Goal: Task Accomplishment & Management: Manage account settings

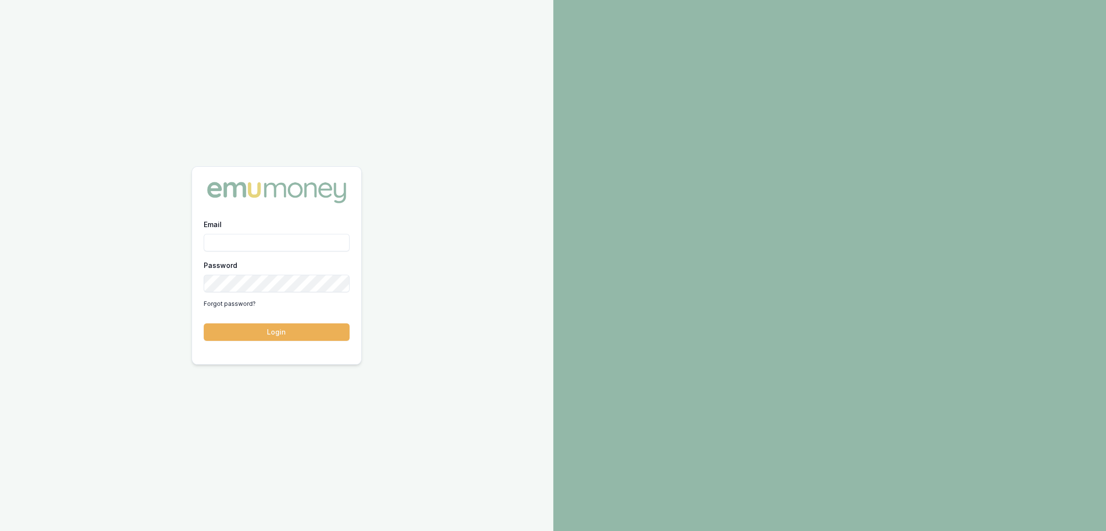
click at [285, 241] on input "Email" at bounding box center [277, 243] width 146 height 18
type input "robyn.adams@emumoney.com.au"
click at [299, 334] on button "Login" at bounding box center [277, 332] width 146 height 18
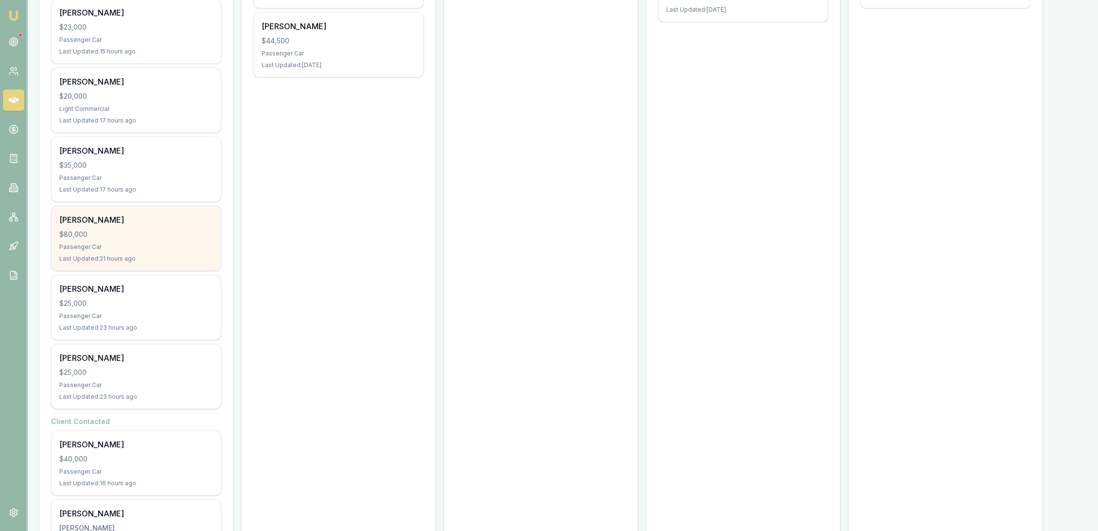
scroll to position [540, 0]
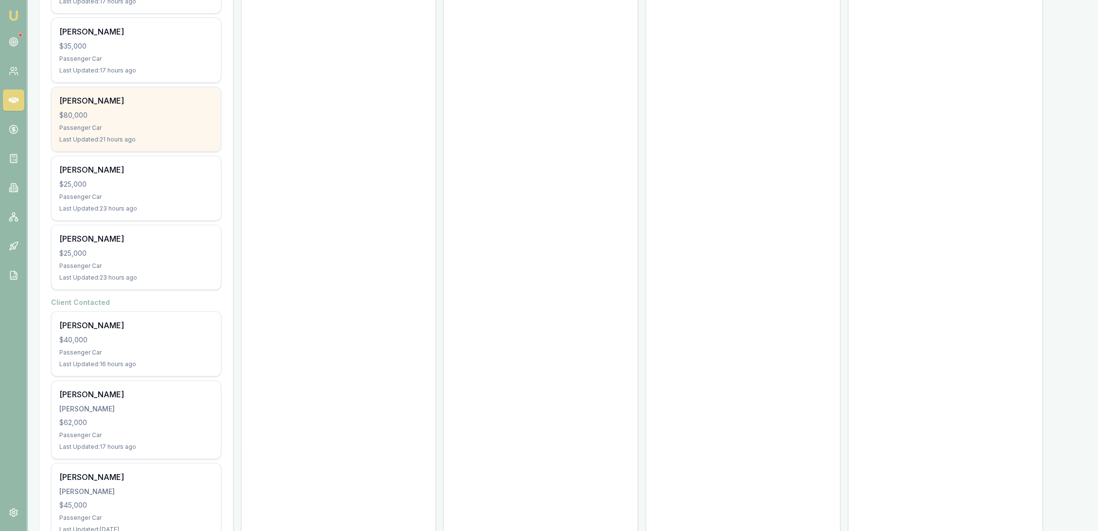
click at [99, 408] on div "[PERSON_NAME]" at bounding box center [136, 409] width 154 height 10
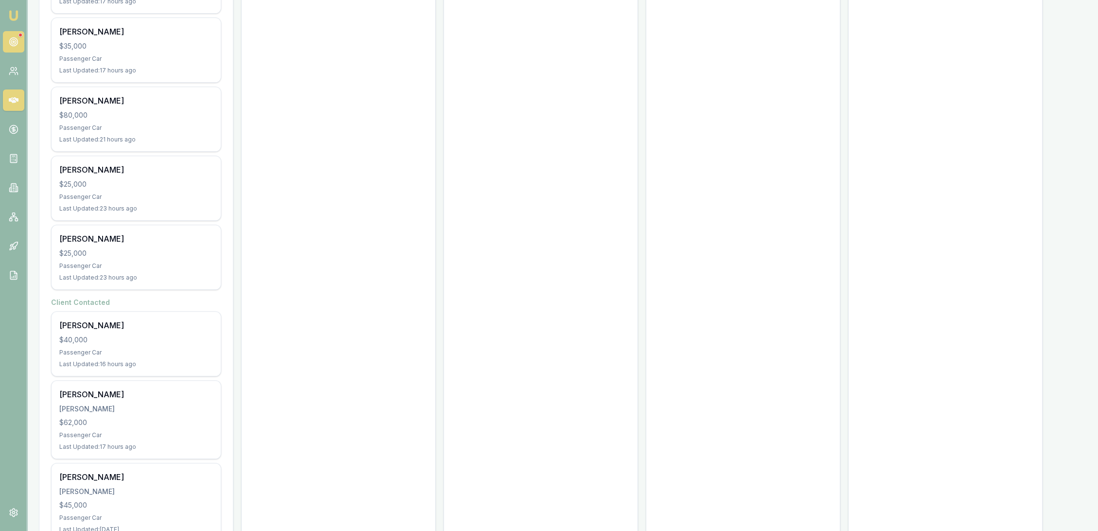
click at [9, 44] on icon at bounding box center [14, 42] width 10 height 10
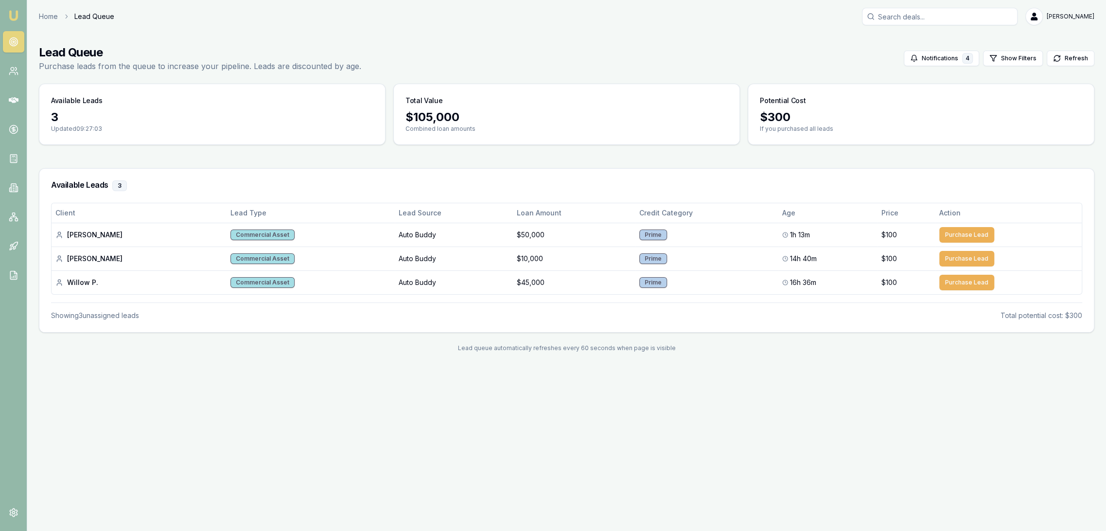
click at [13, 15] on img at bounding box center [14, 16] width 12 height 12
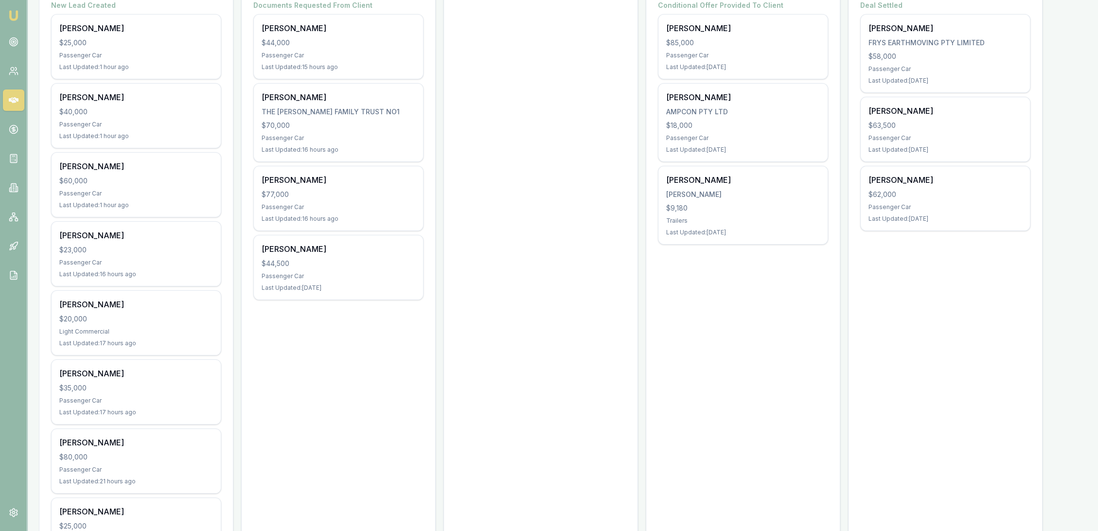
scroll to position [144, 0]
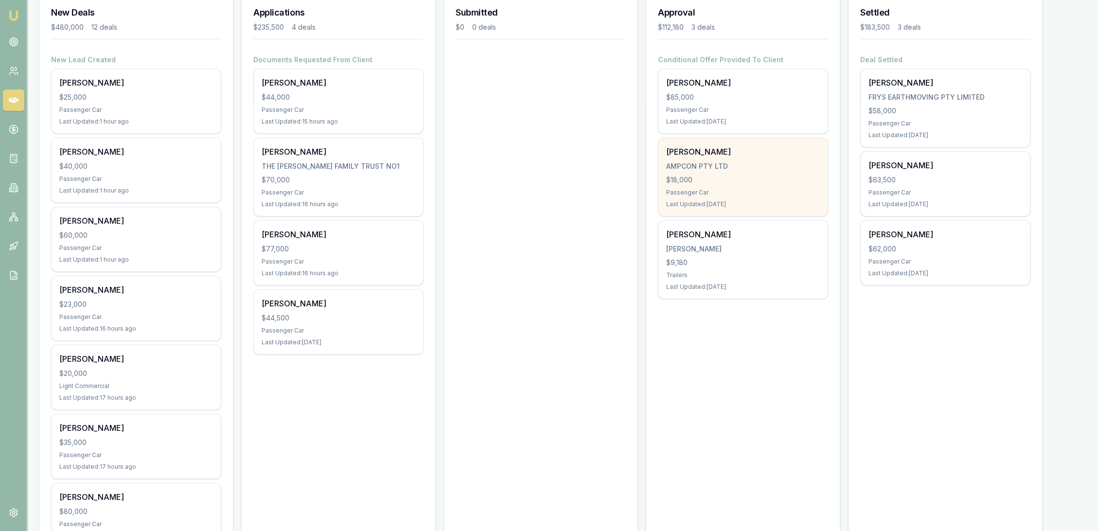
click at [704, 205] on div "Last Updated: 11 days ago" at bounding box center [743, 204] width 154 height 8
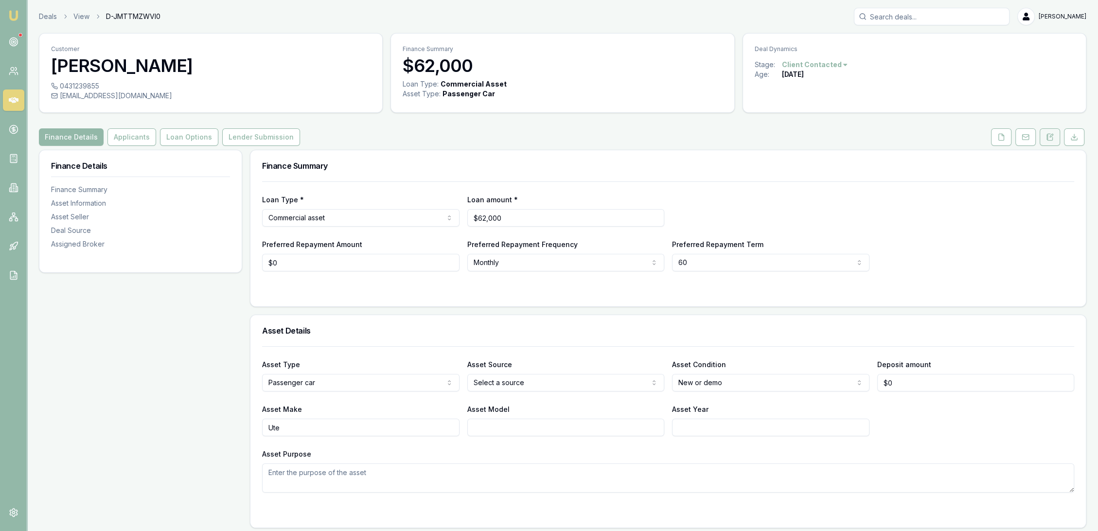
click at [1054, 139] on button at bounding box center [1049, 137] width 20 height 18
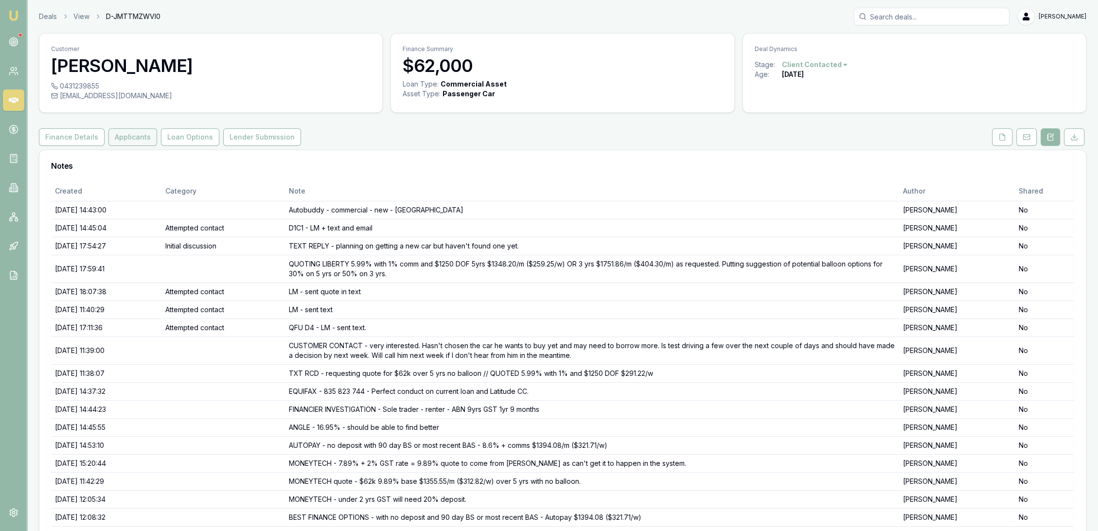
click at [119, 139] on button "Applicants" at bounding box center [132, 137] width 49 height 18
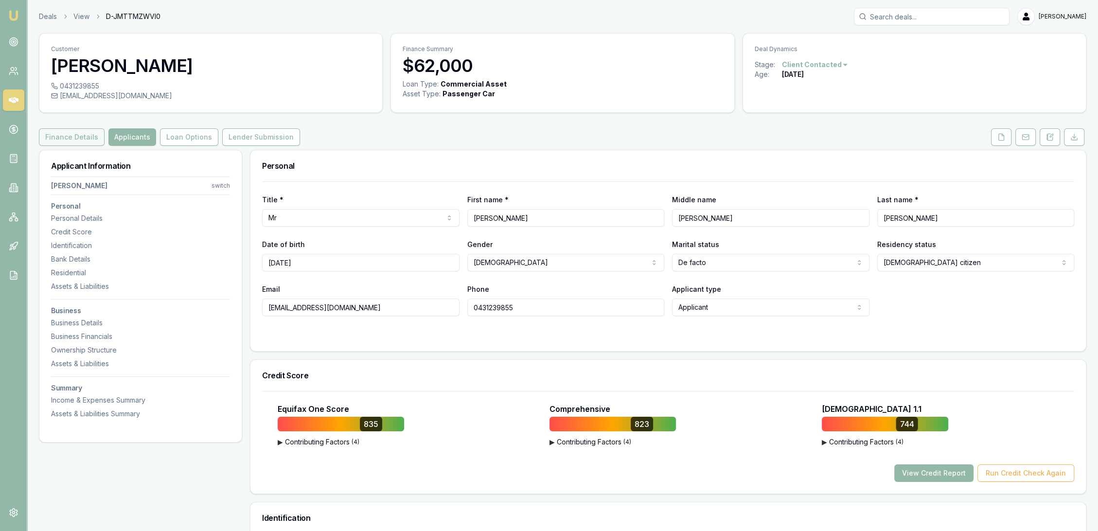
click at [77, 135] on button "Finance Details" at bounding box center [72, 137] width 66 height 18
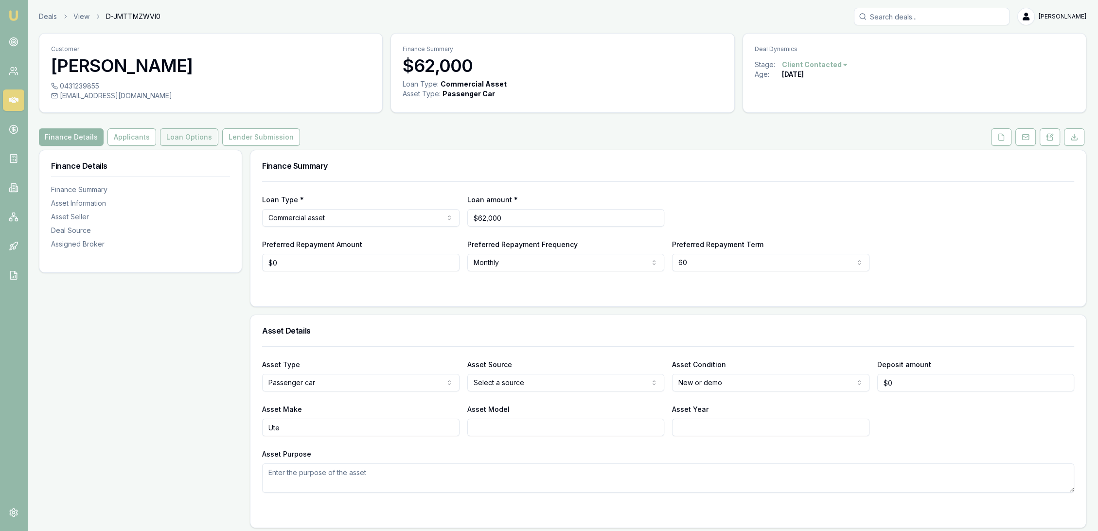
click at [199, 142] on button "Loan Options" at bounding box center [189, 137] width 58 height 18
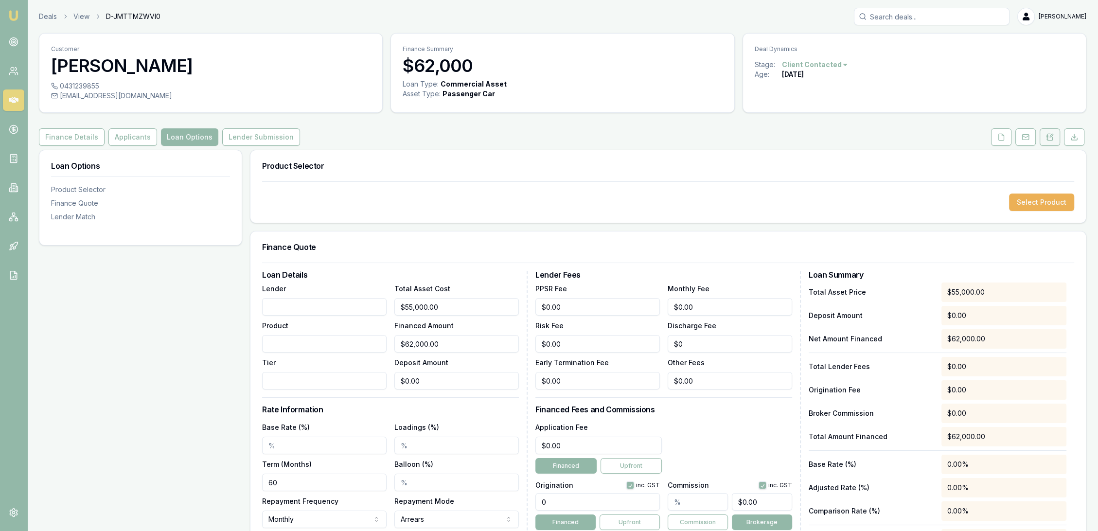
click at [1049, 135] on icon at bounding box center [1050, 137] width 8 height 8
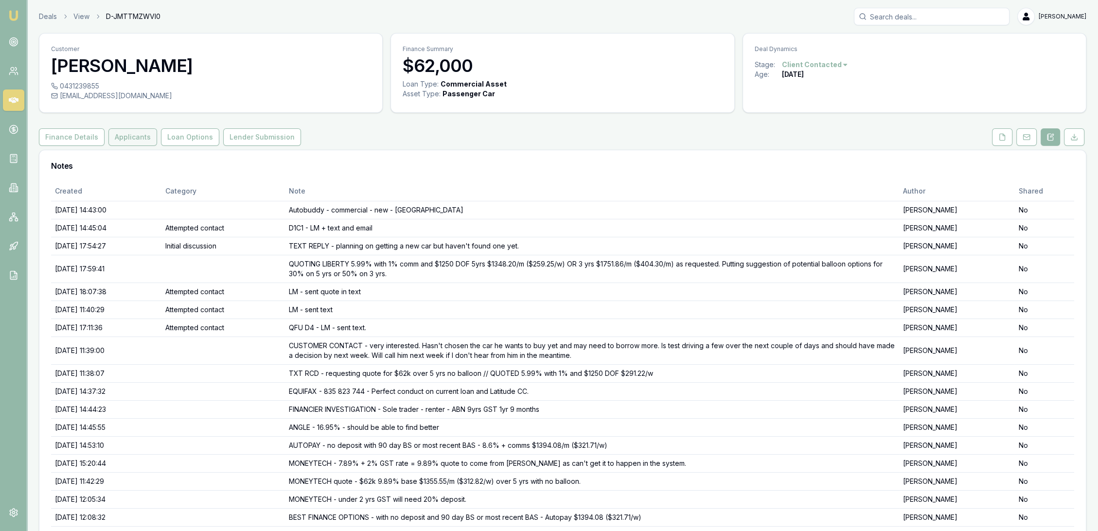
click at [124, 131] on button "Applicants" at bounding box center [132, 137] width 49 height 18
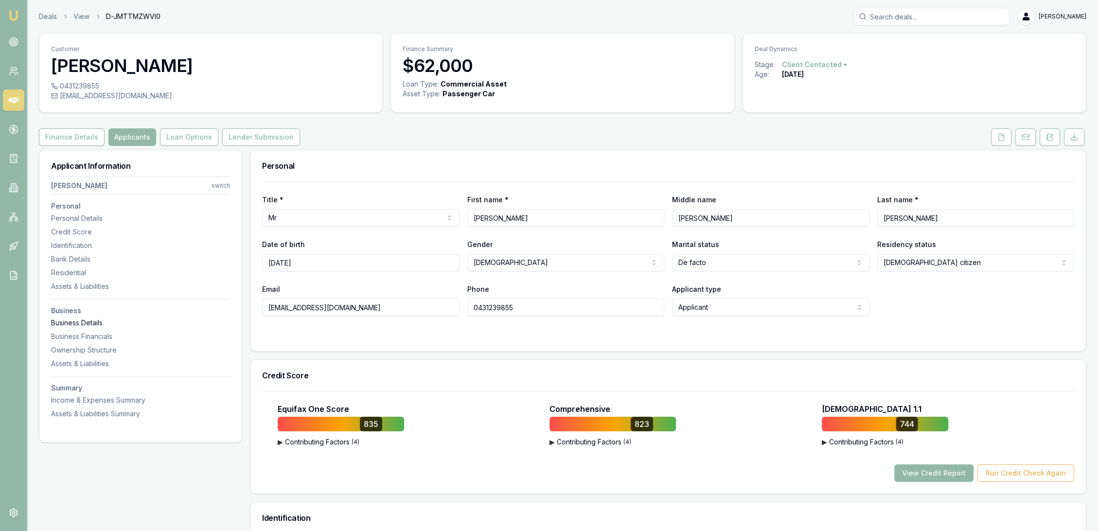
click at [84, 324] on div "Business Details" at bounding box center [140, 323] width 179 height 10
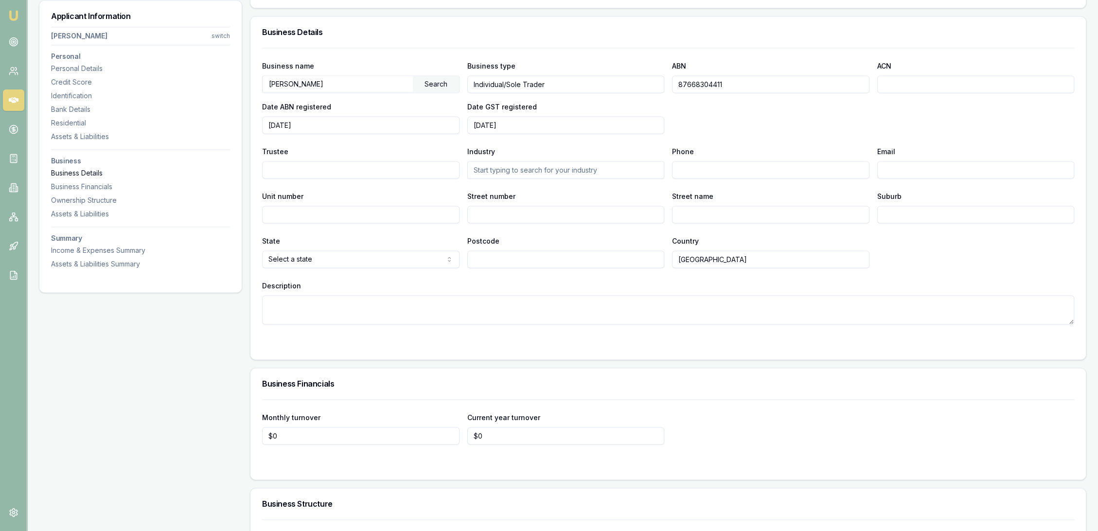
scroll to position [1801, 0]
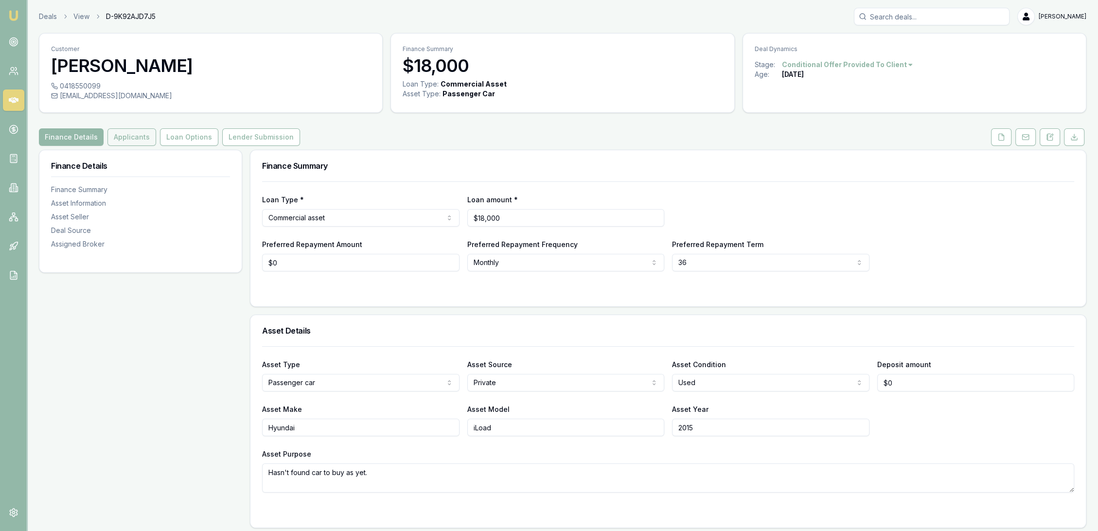
click at [132, 138] on button "Applicants" at bounding box center [131, 137] width 49 height 18
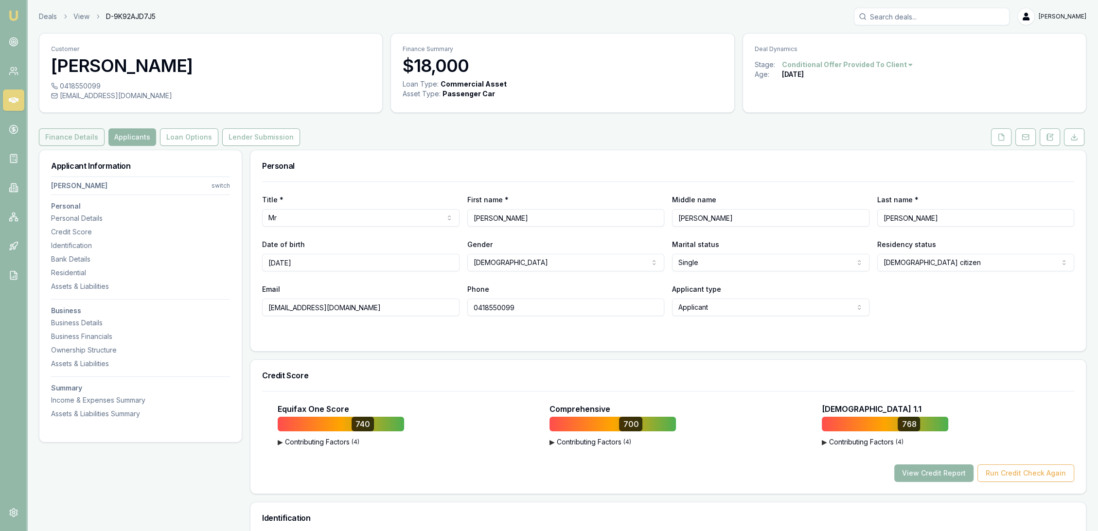
click at [79, 136] on button "Finance Details" at bounding box center [72, 137] width 66 height 18
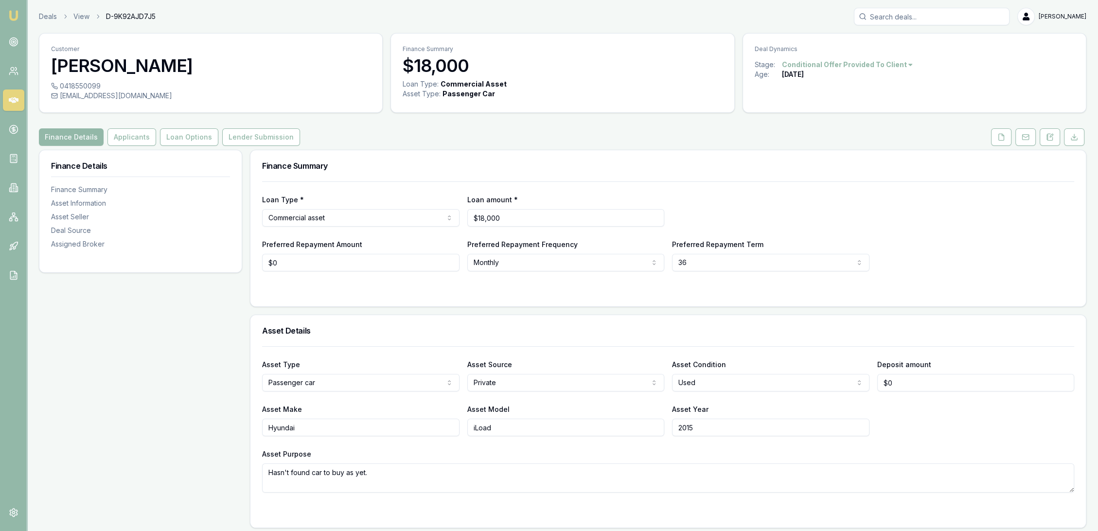
click at [79, 136] on button "Finance Details" at bounding box center [71, 137] width 65 height 18
click at [131, 141] on button "Applicants" at bounding box center [131, 137] width 49 height 18
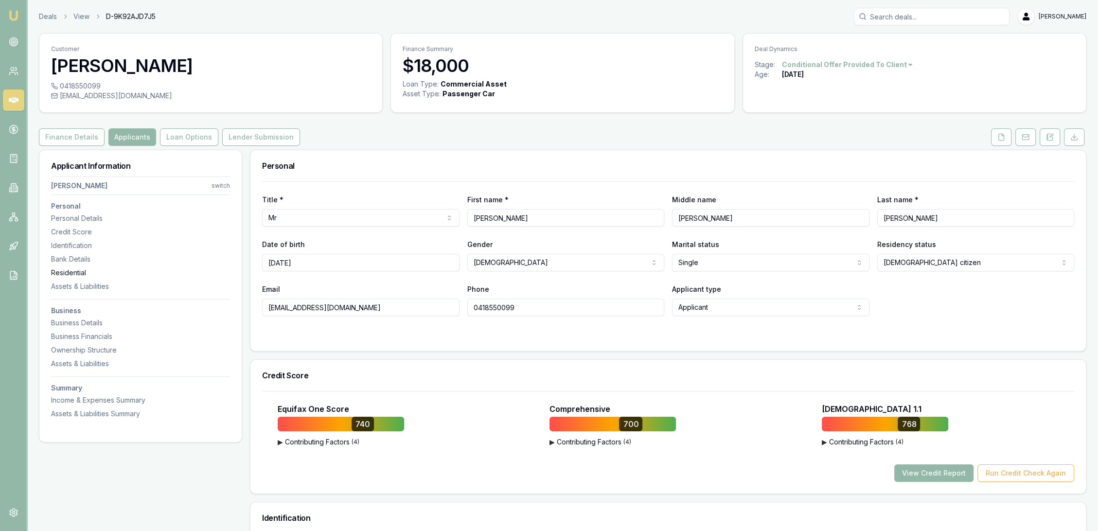
click at [71, 269] on div "Residential" at bounding box center [140, 273] width 179 height 10
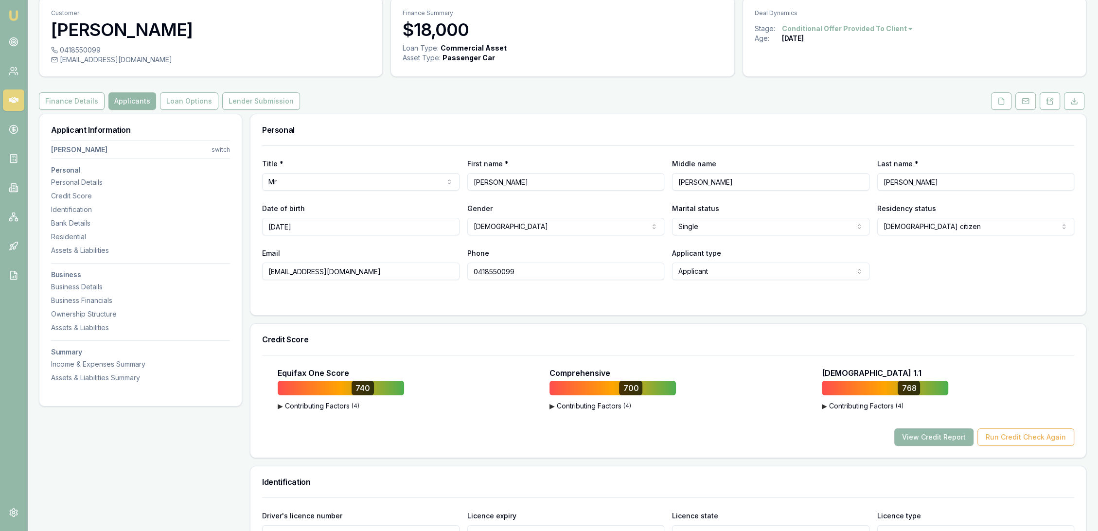
scroll to position [33, 0]
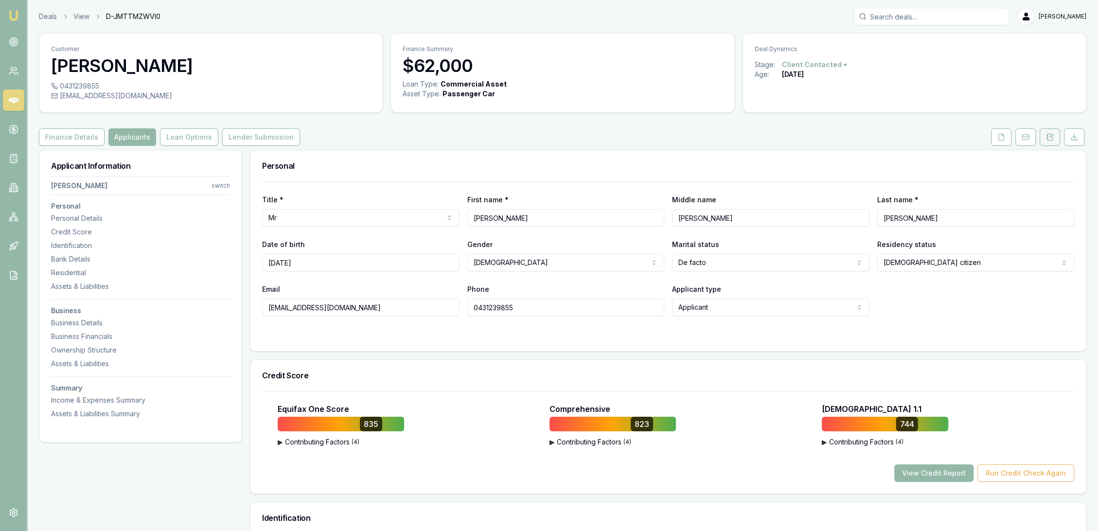
click at [1048, 138] on icon at bounding box center [1050, 137] width 8 height 8
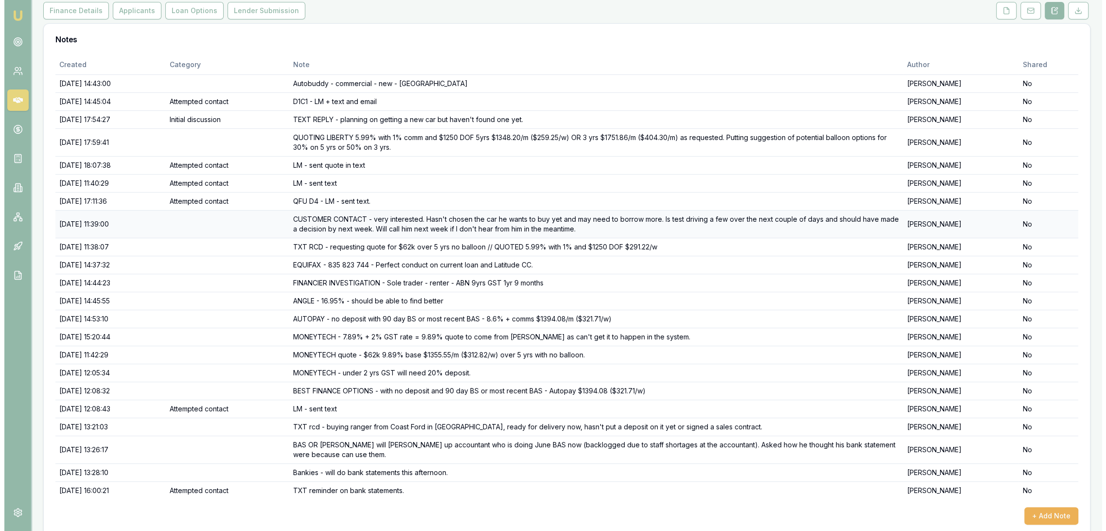
scroll to position [138, 0]
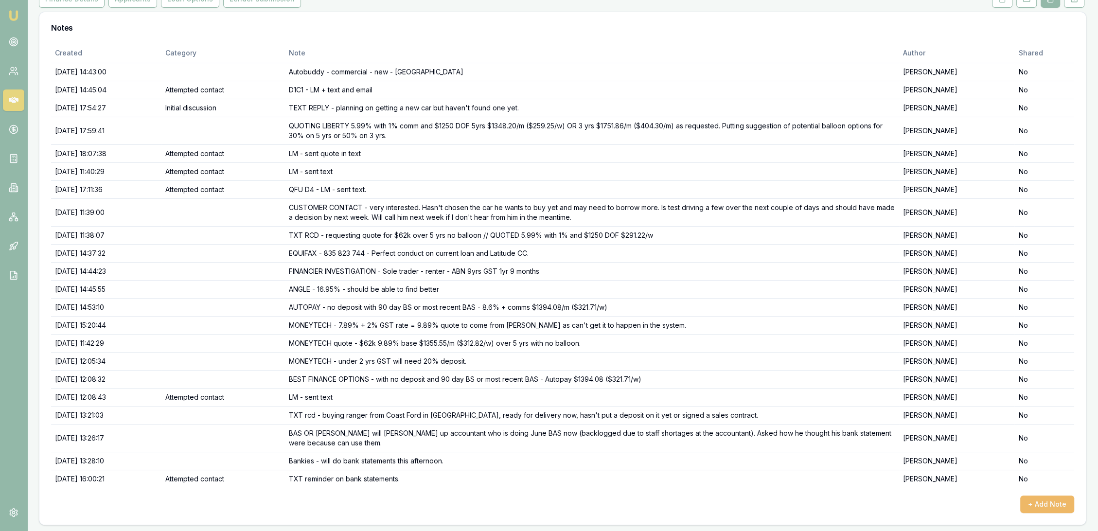
click at [1053, 501] on button "+ Add Note" at bounding box center [1047, 504] width 54 height 18
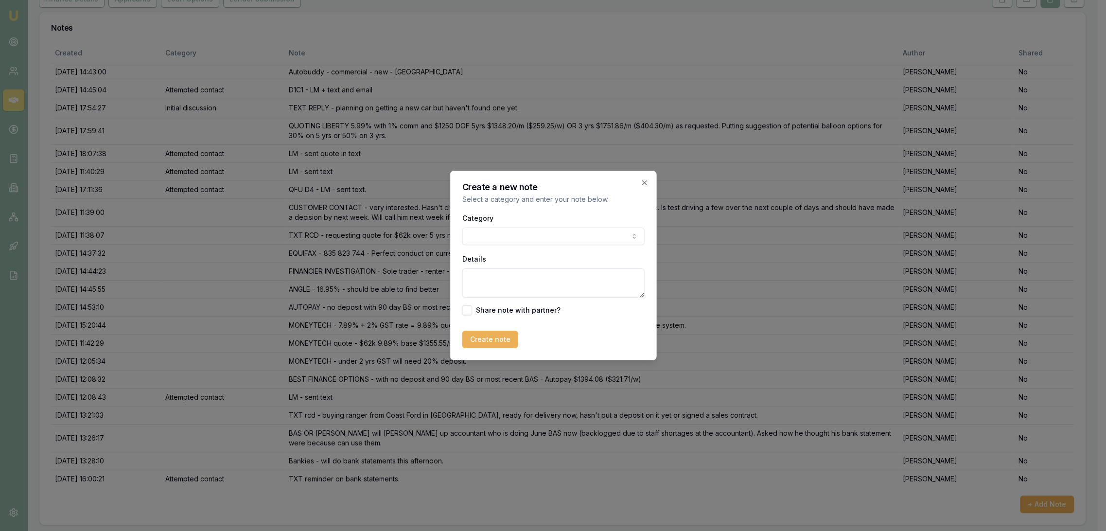
click at [510, 281] on textarea "Details" at bounding box center [553, 282] width 182 height 29
paste textarea "Hi robyn, just spoke to my tax accountant and they should have my stuff finalis…"
click at [630, 292] on textarea "TXT rcd - Hi robyn, just spoke to my tax accountant and they should have my stu…" at bounding box center [553, 282] width 182 height 29
paste textarea "Hi Aaron, No worries. I can do 5.99% as well but you would need to have been GS…"
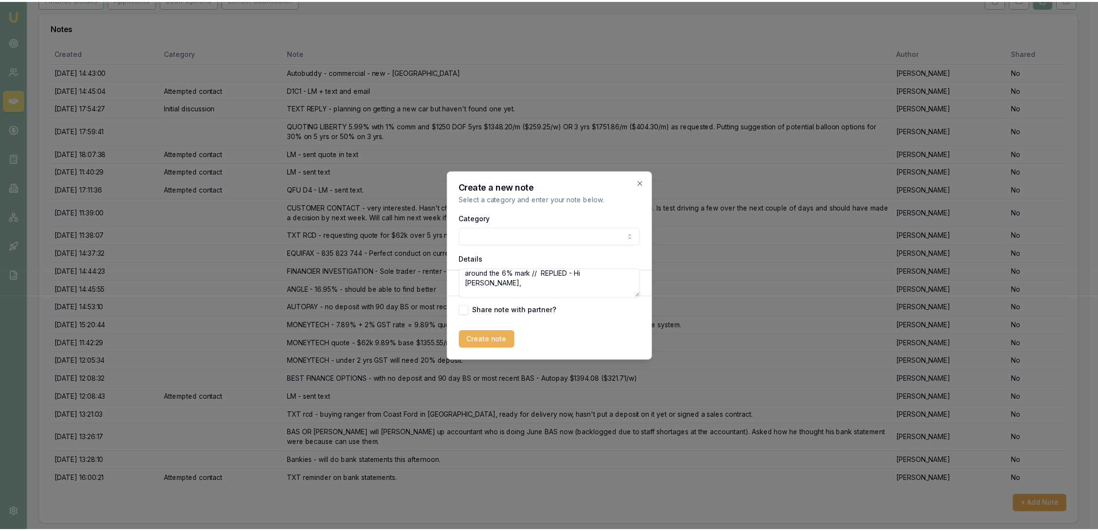
scroll to position [36, 0]
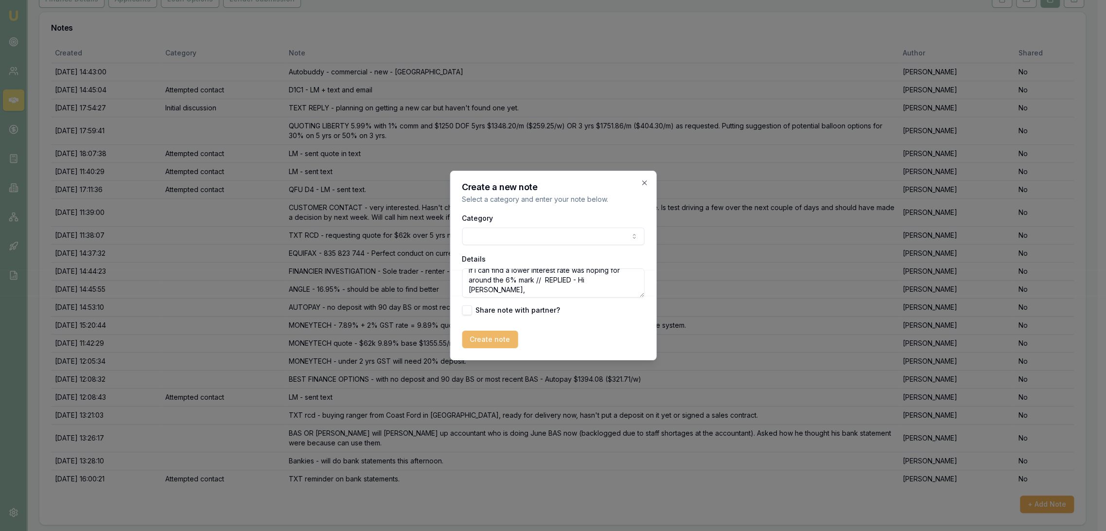
type textarea "TXT rcd - Hi [PERSON_NAME], just spoke to my tax accountant and they should hav…"
click at [496, 334] on button "Create note" at bounding box center [490, 340] width 56 height 18
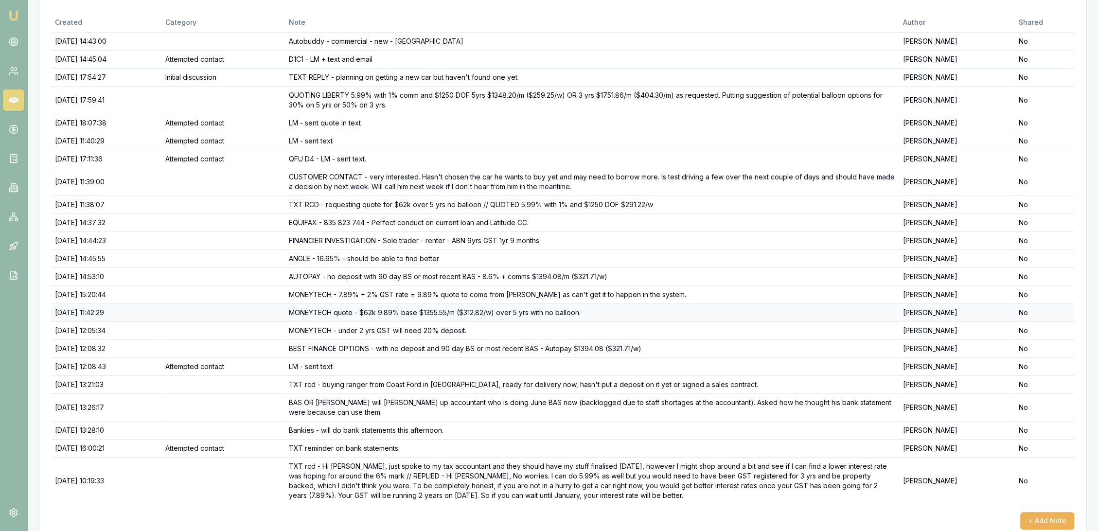
scroll to position [185, 0]
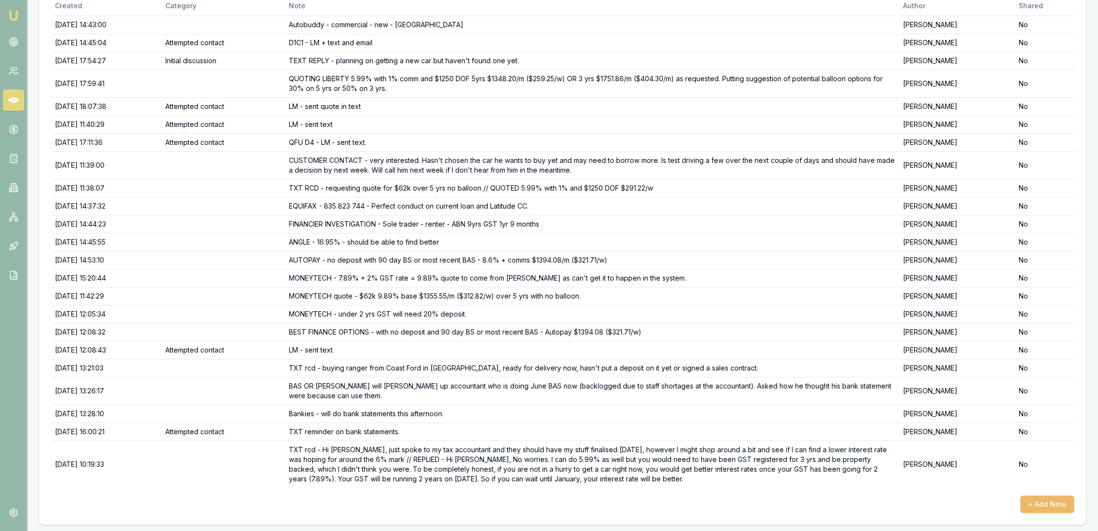
click at [1043, 500] on button "+ Add Note" at bounding box center [1047, 504] width 54 height 18
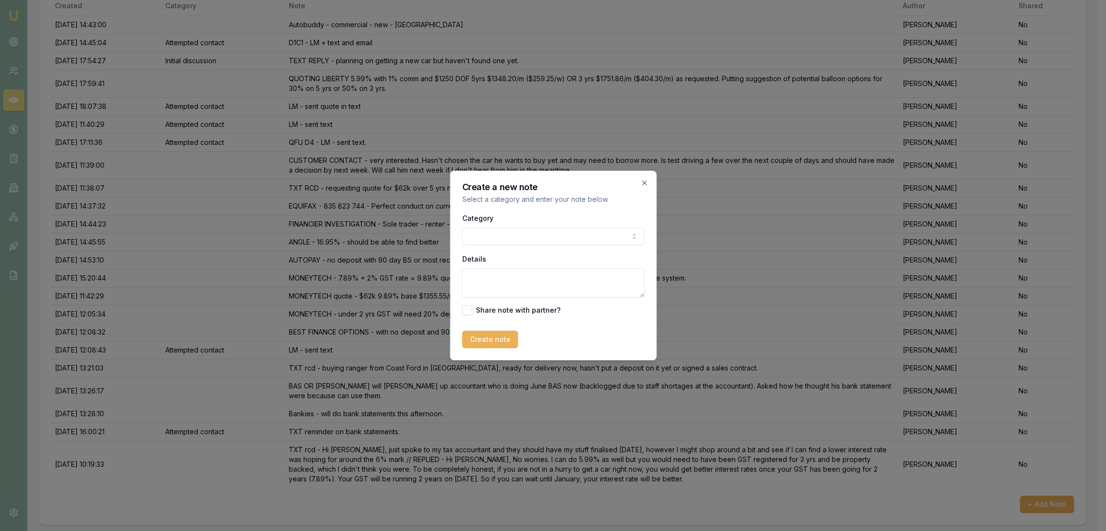
click at [486, 277] on textarea "Details" at bounding box center [553, 282] width 182 height 29
type textarea "PUTTING LEAD on hold with note to give him a call next week."
drag, startPoint x: 497, startPoint y: 334, endPoint x: 492, endPoint y: 337, distance: 5.9
click at [497, 336] on button "Create note" at bounding box center [490, 340] width 56 height 18
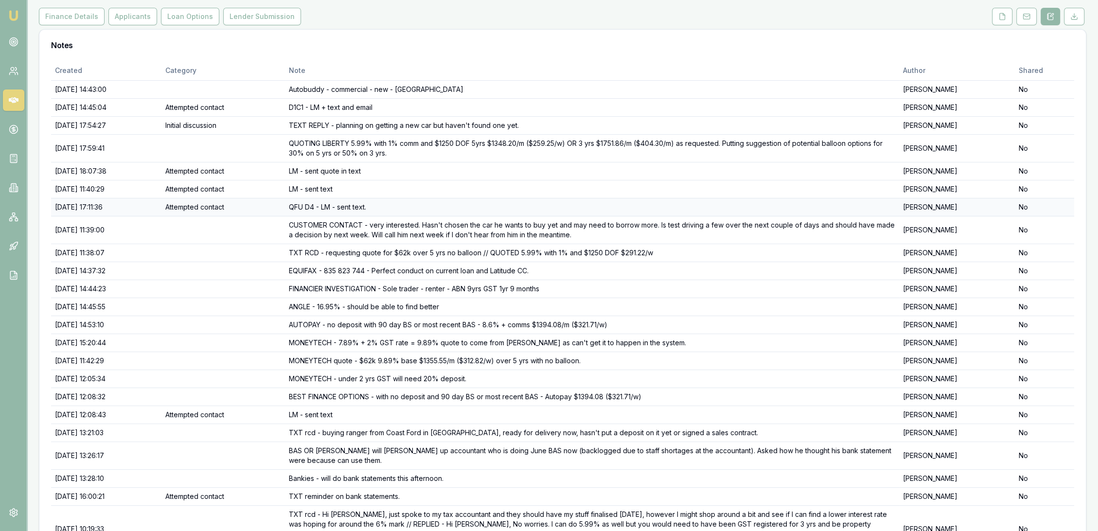
scroll to position [0, 0]
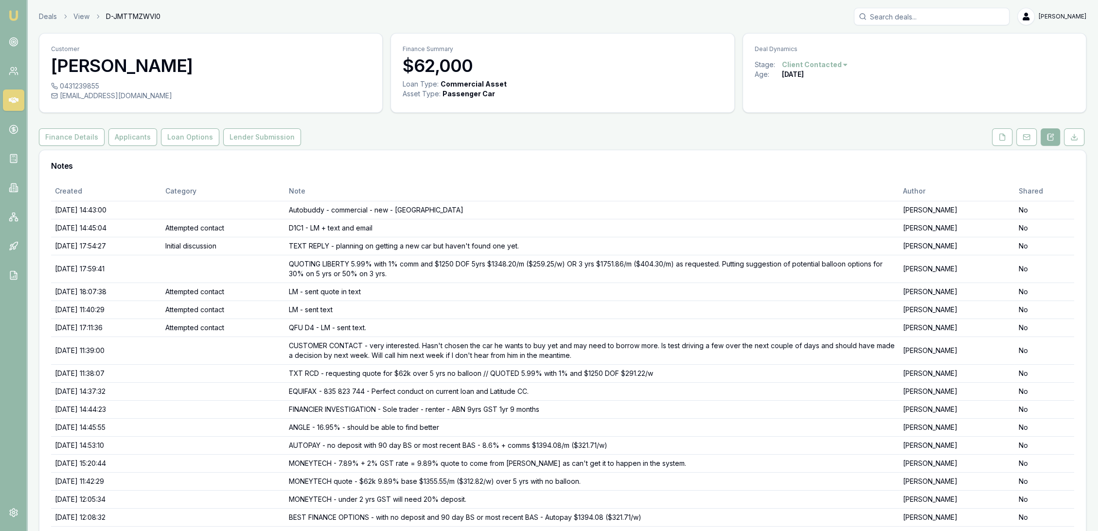
click at [828, 61] on html "Emu Broker Deals View D-JMTTMZWVI0 Robyn Adams Toggle Menu Customer Aaron Sykes…" at bounding box center [549, 265] width 1098 height 531
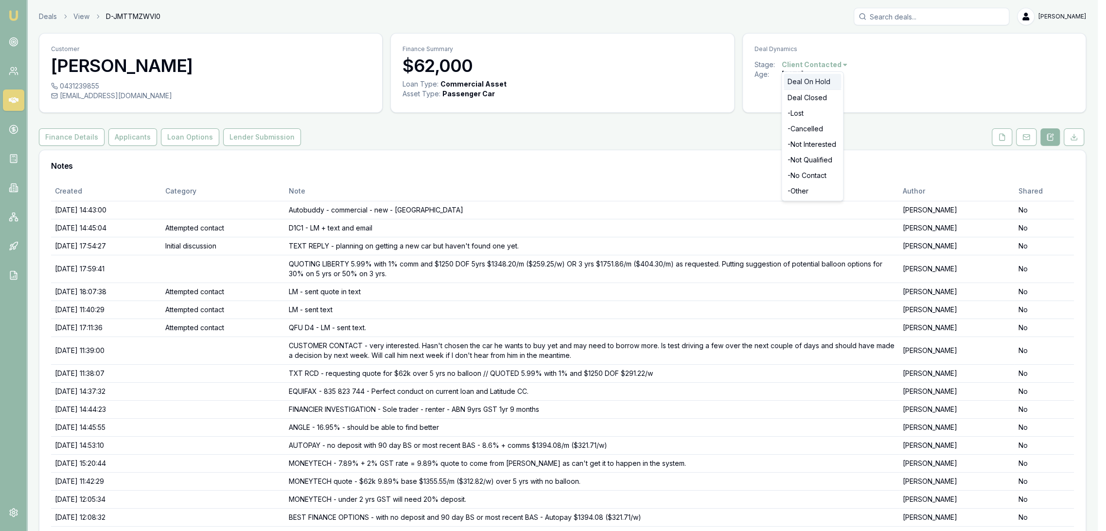
click at [807, 82] on div "Deal On Hold" at bounding box center [812, 82] width 57 height 16
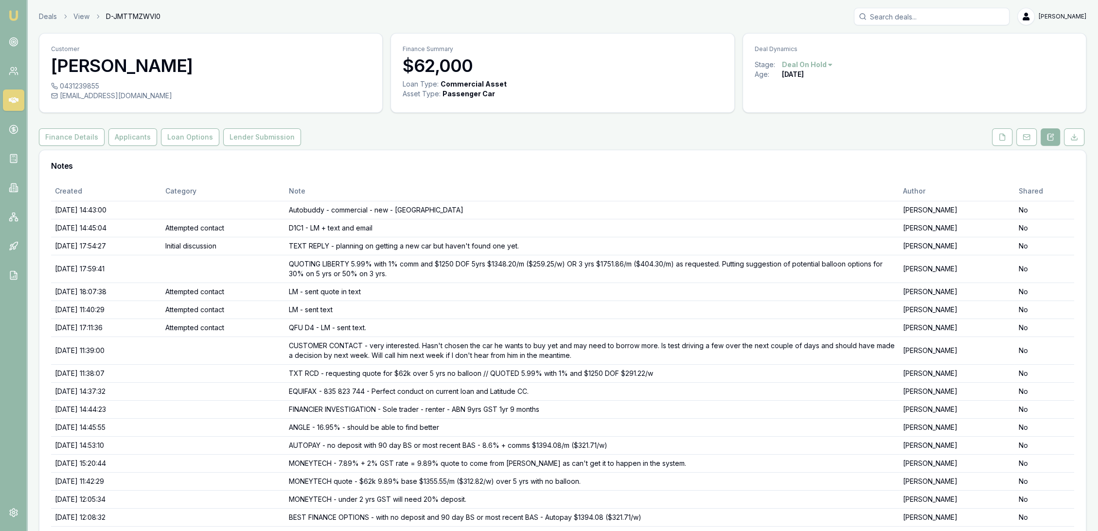
click at [17, 15] on img at bounding box center [14, 16] width 12 height 12
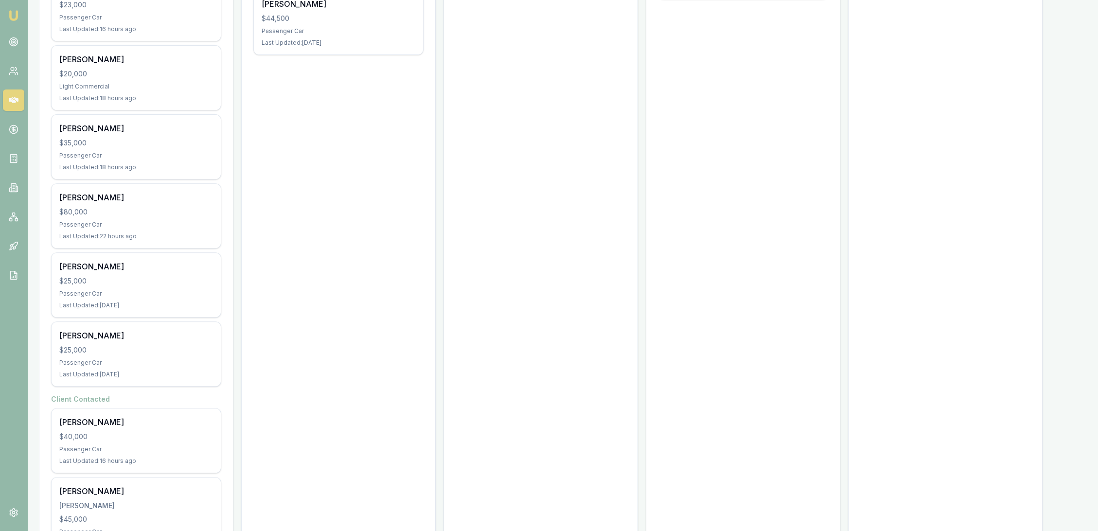
scroll to position [386, 0]
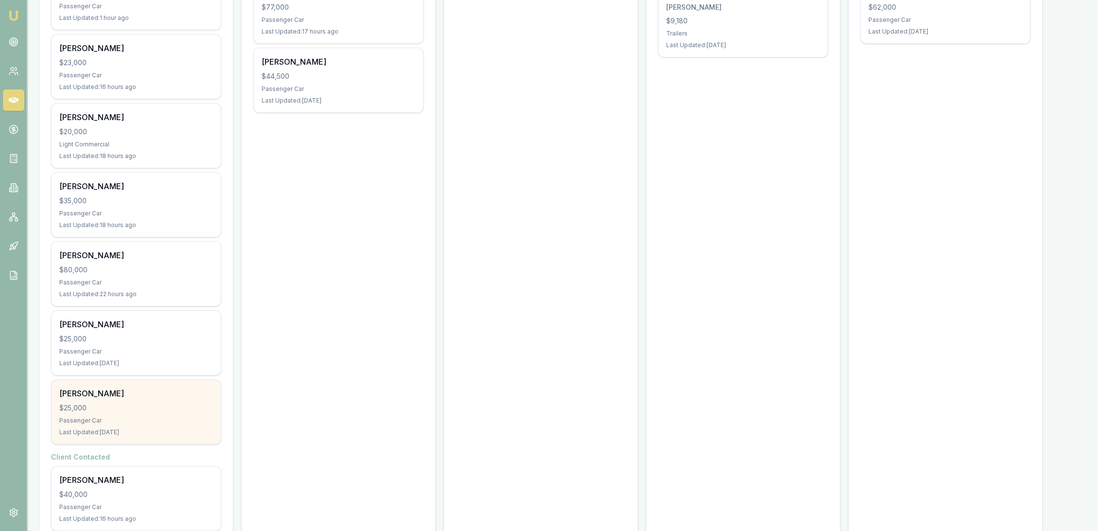
click at [124, 412] on div "[PERSON_NAME] $25,000 Passenger Car Last Updated: [DATE]" at bounding box center [136, 412] width 169 height 64
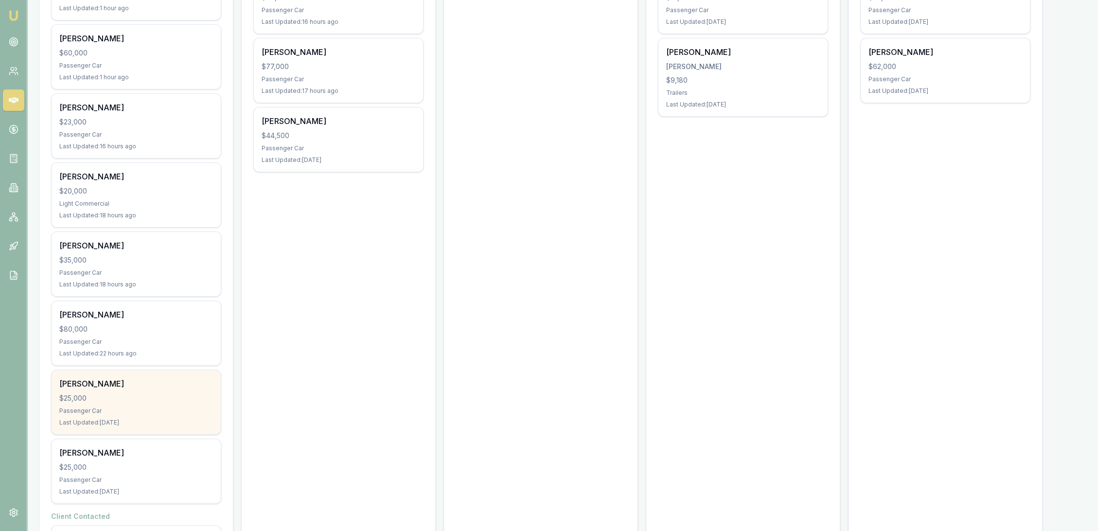
scroll to position [116, 0]
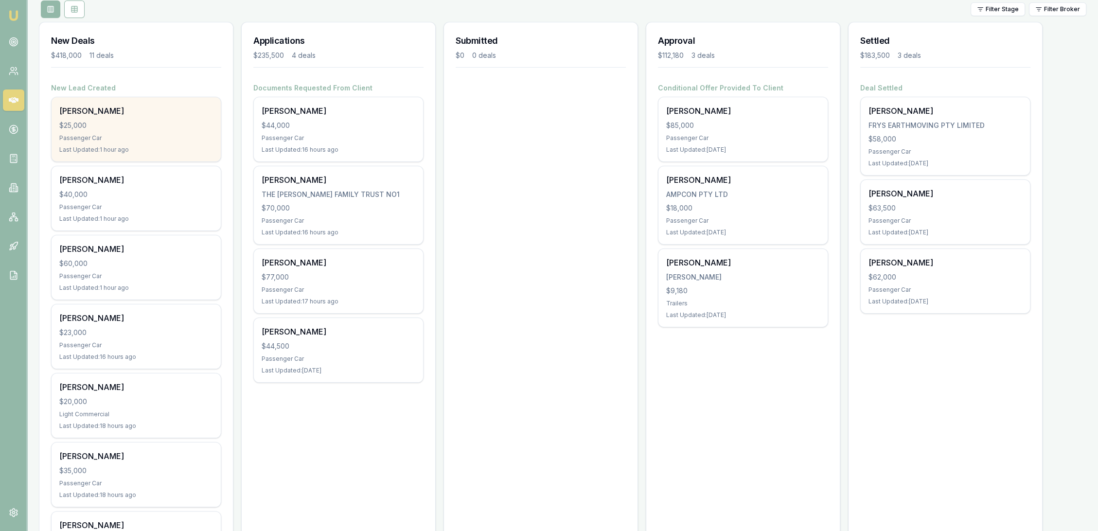
click at [156, 137] on div "Passenger Car" at bounding box center [136, 138] width 154 height 8
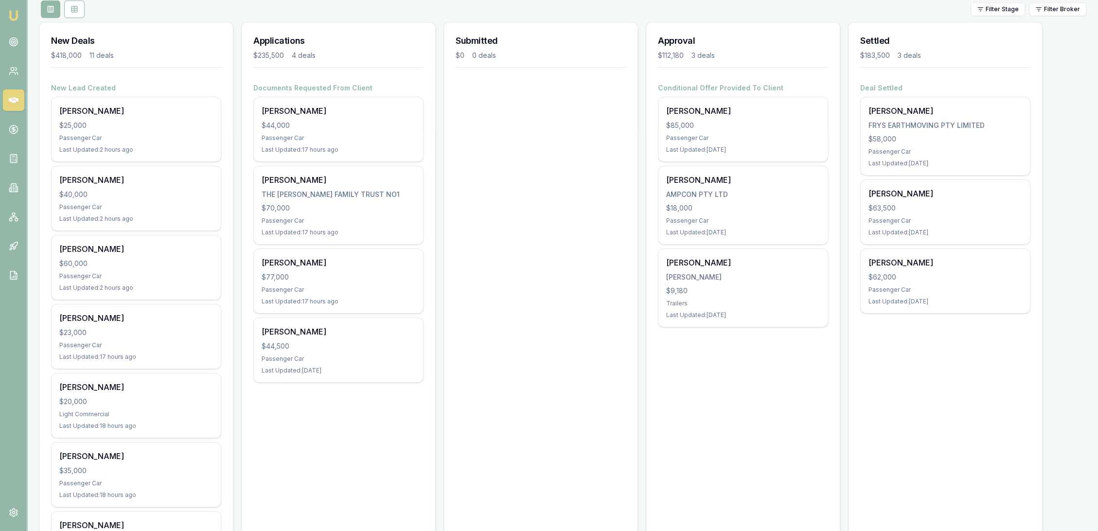
click at [17, 13] on img at bounding box center [14, 16] width 12 height 12
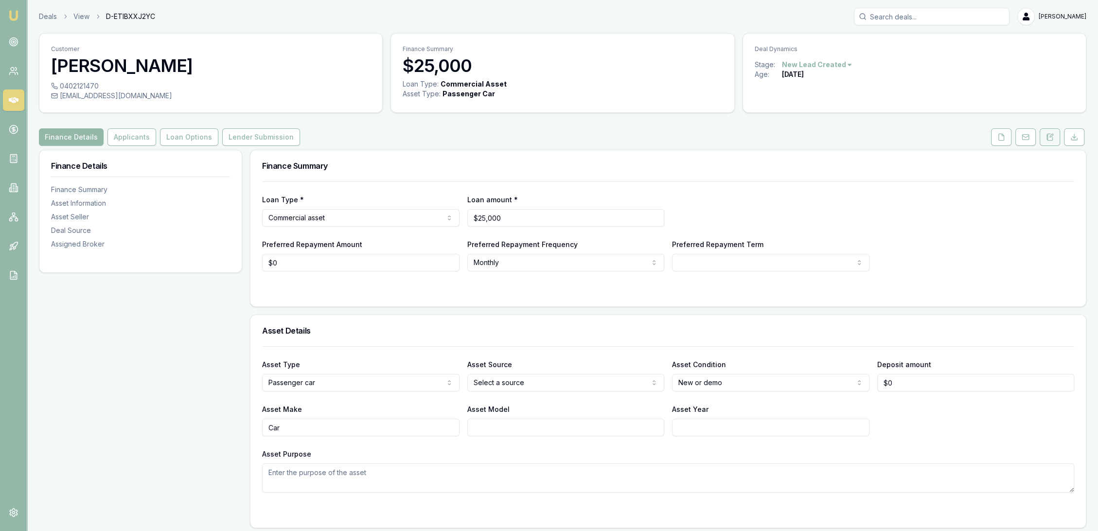
click at [1049, 135] on icon at bounding box center [1050, 137] width 8 height 8
click at [121, 136] on button "Applicants" at bounding box center [131, 137] width 49 height 18
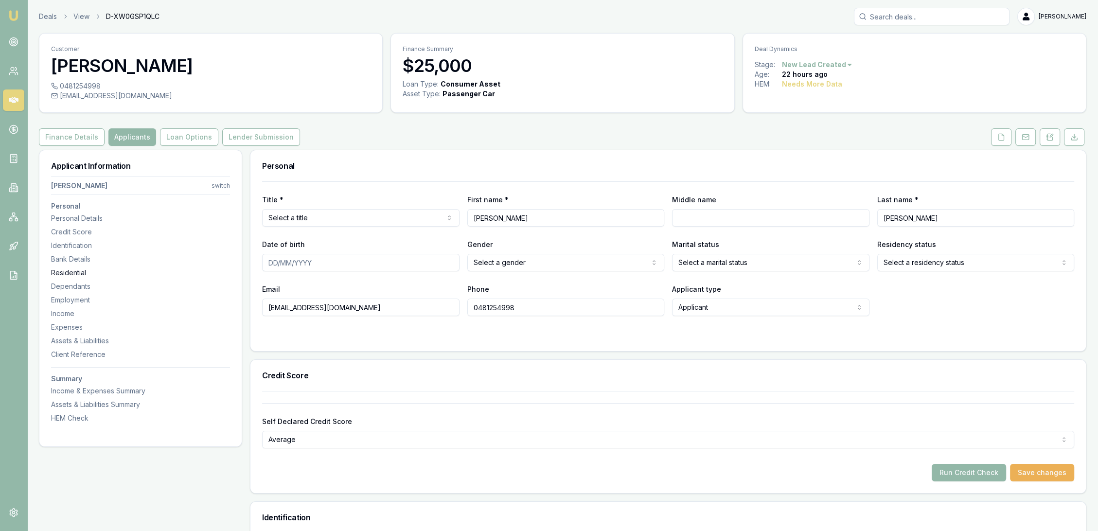
click at [72, 272] on div "Residential" at bounding box center [140, 273] width 179 height 10
click at [56, 128] on button "Finance Details" at bounding box center [72, 137] width 66 height 18
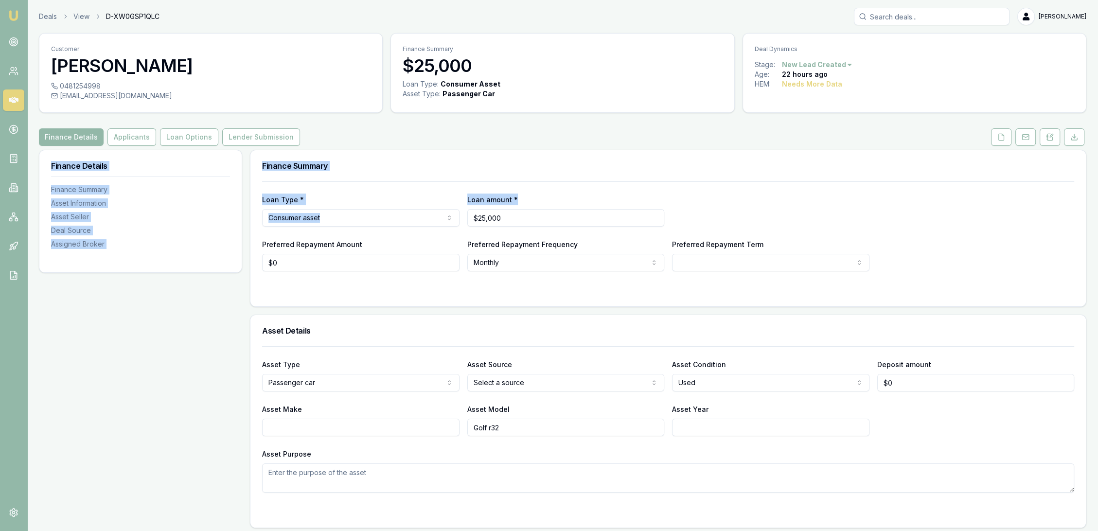
drag, startPoint x: 1097, startPoint y: 141, endPoint x: 1105, endPoint y: 213, distance: 71.9
click at [1098, 213] on html "Emu Broker Deals View D-XW0GSP1QLC Robyn Adams Toggle Menu Customer John Walker…" at bounding box center [549, 265] width 1098 height 531
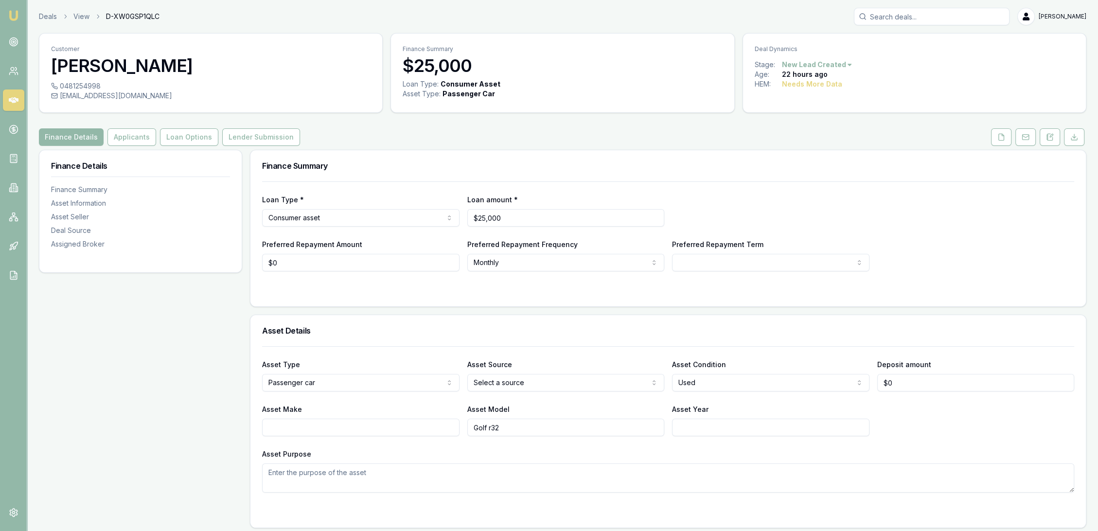
click at [1052, 135] on icon at bounding box center [1050, 137] width 8 height 8
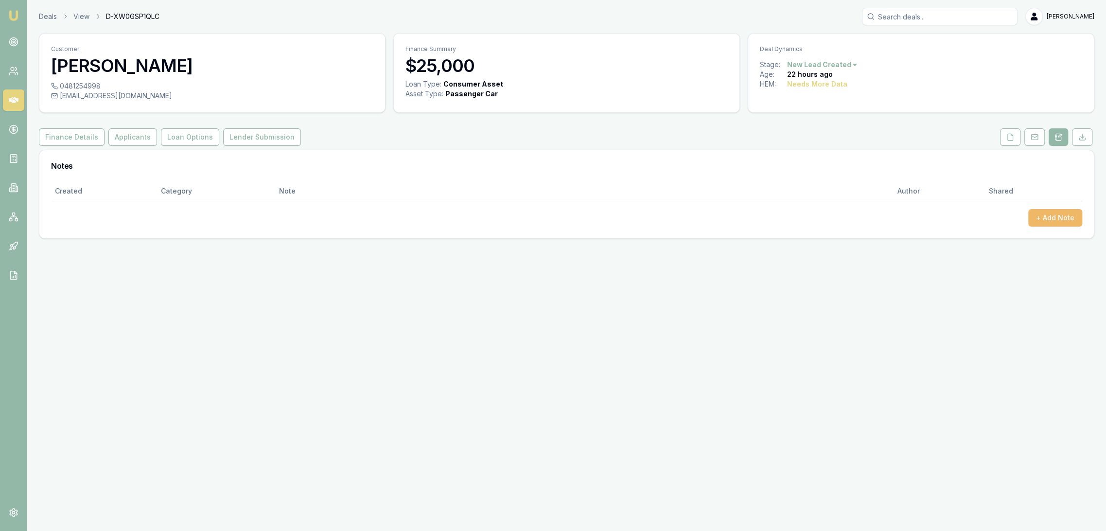
click at [1056, 216] on button "+ Add Note" at bounding box center [1055, 218] width 54 height 18
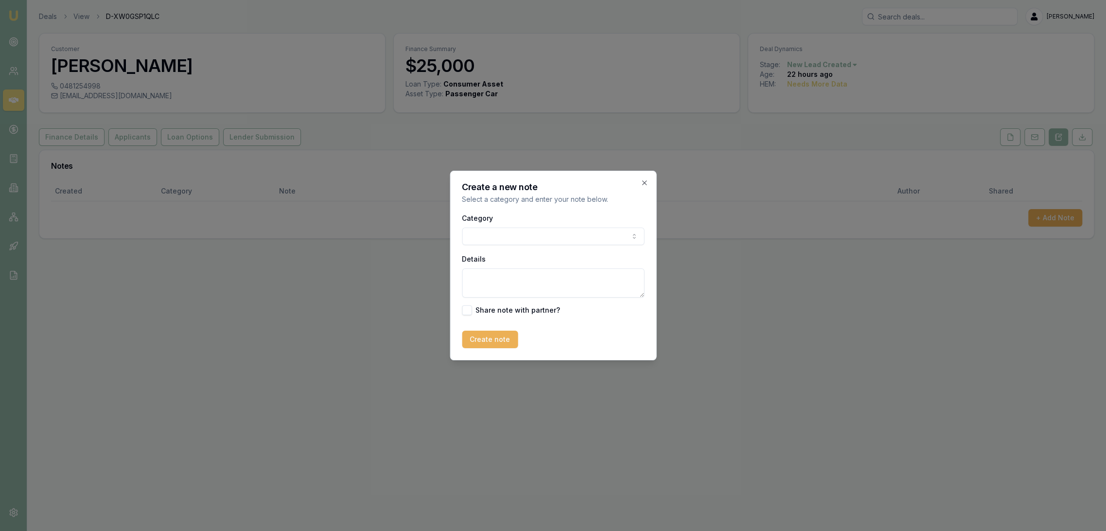
drag, startPoint x: 481, startPoint y: 281, endPoint x: 487, endPoint y: 266, distance: 15.4
click at [483, 279] on textarea "Details" at bounding box center [553, 282] width 182 height 29
type textarea "AUTOBUDDY - Used - Qld"
drag, startPoint x: 482, startPoint y: 337, endPoint x: 478, endPoint y: 329, distance: 8.9
click at [482, 335] on button "Create note" at bounding box center [490, 340] width 56 height 18
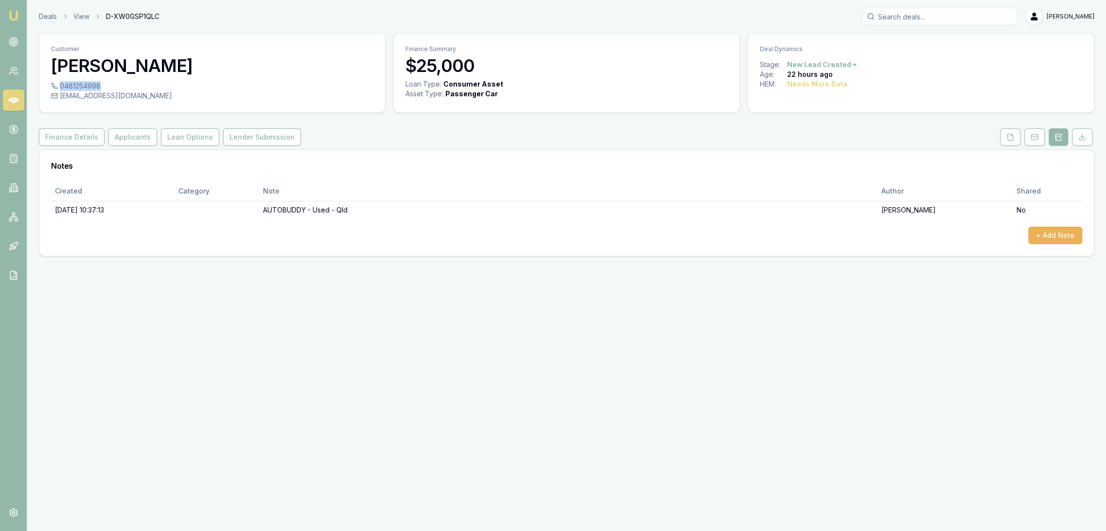
drag, startPoint x: 61, startPoint y: 85, endPoint x: 99, endPoint y: 83, distance: 38.5
click at [99, 83] on div "0481254998" at bounding box center [212, 86] width 322 height 10
copy div "0481254998"
click at [70, 142] on button "Finance Details" at bounding box center [72, 137] width 66 height 18
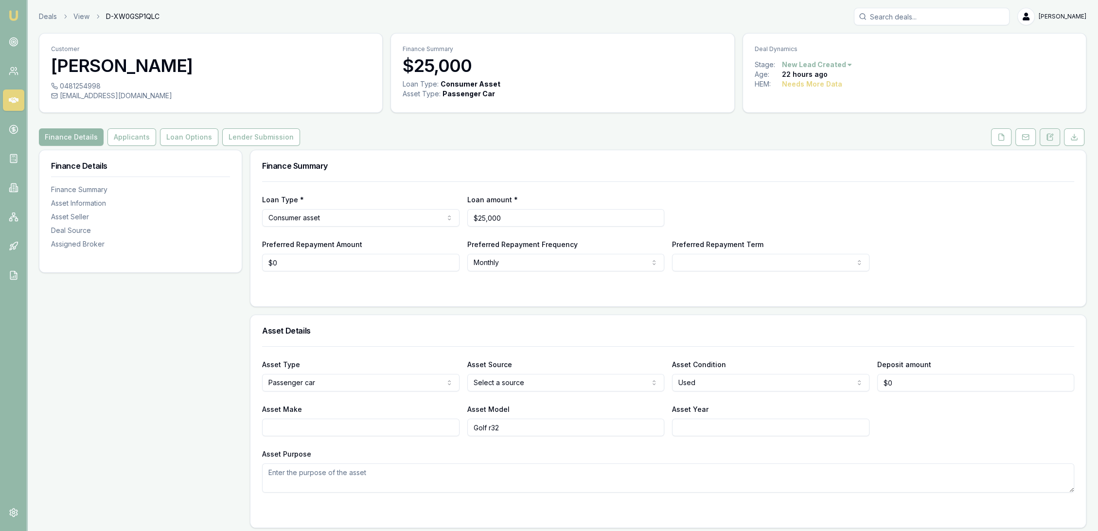
drag, startPoint x: 1055, startPoint y: 136, endPoint x: 1050, endPoint y: 138, distance: 5.7
click at [1055, 135] on button at bounding box center [1049, 137] width 20 height 18
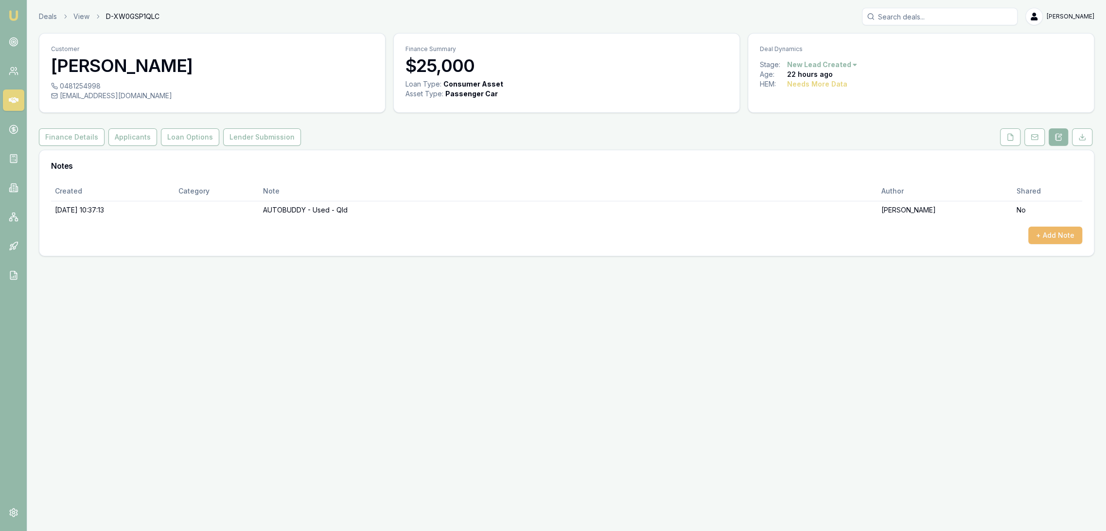
click at [1072, 229] on button "+ Add Note" at bounding box center [1055, 236] width 54 height 18
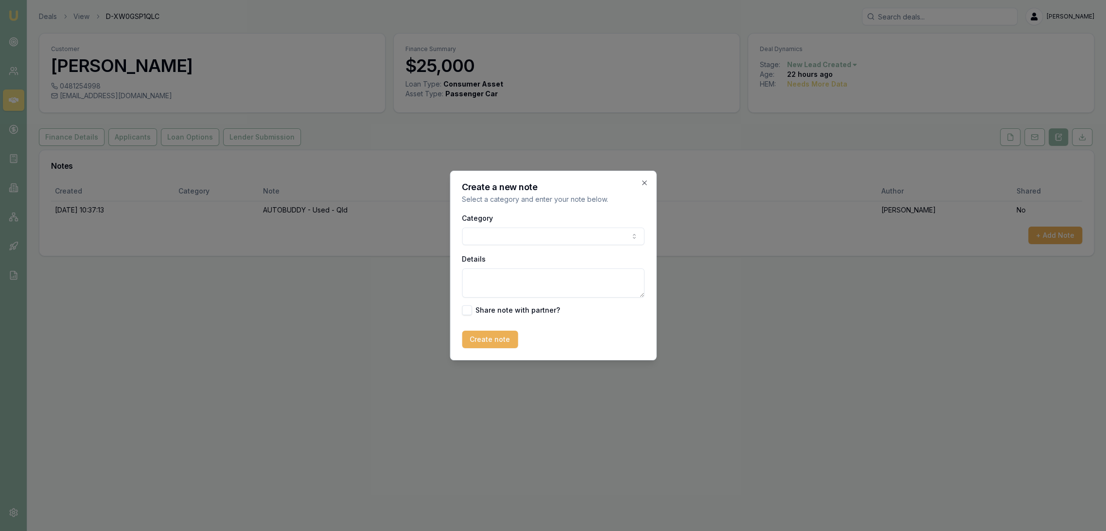
click at [496, 232] on body "Emu Broker Deals View D-XW0GSP1QLC Robyn Adams Toggle Menu Customer John Walker…" at bounding box center [553, 265] width 1106 height 531
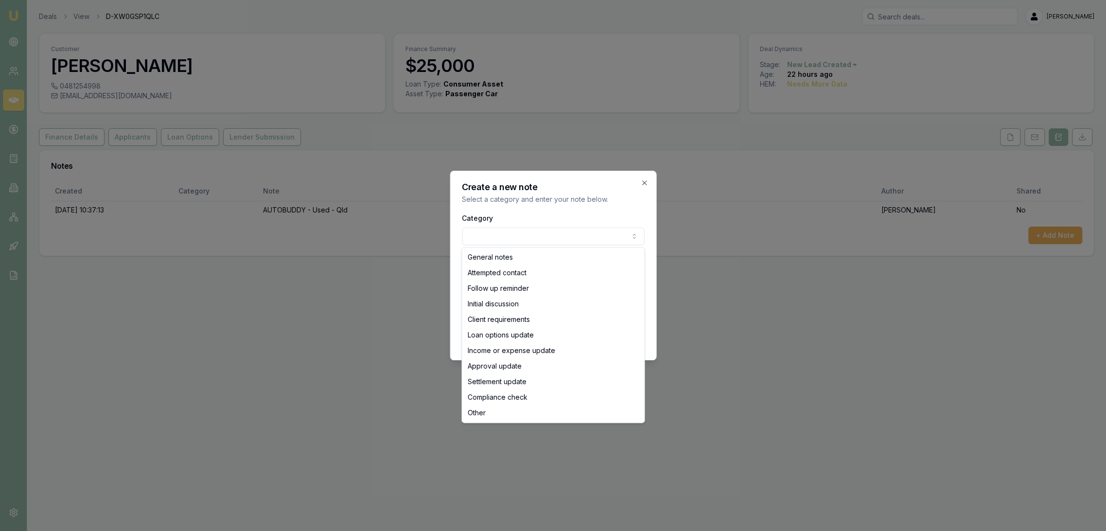
select select "ATTEMPTED_CONTACT"
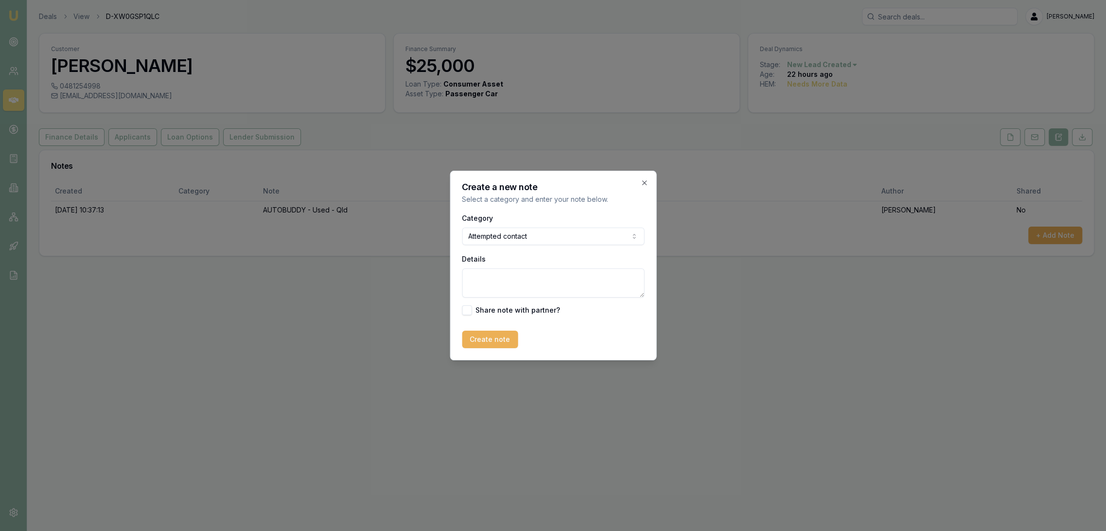
click at [482, 283] on textarea "Details" at bounding box center [553, 282] width 182 height 29
type textarea "D1C1 - lead from yesterday 12 noon (compliments of Matt - thankyou) - LM - sent…"
click at [490, 342] on button "Create note" at bounding box center [490, 340] width 56 height 18
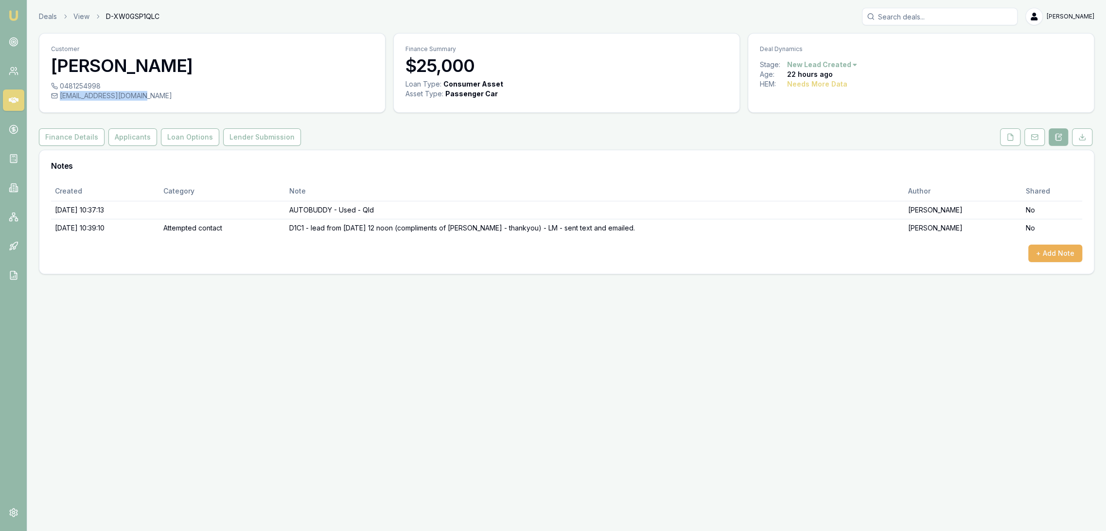
drag, startPoint x: 137, startPoint y: 96, endPoint x: 47, endPoint y: 95, distance: 90.4
click at [47, 95] on div "0481254998 tigers3515@hotmail.com" at bounding box center [212, 96] width 346 height 31
copy div "tigers3515@hotmail.com"
drag, startPoint x: 16, startPoint y: 18, endPoint x: 43, endPoint y: 3, distance: 30.7
click at [16, 18] on img at bounding box center [14, 16] width 12 height 12
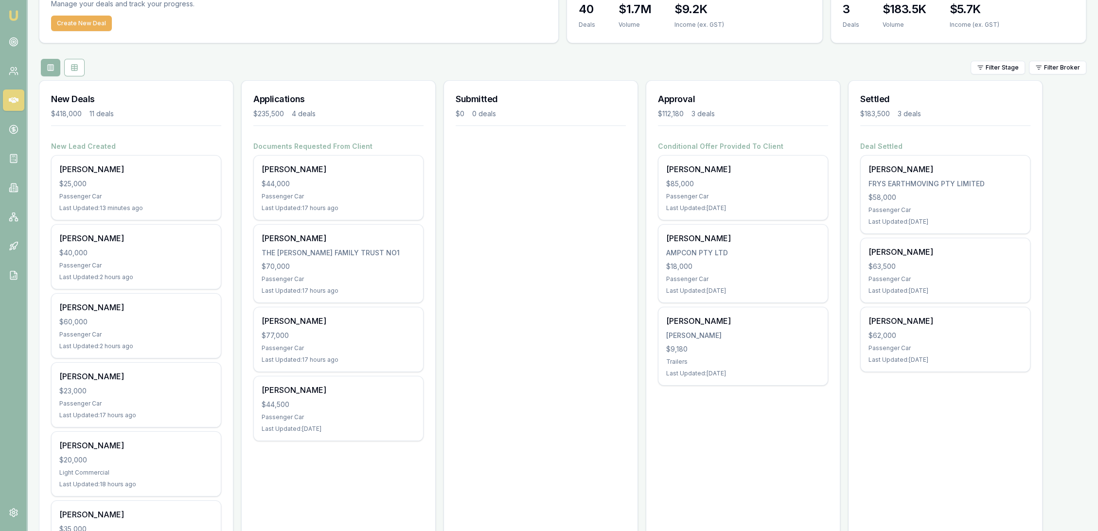
scroll to position [108, 0]
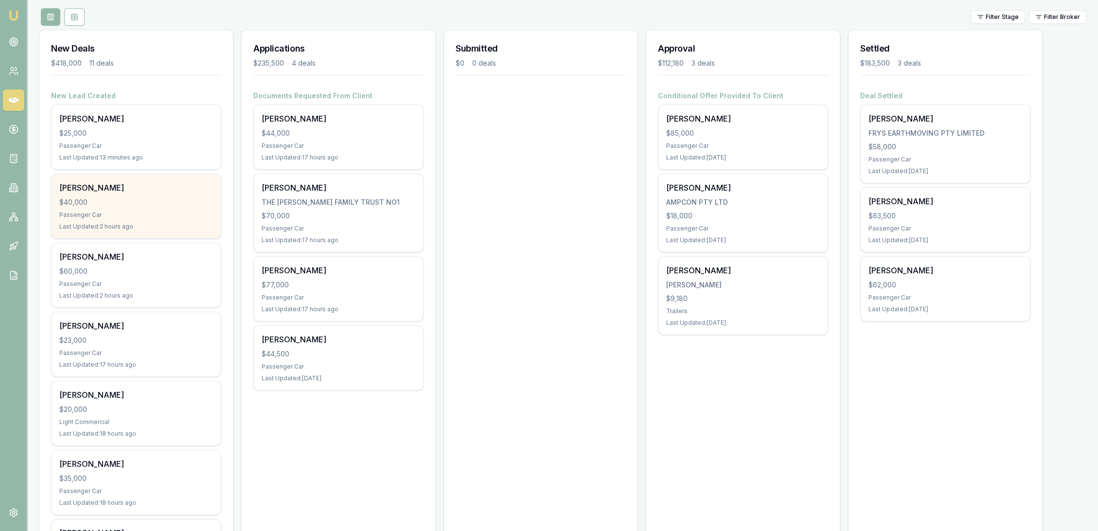
click at [101, 209] on div "Bradley Read $40,000 Passenger Car Last Updated: 2 hours ago" at bounding box center [136, 206] width 169 height 64
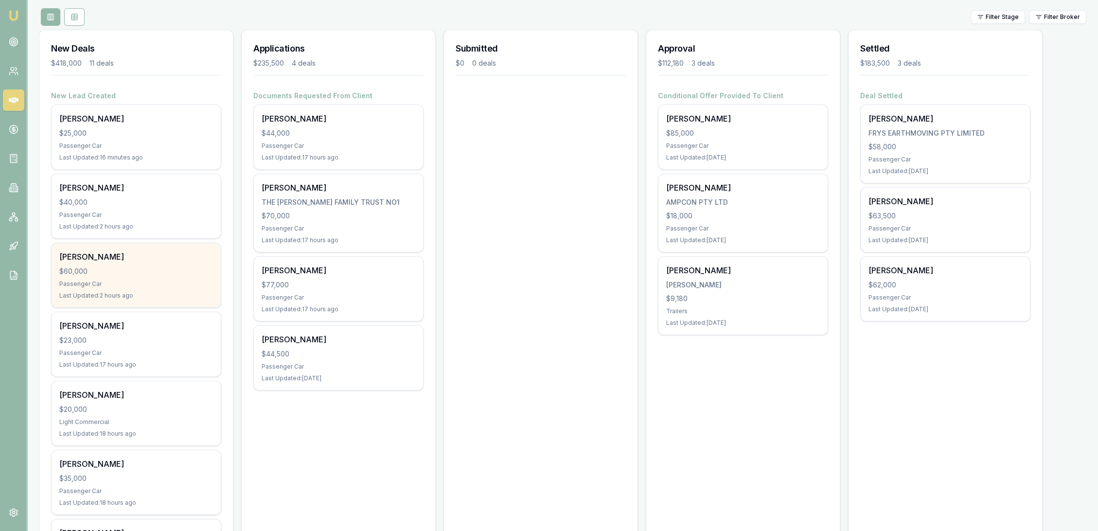
click at [113, 277] on div "Oliver Davis $60,000 Passenger Car Last Updated: 2 hours ago" at bounding box center [136, 275] width 169 height 64
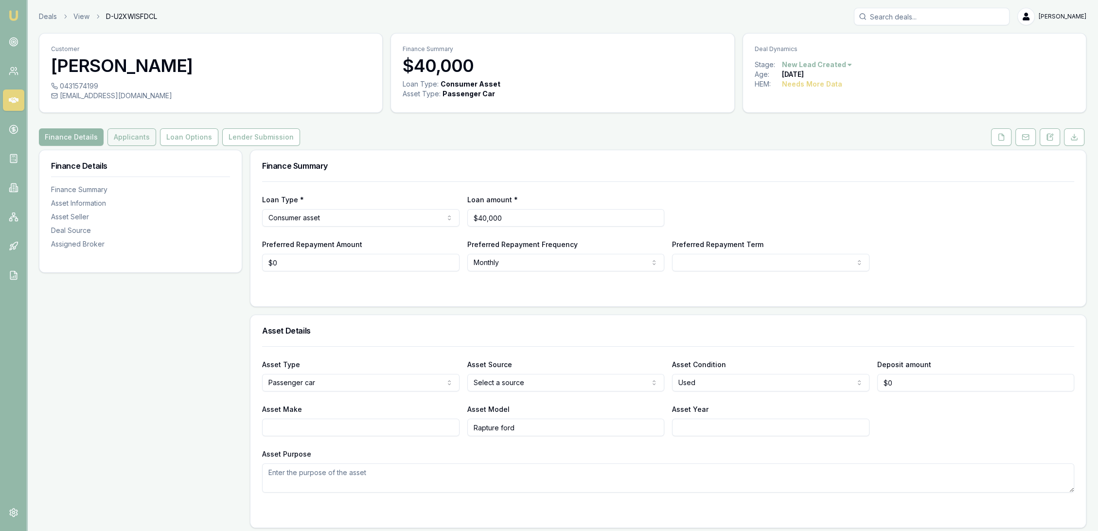
click at [123, 138] on button "Applicants" at bounding box center [131, 137] width 49 height 18
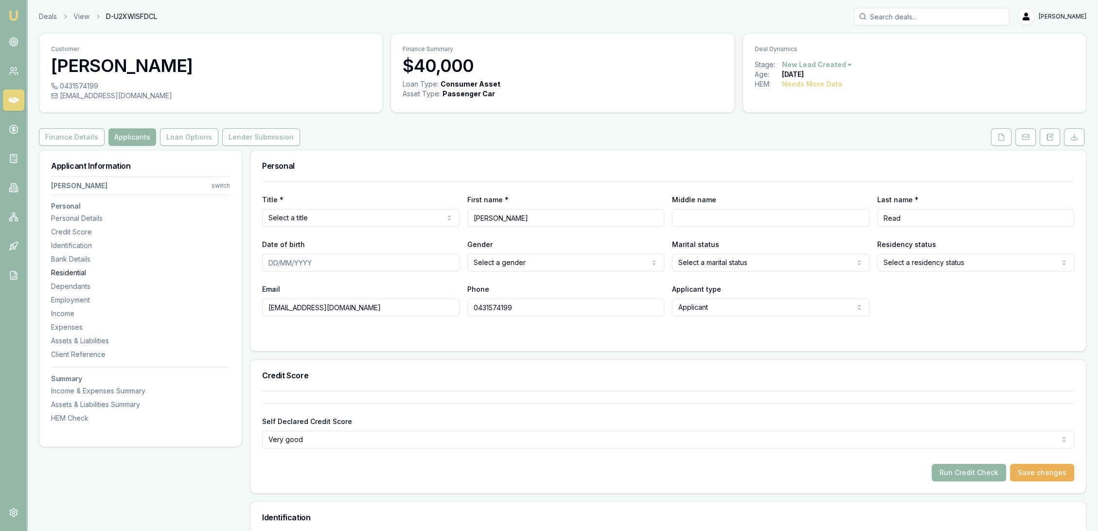
click at [74, 272] on div "Residential" at bounding box center [140, 273] width 179 height 10
drag, startPoint x: 1048, startPoint y: 137, endPoint x: 981, endPoint y: 151, distance: 68.1
click at [1048, 136] on icon at bounding box center [1050, 137] width 8 height 8
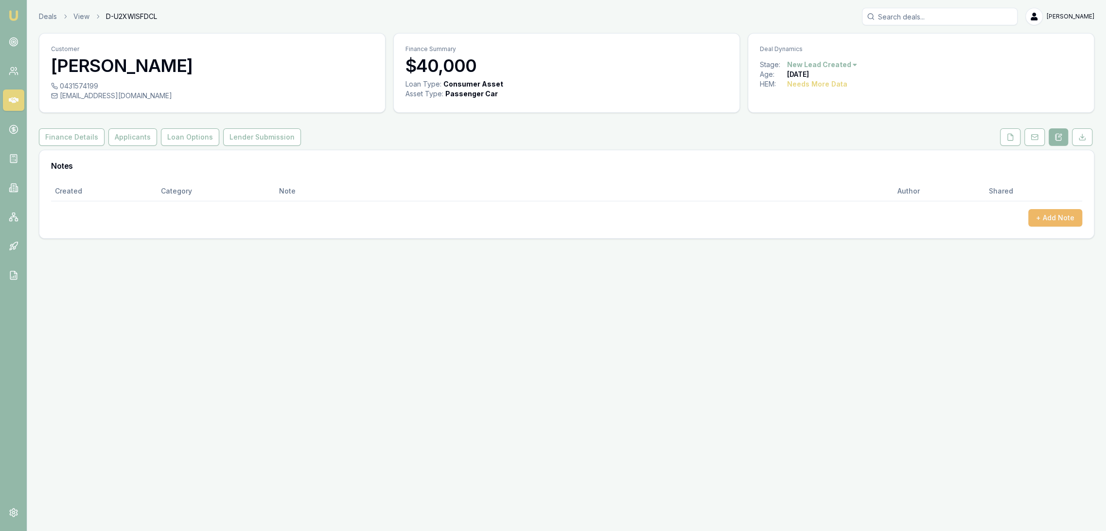
click at [1072, 221] on button "+ Add Note" at bounding box center [1055, 218] width 54 height 18
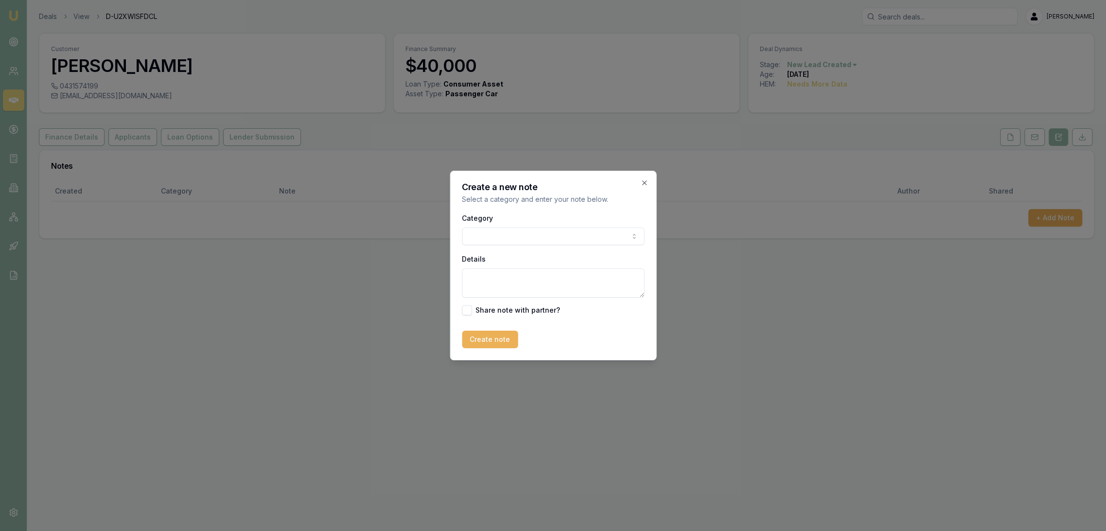
drag, startPoint x: 513, startPoint y: 274, endPoint x: 517, endPoint y: 269, distance: 6.2
click at [514, 273] on textarea "Details" at bounding box center [553, 282] width 182 height 29
type textarea "AUTOBUDDY - used - WA"
click at [486, 337] on button "Create note" at bounding box center [490, 340] width 56 height 18
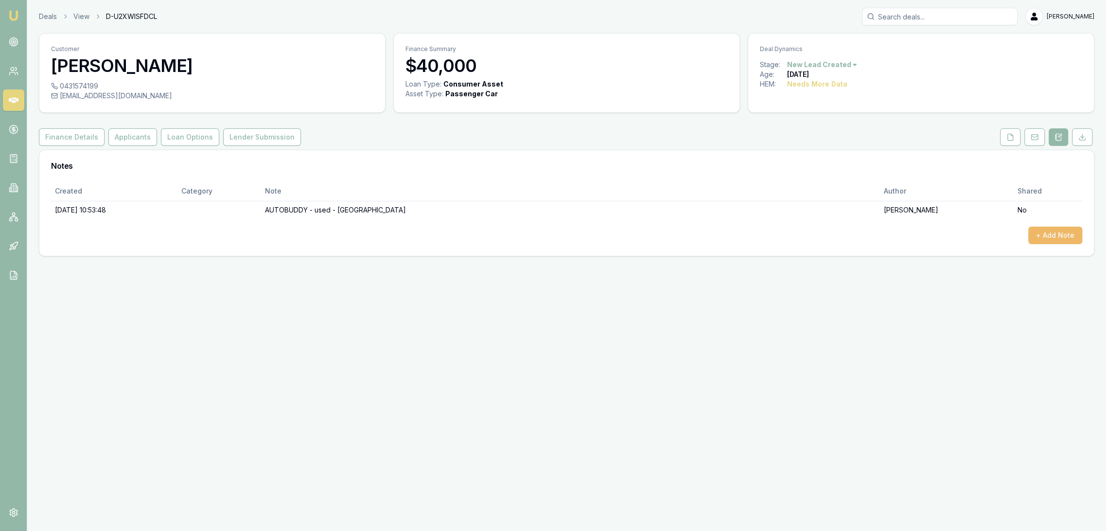
click at [1042, 234] on button "+ Add Note" at bounding box center [1055, 236] width 54 height 18
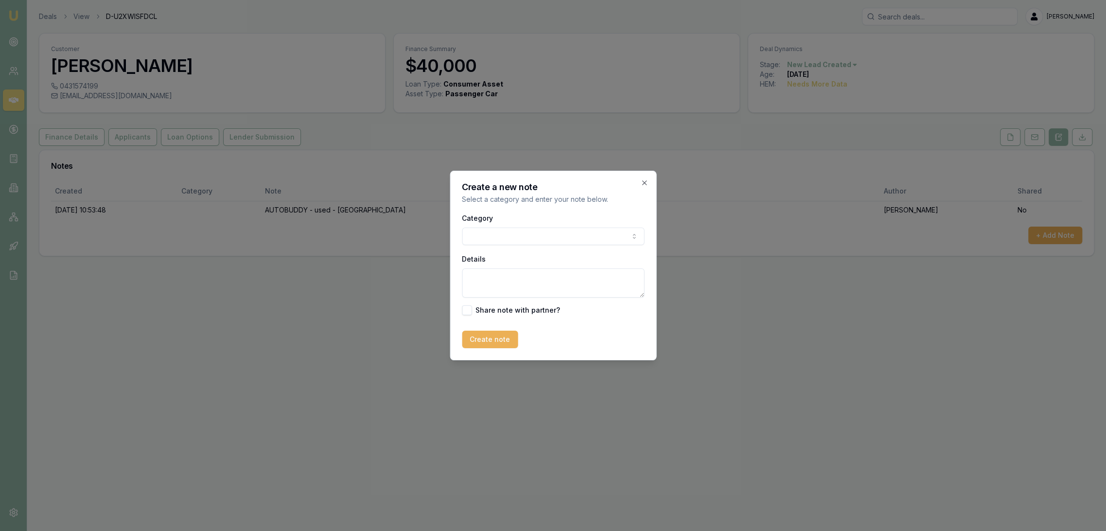
click at [527, 274] on textarea "Details" at bounding box center [553, 282] width 182 height 29
type textarea "c"
click at [561, 279] on textarea "Complete lead from Matt. Unsre" at bounding box center [553, 282] width 182 height 29
click at [563, 280] on textarea "Complete lead from Matt. Unsre" at bounding box center [553, 282] width 182 height 29
click at [600, 278] on textarea "Complete lead from Matt. Unsure" at bounding box center [553, 282] width 182 height 29
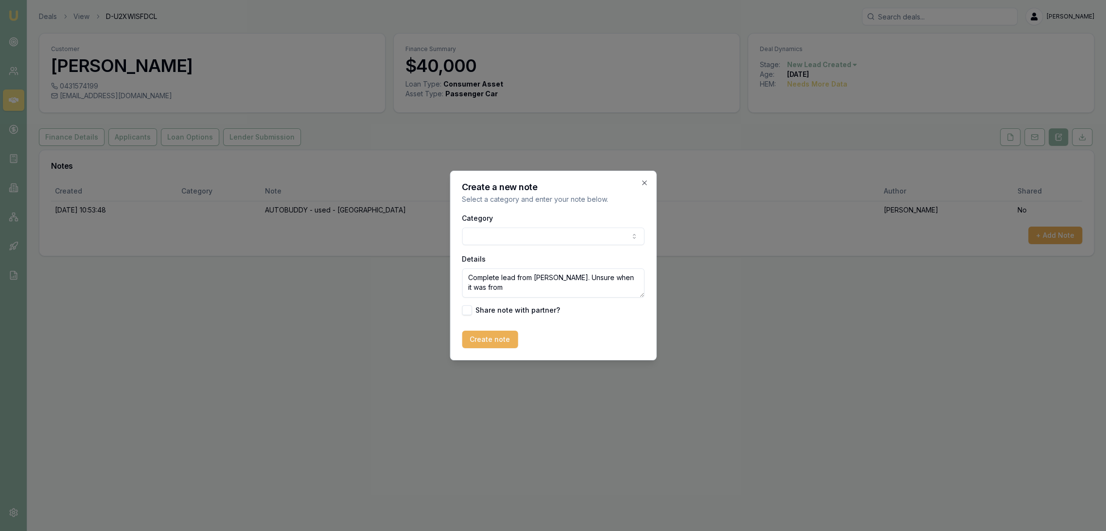
click at [546, 280] on textarea "Complete lead from Matt. Unsure when it was from" at bounding box center [553, 282] width 182 height 29
type textarea "Complete lead from Matt - very much appreciated. Unsure when it was from"
click at [472, 335] on button "Create note" at bounding box center [490, 340] width 56 height 18
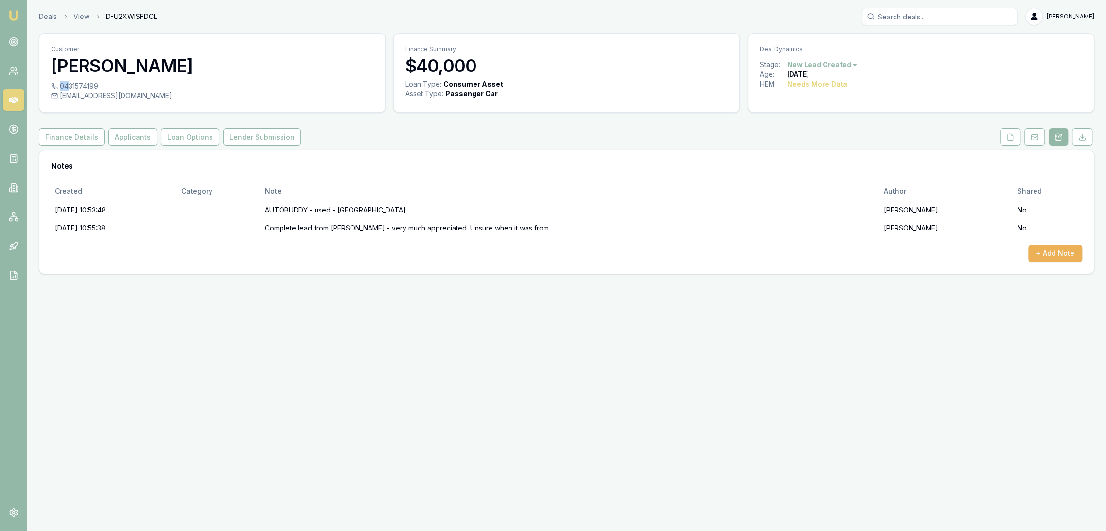
drag, startPoint x: 59, startPoint y: 85, endPoint x: 69, endPoint y: 85, distance: 10.2
click at [69, 85] on div "0431574199" at bounding box center [212, 86] width 322 height 10
click at [177, 255] on div "+ Add Note" at bounding box center [566, 254] width 1031 height 18
drag, startPoint x: 60, startPoint y: 86, endPoint x: 97, endPoint y: 86, distance: 37.4
click at [97, 86] on div "0431574199" at bounding box center [212, 86] width 322 height 10
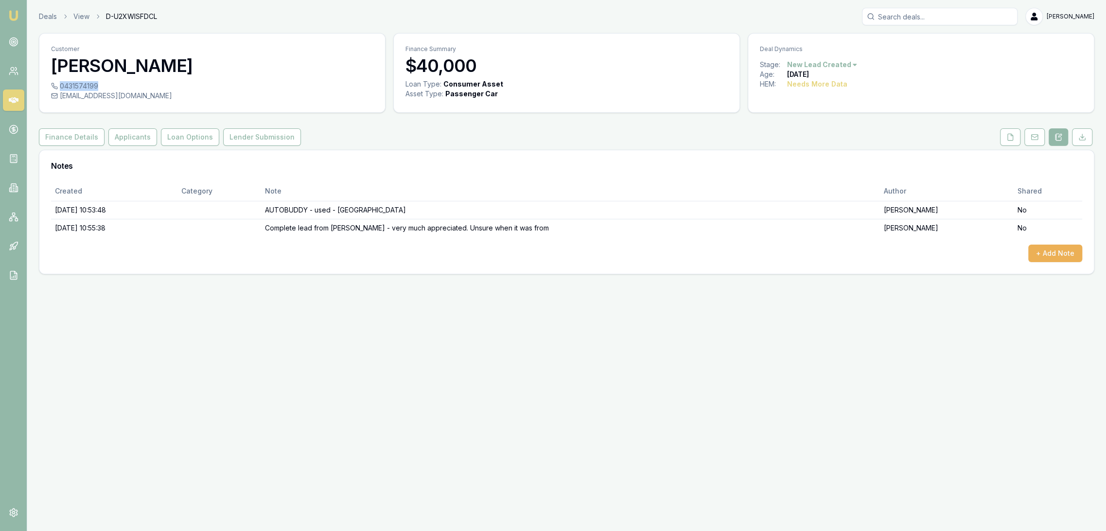
copy div "0431574199"
click at [109, 87] on div "0431574199" at bounding box center [212, 86] width 322 height 10
drag, startPoint x: 60, startPoint y: 84, endPoint x: 97, endPoint y: 85, distance: 37.4
click at [97, 85] on div "0431574199" at bounding box center [212, 86] width 322 height 10
copy div "0431574199"
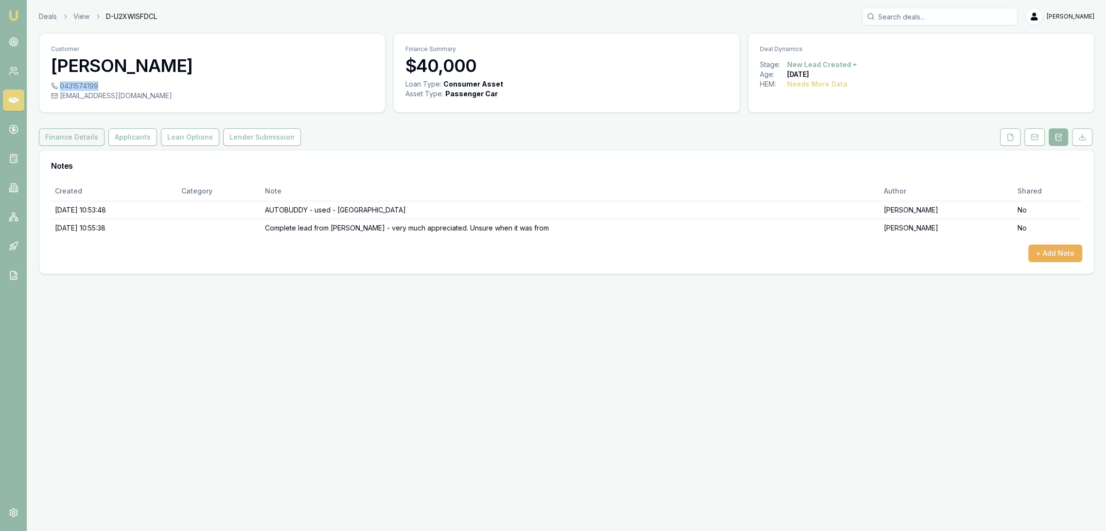
click at [72, 132] on button "Finance Details" at bounding box center [72, 137] width 66 height 18
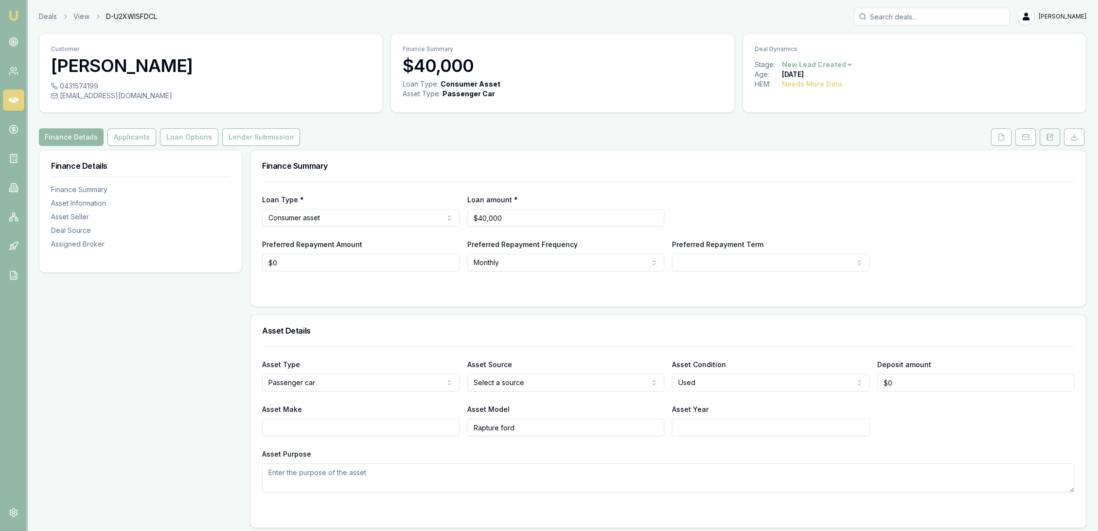
click at [1052, 138] on icon at bounding box center [1050, 137] width 8 height 8
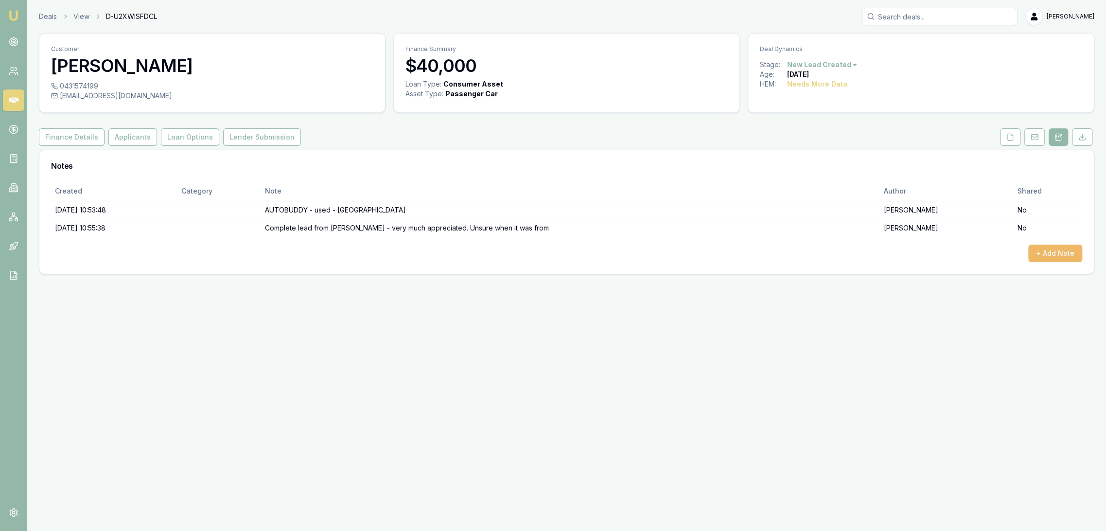
click at [1068, 258] on button "+ Add Note" at bounding box center [1055, 254] width 54 height 18
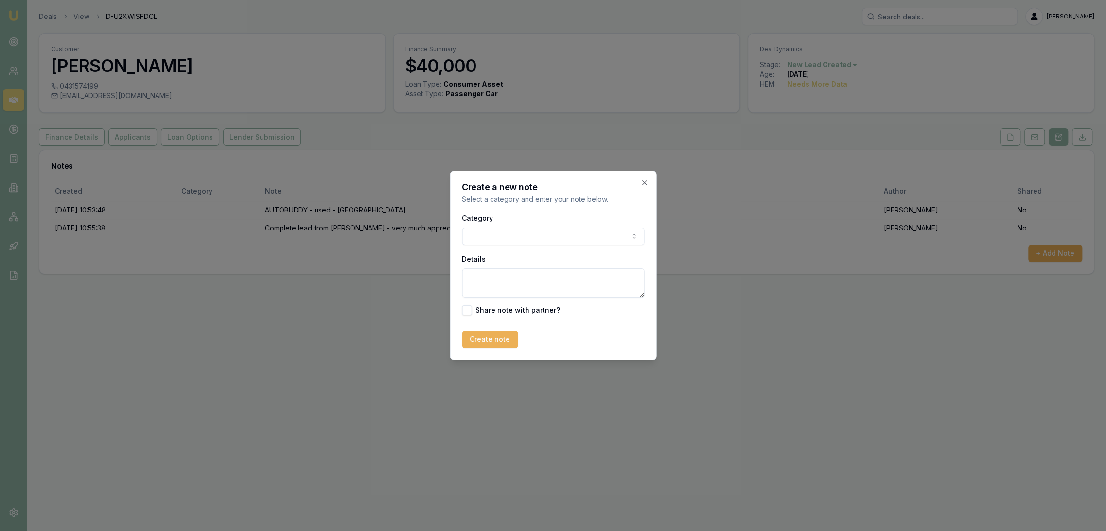
click at [525, 228] on body "Emu Broker Deals View D-U2XWISFDCL Robyn Adams Toggle Menu Customer Bradley Rea…" at bounding box center [553, 265] width 1106 height 531
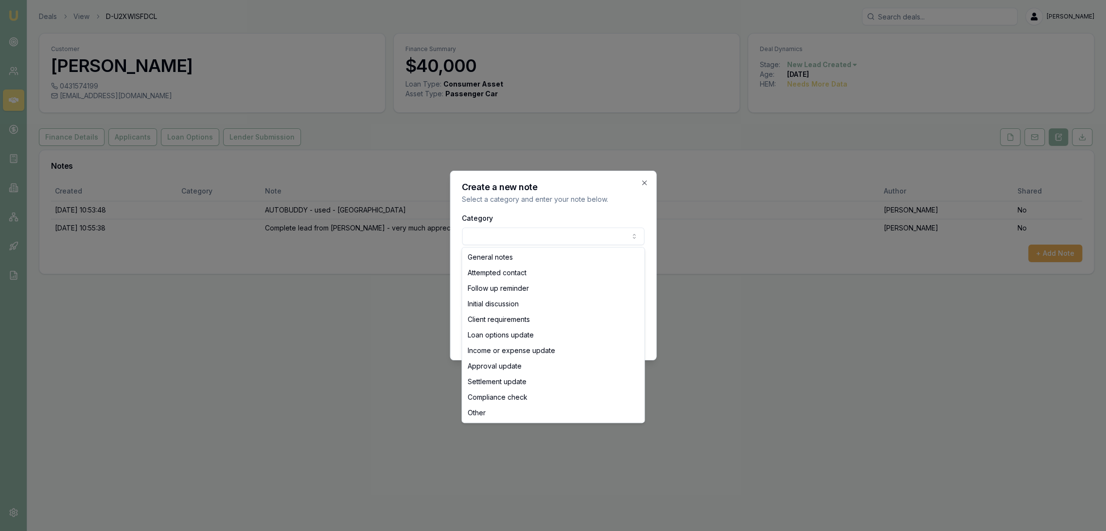
select select "ATTEMPTED_CONTACT"
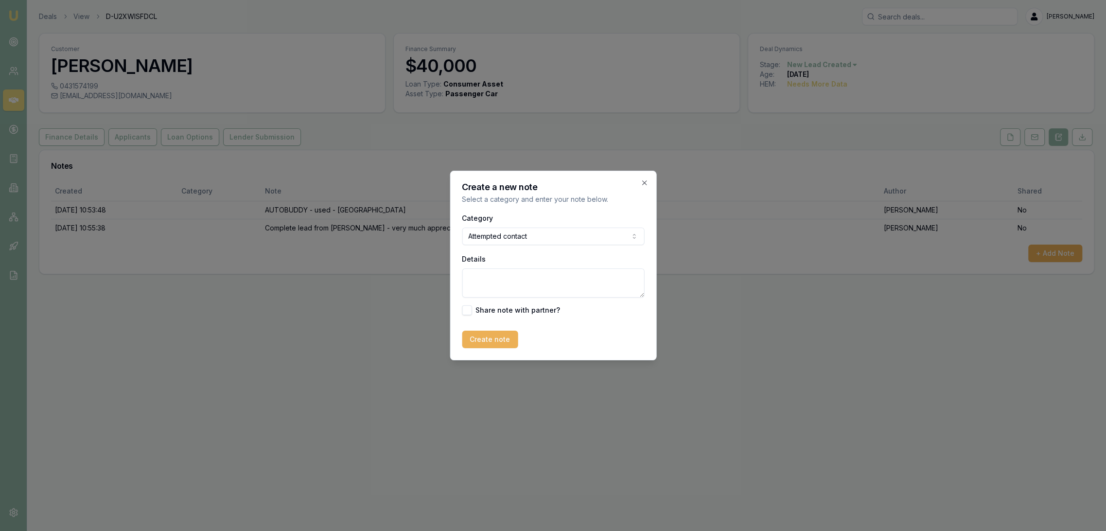
click at [503, 280] on textarea "Details" at bounding box center [553, 282] width 182 height 29
type textarea "D1C1 - LM - sent text and emailed."
click at [502, 343] on button "Create note" at bounding box center [490, 340] width 56 height 18
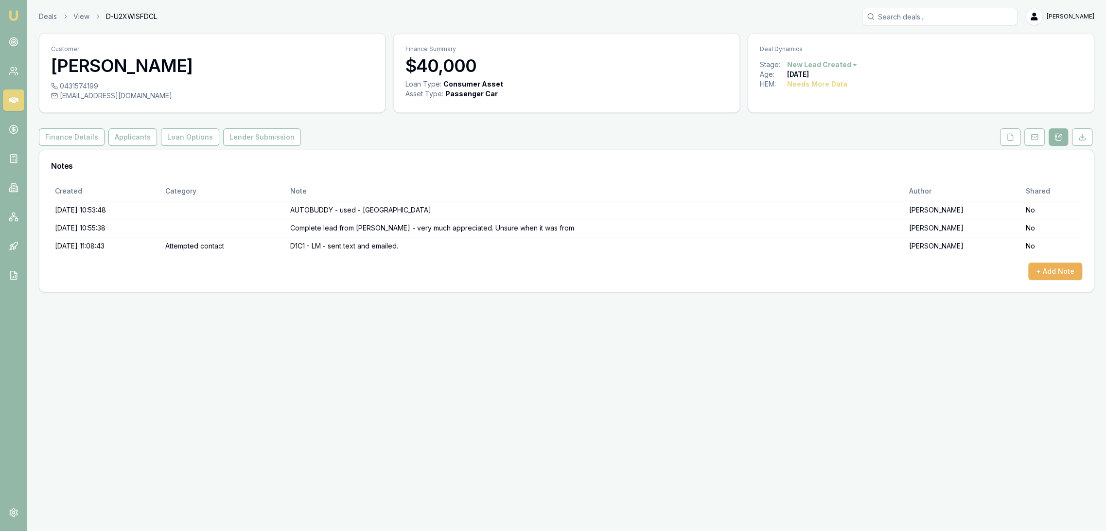
click at [15, 8] on link "Emu Broker" at bounding box center [14, 16] width 16 height 16
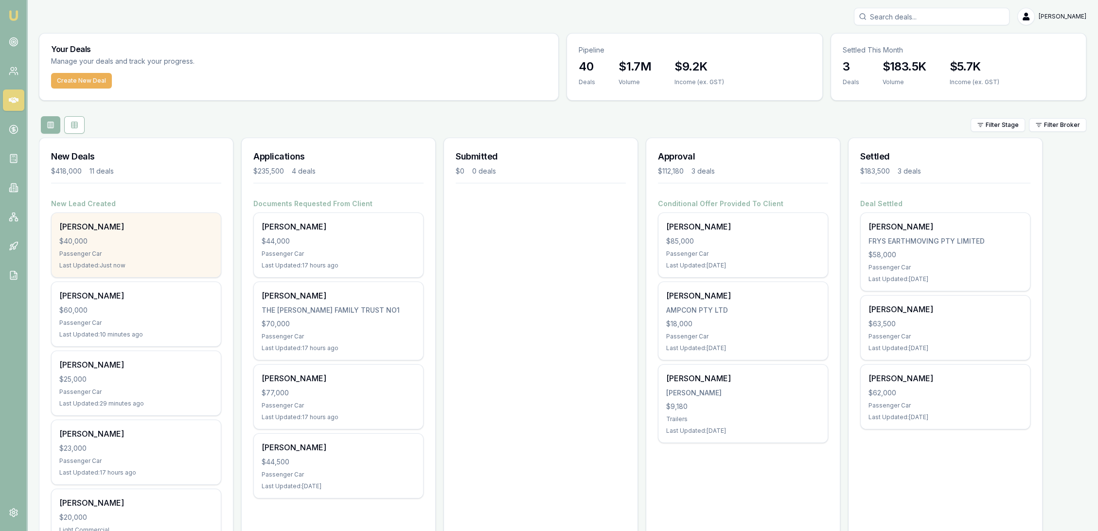
click at [159, 250] on div "Passenger Car" at bounding box center [136, 254] width 154 height 8
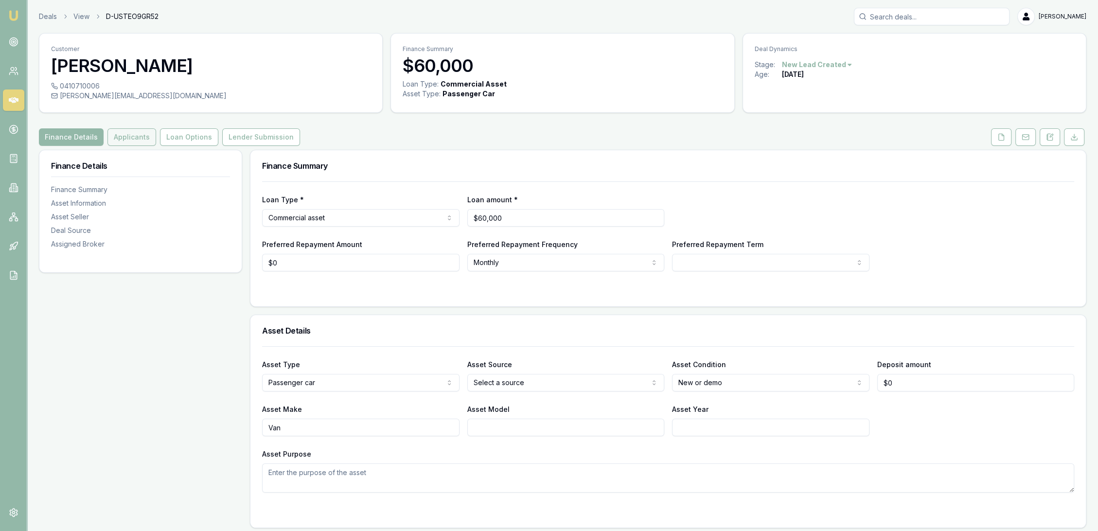
click at [124, 140] on button "Applicants" at bounding box center [131, 137] width 49 height 18
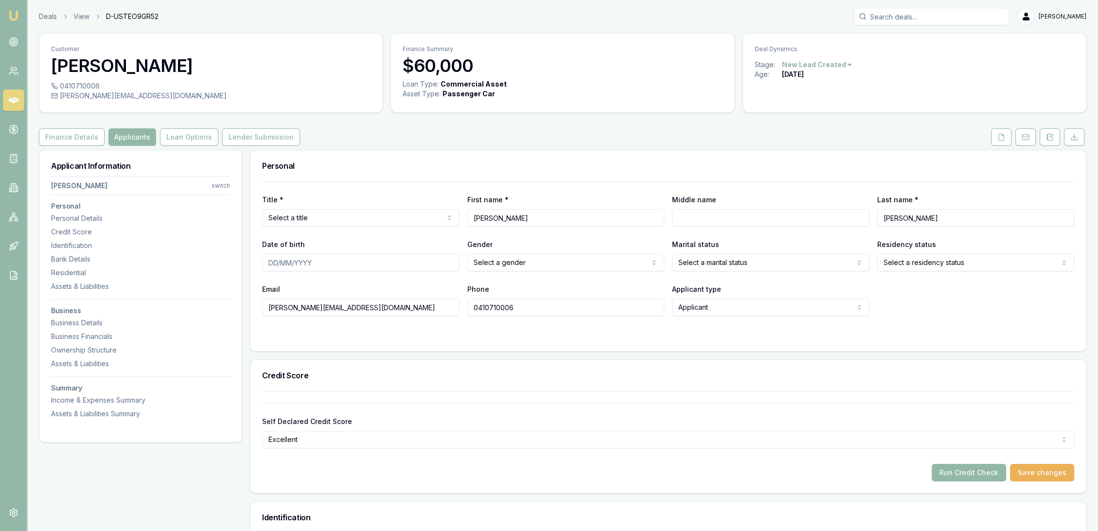
click at [74, 266] on nav "Oliver Davis switch Personal Personal Details Credit Score Identification Bank …" at bounding box center [140, 296] width 179 height 246
click at [73, 268] on div "Residential" at bounding box center [140, 273] width 179 height 10
click at [1055, 138] on button at bounding box center [1049, 137] width 20 height 18
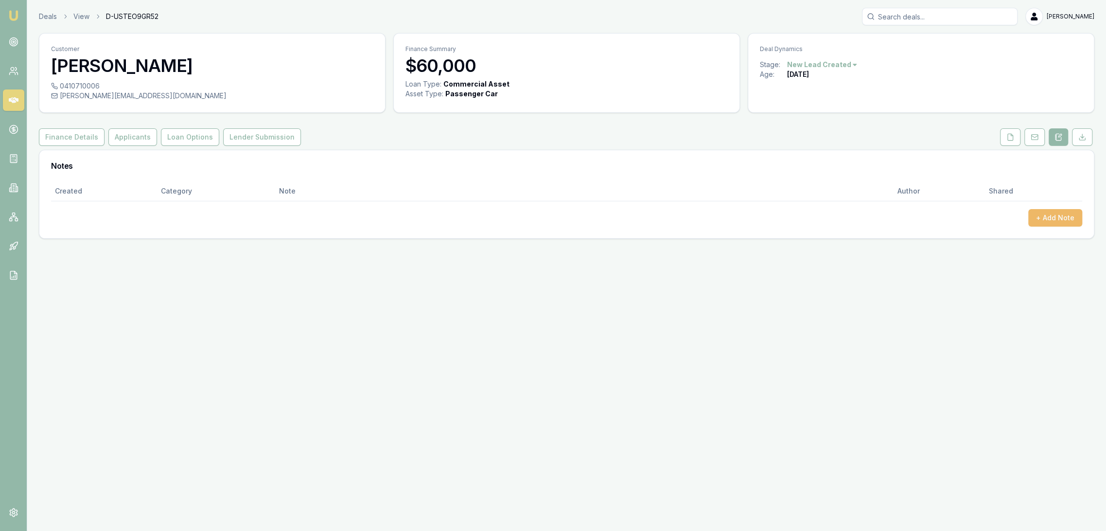
click at [1068, 211] on button "+ Add Note" at bounding box center [1055, 218] width 54 height 18
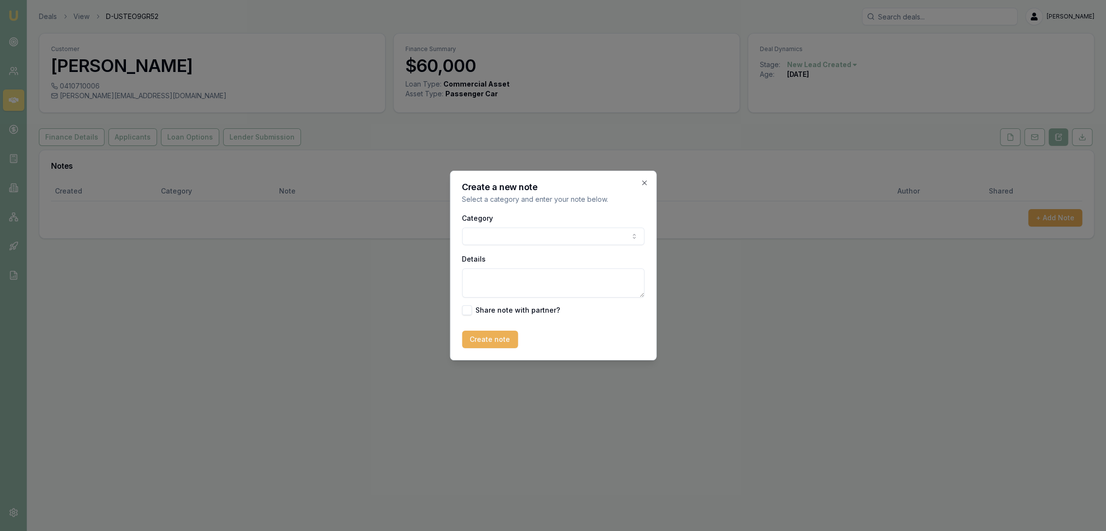
click at [499, 277] on textarea "Details" at bounding box center [553, 282] width 182 height 29
type textarea "AUTOBUDDY - New - Vic (comp lead from Matt - thank you)"
click at [477, 337] on button "Create note" at bounding box center [490, 340] width 56 height 18
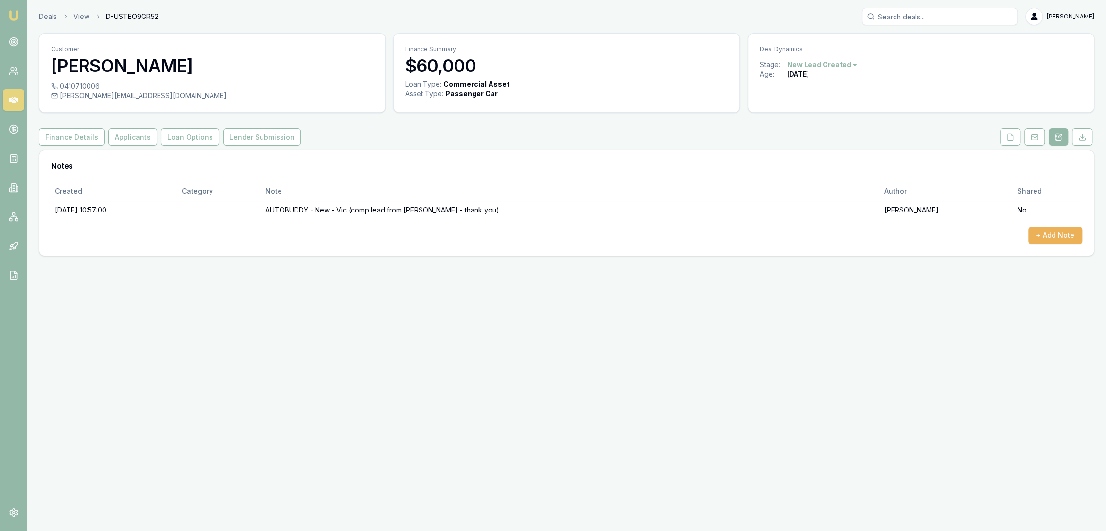
drag, startPoint x: 59, startPoint y: 86, endPoint x: 100, endPoint y: 84, distance: 40.4
click at [100, 84] on div "0410710006" at bounding box center [212, 86] width 322 height 10
drag, startPoint x: 59, startPoint y: 84, endPoint x: 97, endPoint y: 87, distance: 38.0
click at [97, 87] on div "0410710006" at bounding box center [212, 86] width 322 height 10
copy div "0410710006"
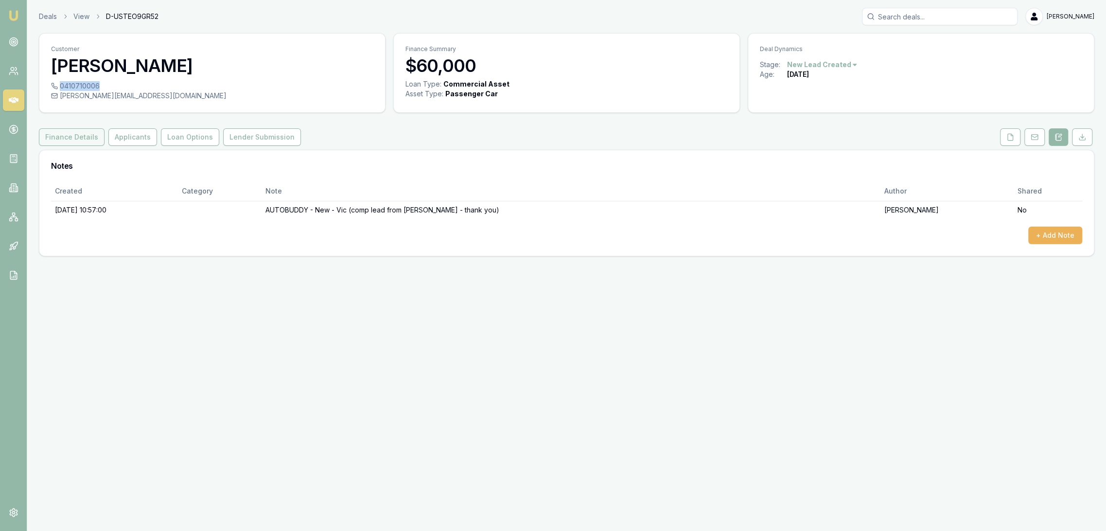
click at [62, 144] on button "Finance Details" at bounding box center [72, 137] width 66 height 18
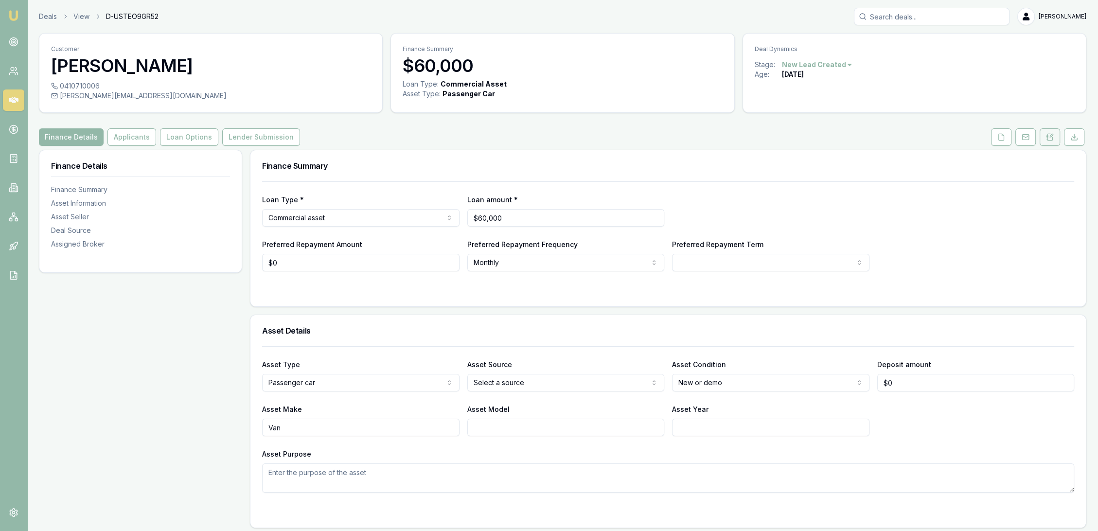
click at [1051, 132] on button at bounding box center [1049, 137] width 20 height 18
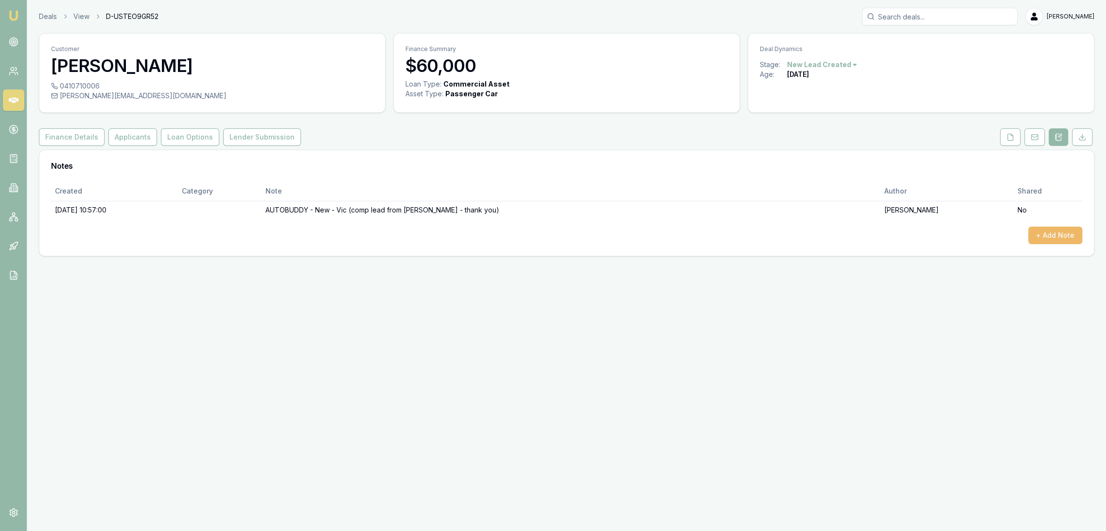
click at [1051, 237] on button "+ Add Note" at bounding box center [1055, 236] width 54 height 18
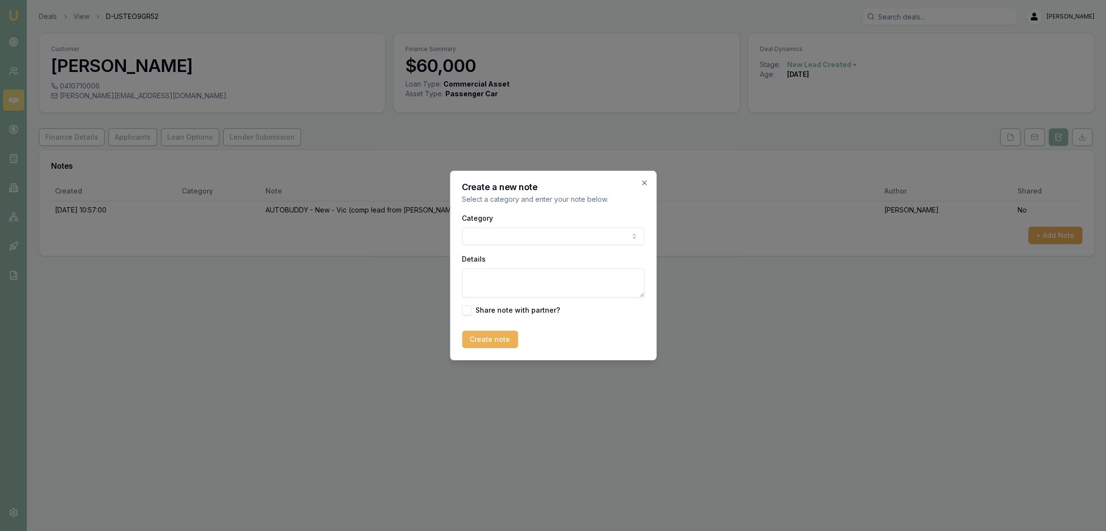
click at [533, 282] on textarea "Details" at bounding box center [553, 282] width 182 height 29
type textarea "D1C1 - LM - sent text and emailed."
click at [474, 347] on button "Create note" at bounding box center [490, 340] width 56 height 18
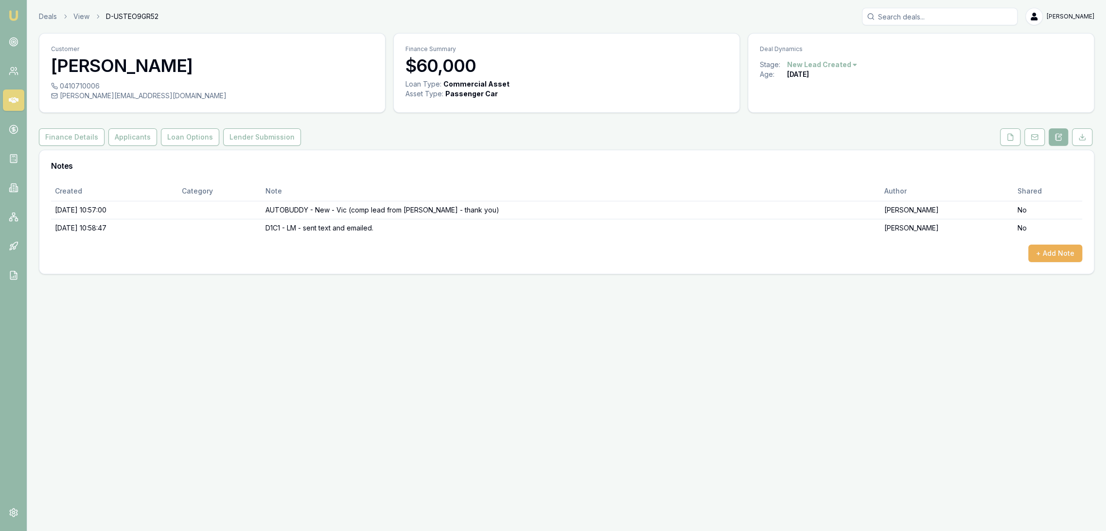
click at [16, 16] on img at bounding box center [14, 16] width 12 height 12
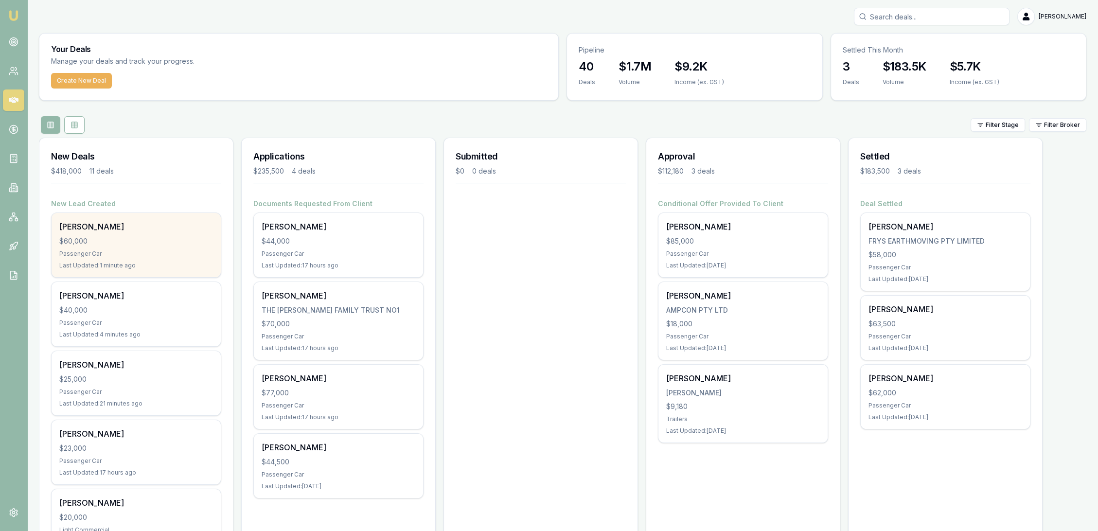
click at [155, 253] on div "Passenger Car" at bounding box center [136, 254] width 154 height 8
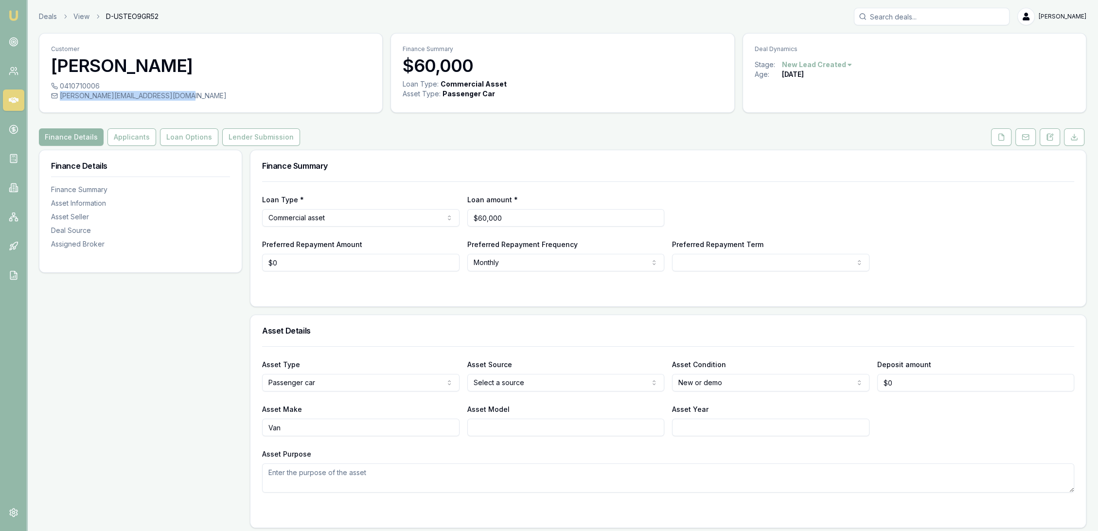
drag, startPoint x: 170, startPoint y: 94, endPoint x: 60, endPoint y: 96, distance: 110.4
click at [60, 96] on div "[PERSON_NAME][EMAIL_ADDRESS][DOMAIN_NAME]" at bounding box center [210, 96] width 319 height 10
copy div "[PERSON_NAME][EMAIL_ADDRESS][DOMAIN_NAME]"
click at [1050, 135] on icon at bounding box center [1050, 137] width 8 height 8
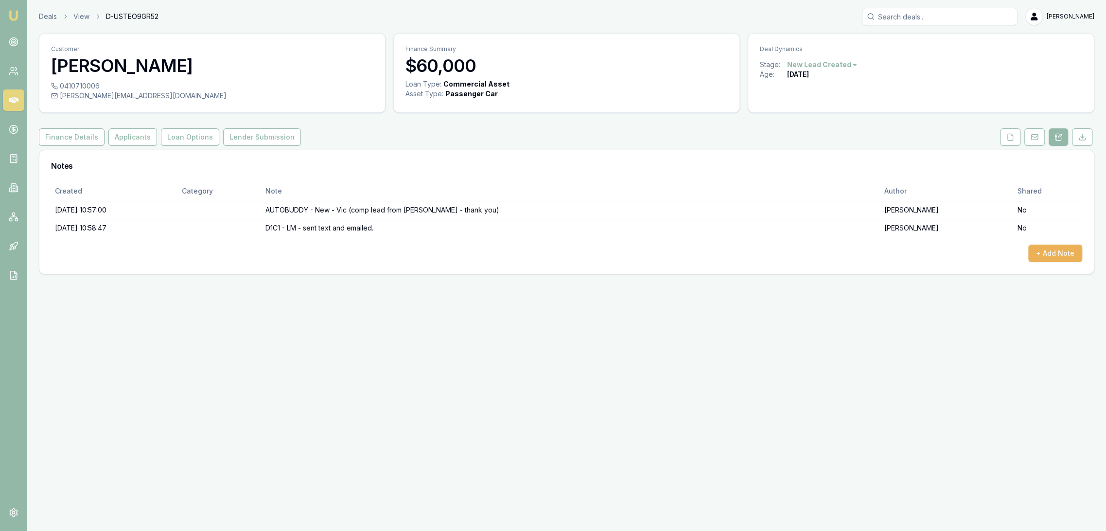
click at [15, 14] on img at bounding box center [14, 16] width 12 height 12
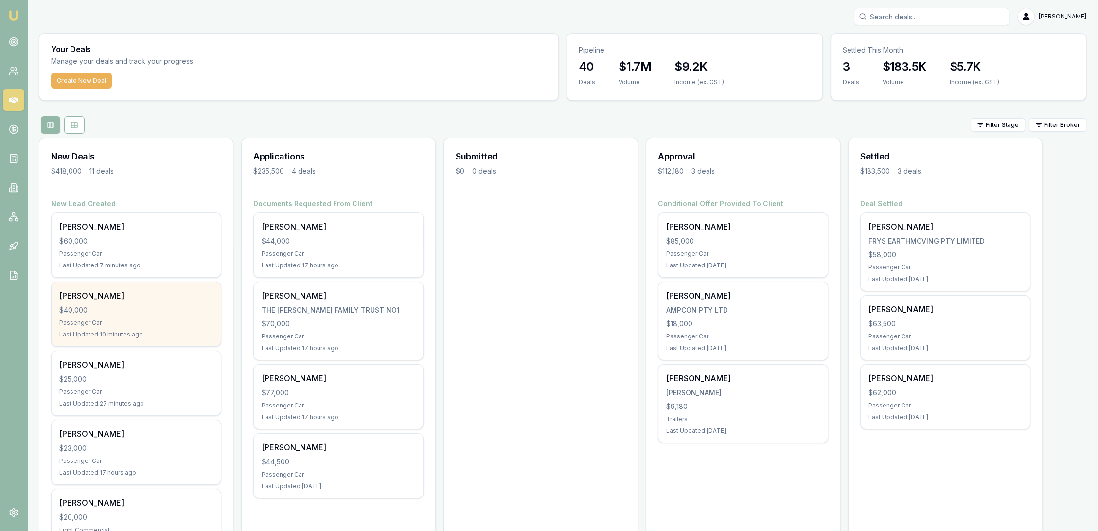
click at [167, 311] on div "$40,000" at bounding box center [136, 310] width 154 height 10
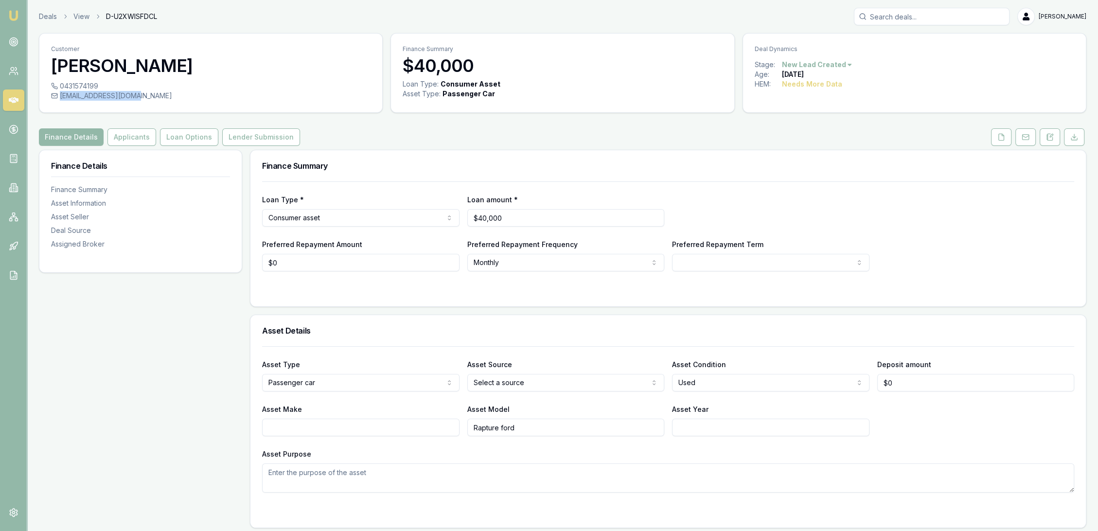
drag, startPoint x: 132, startPoint y: 93, endPoint x: 60, endPoint y: 96, distance: 72.0
click at [60, 96] on div "[EMAIL_ADDRESS][DOMAIN_NAME]" at bounding box center [210, 96] width 319 height 10
copy div "[EMAIL_ADDRESS][DOMAIN_NAME]"
click at [20, 16] on link "Emu Broker" at bounding box center [14, 16] width 16 height 16
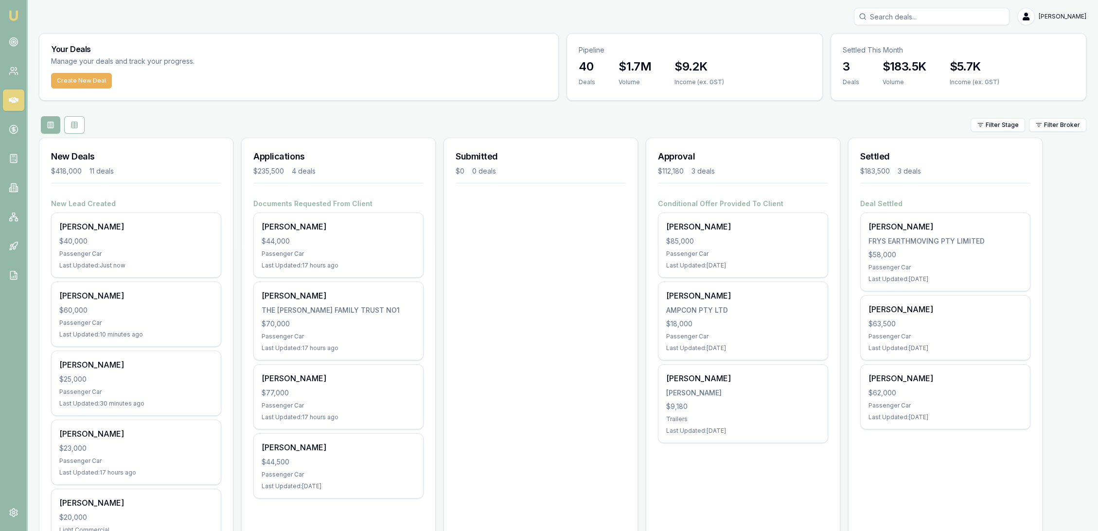
click at [952, 22] on input "Search deals" at bounding box center [932, 17] width 156 height 18
type input "puono lope"
click at [930, 50] on p "0451114758" at bounding box center [931, 52] width 147 height 10
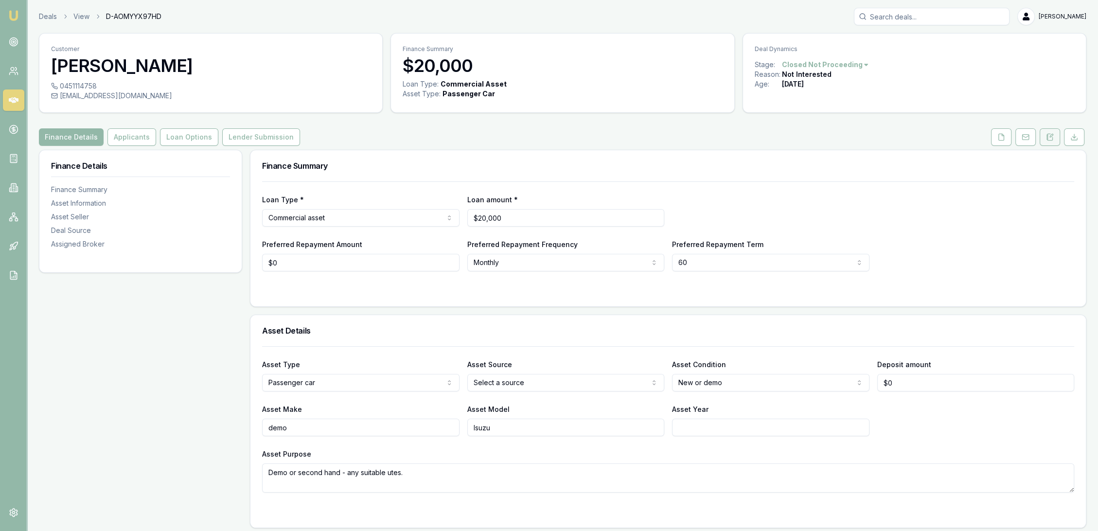
click at [1058, 143] on button at bounding box center [1049, 137] width 20 height 18
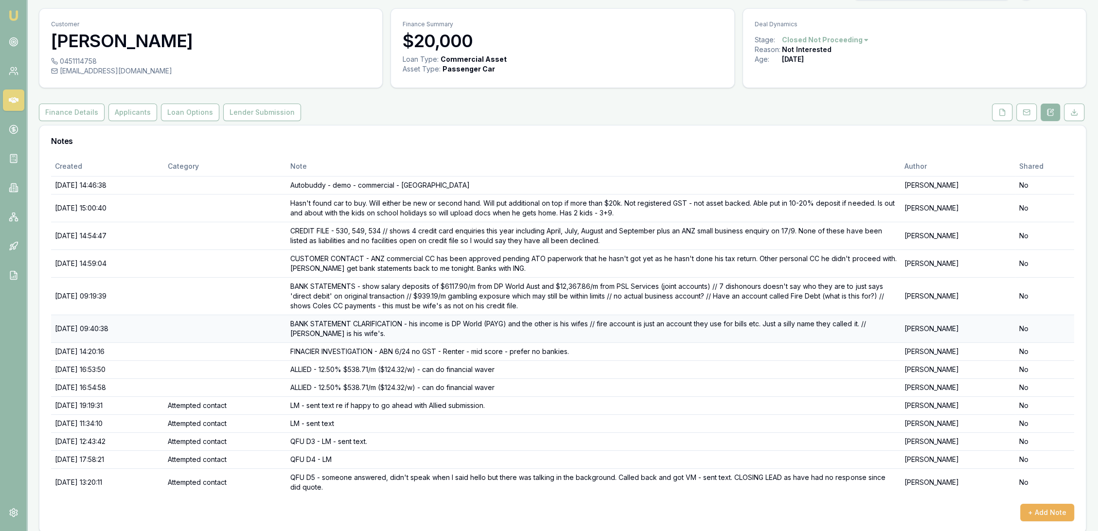
scroll to position [34, 0]
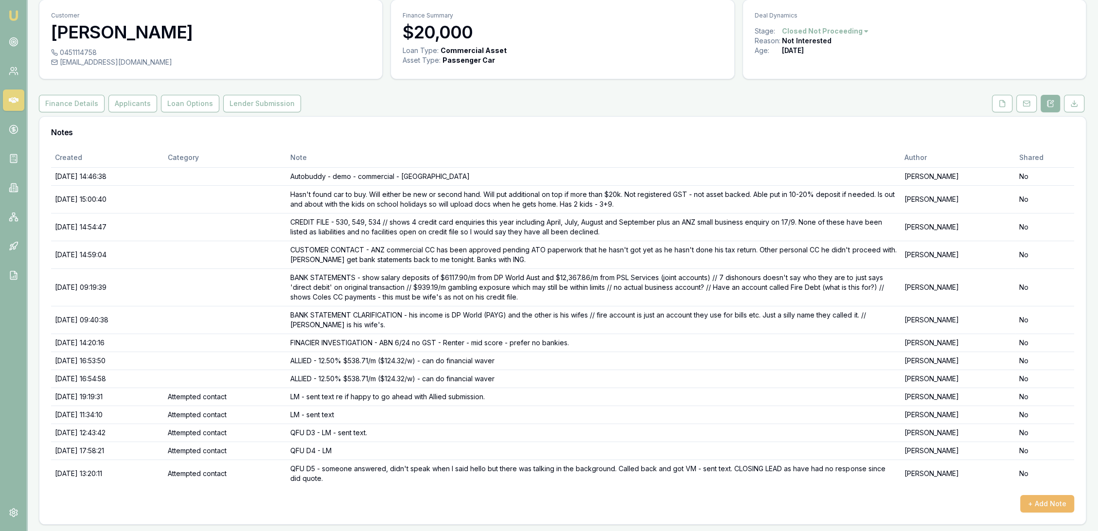
click at [1053, 502] on button "+ Add Note" at bounding box center [1047, 504] width 54 height 18
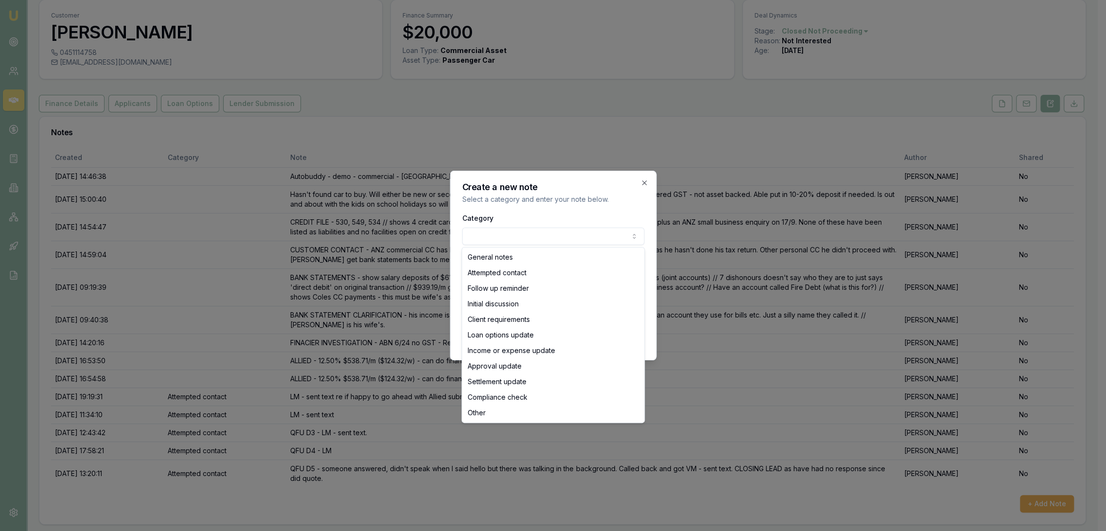
click at [499, 230] on body "Emu Broker Deals View D-AOMYYX97HD [PERSON_NAME] Toggle Menu Customer [PERSON_N…" at bounding box center [549, 231] width 1098 height 531
select select "ATTEMPTED_CONTACT"
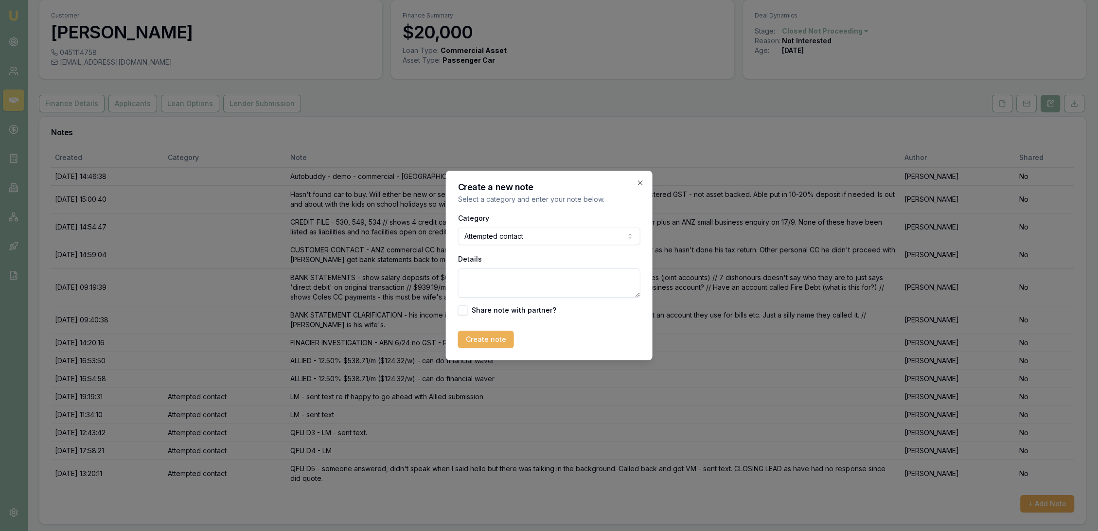
drag, startPoint x: 481, startPoint y: 278, endPoint x: 483, endPoint y: 273, distance: 5.4
click at [482, 274] on textarea "Details" at bounding box center [549, 282] width 182 height 29
click at [518, 278] on textarea "QFU hail" at bounding box center [549, 282] width 182 height 29
type textarea "QFU [PERSON_NAME] - sent text."
click at [494, 333] on button "Create note" at bounding box center [486, 340] width 56 height 18
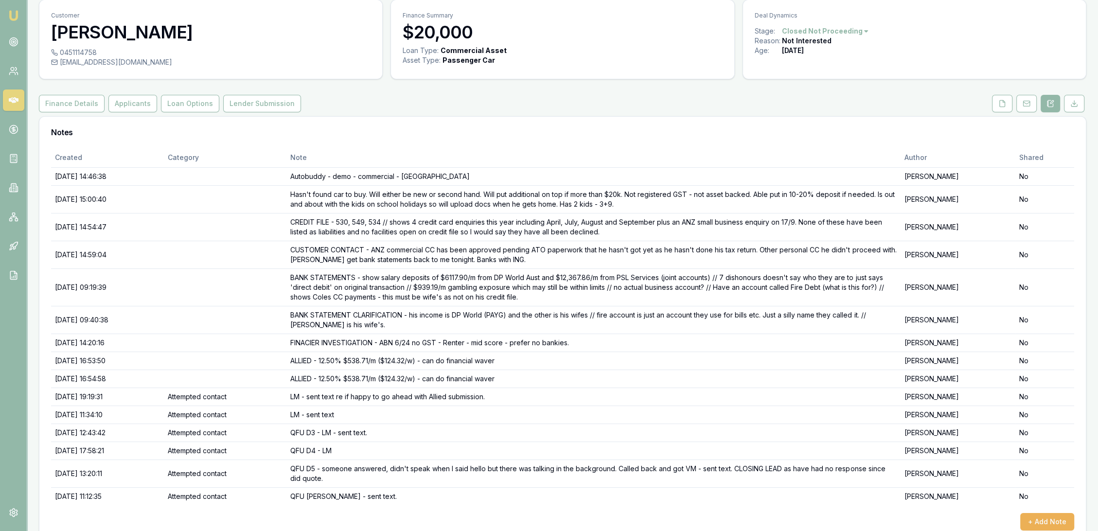
click at [16, 17] on img at bounding box center [14, 16] width 12 height 12
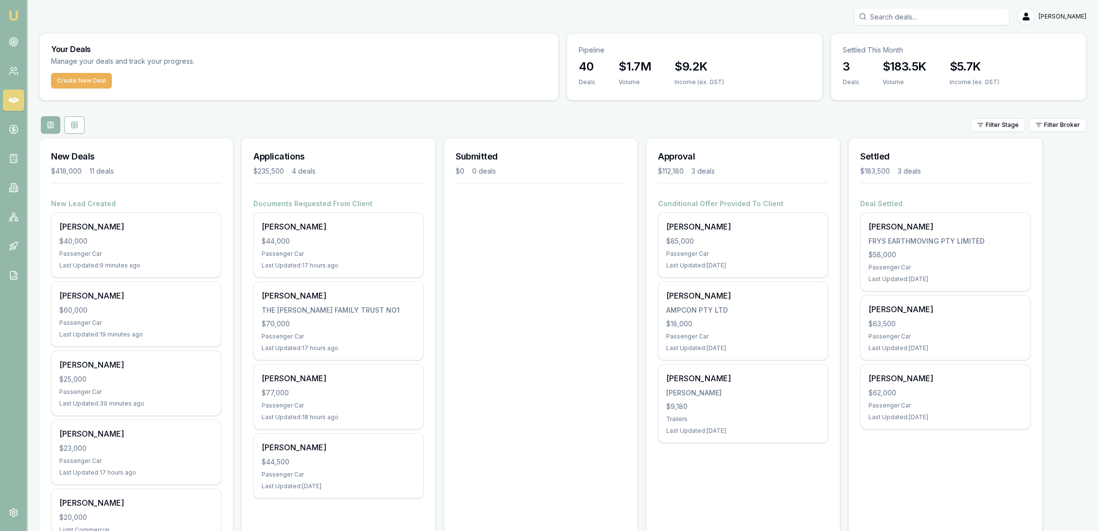
click at [923, 20] on input "Search deals" at bounding box center [932, 17] width 156 height 18
type input "[PERSON_NAME]"
click at [902, 71] on p "Deal ID: D-DE2G7C6HWC" at bounding box center [931, 74] width 147 height 8
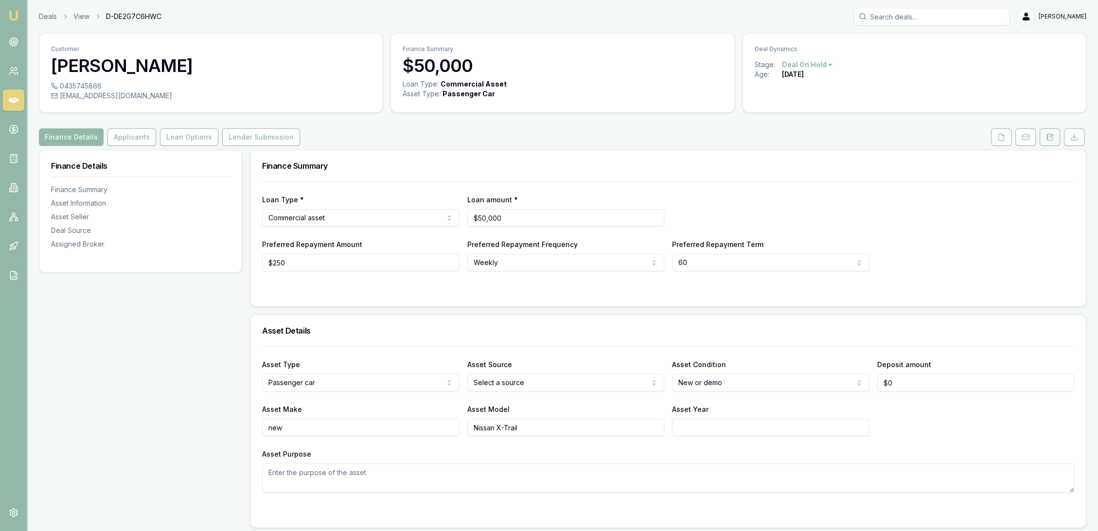
click at [1053, 140] on button at bounding box center [1049, 137] width 20 height 18
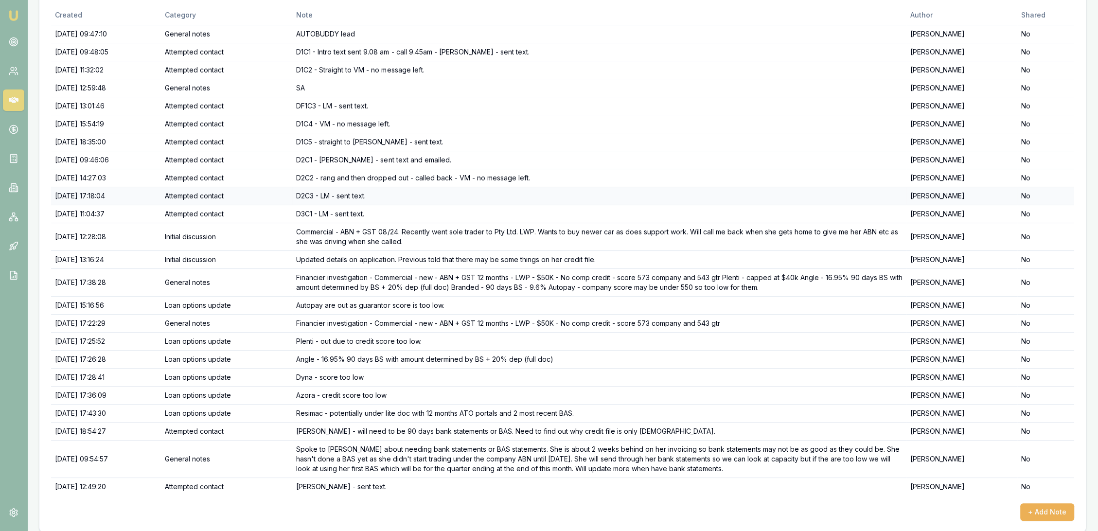
scroll to position [183, 0]
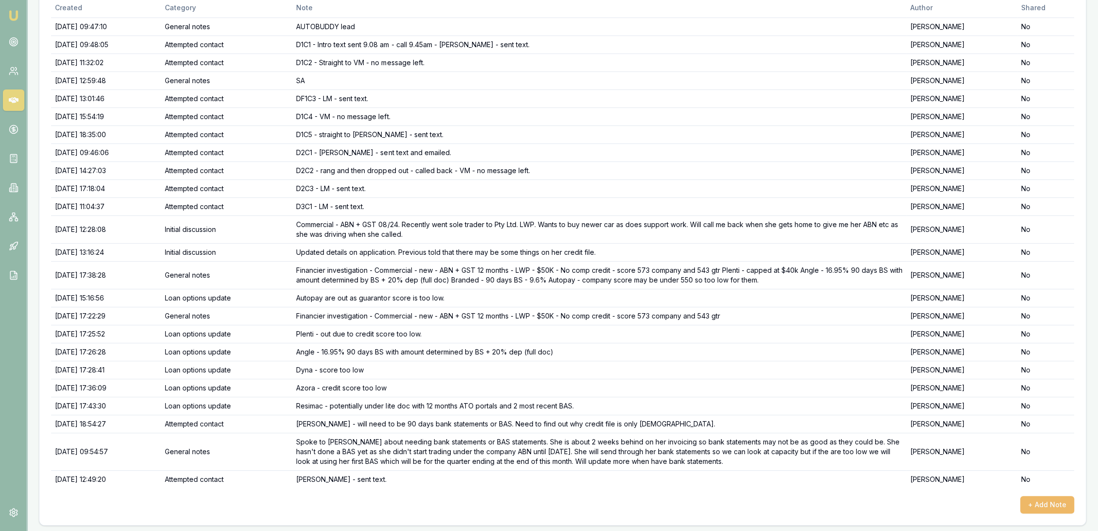
click at [1059, 504] on button "+ Add Note" at bounding box center [1047, 505] width 54 height 18
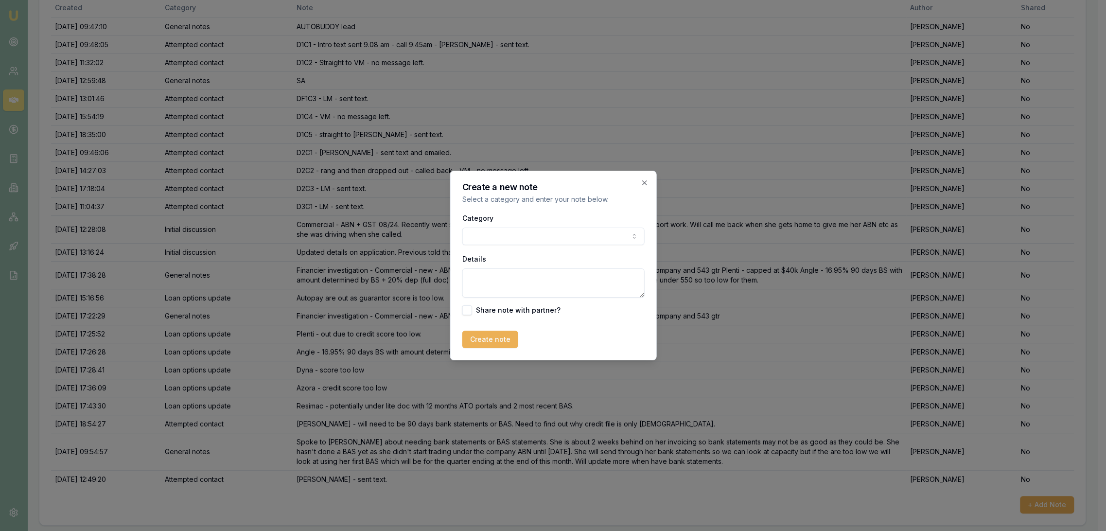
click at [491, 238] on body "Emu Broker Deals View D-DE2G7C6HWC [PERSON_NAME] Toggle Menu Customer [PERSON_N…" at bounding box center [549, 82] width 1098 height 531
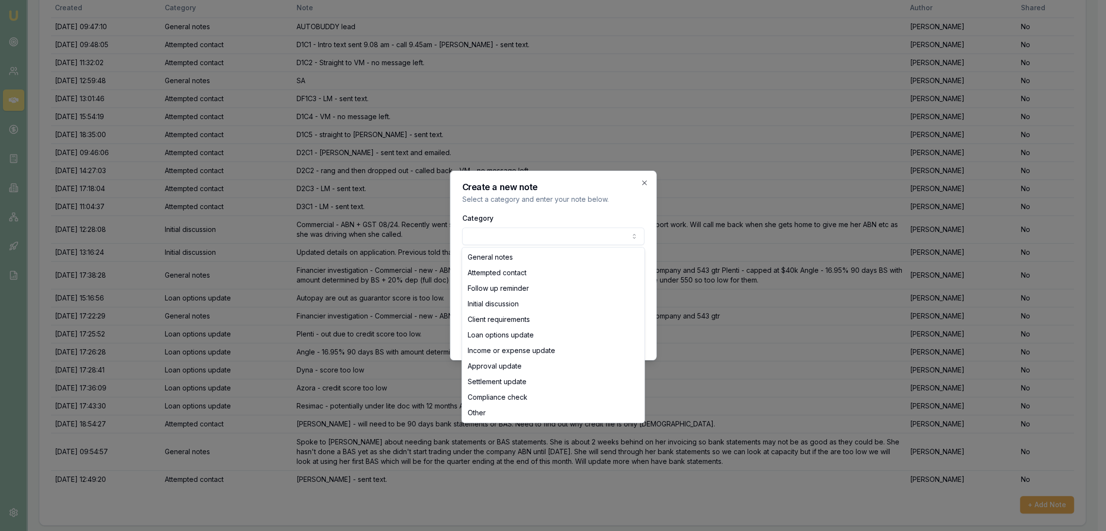
select select "ATTEMPTED_CONTACT"
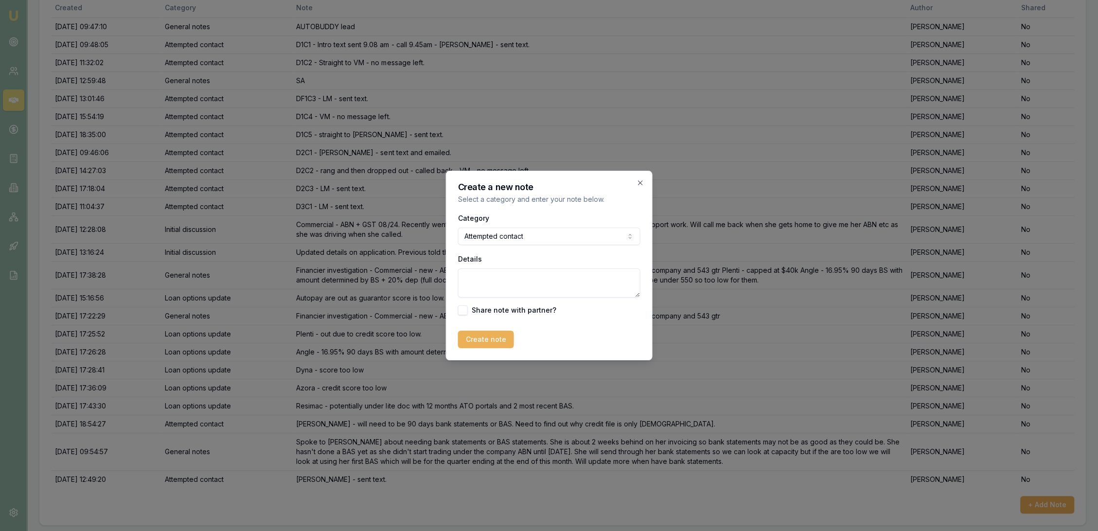
drag, startPoint x: 481, startPoint y: 286, endPoint x: 489, endPoint y: 278, distance: 12.0
click at [481, 285] on textarea "Details" at bounding box center [549, 282] width 182 height 29
type textarea "5"
type textarea "1"
type textarea "QFU - LM - sent text."
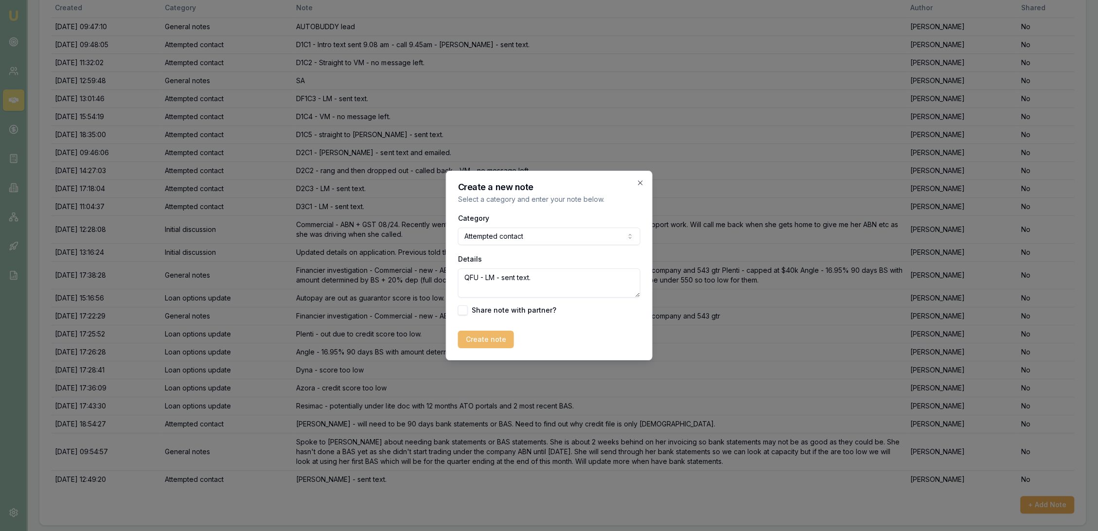
click at [486, 345] on button "Create note" at bounding box center [486, 340] width 56 height 18
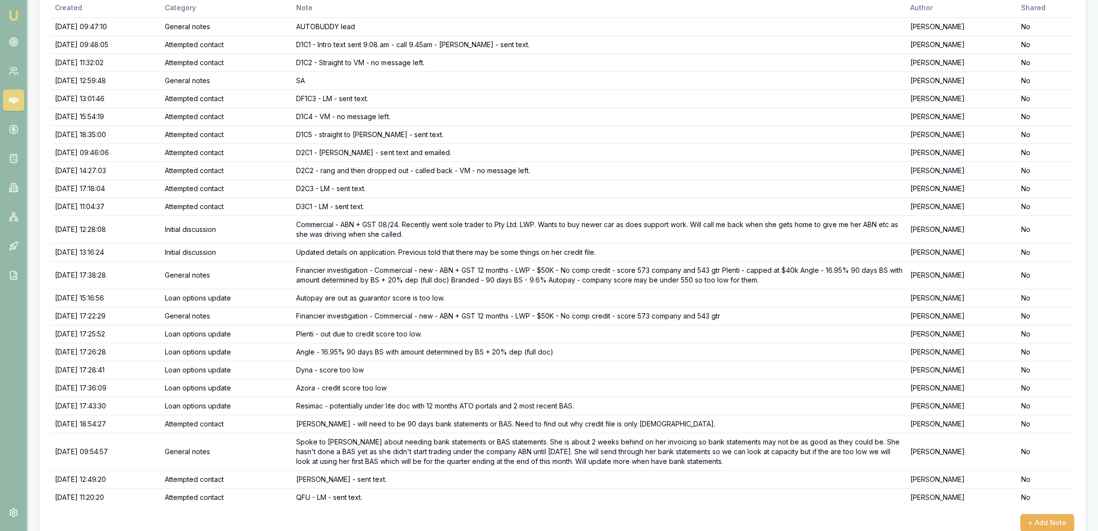
drag, startPoint x: 11, startPoint y: 15, endPoint x: 11, endPoint y: 22, distance: 7.3
click at [11, 15] on img at bounding box center [14, 16] width 12 height 12
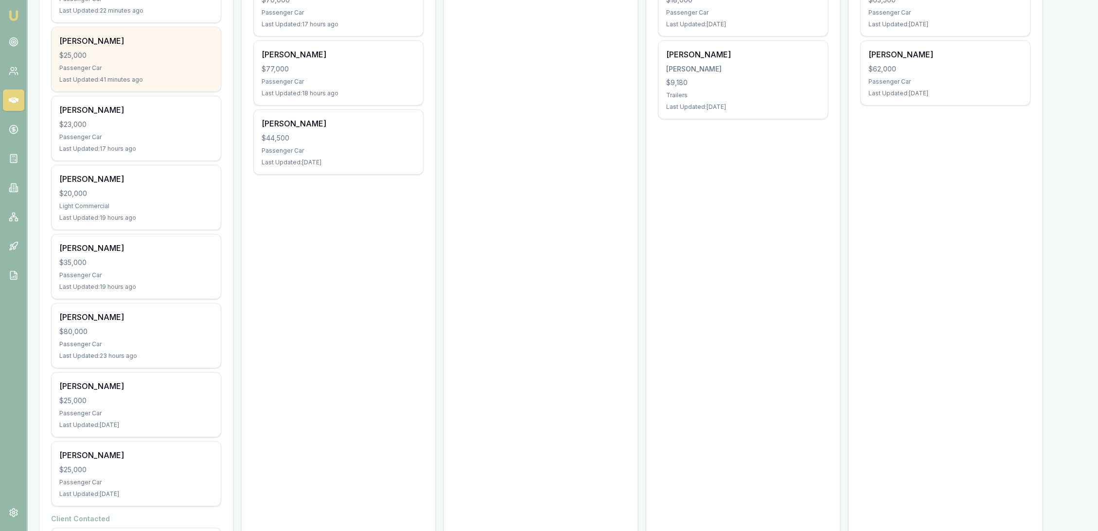
scroll to position [162, 0]
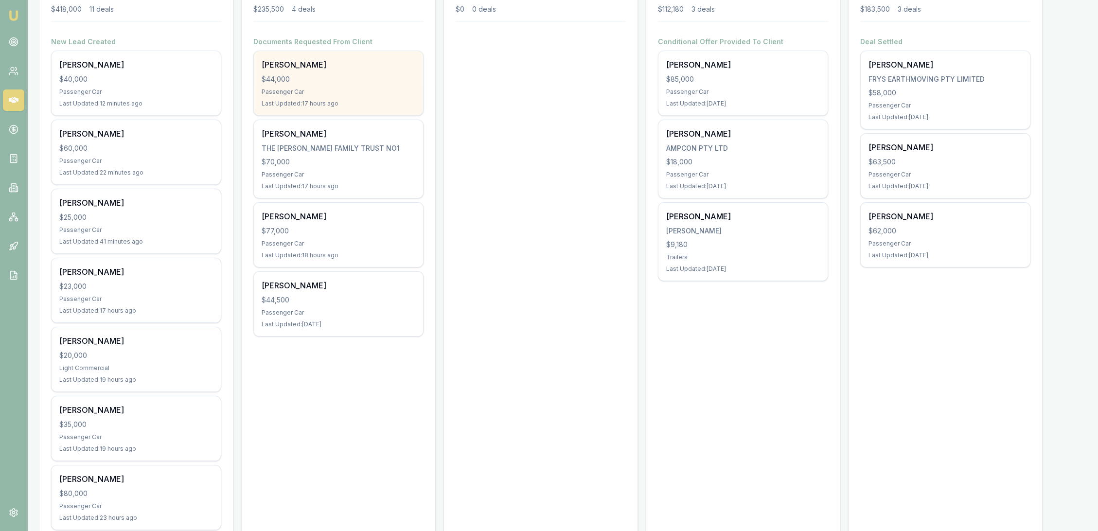
click at [343, 87] on div "Darren Rossborough $44,000 Passenger Car Last Updated: 17 hours ago" at bounding box center [338, 83] width 169 height 64
click at [301, 71] on div "Darren Rossborough $44,000 Passenger Car Last Updated: 17 hours ago" at bounding box center [338, 83] width 169 height 64
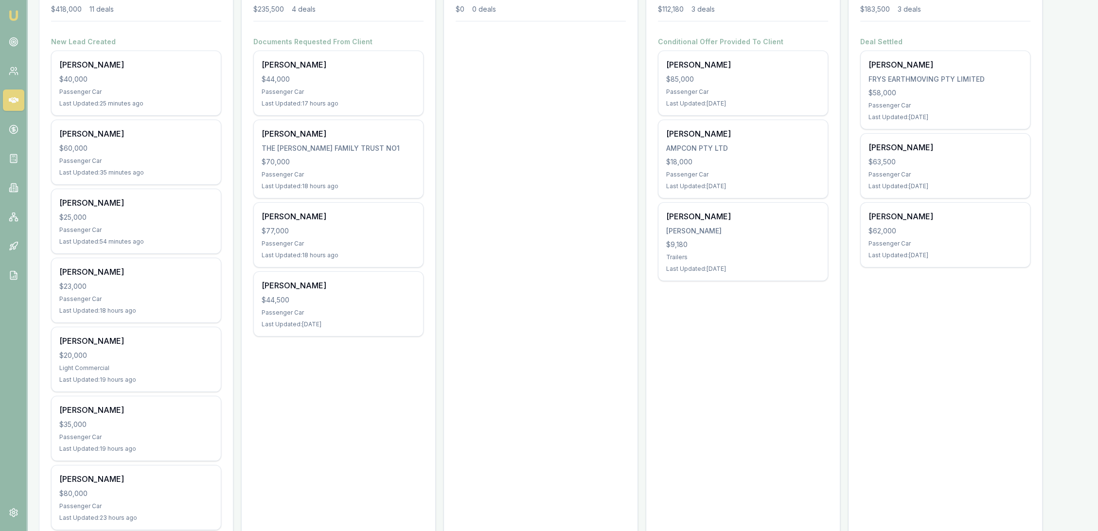
click at [9, 11] on img at bounding box center [14, 16] width 12 height 12
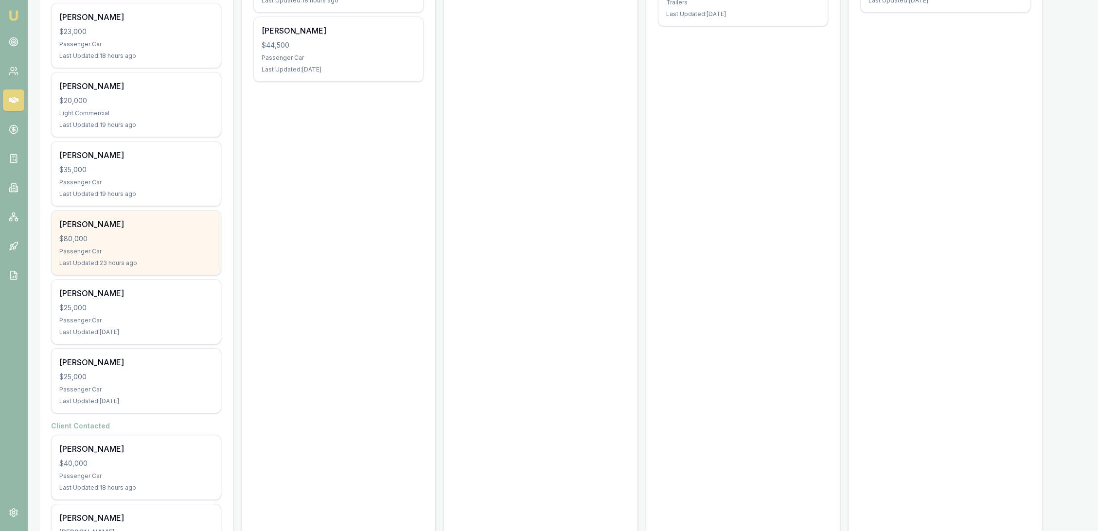
scroll to position [486, 0]
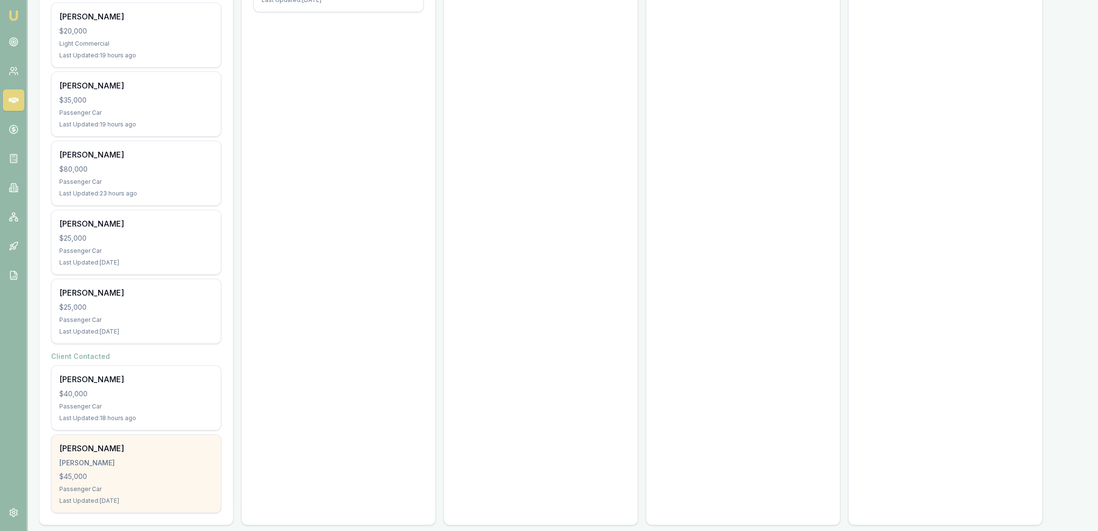
click at [144, 455] on div "Jack Dickson DICKSON, JACK $45,000 Passenger Car Last Updated: 1 day ago" at bounding box center [136, 474] width 169 height 78
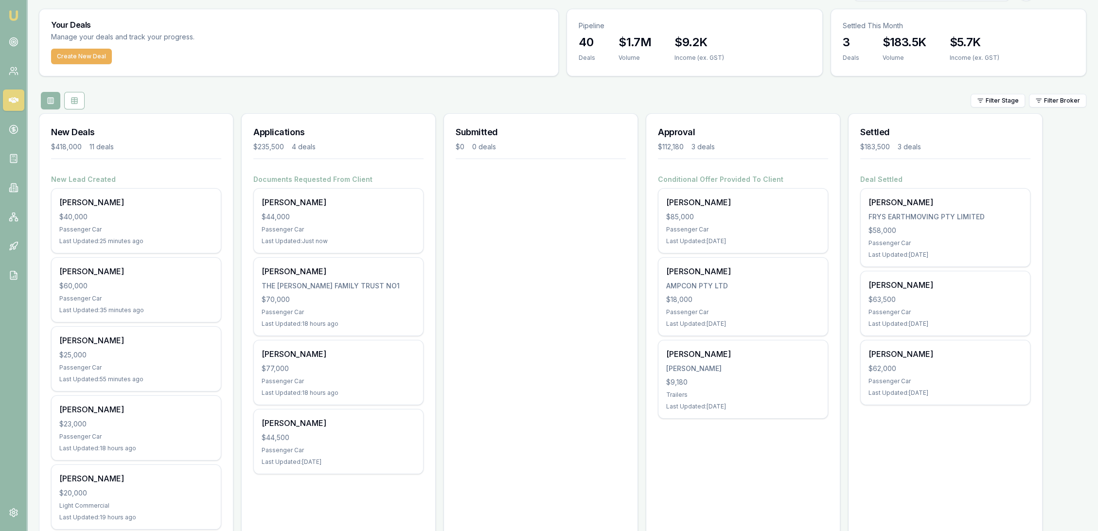
scroll to position [0, 0]
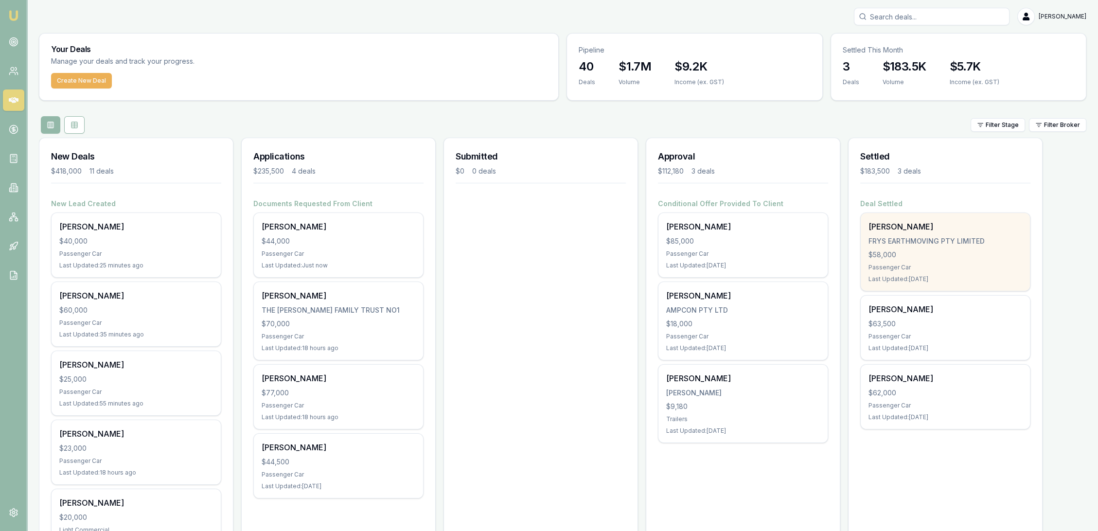
click at [912, 247] on div "Andrew Fry FRYS EARTHMOVING PTY LIMITED $58,000 Passenger Car Last Updated: 2 d…" at bounding box center [944, 252] width 169 height 78
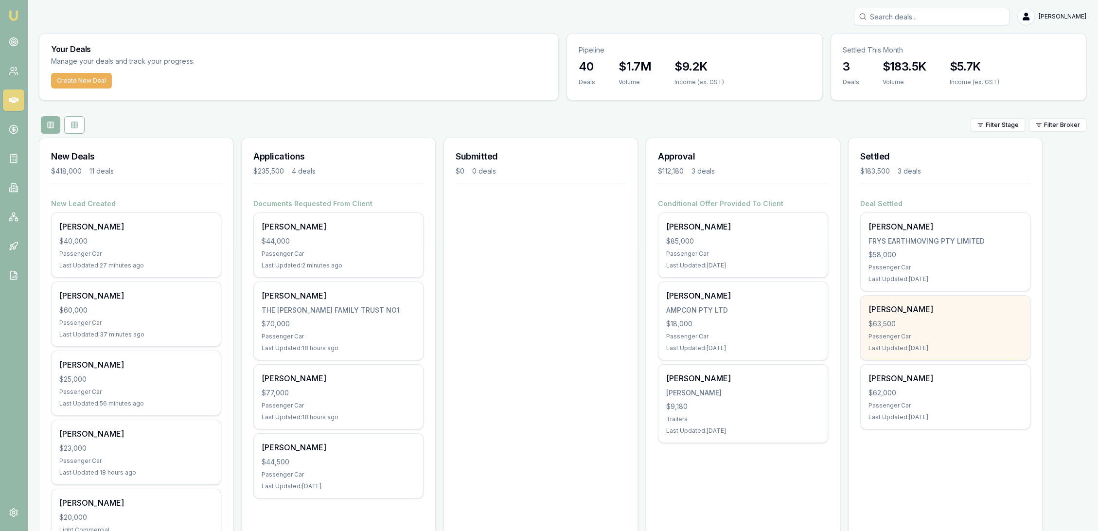
click at [885, 322] on div "$63,500" at bounding box center [945, 324] width 154 height 10
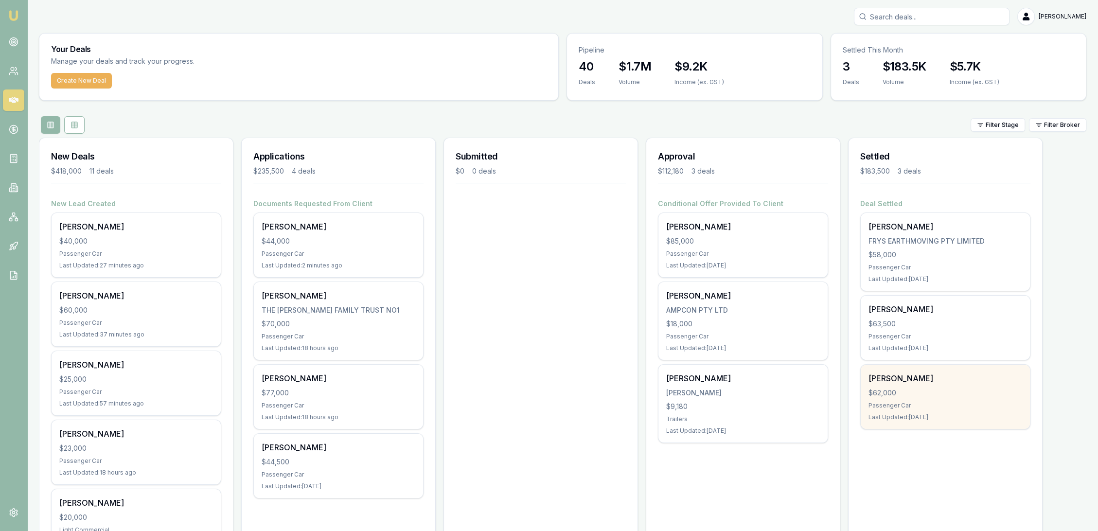
click at [904, 389] on div "$62,000" at bounding box center [945, 393] width 154 height 10
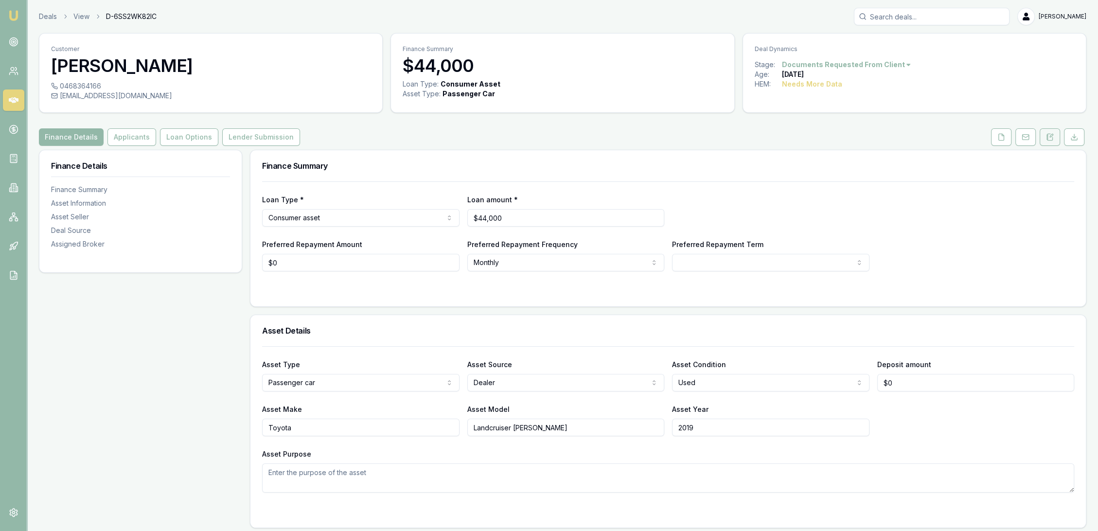
drag, startPoint x: 1051, startPoint y: 136, endPoint x: 1042, endPoint y: 139, distance: 9.2
click at [1051, 136] on icon at bounding box center [1051, 135] width 3 height 3
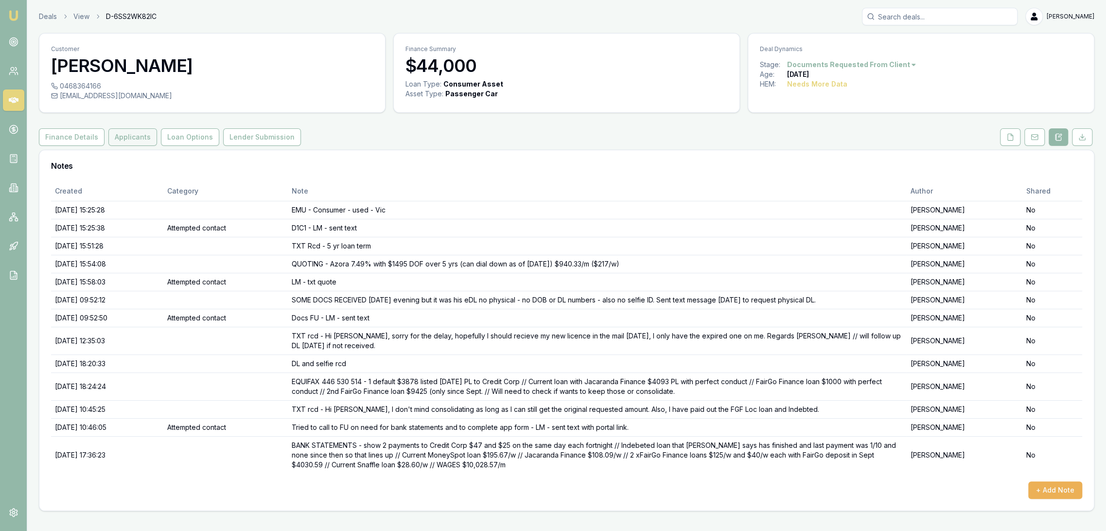
click at [117, 136] on button "Applicants" at bounding box center [132, 137] width 49 height 18
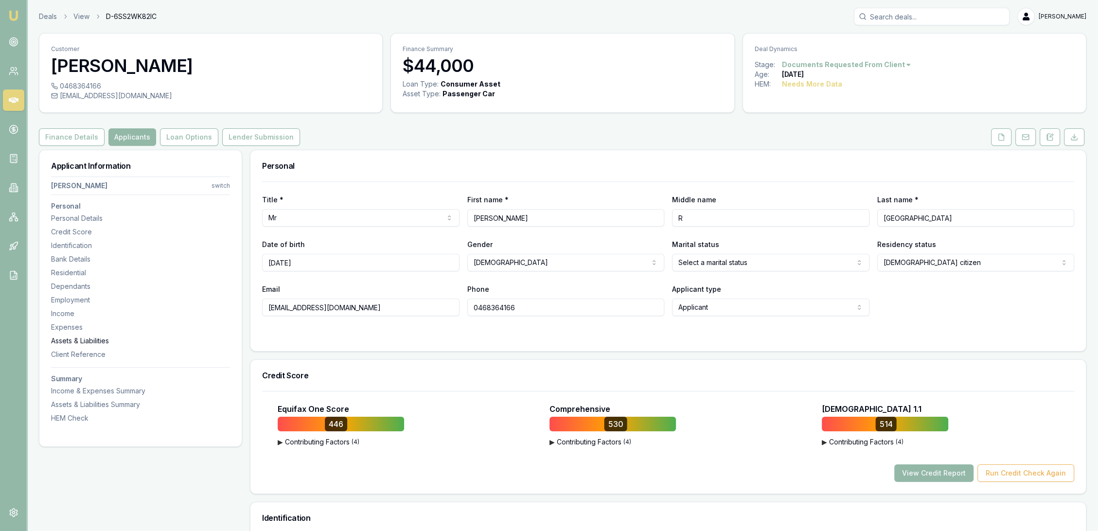
click at [86, 336] on div "Assets & Liabilities" at bounding box center [140, 341] width 179 height 10
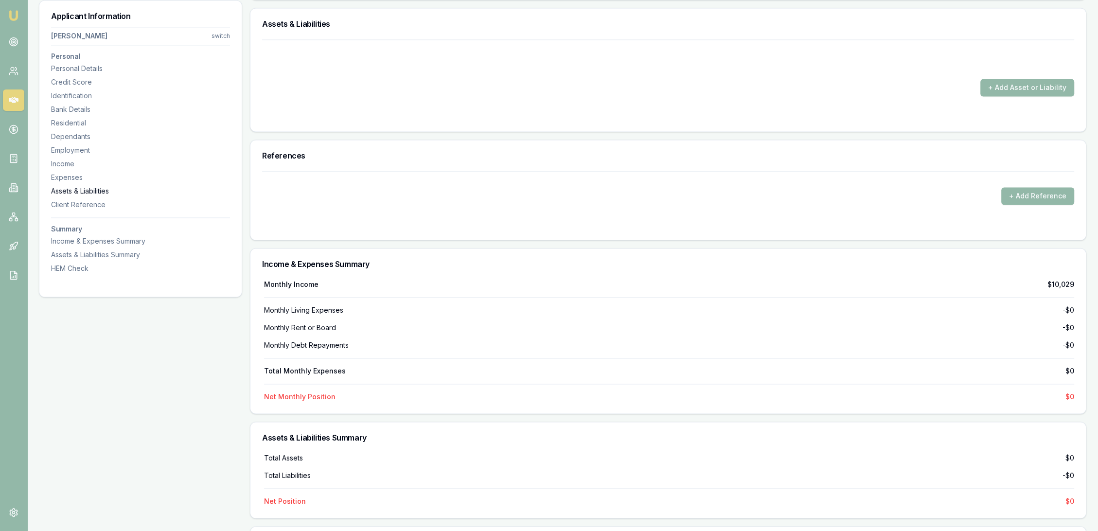
scroll to position [1969, 0]
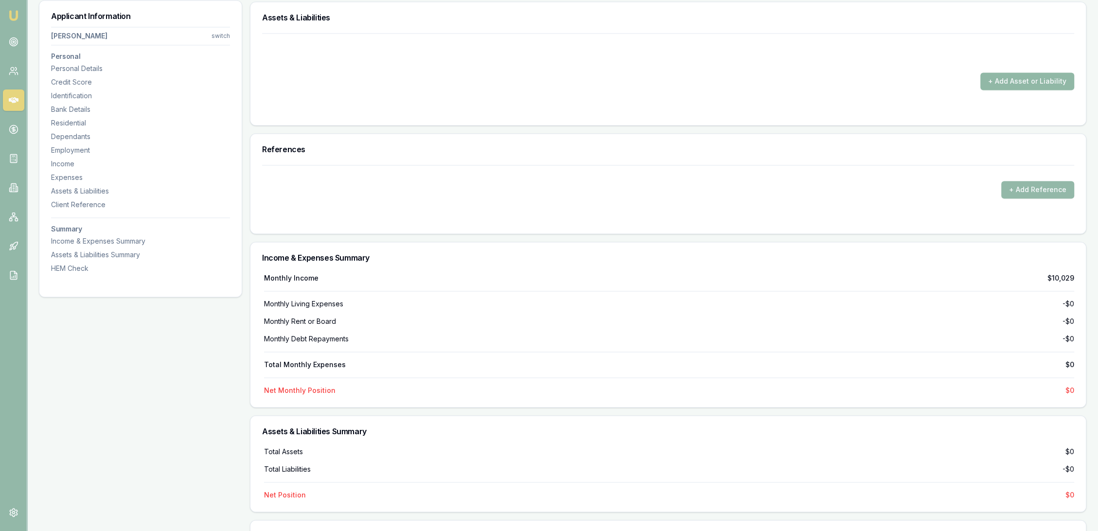
click at [1052, 78] on button "+ Add Asset or Liability" at bounding box center [1027, 81] width 94 height 18
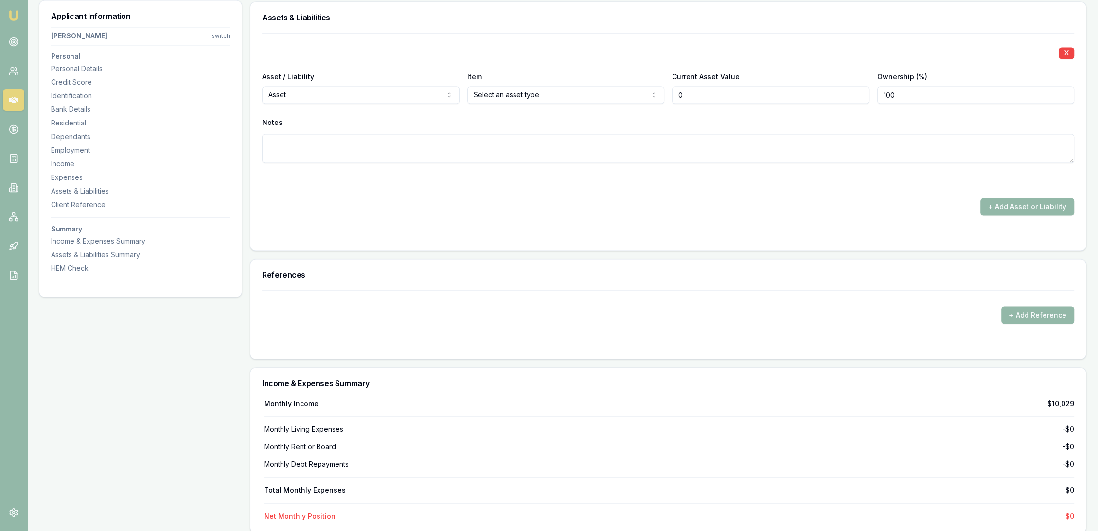
type input "$0"
click at [376, 84] on div "Asset / Liability Asset Asset Liability" at bounding box center [360, 86] width 197 height 33
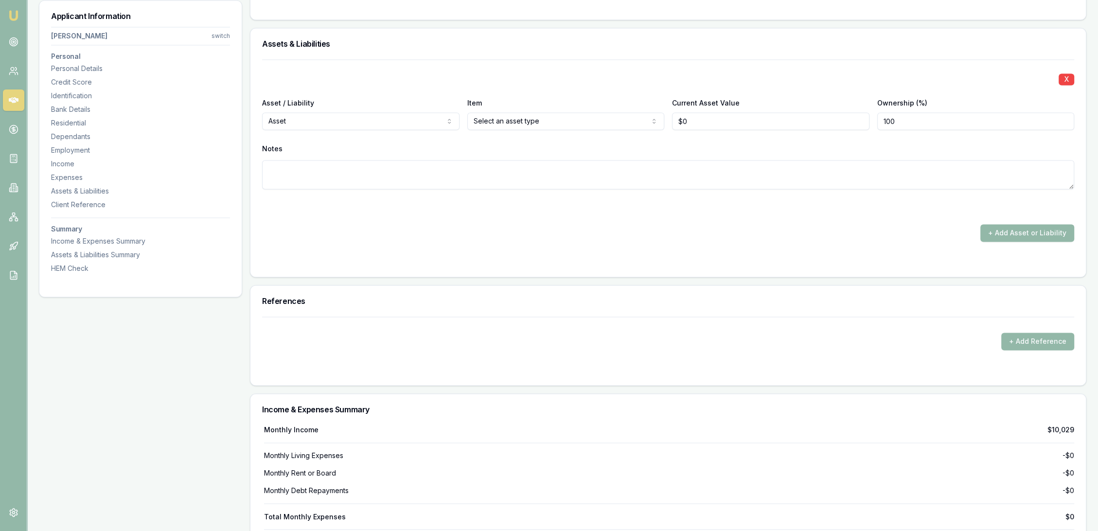
select select "LIABILITY"
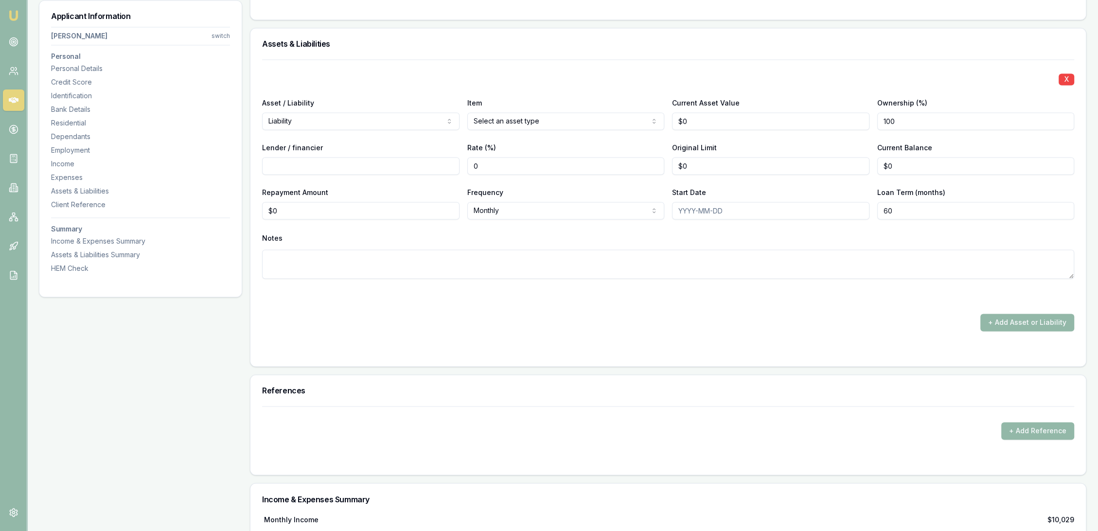
click at [303, 165] on input "Lender / financier" at bounding box center [360, 166] width 197 height 18
type input "Credit Corp"
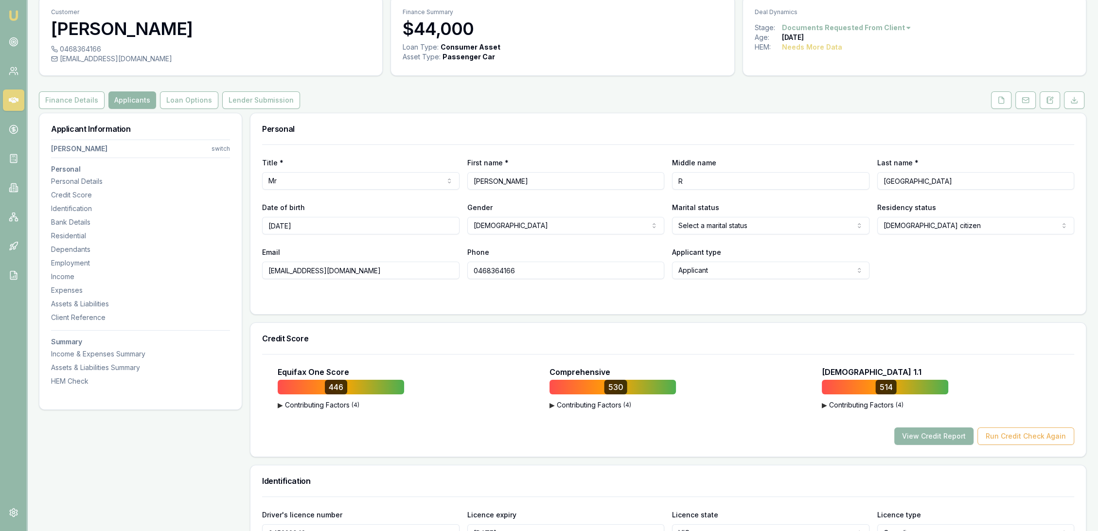
scroll to position [54, 0]
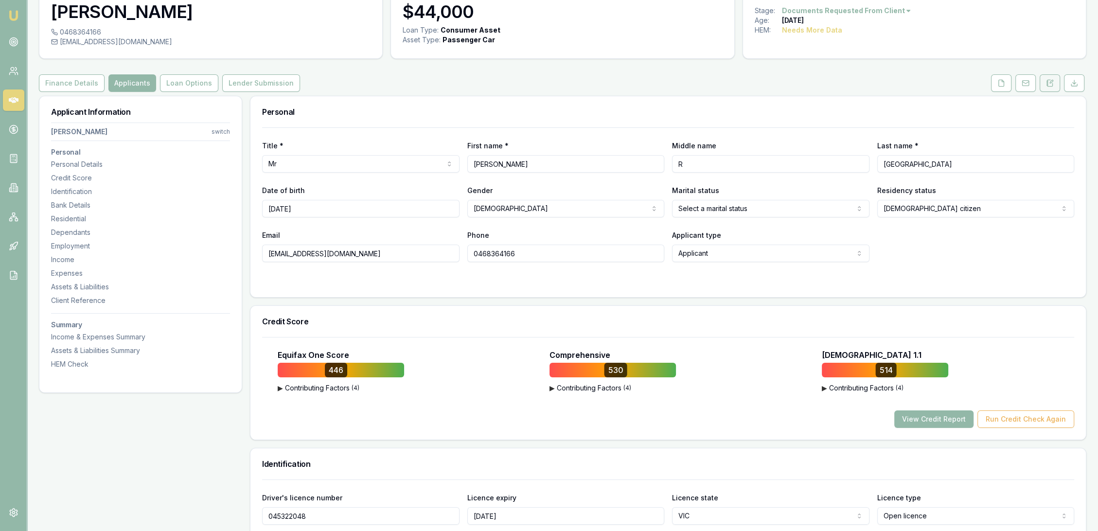
click at [1043, 82] on button at bounding box center [1049, 83] width 20 height 18
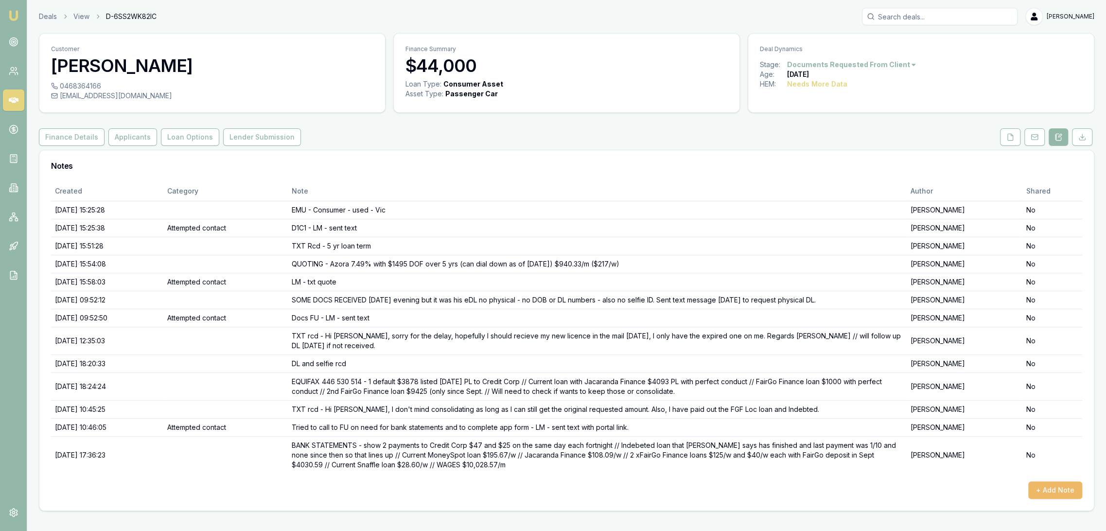
click at [1070, 491] on button "+ Add Note" at bounding box center [1055, 490] width 54 height 18
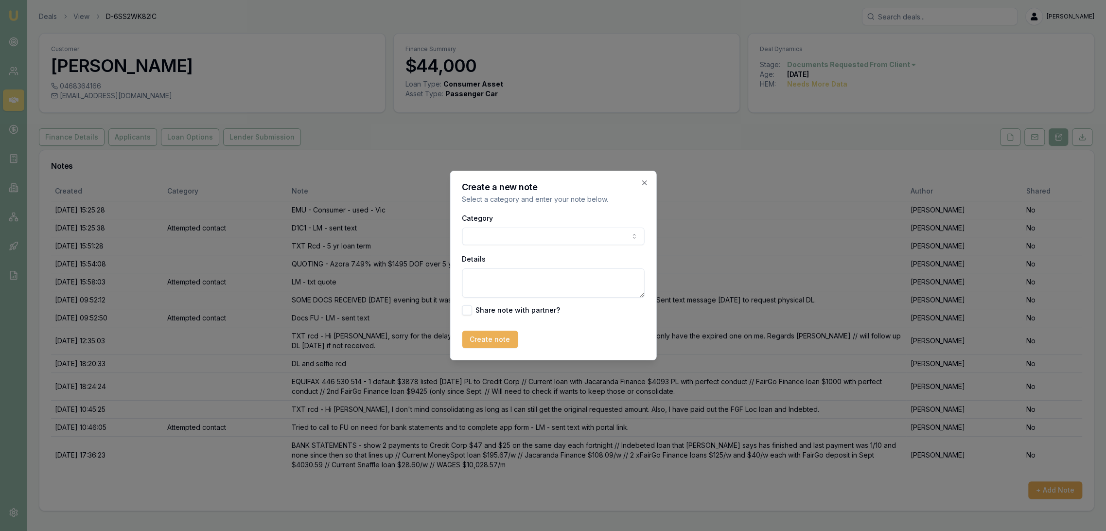
click at [495, 279] on textarea "Details" at bounding box center [553, 282] width 182 height 29
click at [487, 287] on textarea "AZORA - Lona 4 or 5 on comp of 530 (probs 5) 21.99$ capped at $50k" at bounding box center [553, 282] width 182 height 29
click at [556, 284] on textarea "AZORA - Lona 4 or 5 on comp of 530 (probs 5) 21.99% capped at $50k" at bounding box center [553, 282] width 182 height 29
type textarea "AZORA - Lona 4 or 5 on comp of 530 (probs 5) 21.99% capped at $50k (can dial do…"
click at [480, 338] on button "Create note" at bounding box center [490, 340] width 56 height 18
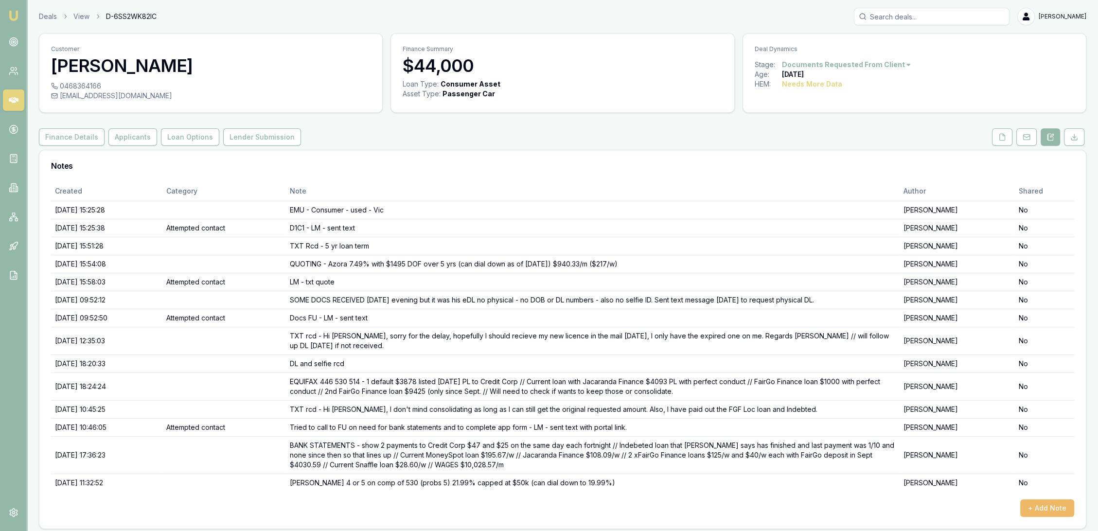
click at [1046, 499] on button "+ Add Note" at bounding box center [1047, 508] width 54 height 18
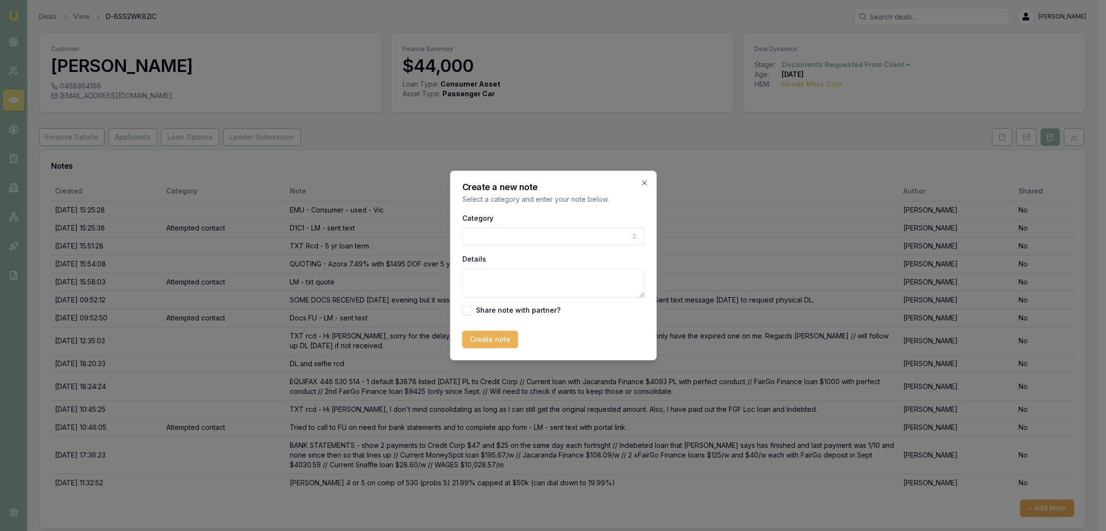
click at [526, 228] on body "Emu Broker Deals View D-6SS2WK82IC Robyn Adams Toggle Menu Customer Darren Ross…" at bounding box center [549, 265] width 1098 height 531
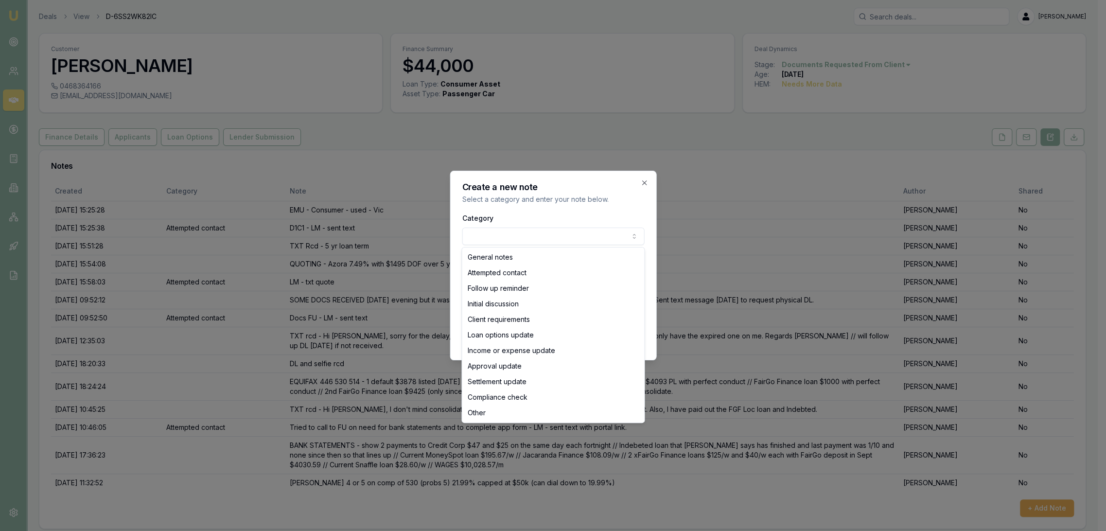
select select "ATTEMPTED_CONTACT"
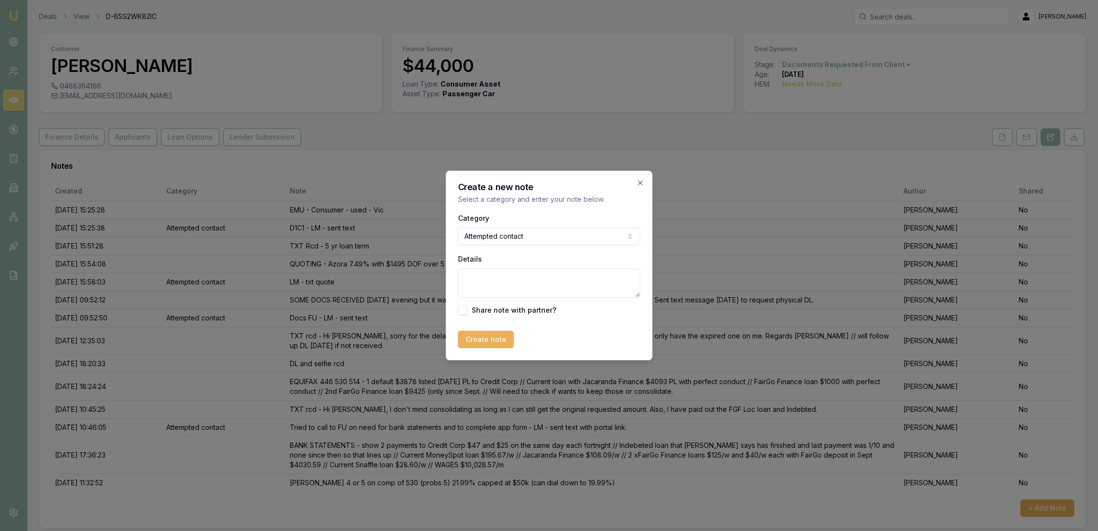
click at [505, 278] on textarea "Details" at bounding box center [549, 282] width 182 height 29
type textarea "Tried to call again to FU on whether both FGF loans are paid out. LM - sent tex…"
click at [467, 338] on button "Create note" at bounding box center [486, 340] width 56 height 18
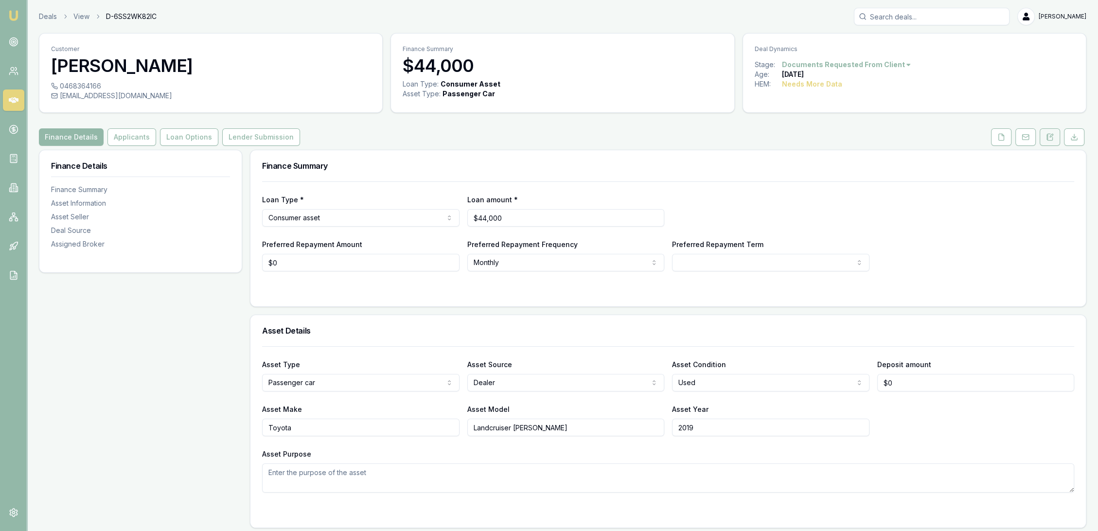
click at [1046, 138] on icon at bounding box center [1050, 137] width 8 height 8
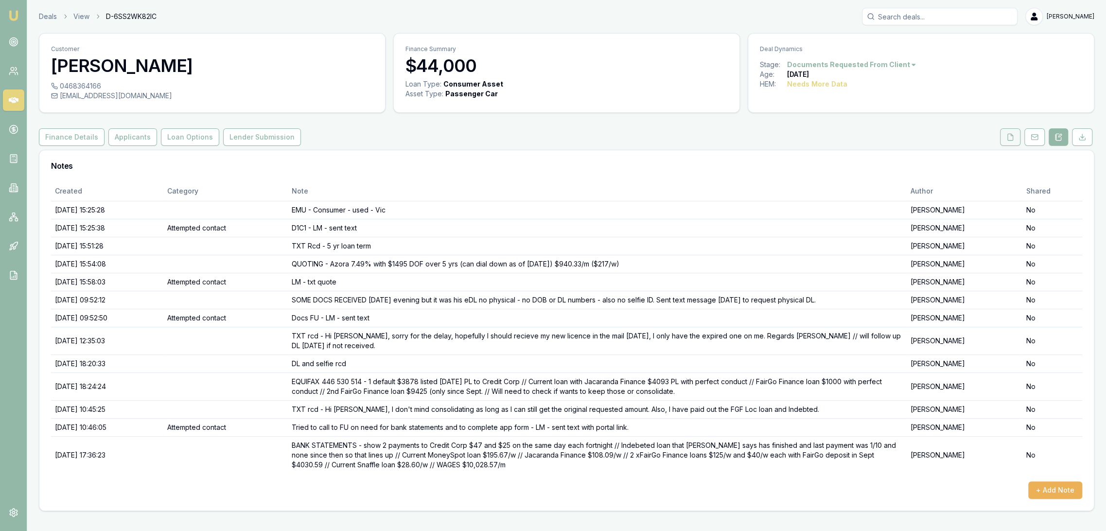
click at [1009, 137] on icon at bounding box center [1010, 137] width 8 height 8
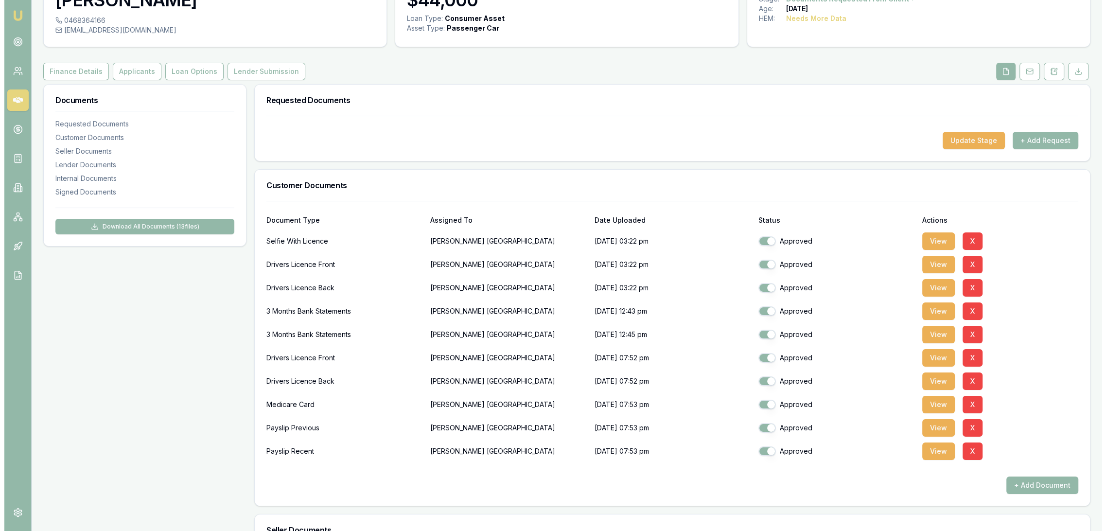
scroll to position [54, 0]
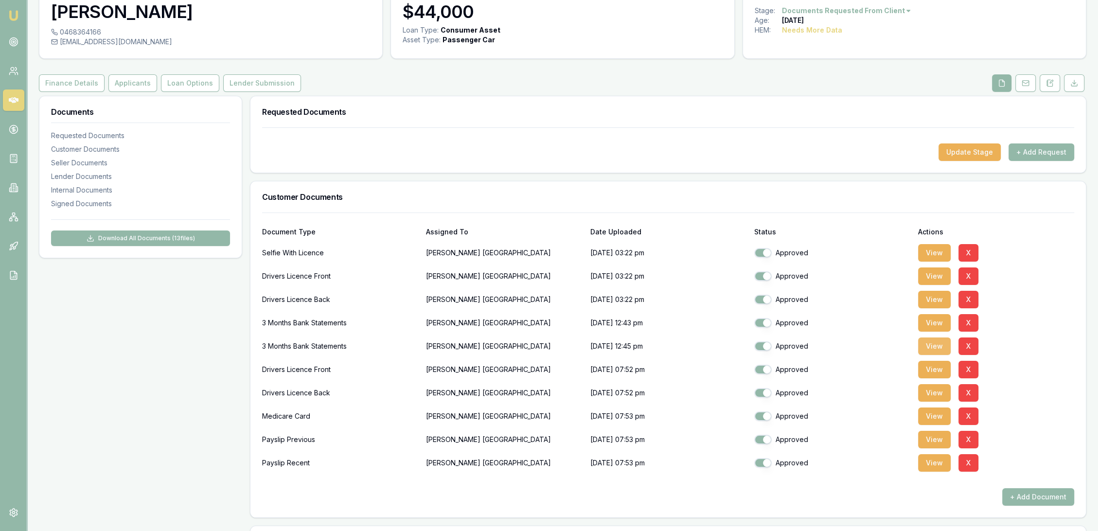
click at [930, 349] on button "View" at bounding box center [934, 346] width 33 height 18
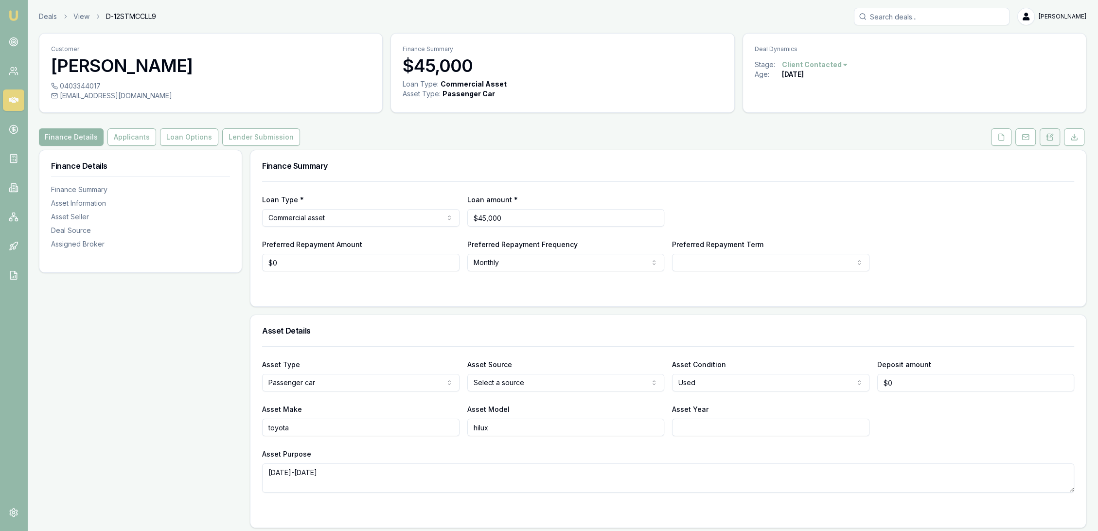
click at [1052, 138] on icon at bounding box center [1050, 137] width 8 height 8
drag, startPoint x: 1047, startPoint y: 139, endPoint x: 1040, endPoint y: 144, distance: 9.3
click at [1047, 139] on icon at bounding box center [1046, 139] width 1 height 0
click at [1050, 140] on icon at bounding box center [1049, 137] width 5 height 6
click at [1048, 131] on button at bounding box center [1049, 137] width 20 height 18
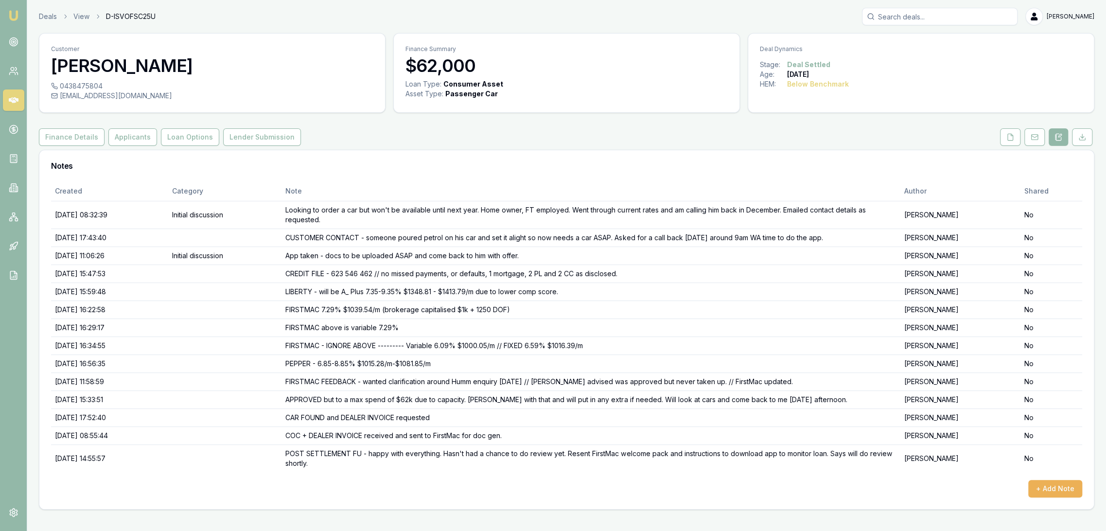
click at [12, 17] on img at bounding box center [14, 16] width 12 height 12
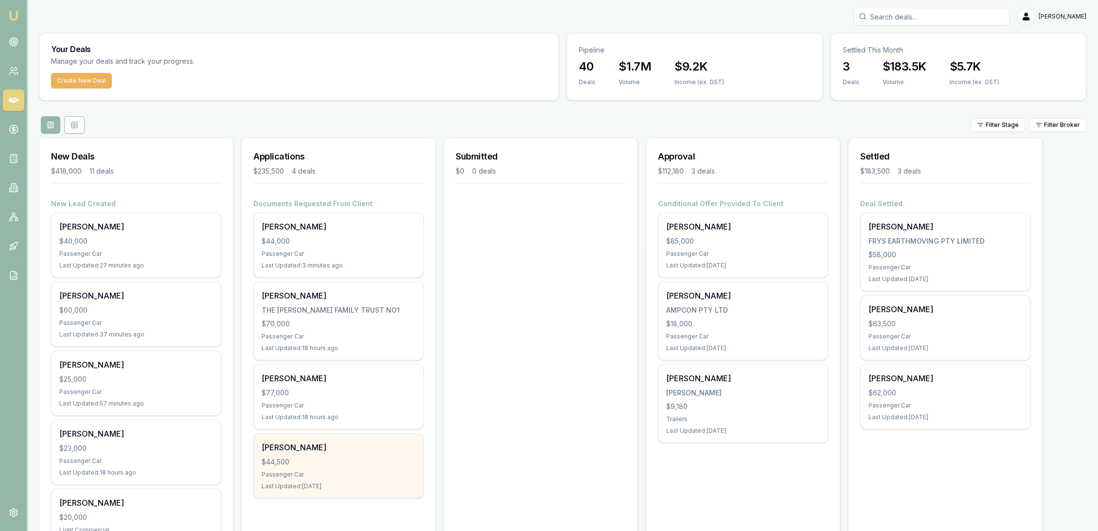
click at [329, 487] on div "Last Updated: [DATE]" at bounding box center [339, 486] width 154 height 8
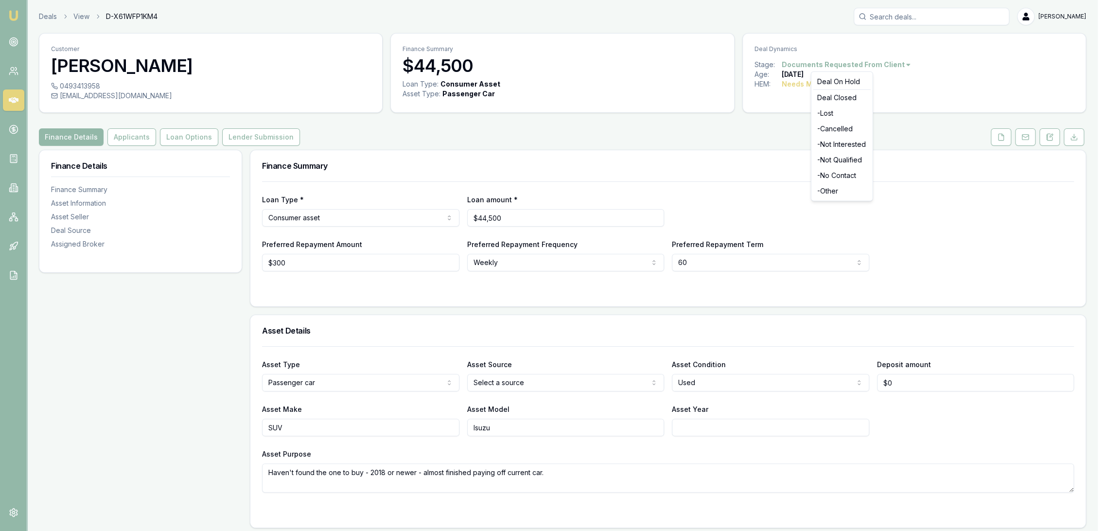
click at [885, 67] on html "Emu Broker Deals View D-X61WFP1KM4 [PERSON_NAME] Toggle Menu Customer [PERSON_N…" at bounding box center [553, 265] width 1106 height 531
click at [848, 146] on div "- Not Interested" at bounding box center [841, 145] width 57 height 16
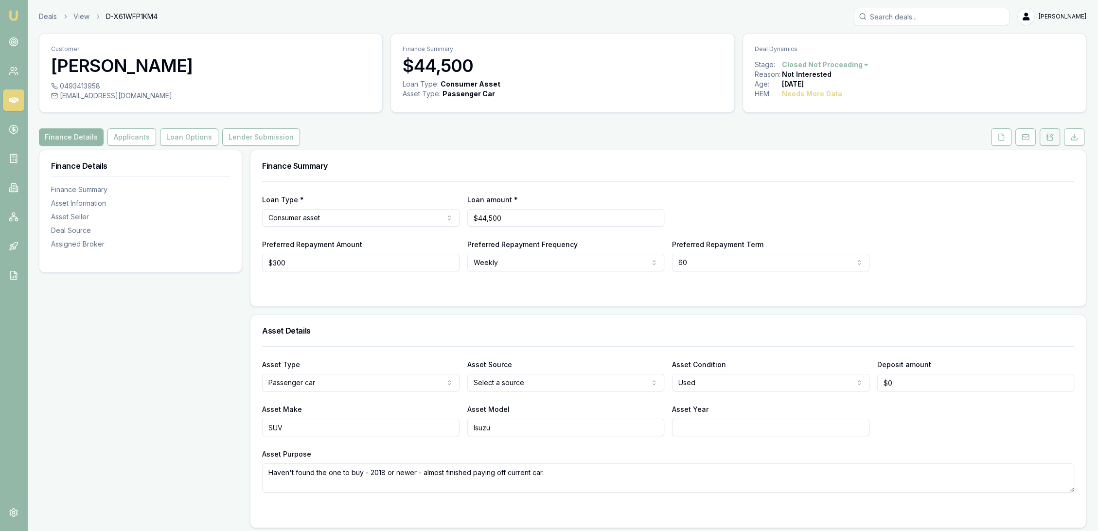
click at [1045, 135] on button at bounding box center [1049, 137] width 20 height 18
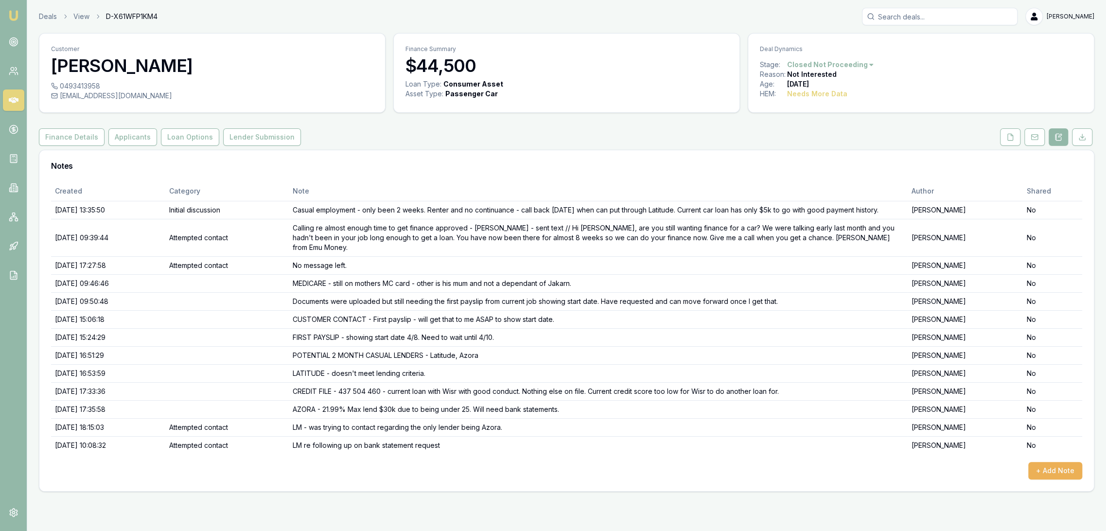
drag, startPoint x: 12, startPoint y: 14, endPoint x: 68, endPoint y: 1, distance: 57.3
click at [12, 14] on img at bounding box center [14, 16] width 12 height 12
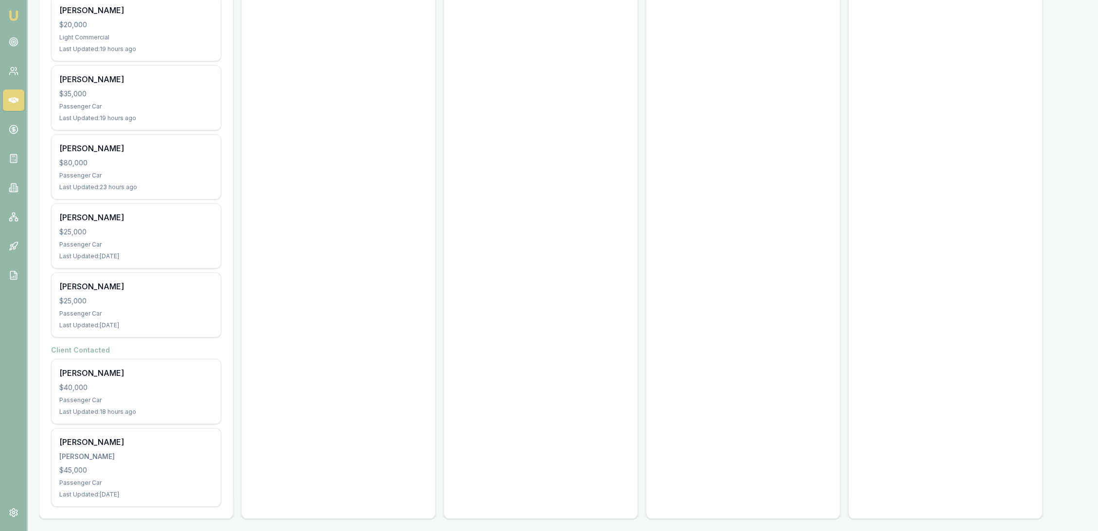
scroll to position [494, 0]
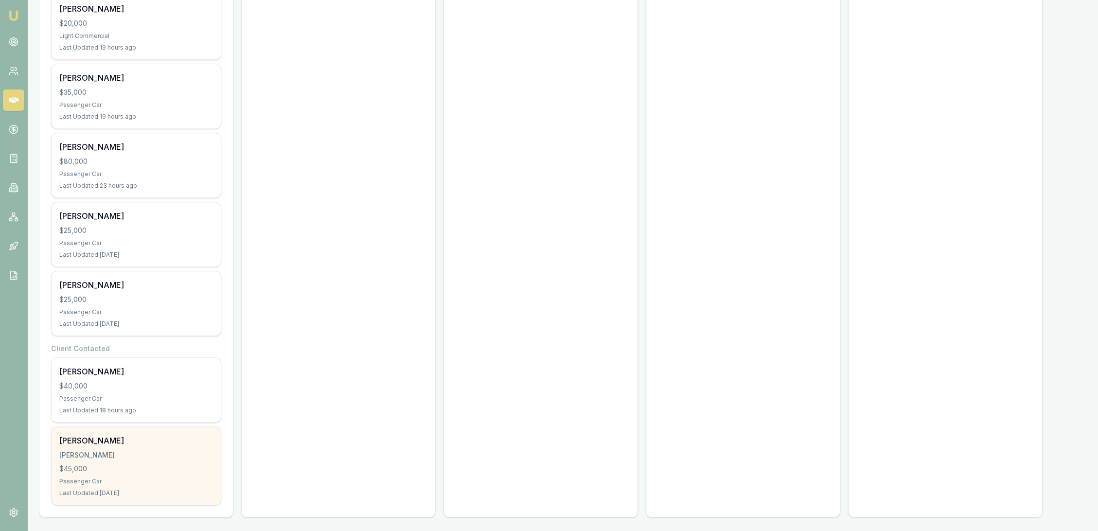
click at [133, 466] on div "$45,000" at bounding box center [136, 469] width 154 height 10
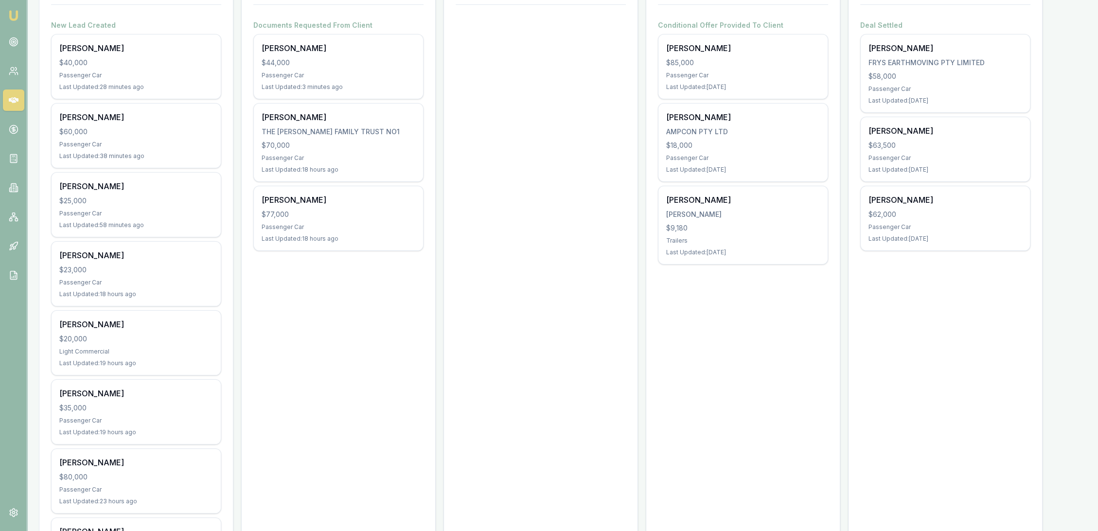
scroll to position [170, 0]
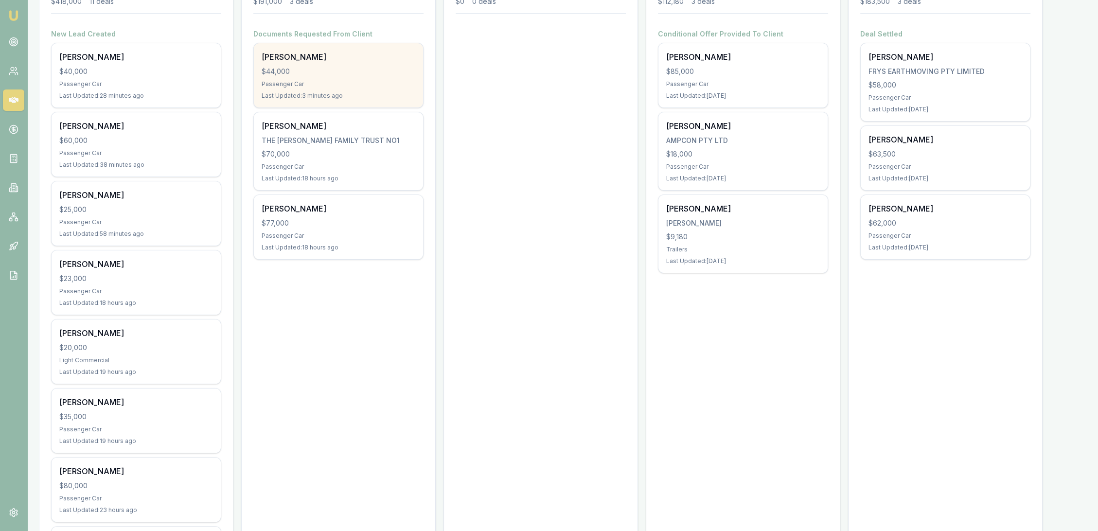
click at [317, 67] on div "$44,000" at bounding box center [339, 72] width 154 height 10
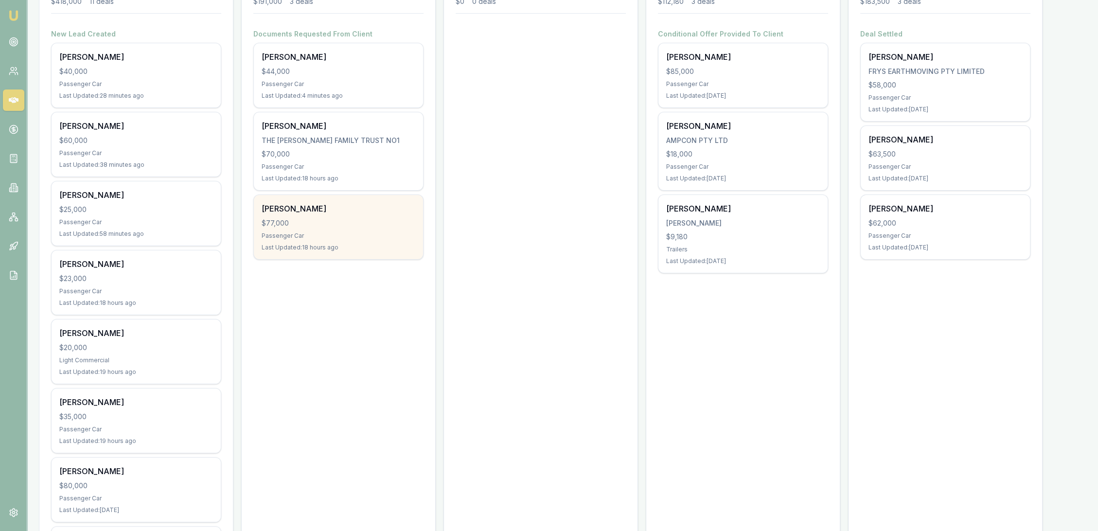
click at [301, 238] on div "Passenger Car" at bounding box center [339, 236] width 154 height 8
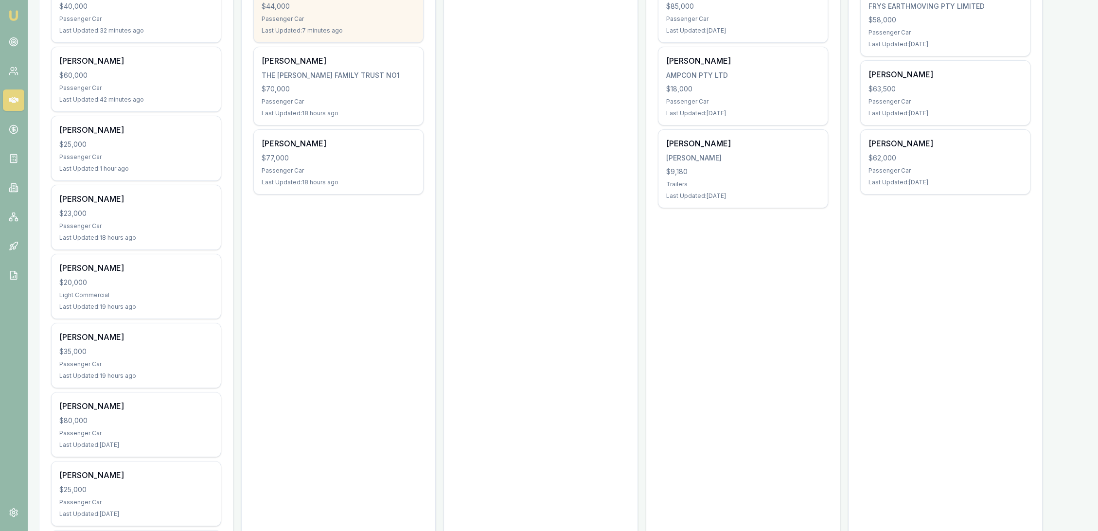
scroll to position [62, 0]
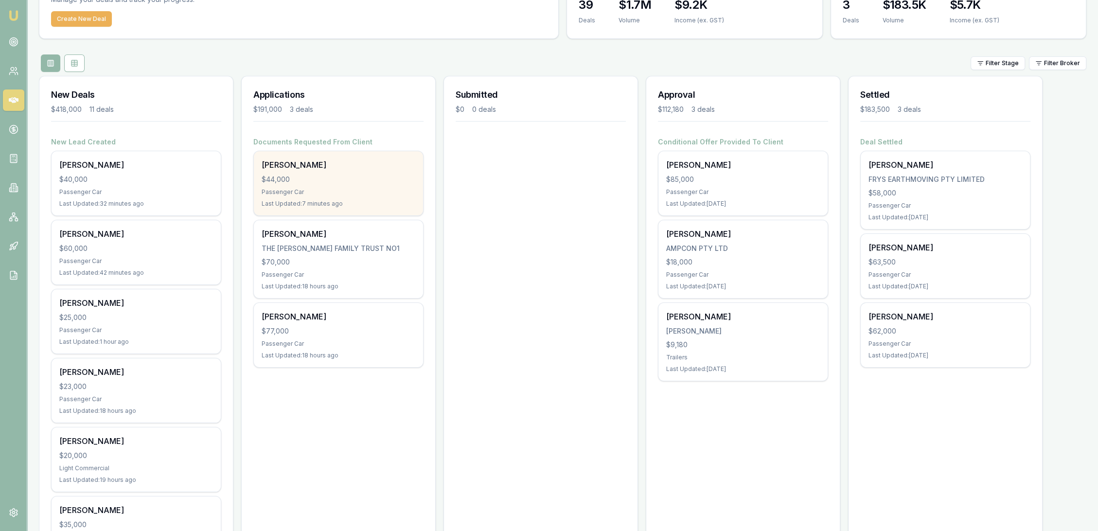
click at [288, 170] on div "Darren Rossborough $44,000 Passenger Car Last Updated: 7 minutes ago" at bounding box center [338, 183] width 169 height 64
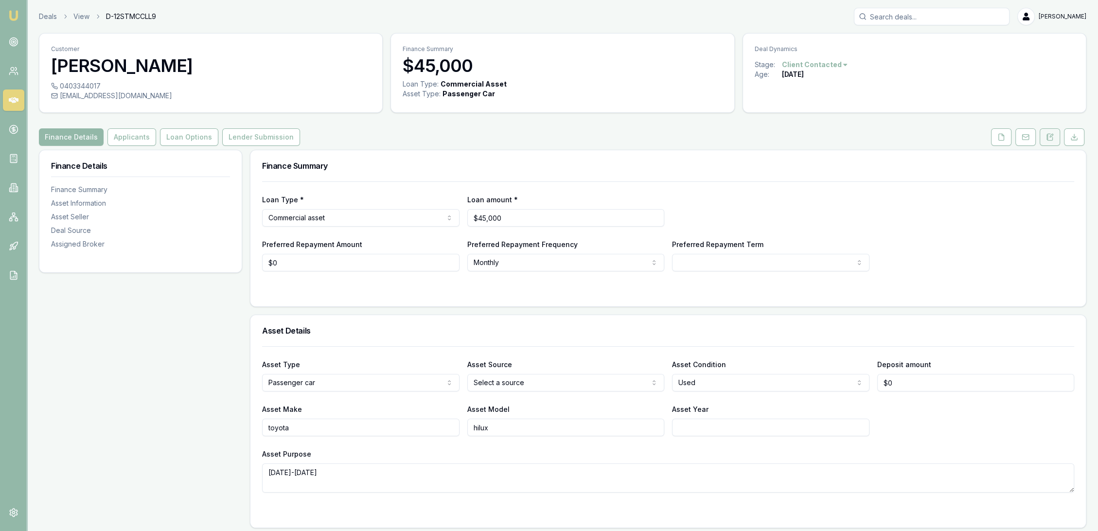
drag, startPoint x: 1052, startPoint y: 137, endPoint x: 1042, endPoint y: 139, distance: 9.6
click at [1052, 137] on icon at bounding box center [1050, 137] width 8 height 8
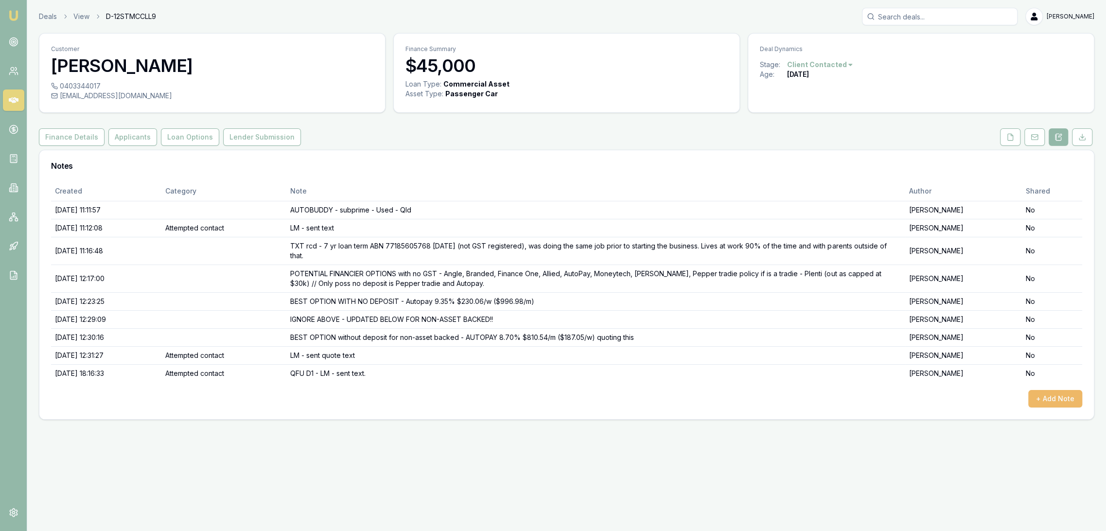
click at [1046, 400] on button "+ Add Note" at bounding box center [1055, 399] width 54 height 18
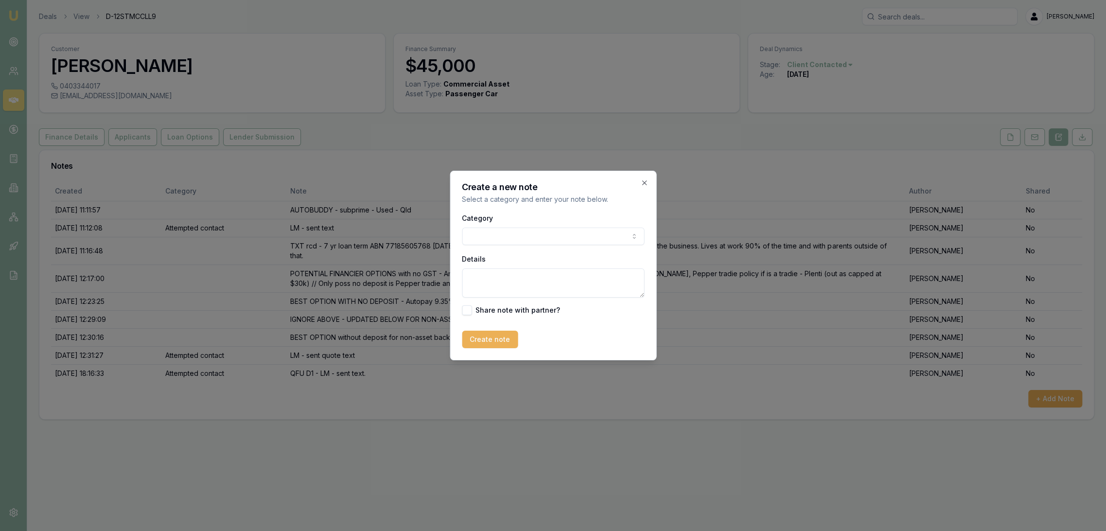
click at [496, 276] on textarea "Details" at bounding box center [553, 282] width 182 height 29
click at [489, 335] on button "Create note" at bounding box center [490, 340] width 56 height 18
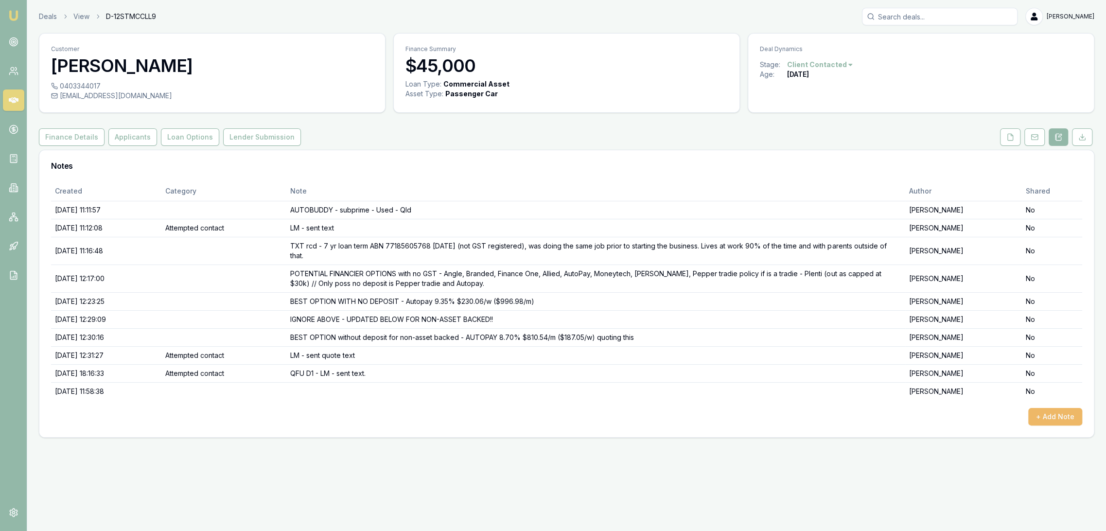
click at [1048, 416] on button "+ Add Note" at bounding box center [1055, 417] width 54 height 18
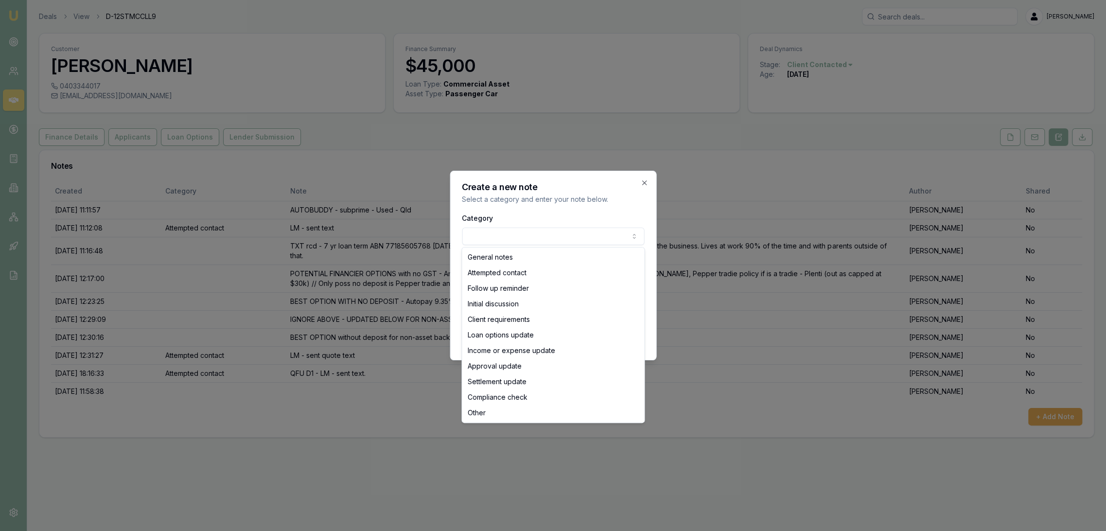
click at [504, 235] on body "Emu Broker Deals View D-12STMCCLL9 Robyn Adams Toggle Menu Customer Jack Dickso…" at bounding box center [553, 265] width 1106 height 531
select select "ATTEMPTED_CONTACT"
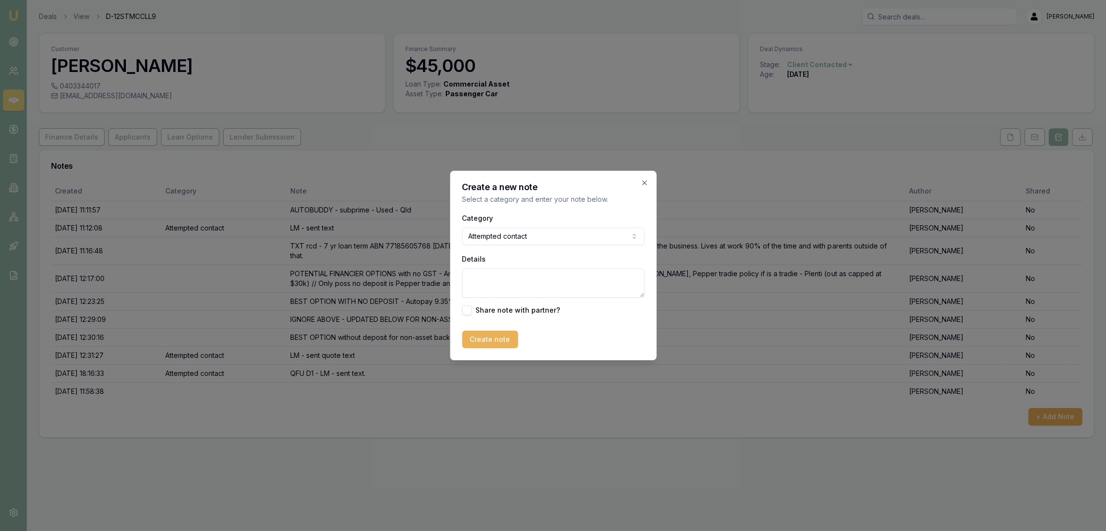
click at [492, 288] on textarea "Details" at bounding box center [553, 282] width 182 height 29
type textarea "QFU D"
type button "on"
click at [499, 278] on textarea "QFU D" at bounding box center [553, 282] width 182 height 29
type textarea "QFU D3 - LM - sent text"
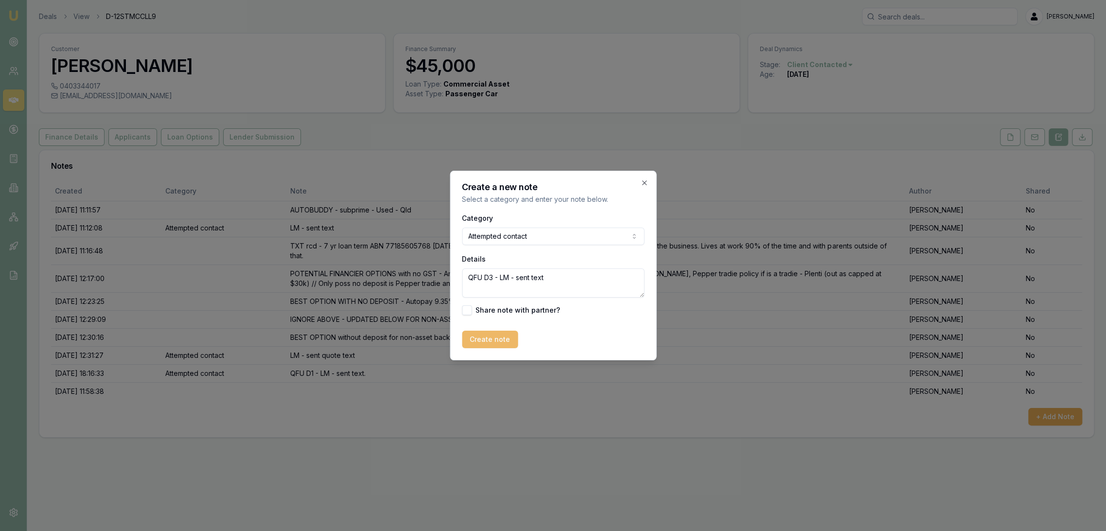
click at [473, 340] on button "Create note" at bounding box center [490, 340] width 56 height 18
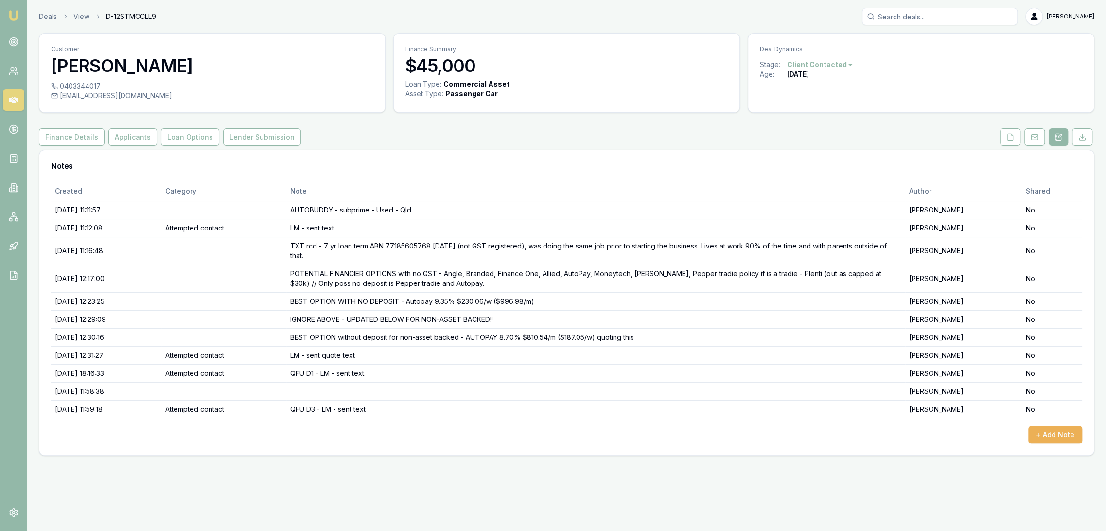
click at [16, 12] on img at bounding box center [14, 16] width 12 height 12
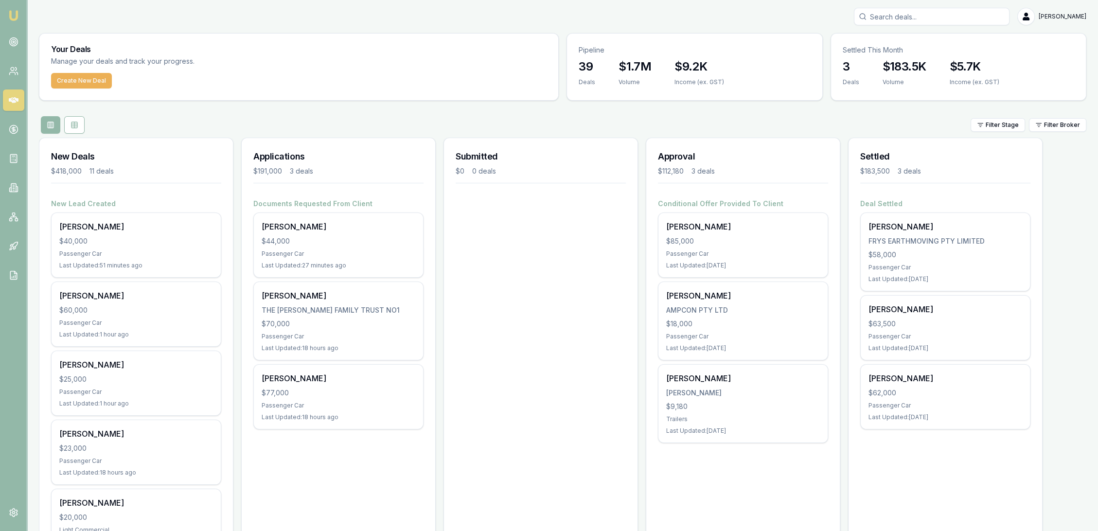
click at [947, 12] on input "Search deals" at bounding box center [932, 17] width 156 height 18
click at [12, 34] on link at bounding box center [13, 41] width 21 height 21
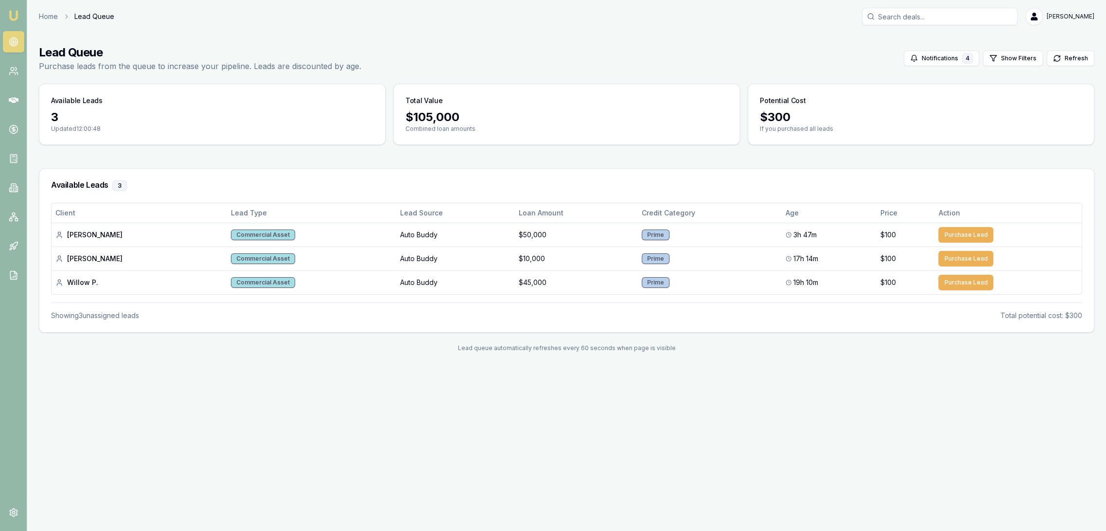
click at [12, 16] on img at bounding box center [14, 16] width 12 height 12
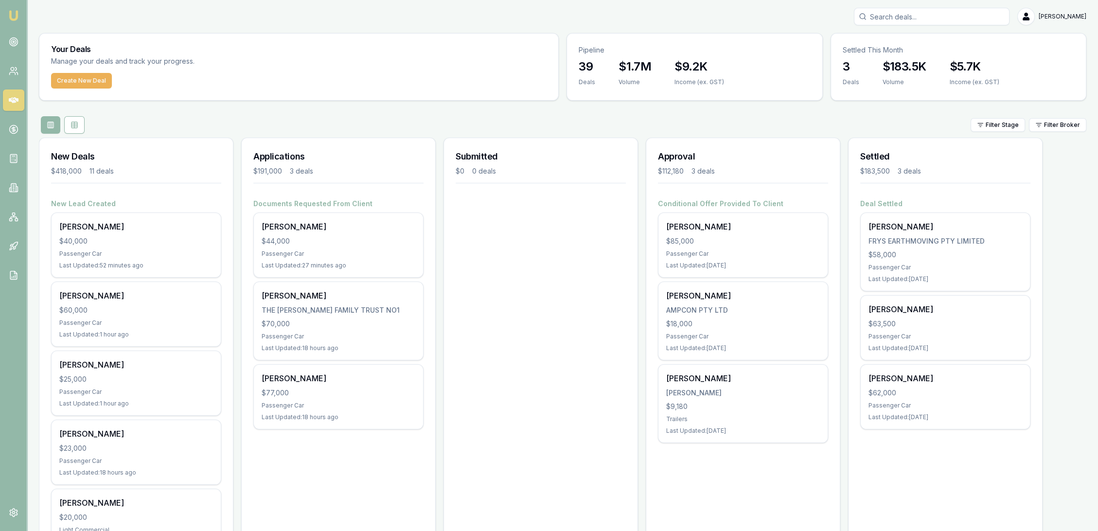
drag, startPoint x: 936, startPoint y: 22, endPoint x: 939, endPoint y: 16, distance: 6.8
click at [936, 21] on input "Search deals" at bounding box center [932, 17] width 156 height 18
type input "jaida"
click at [941, 49] on p "0412242202" at bounding box center [931, 52] width 147 height 10
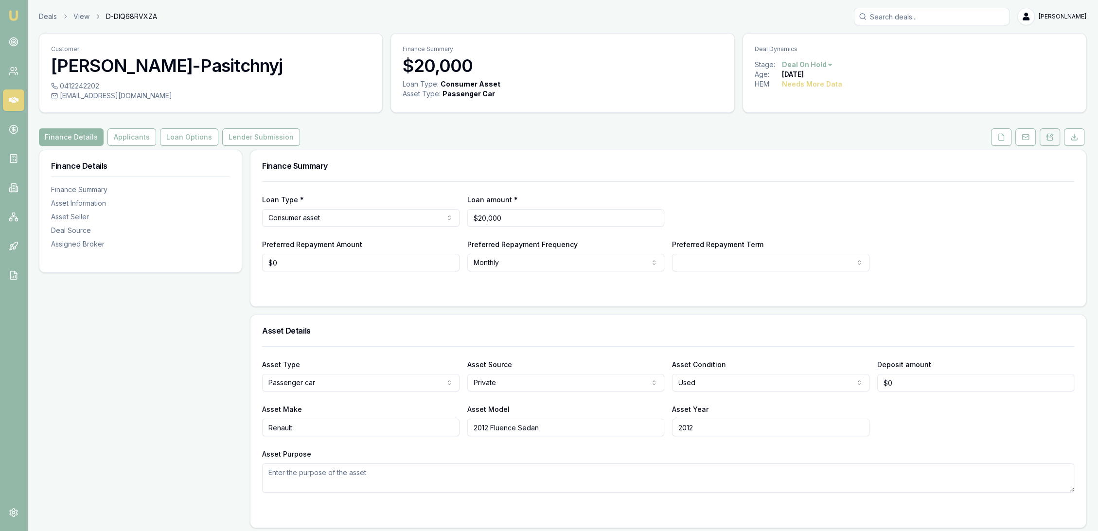
click at [1055, 136] on button at bounding box center [1049, 137] width 20 height 18
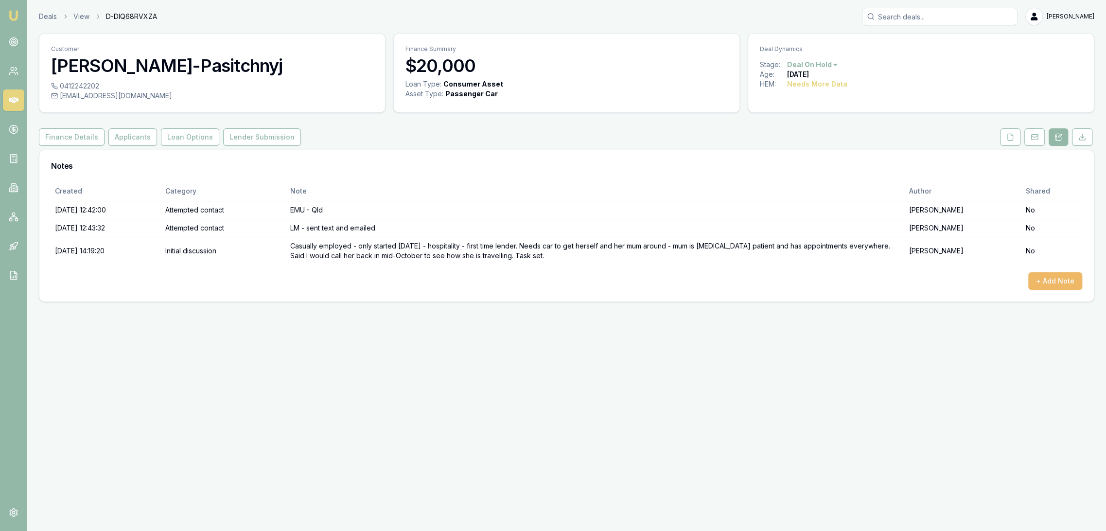
click at [1058, 277] on button "+ Add Note" at bounding box center [1055, 281] width 54 height 18
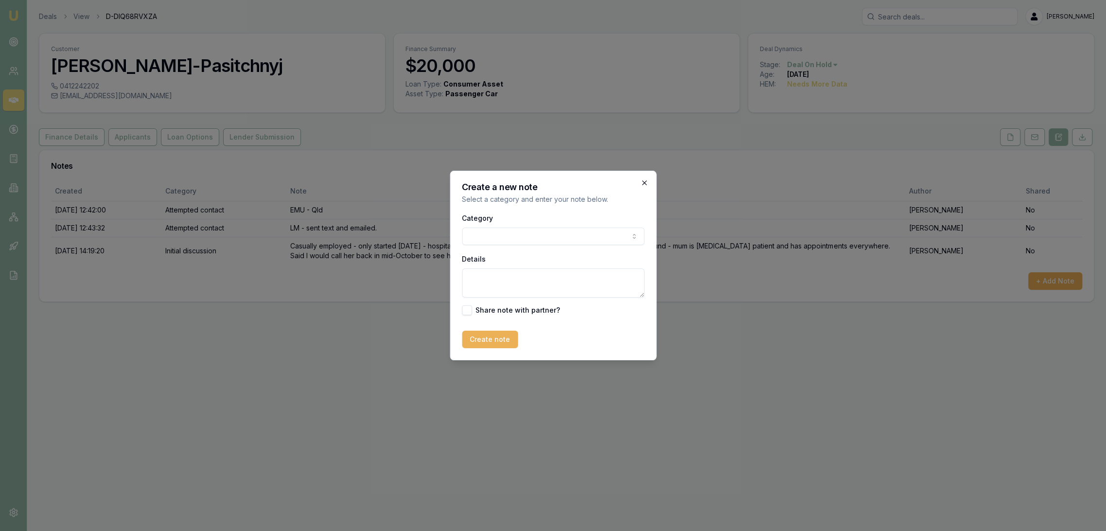
click at [646, 182] on icon "button" at bounding box center [644, 183] width 8 height 8
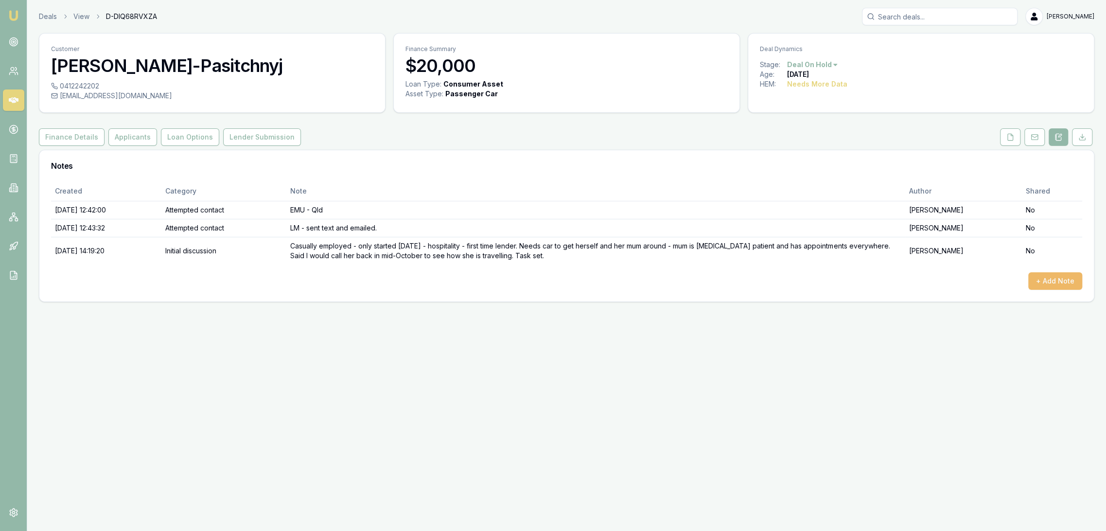
click at [1057, 276] on button "+ Add Note" at bounding box center [1055, 281] width 54 height 18
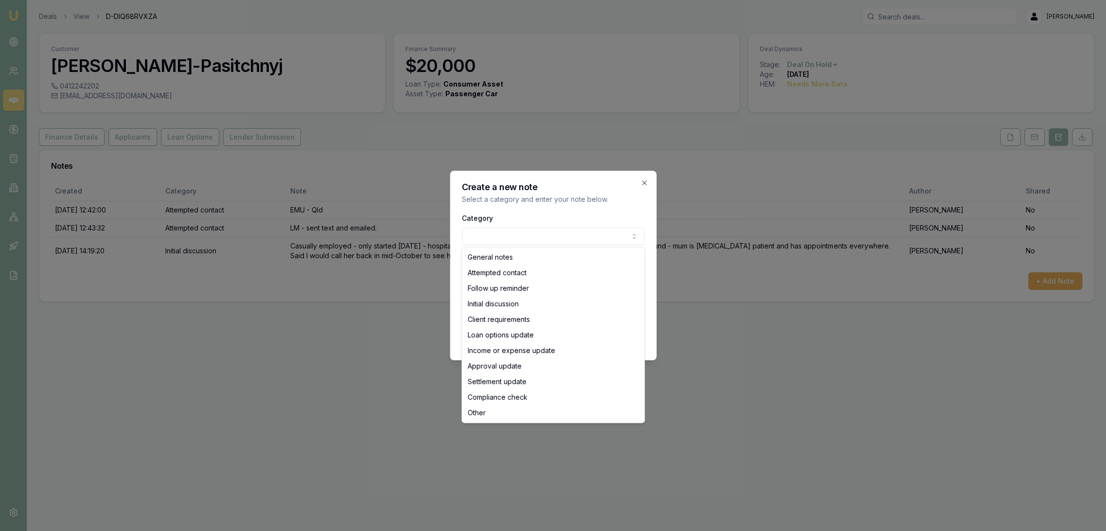
click at [520, 232] on body "Emu Broker Deals View D-DIQ68RVXZA Robyn Adams Toggle Menu Customer Jaida Green…" at bounding box center [553, 265] width 1106 height 531
select select "ATTEMPTED_CONTACT"
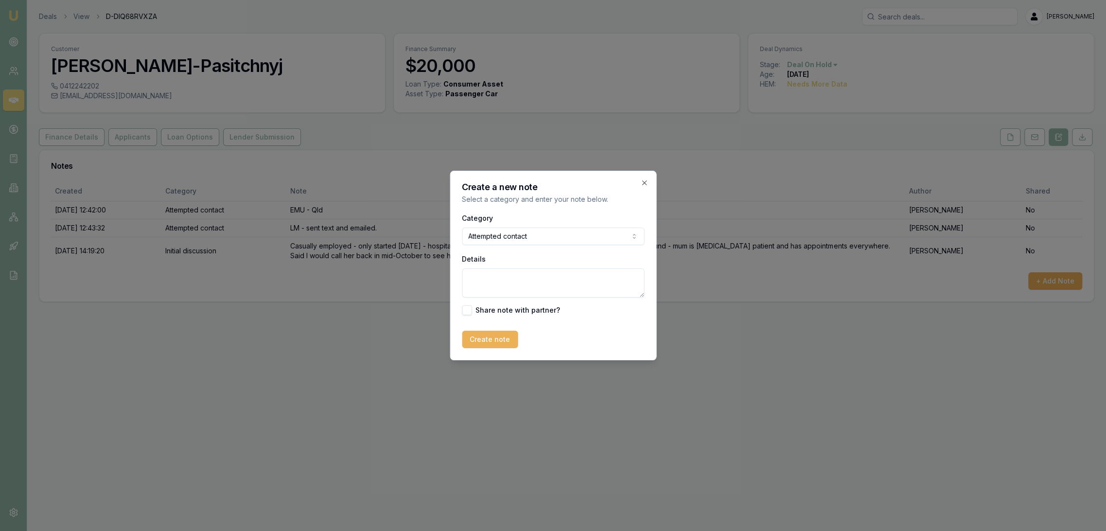
click at [496, 273] on textarea "Details" at bounding box center [553, 282] width 182 height 29
type textarea "FU - LM - sent text."
click at [484, 337] on button "Create note" at bounding box center [490, 340] width 56 height 18
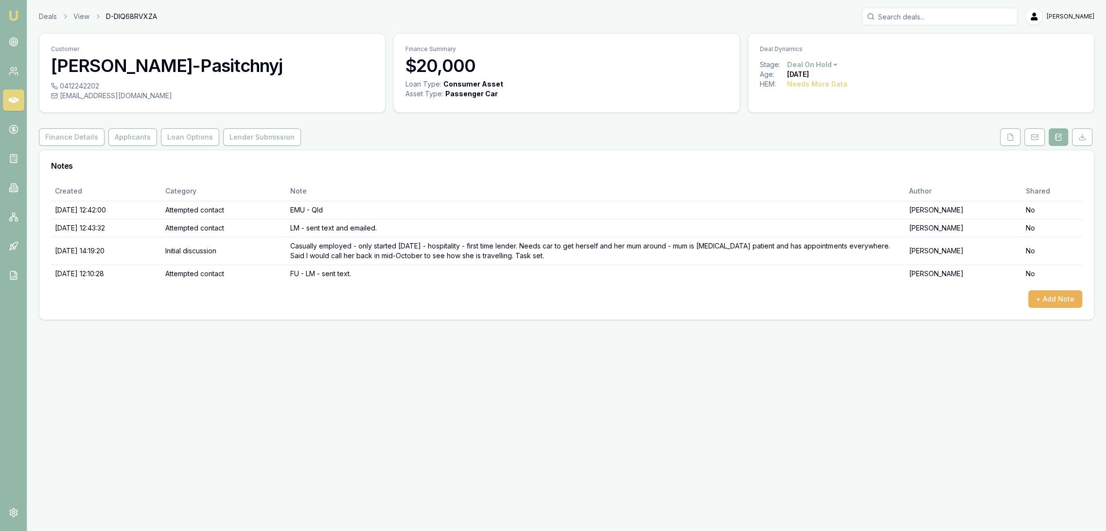
click at [11, 17] on img at bounding box center [14, 16] width 12 height 12
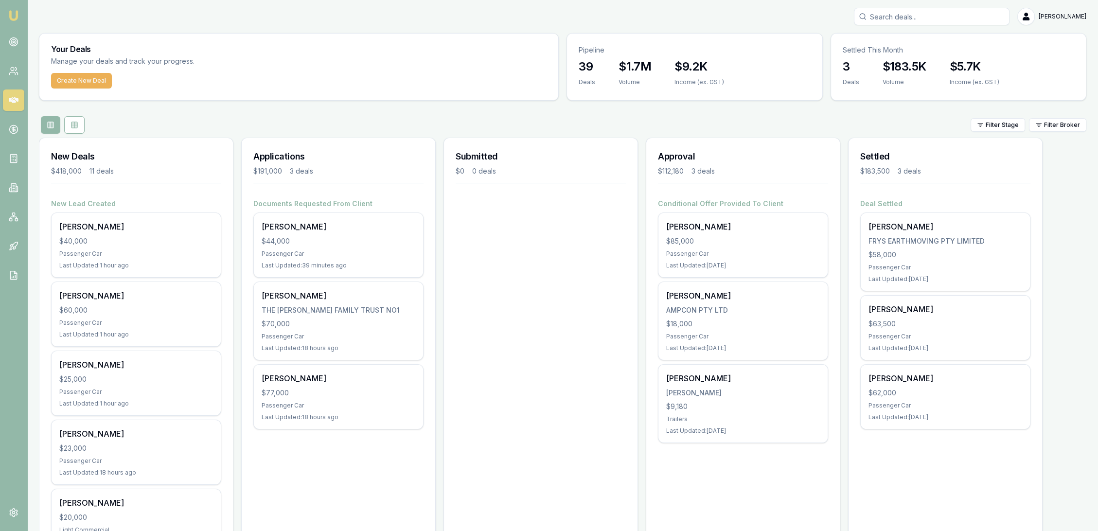
click at [961, 21] on input "Search deals" at bounding box center [932, 17] width 156 height 18
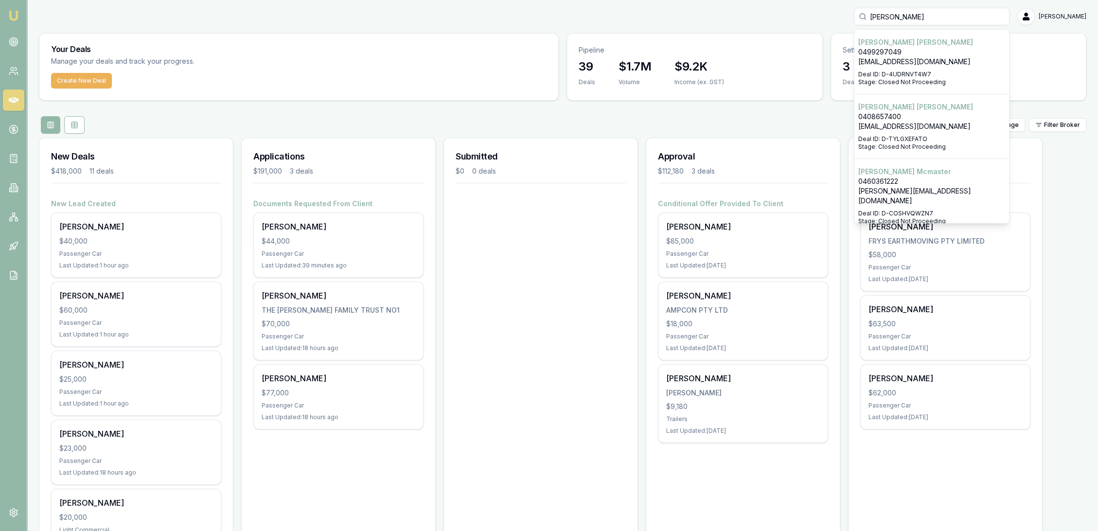
type input "matt mcm"
click at [905, 210] on p "Deal ID: D-COSHVQWZN7" at bounding box center [931, 214] width 147 height 8
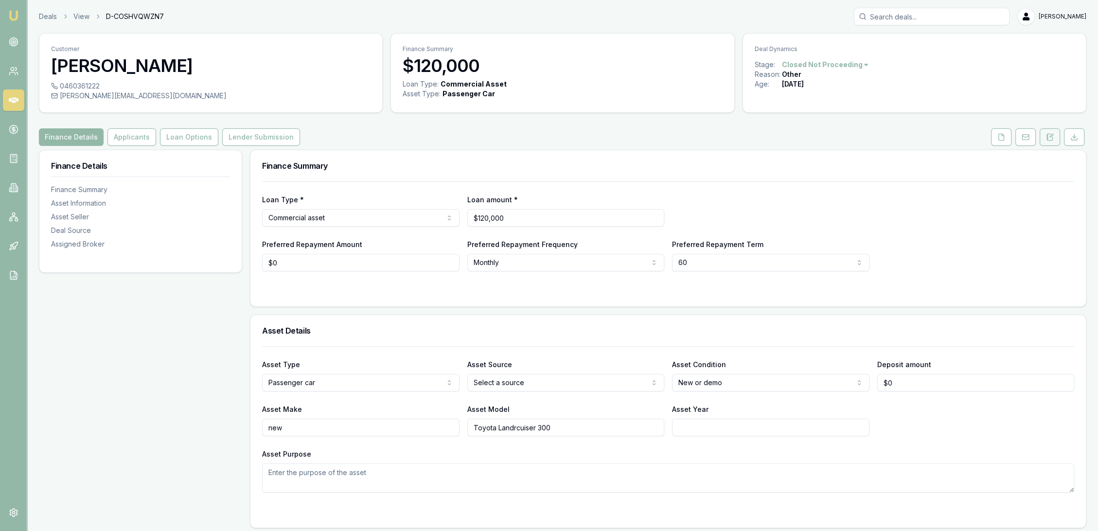
click at [1050, 135] on icon at bounding box center [1050, 137] width 8 height 8
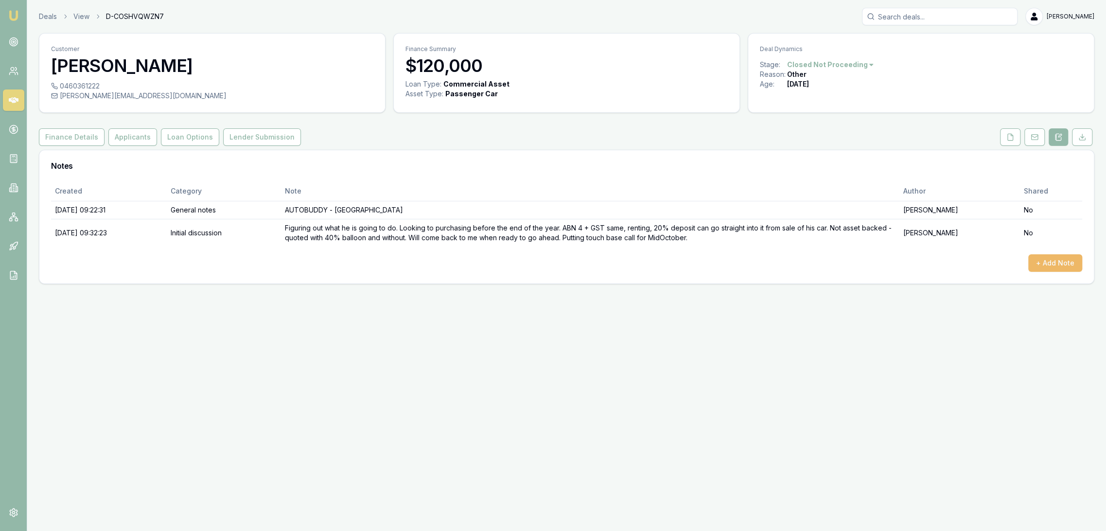
click at [1063, 261] on button "+ Add Note" at bounding box center [1055, 263] width 54 height 18
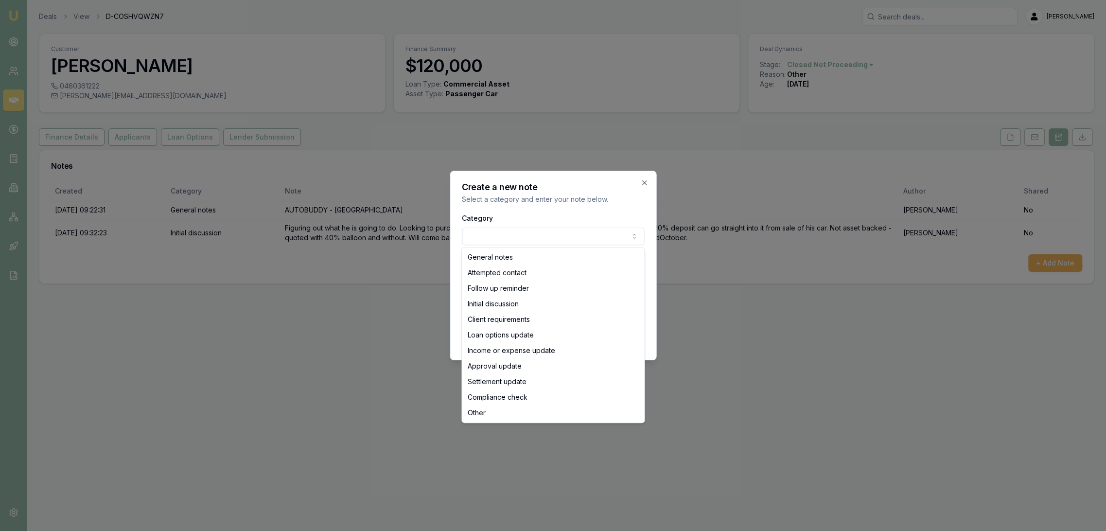
click at [531, 237] on body "Emu Broker Deals View D-COSHVQWZN7 Robyn Adams Toggle Menu Customer Matt Mcmast…" at bounding box center [553, 265] width 1106 height 531
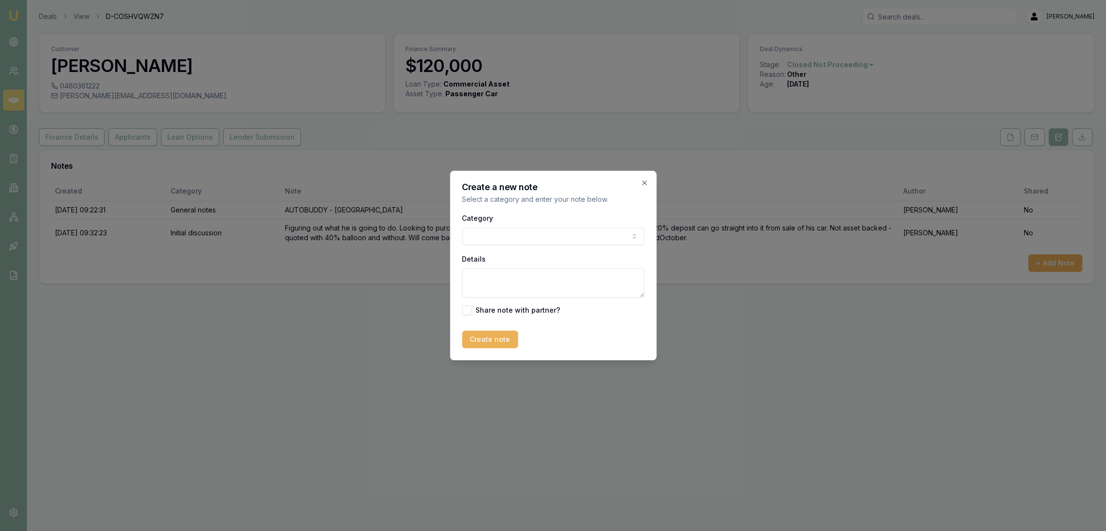
click at [482, 279] on textarea "Details" at bounding box center [553, 282] width 182 height 29
type textarea "U"
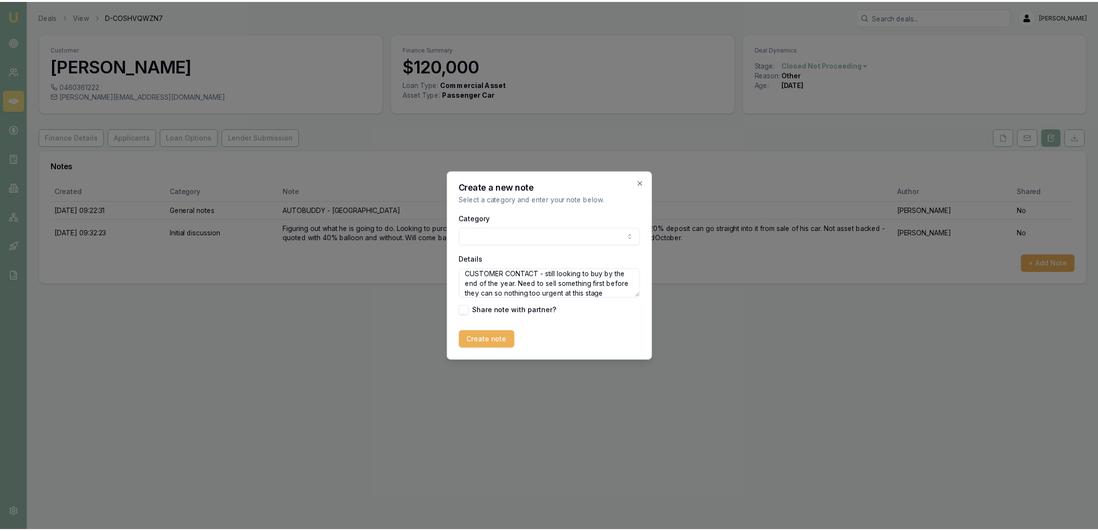
scroll to position [13, 0]
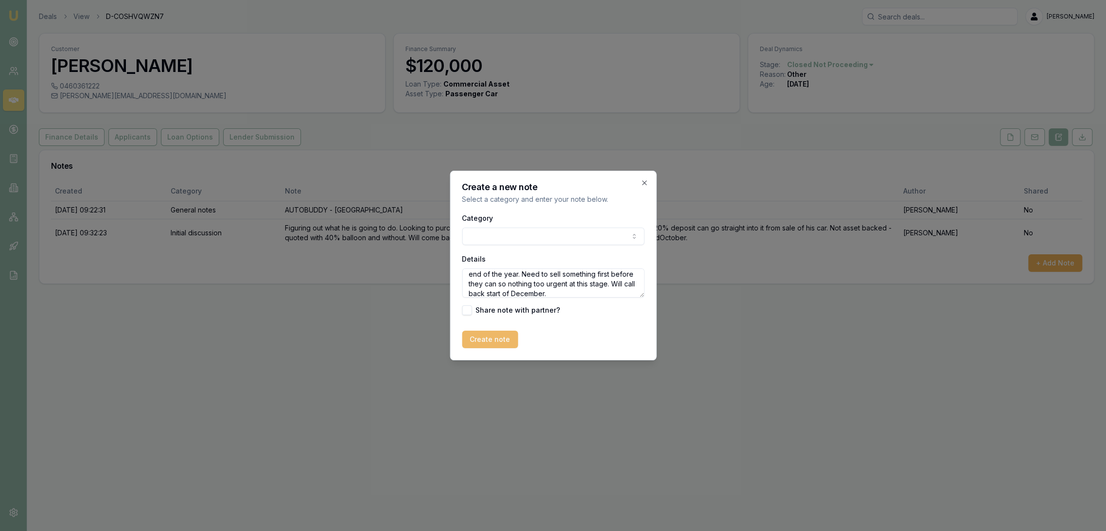
type textarea "CUSTOMER CONTACT - still looking to buy by the end of the year. Need to sell so…"
click at [480, 341] on button "Create note" at bounding box center [490, 340] width 56 height 18
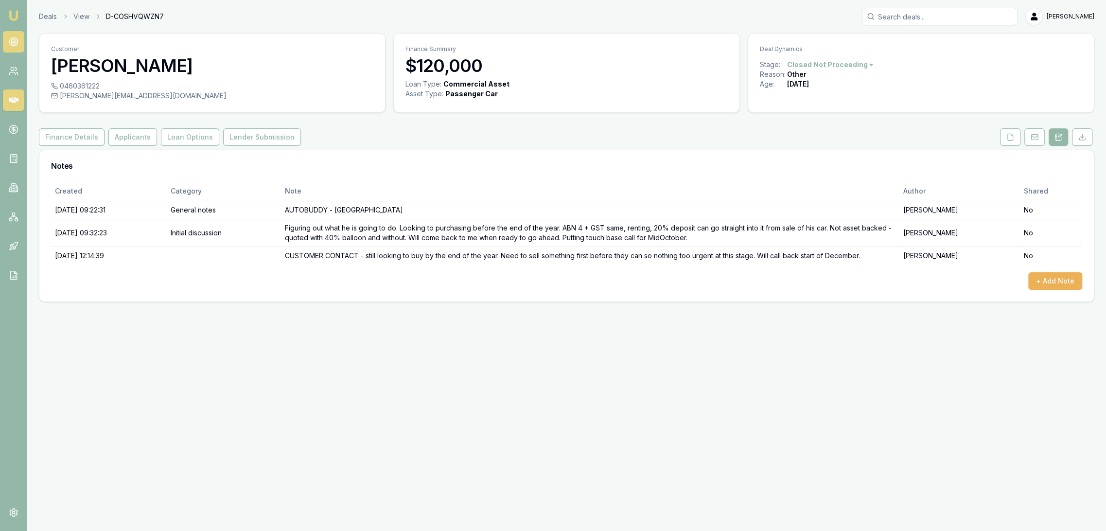
click at [13, 37] on icon at bounding box center [14, 42] width 10 height 10
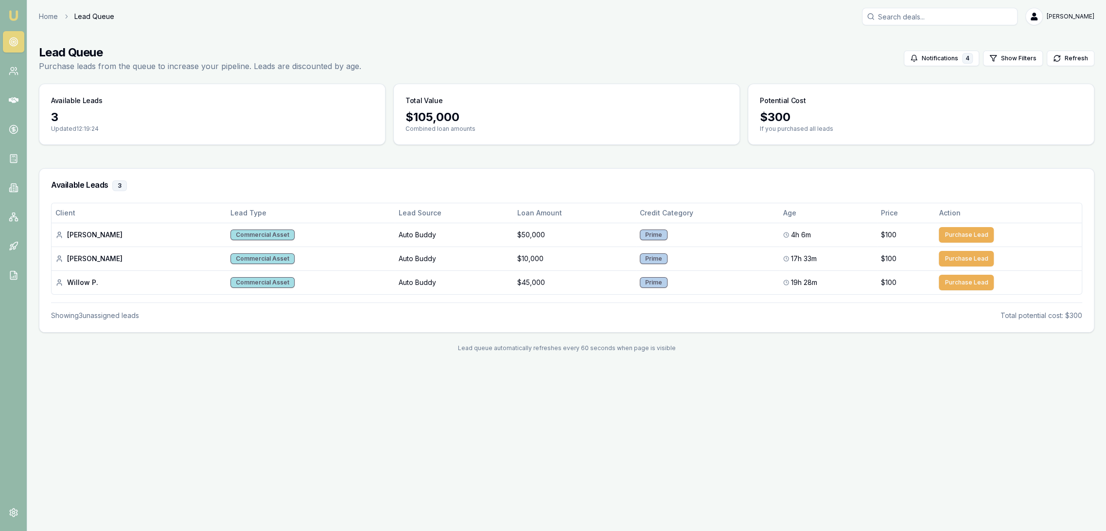
click at [16, 37] on icon at bounding box center [14, 42] width 10 height 10
click at [14, 41] on circle at bounding box center [13, 41] width 1 height 1
click at [15, 38] on circle at bounding box center [13, 42] width 8 height 8
click at [14, 8] on link "Emu Broker" at bounding box center [14, 16] width 16 height 16
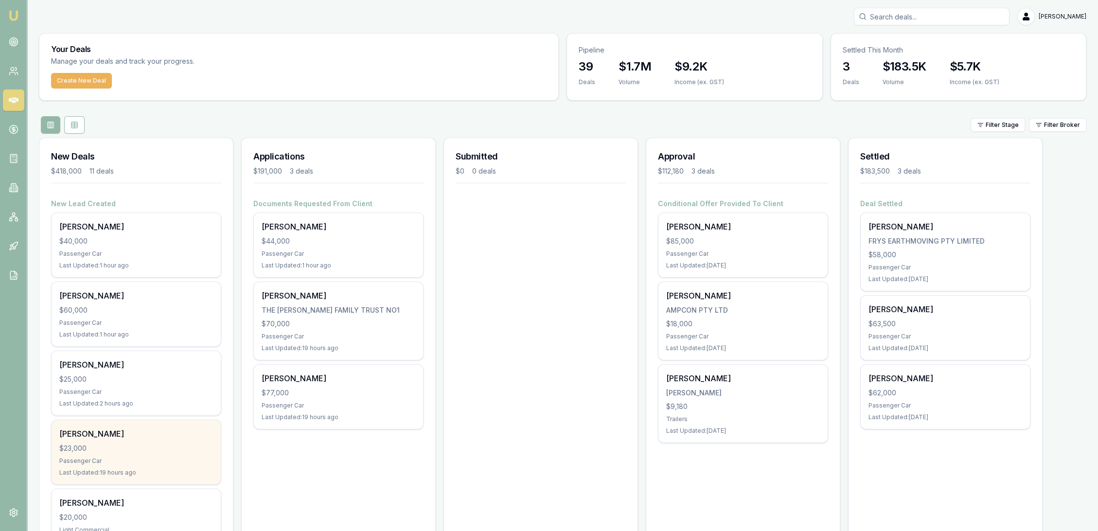
click at [138, 438] on div "[PERSON_NAME]" at bounding box center [136, 434] width 154 height 12
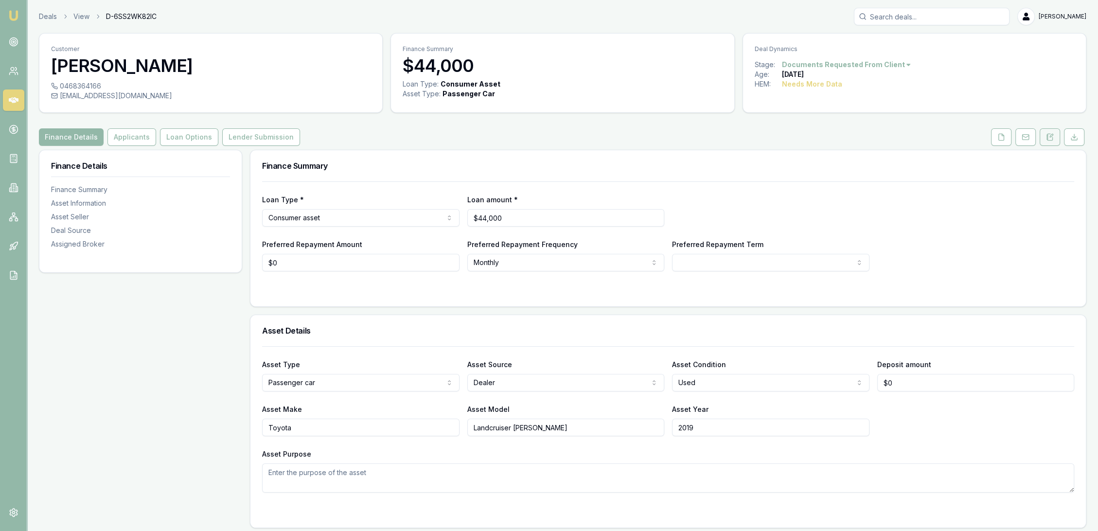
click at [1046, 133] on icon at bounding box center [1050, 137] width 8 height 8
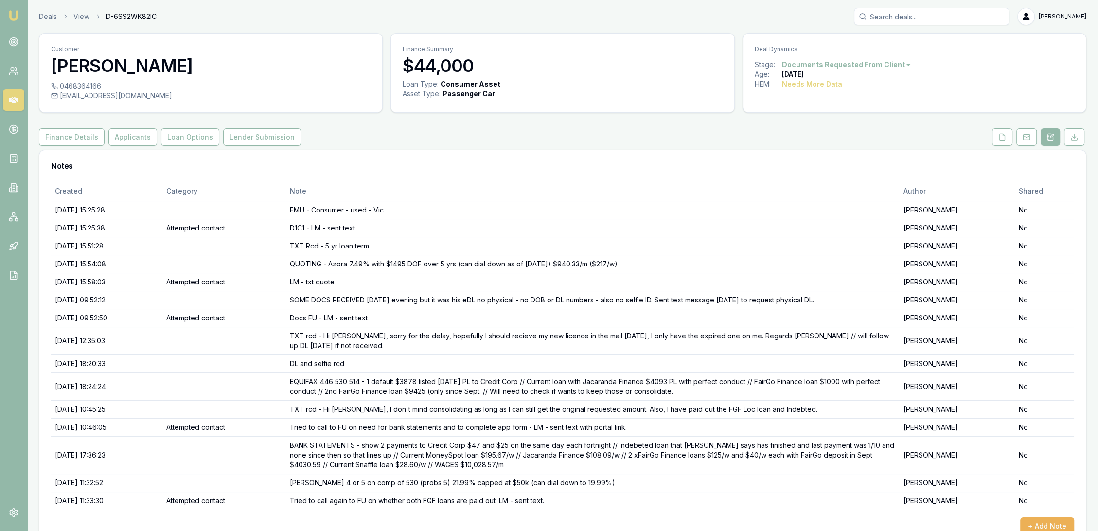
click at [13, 18] on img at bounding box center [14, 16] width 12 height 12
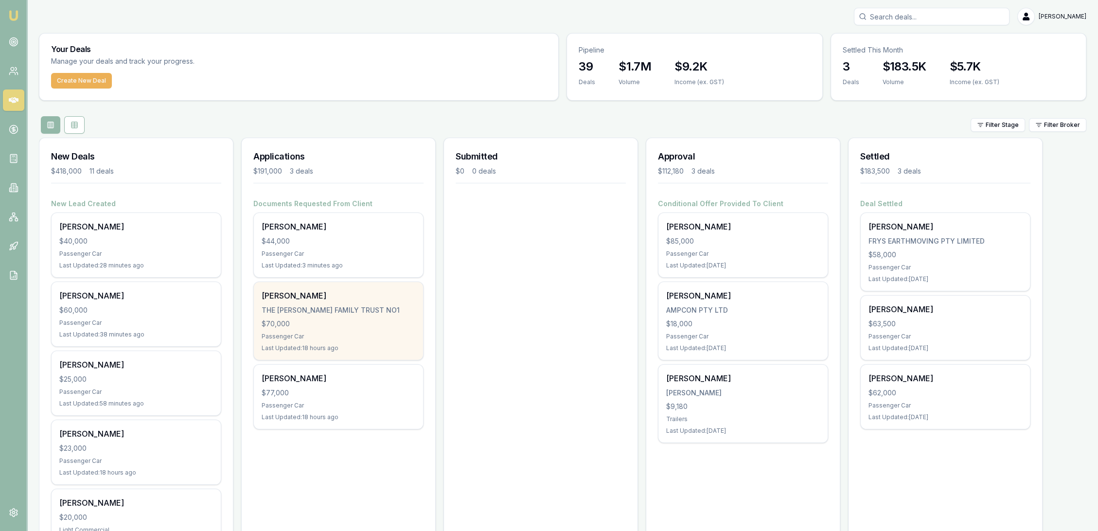
click at [308, 292] on div "[PERSON_NAME]" at bounding box center [339, 296] width 154 height 12
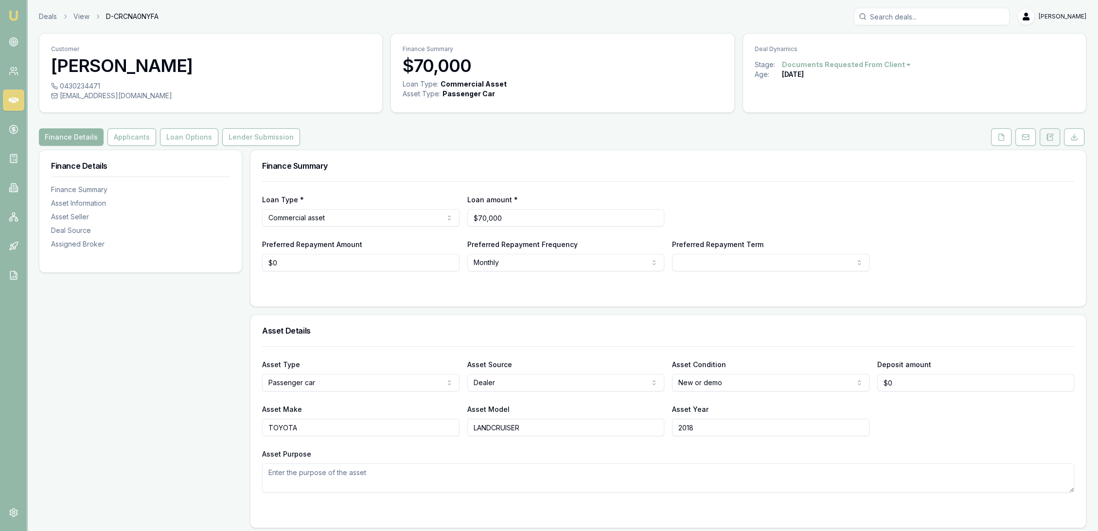
click at [1048, 139] on icon at bounding box center [1050, 137] width 8 height 8
click at [1045, 141] on button at bounding box center [1049, 137] width 20 height 18
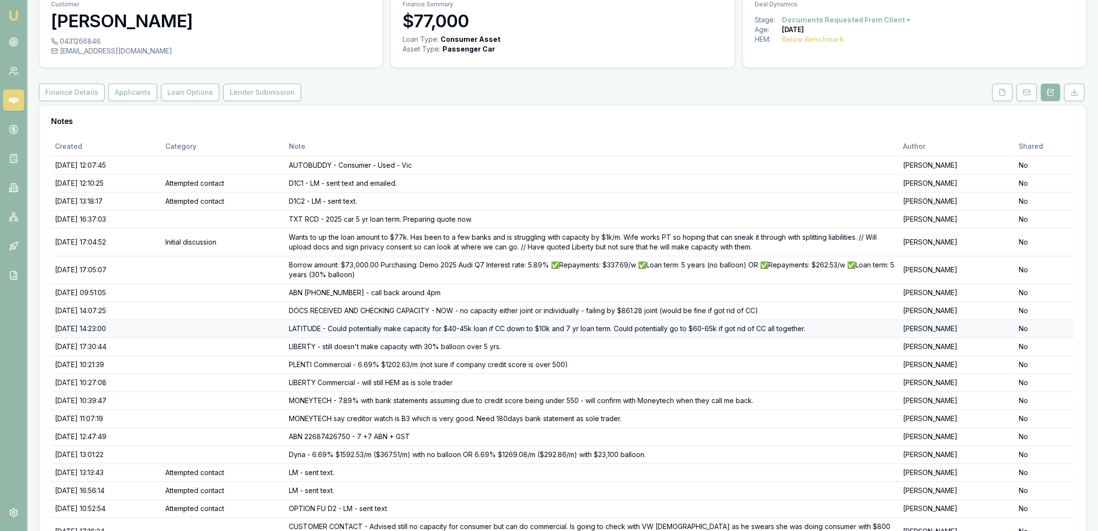
scroll to position [102, 0]
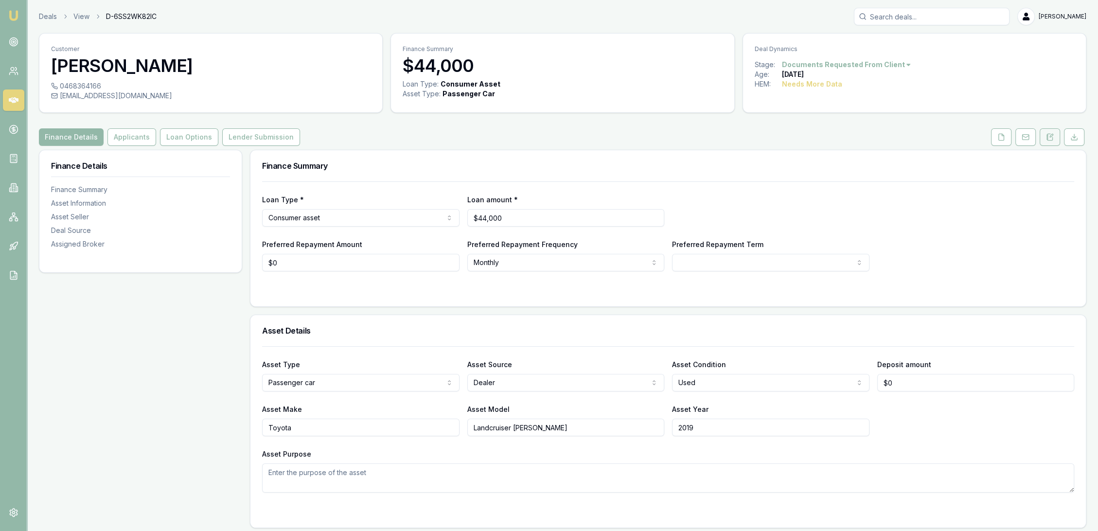
click at [1052, 136] on icon at bounding box center [1050, 137] width 8 height 8
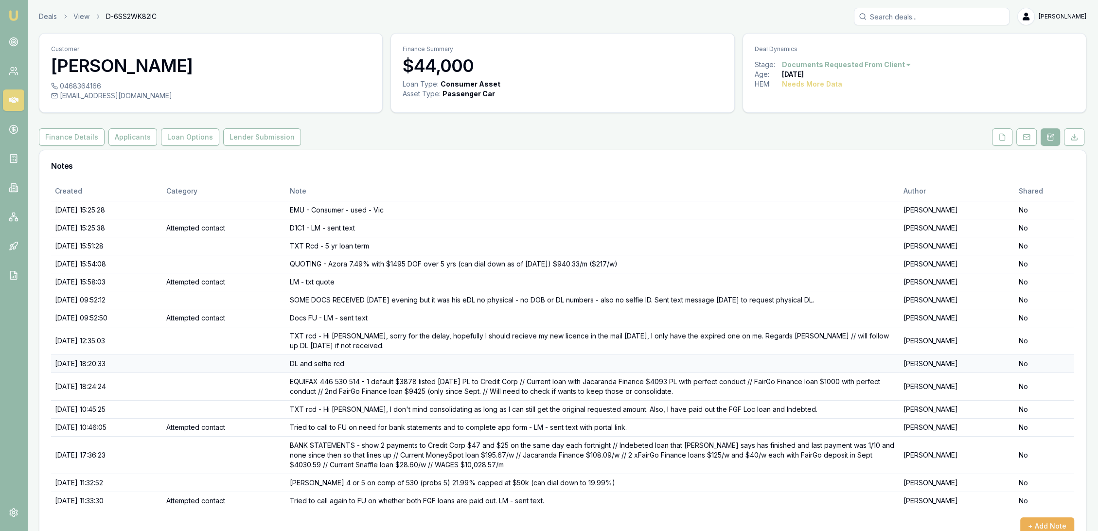
scroll to position [22, 0]
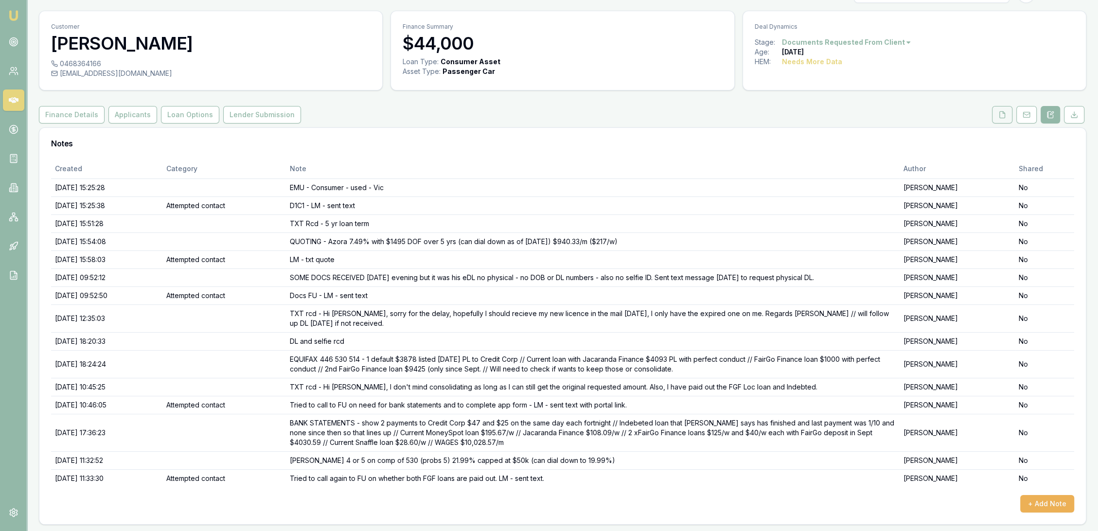
click at [1001, 119] on button at bounding box center [1002, 115] width 20 height 18
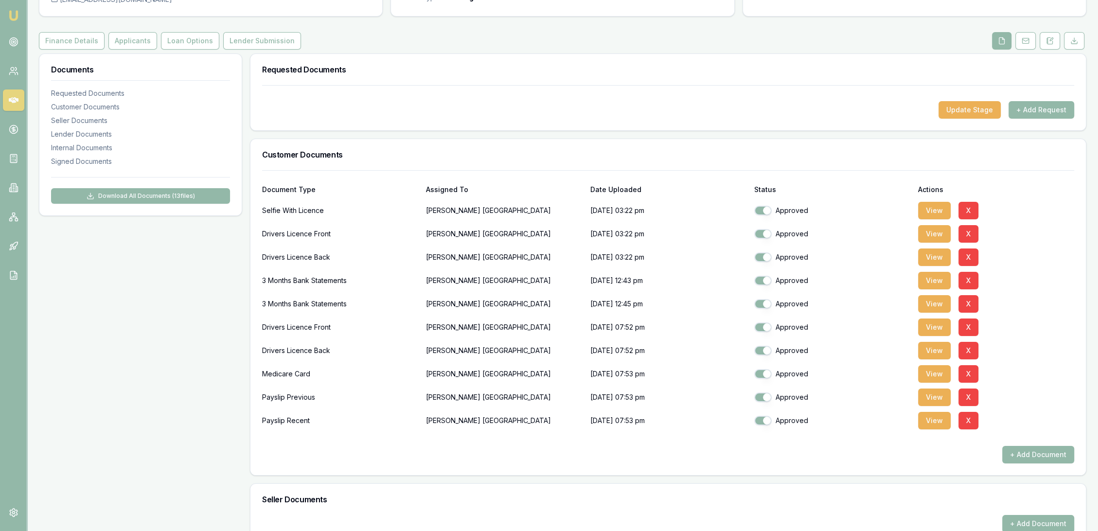
scroll to position [130, 0]
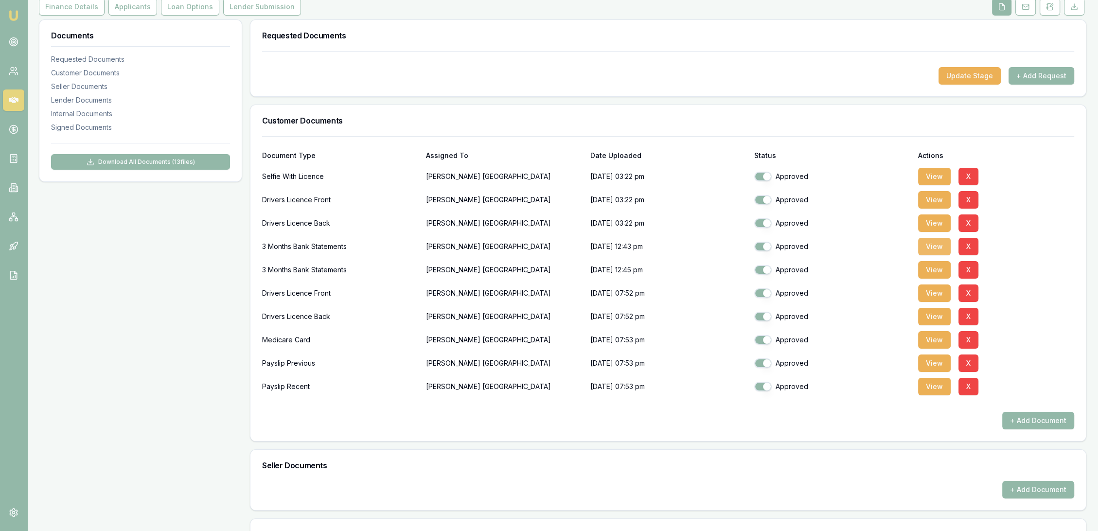
click at [925, 248] on button "View" at bounding box center [934, 247] width 33 height 18
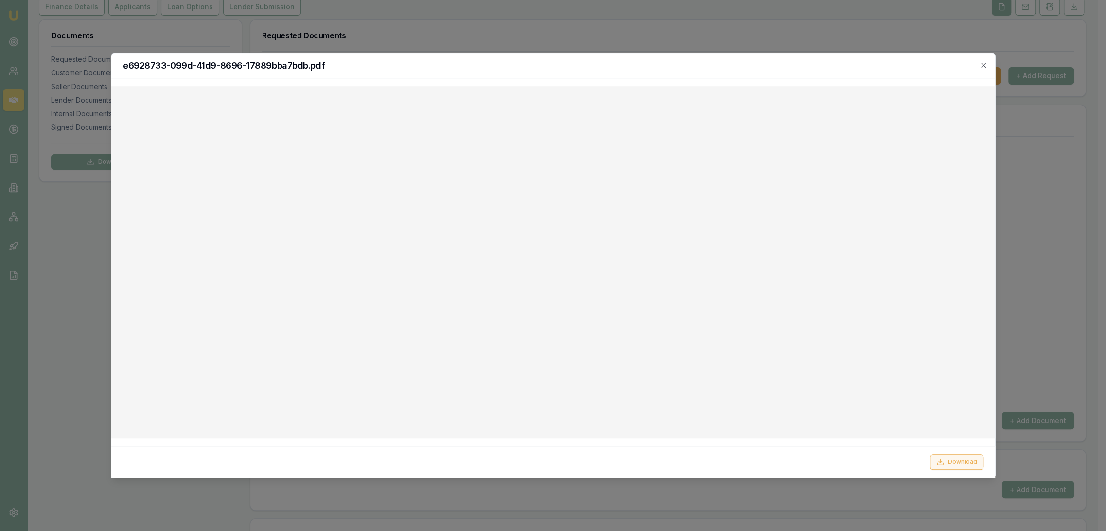
click at [955, 457] on button "Download" at bounding box center [956, 462] width 53 height 16
click at [980, 64] on icon "button" at bounding box center [984, 65] width 8 height 8
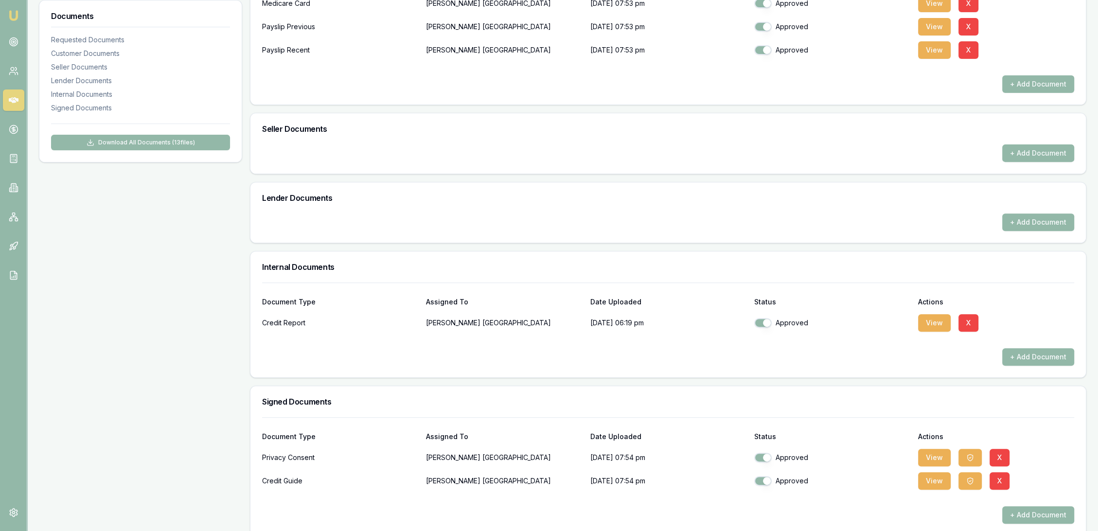
scroll to position [478, 0]
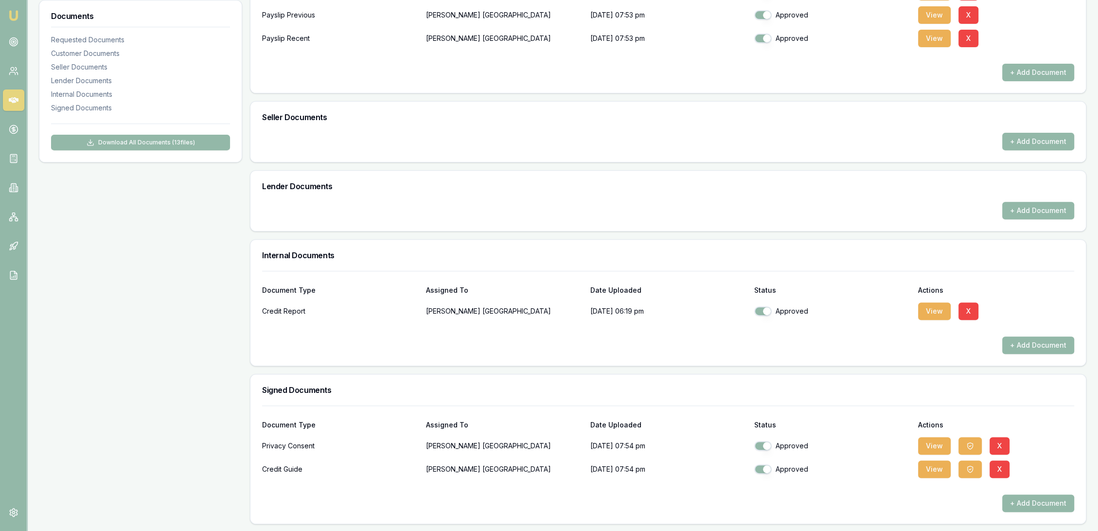
drag, startPoint x: 926, startPoint y: 312, endPoint x: 853, endPoint y: 333, distance: 76.1
click at [926, 312] on button "View" at bounding box center [934, 311] width 33 height 18
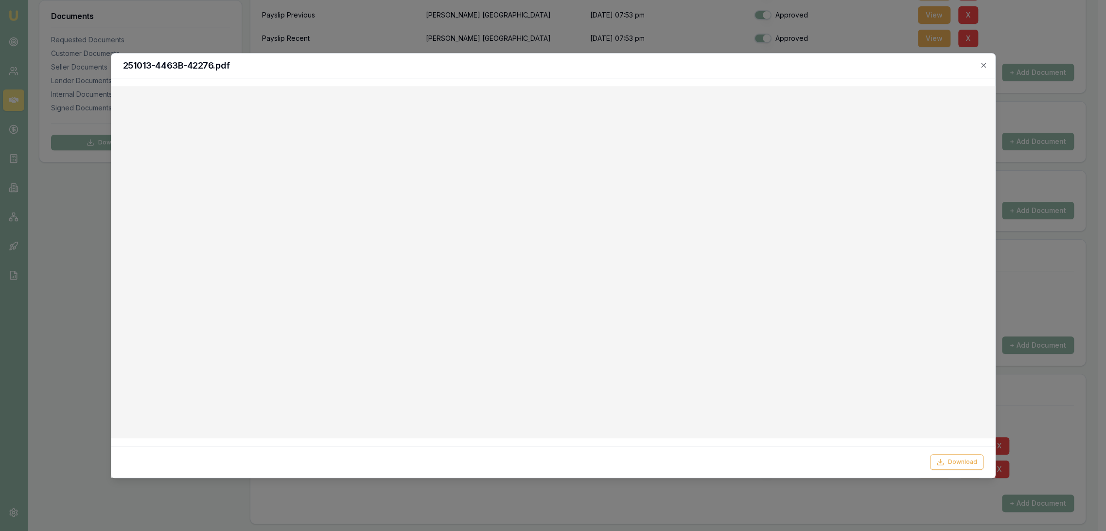
click at [984, 65] on icon "button" at bounding box center [984, 65] width 8 height 8
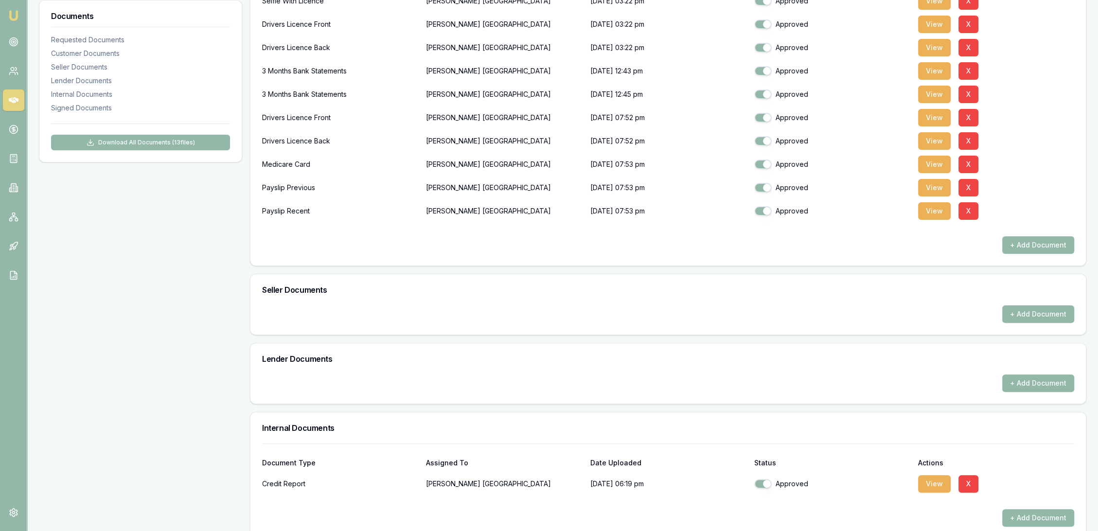
scroll to position [316, 0]
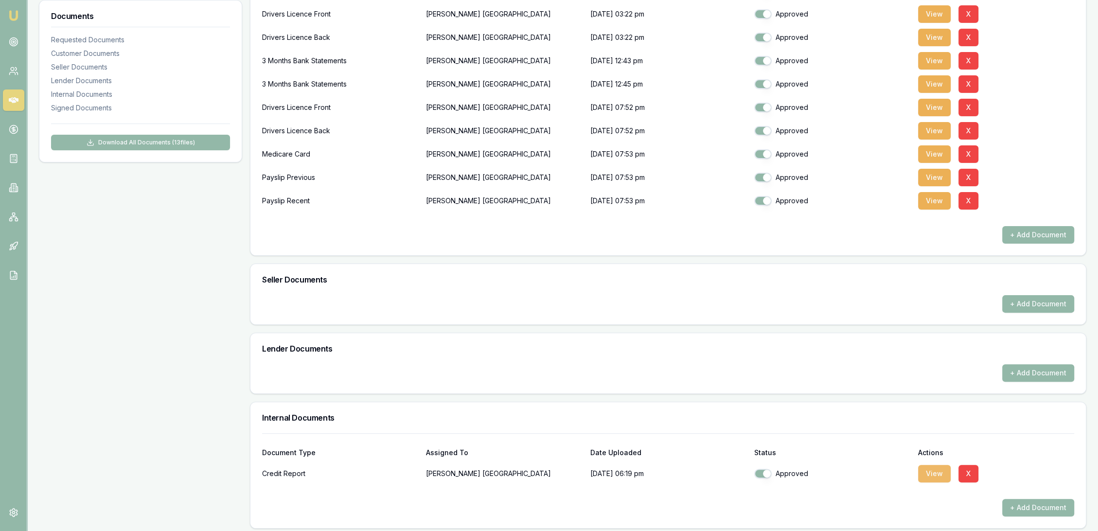
click at [931, 470] on button "View" at bounding box center [934, 474] width 33 height 18
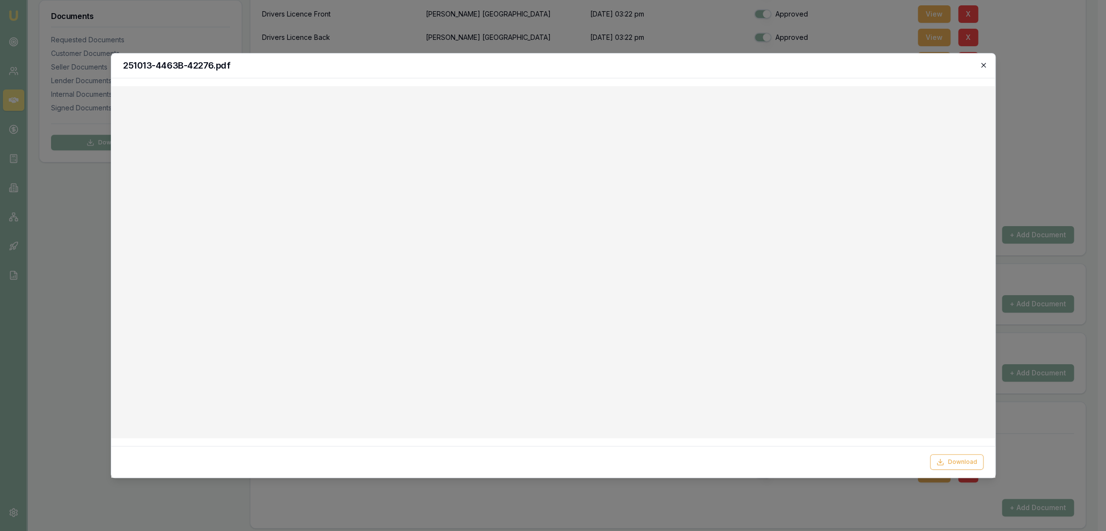
click at [984, 66] on icon "button" at bounding box center [984, 65] width 8 height 8
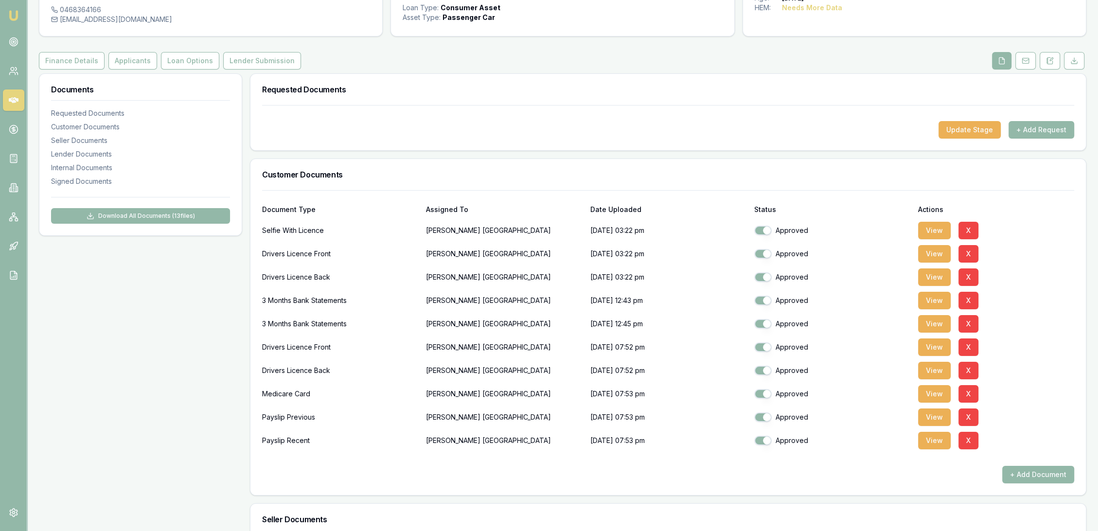
scroll to position [0, 0]
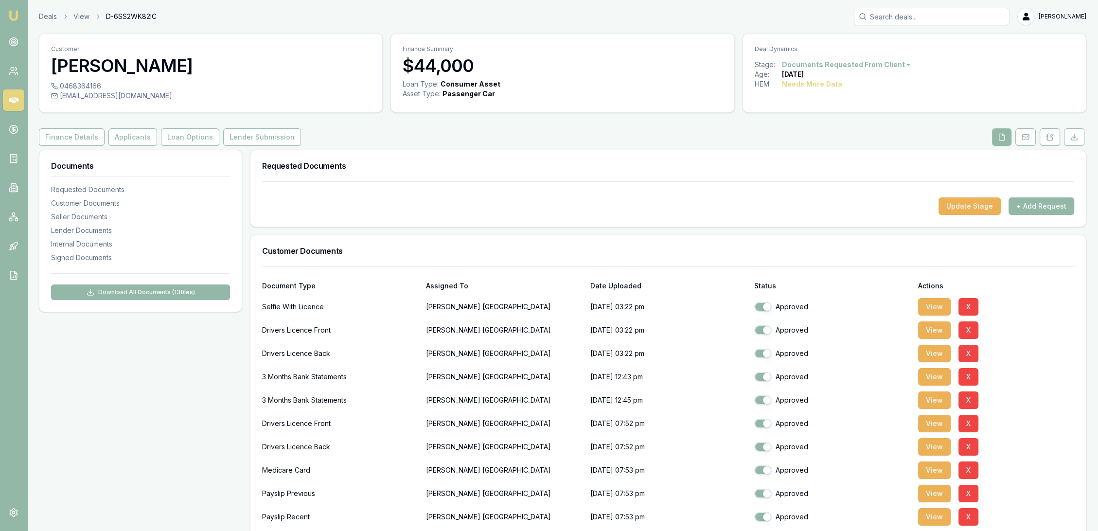
click at [13, 16] on img at bounding box center [14, 16] width 12 height 12
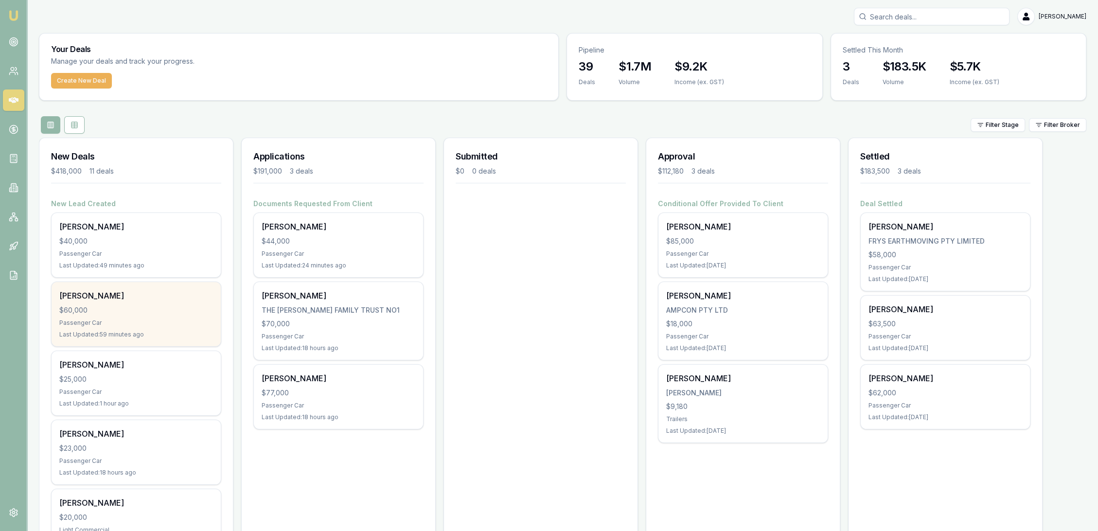
scroll to position [108, 0]
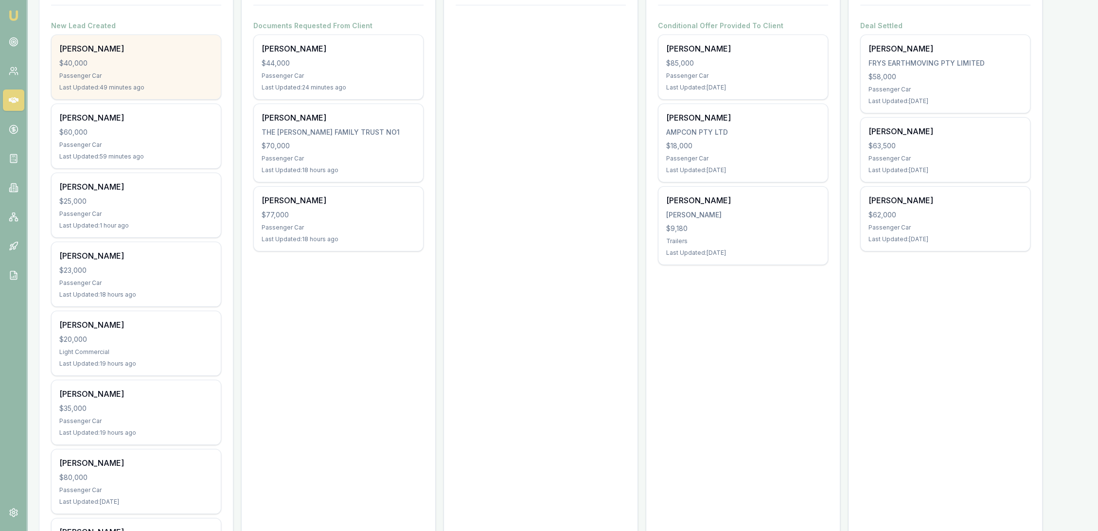
scroll to position [270, 0]
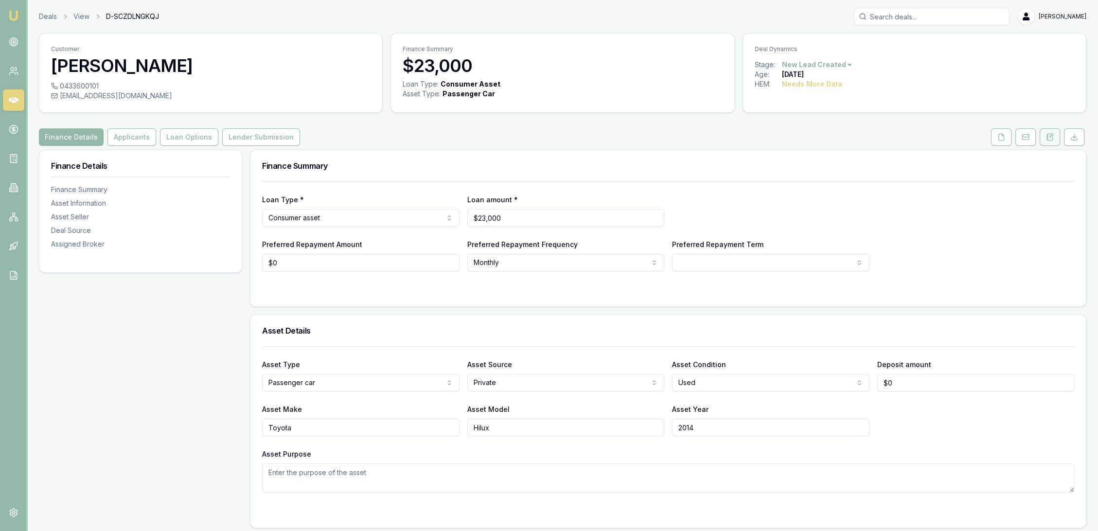
click at [1047, 133] on icon at bounding box center [1050, 137] width 8 height 8
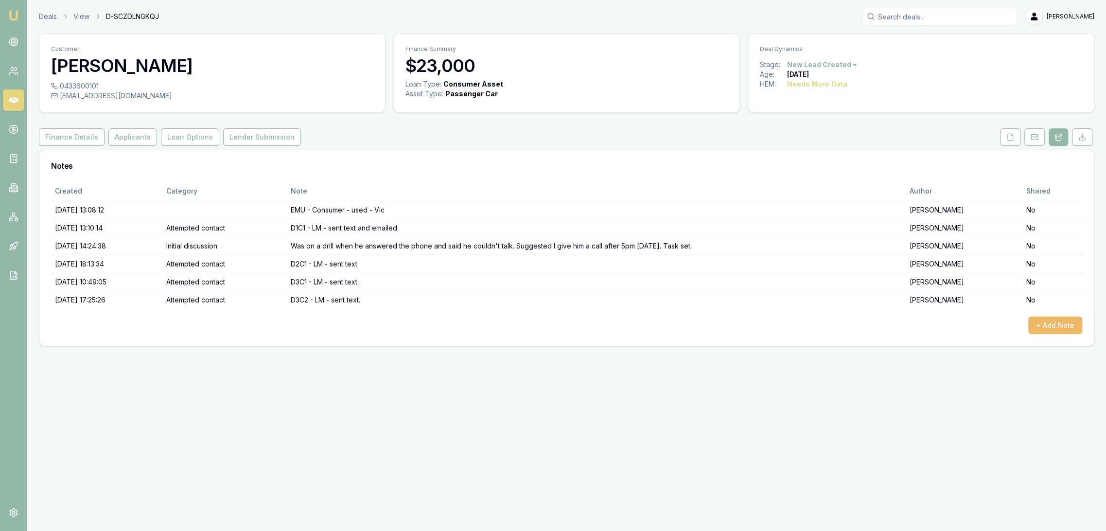
click at [1051, 330] on button "+ Add Note" at bounding box center [1055, 325] width 54 height 18
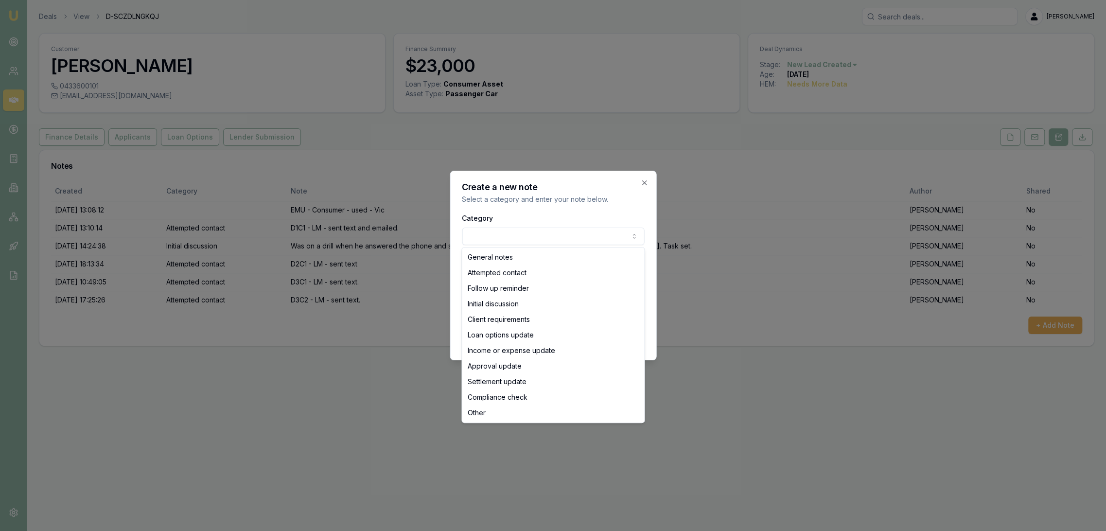
click at [513, 240] on body "Emu Broker Deals View D-SCZDLNGKQJ [PERSON_NAME] Toggle Menu Customer [PERSON_N…" at bounding box center [553, 265] width 1106 height 531
select select "ATTEMPTED_CONTACT"
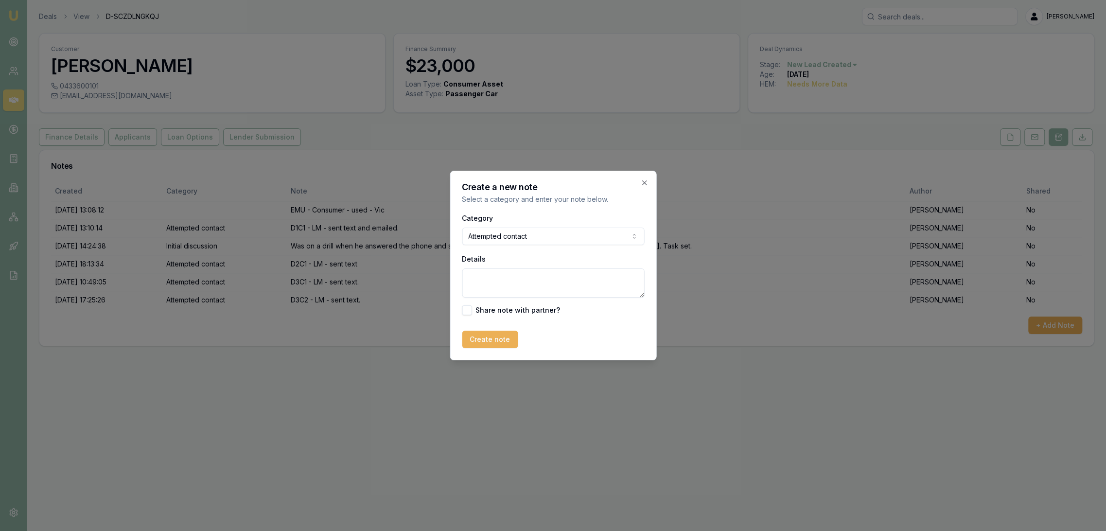
click at [488, 279] on textarea "Details" at bounding box center [553, 282] width 182 height 29
type textarea "D4C1 -LM - sent text."
click at [500, 333] on button "Create note" at bounding box center [490, 340] width 56 height 18
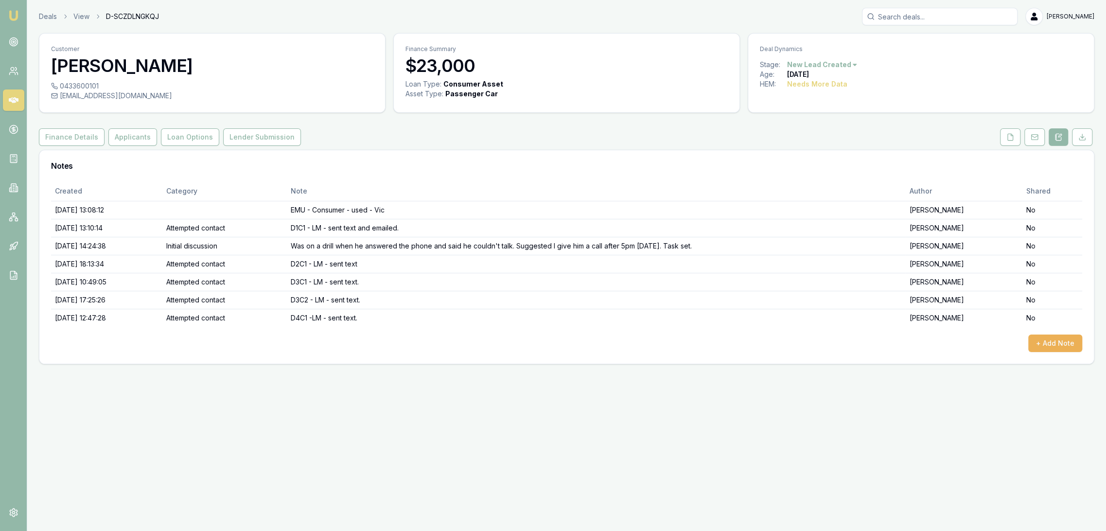
drag, startPoint x: 15, startPoint y: 8, endPoint x: 22, endPoint y: 4, distance: 8.5
click at [16, 7] on nav "Emu Broker" at bounding box center [13, 147] width 27 height 294
click at [17, 12] on img at bounding box center [14, 16] width 12 height 12
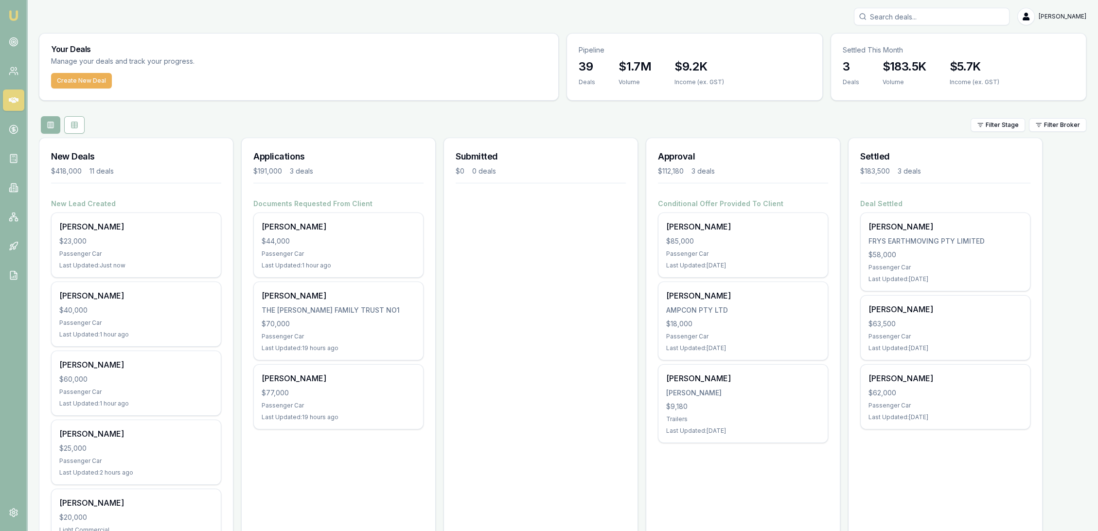
click at [975, 18] on input "Search deals" at bounding box center [932, 17] width 156 height 18
type input "merv cull"
click at [936, 64] on p "mervcullen78@yahoo.com" at bounding box center [931, 62] width 147 height 10
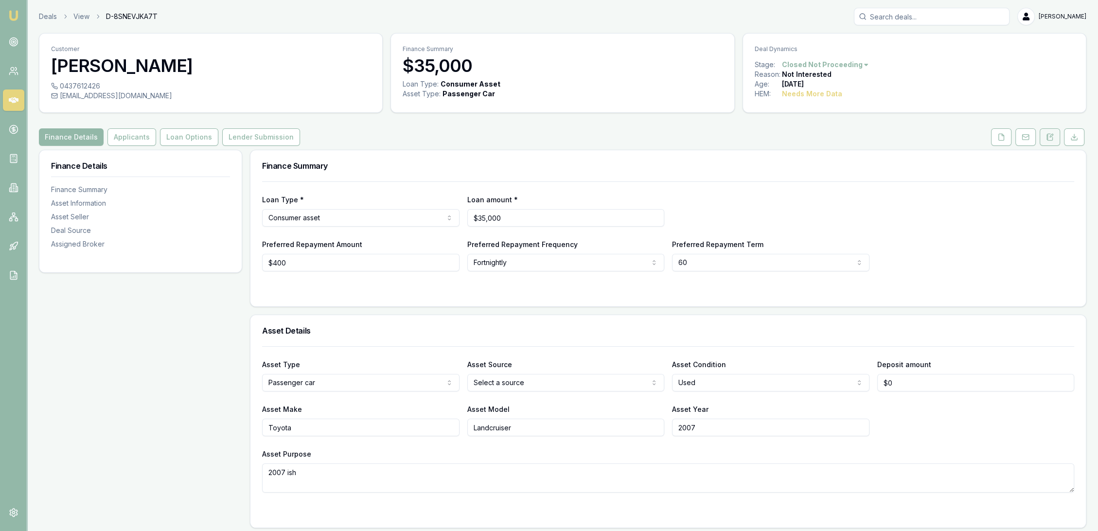
click at [1051, 133] on icon at bounding box center [1050, 137] width 8 height 8
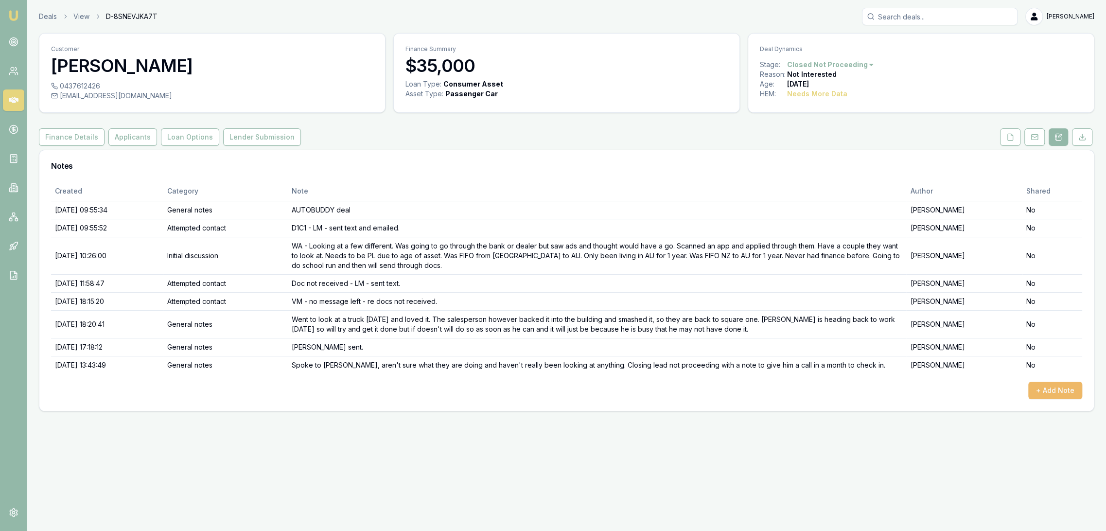
click at [1053, 384] on button "+ Add Note" at bounding box center [1055, 391] width 54 height 18
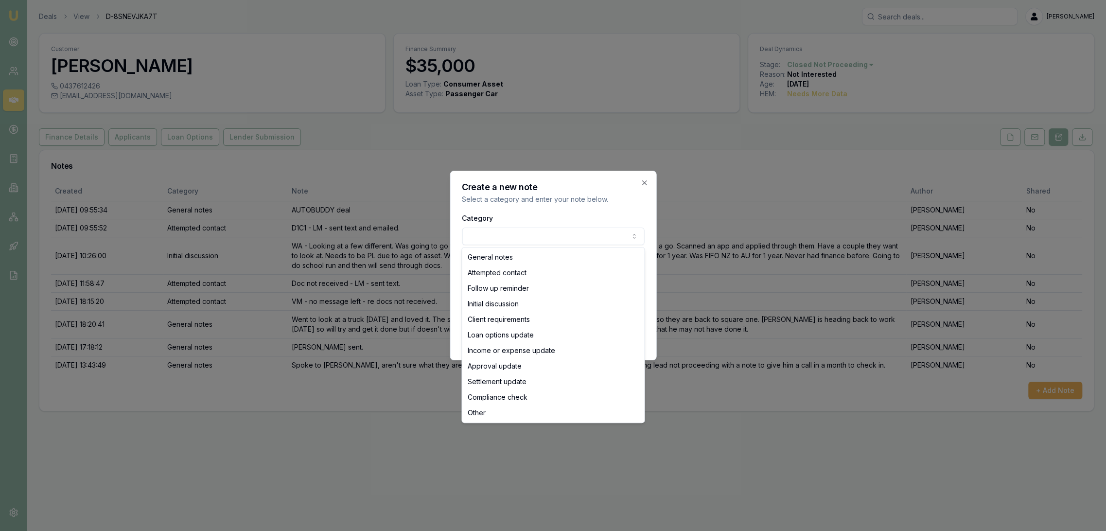
click at [473, 234] on body "Emu Broker Deals View D-8SNEVJKA7T Robyn Adams Toggle Menu Customer Mervyn Cull…" at bounding box center [553, 265] width 1106 height 531
select select "ATTEMPTED_CONTACT"
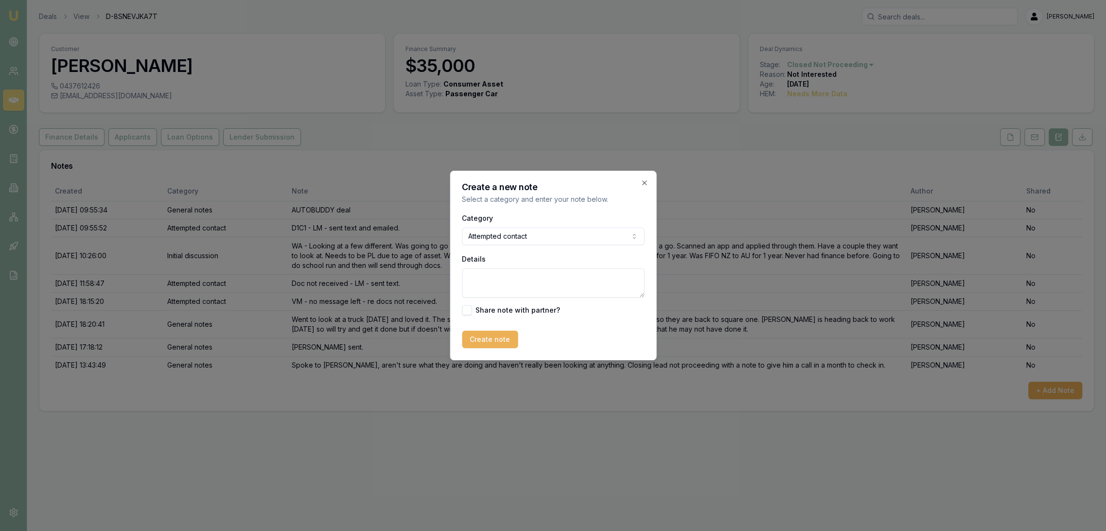
click at [482, 287] on textarea "Details" at bounding box center [553, 282] width 182 height 29
type textarea "R"
type textarea "F"
type textarea "Rang and then dropped out - no VM - sent text."
drag, startPoint x: 489, startPoint y: 339, endPoint x: 368, endPoint y: 315, distance: 123.4
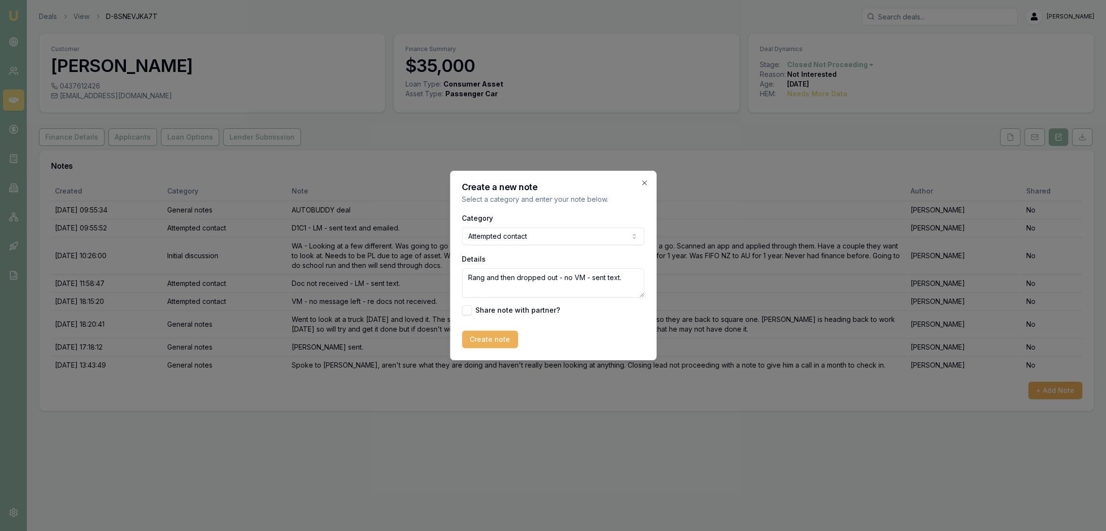
click at [488, 339] on button "Create note" at bounding box center [490, 340] width 56 height 18
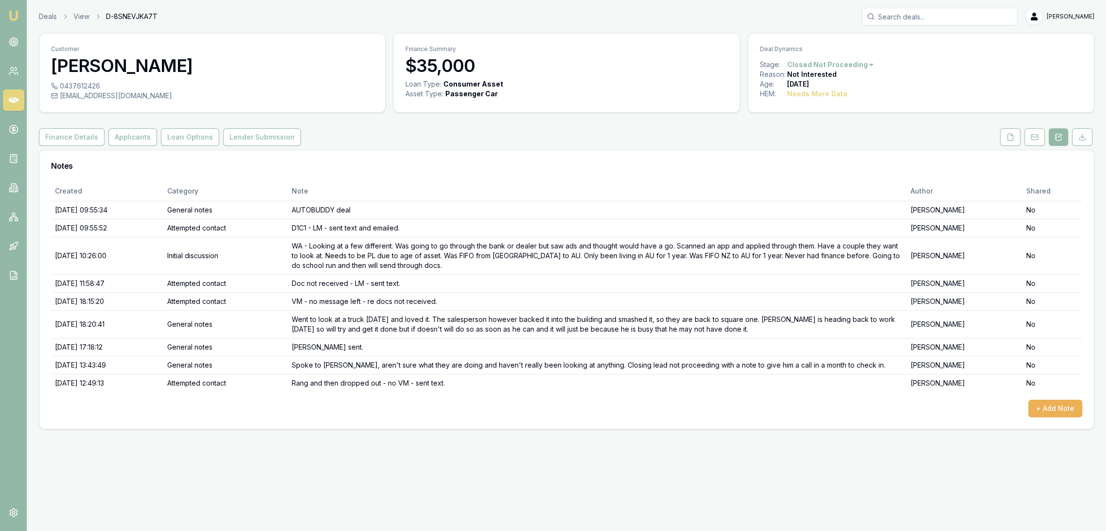
click at [13, 16] on img at bounding box center [14, 16] width 12 height 12
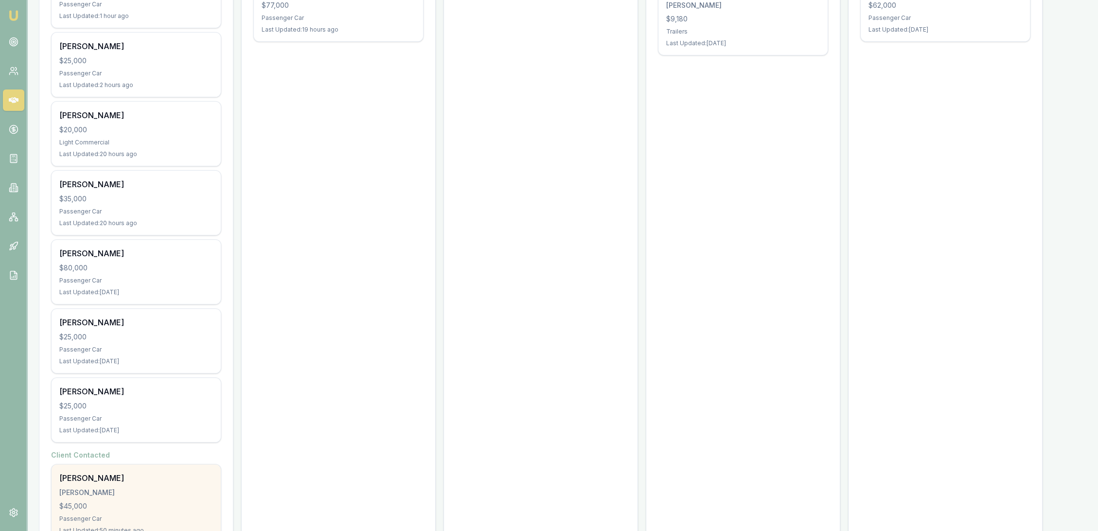
scroll to position [386, 0]
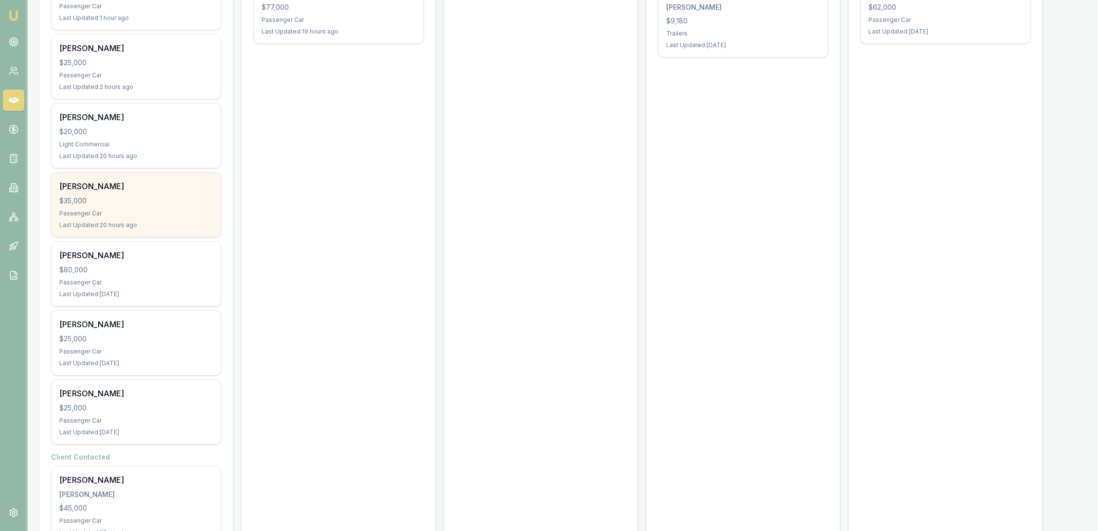
click at [134, 212] on div "Passenger Car" at bounding box center [136, 214] width 154 height 8
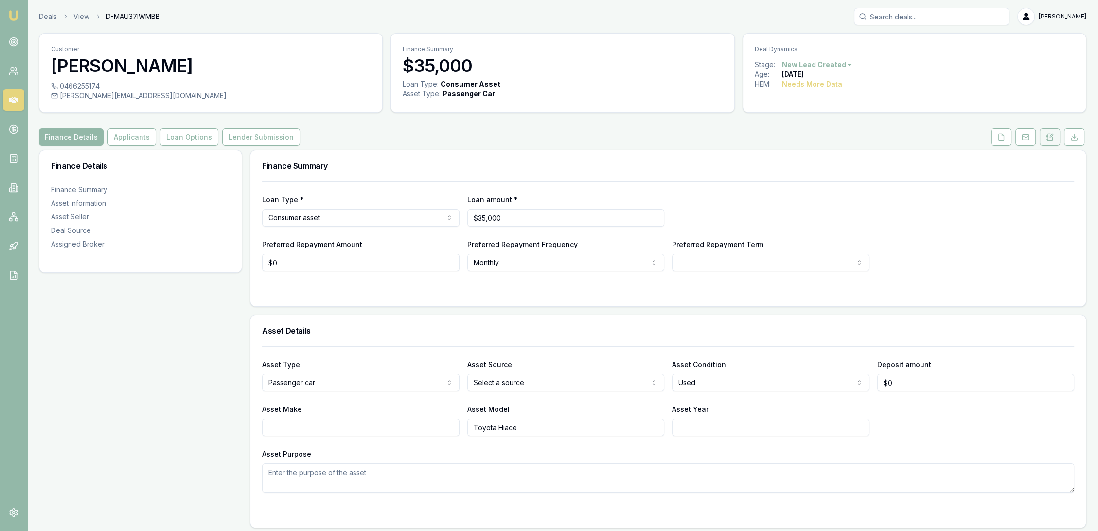
drag, startPoint x: 1051, startPoint y: 135, endPoint x: 1046, endPoint y: 136, distance: 5.0
click at [1051, 135] on icon at bounding box center [1051, 135] width 3 height 3
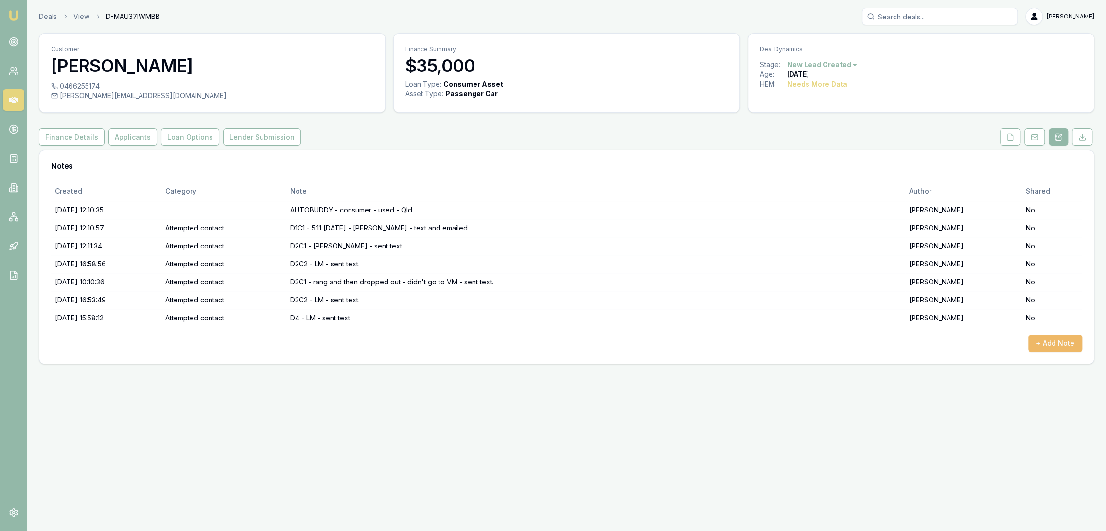
click at [1051, 345] on button "+ Add Note" at bounding box center [1055, 343] width 54 height 18
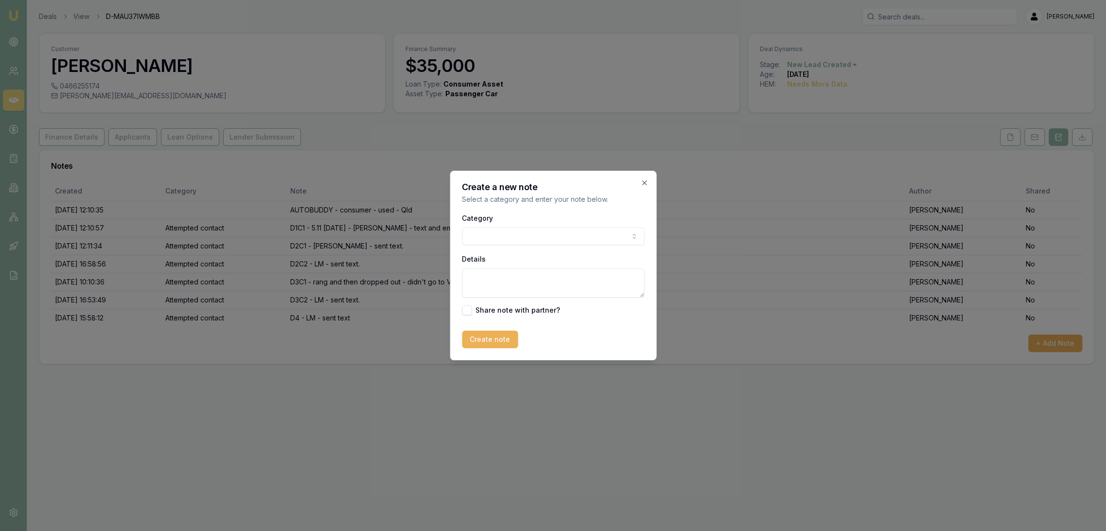
click at [495, 236] on body "Emu Broker Deals View D-MAU37IWMBB [PERSON_NAME] Toggle Menu Customer [PERSON_N…" at bounding box center [553, 265] width 1106 height 531
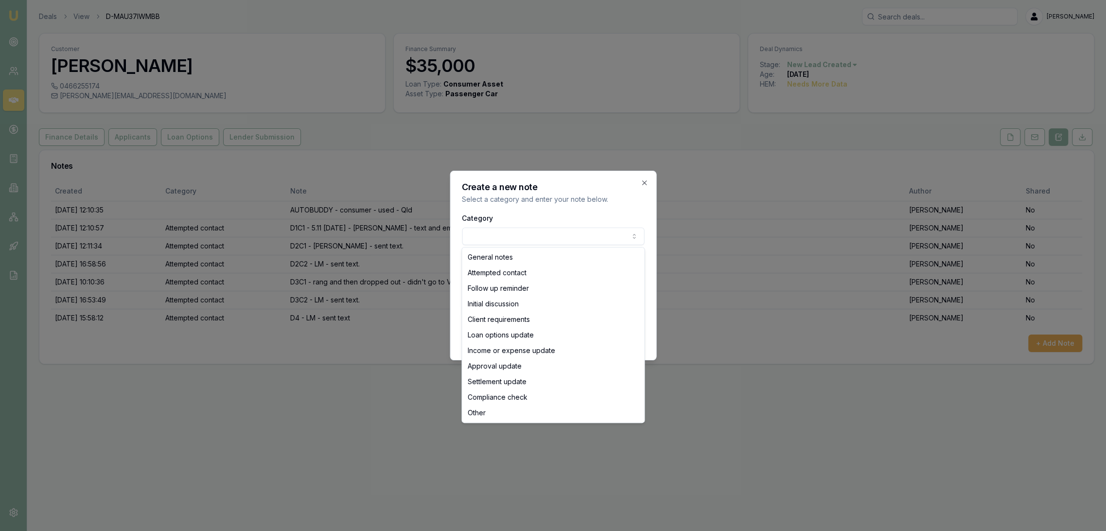
select select "ATTEMPTED_CONTACT"
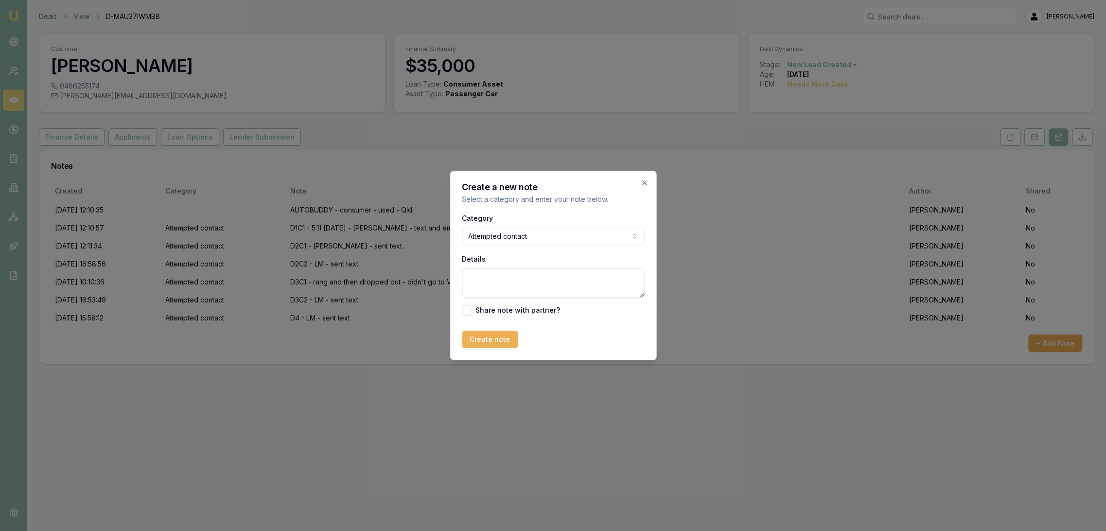
click at [486, 281] on textarea "Details" at bounding box center [553, 282] width 182 height 29
type textarea "D5 - LM - sent text - CLOSING LEAD as no contact as have gotten nothing over th…"
click at [474, 334] on button "Create note" at bounding box center [490, 340] width 56 height 18
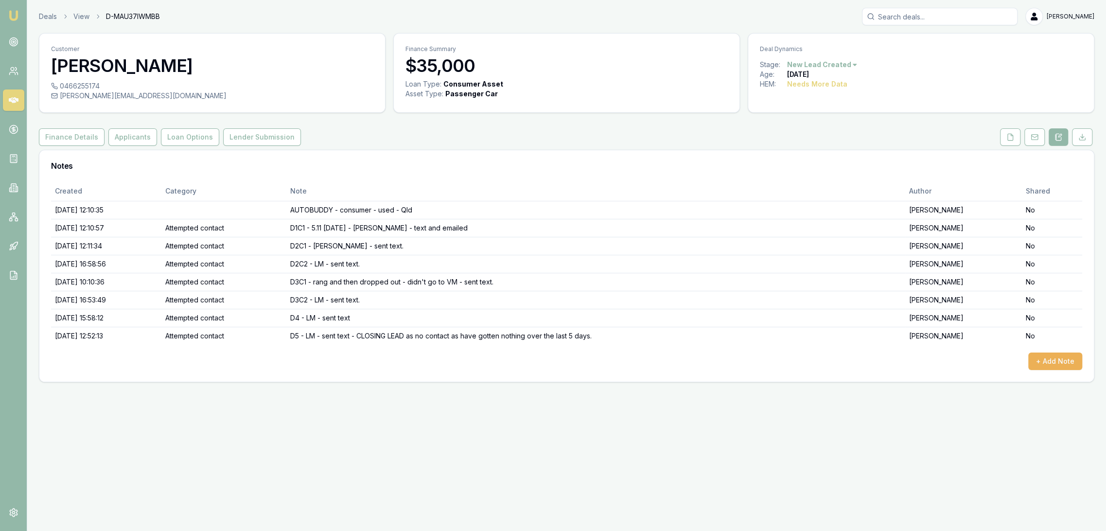
click at [838, 63] on html "Emu Broker Deals View D-MAU37IWMBB Robyn Adams Toggle Menu Customer Sally Imber…" at bounding box center [553, 265] width 1106 height 531
click at [801, 173] on div "- No Contact" at bounding box center [819, 176] width 57 height 16
click at [16, 18] on img at bounding box center [14, 16] width 12 height 12
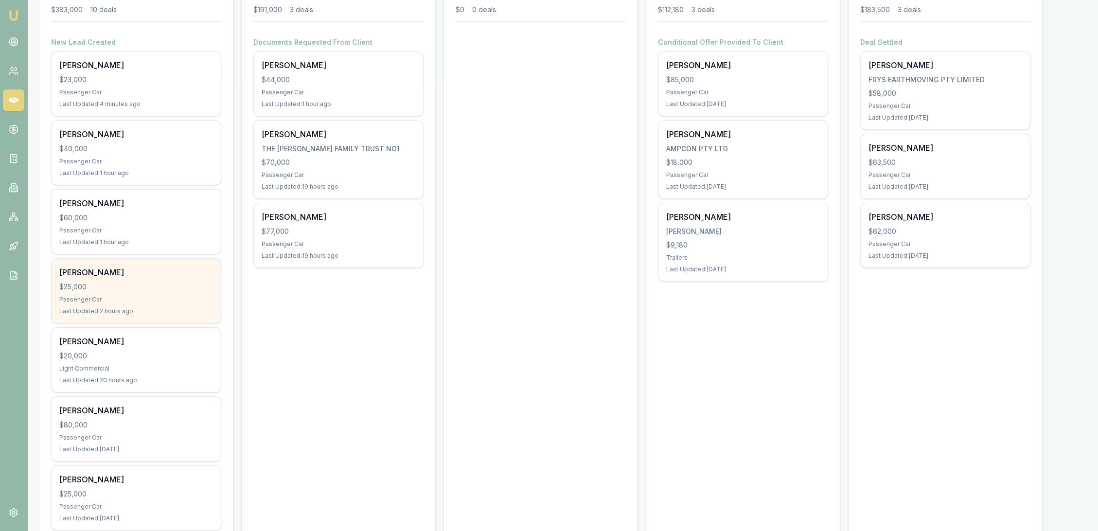
scroll to position [162, 0]
click at [125, 297] on div "Passenger Car" at bounding box center [136, 299] width 154 height 8
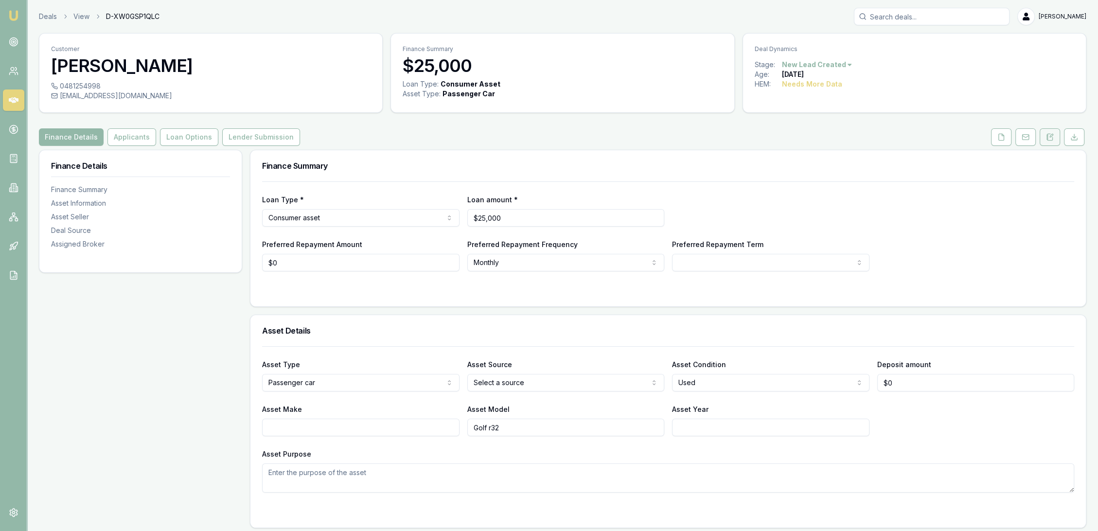
click at [1050, 139] on icon at bounding box center [1050, 137] width 8 height 8
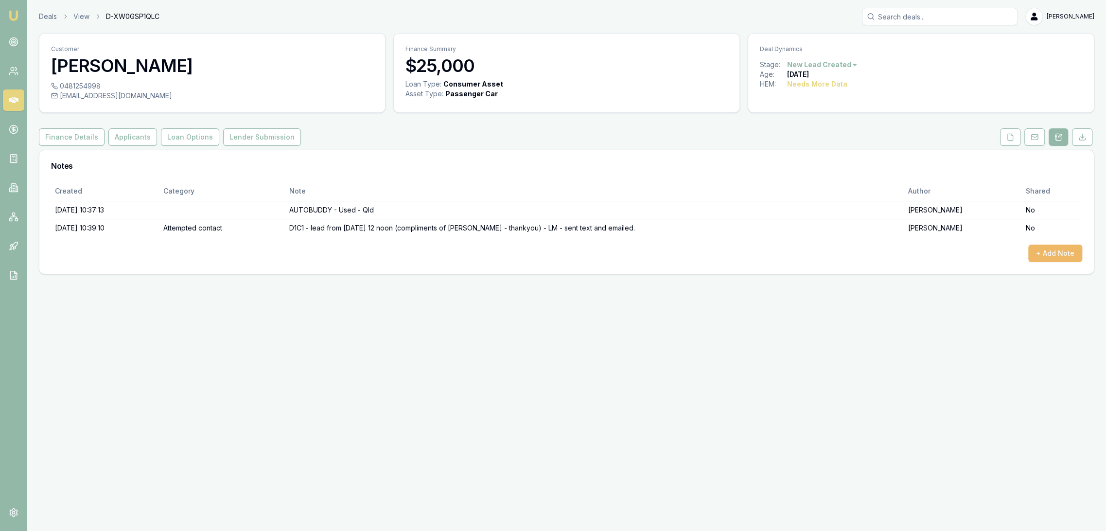
click at [1064, 255] on button "+ Add Note" at bounding box center [1055, 254] width 54 height 18
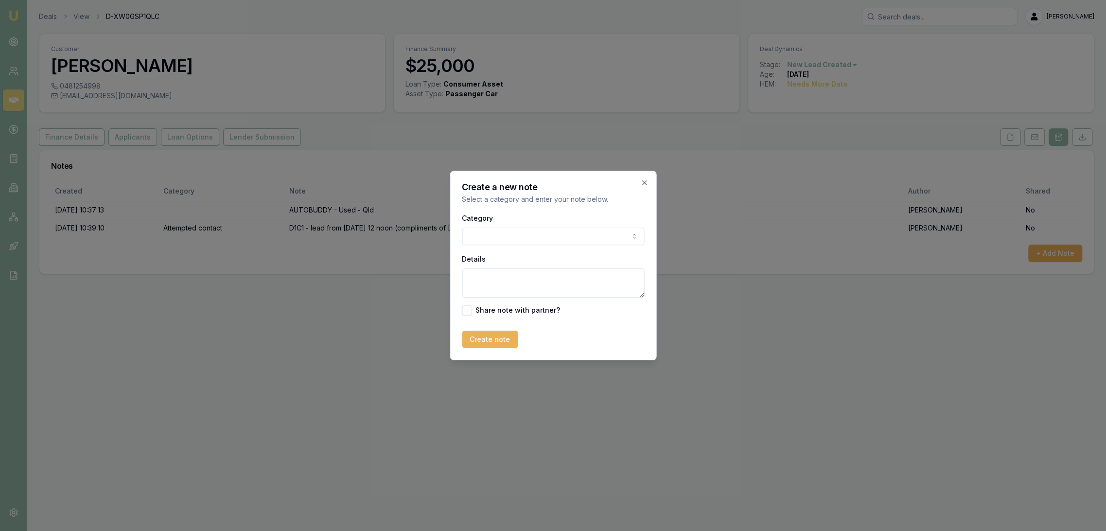
click at [542, 239] on body "Emu Broker Deals View D-XW0GSP1QLC [PERSON_NAME] Toggle Menu Customer [PERSON_N…" at bounding box center [553, 265] width 1106 height 531
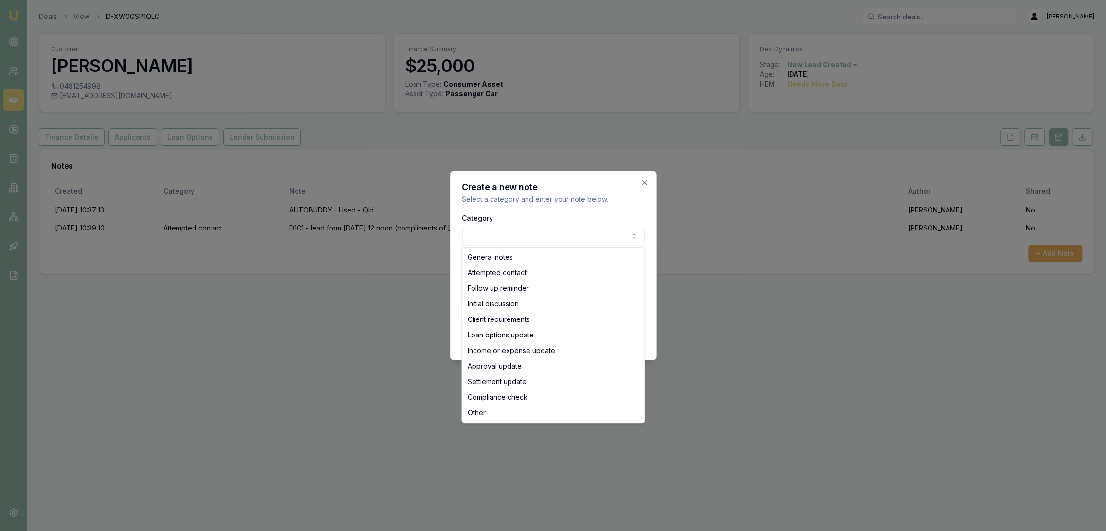
select select "ATTEMPTED_CONTACT"
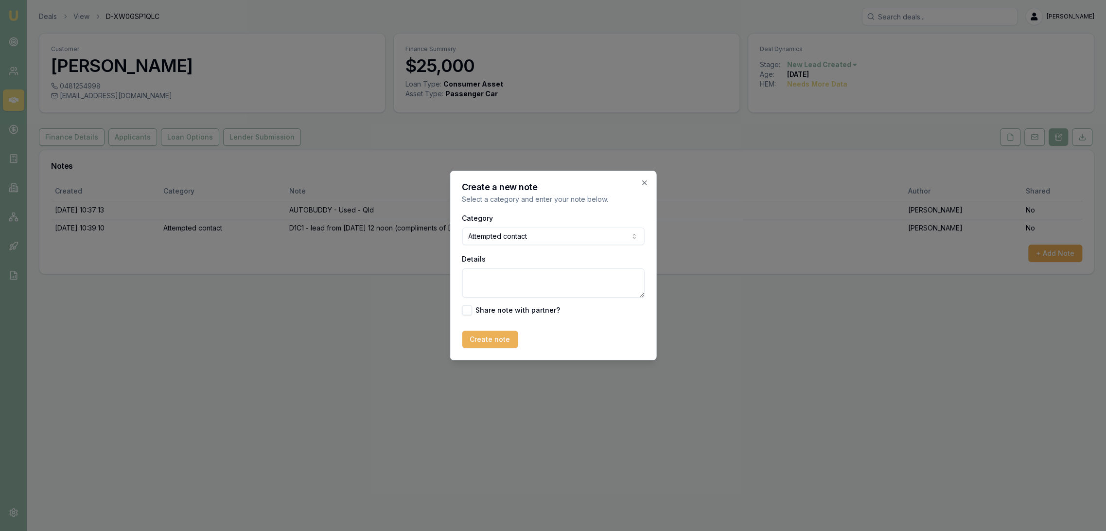
click at [505, 278] on textarea "Details" at bounding box center [553, 282] width 182 height 29
click at [524, 281] on textarea "D1C2 -" at bounding box center [553, 282] width 182 height 29
type textarea "D1C2 - LM - sent text"
click at [489, 339] on button "Create note" at bounding box center [490, 340] width 56 height 18
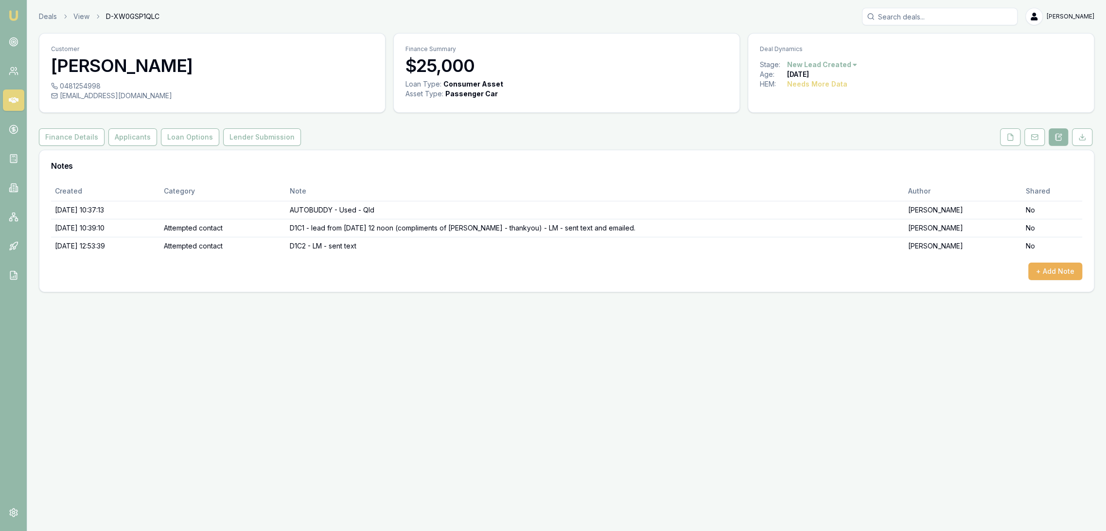
click at [14, 14] on img at bounding box center [14, 16] width 12 height 12
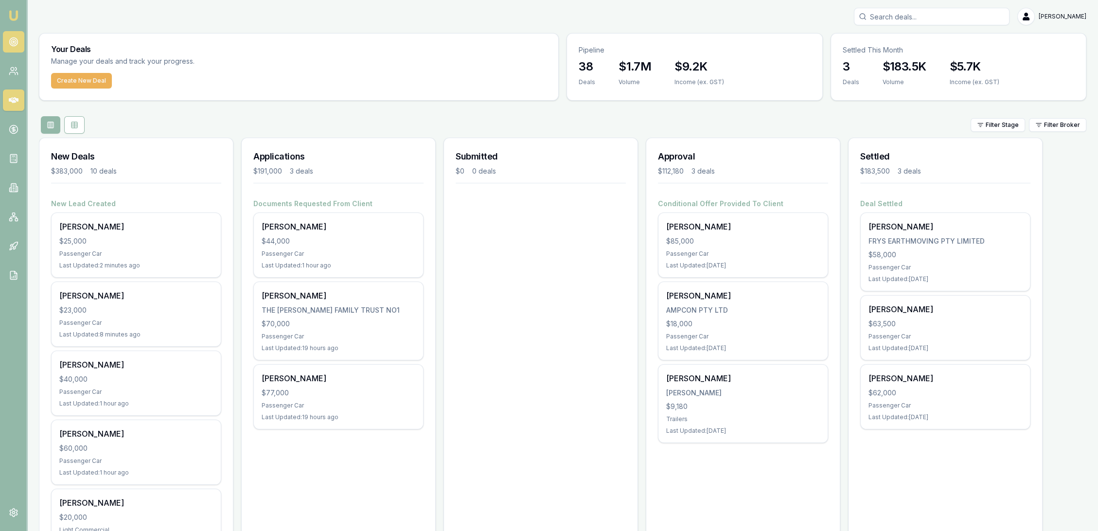
click at [12, 44] on circle at bounding box center [13, 41] width 5 height 5
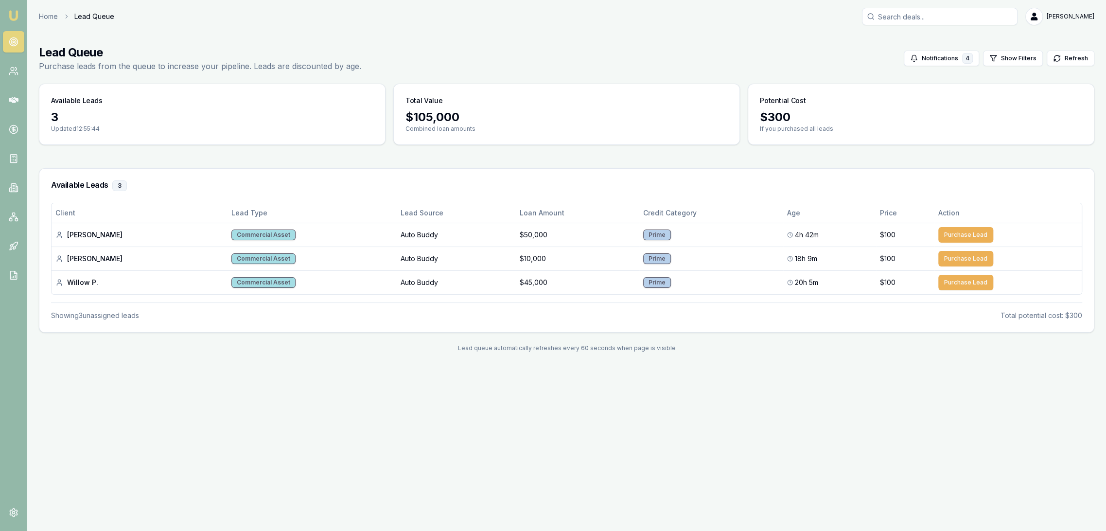
click at [15, 18] on img at bounding box center [14, 16] width 12 height 12
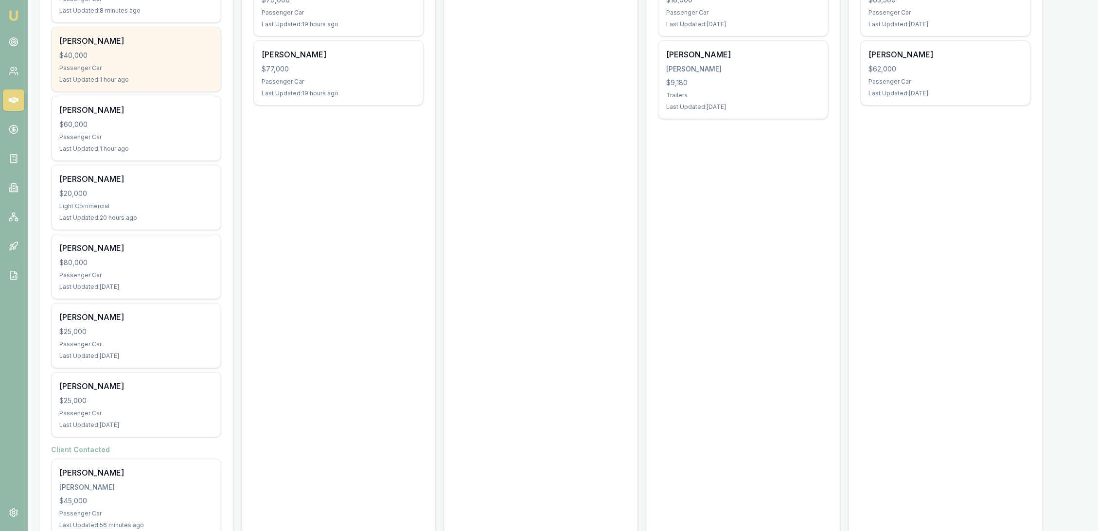
scroll to position [378, 0]
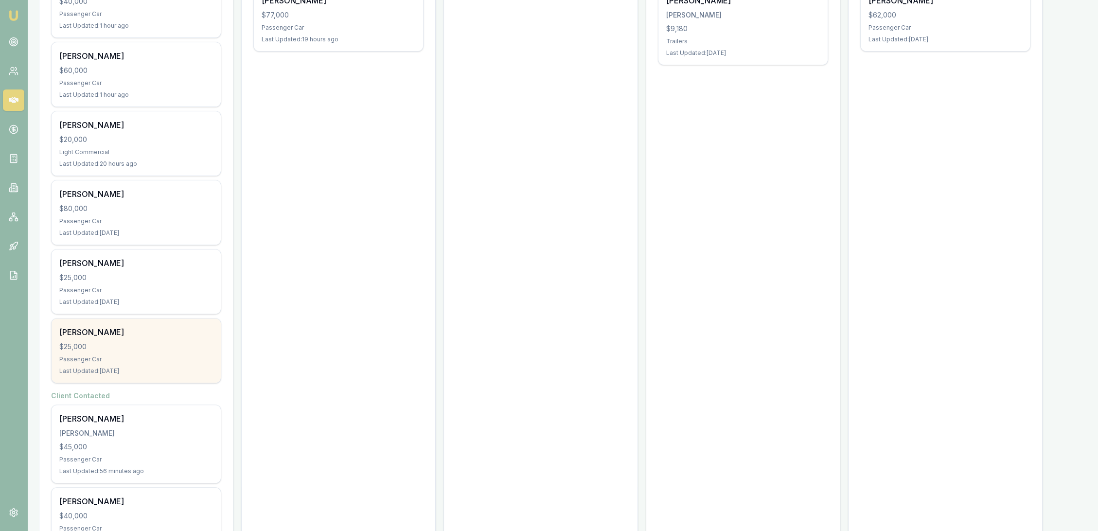
click at [148, 342] on div "$25,000" at bounding box center [136, 347] width 154 height 10
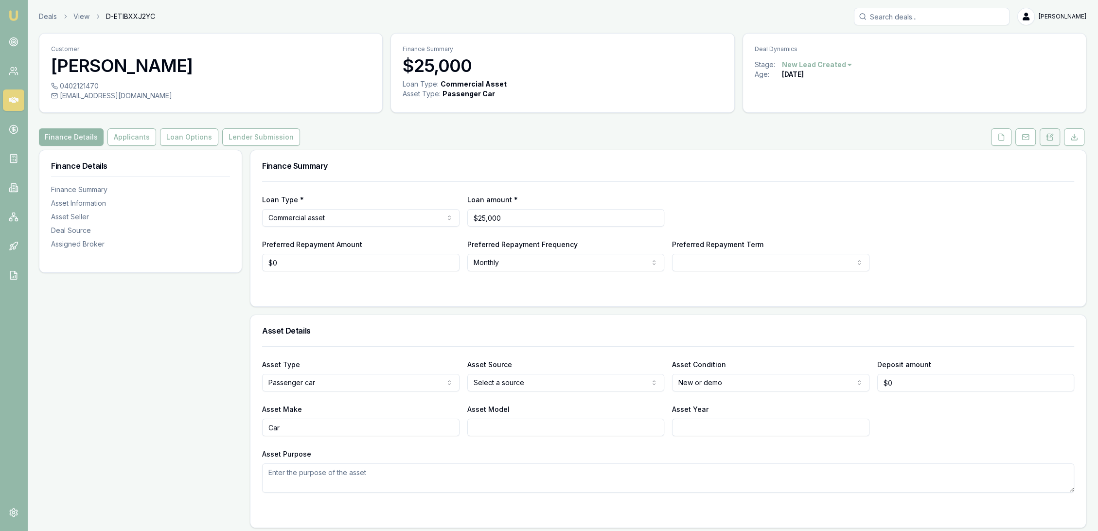
click at [1046, 135] on icon at bounding box center [1050, 137] width 8 height 8
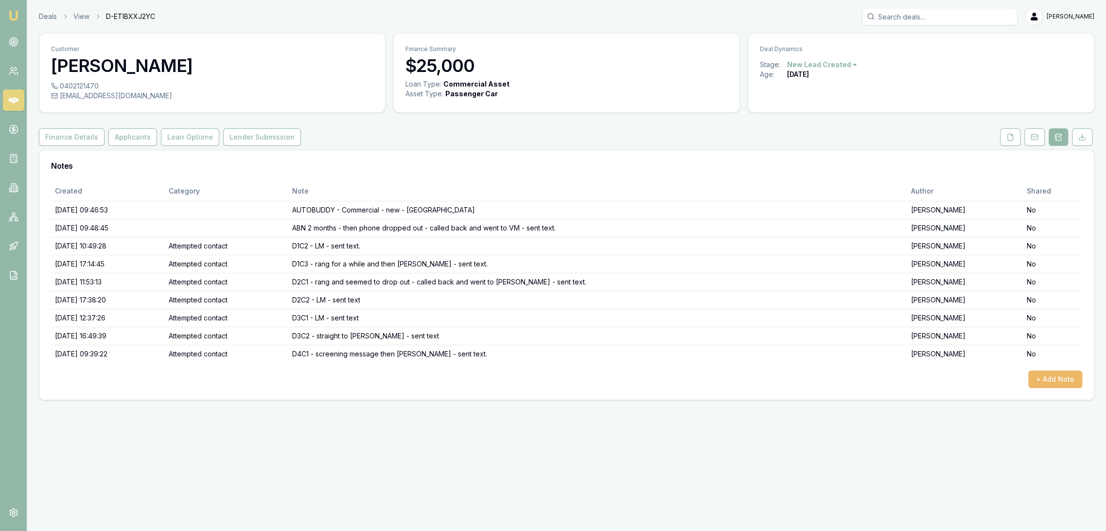
click at [1051, 381] on button "+ Add Note" at bounding box center [1055, 379] width 54 height 18
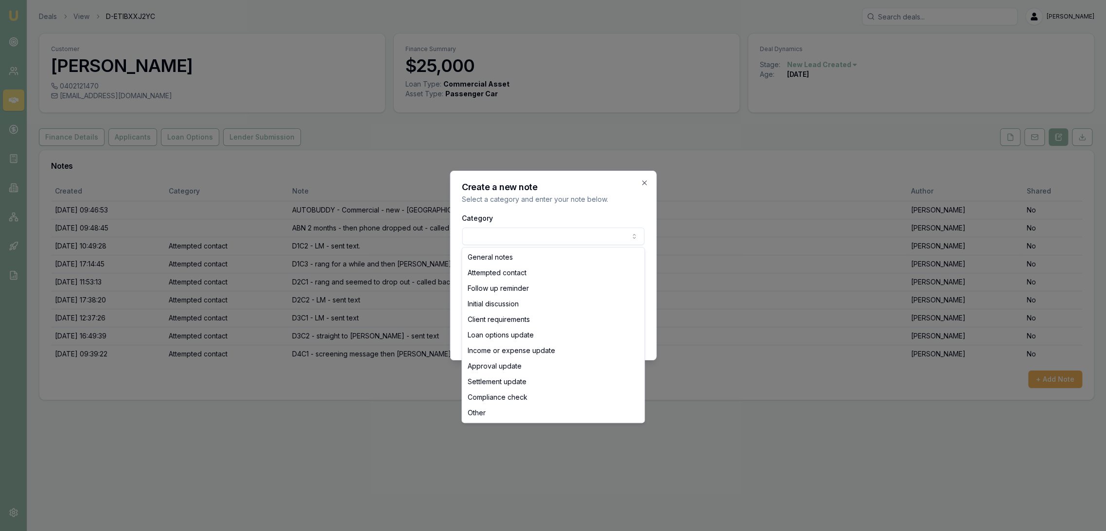
click at [514, 241] on body "Emu Broker Deals View D-ETIBXXJ2YC Robyn Adams Toggle Menu Customer Andrew Jess…" at bounding box center [553, 265] width 1106 height 531
select select "ATTEMPTED_CONTACT"
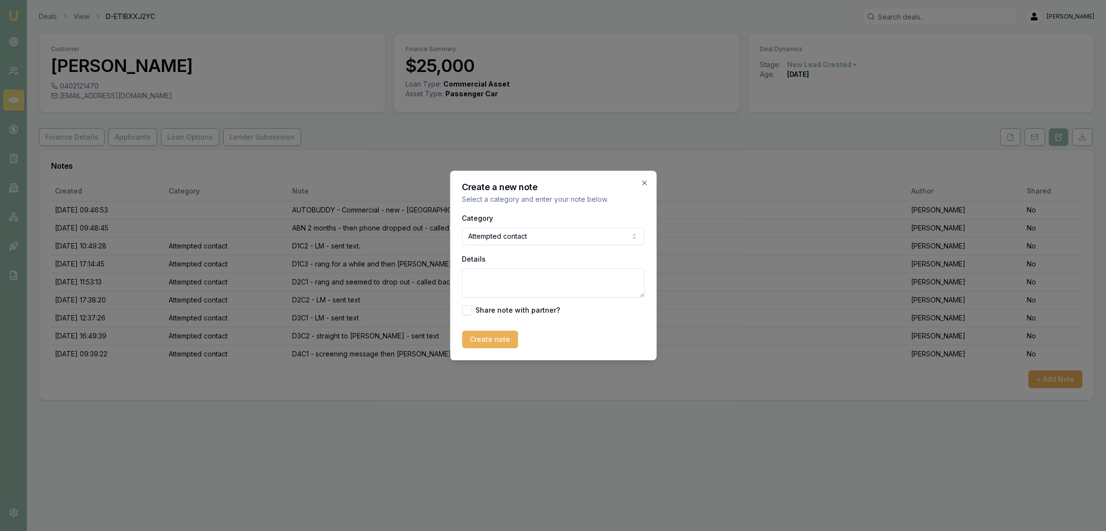
drag, startPoint x: 492, startPoint y: 275, endPoint x: 496, endPoint y: 279, distance: 5.5
click at [492, 275] on textarea "Details" at bounding box center [553, 282] width 182 height 29
type textarea "D5 - VM - LM - sent text - CLOSING LEAD no contact as got nothing since dropout…"
click at [495, 338] on button "Create note" at bounding box center [490, 340] width 56 height 18
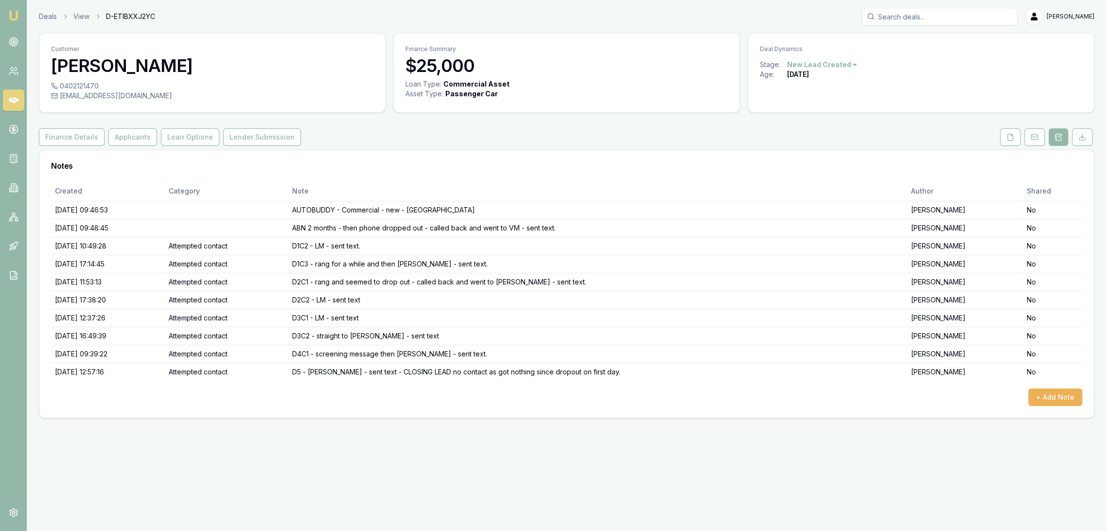
click at [839, 66] on html "Emu Broker Deals View D-ETIBXXJ2YC Robyn Adams Toggle Menu Customer Andrew Jess…" at bounding box center [553, 265] width 1106 height 531
click at [816, 167] on div "- Not Qualified" at bounding box center [819, 160] width 57 height 16
click at [839, 65] on html "Emu Broker Deals View D-ETIBXXJ2YC [PERSON_NAME] Toggle Menu Customer [PERSON_N…" at bounding box center [553, 265] width 1106 height 531
click at [833, 172] on div "- No Contact" at bounding box center [827, 176] width 57 height 16
drag, startPoint x: 16, startPoint y: 15, endPoint x: 22, endPoint y: 15, distance: 6.8
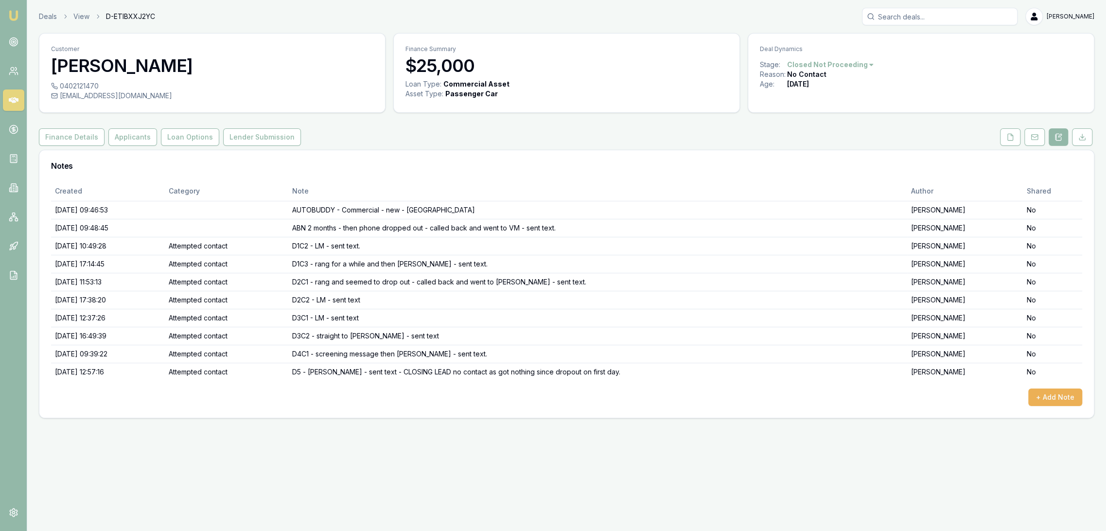
click at [15, 15] on img at bounding box center [14, 16] width 12 height 12
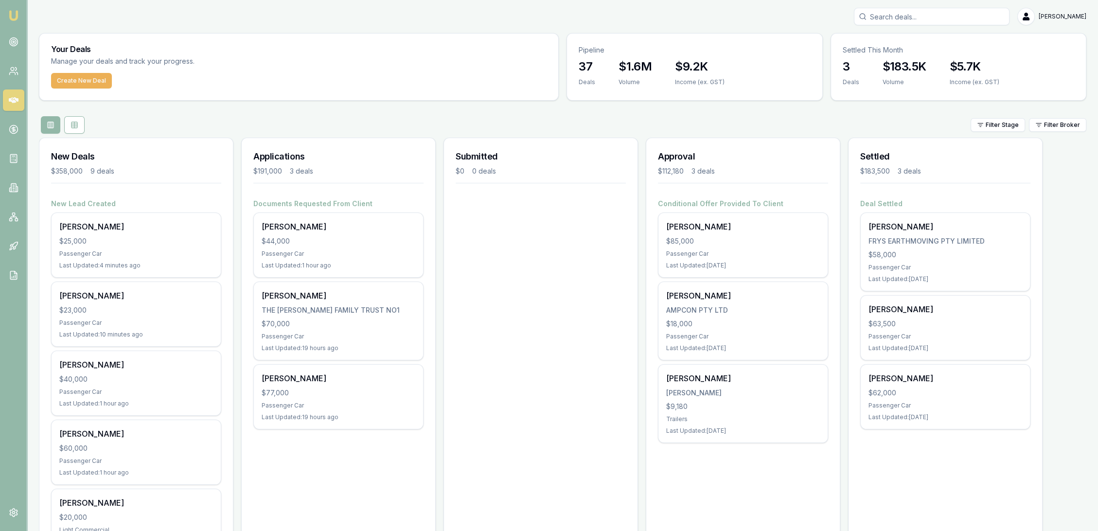
click at [908, 11] on input "Search deals" at bounding box center [932, 17] width 156 height 18
type input "megan ferrier"
click at [907, 59] on p "megnferrier@gmail.com" at bounding box center [931, 62] width 147 height 10
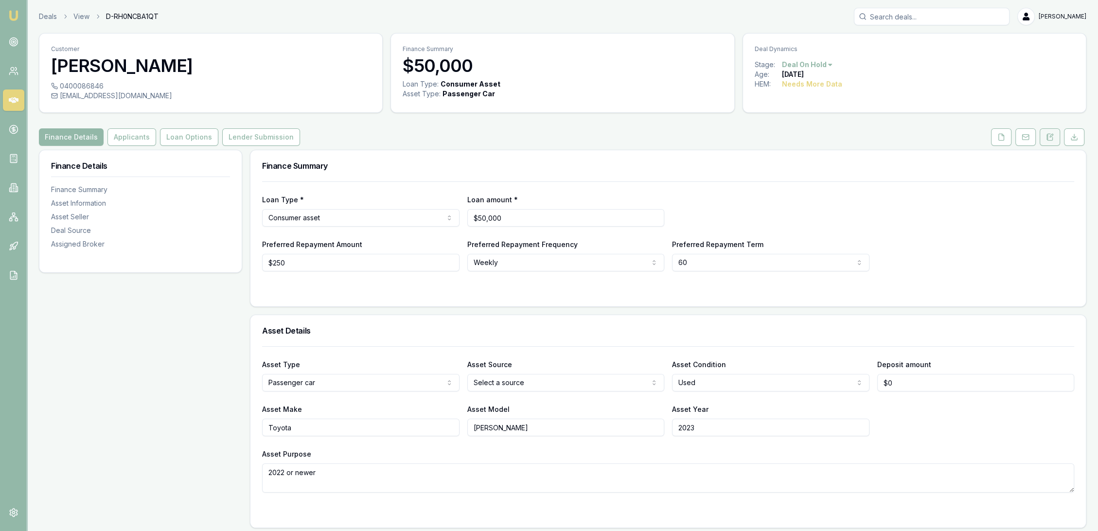
click at [1048, 135] on icon at bounding box center [1046, 135] width 1 height 0
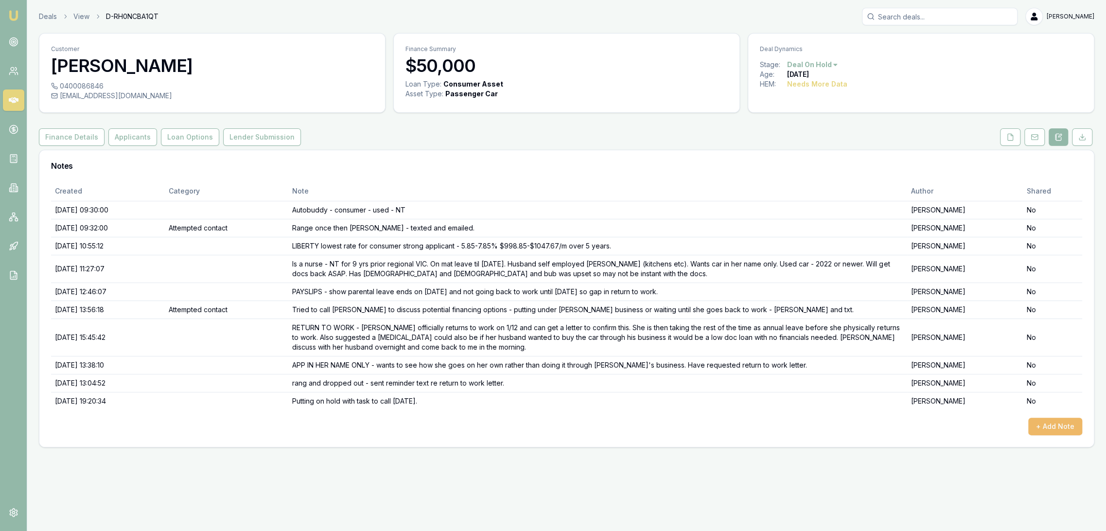
click at [1065, 418] on button "+ Add Note" at bounding box center [1055, 427] width 54 height 18
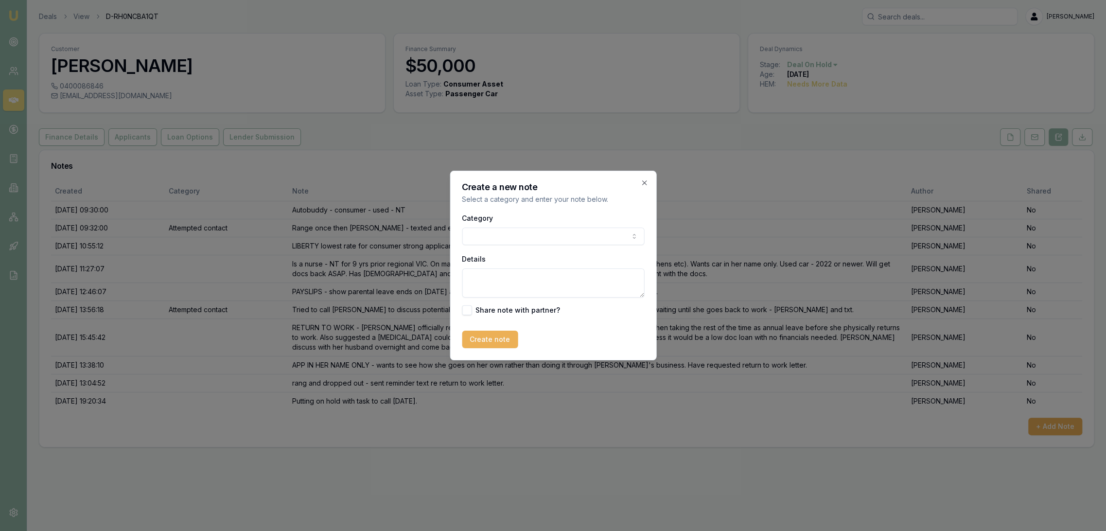
click at [518, 283] on textarea "Details" at bounding box center [553, 282] width 182 height 29
click at [509, 275] on textarea "TXT Rcd -" at bounding box center [553, 282] width 182 height 29
type textarea "TXT Rcd - hasn't approached work yet as hasn't been updated on HR."
click at [498, 338] on button "Create note" at bounding box center [490, 340] width 56 height 18
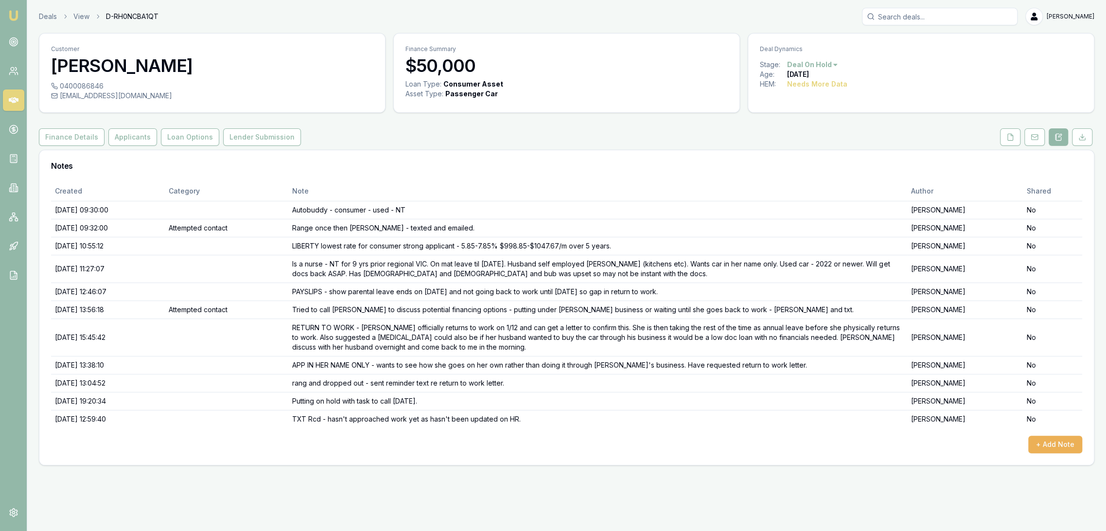
click at [12, 15] on img at bounding box center [14, 16] width 12 height 12
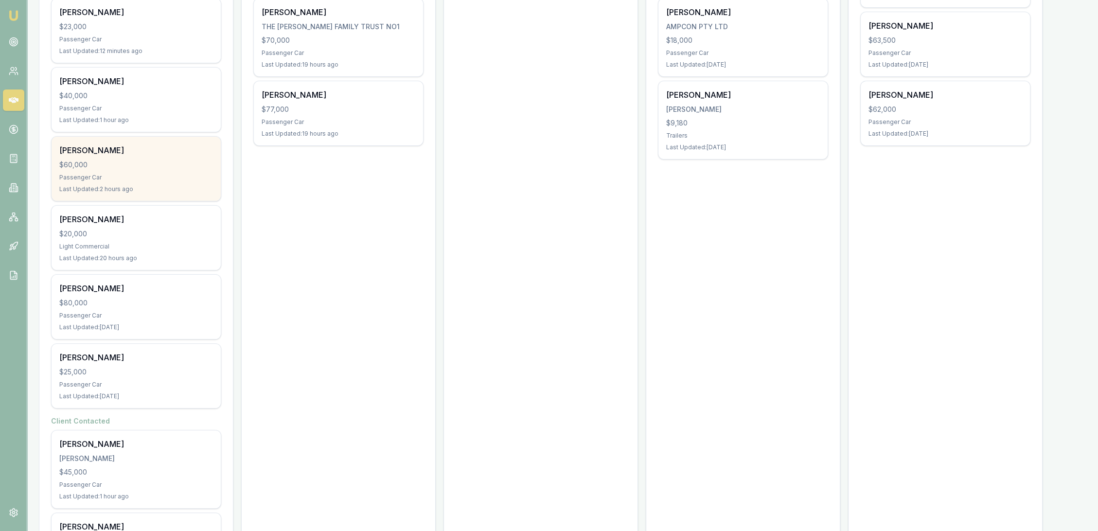
scroll to position [324, 0]
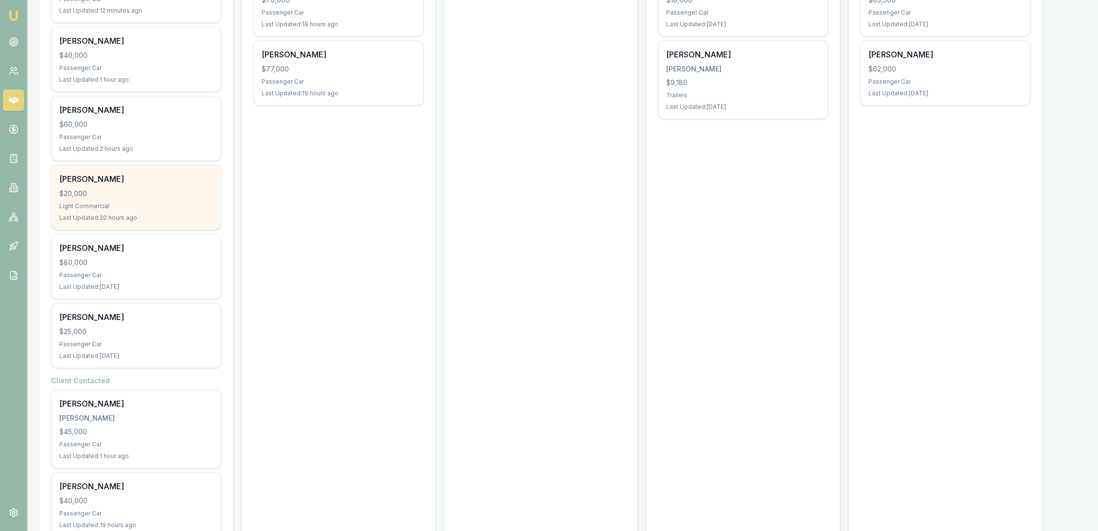
click at [127, 197] on div "$20,000" at bounding box center [136, 194] width 154 height 10
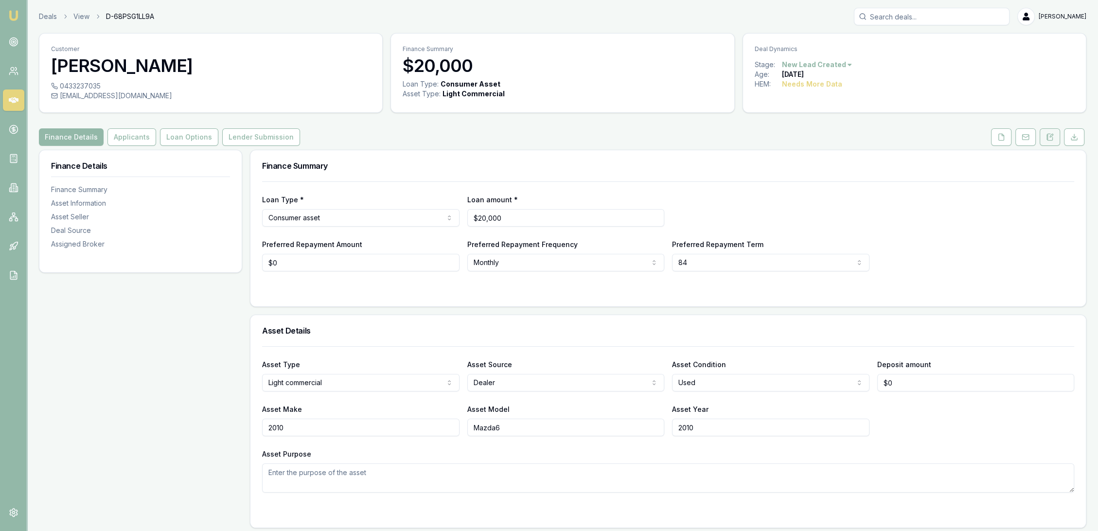
click at [1050, 136] on icon at bounding box center [1051, 135] width 3 height 3
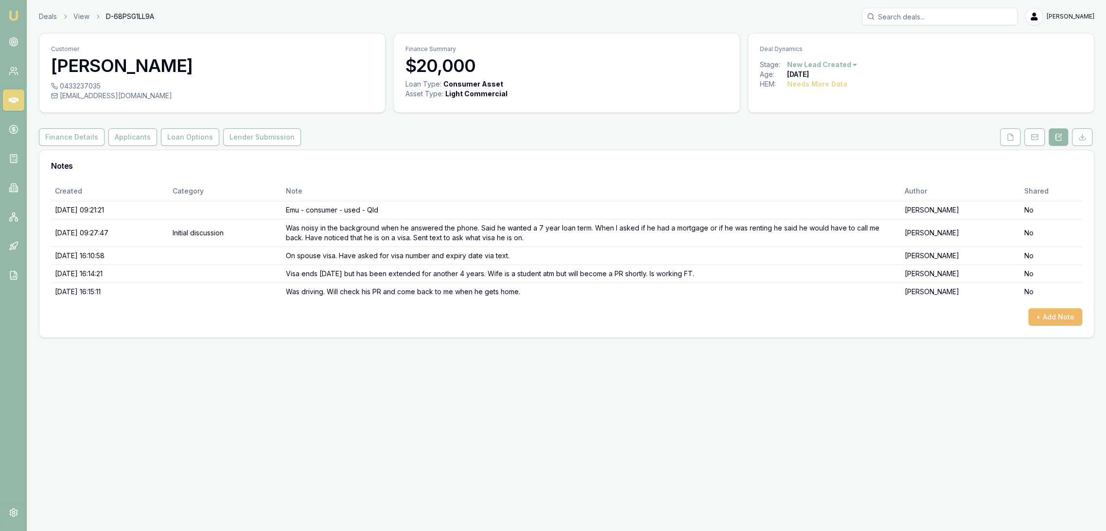
click at [1052, 320] on button "+ Add Note" at bounding box center [1055, 317] width 54 height 18
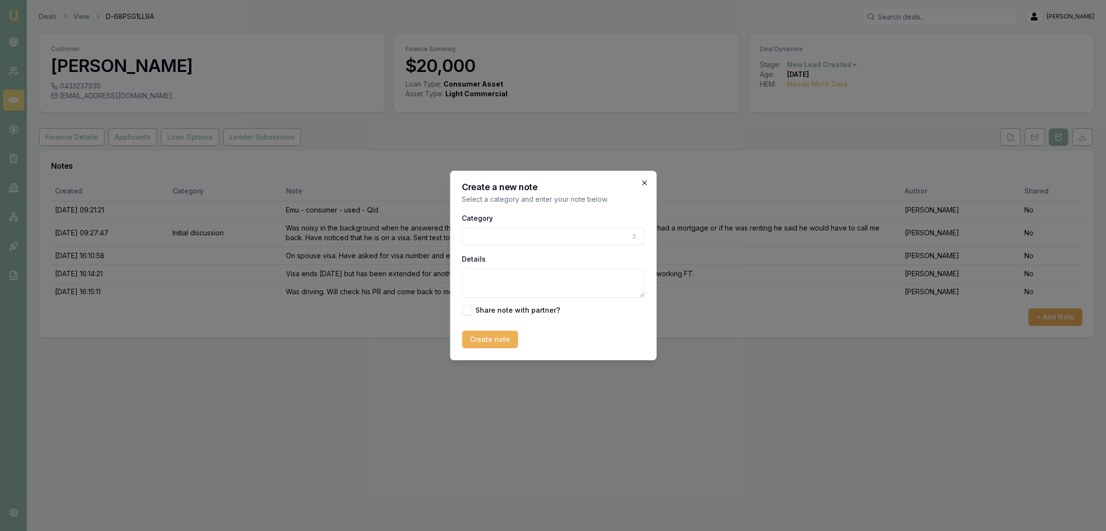
click at [646, 185] on icon "button" at bounding box center [644, 183] width 8 height 8
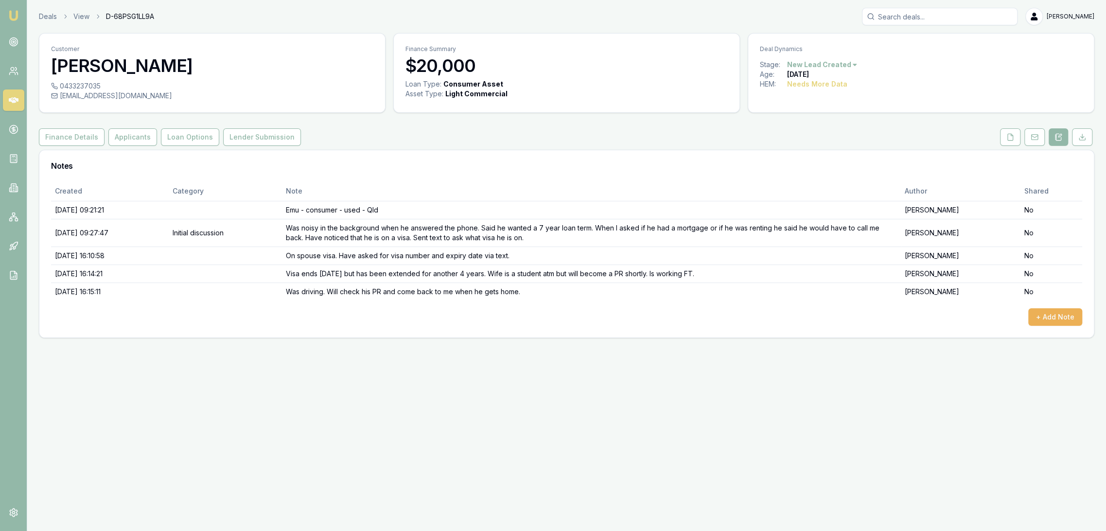
drag, startPoint x: 10, startPoint y: 13, endPoint x: 25, endPoint y: 0, distance: 19.4
click at [10, 13] on img at bounding box center [14, 16] width 12 height 12
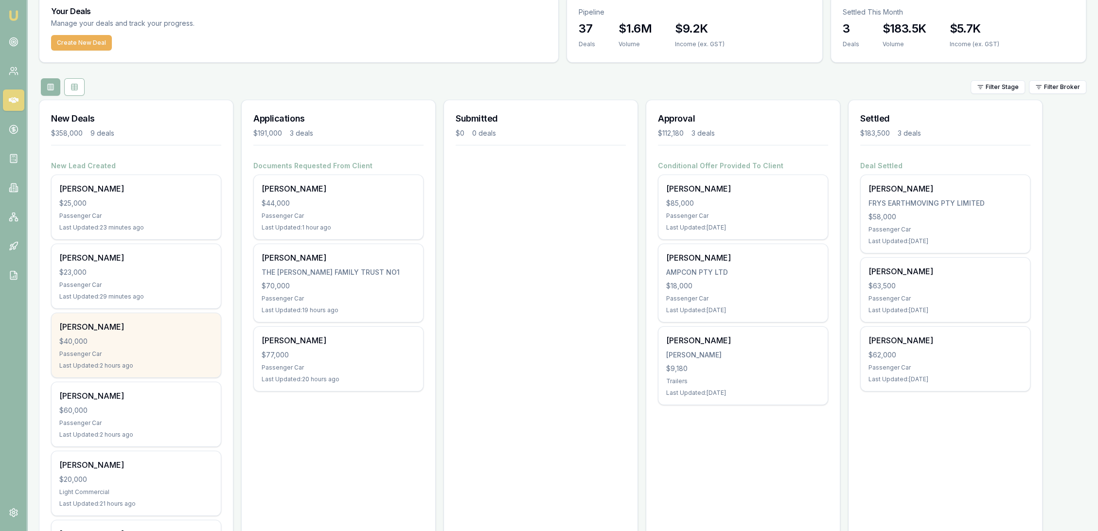
scroll to position [324, 0]
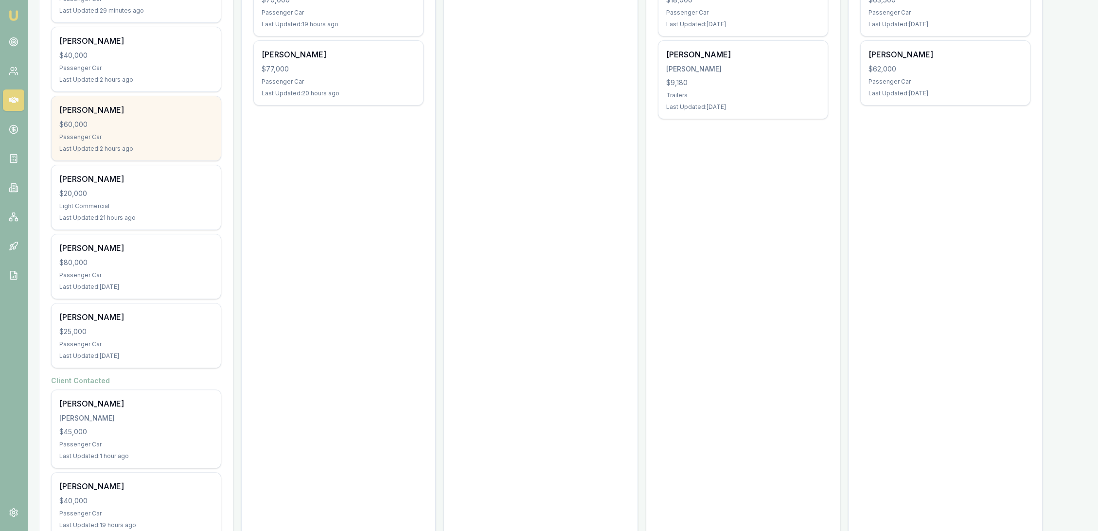
click at [140, 102] on div "[PERSON_NAME] $60,000 Passenger Car Last Updated: 2 hours ago" at bounding box center [136, 128] width 169 height 64
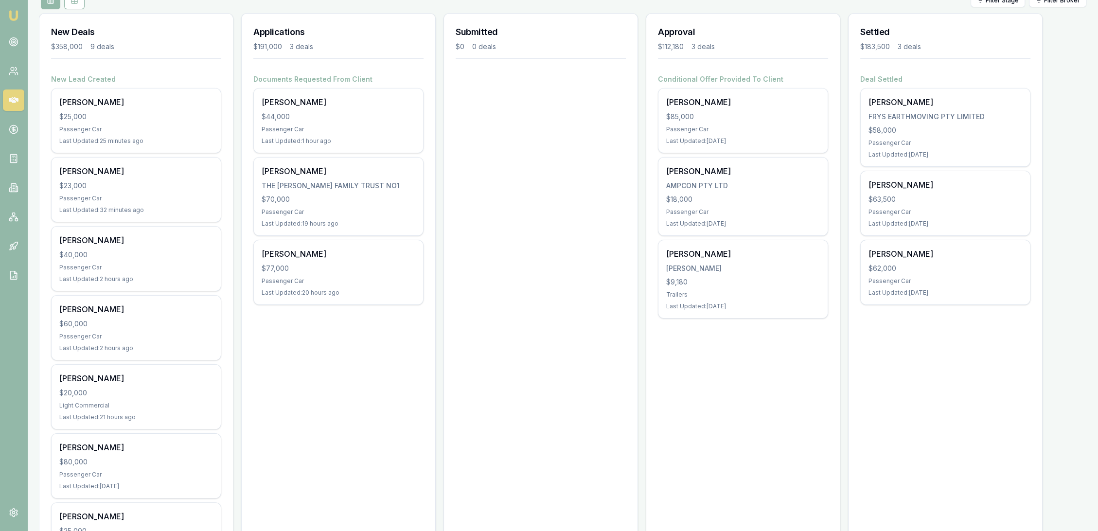
scroll to position [108, 0]
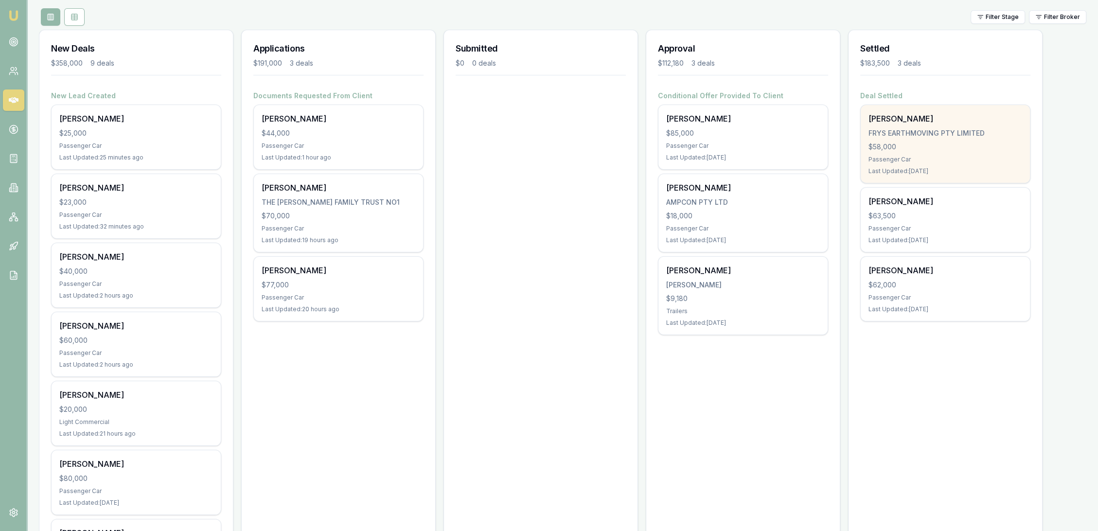
click at [921, 157] on div "Passenger Car" at bounding box center [945, 160] width 154 height 8
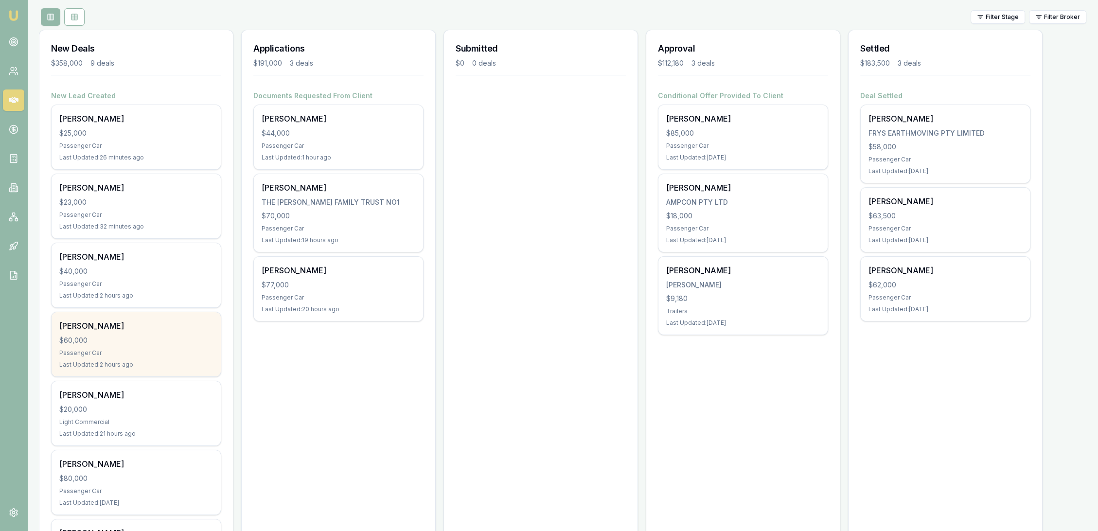
click at [123, 350] on div "Passenger Car" at bounding box center [136, 353] width 154 height 8
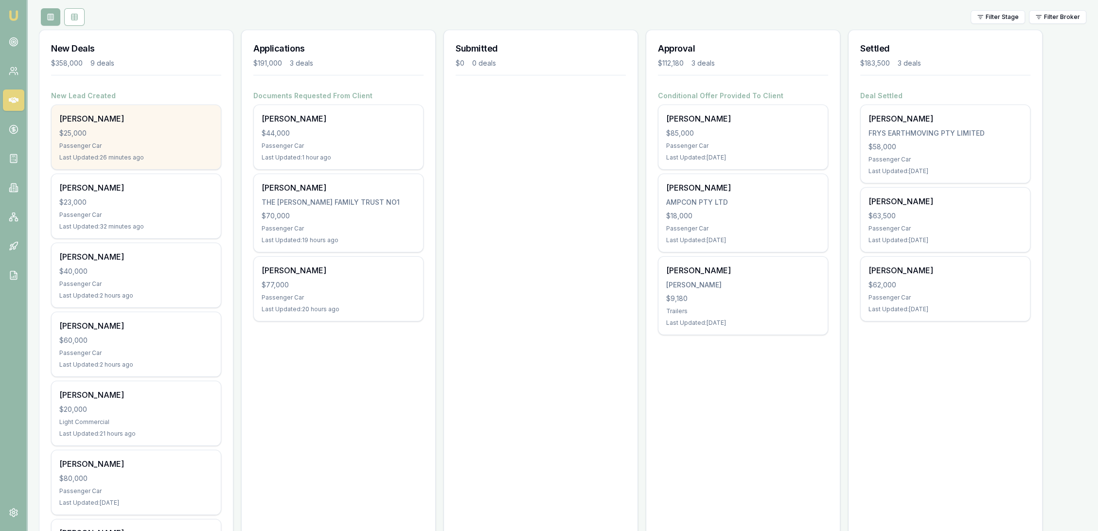
click at [184, 142] on div "Passenger Car" at bounding box center [136, 146] width 154 height 8
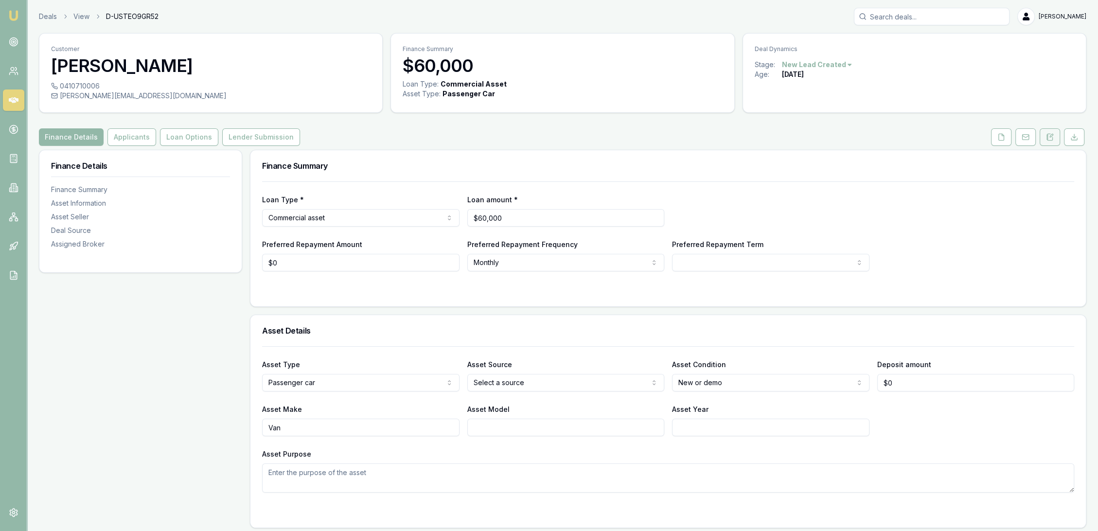
click at [1046, 140] on icon at bounding box center [1050, 137] width 8 height 8
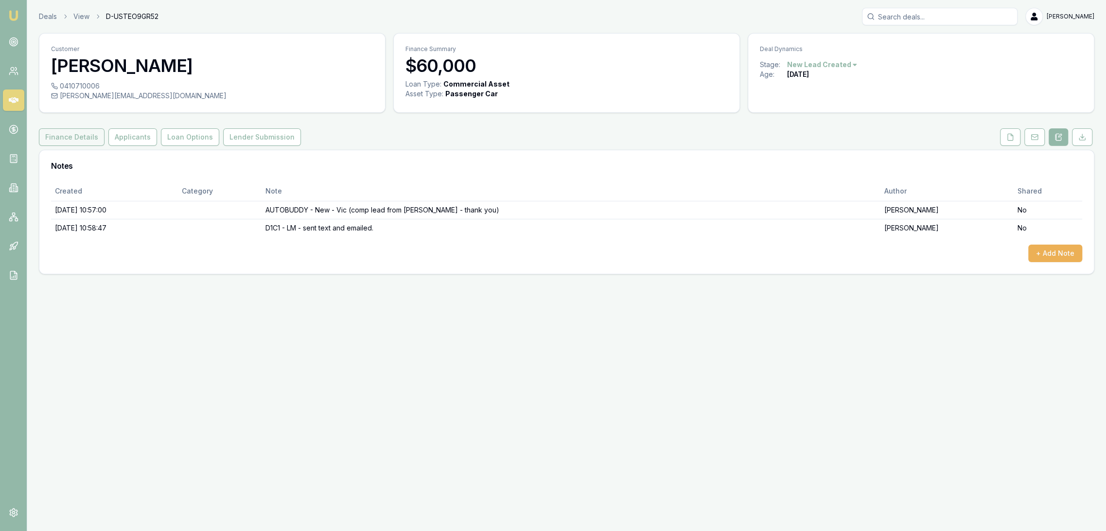
click at [80, 140] on button "Finance Details" at bounding box center [72, 137] width 66 height 18
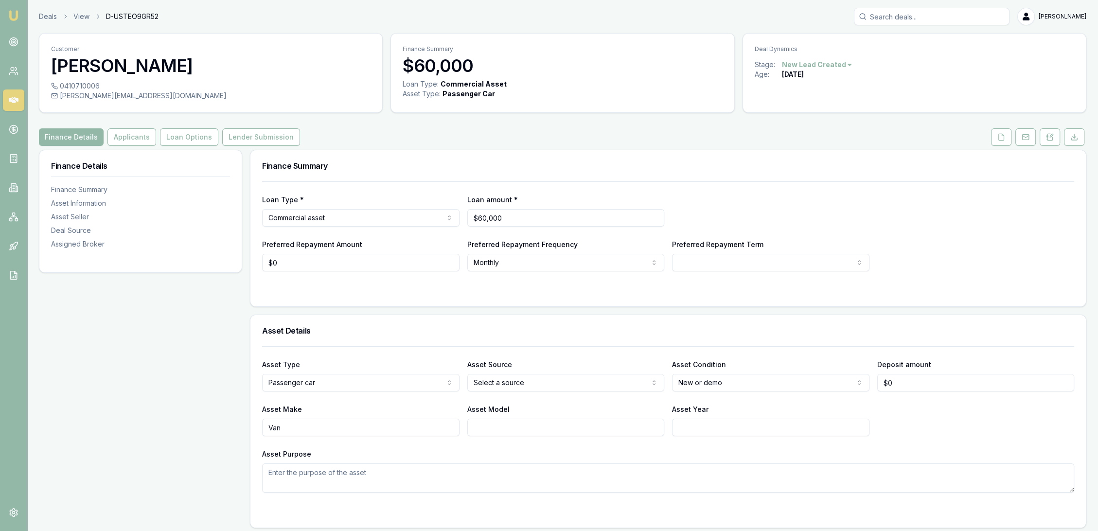
drag, startPoint x: 1054, startPoint y: 135, endPoint x: 1023, endPoint y: 158, distance: 39.0
click at [1054, 135] on button at bounding box center [1049, 137] width 20 height 18
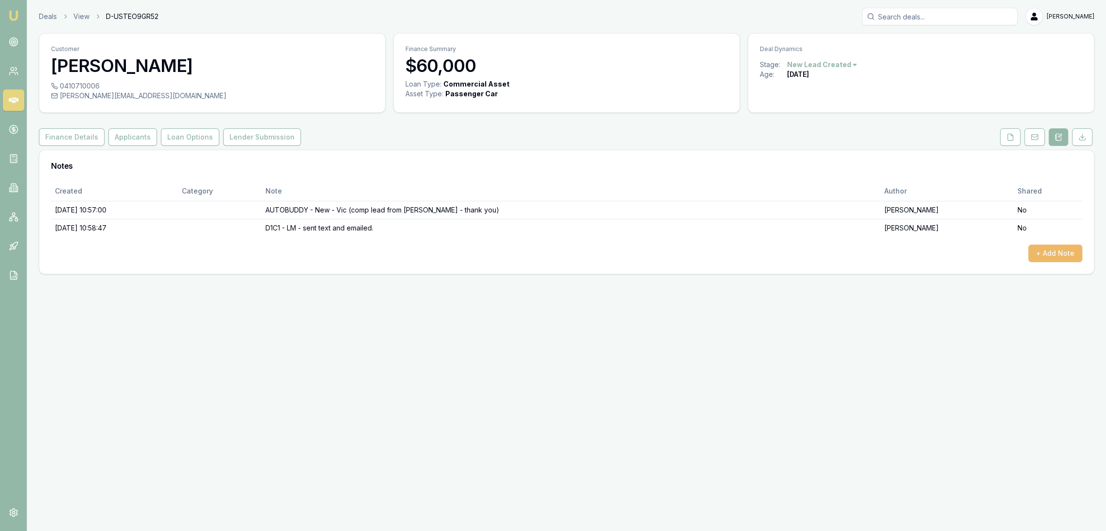
click at [1059, 252] on button "+ Add Note" at bounding box center [1055, 254] width 54 height 18
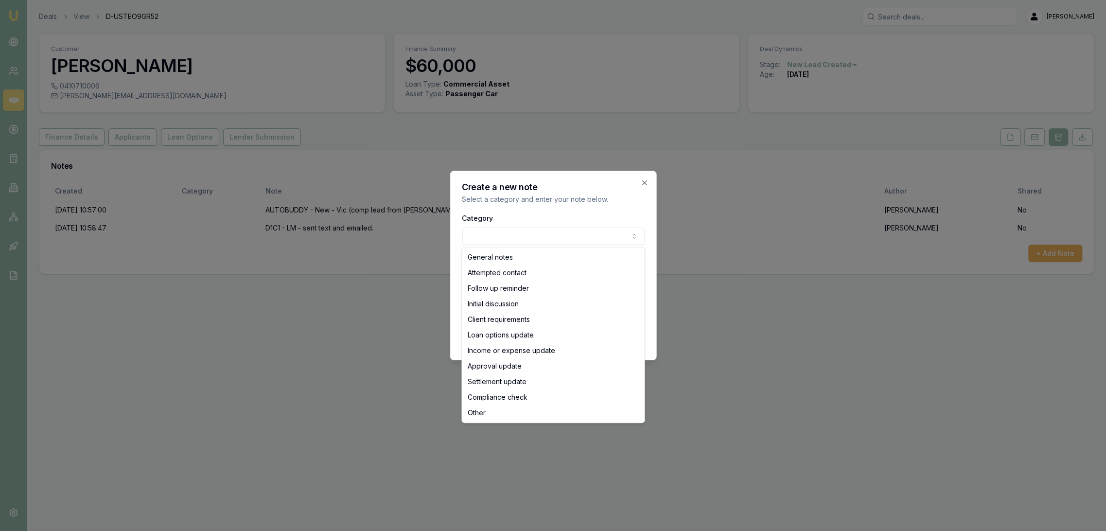
click at [497, 238] on body "Emu Broker Deals View D-USTEO9GR52 Robyn Adams Toggle Menu Customer Oliver Davi…" at bounding box center [553, 265] width 1106 height 531
select select "INITIAL_DISCUSSION"
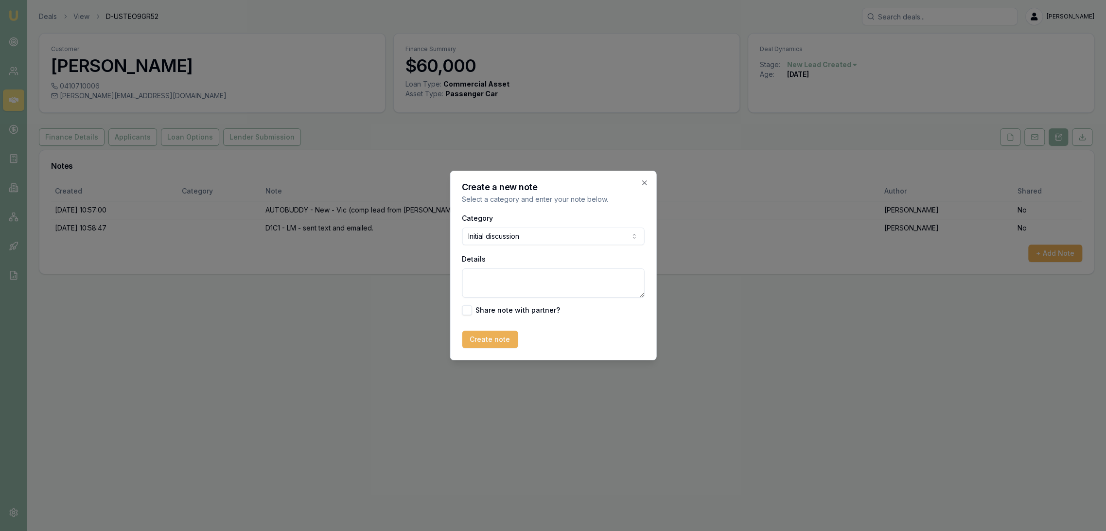
click at [494, 286] on textarea "Details" at bounding box center [553, 282] width 182 height 29
click at [622, 290] on textarea "Doesn't want finance at all. Was looking at cars online and must have pressed s…" at bounding box center [553, 282] width 182 height 29
type textarea "Doesn't want finance at all. Was looking at cars online and must have pressed s…"
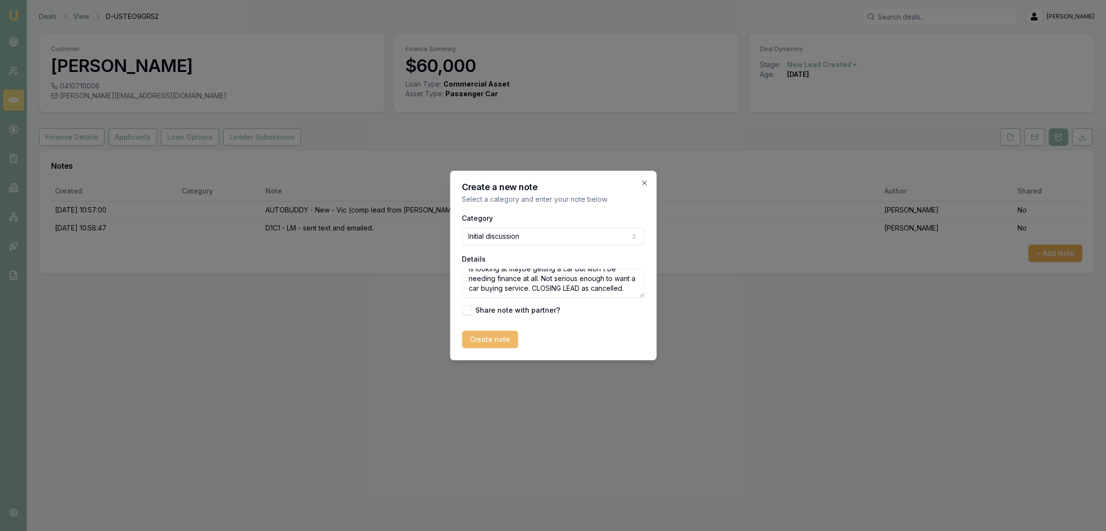
click at [491, 337] on button "Create note" at bounding box center [490, 340] width 56 height 18
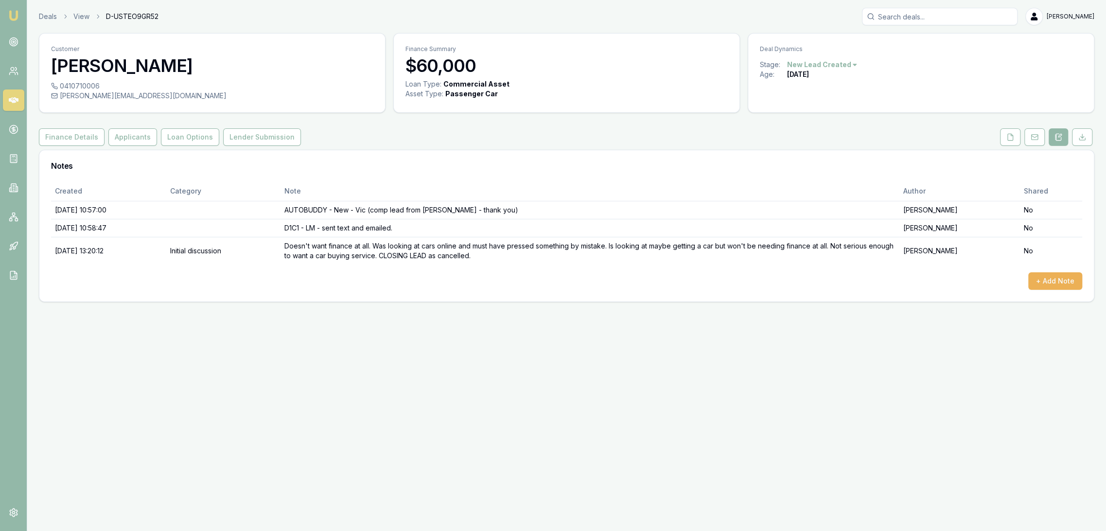
click at [833, 58] on div "Deal Dynamics" at bounding box center [921, 47] width 346 height 26
click at [830, 64] on html "Emu Broker Deals View D-USTEO9GR52 Robyn Adams Toggle Menu Customer Oliver Davi…" at bounding box center [553, 265] width 1106 height 531
click at [815, 125] on div "- Cancelled" at bounding box center [819, 129] width 57 height 16
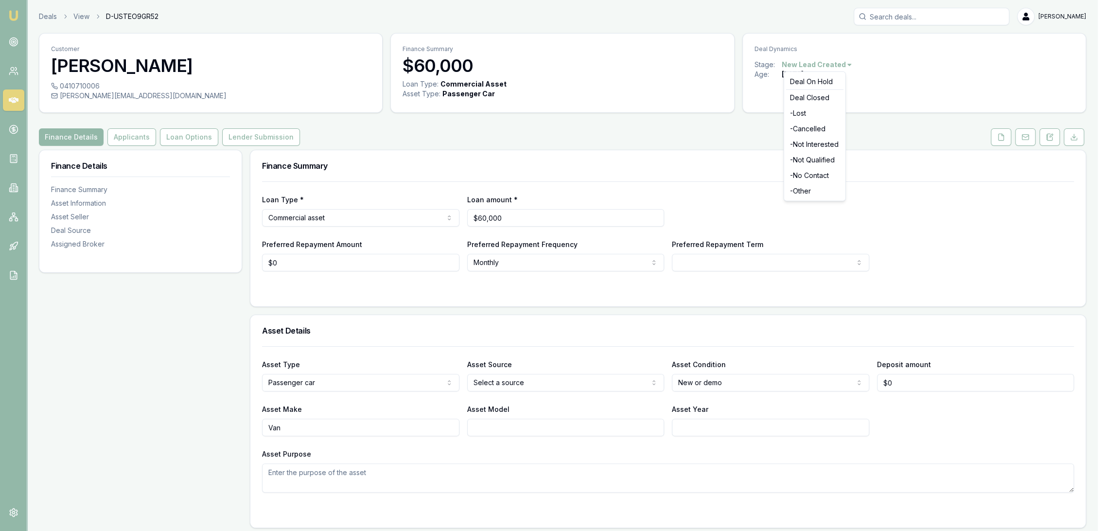
click at [831, 64] on html "Emu Broker Deals View D-USTEO9GR52 Robyn Adams Toggle Menu Customer Oliver Davi…" at bounding box center [553, 265] width 1106 height 531
click at [834, 65] on html "Emu Broker Deals View D-XW0GSP1QLC [PERSON_NAME] Toggle Menu Customer [PERSON_N…" at bounding box center [549, 265] width 1098 height 531
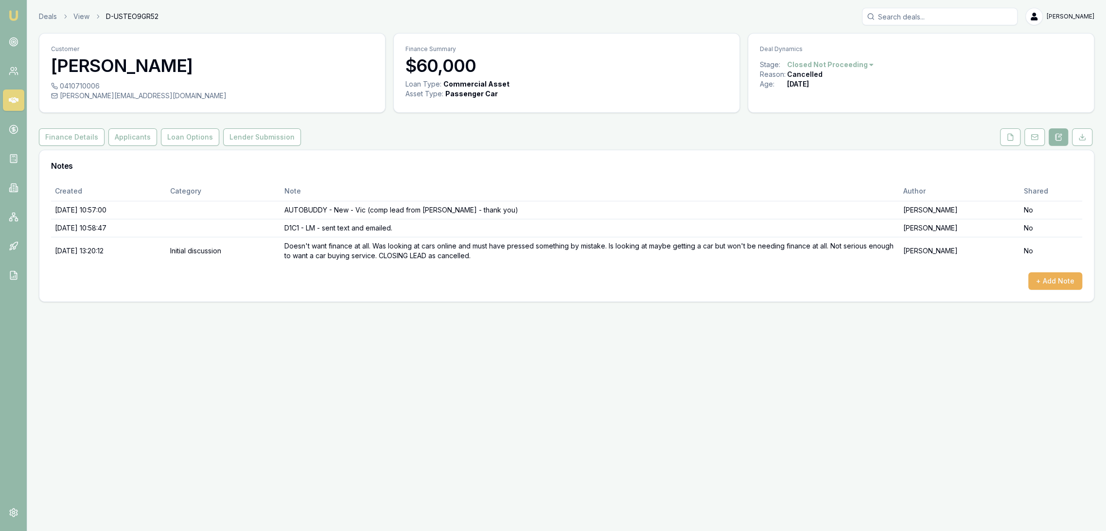
click at [20, 16] on link "Emu Broker" at bounding box center [14, 16] width 16 height 16
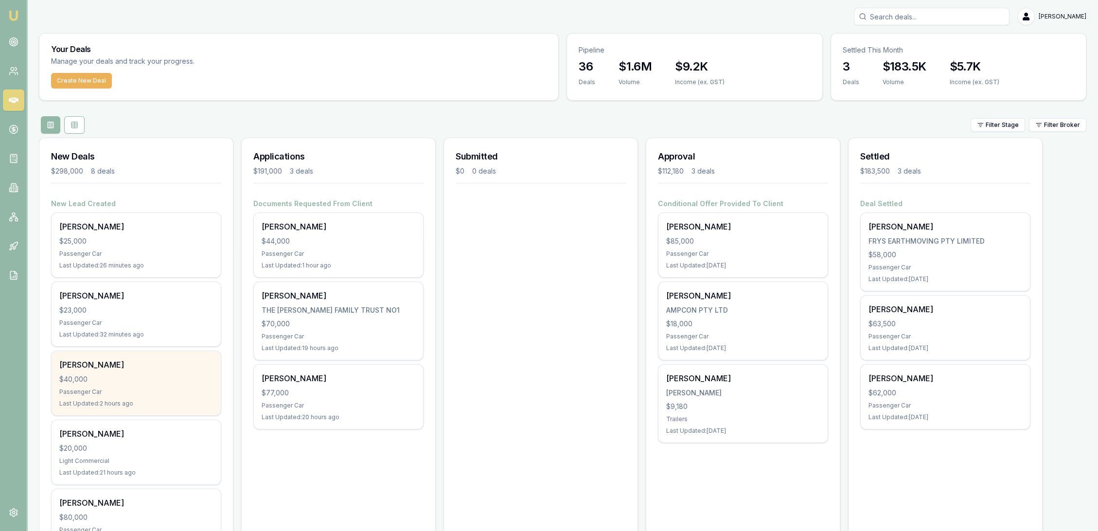
click at [134, 386] on div "Bradley Read $40,000 Passenger Car Last Updated: 2 hours ago" at bounding box center [136, 383] width 169 height 64
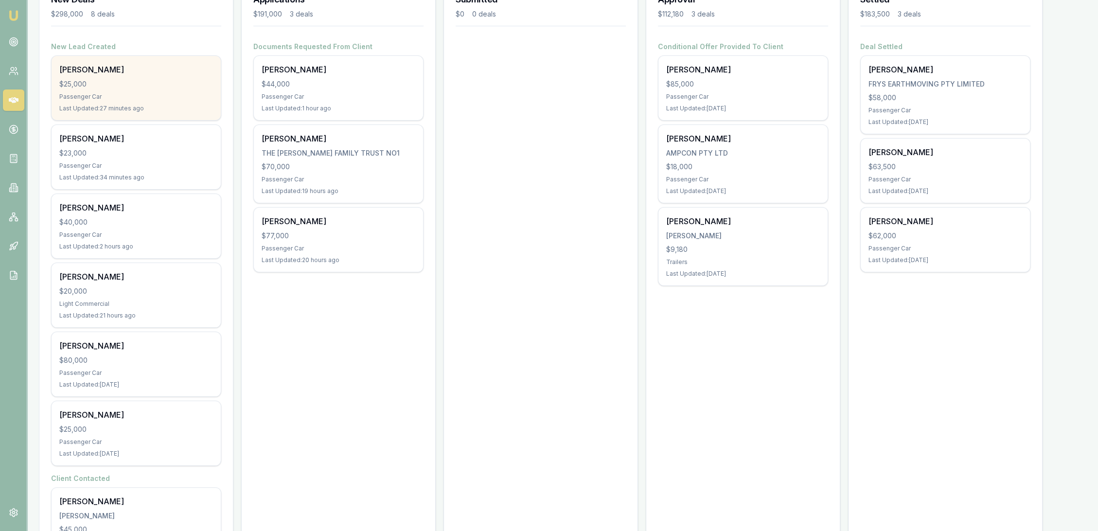
scroll to position [162, 0]
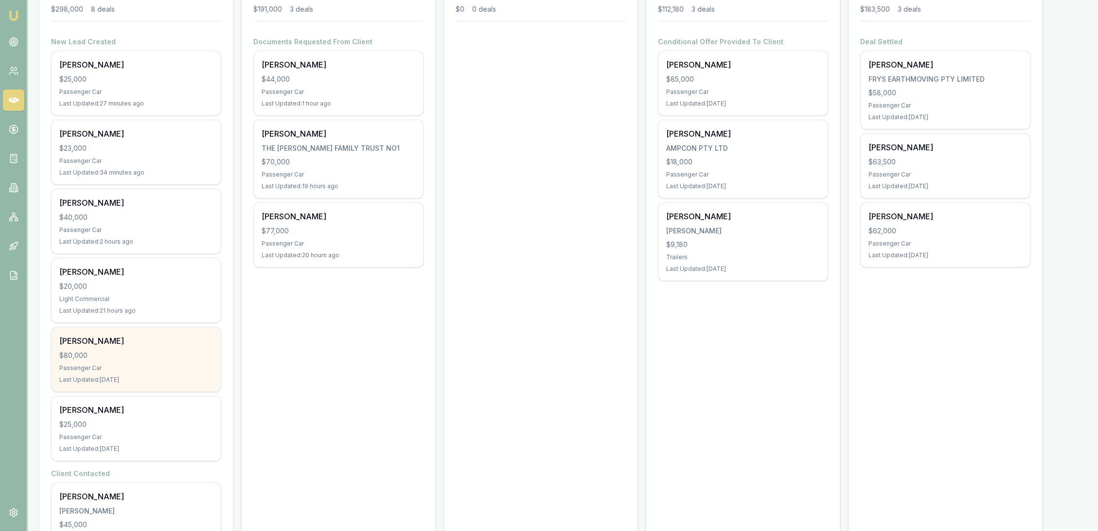
click at [112, 351] on div "$80,000" at bounding box center [136, 356] width 154 height 10
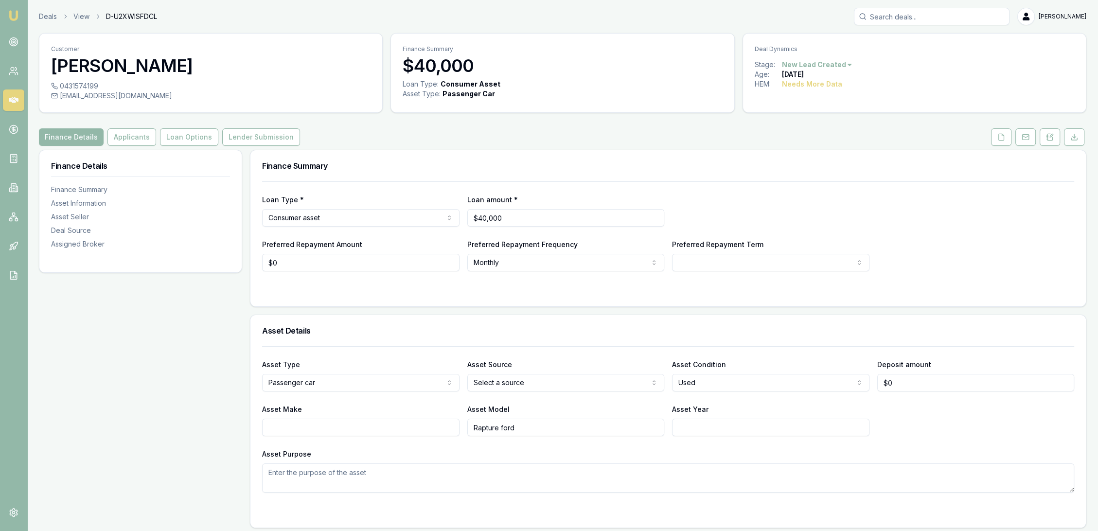
drag, startPoint x: 1053, startPoint y: 142, endPoint x: 1038, endPoint y: 152, distance: 17.9
click at [1053, 142] on button at bounding box center [1049, 137] width 20 height 18
click at [1051, 139] on icon at bounding box center [1050, 137] width 8 height 8
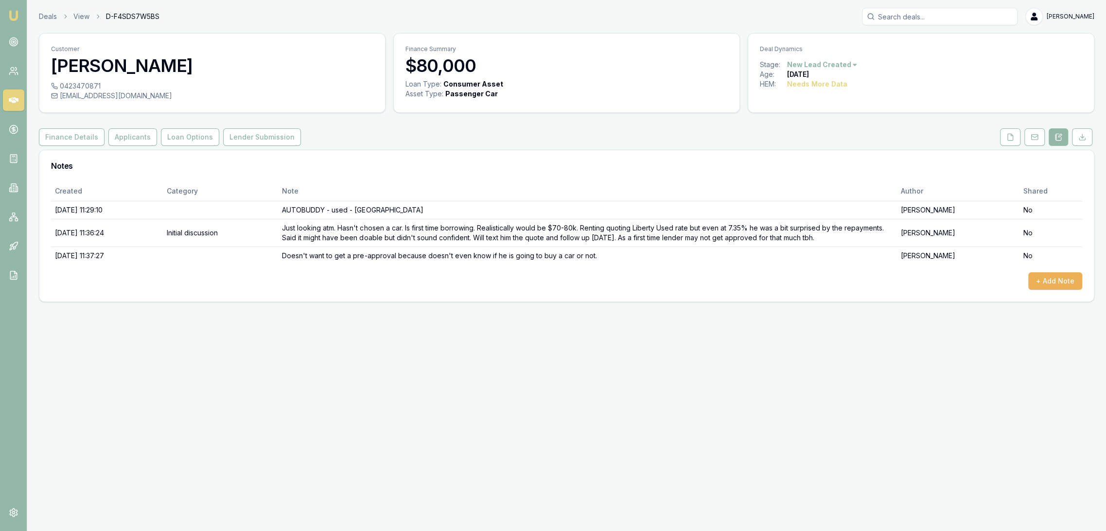
click at [834, 64] on html "Emu Broker Deals View D-F4SDS7W5BS Robyn Adams Toggle Menu Customer Alex Cuanan…" at bounding box center [553, 265] width 1106 height 531
click at [813, 143] on div "- Not Interested" at bounding box center [819, 145] width 57 height 16
drag, startPoint x: 19, startPoint y: 11, endPoint x: 29, endPoint y: 4, distance: 11.9
click at [19, 11] on img at bounding box center [14, 16] width 12 height 12
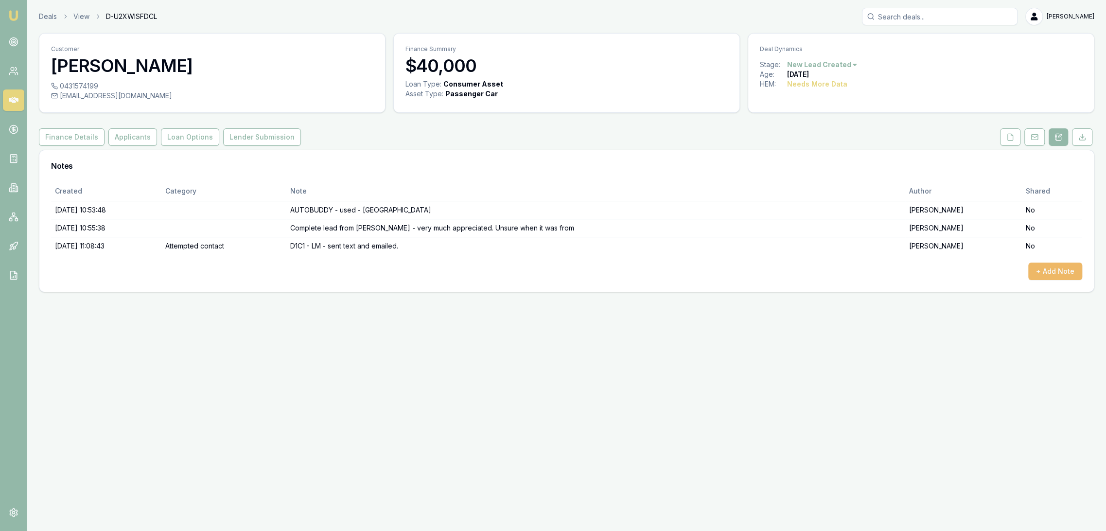
click at [1050, 270] on button "+ Add Note" at bounding box center [1055, 272] width 54 height 18
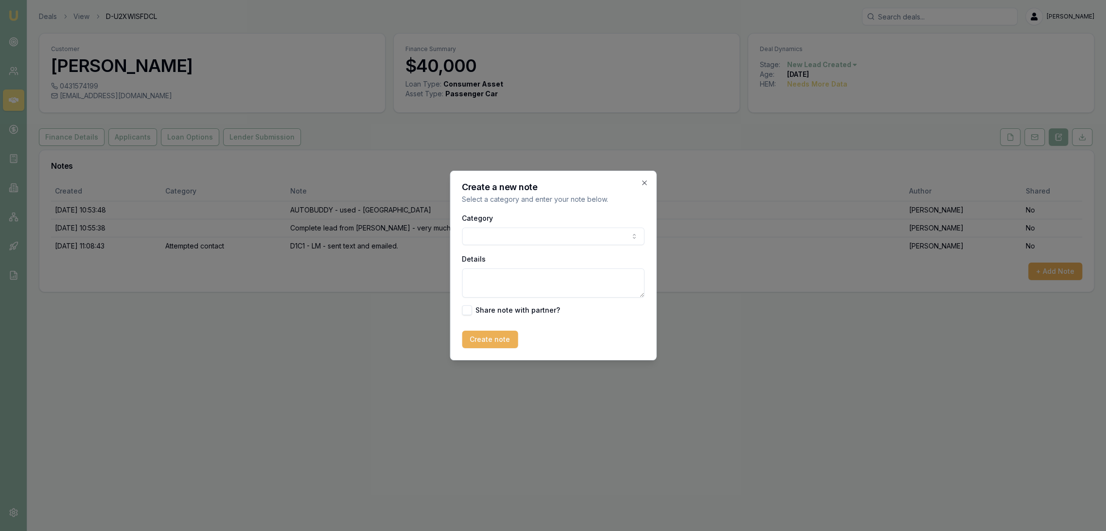
click at [518, 239] on body "Emu Broker Deals View D-U2XWISFDCL Robyn Adams Toggle Menu Customer Bradley Rea…" at bounding box center [553, 265] width 1106 height 531
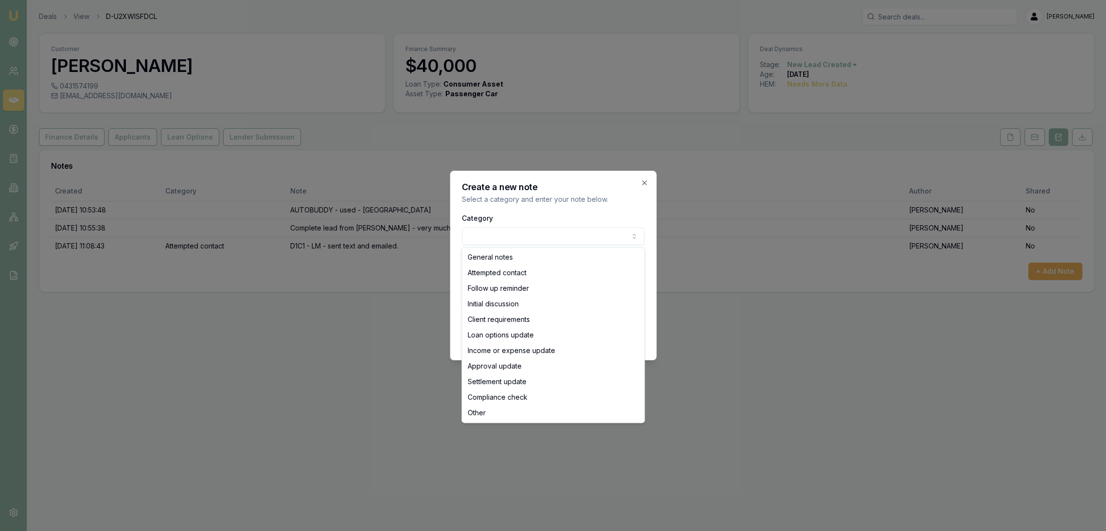
select select "ATTEMPTED_CONTACT"
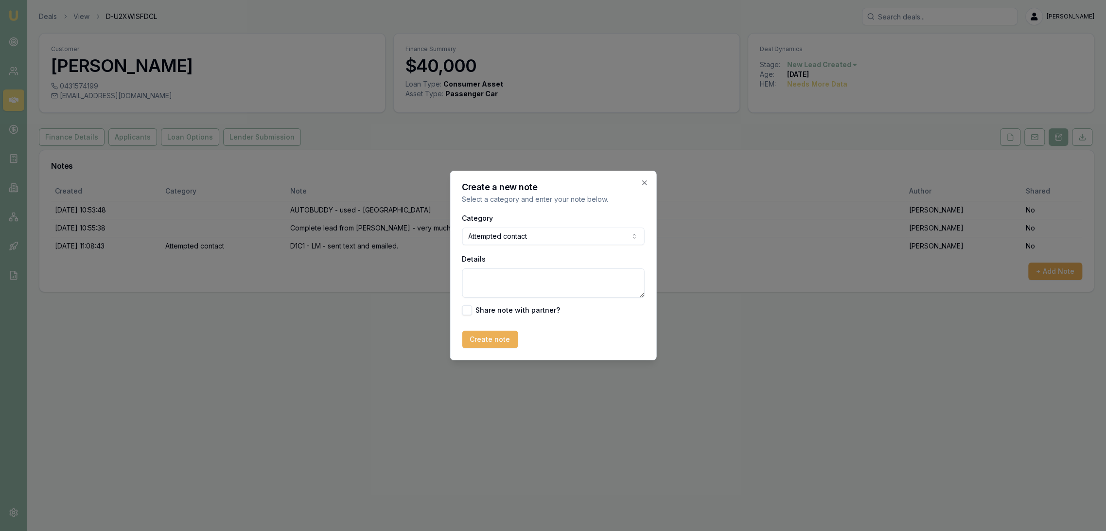
click at [497, 281] on textarea "Details" at bounding box center [553, 282] width 182 height 29
type textarea "D1C2 - LM - sent text."
click at [471, 335] on button "Create note" at bounding box center [490, 340] width 56 height 18
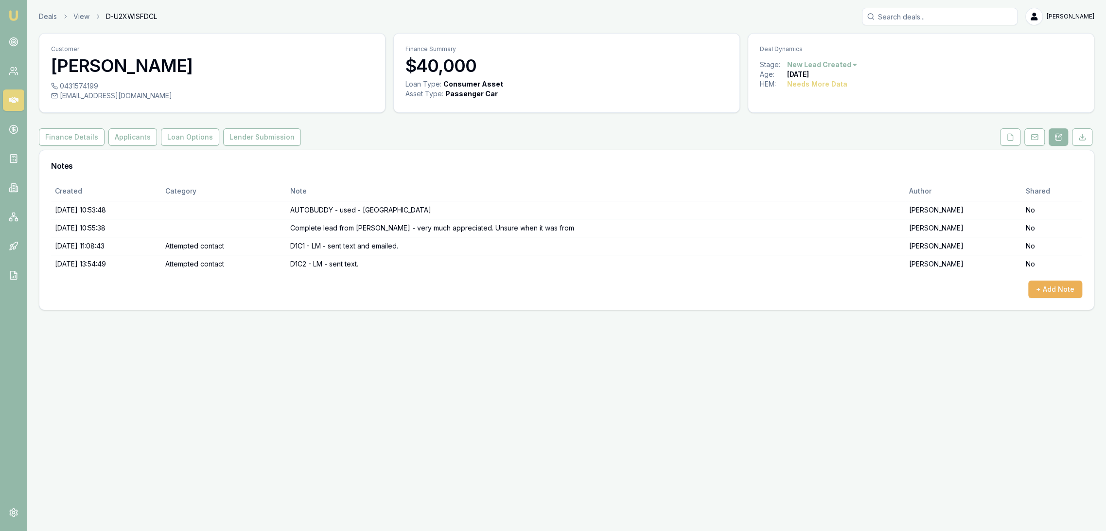
click at [15, 12] on img at bounding box center [14, 16] width 12 height 12
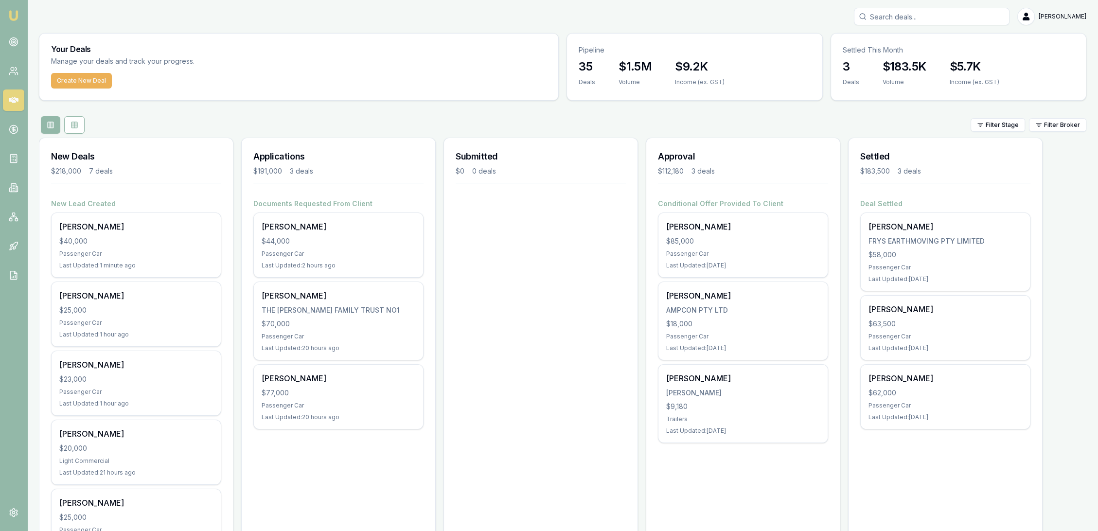
scroll to position [162, 0]
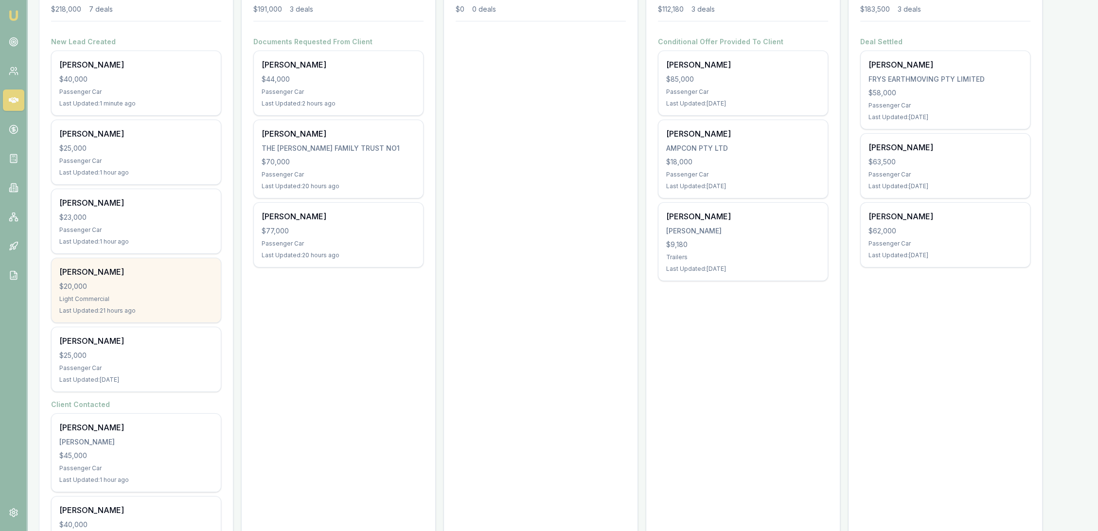
click at [132, 288] on div "$20,000" at bounding box center [136, 286] width 154 height 10
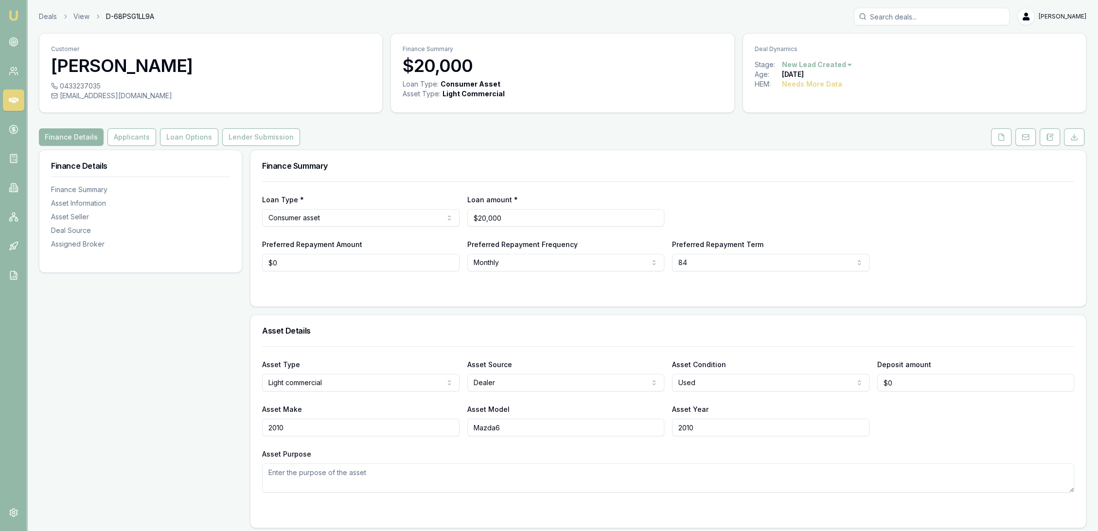
drag, startPoint x: 1046, startPoint y: 140, endPoint x: 965, endPoint y: 182, distance: 91.8
click at [1046, 140] on icon at bounding box center [1050, 137] width 8 height 8
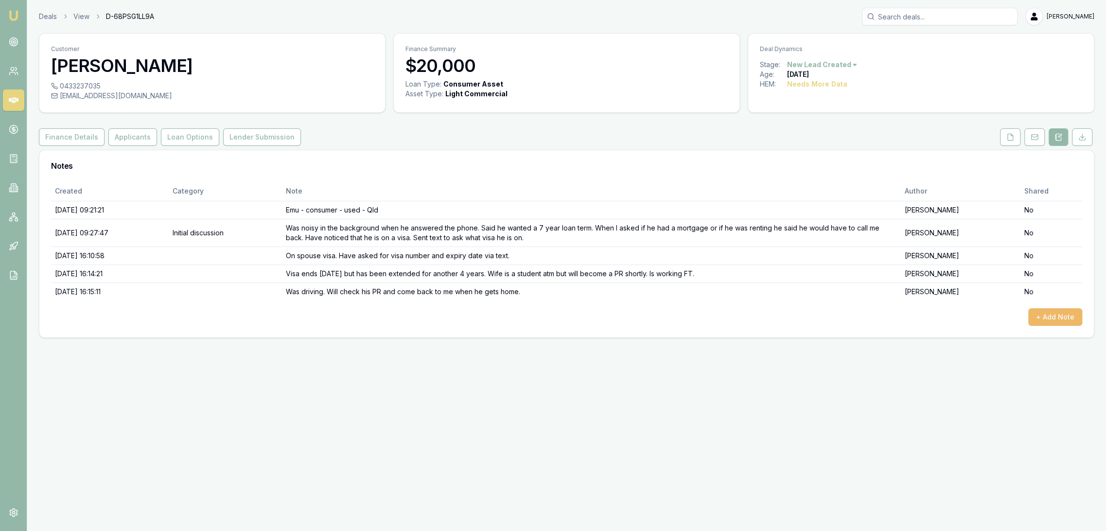
click at [1053, 309] on button "+ Add Note" at bounding box center [1055, 317] width 54 height 18
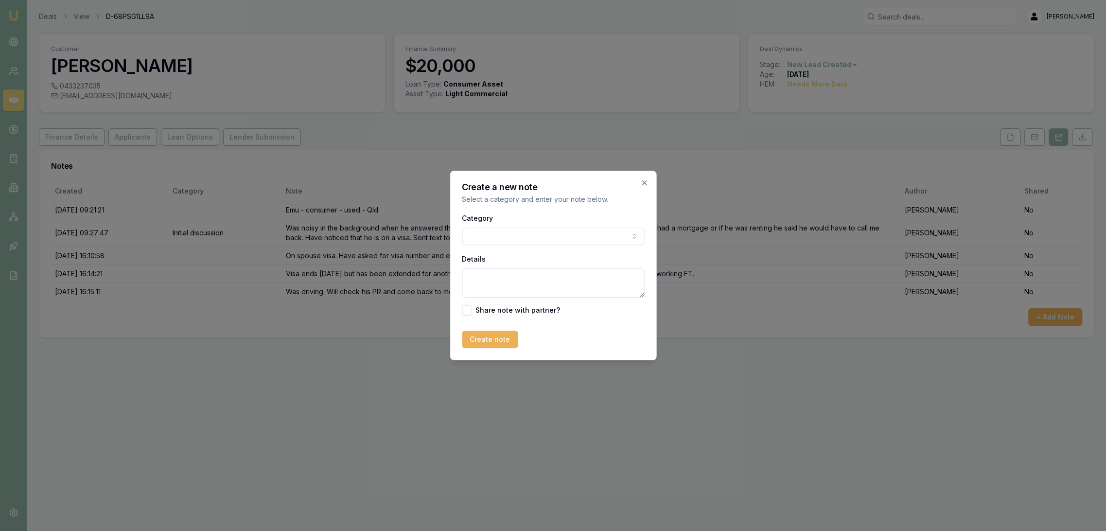
click at [506, 284] on textarea "Details" at bounding box center [553, 282] width 182 height 29
click at [526, 286] on textarea "Txt rcd - gave actual visa number not classification number and said" at bounding box center [553, 282] width 182 height 29
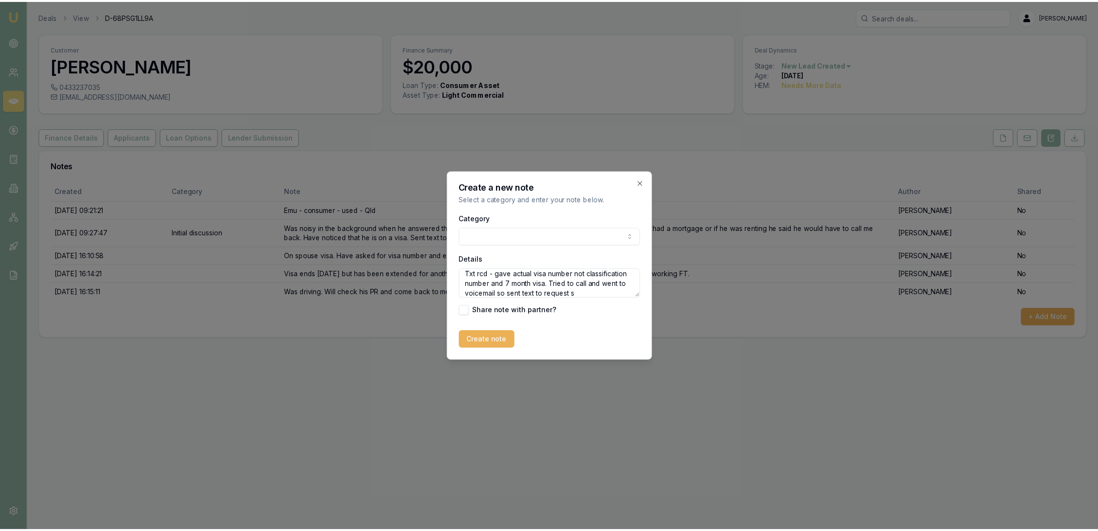
scroll to position [13, 0]
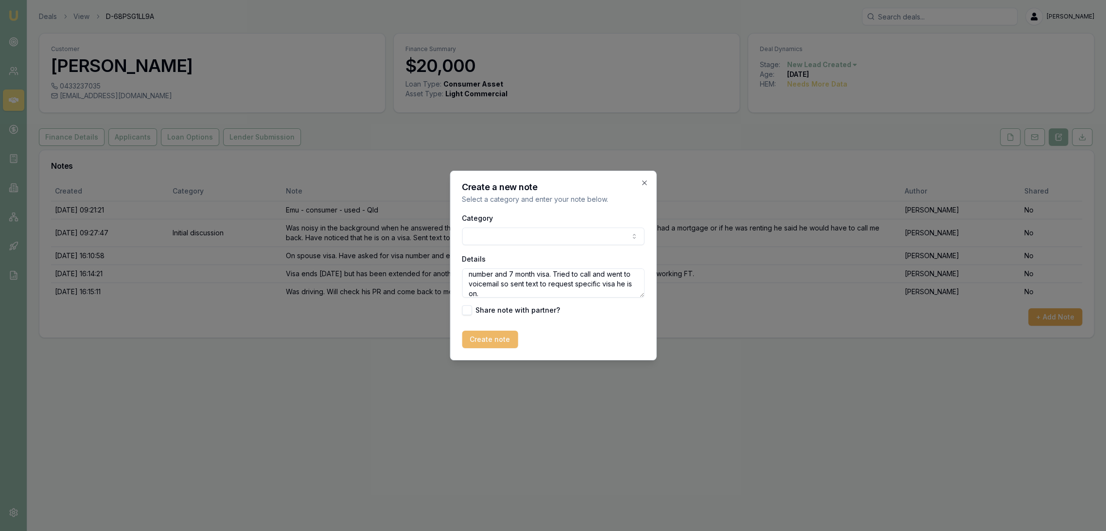
type textarea "Txt rcd - gave actual visa number not classification number and 7 month visa. T…"
click at [487, 337] on button "Create note" at bounding box center [490, 340] width 56 height 18
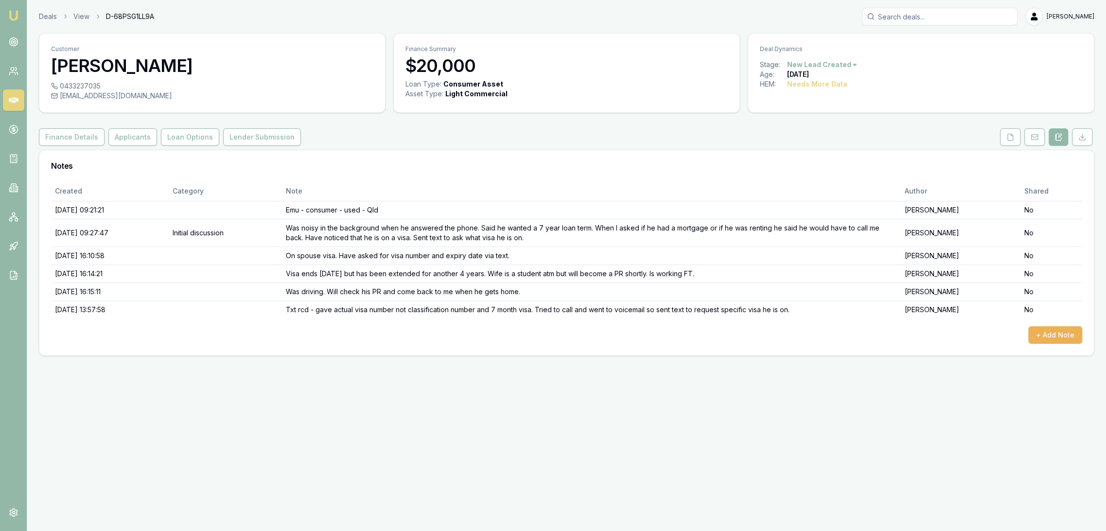
click at [8, 10] on img at bounding box center [14, 16] width 12 height 12
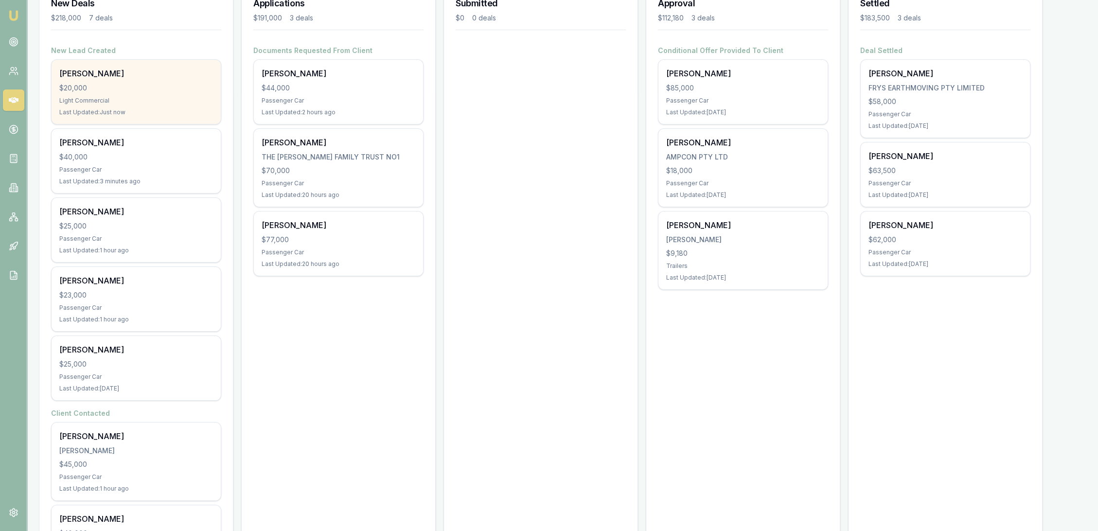
scroll to position [162, 0]
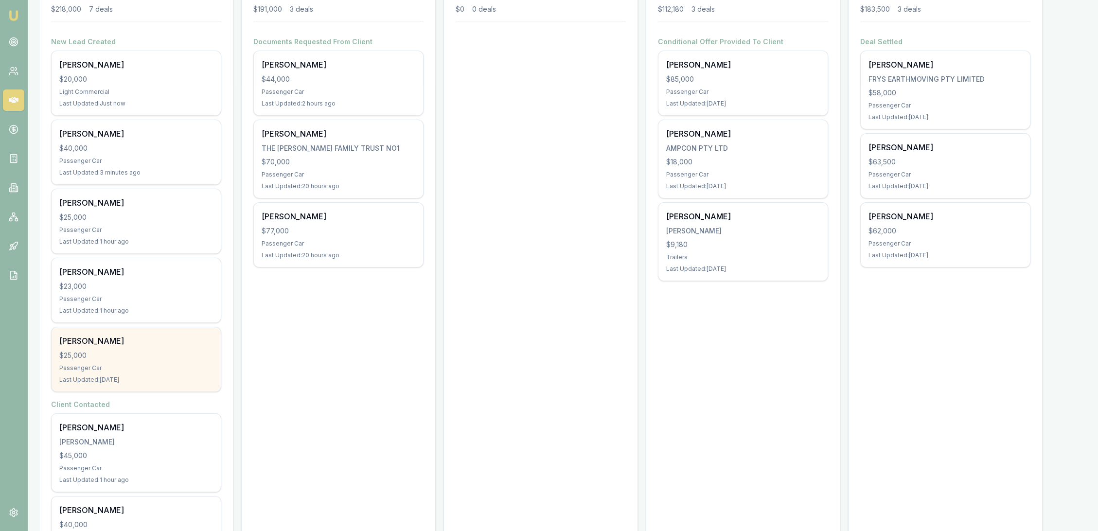
click at [139, 348] on div "Nick Cuculeski $25,000 Passenger Car Last Updated: 1 day ago" at bounding box center [136, 359] width 169 height 64
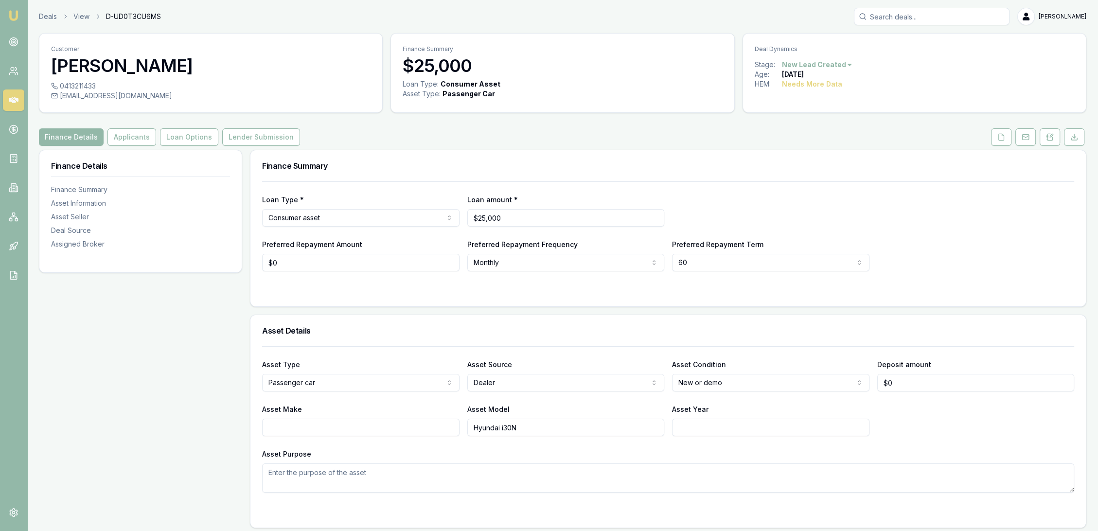
drag, startPoint x: 1049, startPoint y: 139, endPoint x: 1034, endPoint y: 151, distance: 19.4
click at [1049, 139] on icon at bounding box center [1050, 137] width 8 height 8
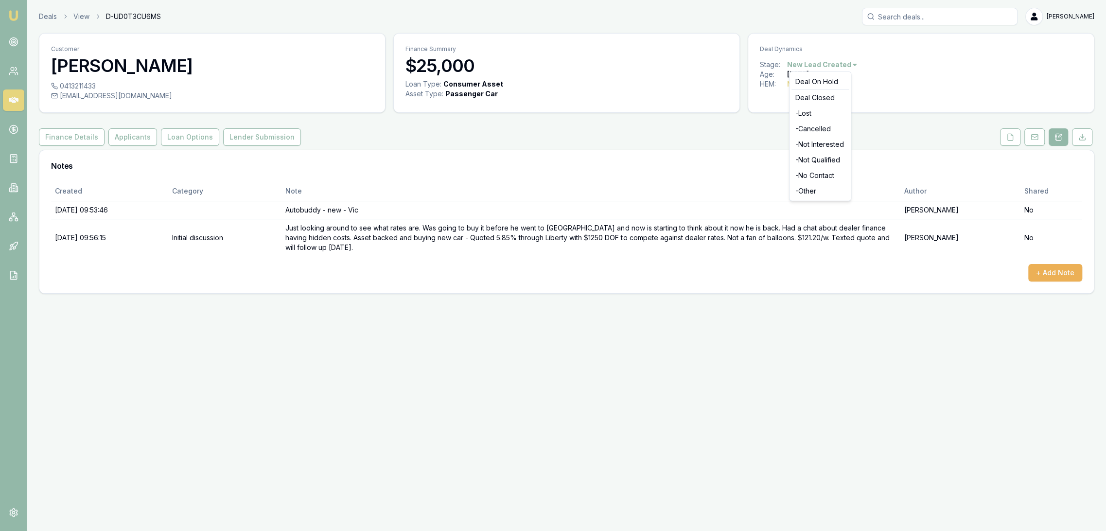
click at [835, 60] on html "Emu Broker Deals View D-UD0T3CU6MS Robyn Adams Toggle Menu Customer Nick Cucule…" at bounding box center [553, 265] width 1106 height 531
click at [813, 80] on div "Deal On Hold" at bounding box center [819, 82] width 57 height 16
click at [17, 17] on img at bounding box center [14, 16] width 12 height 12
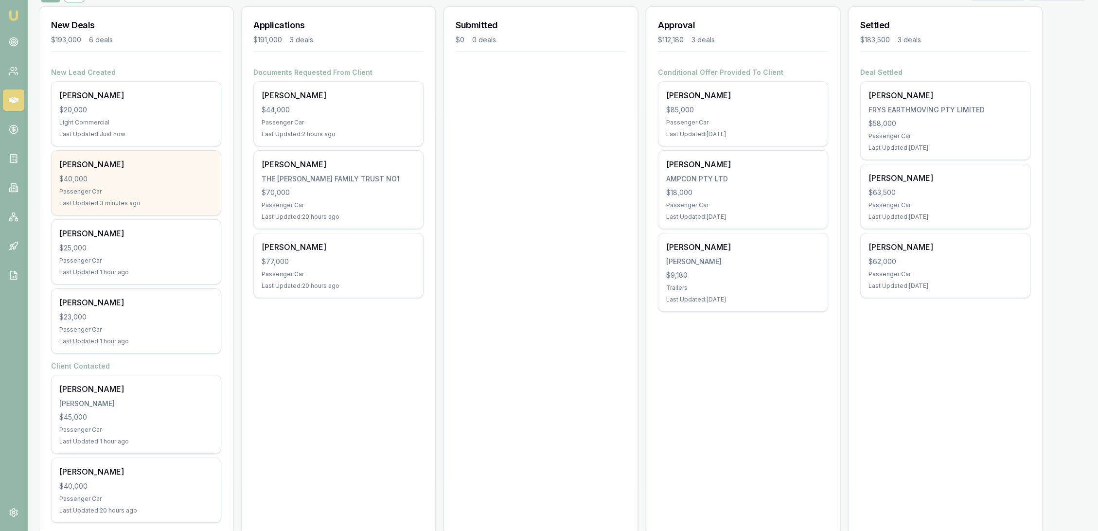
scroll to position [149, 0]
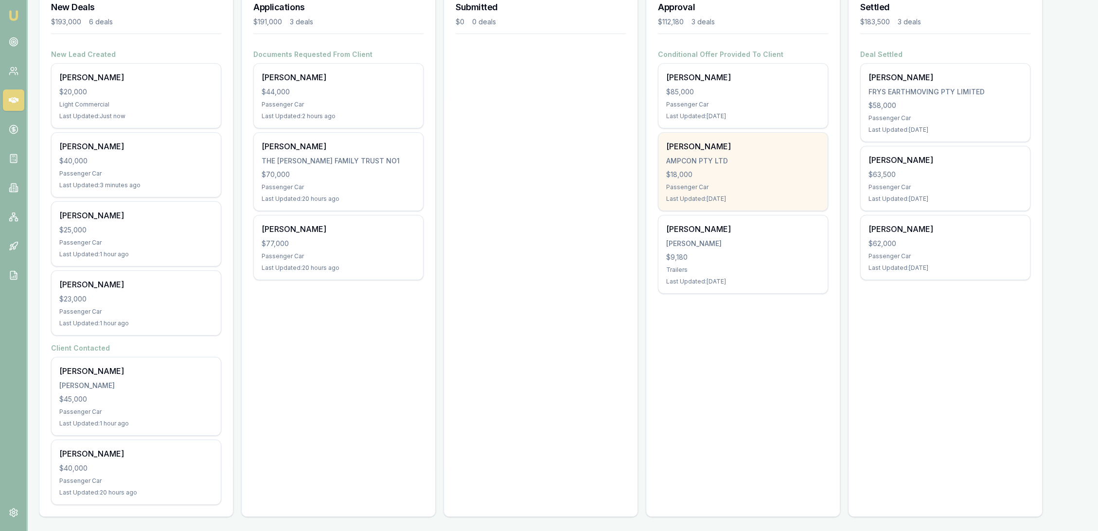
click at [688, 183] on div "Passenger Car" at bounding box center [743, 187] width 154 height 8
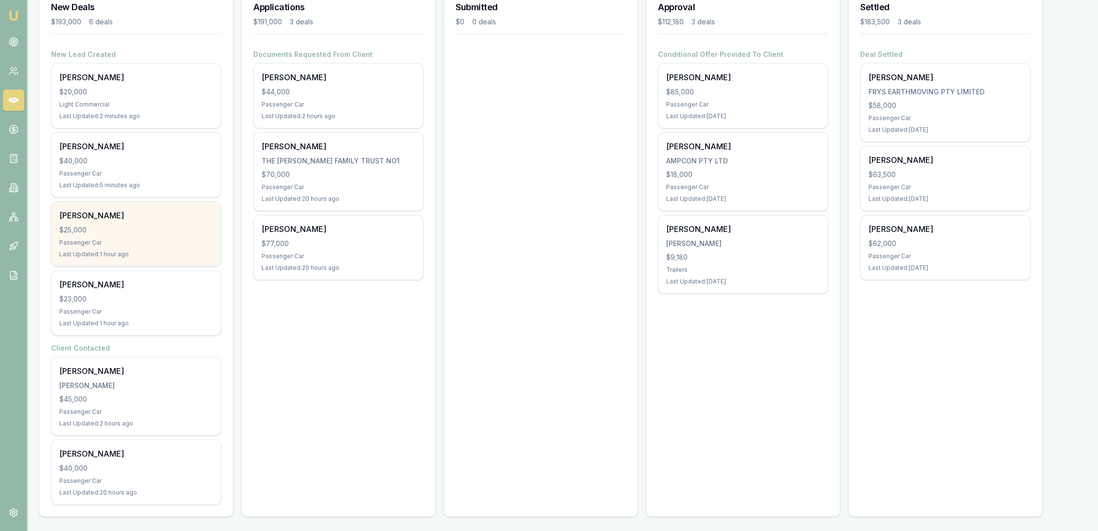
click at [124, 224] on div "[PERSON_NAME] $25,000 Passenger Car Last Updated: 1 hour ago" at bounding box center [136, 234] width 169 height 64
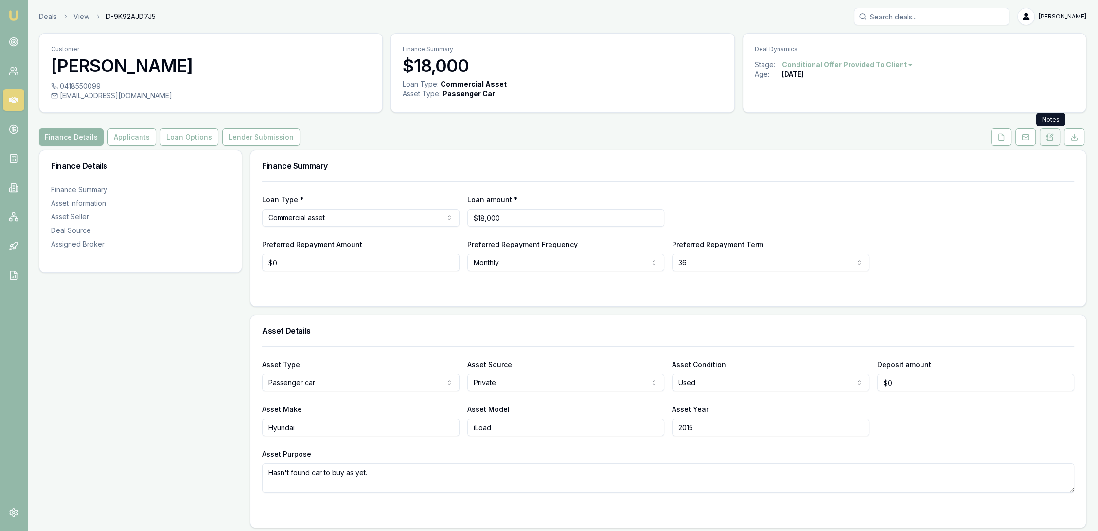
click at [1052, 139] on icon at bounding box center [1050, 137] width 8 height 8
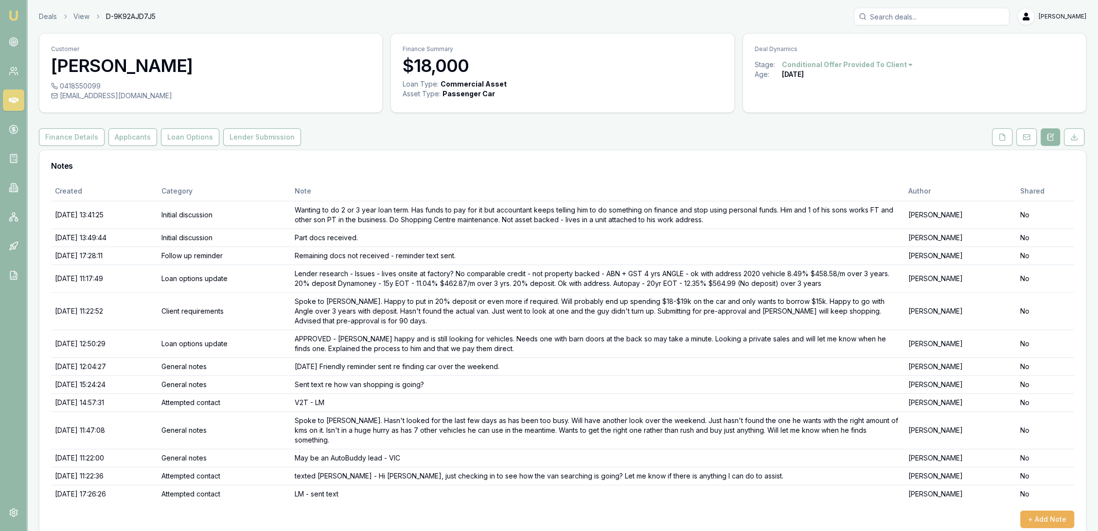
click at [14, 15] on img at bounding box center [14, 16] width 12 height 12
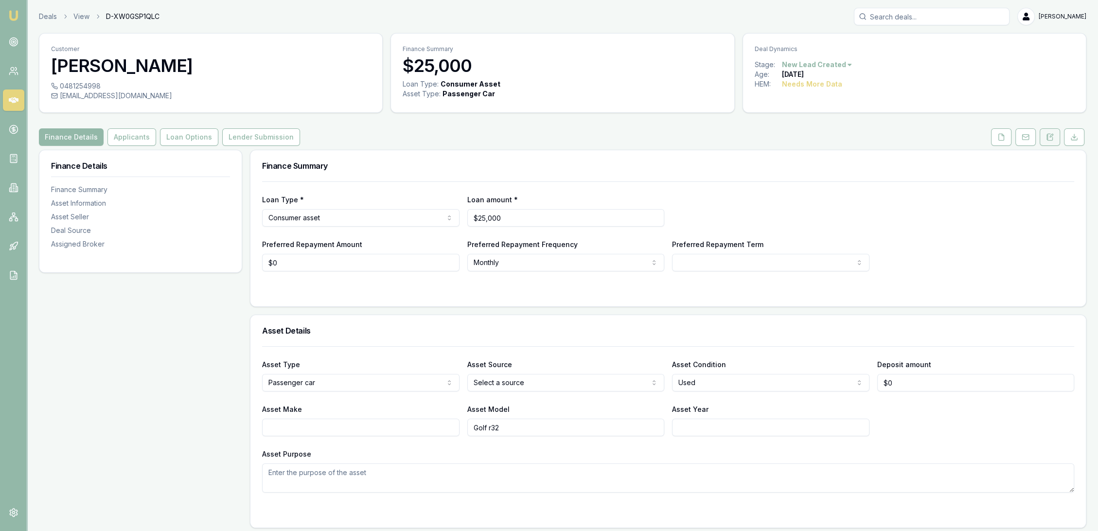
click at [1048, 135] on icon at bounding box center [1050, 137] width 8 height 8
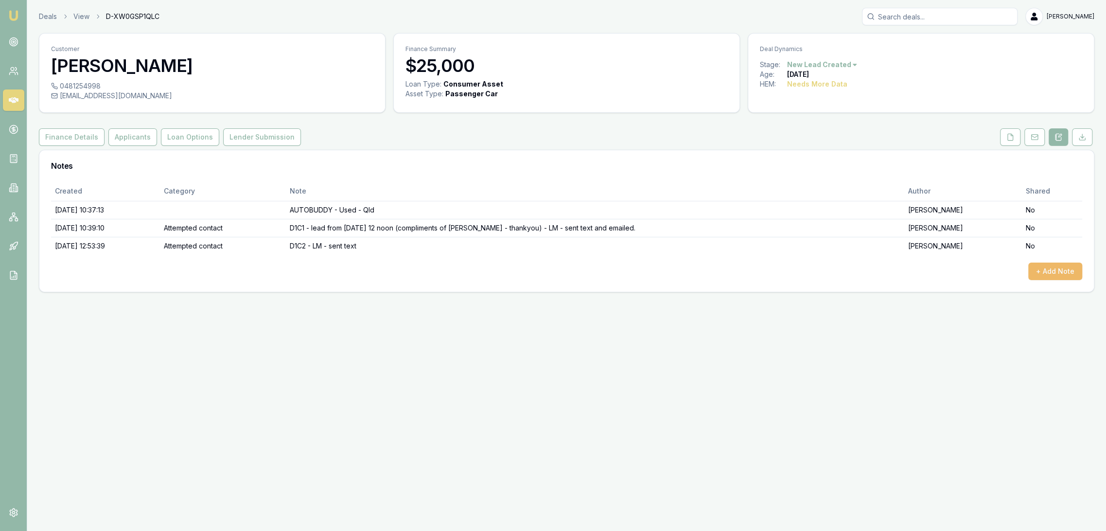
click at [1051, 270] on button "+ Add Note" at bounding box center [1055, 272] width 54 height 18
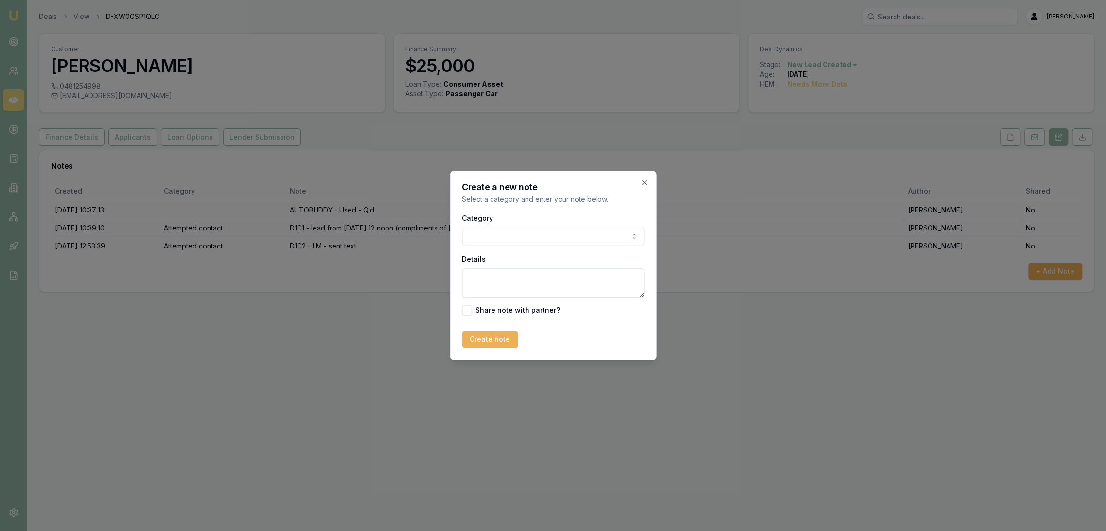
click at [504, 233] on body "Emu Broker Deals View D-XW0GSP1QLC [PERSON_NAME] Toggle Menu Customer [PERSON_N…" at bounding box center [553, 265] width 1106 height 531
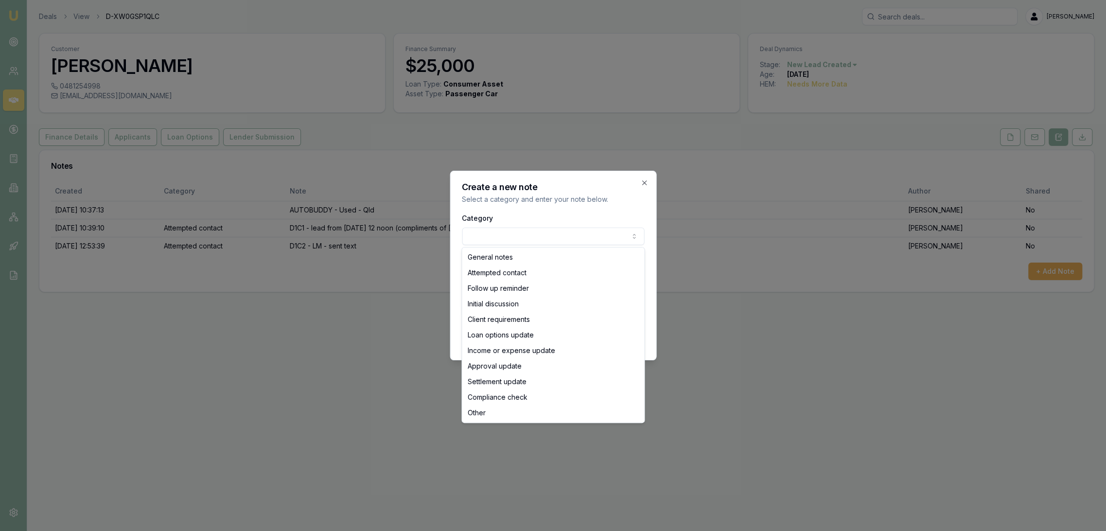
select select "ATTEMPTED_CONTACT"
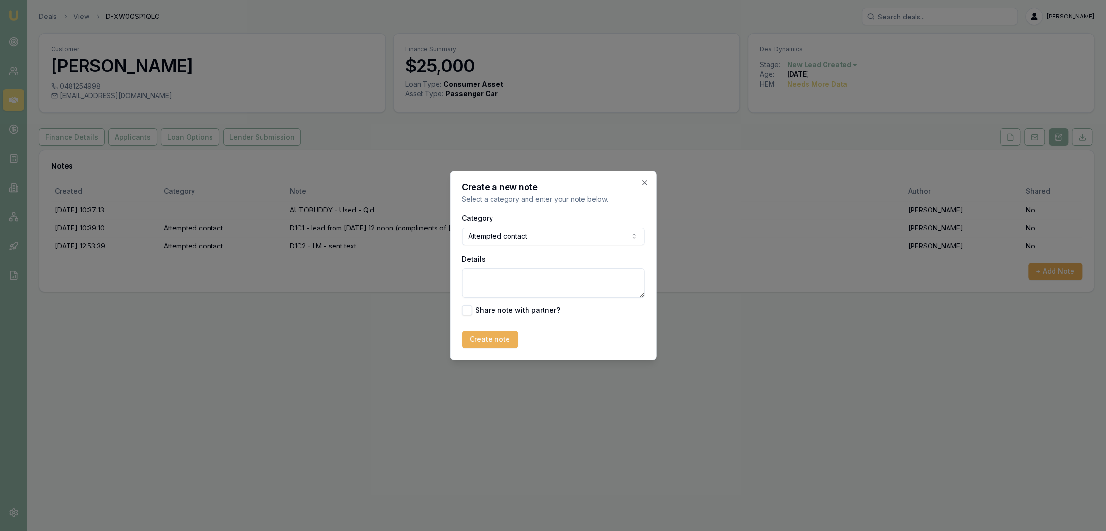
click at [494, 285] on textarea "Details" at bounding box center [553, 282] width 182 height 29
type textarea "Blurb text sent"
click at [478, 348] on div "Create a new note Select a category and enter your note below. Category Attempt…" at bounding box center [553, 266] width 207 height 190
click at [480, 342] on button "Create note" at bounding box center [490, 340] width 56 height 18
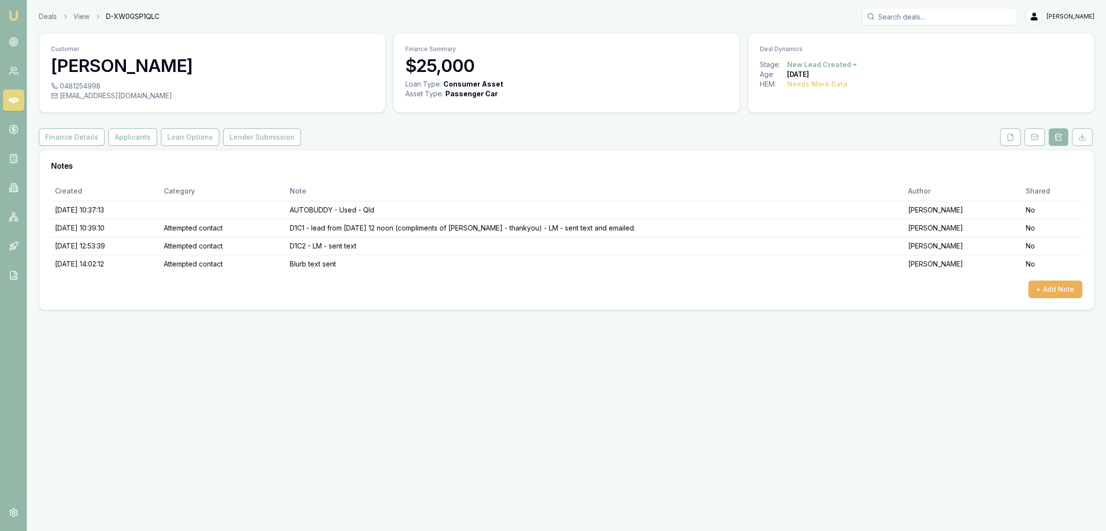
drag, startPoint x: 16, startPoint y: 15, endPoint x: 27, endPoint y: 9, distance: 13.0
click at [15, 15] on img at bounding box center [14, 16] width 12 height 12
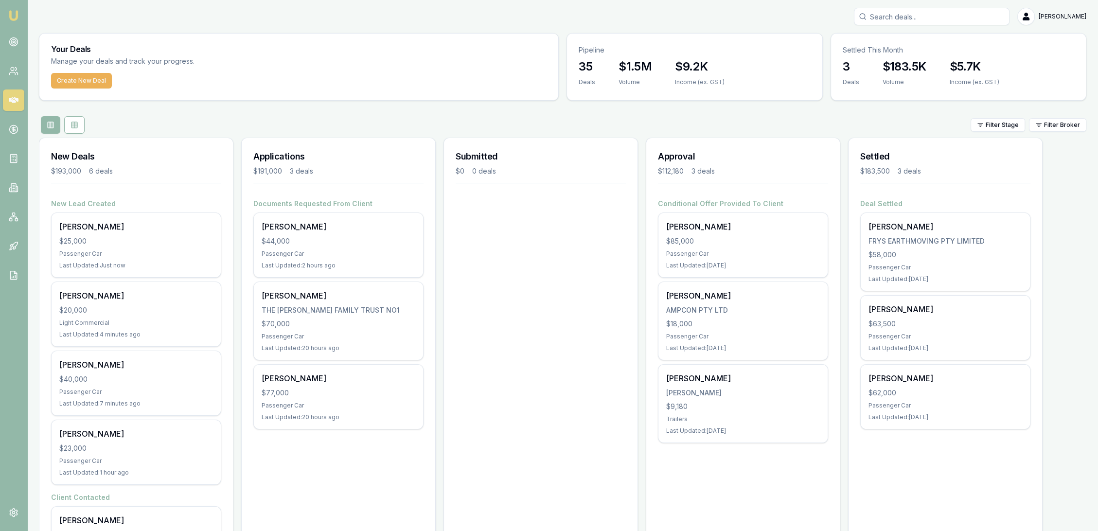
click at [14, 11] on img at bounding box center [14, 16] width 12 height 12
click at [14, 40] on icon at bounding box center [14, 42] width 10 height 10
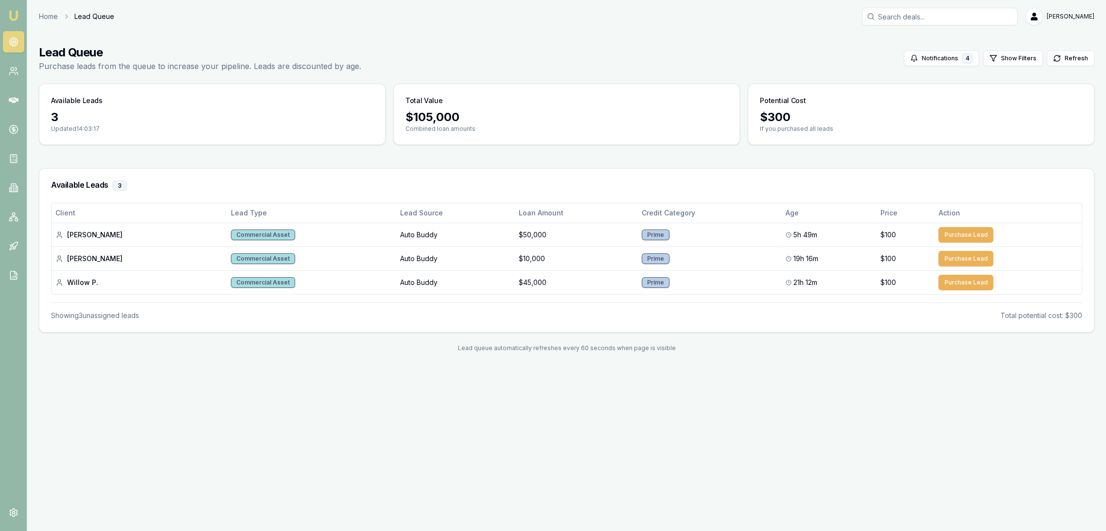
click at [6, 10] on link "Emu Broker" at bounding box center [14, 16] width 16 height 16
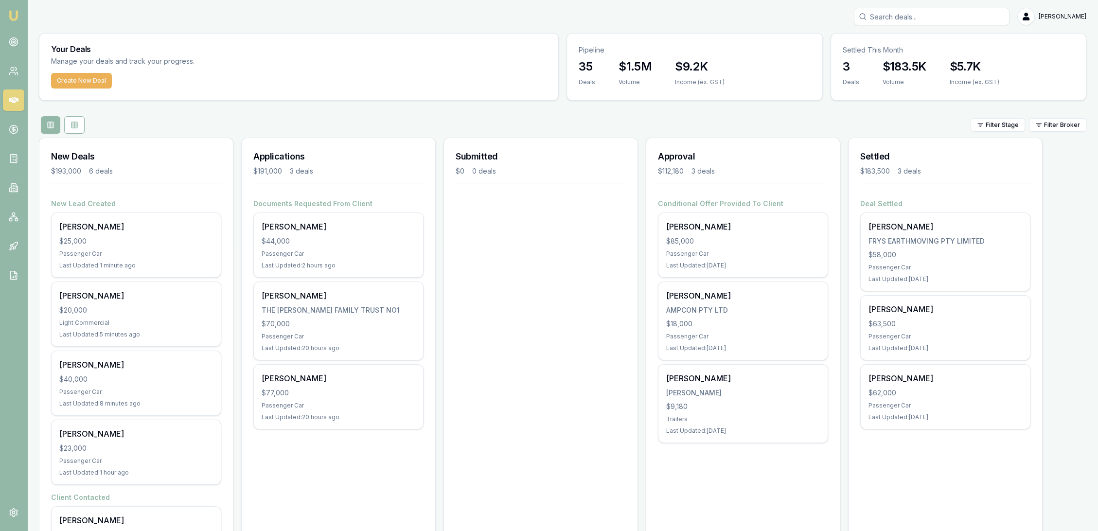
click at [16, 12] on img at bounding box center [14, 16] width 12 height 12
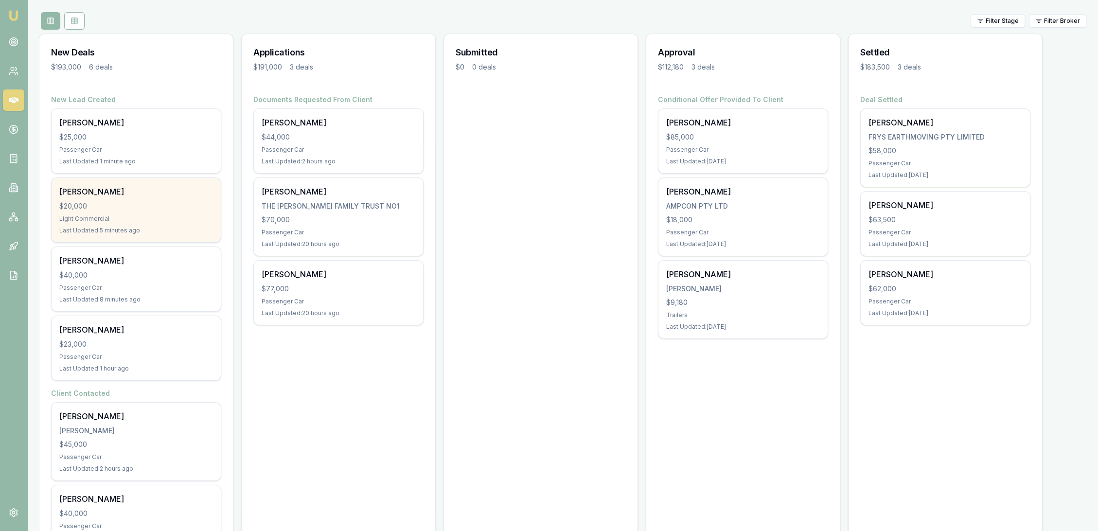
scroll to position [149, 0]
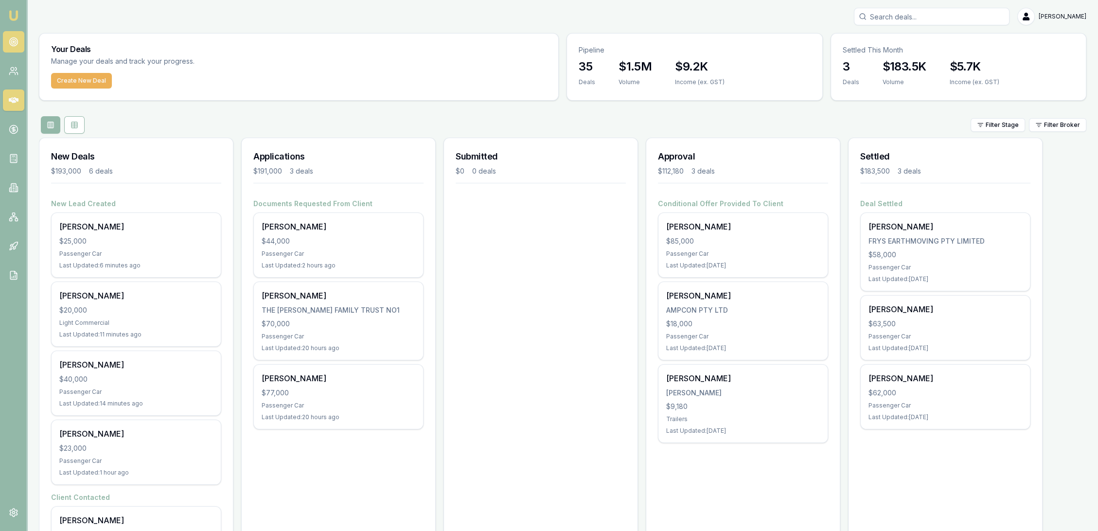
click at [8, 40] on link at bounding box center [13, 41] width 21 height 21
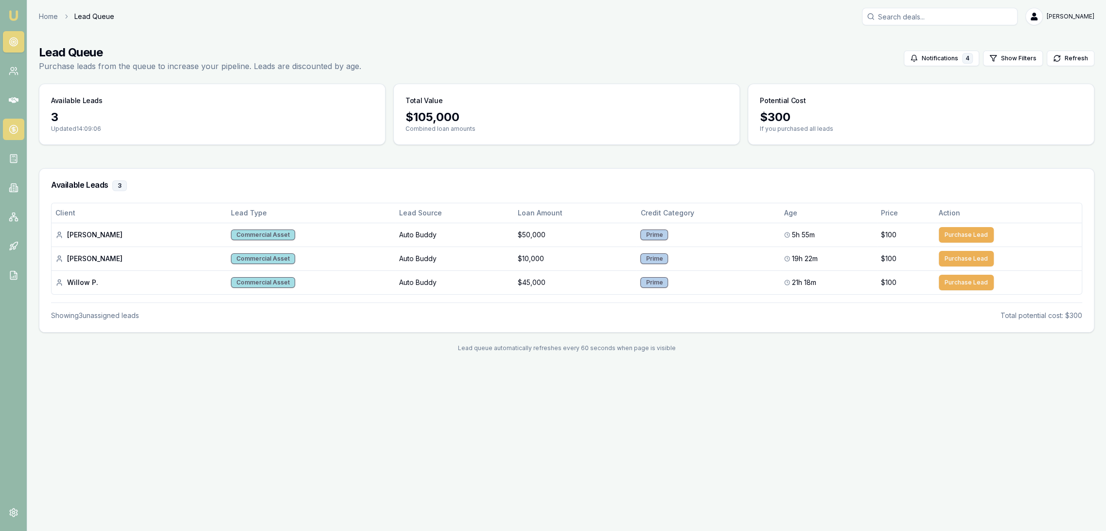
click at [3, 128] on link at bounding box center [13, 129] width 21 height 21
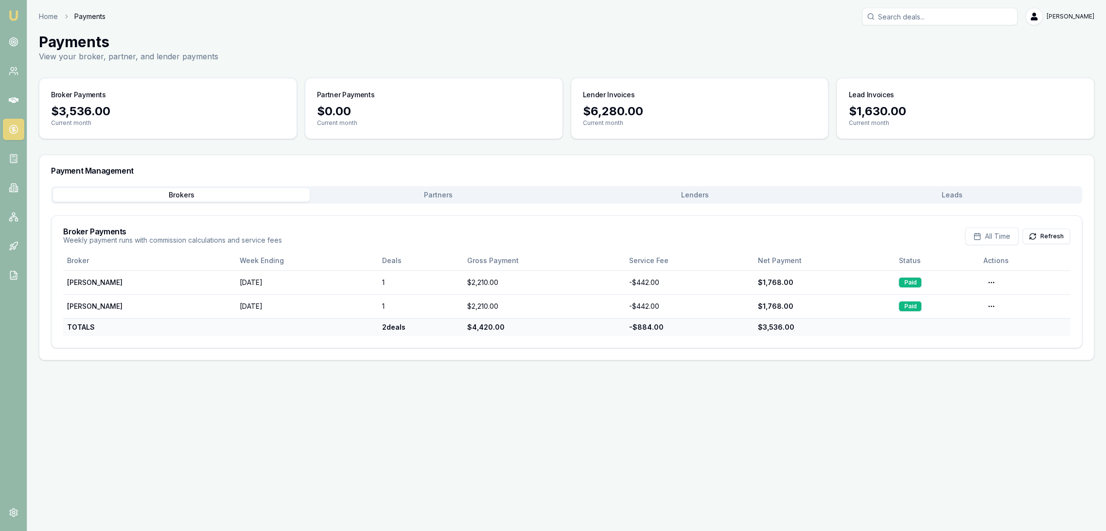
click at [957, 197] on button "Leads" at bounding box center [952, 195] width 257 height 14
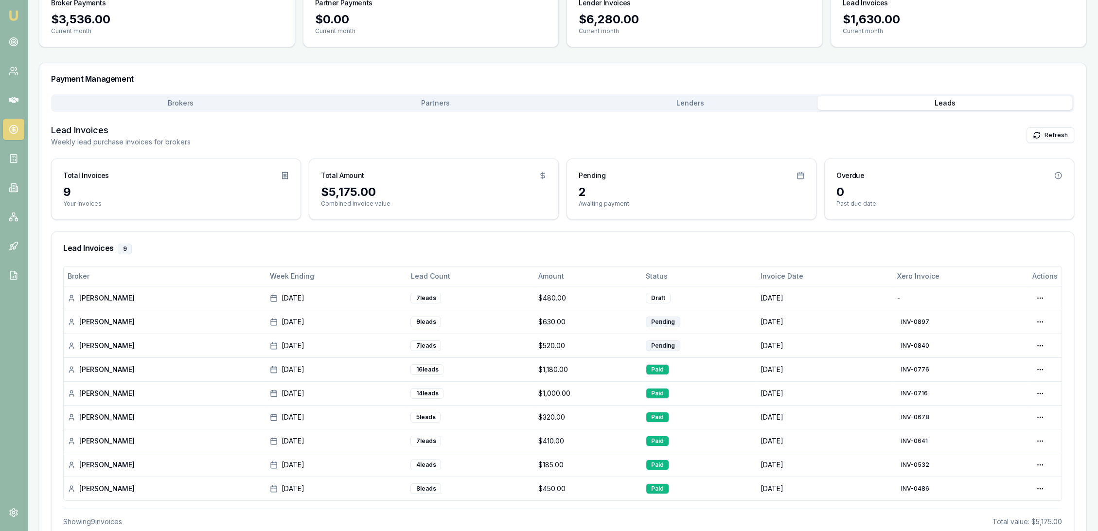
scroll to position [108, 0]
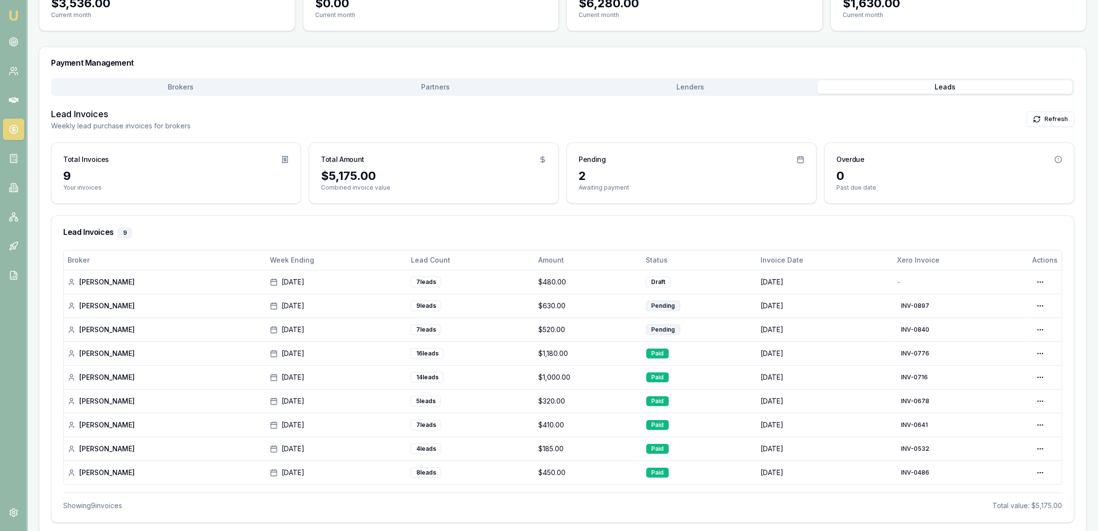
click at [15, 8] on link "Emu Broker" at bounding box center [14, 16] width 16 height 16
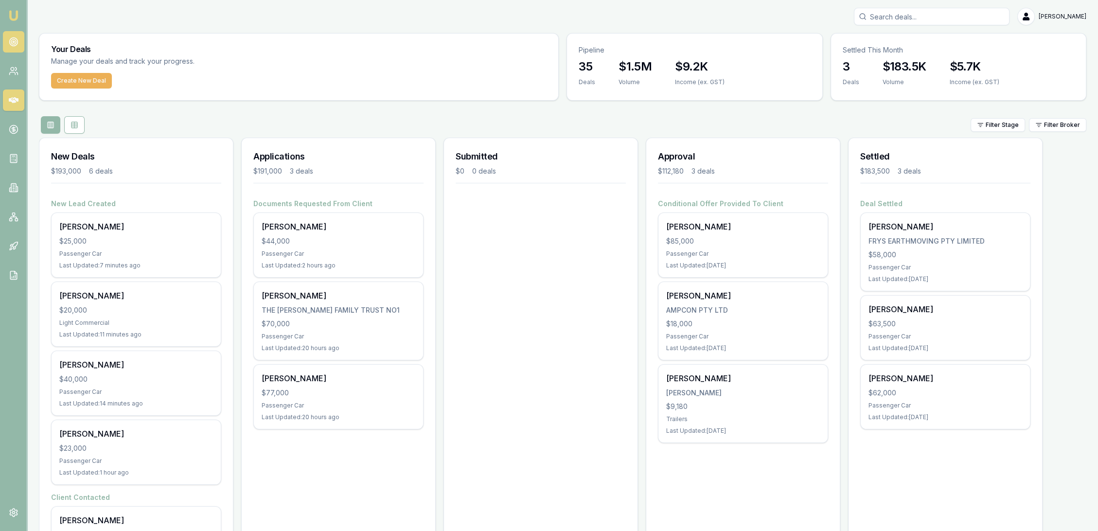
click at [11, 42] on circle at bounding box center [13, 41] width 5 height 5
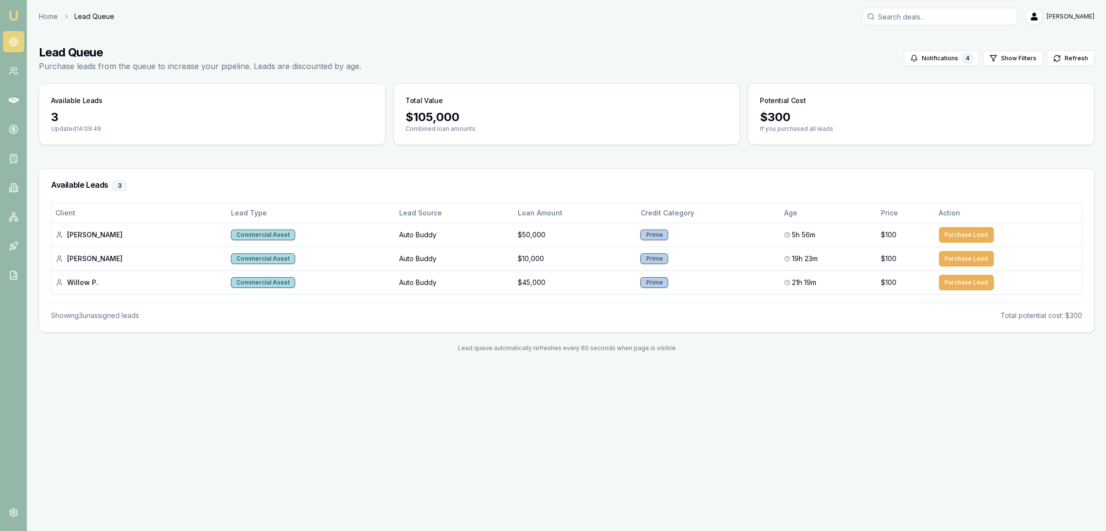
click at [13, 18] on img at bounding box center [14, 16] width 12 height 12
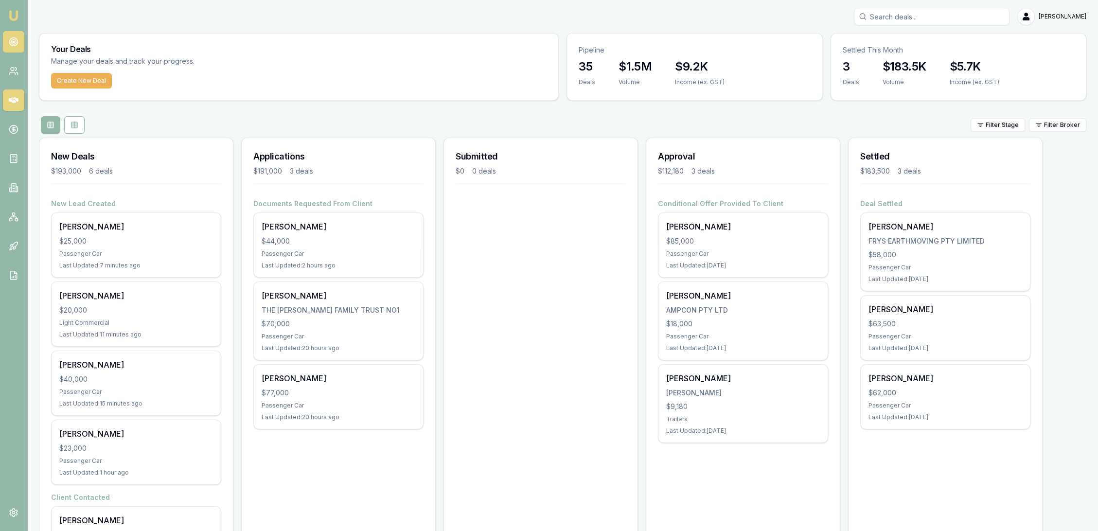
click at [11, 45] on icon at bounding box center [14, 42] width 10 height 10
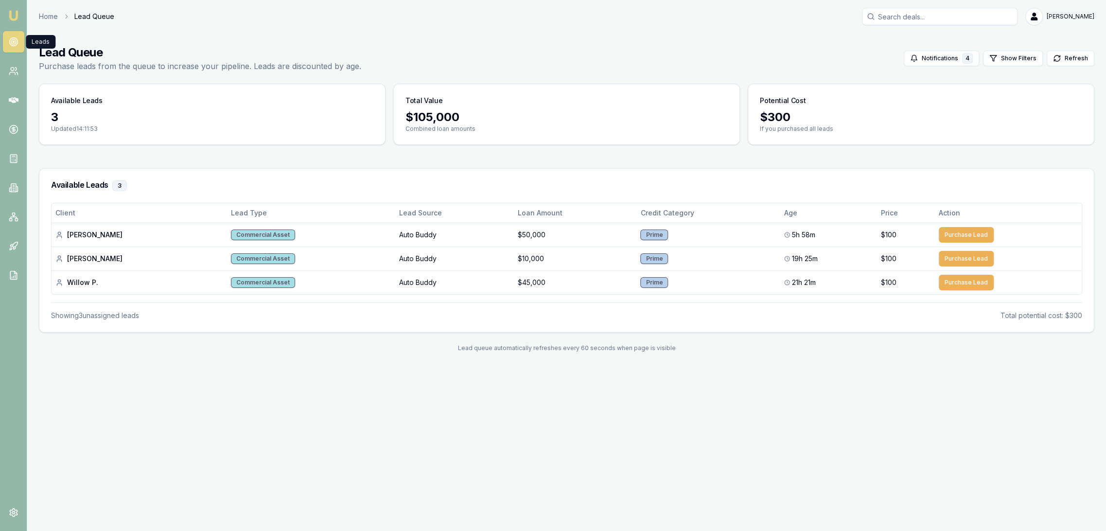
click at [16, 18] on img at bounding box center [14, 16] width 12 height 12
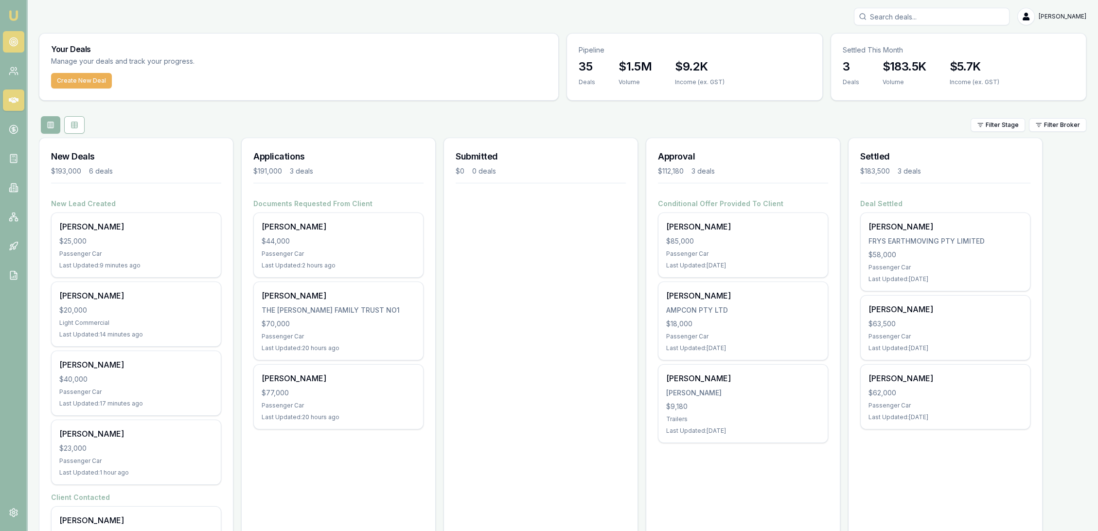
click at [14, 43] on icon at bounding box center [14, 42] width 10 height 10
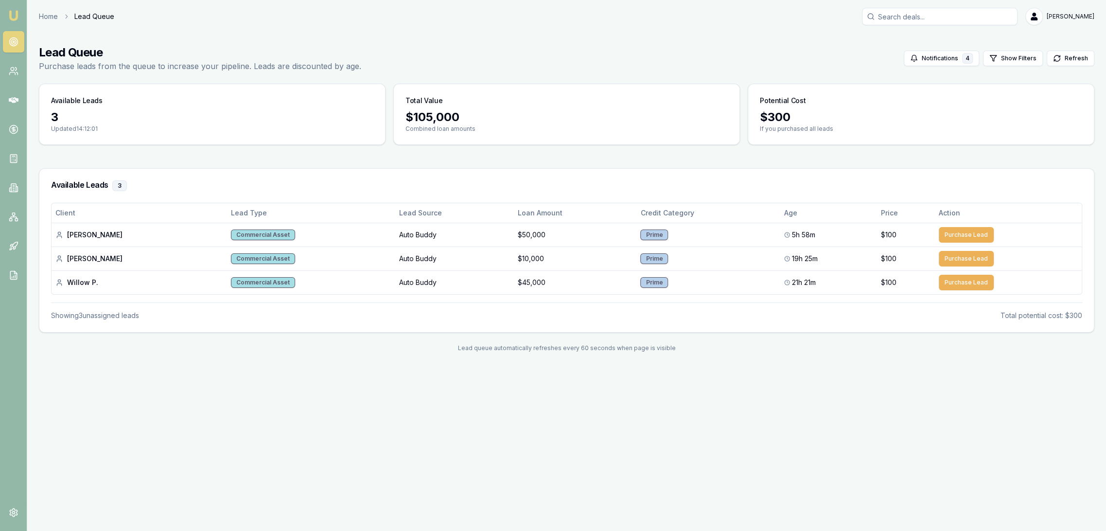
click at [18, 18] on img at bounding box center [14, 16] width 12 height 12
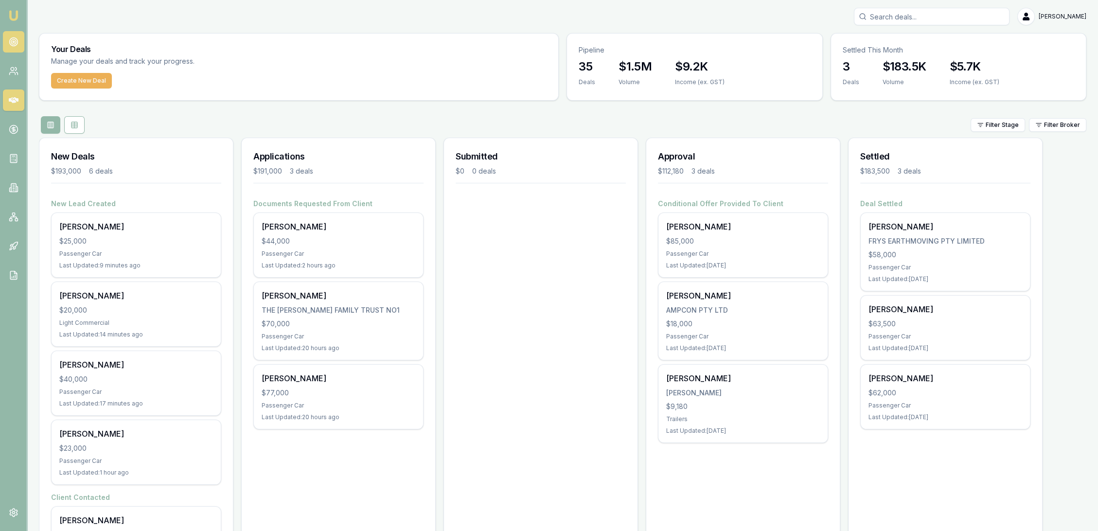
click at [13, 43] on icon at bounding box center [14, 42] width 10 height 10
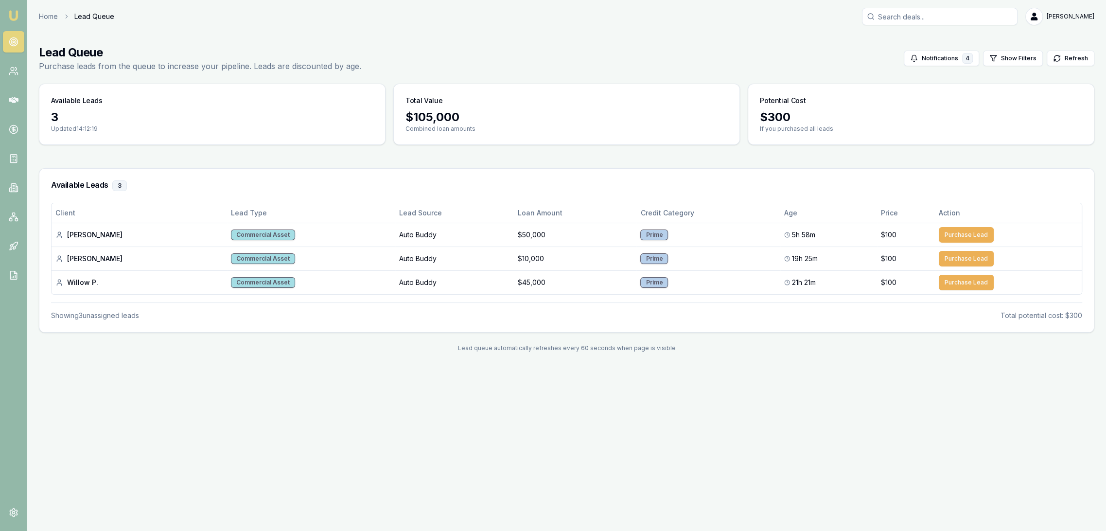
click at [18, 19] on img at bounding box center [14, 16] width 12 height 12
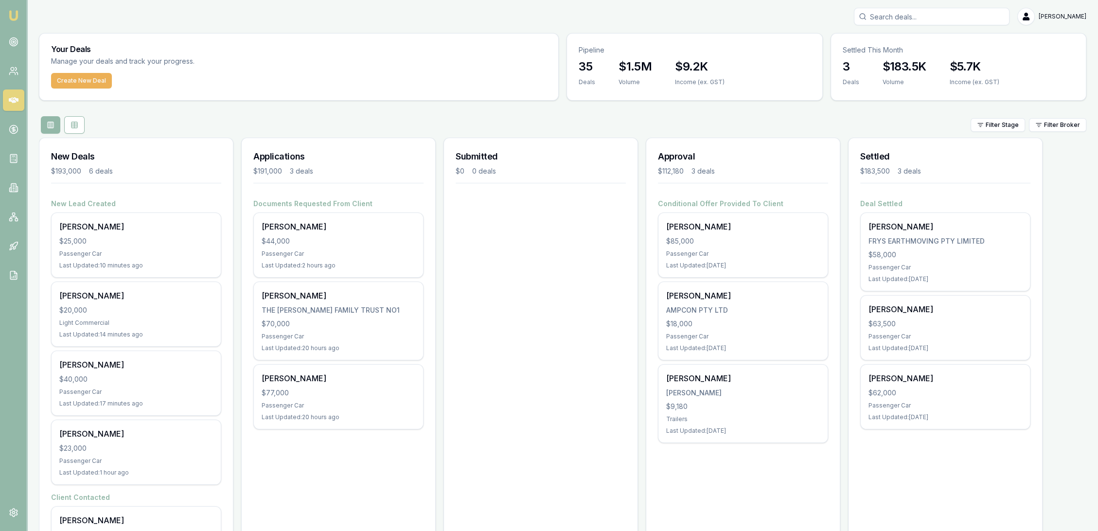
click at [14, 15] on img at bounding box center [14, 16] width 12 height 12
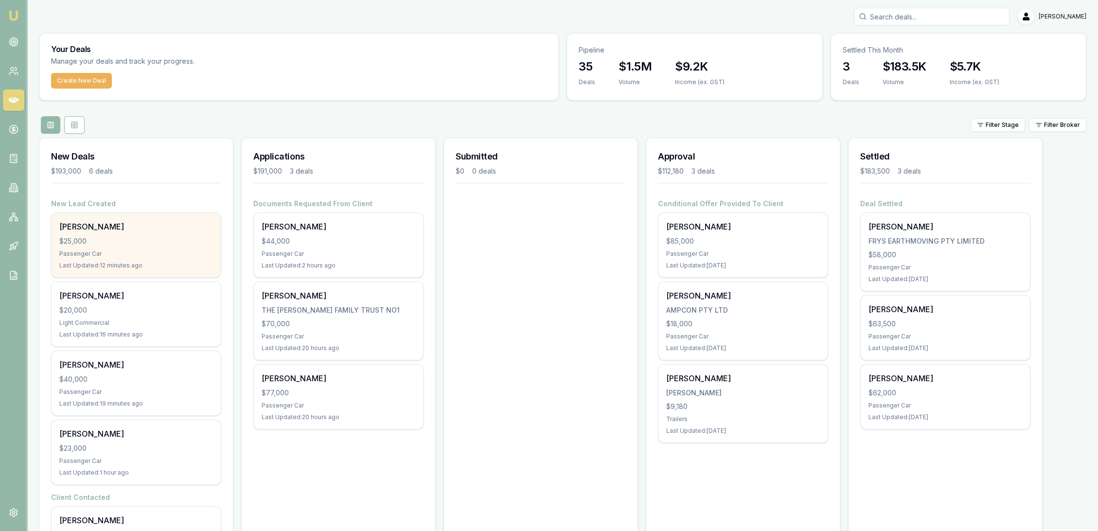
click at [101, 241] on div "$25,000" at bounding box center [136, 241] width 154 height 10
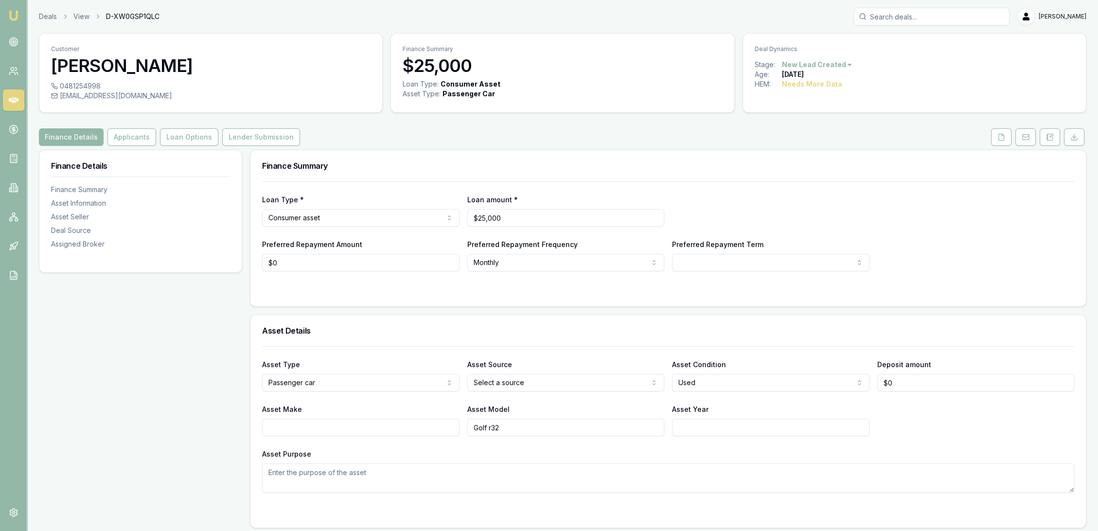
scroll to position [526, 0]
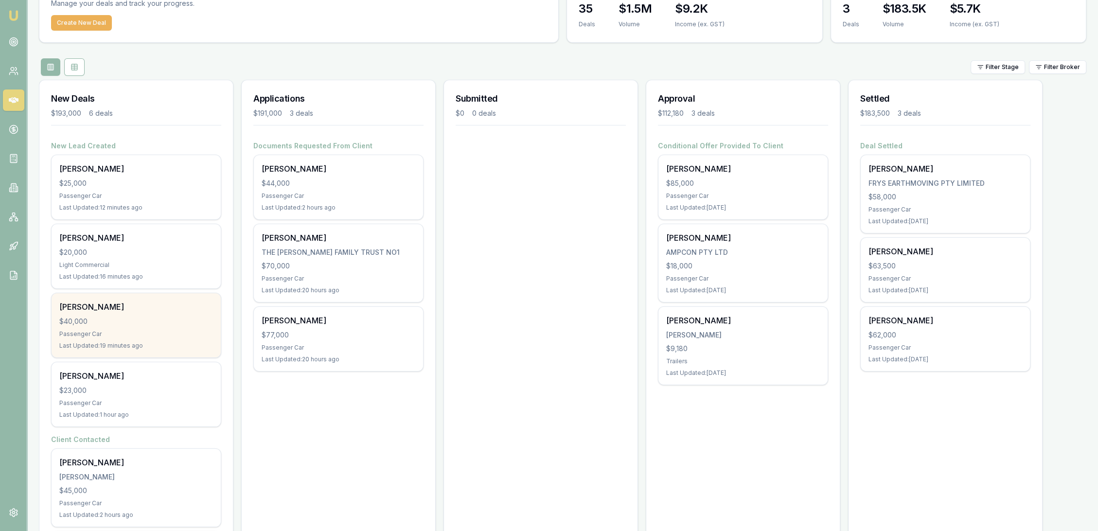
scroll to position [41, 0]
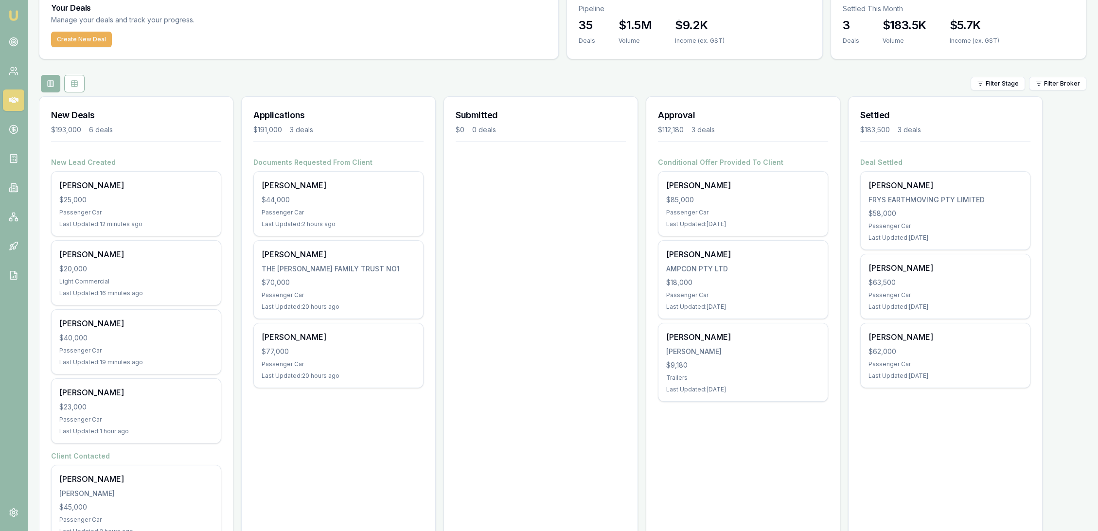
click at [12, 10] on img at bounding box center [14, 16] width 12 height 12
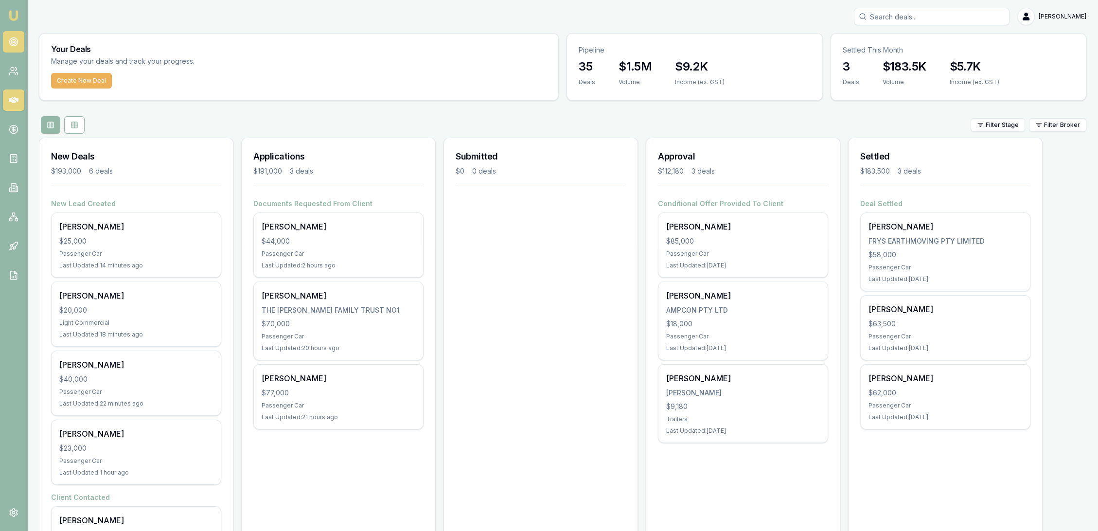
click at [13, 38] on circle at bounding box center [13, 42] width 8 height 8
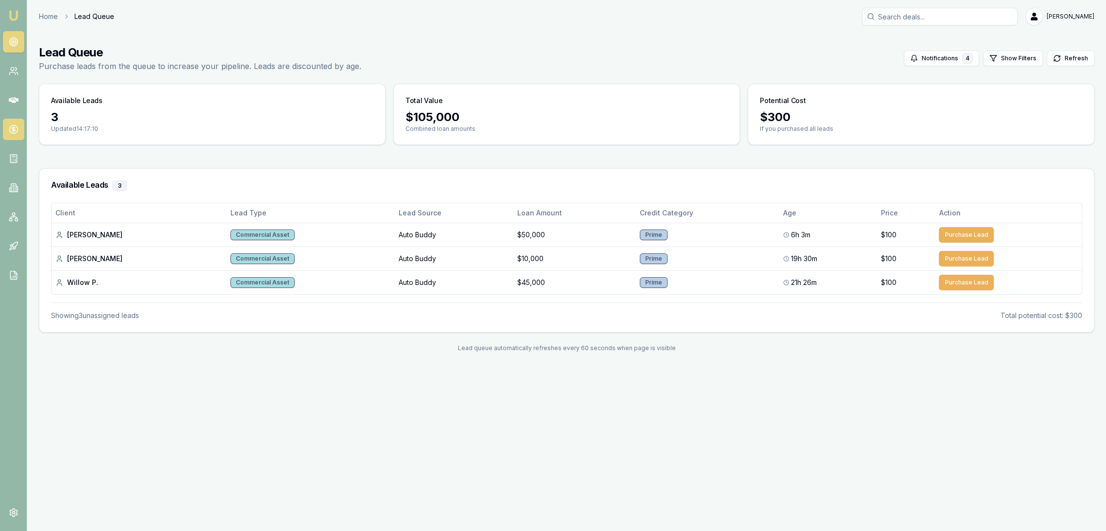
click at [15, 126] on icon at bounding box center [14, 129] width 10 height 10
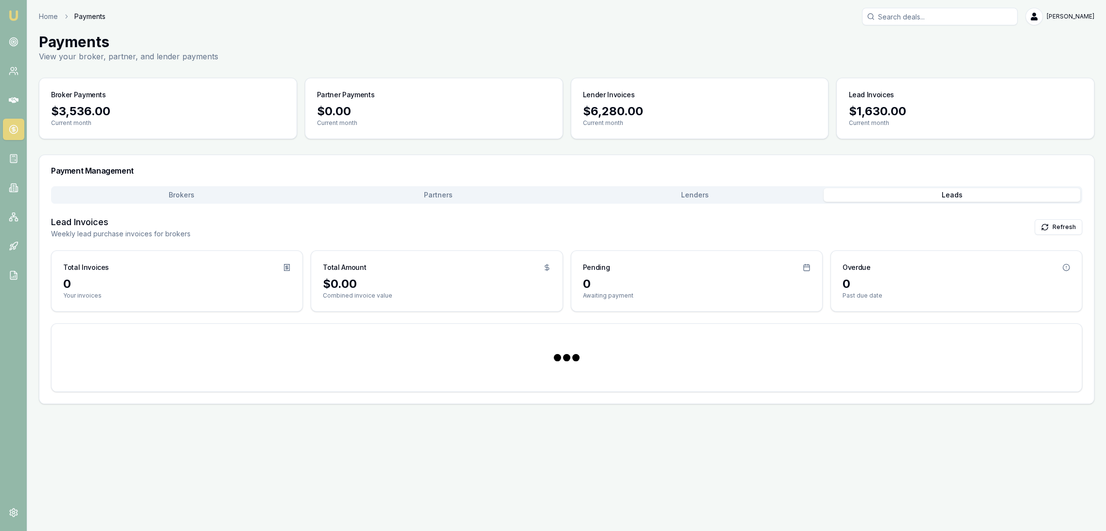
click at [934, 191] on button "Leads" at bounding box center [952, 195] width 257 height 14
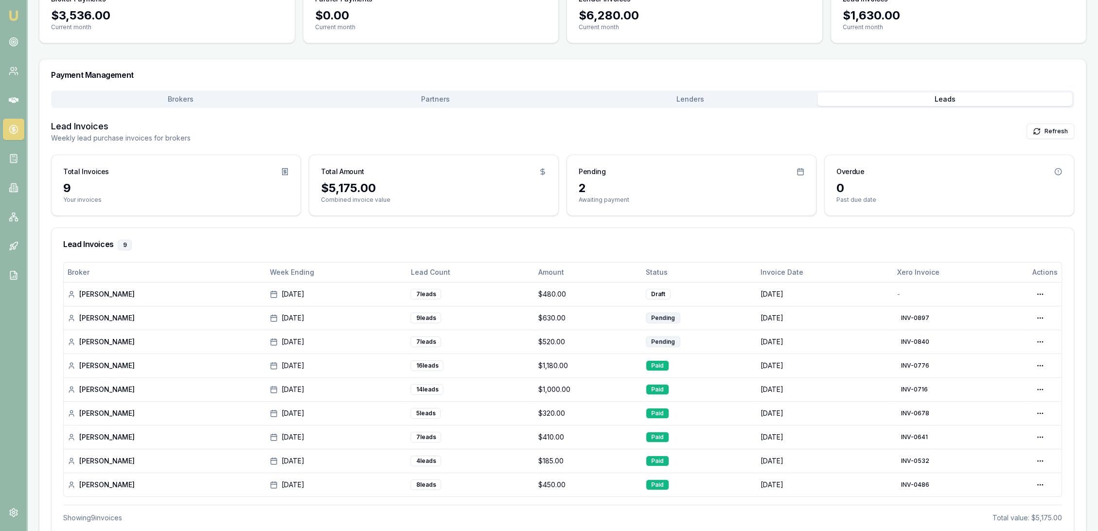
scroll to position [108, 0]
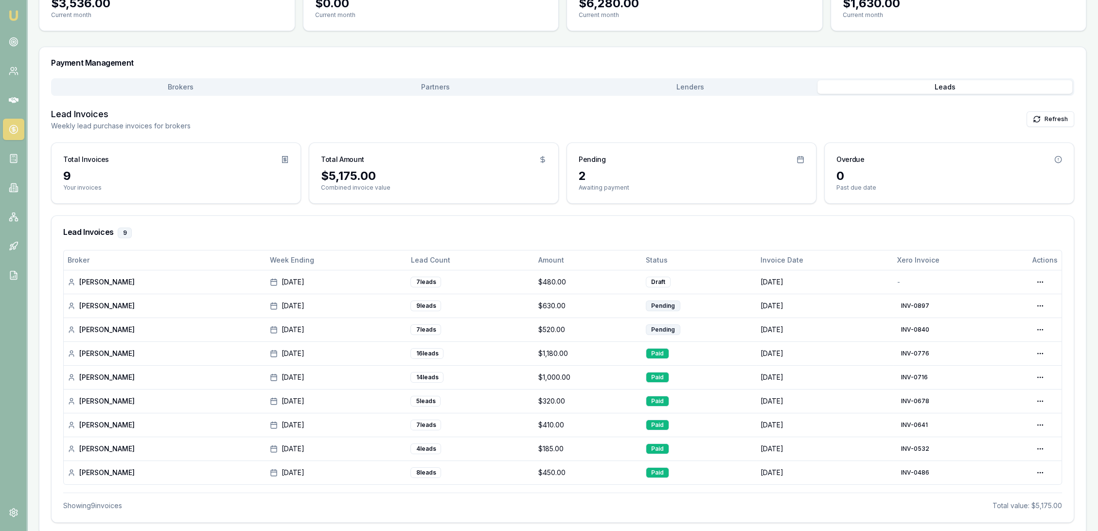
click at [12, 18] on img at bounding box center [14, 16] width 12 height 12
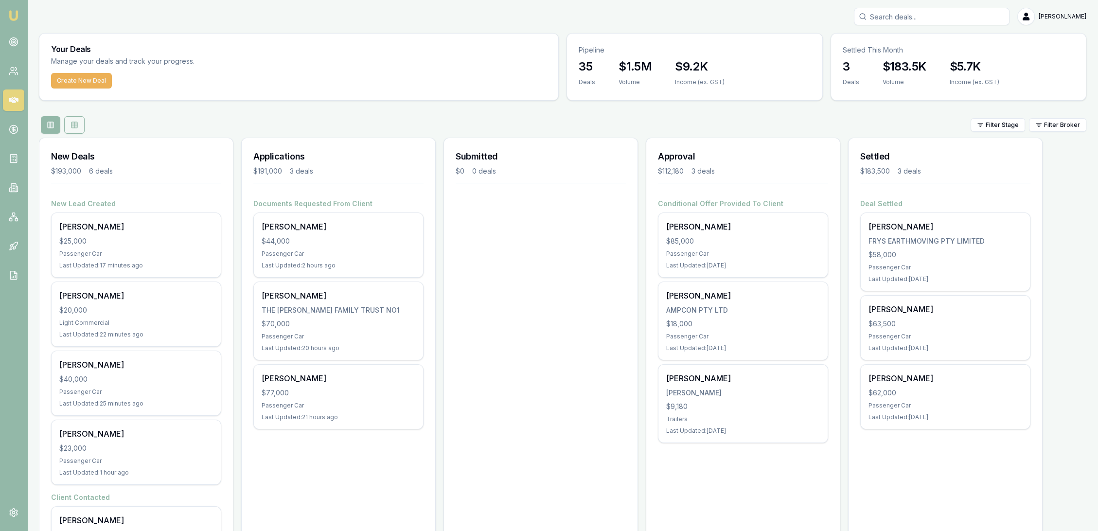
click at [78, 123] on icon at bounding box center [74, 125] width 8 height 8
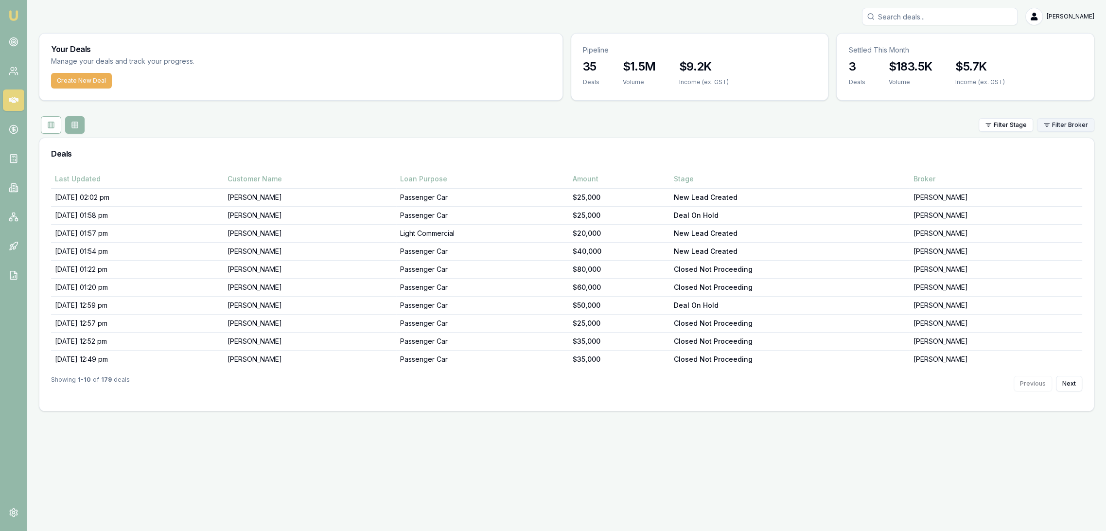
click at [1065, 121] on html "Emu Broker Robyn Adams Toggle Menu Your Deals Manage your deals and track your …" at bounding box center [553, 265] width 1106 height 531
click at [1019, 121] on html "Emu Broker Robyn Adams Toggle Menu Your Deals Manage your deals and track your …" at bounding box center [553, 265] width 1106 height 531
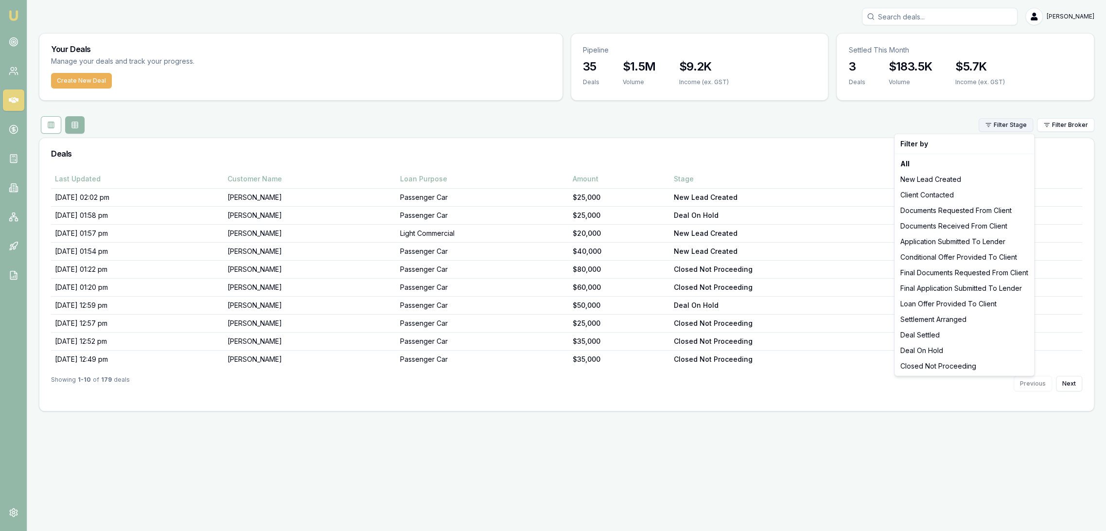
click at [1013, 123] on html "Emu Broker Robyn Adams Toggle Menu Your Deals Manage your deals and track your …" at bounding box center [553, 265] width 1106 height 531
click at [917, 164] on div "All" at bounding box center [964, 164] width 136 height 16
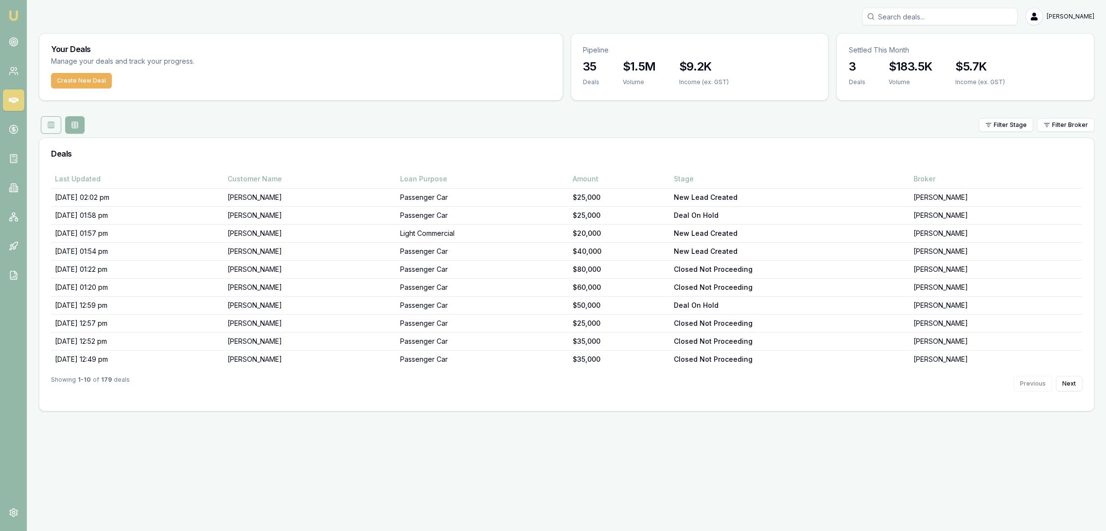
click at [48, 126] on rect at bounding box center [51, 125] width 6 height 6
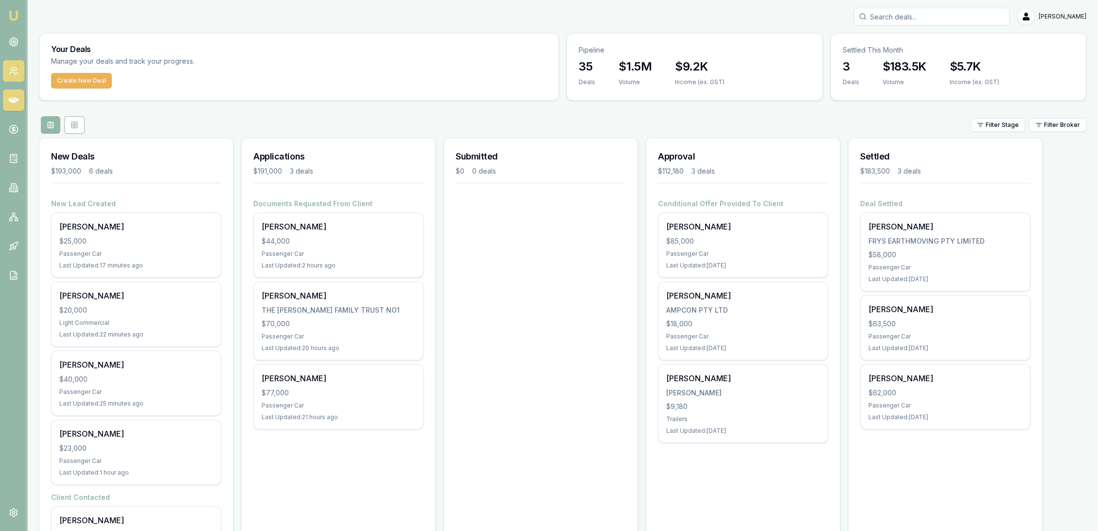
click at [15, 73] on icon at bounding box center [12, 73] width 6 height 2
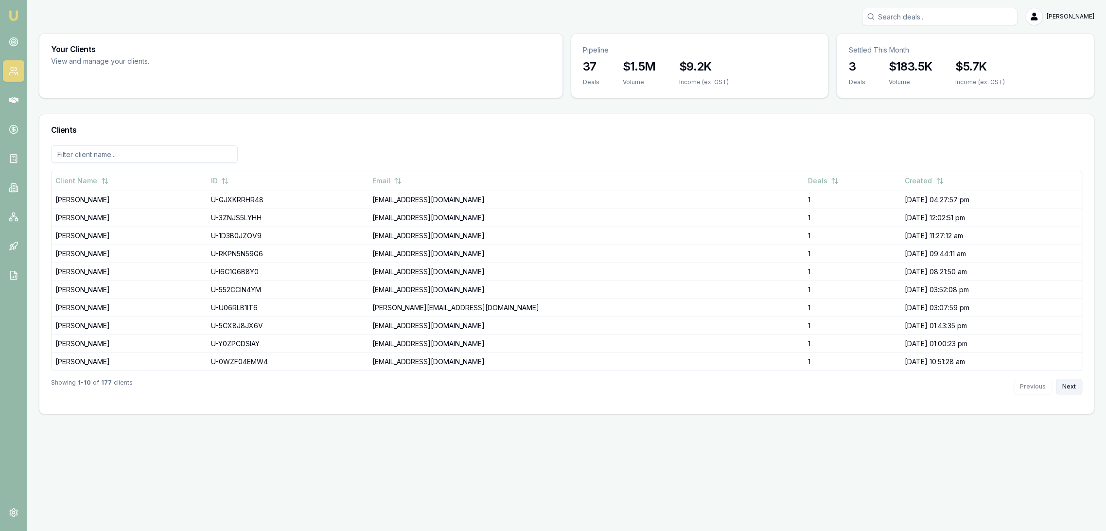
click at [1067, 385] on button "Next" at bounding box center [1069, 387] width 26 height 16
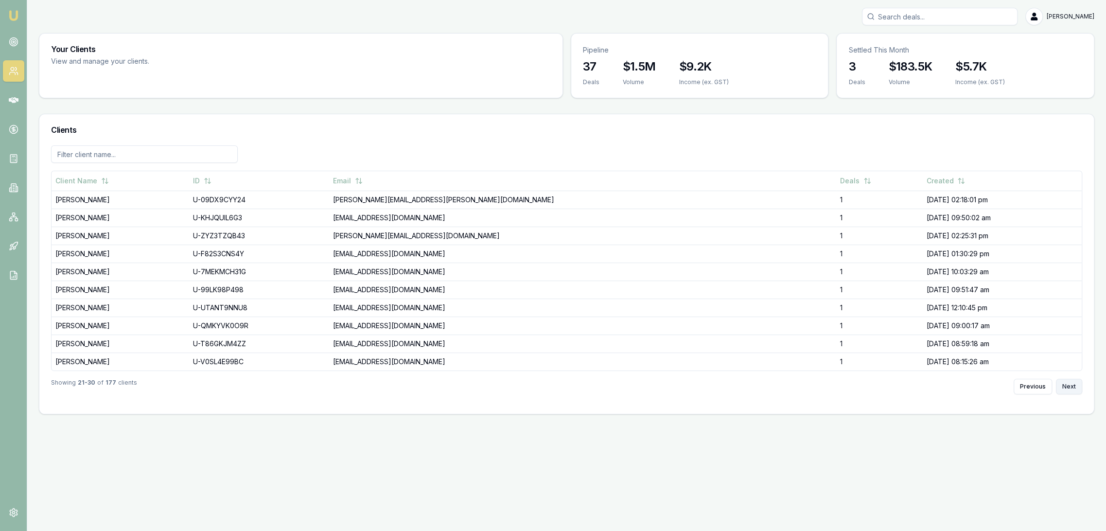
click at [1067, 384] on button "Next" at bounding box center [1069, 387] width 26 height 16
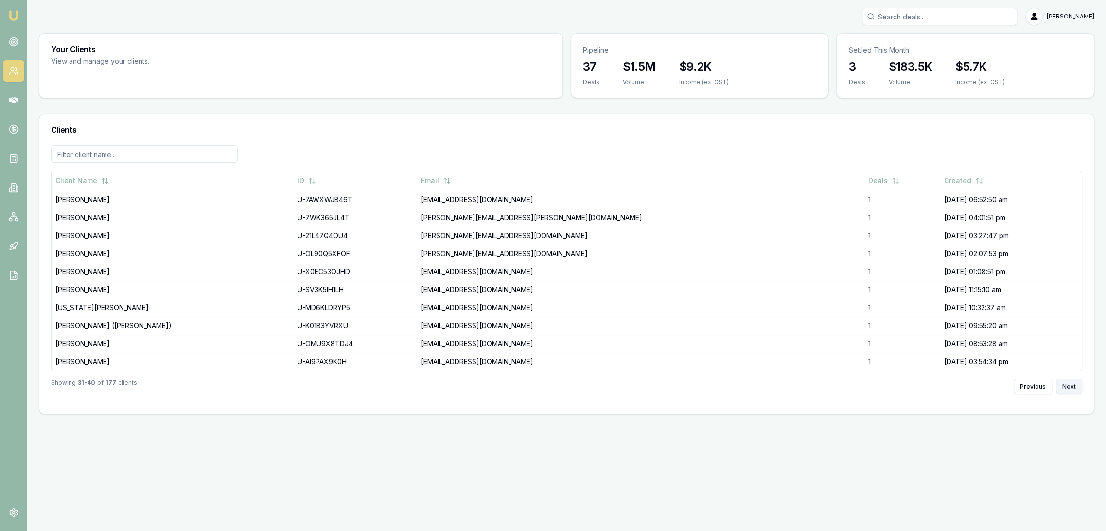
click at [1067, 384] on button "Next" at bounding box center [1069, 387] width 26 height 16
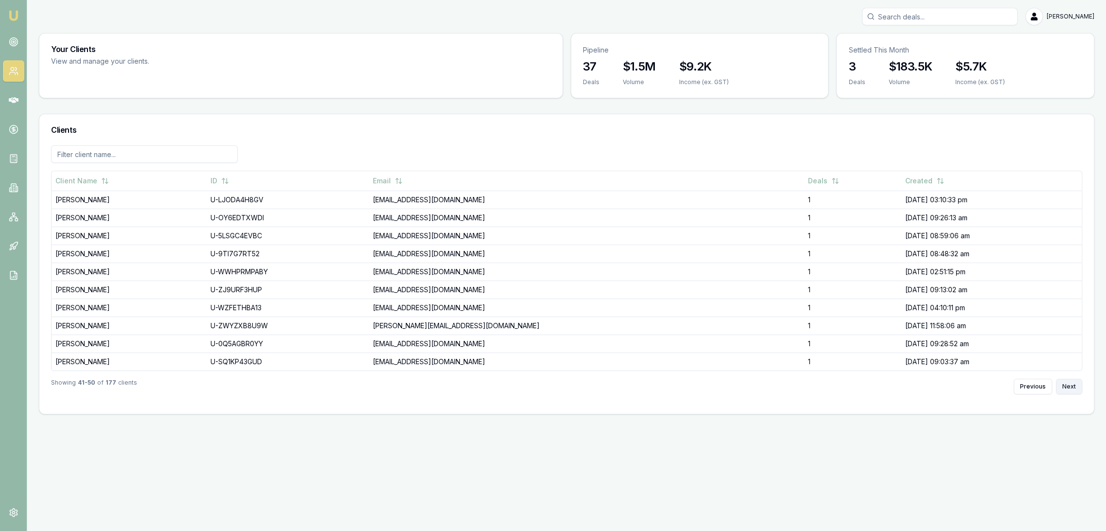
click at [1067, 384] on button "Next" at bounding box center [1069, 387] width 26 height 16
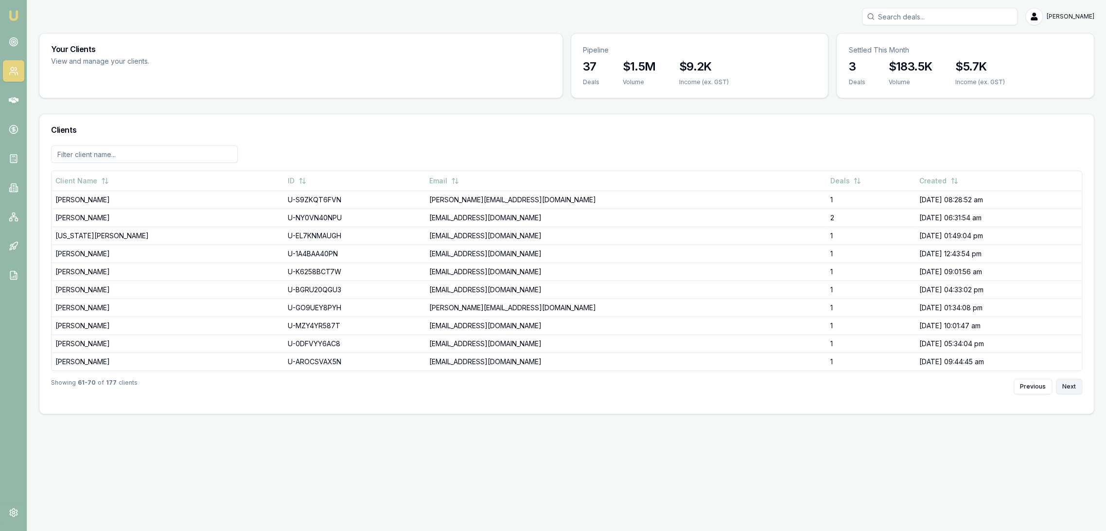
click at [1067, 384] on button "Next" at bounding box center [1069, 387] width 26 height 16
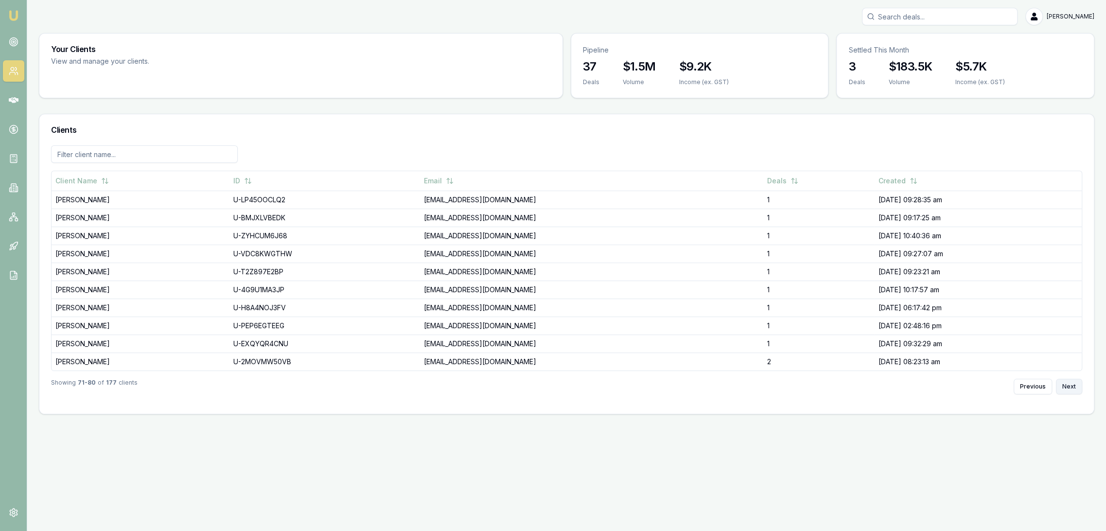
click at [1066, 384] on button "Next" at bounding box center [1069, 387] width 26 height 16
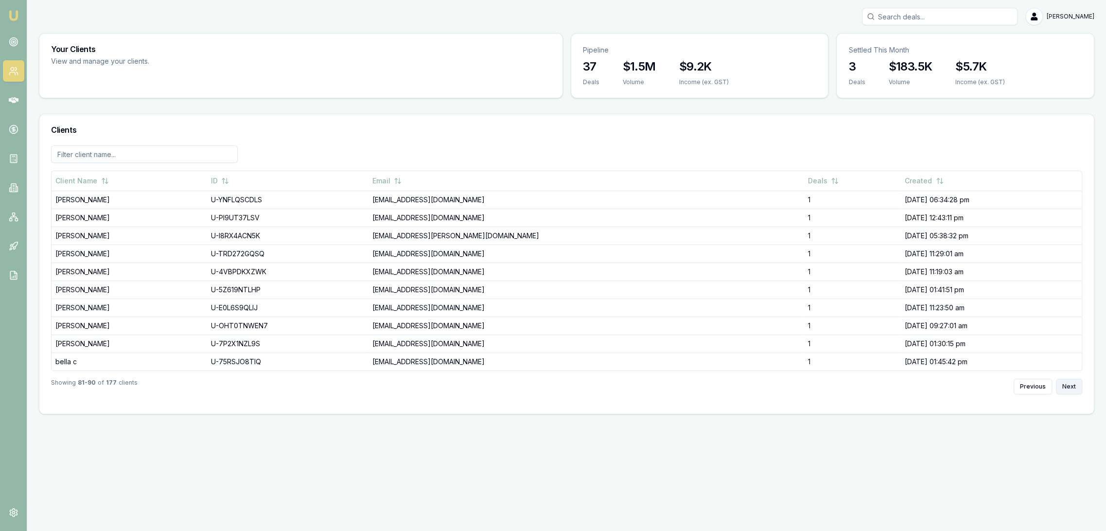
click at [1066, 384] on button "Next" at bounding box center [1069, 387] width 26 height 16
click at [1065, 384] on button "Next" at bounding box center [1069, 387] width 26 height 16
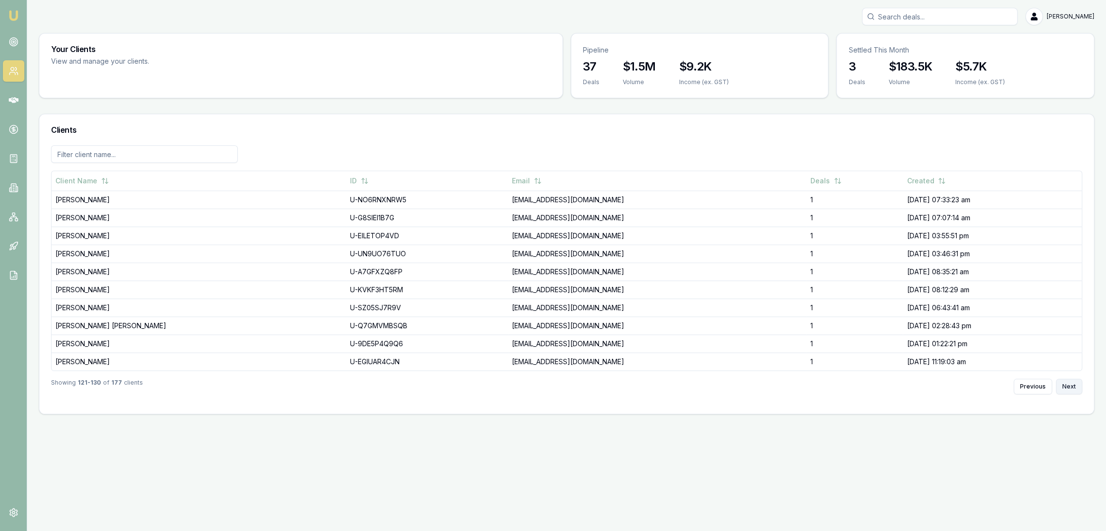
click at [1065, 384] on button "Next" at bounding box center [1069, 387] width 26 height 16
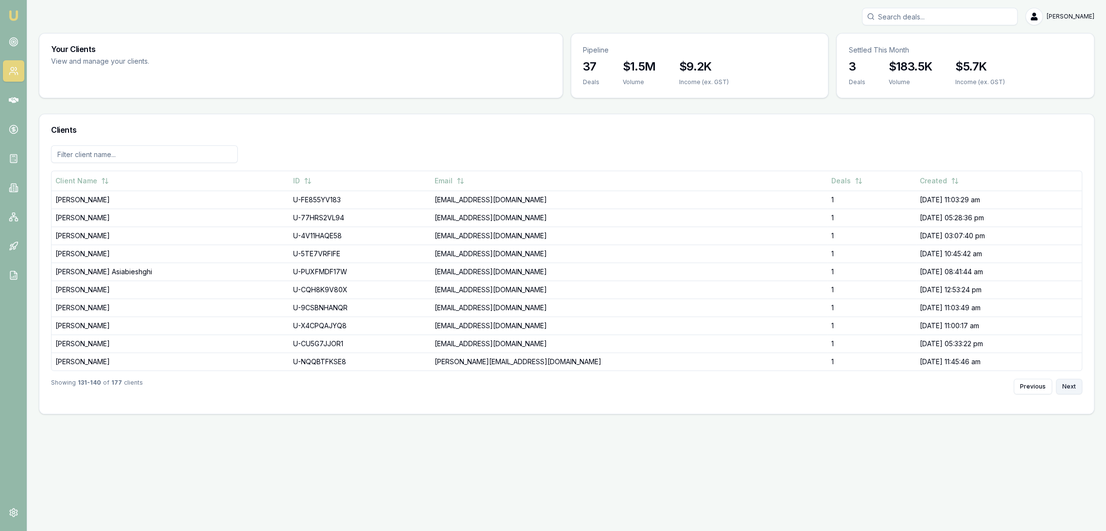
click at [1065, 384] on button "Next" at bounding box center [1069, 387] width 26 height 16
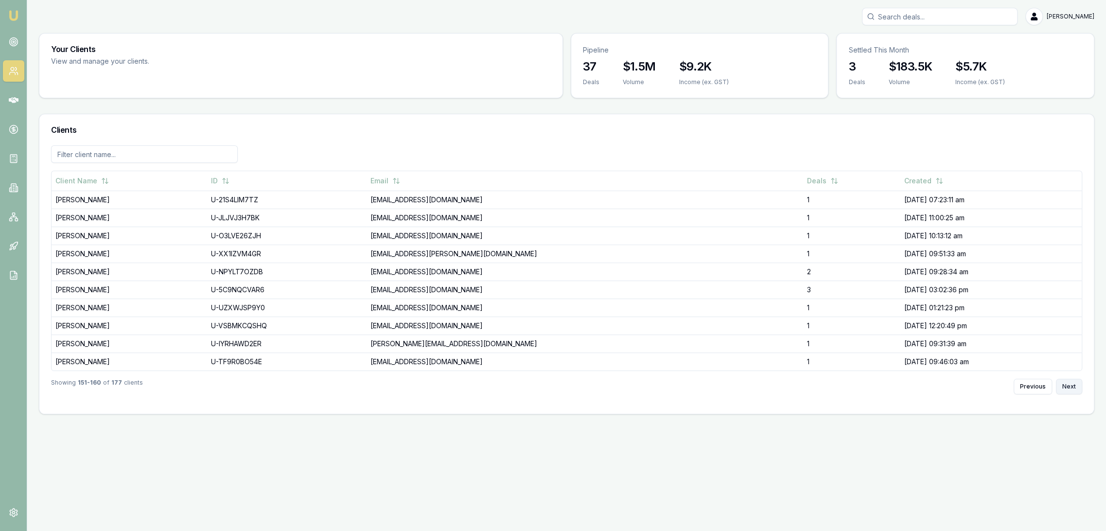
click at [1064, 384] on button "Next" at bounding box center [1069, 387] width 26 height 16
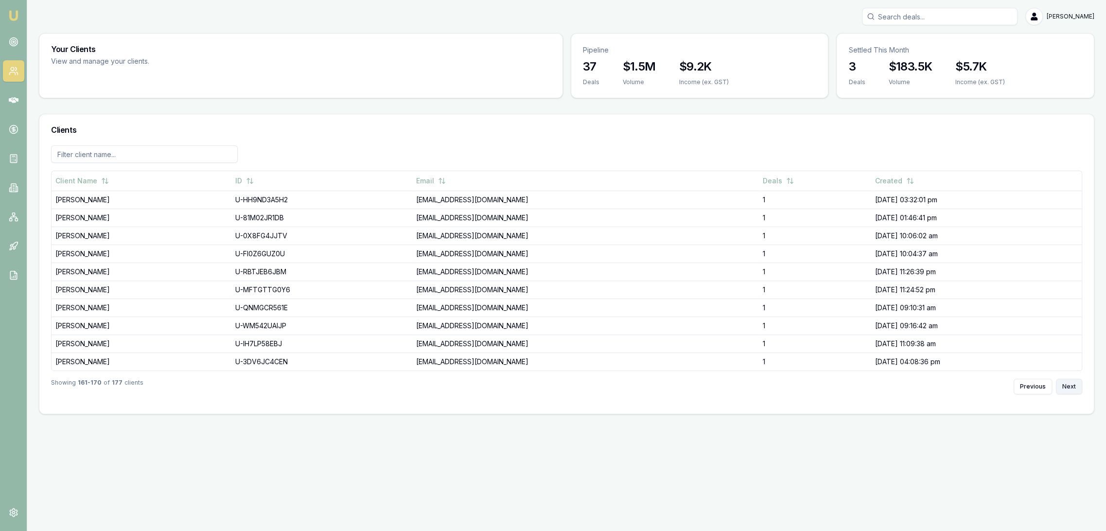
click at [1064, 384] on button "Next" at bounding box center [1069, 387] width 26 height 16
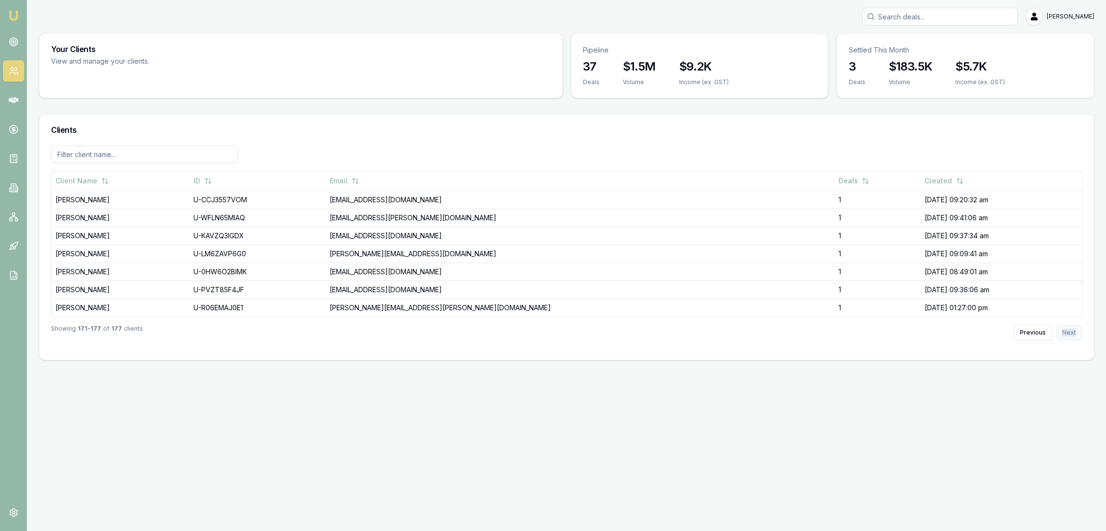
click at [1064, 384] on div "Emu Broker Robyn Adams Toggle Menu Your Clients View and manage your clients. P…" at bounding box center [553, 265] width 1106 height 531
click at [16, 13] on img at bounding box center [14, 16] width 12 height 12
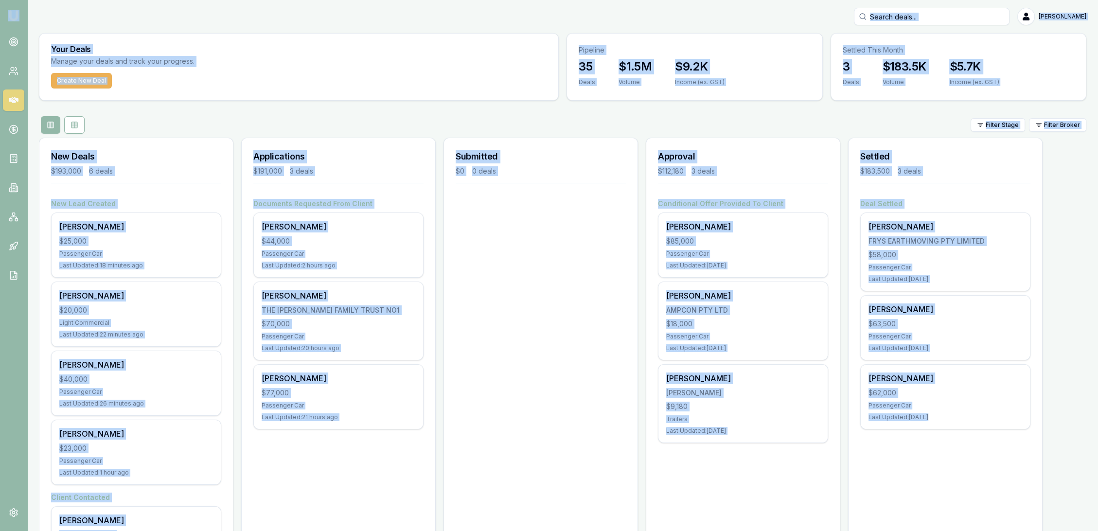
click at [259, 108] on div "Your Deals Manage your deals and track your progress. Create New Deal Pipeline …" at bounding box center [562, 353] width 1047 height 641
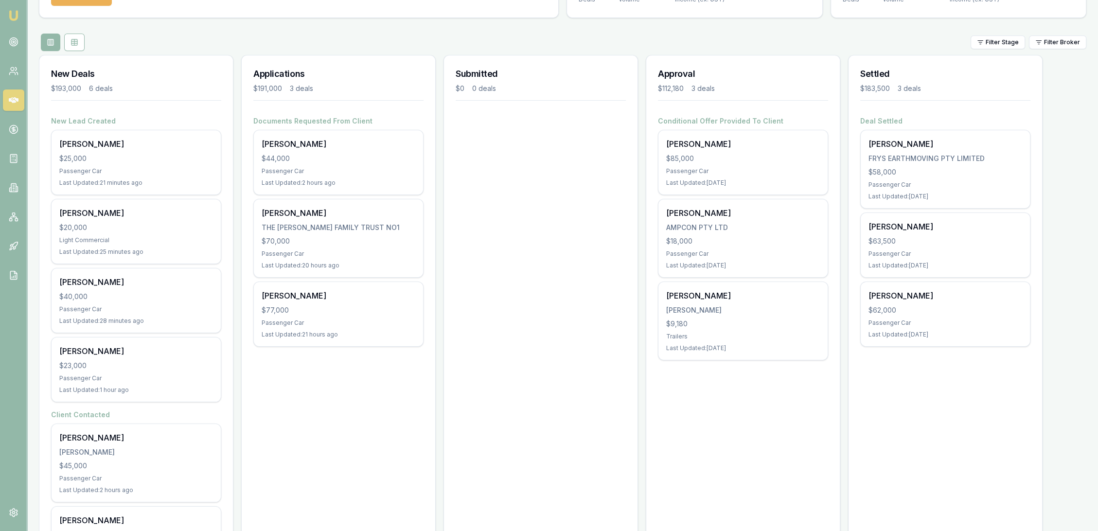
scroll to position [108, 0]
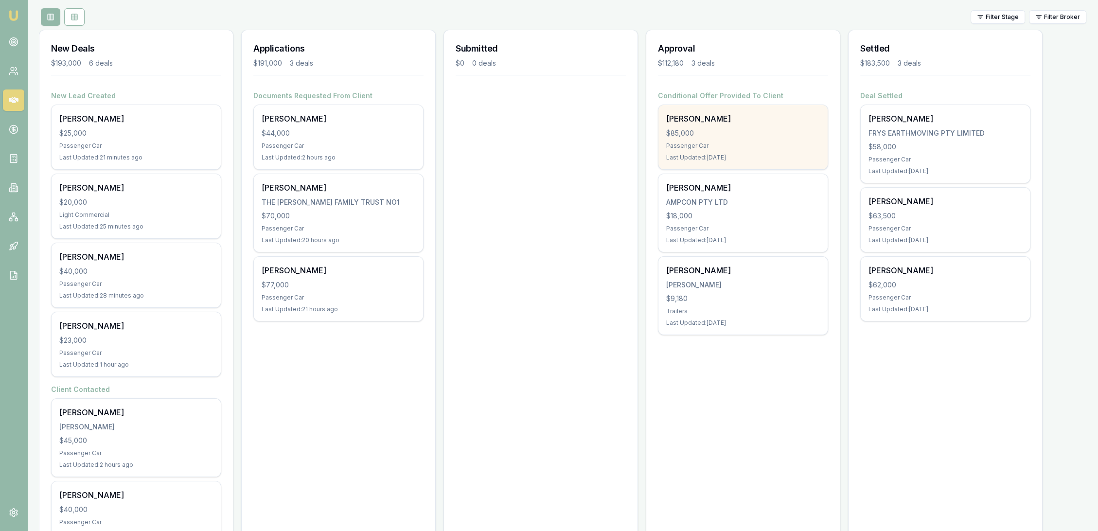
click at [761, 129] on div "$85,000" at bounding box center [743, 133] width 154 height 10
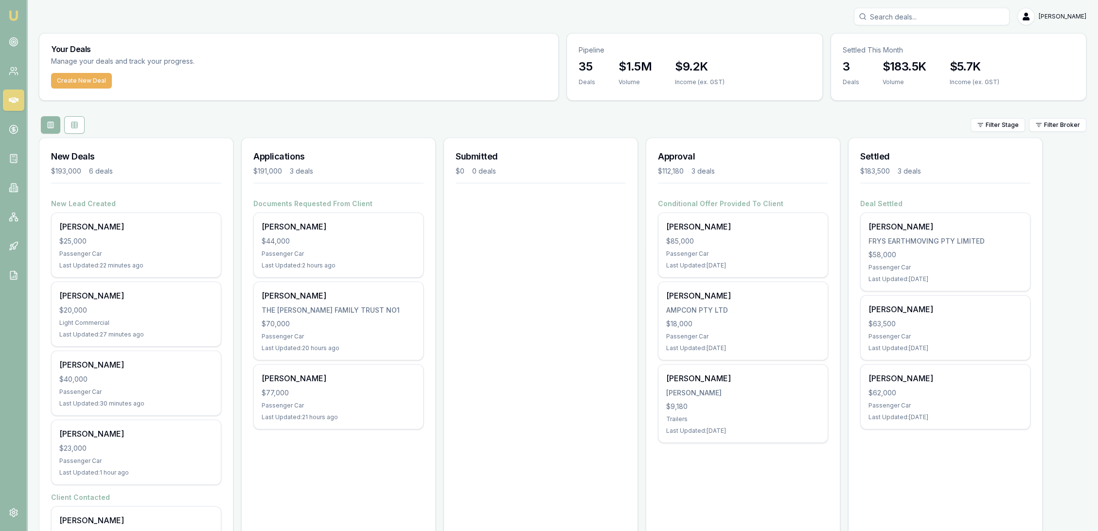
scroll to position [0, 0]
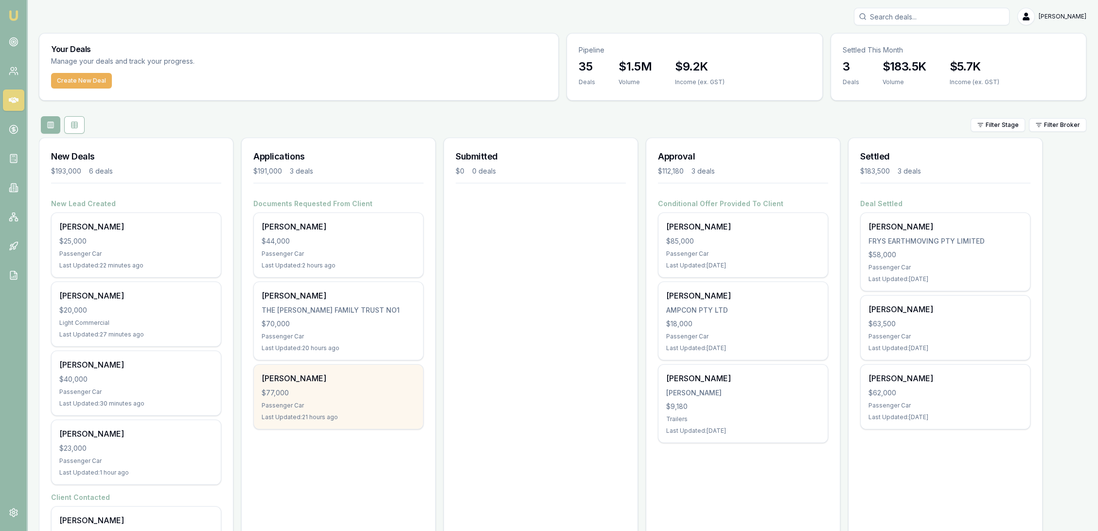
click at [318, 394] on div "$77,000" at bounding box center [339, 393] width 154 height 10
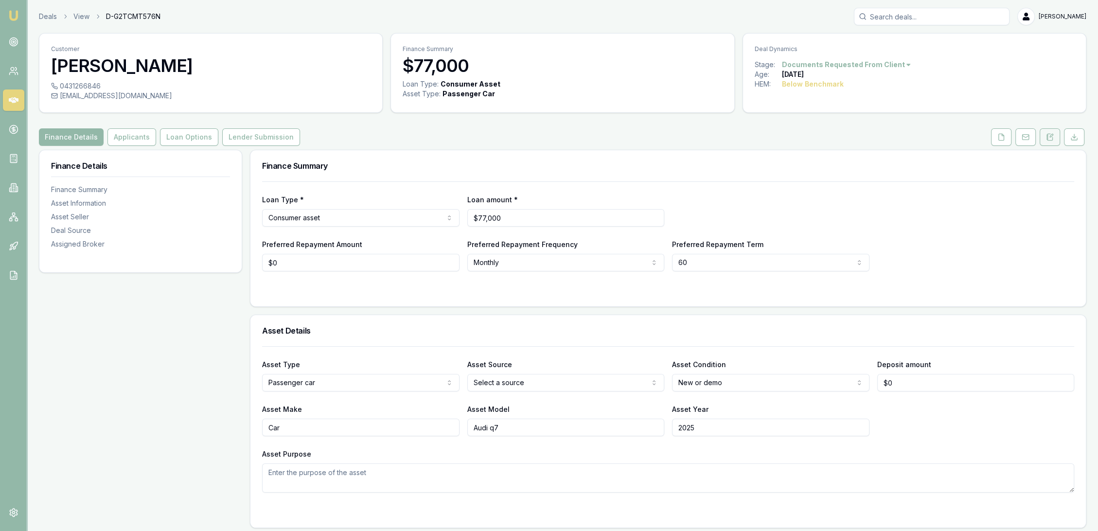
click at [1051, 132] on button at bounding box center [1049, 137] width 20 height 18
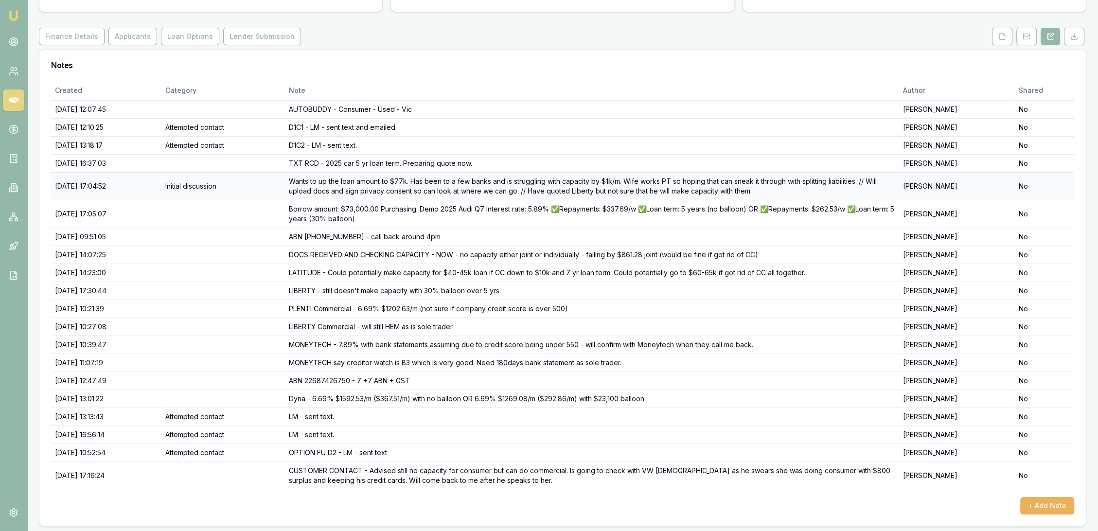
scroll to position [102, 0]
drag, startPoint x: 331, startPoint y: 233, endPoint x: 373, endPoint y: 232, distance: 42.3
click at [373, 232] on td "ABN 22687426750 - call back around 4pm" at bounding box center [592, 235] width 614 height 18
copy td "22687426750"
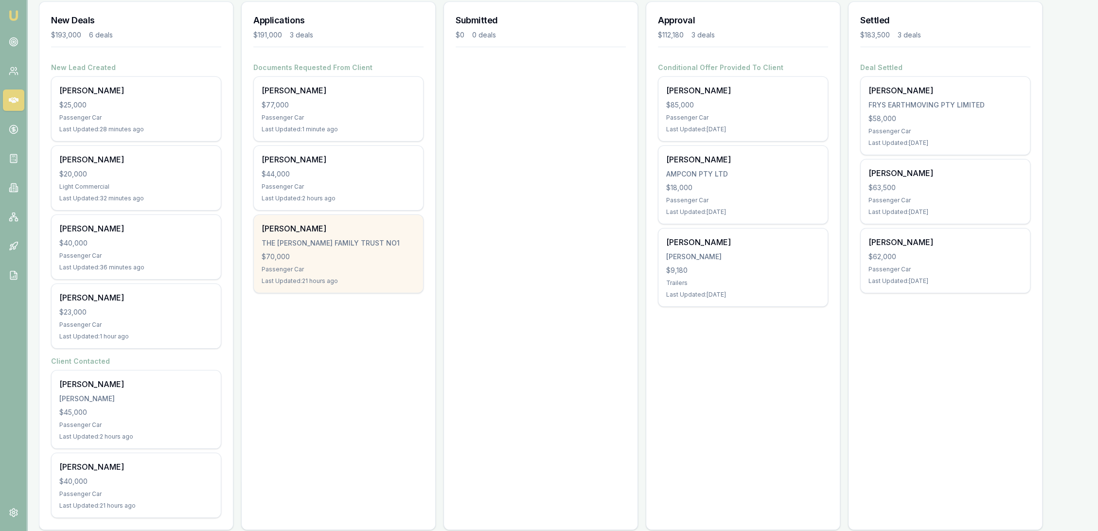
scroll to position [149, 0]
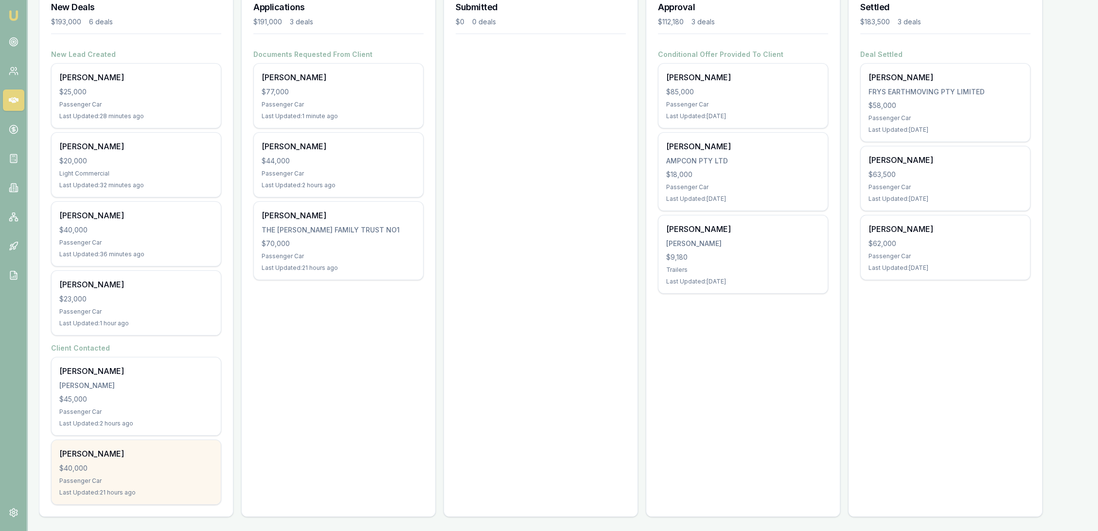
click at [95, 477] on div "Passenger Car" at bounding box center [136, 481] width 154 height 8
click at [96, 465] on div "$40,000" at bounding box center [136, 468] width 154 height 10
click at [89, 492] on div "Last Updated: 21 hours ago" at bounding box center [136, 493] width 154 height 8
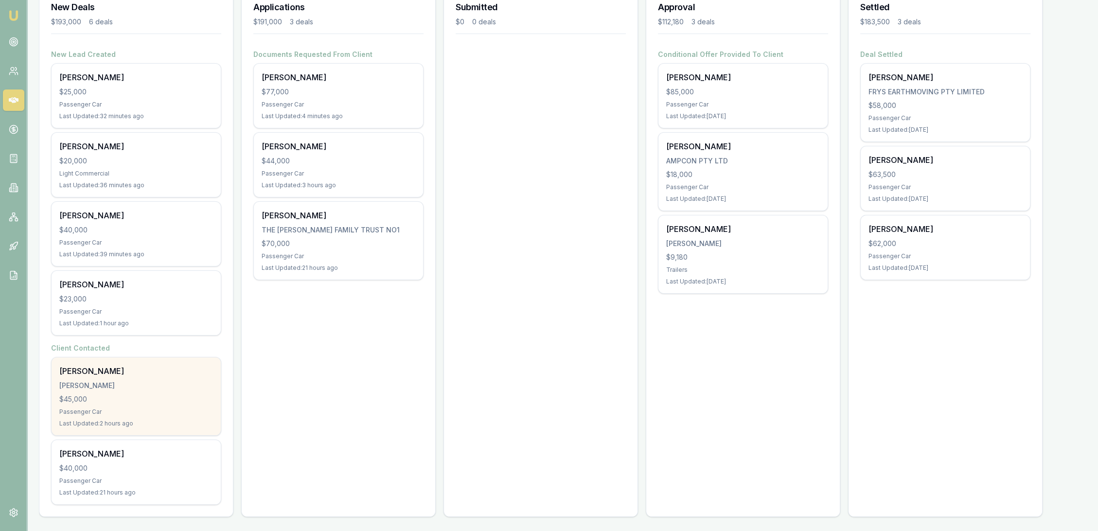
click at [118, 400] on div "$45,000" at bounding box center [136, 399] width 154 height 10
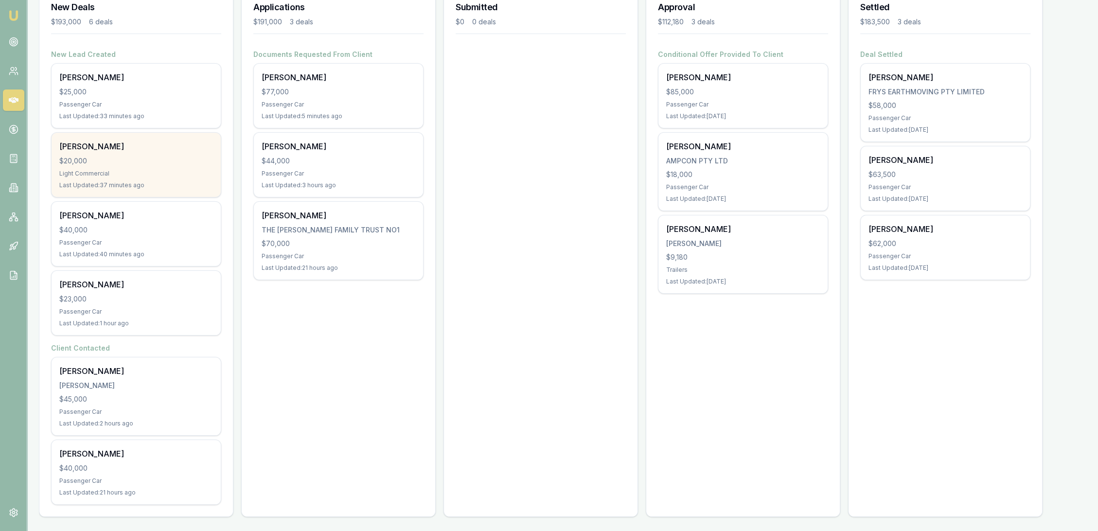
click at [143, 160] on div "$20,000" at bounding box center [136, 161] width 154 height 10
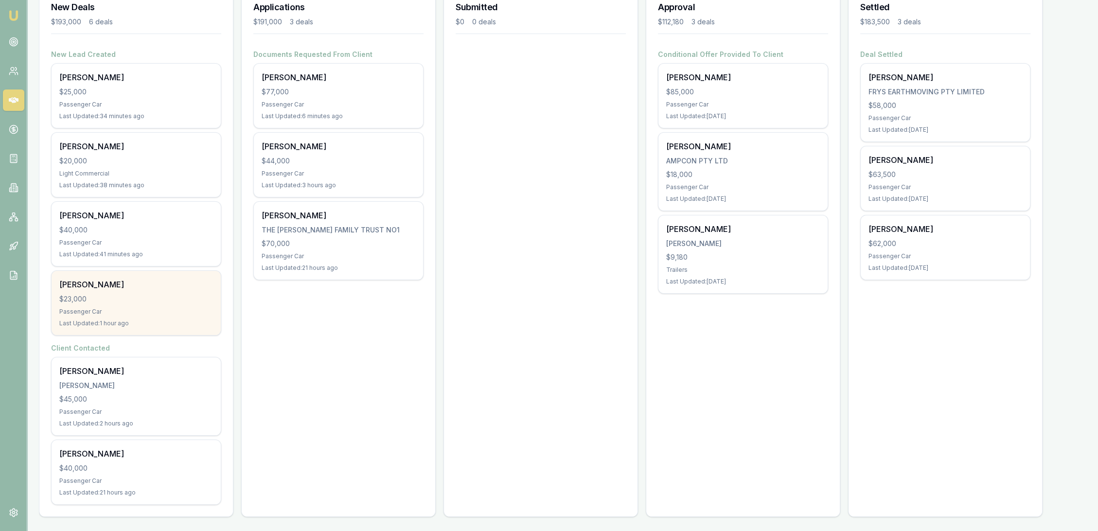
click at [104, 305] on div "Dylan Higgins $23,000 Passenger Car Last Updated: 1 hour ago" at bounding box center [136, 303] width 169 height 64
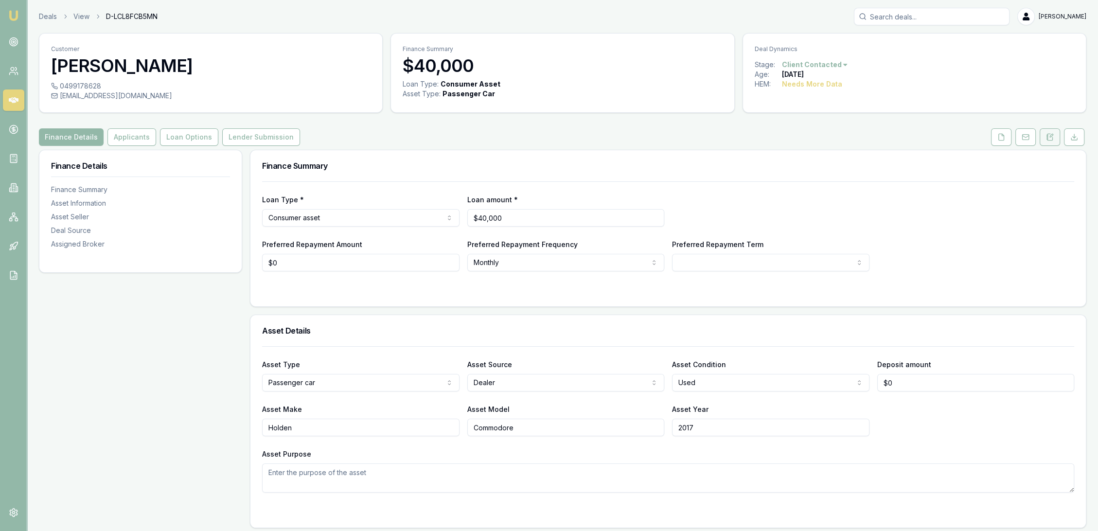
click at [1054, 141] on button at bounding box center [1049, 137] width 20 height 18
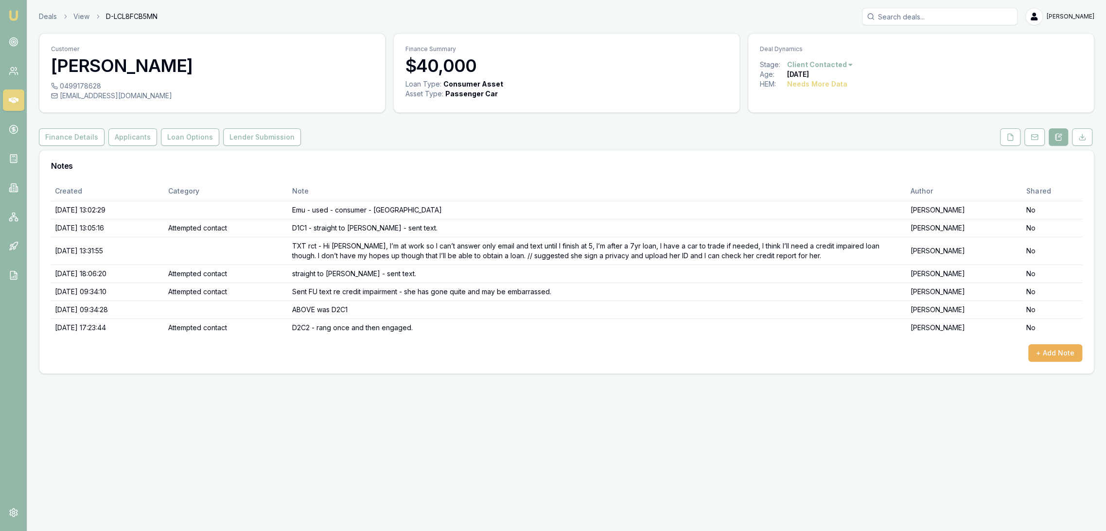
click at [9, 15] on img at bounding box center [14, 16] width 12 height 12
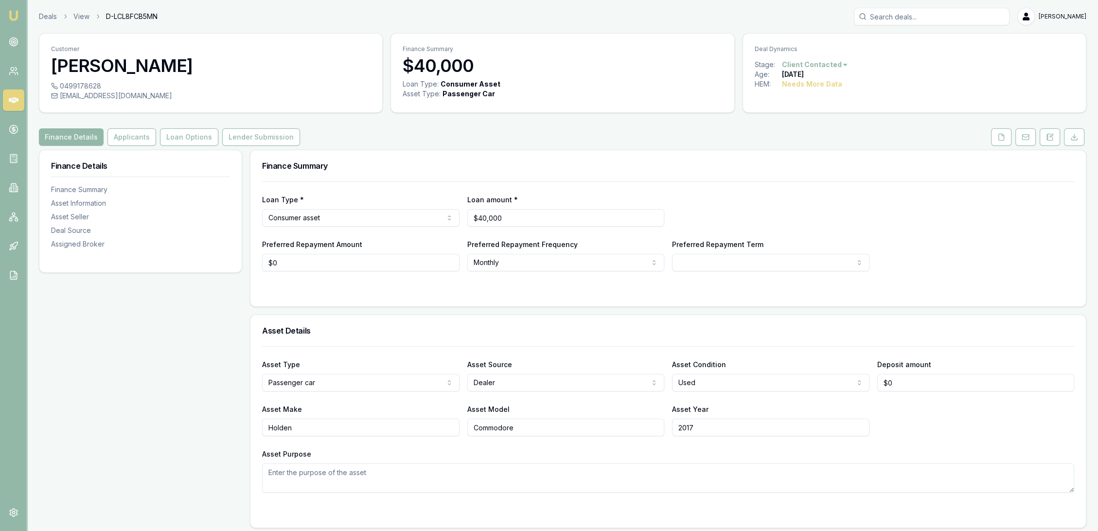
click at [1055, 136] on button at bounding box center [1049, 137] width 20 height 18
drag, startPoint x: 1050, startPoint y: 134, endPoint x: 1017, endPoint y: 149, distance: 36.1
click at [1050, 134] on icon at bounding box center [1049, 137] width 5 height 6
drag, startPoint x: 1048, startPoint y: 140, endPoint x: 1035, endPoint y: 143, distance: 13.0
click at [1048, 140] on icon at bounding box center [1050, 137] width 8 height 8
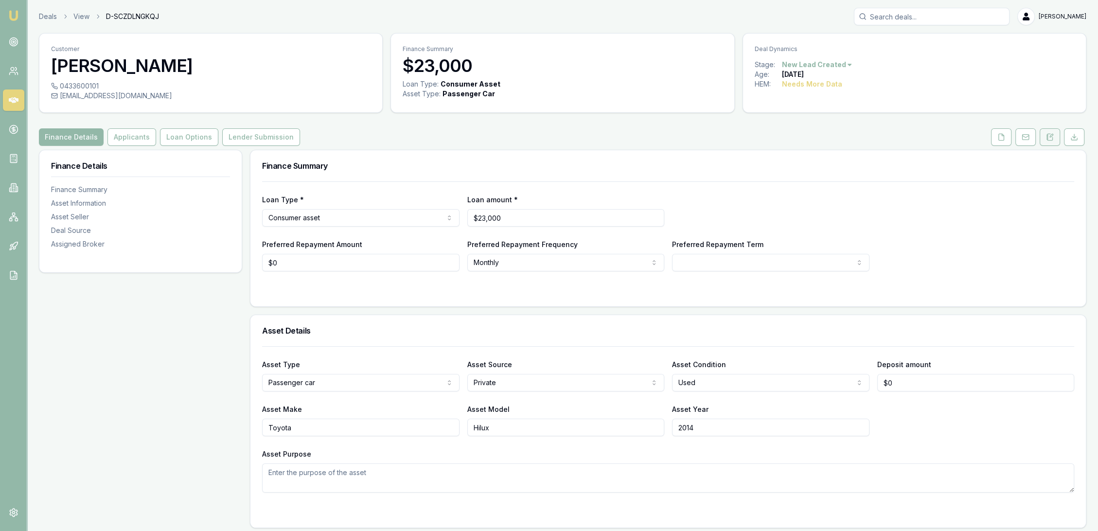
drag, startPoint x: 1053, startPoint y: 136, endPoint x: 1047, endPoint y: 136, distance: 6.3
click at [1053, 136] on button at bounding box center [1049, 137] width 20 height 18
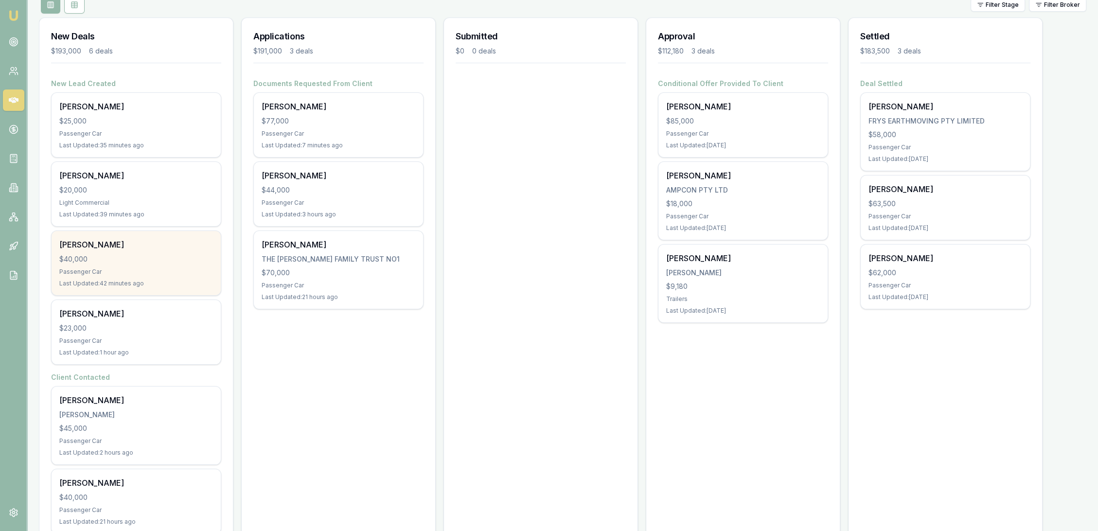
scroll to position [149, 0]
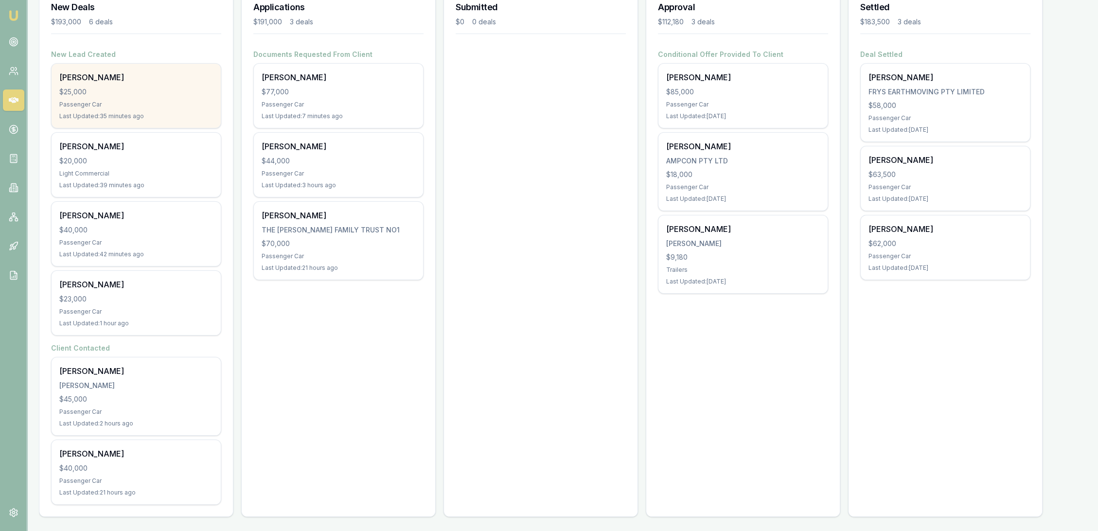
click at [154, 109] on div "John Walker $25,000 Passenger Car Last Updated: 35 minutes ago" at bounding box center [136, 96] width 169 height 64
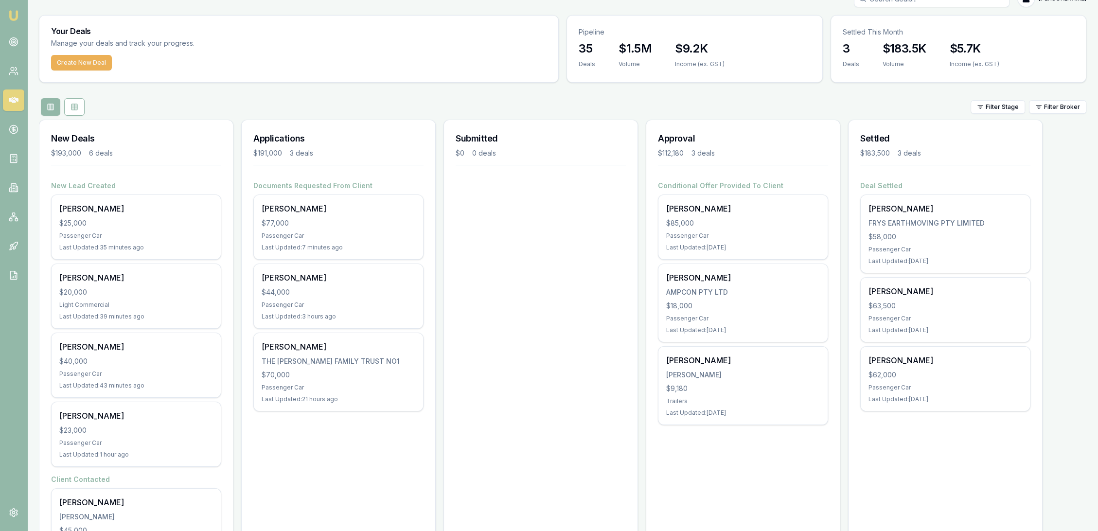
scroll to position [0, 0]
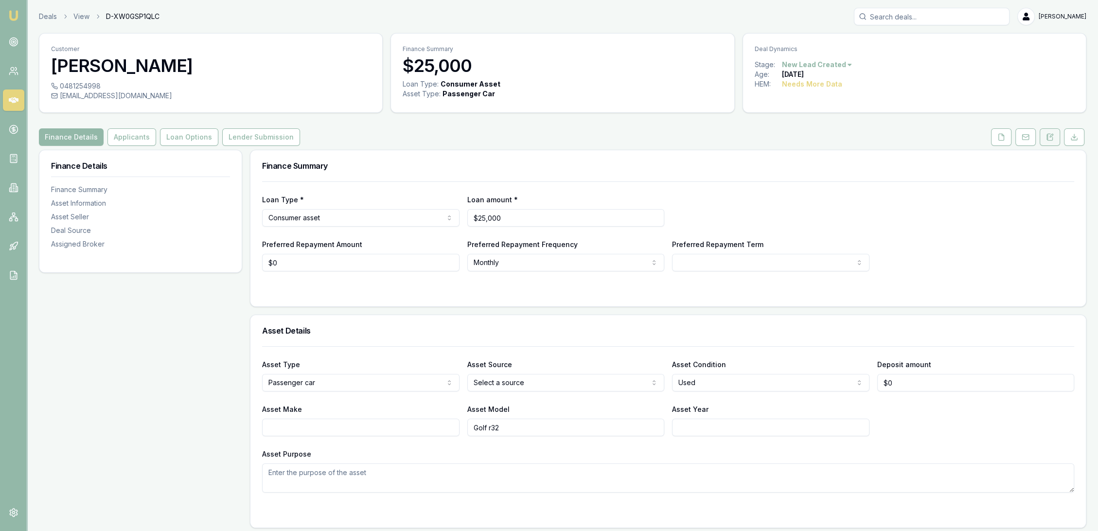
click at [1049, 137] on icon at bounding box center [1050, 137] width 8 height 8
click at [1050, 138] on icon at bounding box center [1050, 137] width 8 height 8
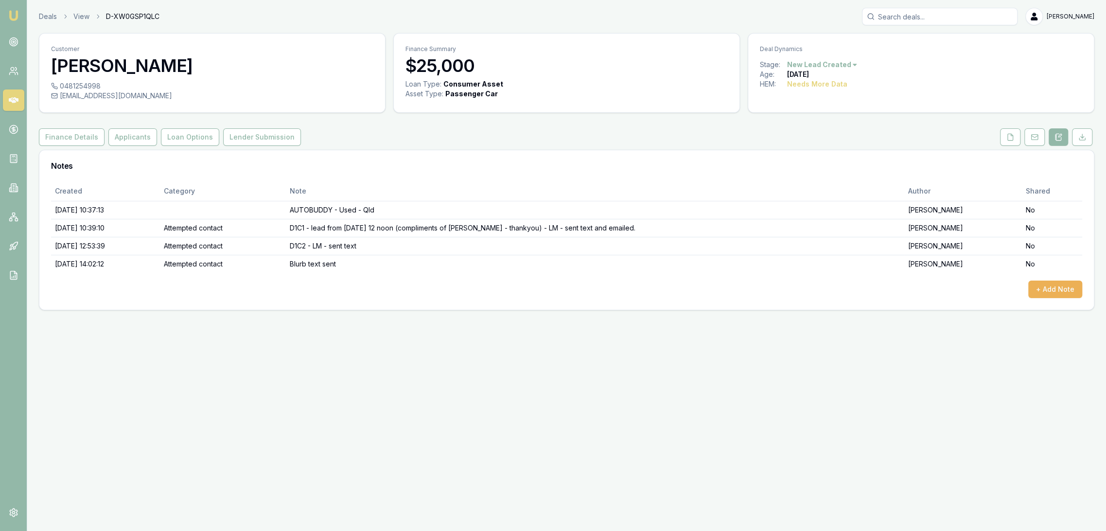
click at [14, 17] on img at bounding box center [14, 16] width 12 height 12
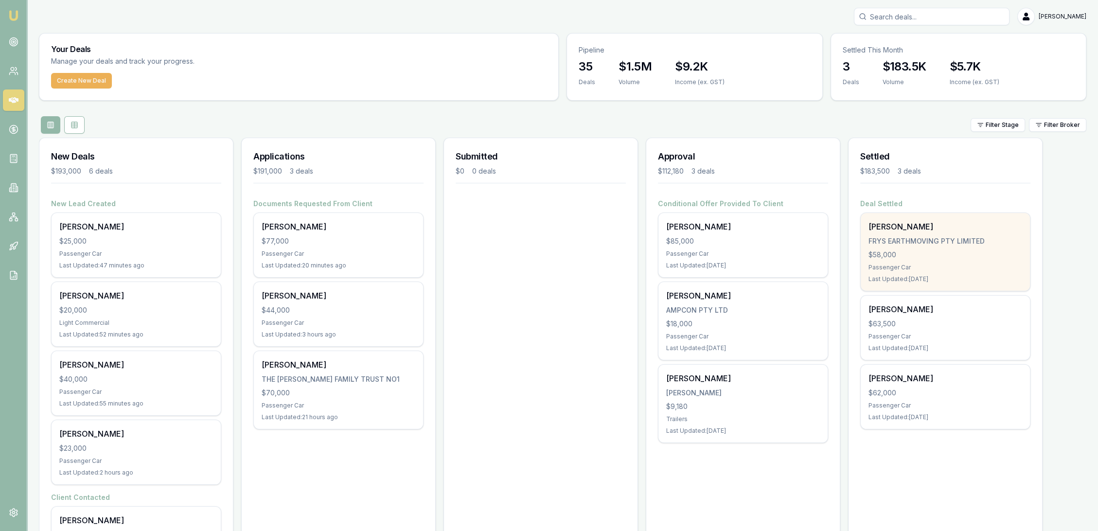
click at [935, 270] on div "Passenger Car" at bounding box center [945, 267] width 154 height 8
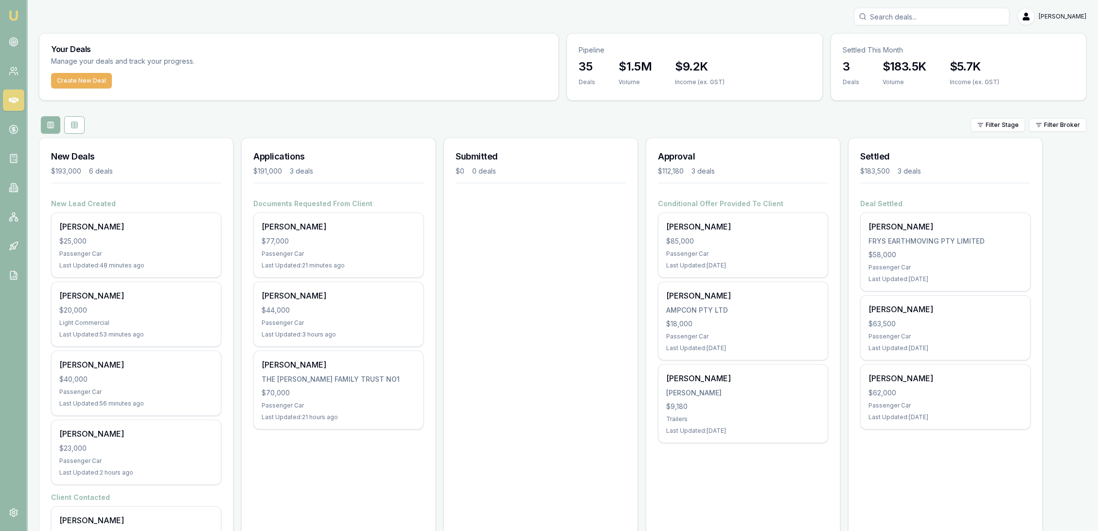
click at [16, 18] on img at bounding box center [14, 16] width 12 height 12
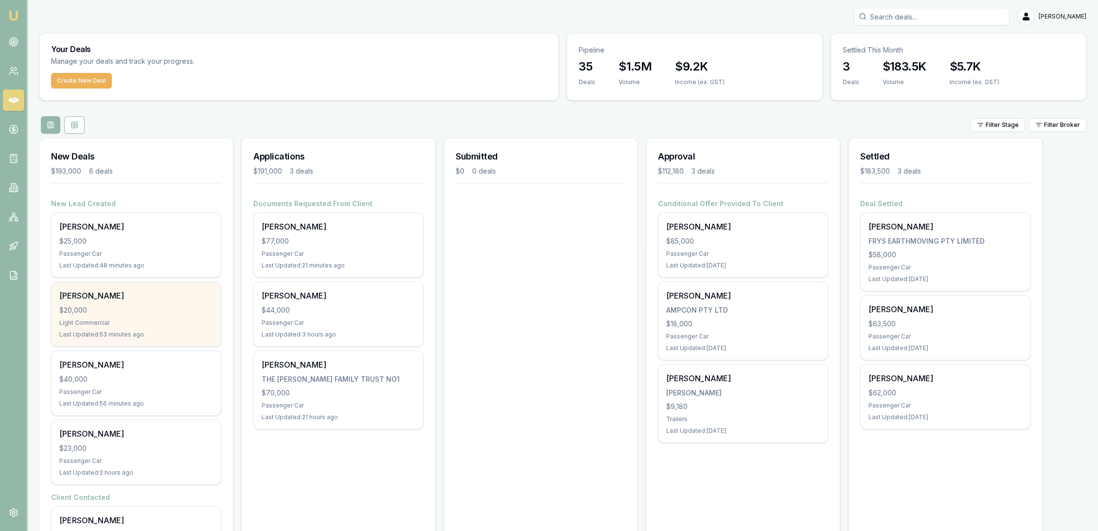
click at [149, 322] on div "Light Commercial" at bounding box center [136, 323] width 154 height 8
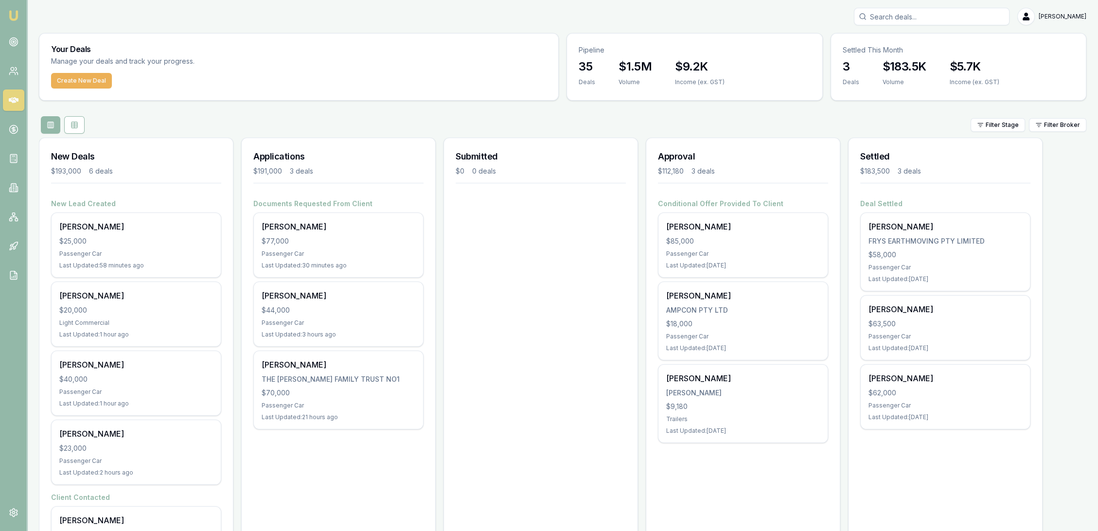
click at [908, 16] on input "Search deals" at bounding box center [932, 17] width 156 height 18
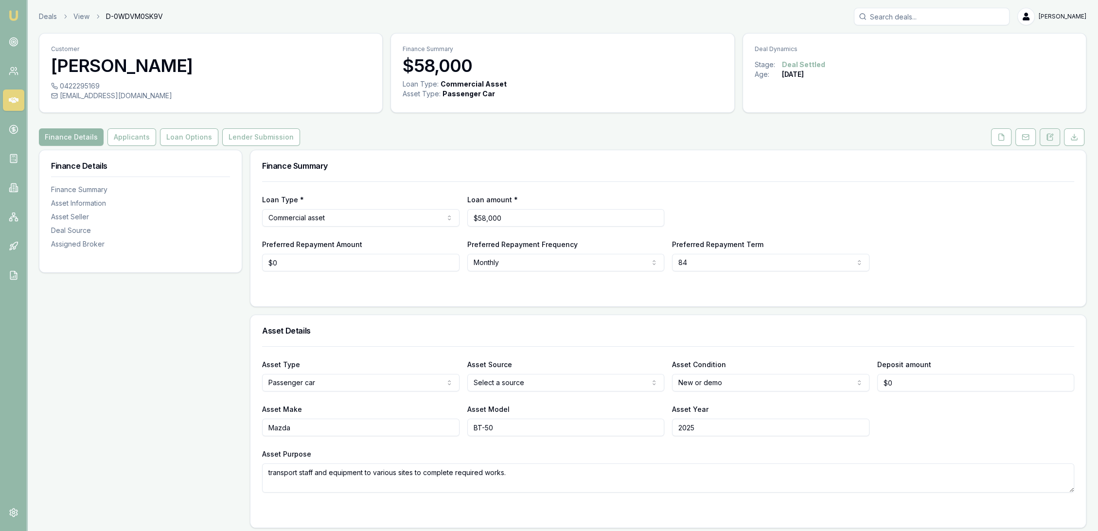
click at [1052, 139] on icon at bounding box center [1050, 137] width 8 height 8
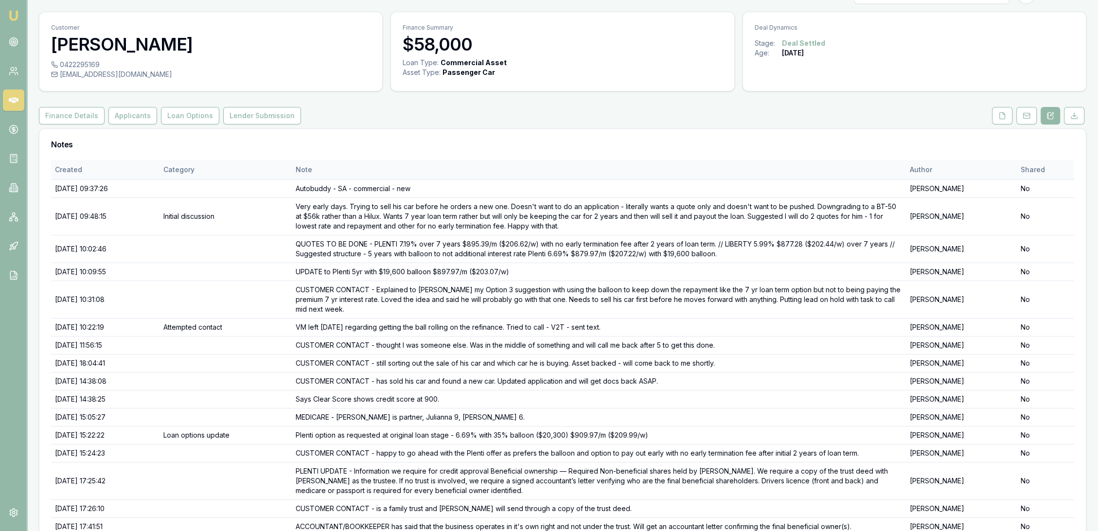
scroll to position [16, 0]
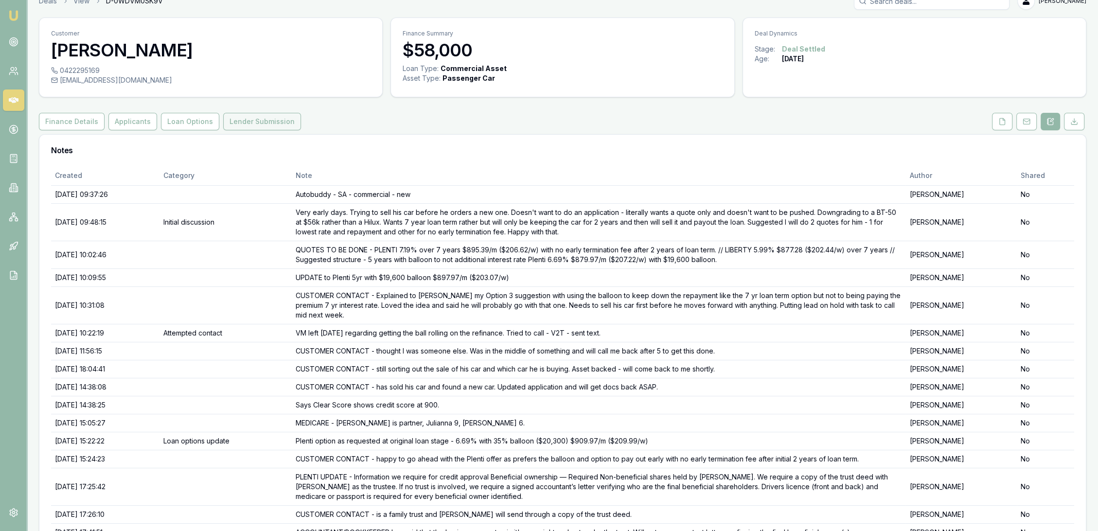
click at [258, 125] on button "Lender Submission" at bounding box center [262, 122] width 78 height 18
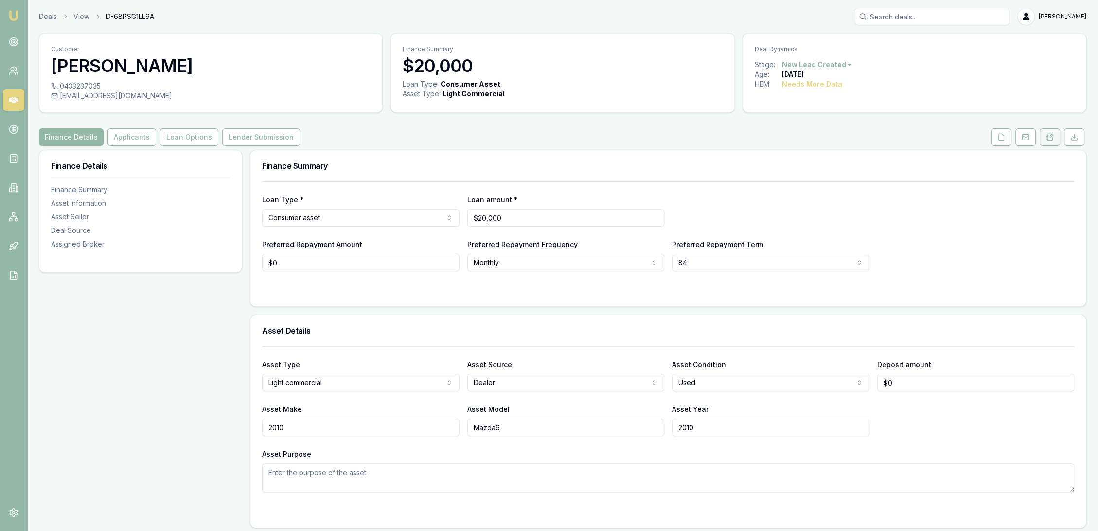
click at [1052, 143] on button at bounding box center [1049, 137] width 20 height 18
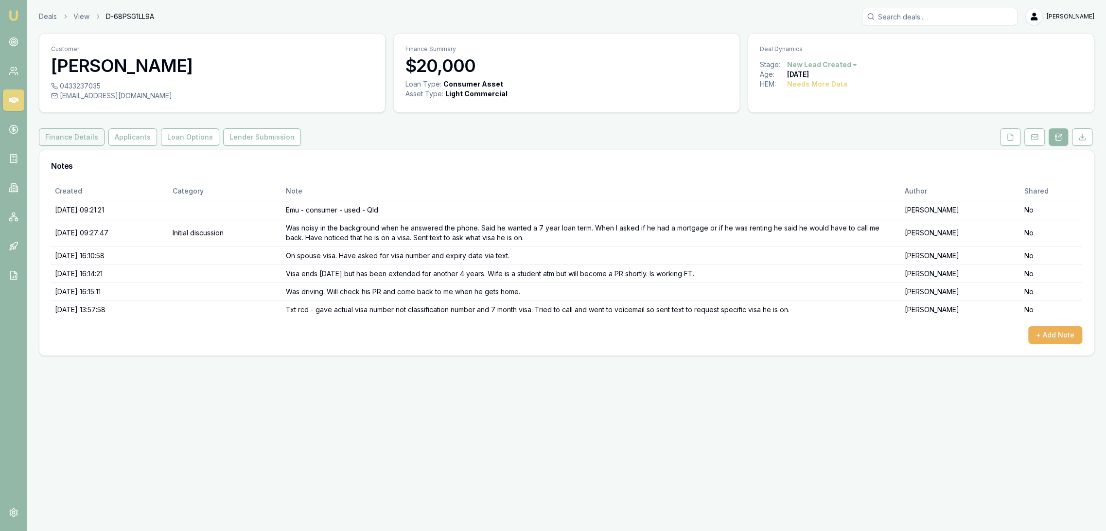
click at [74, 138] on button "Finance Details" at bounding box center [72, 137] width 66 height 18
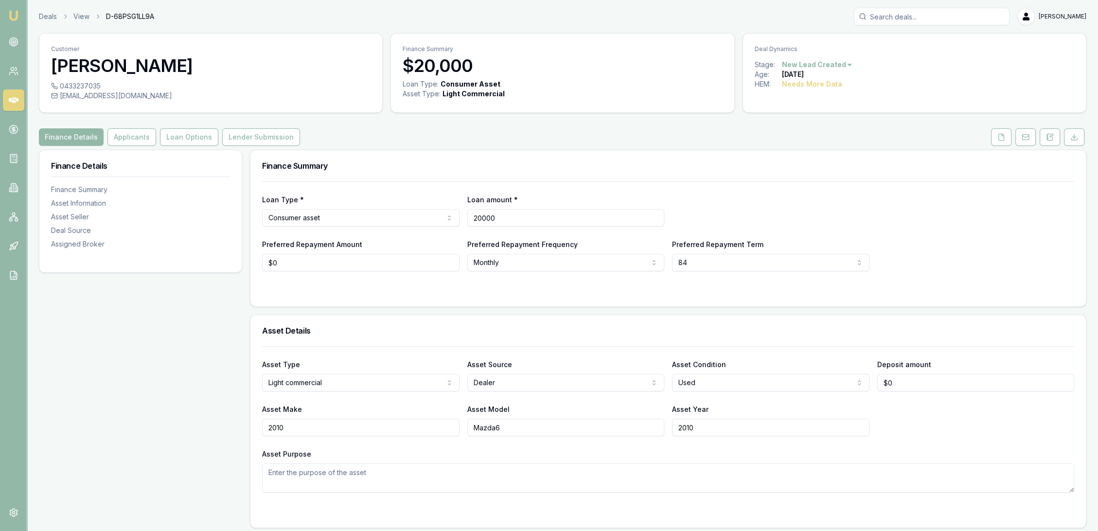
drag, startPoint x: 507, startPoint y: 216, endPoint x: 438, endPoint y: 210, distance: 69.8
click at [438, 210] on div "Loan Type * Consumer asset Consumer loan Consumer asset Commercial loan Commerc…" at bounding box center [668, 209] width 812 height 33
type input "5"
type input "$6,000"
click at [764, 220] on div "Loan Type * Consumer asset Consumer loan Consumer asset Commercial loan Commerc…" at bounding box center [668, 209] width 812 height 33
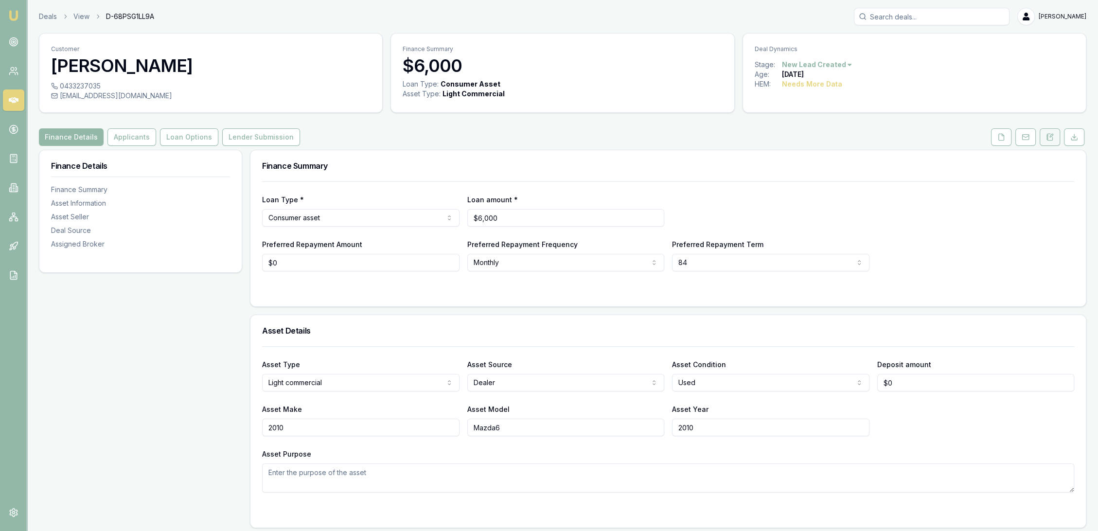
click at [1052, 140] on icon at bounding box center [1049, 137] width 5 height 6
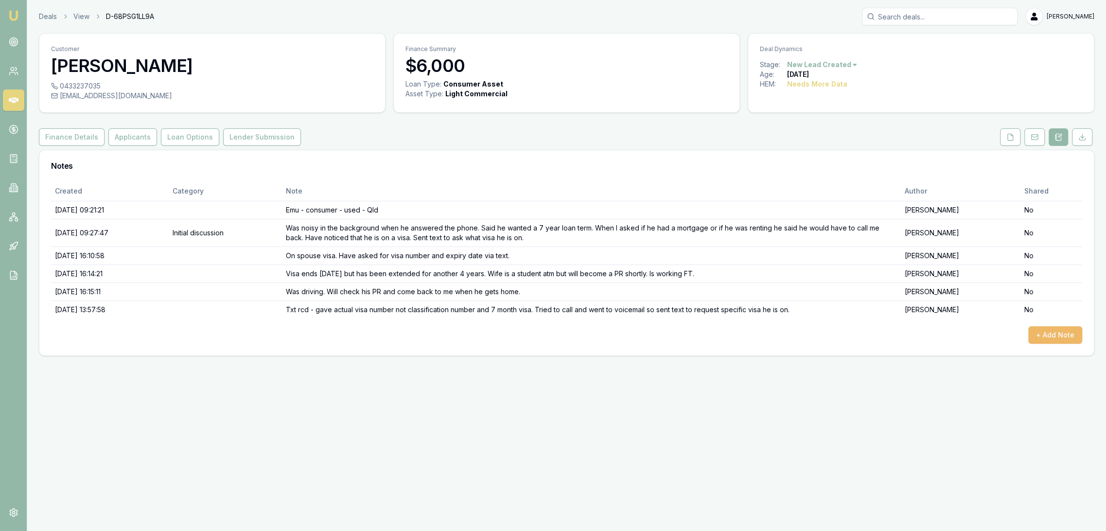
click at [1055, 336] on button "+ Add Note" at bounding box center [1055, 335] width 54 height 18
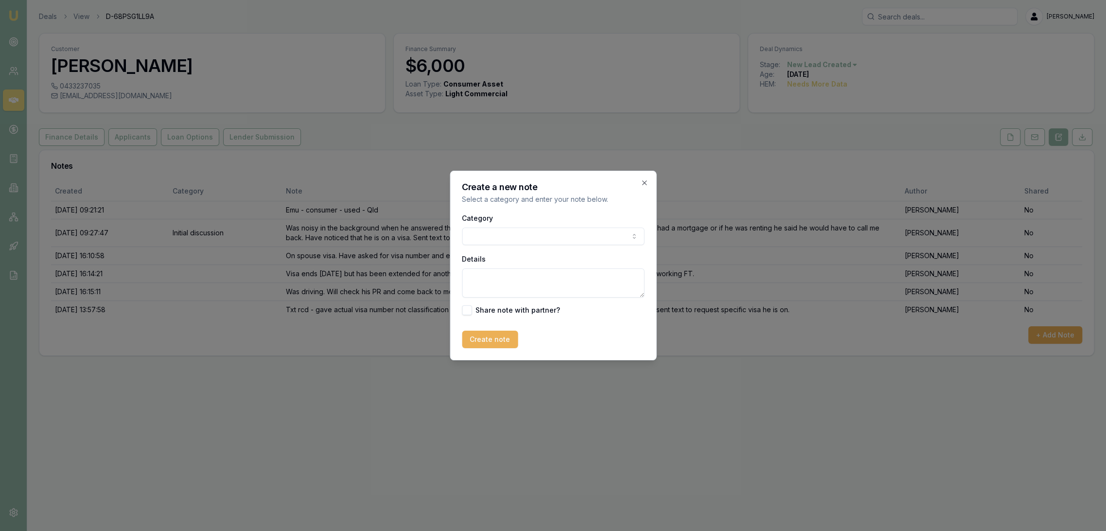
click at [490, 283] on textarea "Details" at bounding box center [553, 282] width 182 height 29
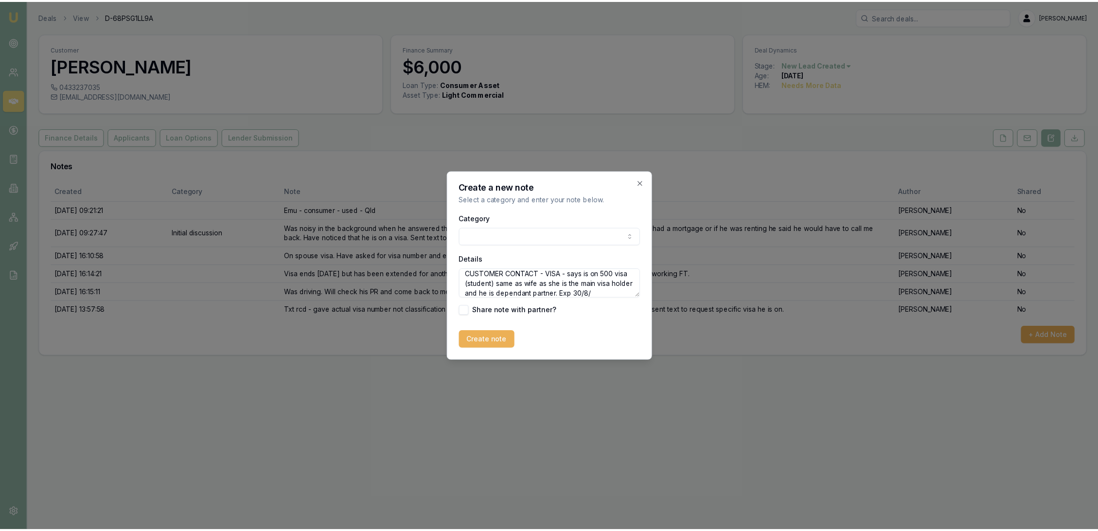
scroll to position [13, 0]
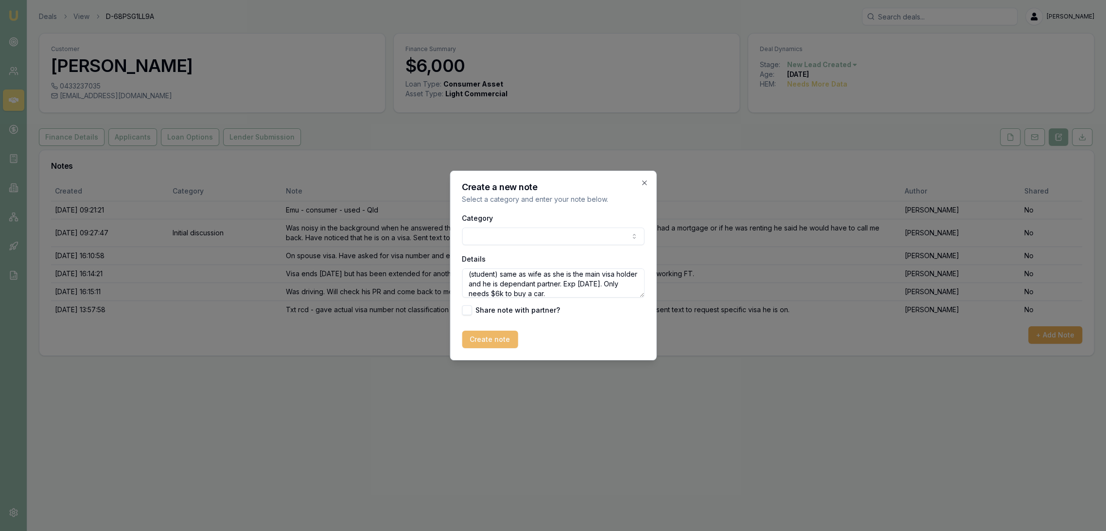
type textarea "CUSTOMER CONTACT - VISA - says is on 500 visa (student) same as wife as she is …"
click at [492, 338] on button "Create note" at bounding box center [490, 340] width 56 height 18
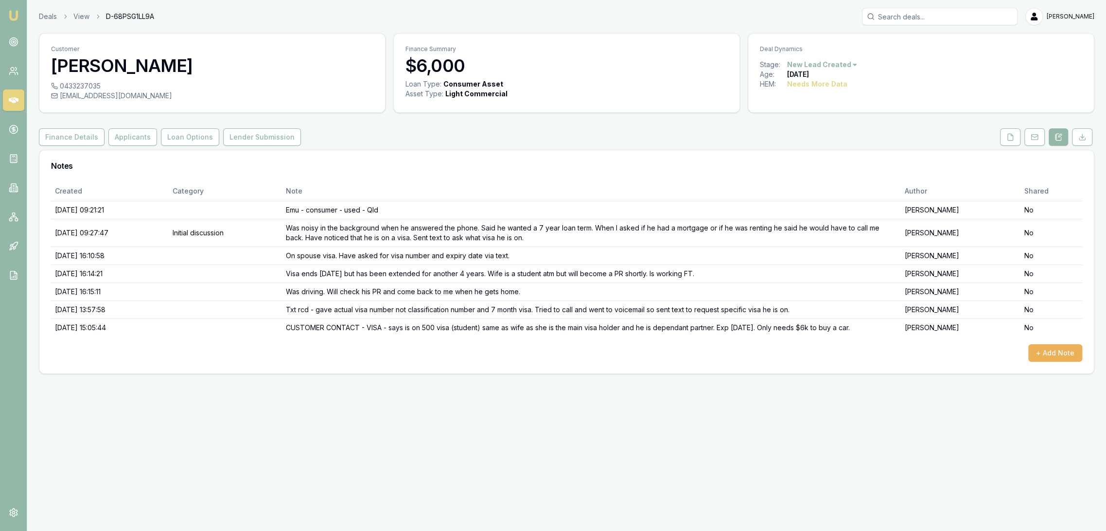
drag, startPoint x: 13, startPoint y: 14, endPoint x: 27, endPoint y: 6, distance: 16.1
click at [13, 14] on img at bounding box center [14, 16] width 12 height 12
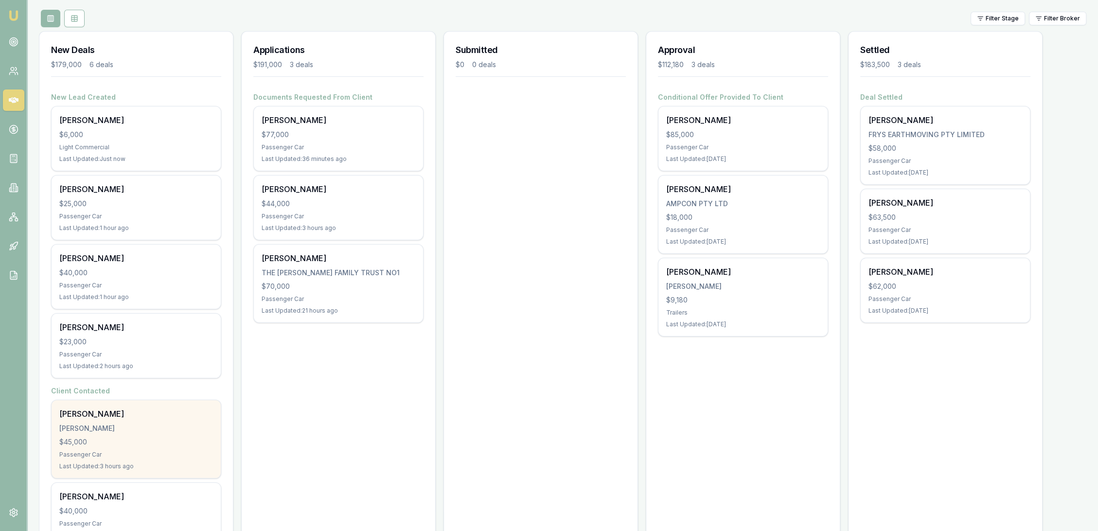
scroll to position [149, 0]
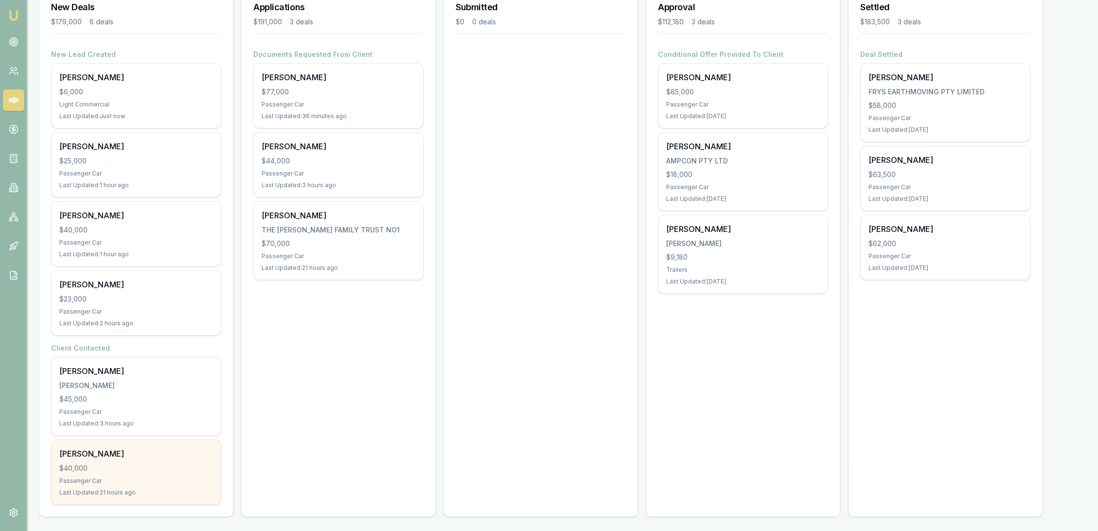
click at [94, 470] on div "$40,000" at bounding box center [136, 468] width 154 height 10
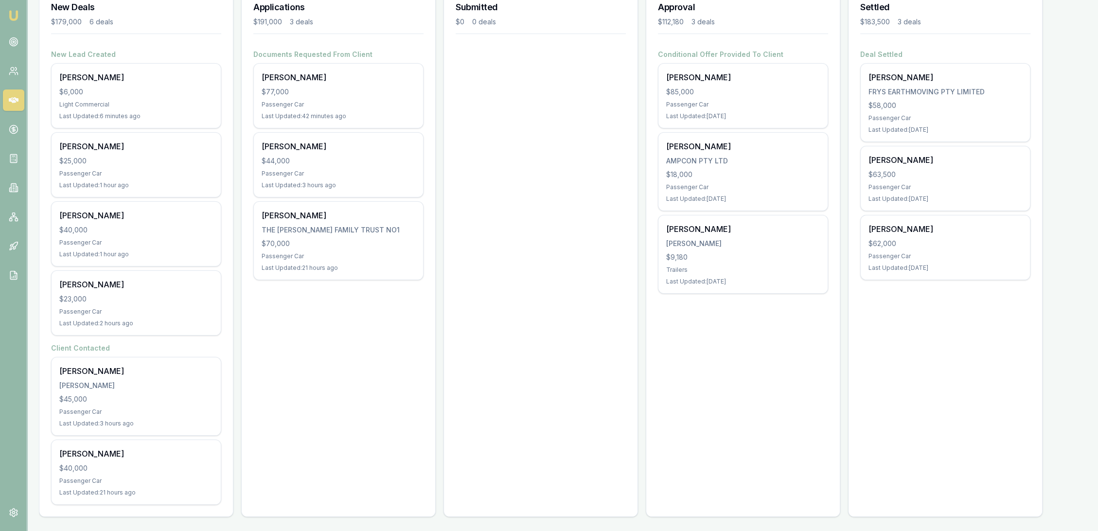
click at [14, 11] on img at bounding box center [14, 16] width 12 height 12
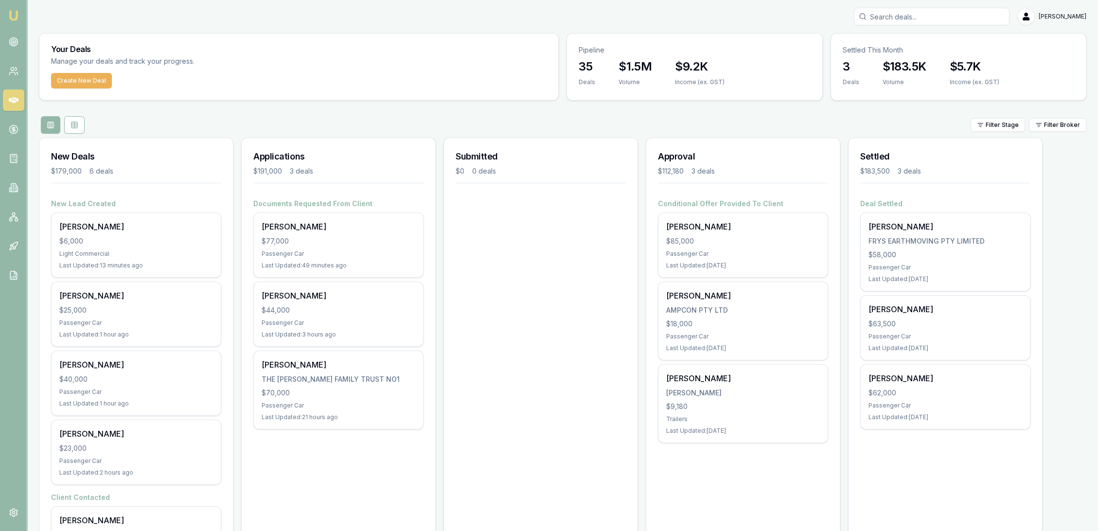
click at [17, 19] on img at bounding box center [14, 16] width 12 height 12
click at [933, 17] on input "Search deals" at bounding box center [932, 17] width 156 height 18
drag, startPoint x: 887, startPoint y: 28, endPoint x: 875, endPoint y: 28, distance: 12.2
click at [875, 28] on div "arron No results Robyn Adams Toggle Menu Your Deals Manage your deals and track…" at bounding box center [562, 341] width 1070 height 666
type input "aaron"
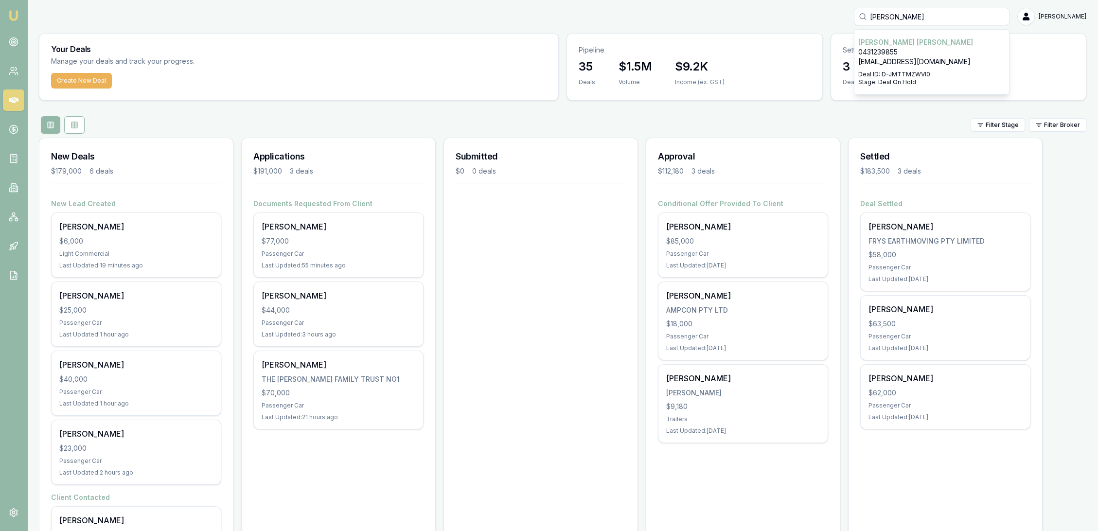
click at [893, 77] on p "Deal ID: D-JMTTMZWVI0" at bounding box center [931, 74] width 147 height 8
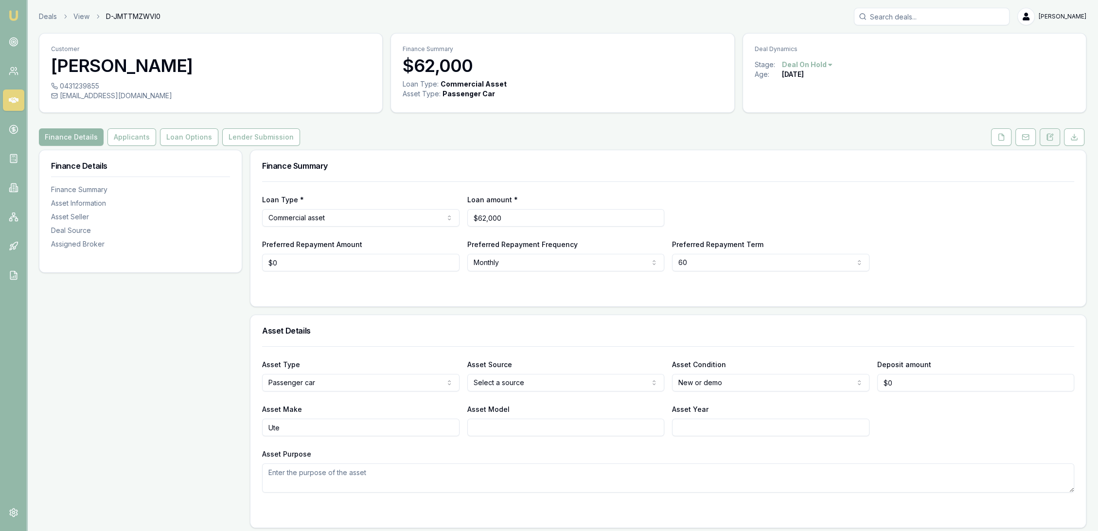
click at [1055, 137] on button at bounding box center [1049, 137] width 20 height 18
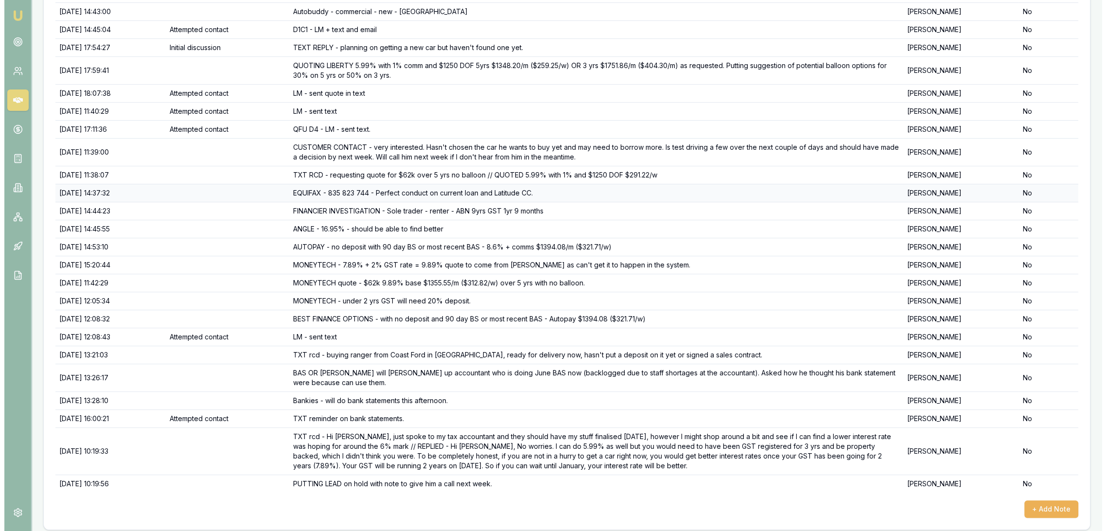
scroll to position [203, 0]
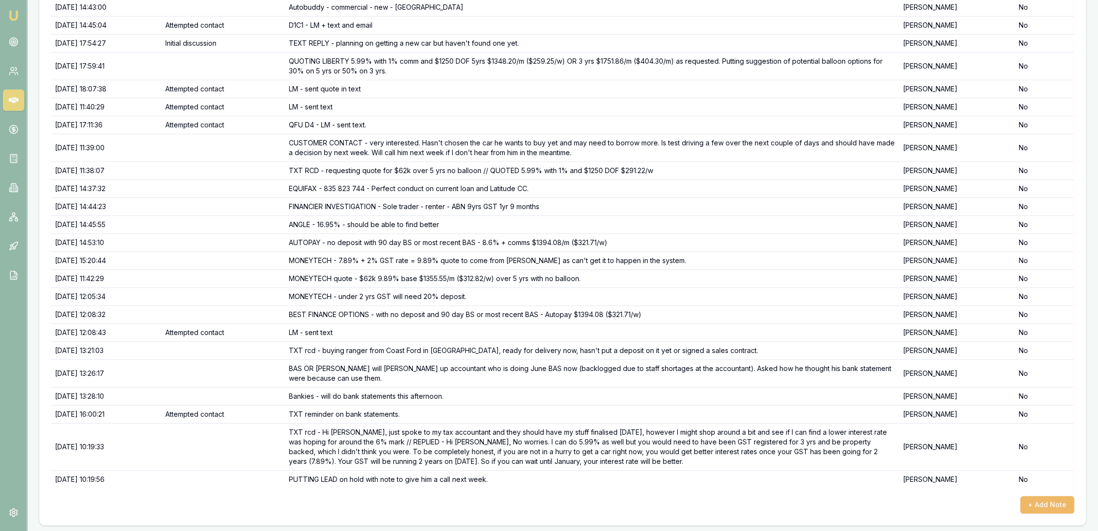
click at [1057, 502] on button "+ Add Note" at bounding box center [1047, 505] width 54 height 18
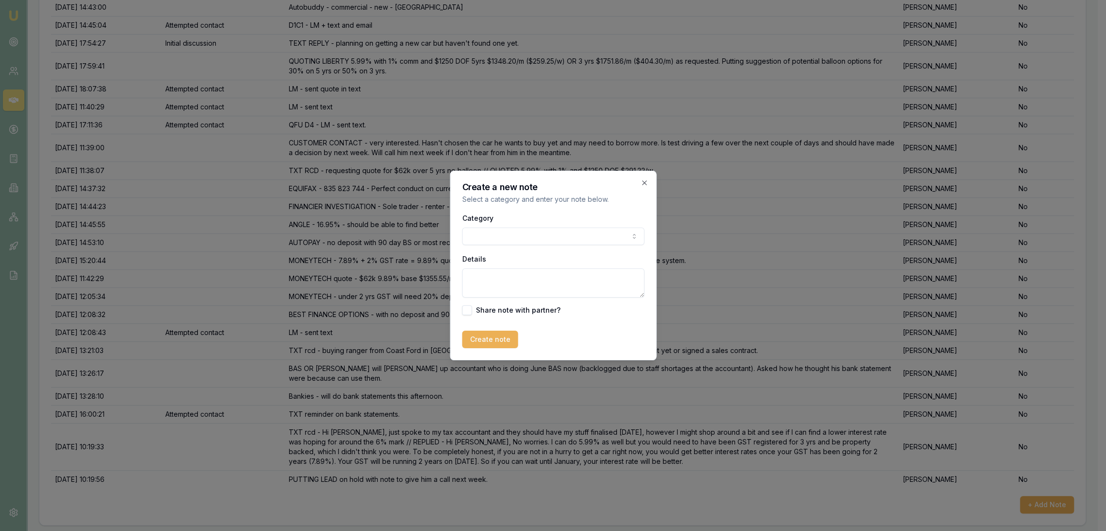
click at [501, 279] on textarea "Details" at bounding box center [553, 282] width 182 height 29
paste textarea "Thanks Robyn I’m still up in the air of what I’m going to do but will work it o…"
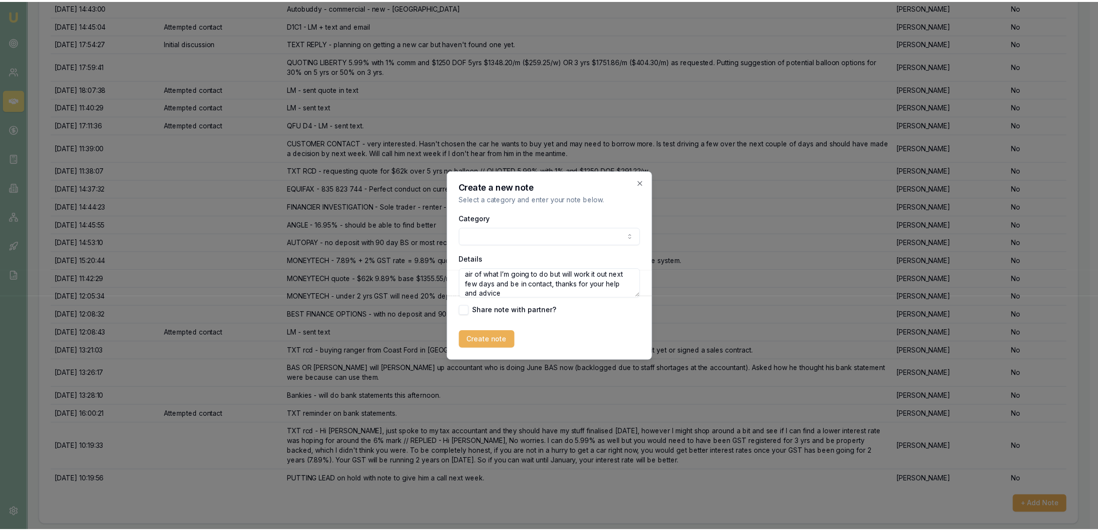
scroll to position [0, 0]
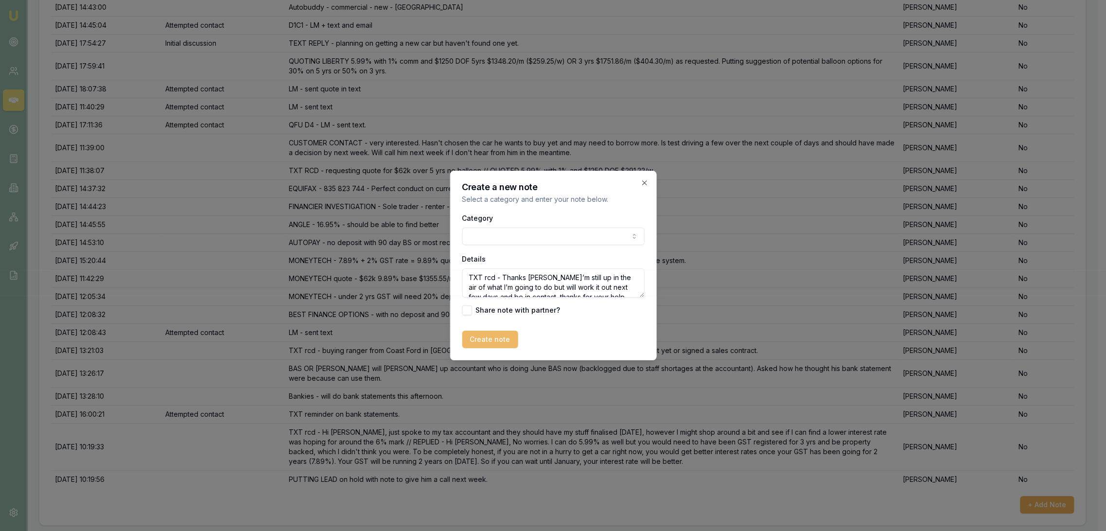
type textarea "TXT rcd - Thanks Robyn I’m still up in the air of what I’m going to do but will…"
click at [480, 341] on button "Create note" at bounding box center [490, 340] width 56 height 18
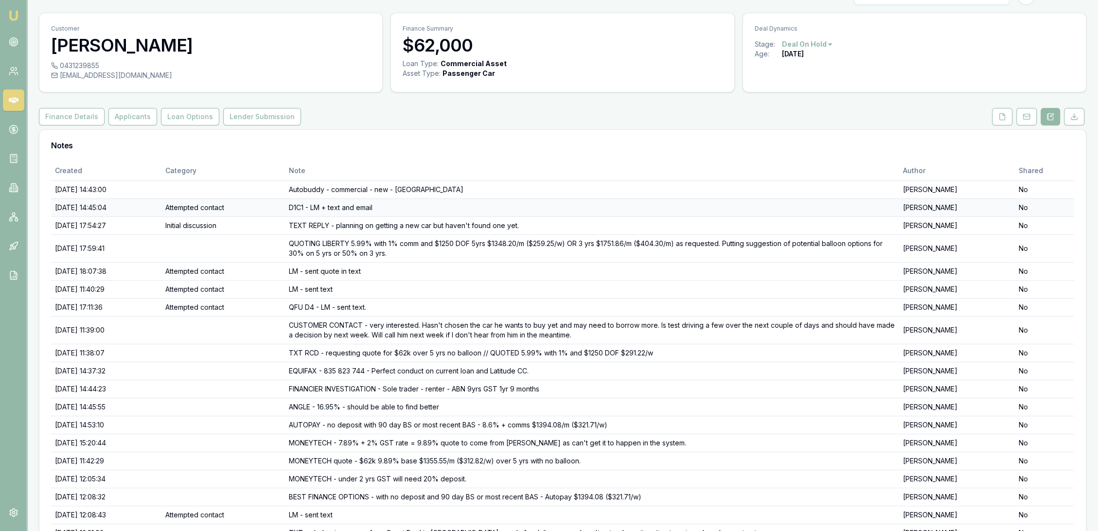
scroll to position [5, 0]
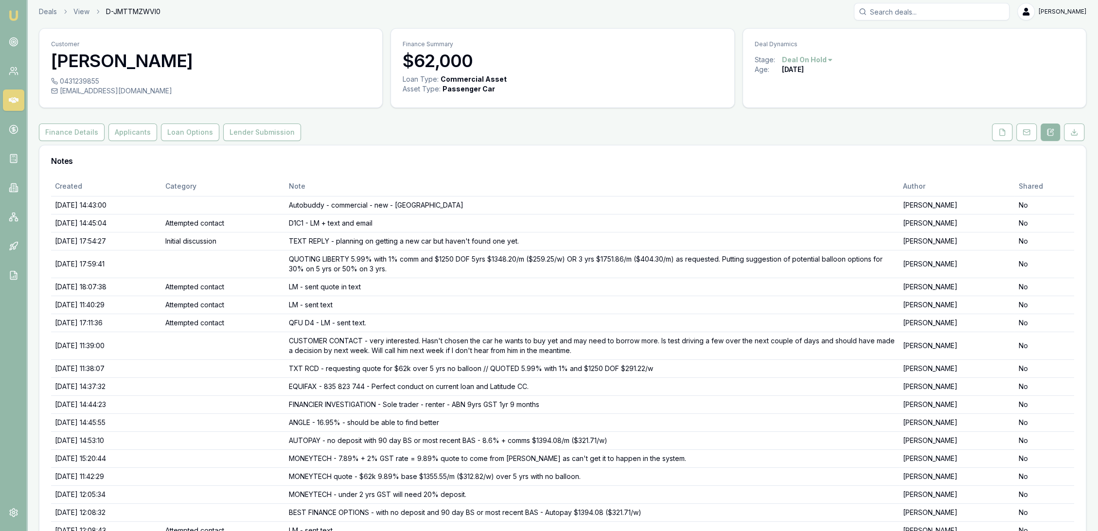
click at [10, 13] on img at bounding box center [14, 16] width 12 height 12
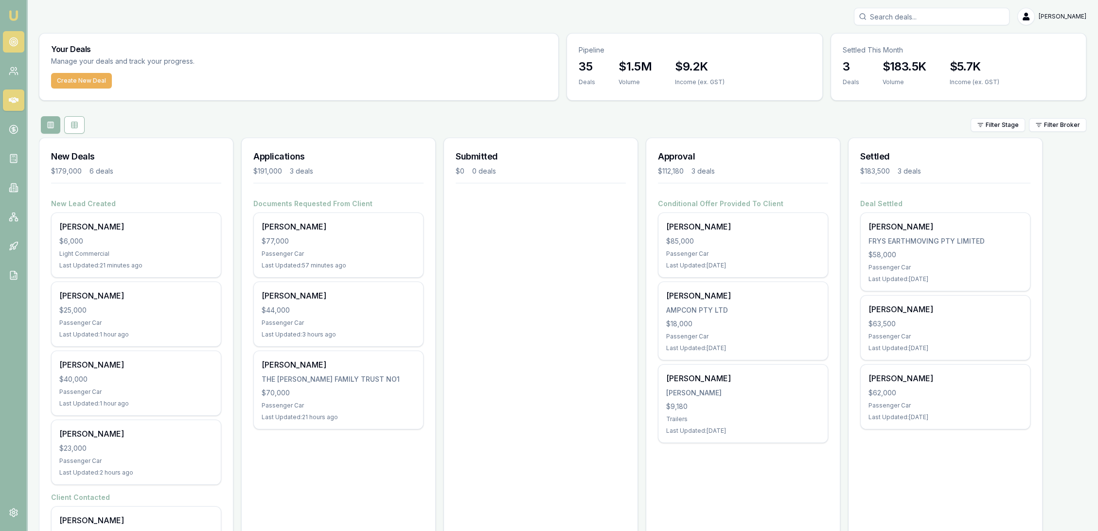
click at [19, 39] on link at bounding box center [13, 41] width 21 height 21
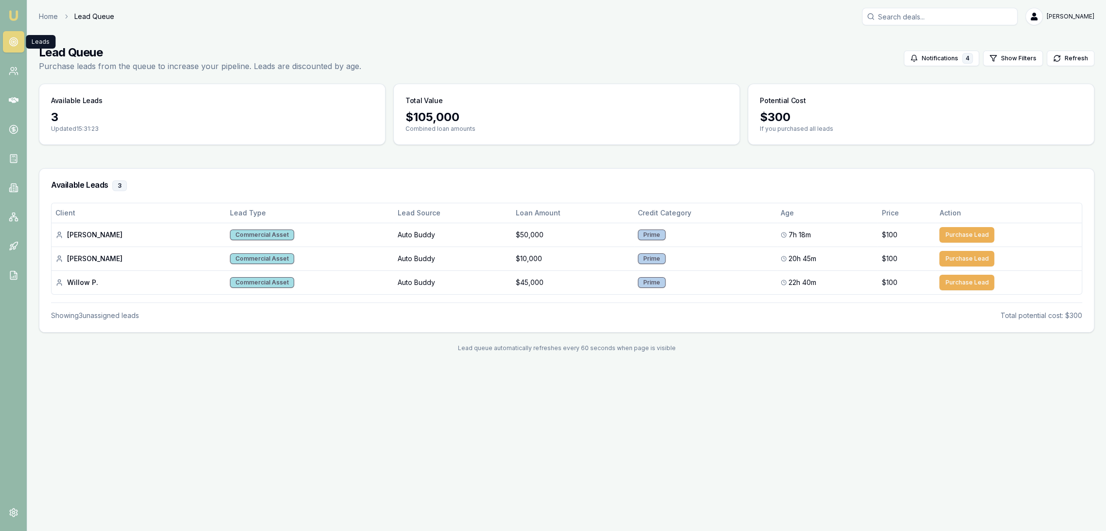
click at [18, 13] on img at bounding box center [14, 16] width 12 height 12
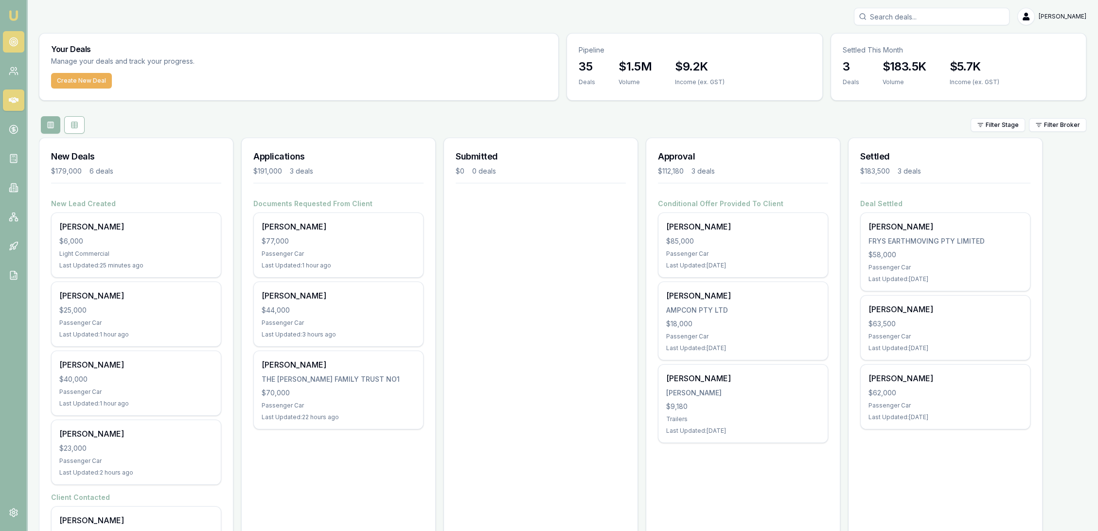
click at [14, 45] on icon at bounding box center [14, 42] width 10 height 10
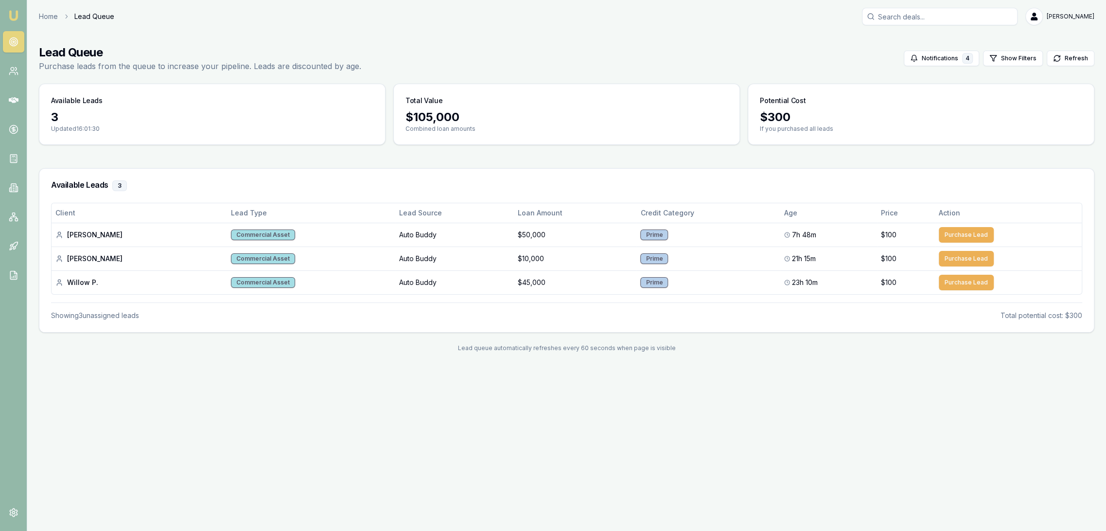
click at [13, 11] on img at bounding box center [14, 16] width 12 height 12
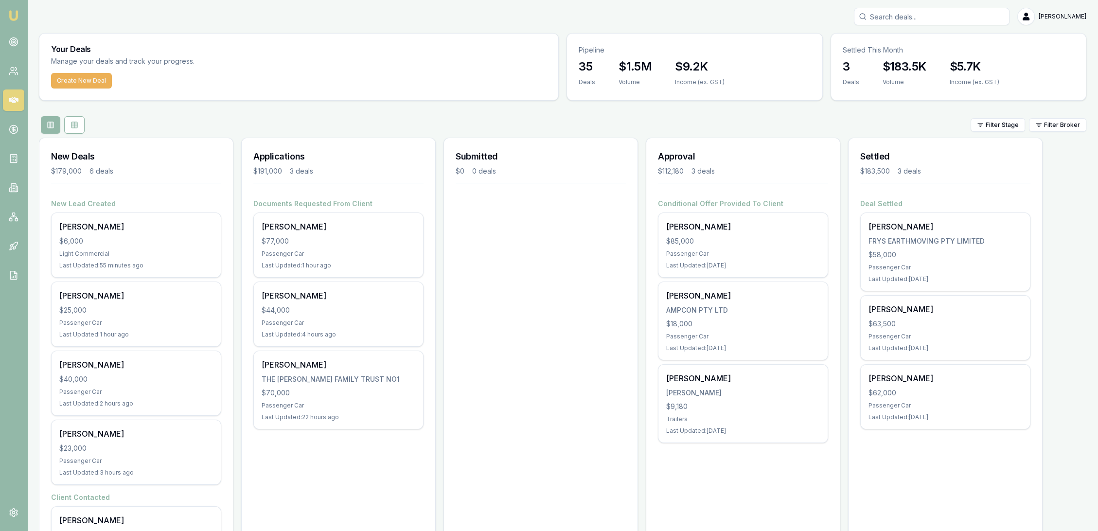
click at [16, 13] on img at bounding box center [14, 16] width 12 height 12
click at [16, 12] on img at bounding box center [14, 16] width 12 height 12
click at [9, 43] on circle at bounding box center [13, 42] width 8 height 8
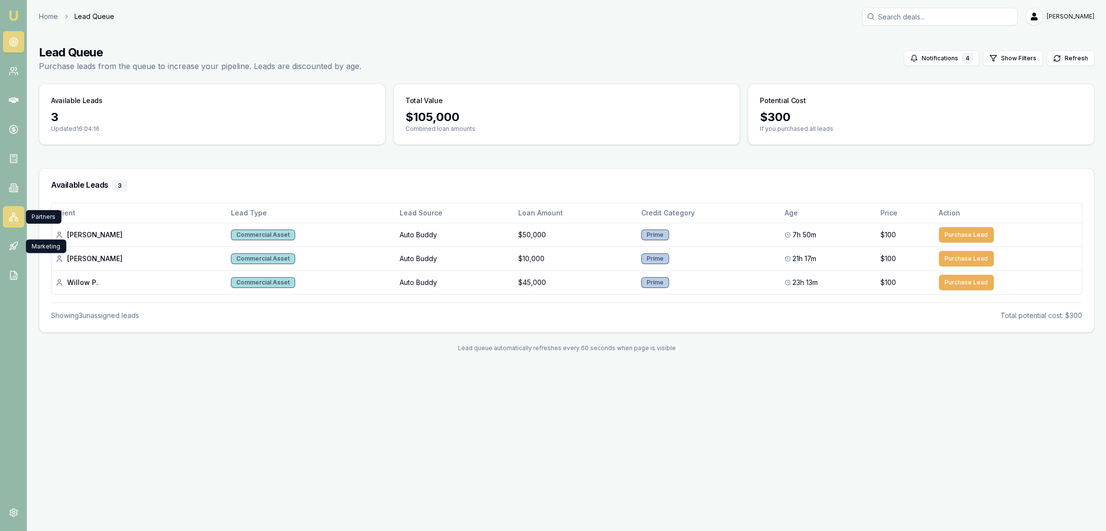
click at [15, 222] on link at bounding box center [13, 216] width 21 height 21
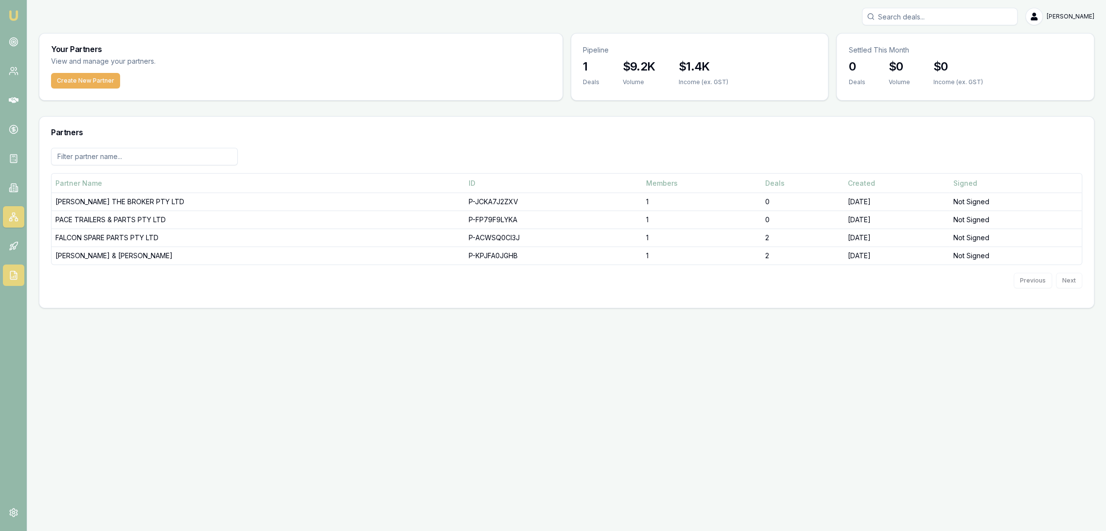
click at [9, 273] on icon at bounding box center [14, 275] width 10 height 10
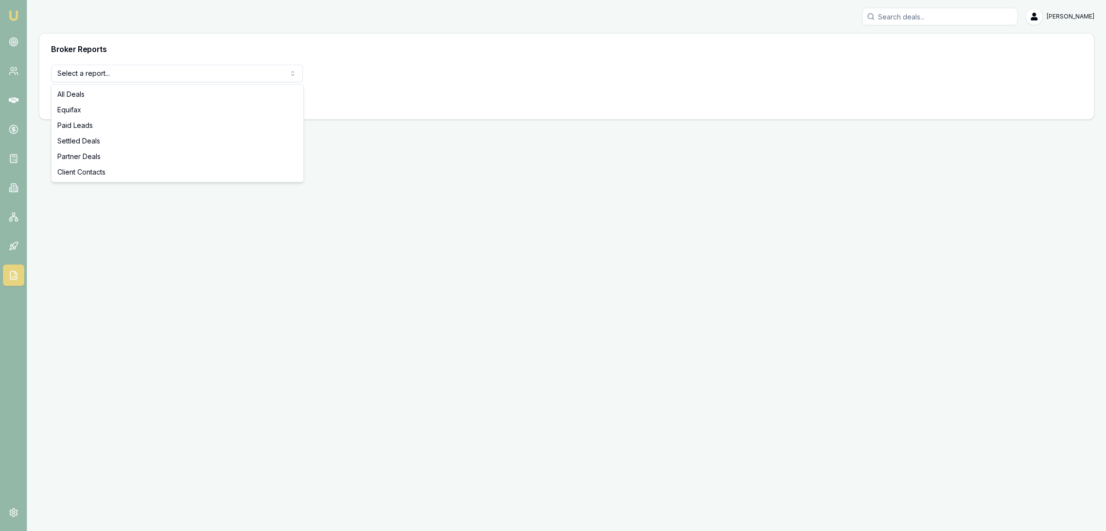
click at [130, 73] on html "Emu Broker Robyn Adams Toggle Menu Broker Reports Select a report... All Deals …" at bounding box center [553, 265] width 1106 height 531
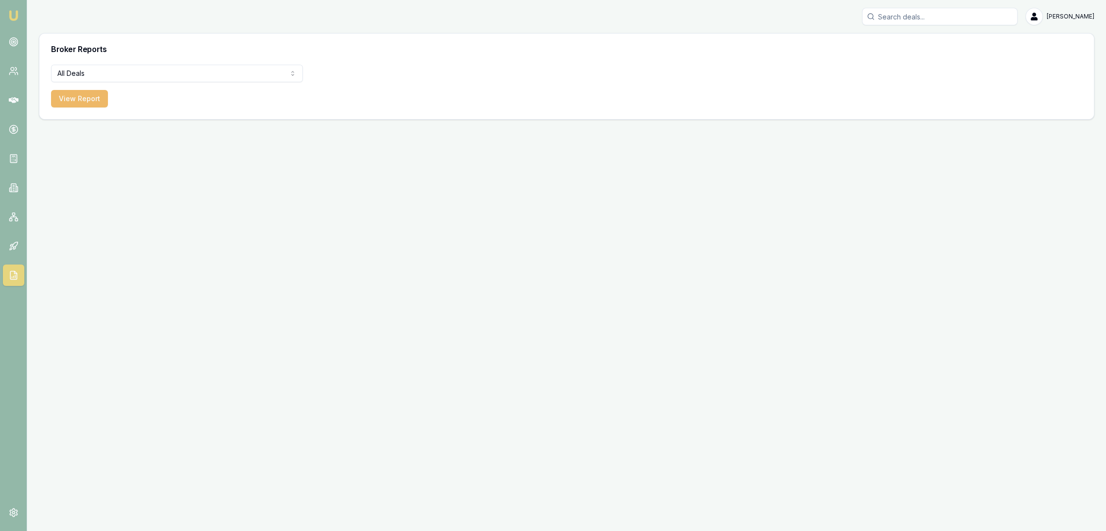
click at [66, 93] on button "View Report" at bounding box center [79, 99] width 57 height 18
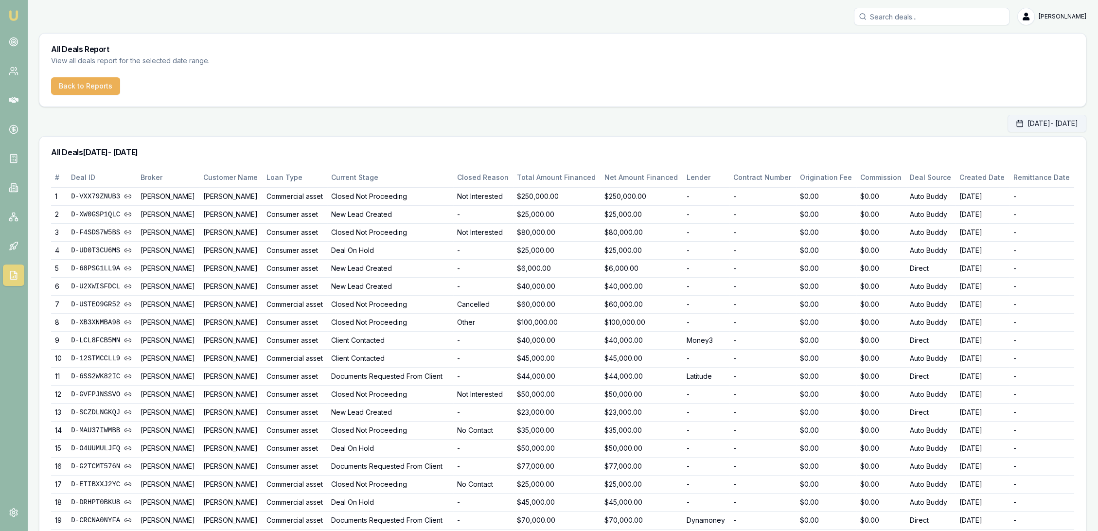
click at [1016, 122] on icon "button" at bounding box center [1020, 124] width 8 height 8
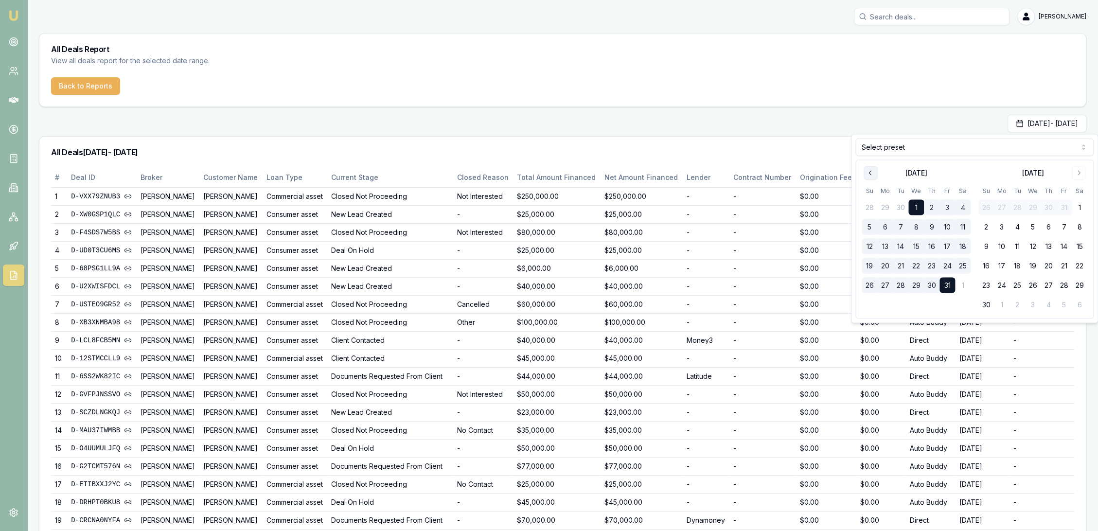
click at [871, 168] on button "Go to previous month" at bounding box center [870, 173] width 14 height 14
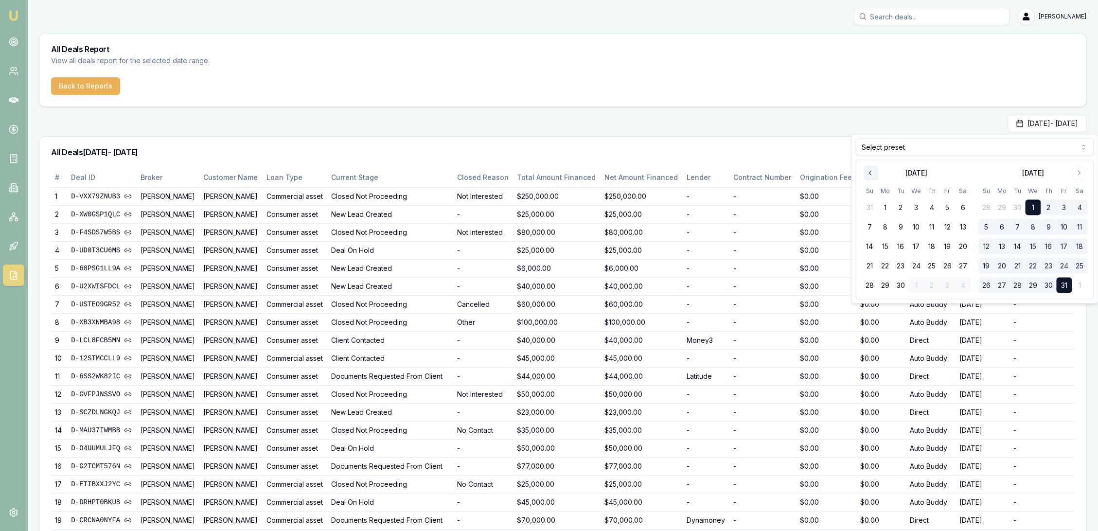
click at [871, 168] on button "Go to previous month" at bounding box center [870, 173] width 14 height 14
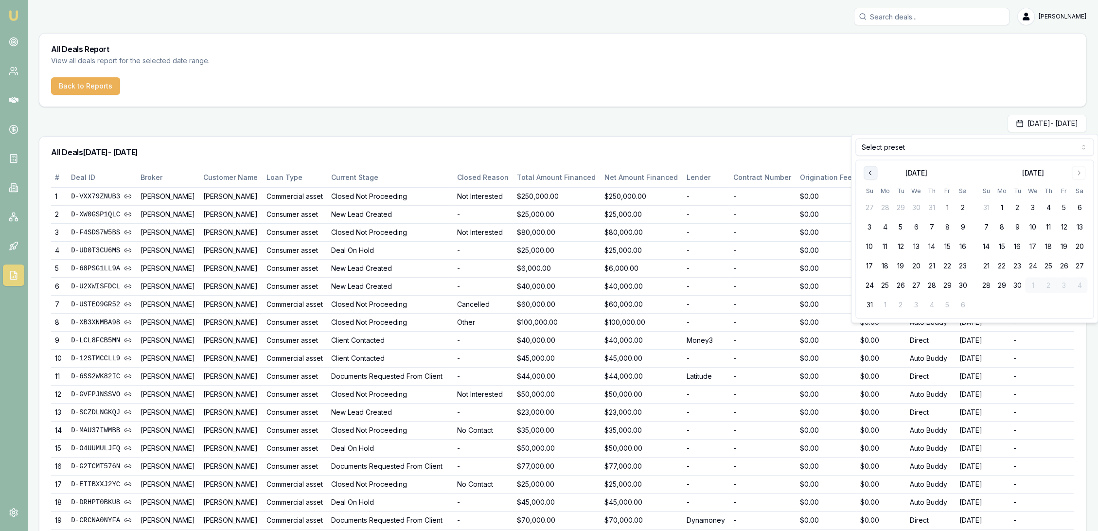
click at [871, 168] on button "Go to previous month" at bounding box center [870, 173] width 14 height 14
click at [899, 204] on button "1" at bounding box center [901, 208] width 16 height 16
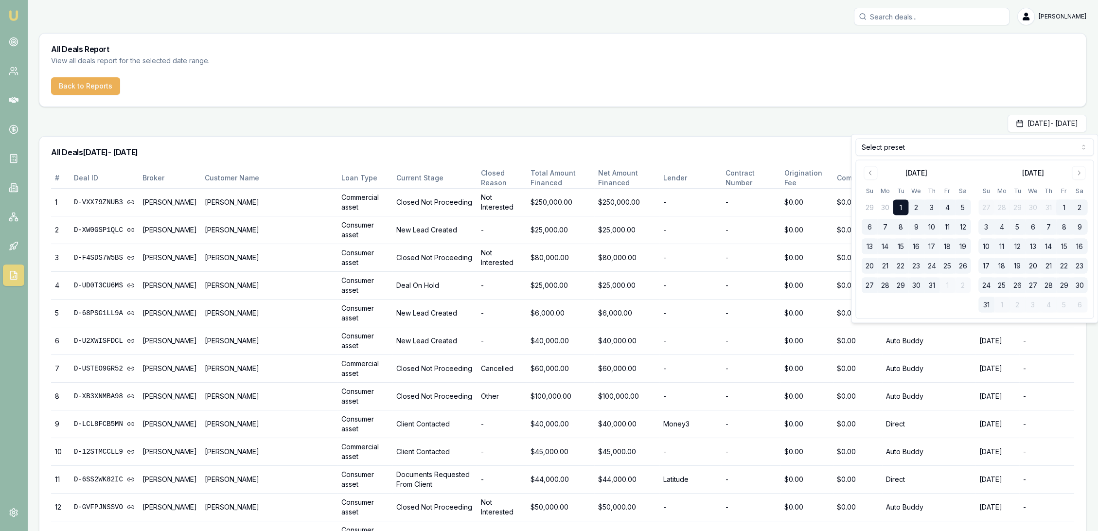
click at [893, 200] on button "1" at bounding box center [901, 208] width 16 height 16
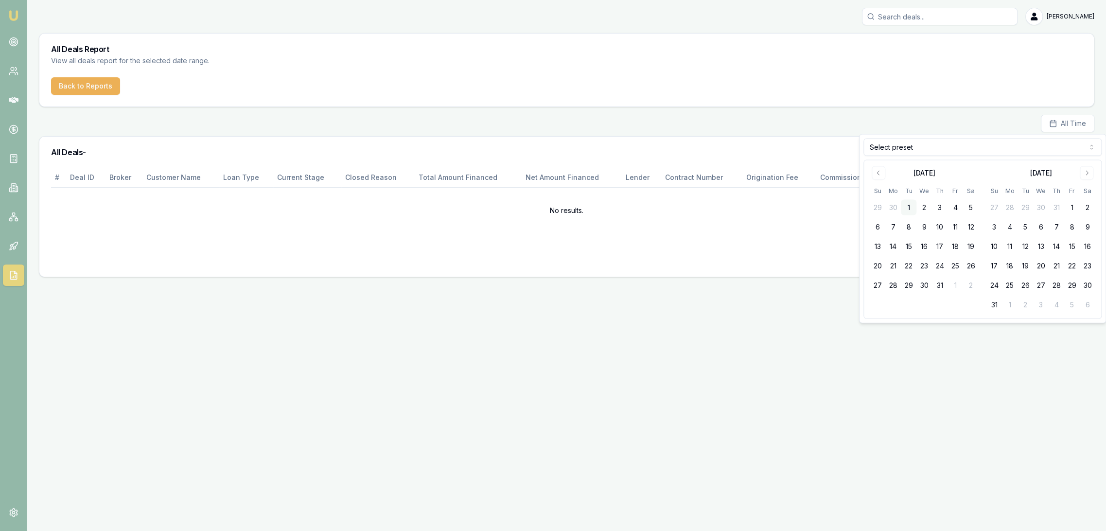
click at [912, 201] on button "1" at bounding box center [909, 208] width 16 height 16
click at [1090, 172] on button "Go to next month" at bounding box center [1087, 173] width 14 height 14
click at [1076, 278] on button "31" at bounding box center [1072, 286] width 16 height 16
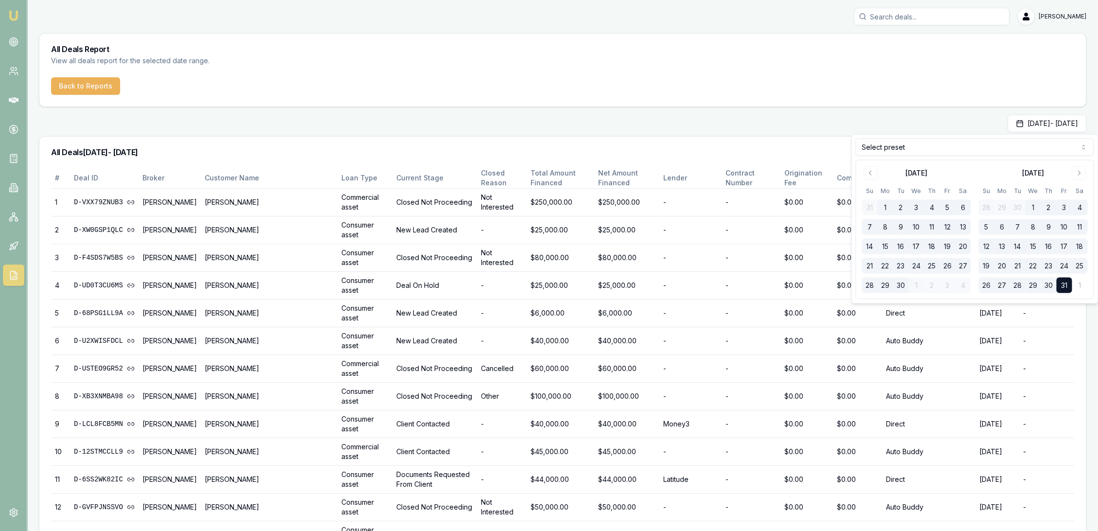
click at [682, 124] on div "Jul 01, 2025 - Oct 31, 2025" at bounding box center [562, 124] width 1047 height 18
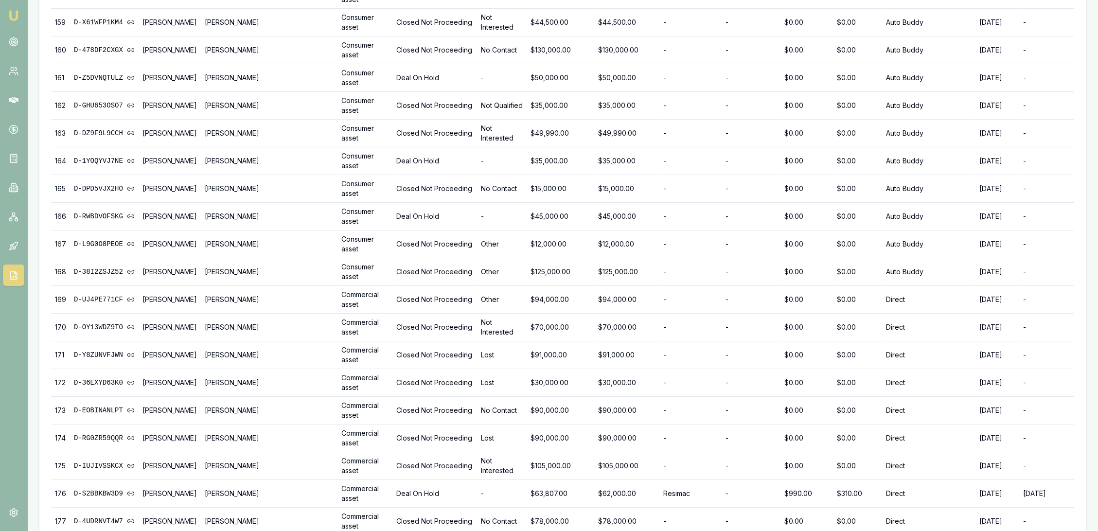
scroll to position [4658, 0]
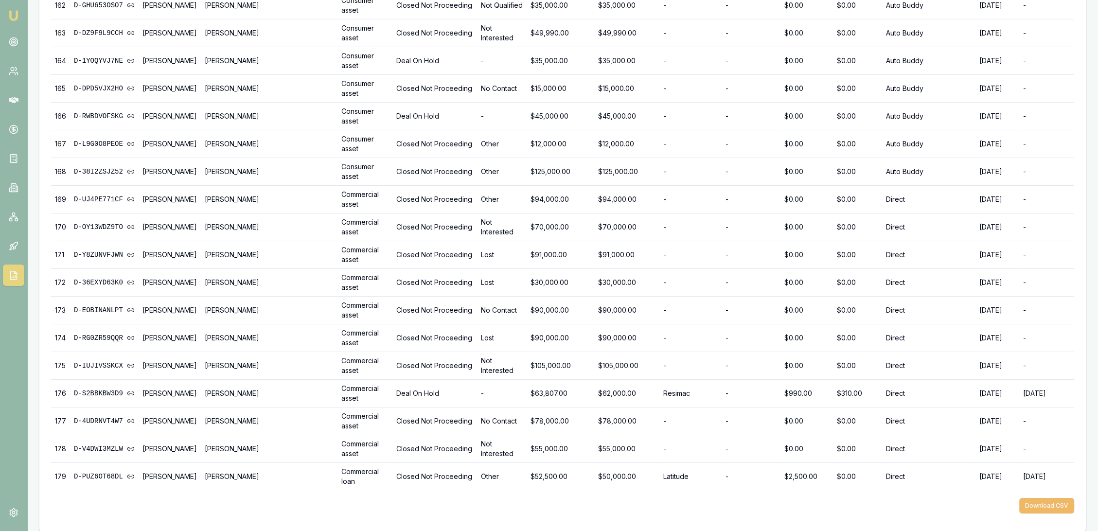
click at [1049, 498] on button "Download CSV" at bounding box center [1046, 506] width 55 height 16
click at [16, 14] on img at bounding box center [14, 16] width 12 height 12
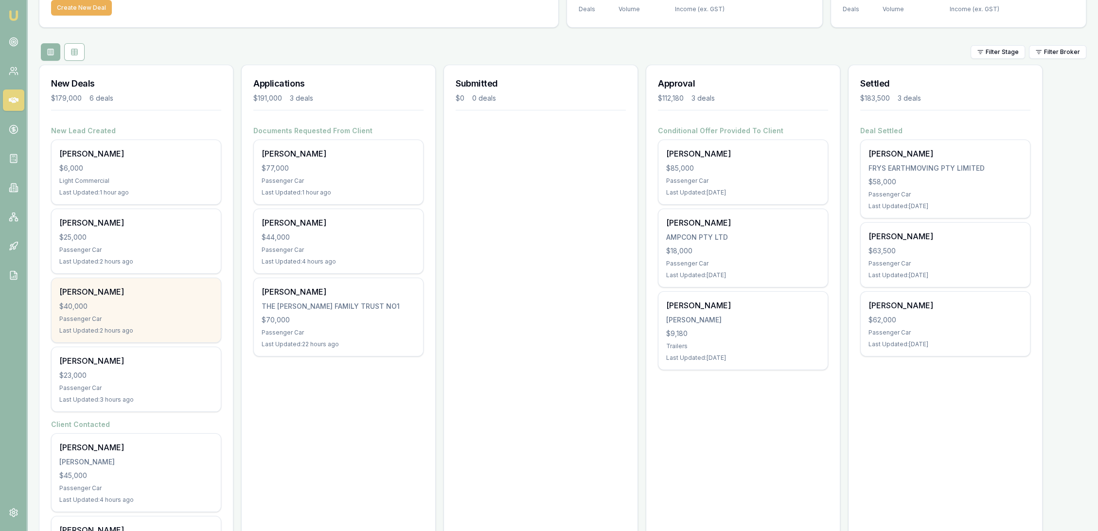
scroll to position [108, 0]
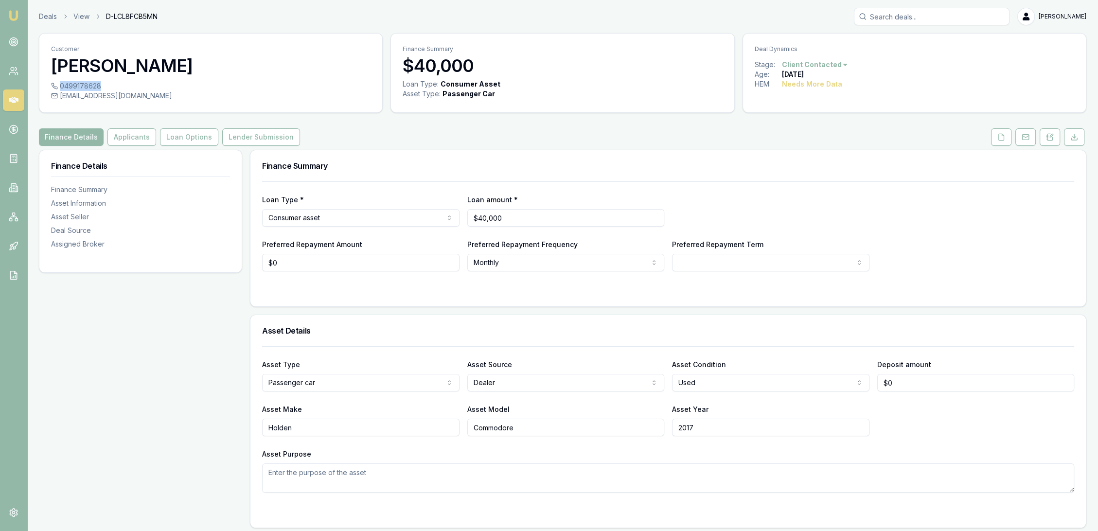
drag, startPoint x: 61, startPoint y: 87, endPoint x: 99, endPoint y: 84, distance: 38.0
click at [99, 84] on div "0499178628" at bounding box center [210, 86] width 319 height 10
copy div "0499178628"
click at [1050, 140] on icon at bounding box center [1050, 137] width 8 height 8
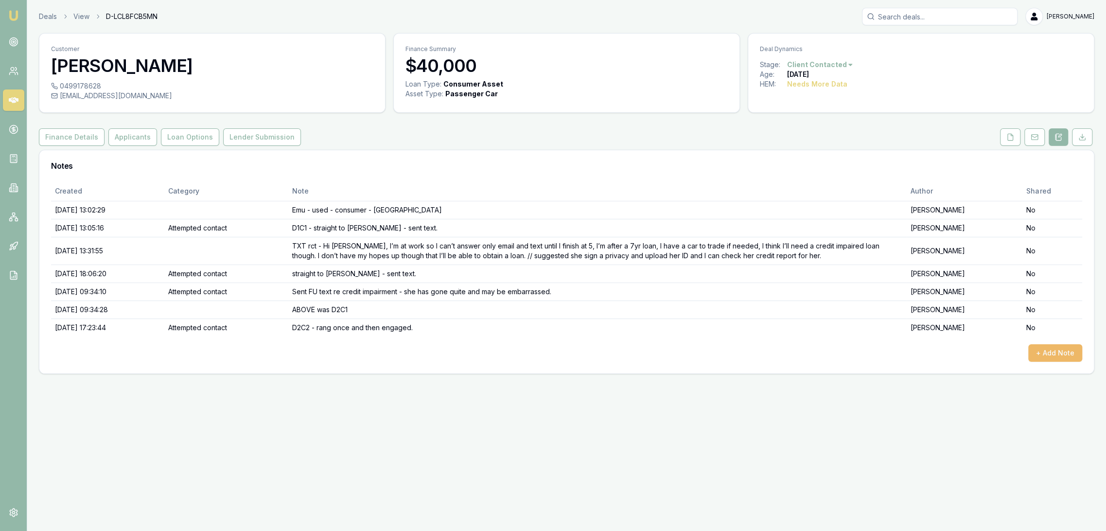
click at [1047, 351] on button "+ Add Note" at bounding box center [1055, 353] width 54 height 18
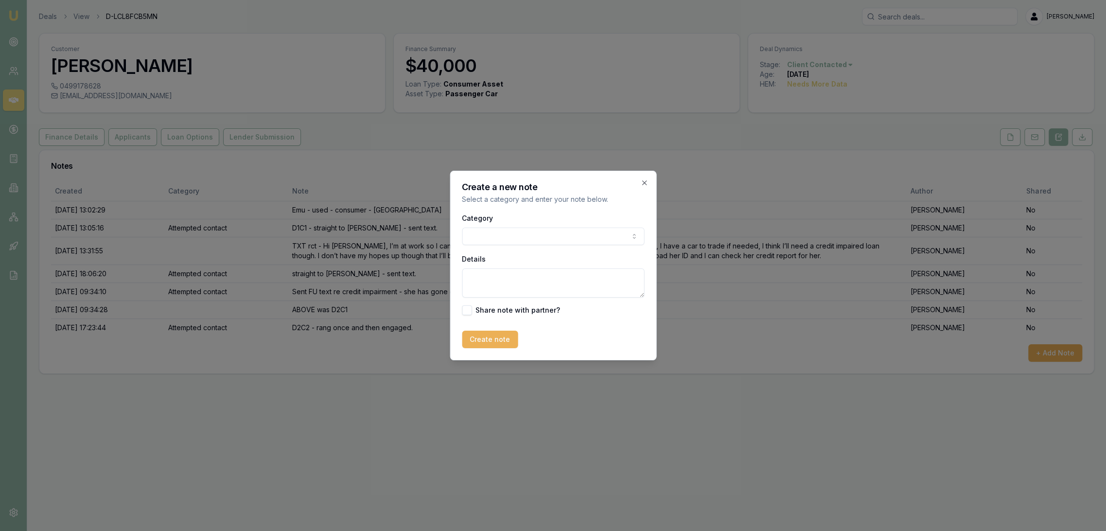
click at [502, 239] on body "Emu Broker Deals View D-LCL8FCB5MN [PERSON_NAME] Toggle Menu Customer [PERSON_N…" at bounding box center [553, 265] width 1106 height 531
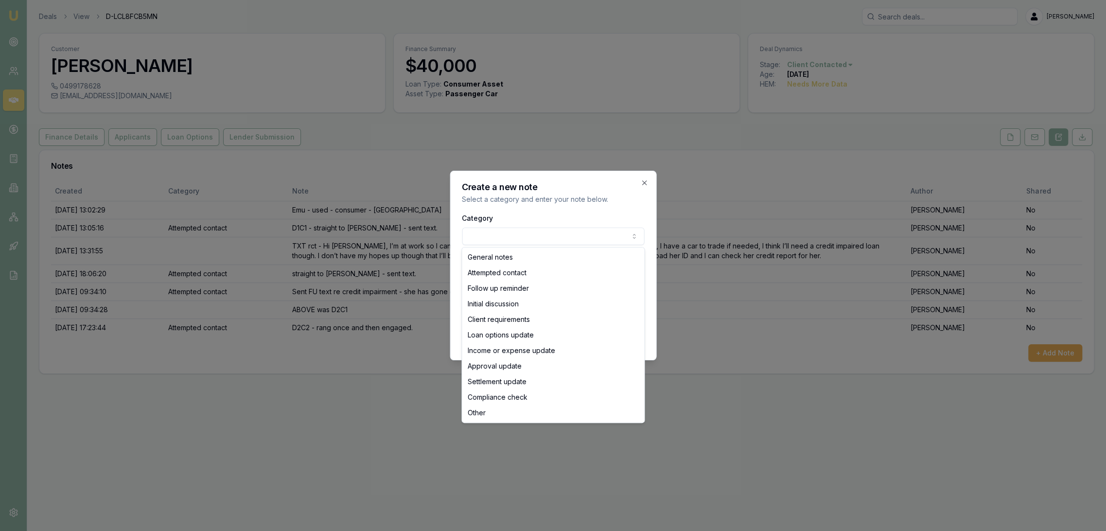
select select "ATTEMPTED_CONTACT"
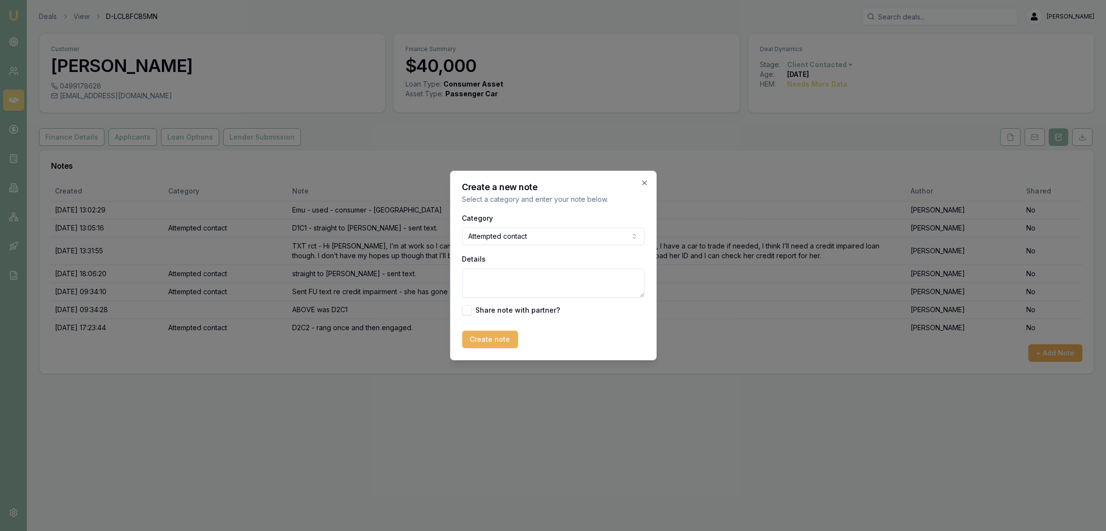
click at [495, 283] on textarea "Details" at bounding box center [553, 282] width 182 height 29
type textarea "s"
click at [604, 279] on textarea "D3C1 - straight to VM - left message." at bounding box center [553, 282] width 182 height 29
type textarea "D3C1 - straight to VM - left message - sent text."
click at [490, 337] on button "Create note" at bounding box center [490, 340] width 56 height 18
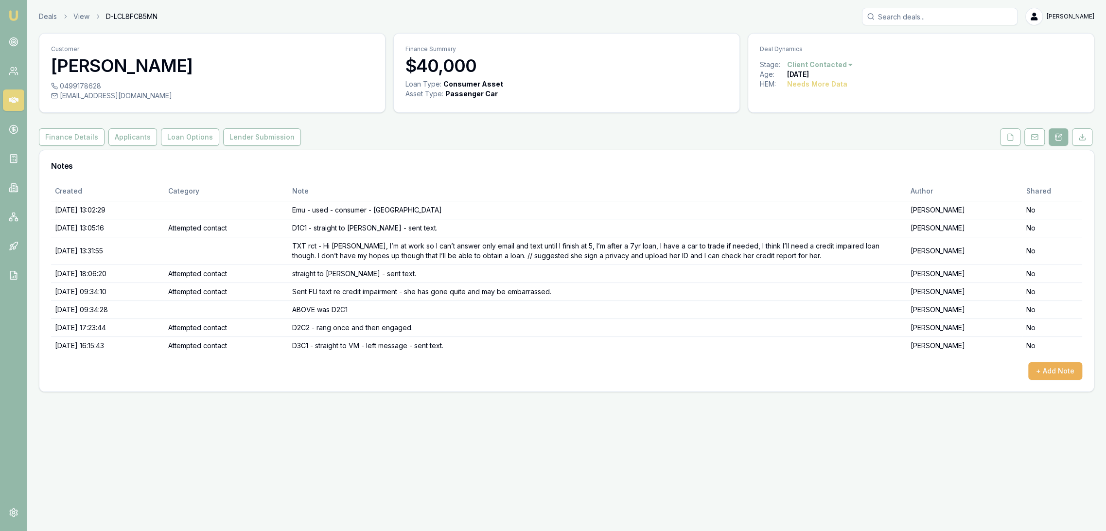
click at [14, 11] on img at bounding box center [14, 16] width 12 height 12
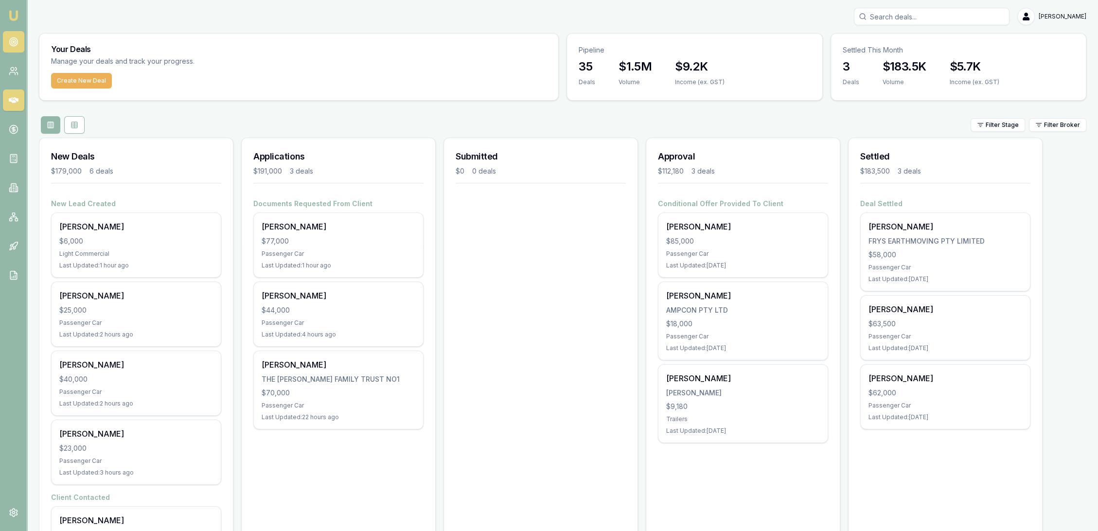
click at [11, 43] on icon at bounding box center [14, 42] width 10 height 10
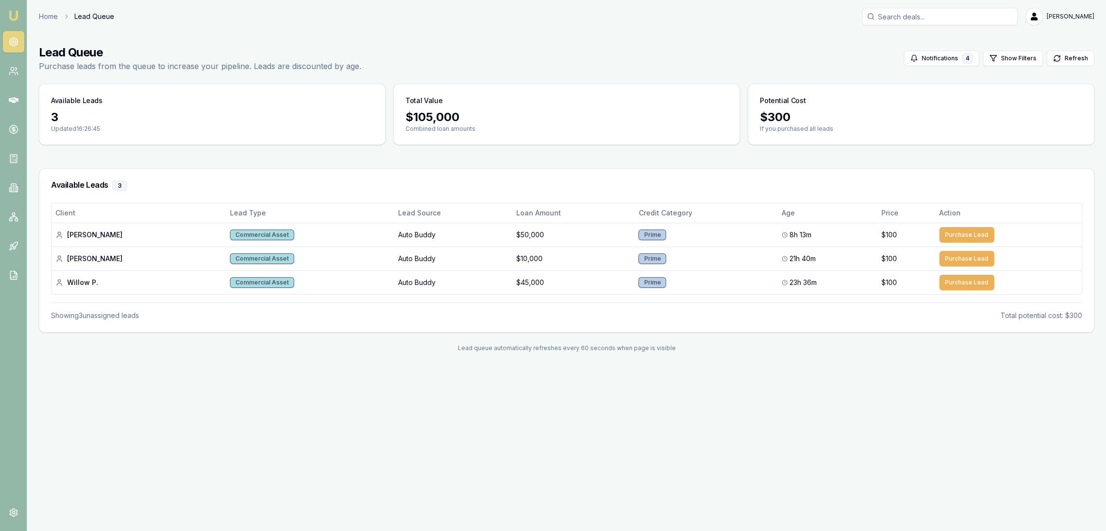
click at [17, 19] on img at bounding box center [14, 16] width 12 height 12
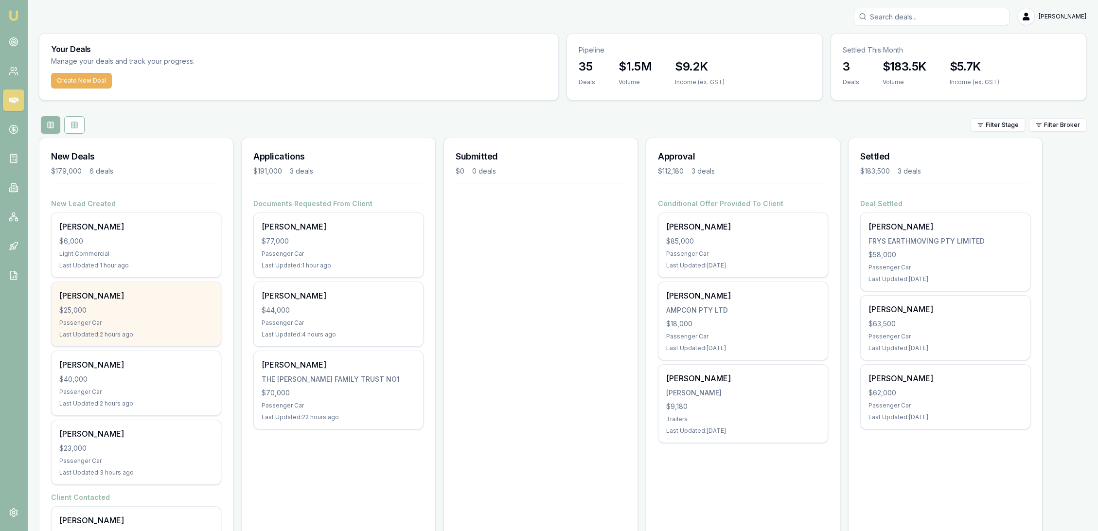
scroll to position [149, 0]
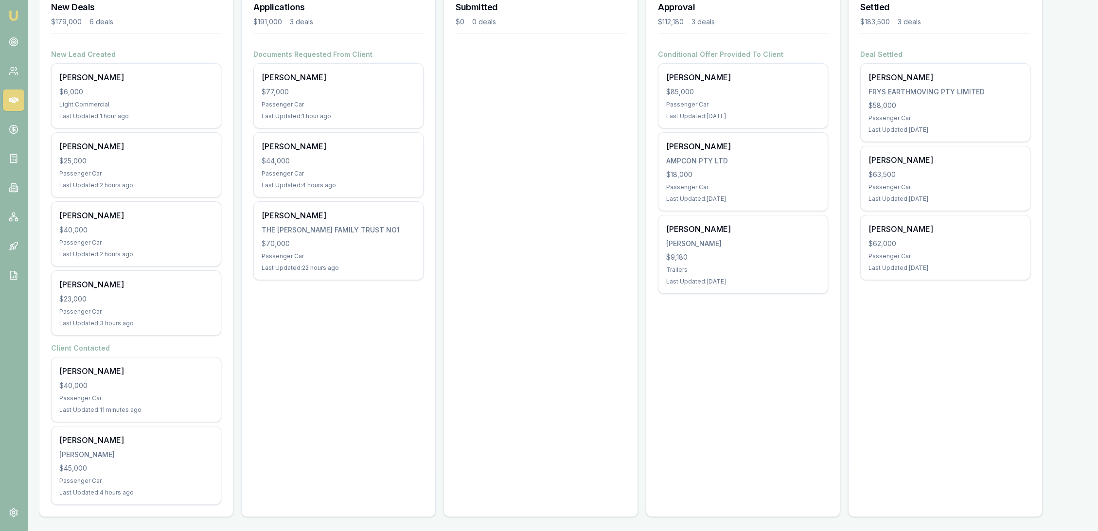
click at [12, 16] on img at bounding box center [14, 16] width 12 height 12
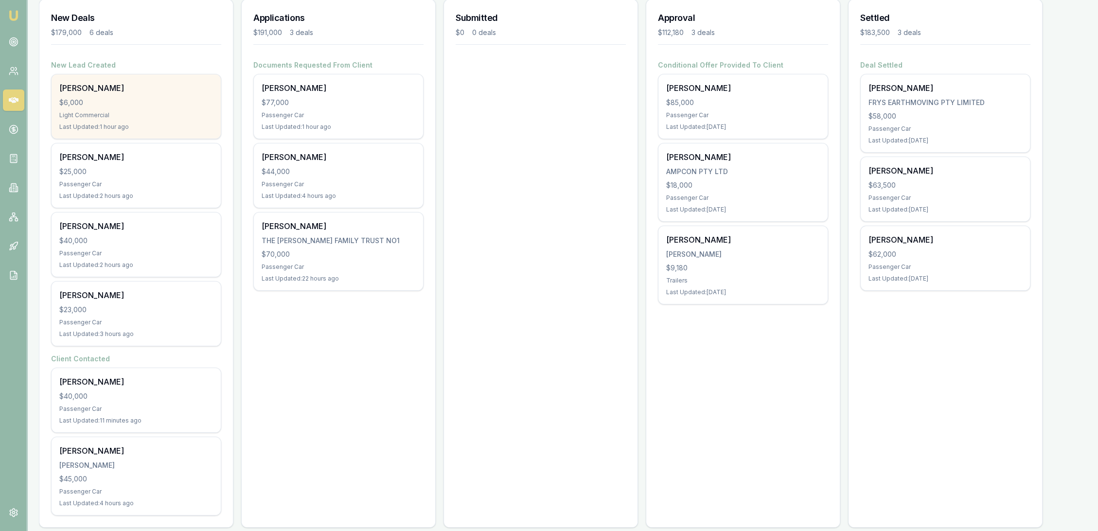
scroll to position [149, 0]
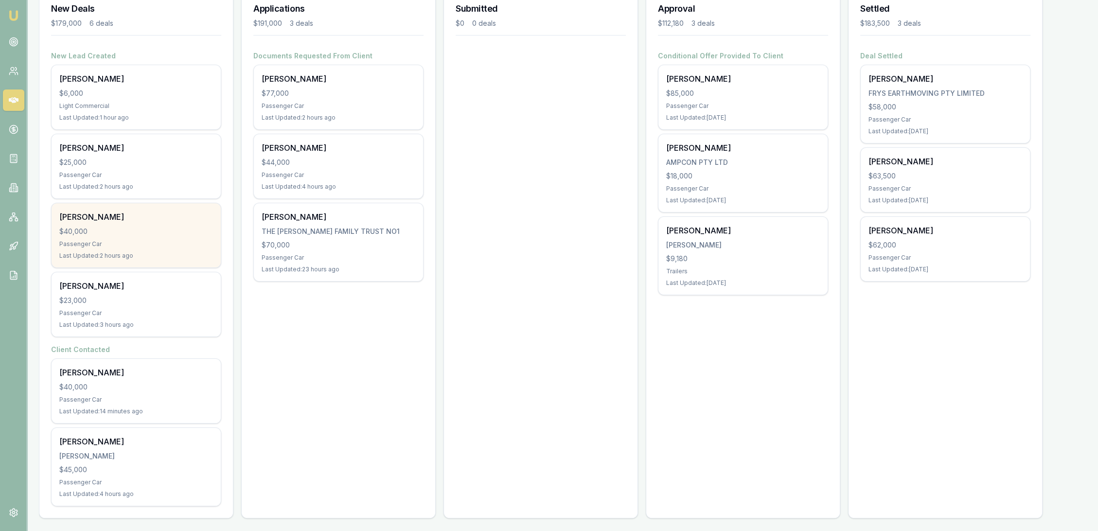
scroll to position [149, 0]
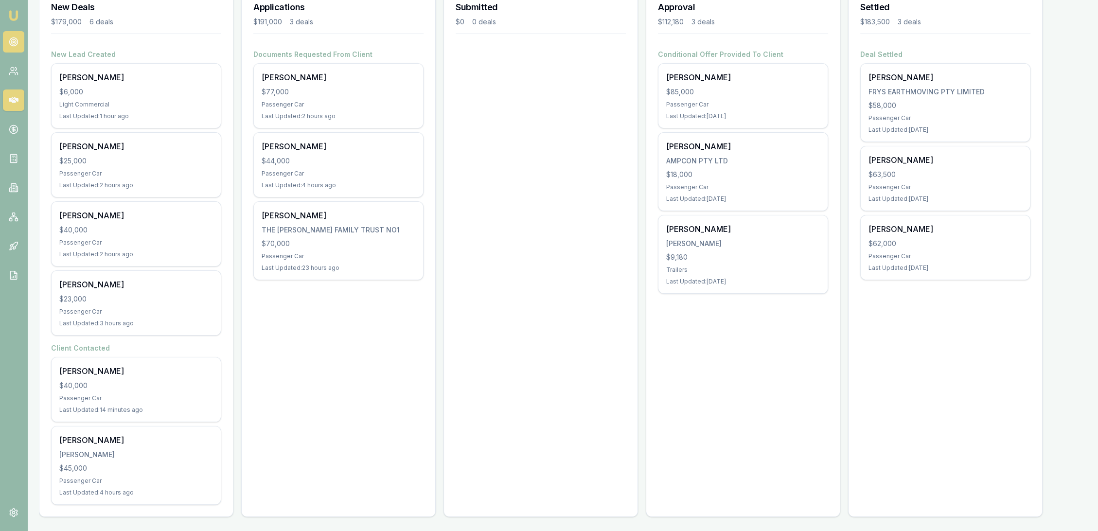
click at [19, 46] on link at bounding box center [13, 41] width 21 height 21
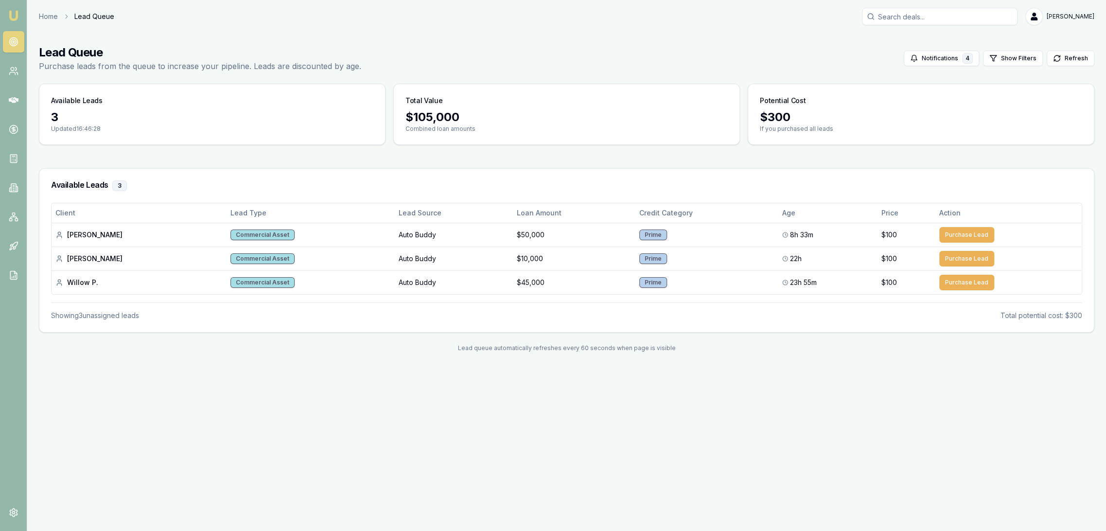
click at [11, 12] on img at bounding box center [14, 16] width 12 height 12
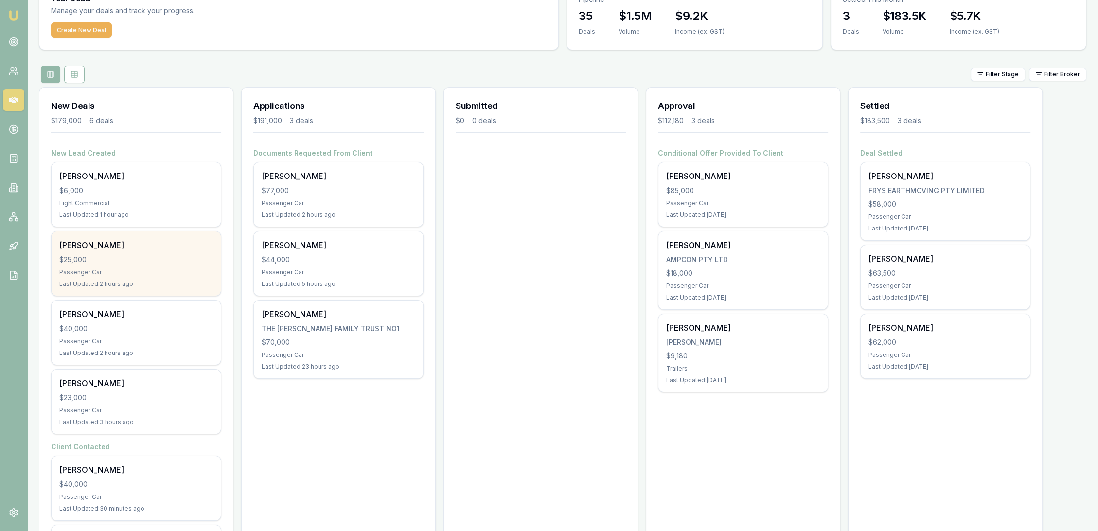
scroll to position [95, 0]
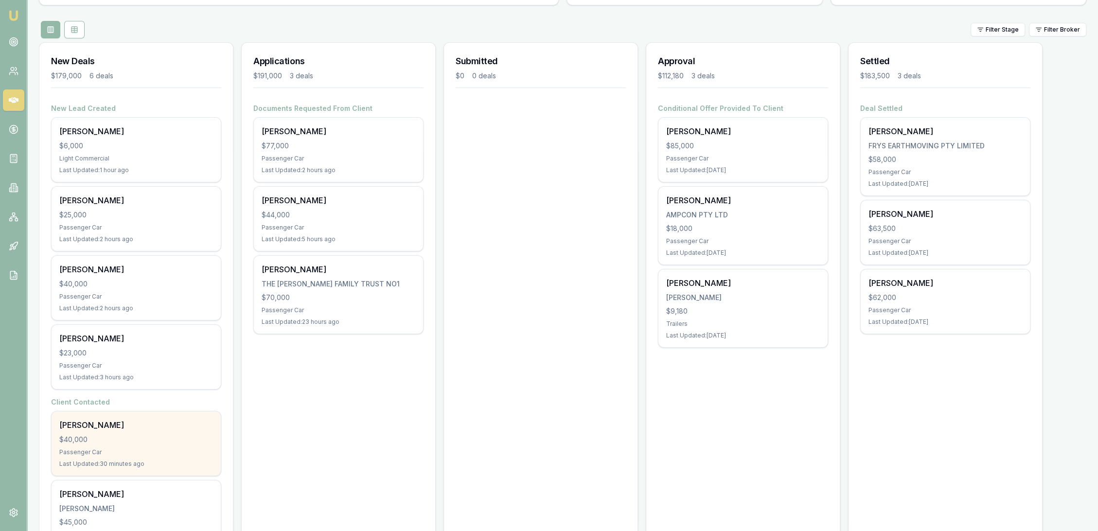
click at [133, 448] on div "Passenger Car" at bounding box center [136, 452] width 154 height 8
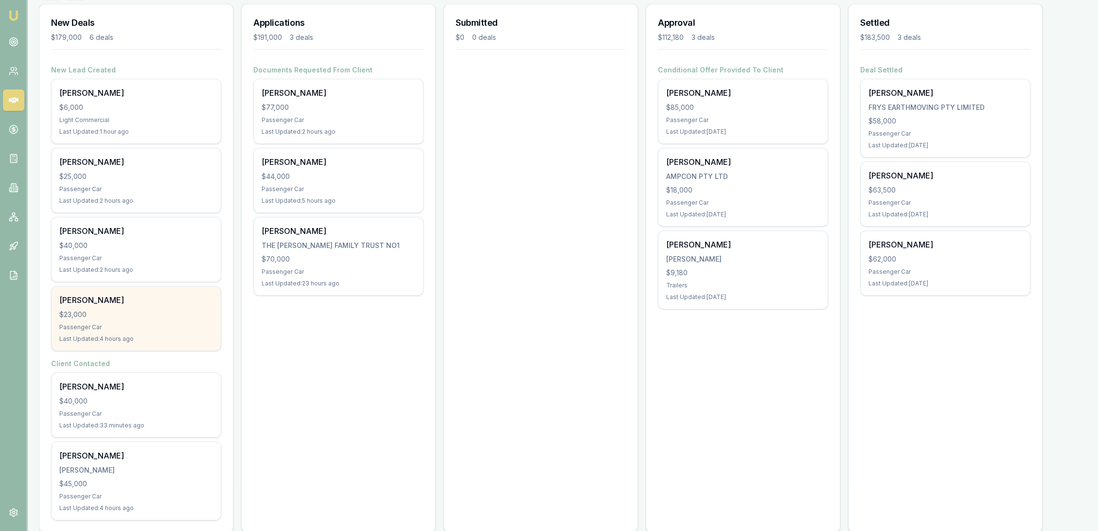
scroll to position [149, 0]
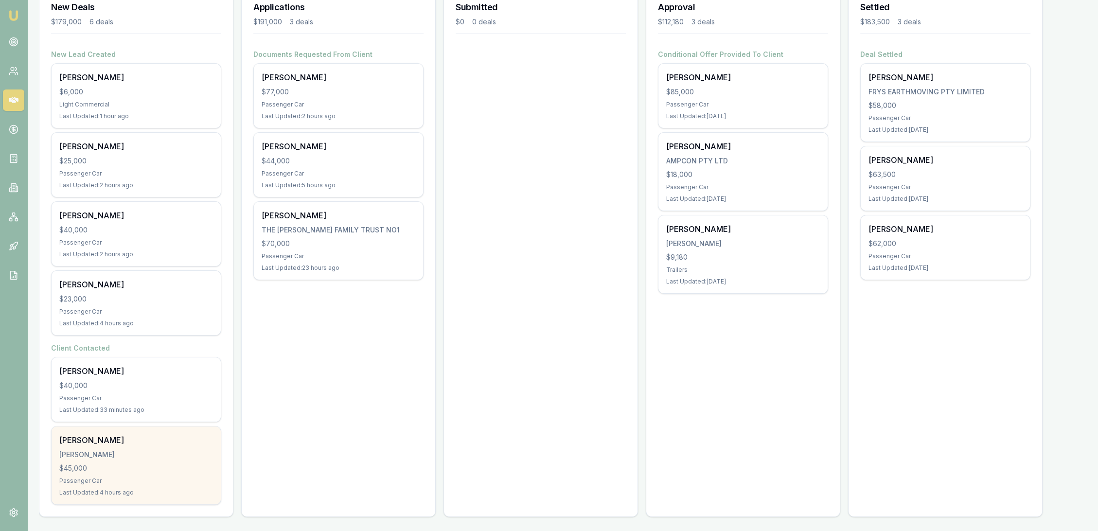
click at [130, 478] on div "Passenger Car" at bounding box center [136, 481] width 154 height 8
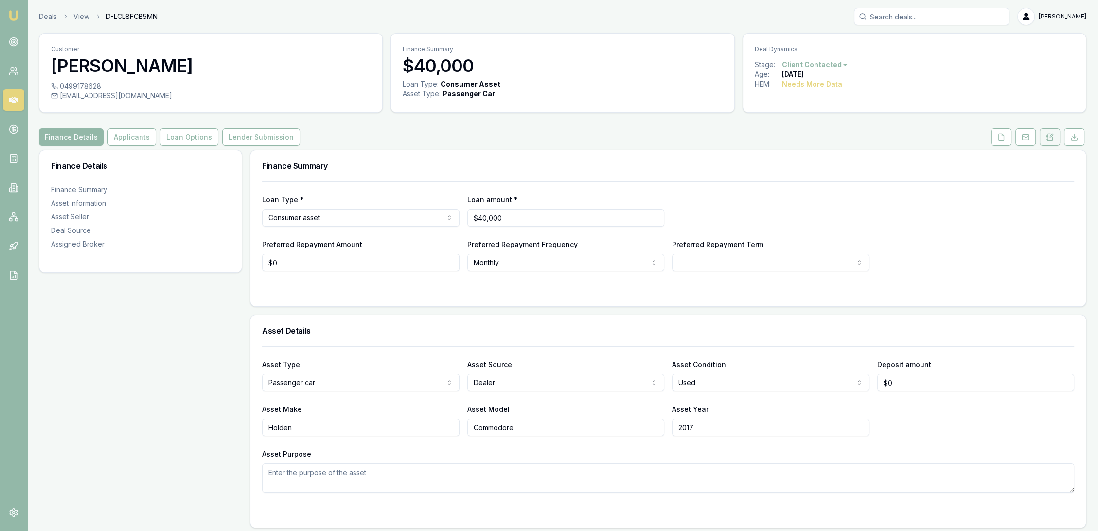
click at [1046, 137] on icon at bounding box center [1046, 137] width 1 height 0
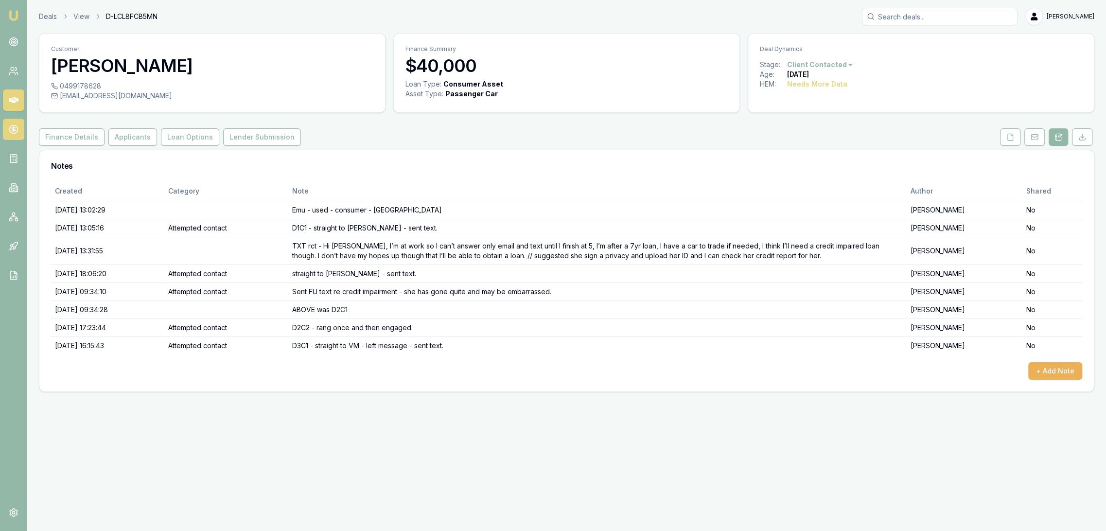
click at [14, 129] on icon at bounding box center [13, 129] width 3 height 3
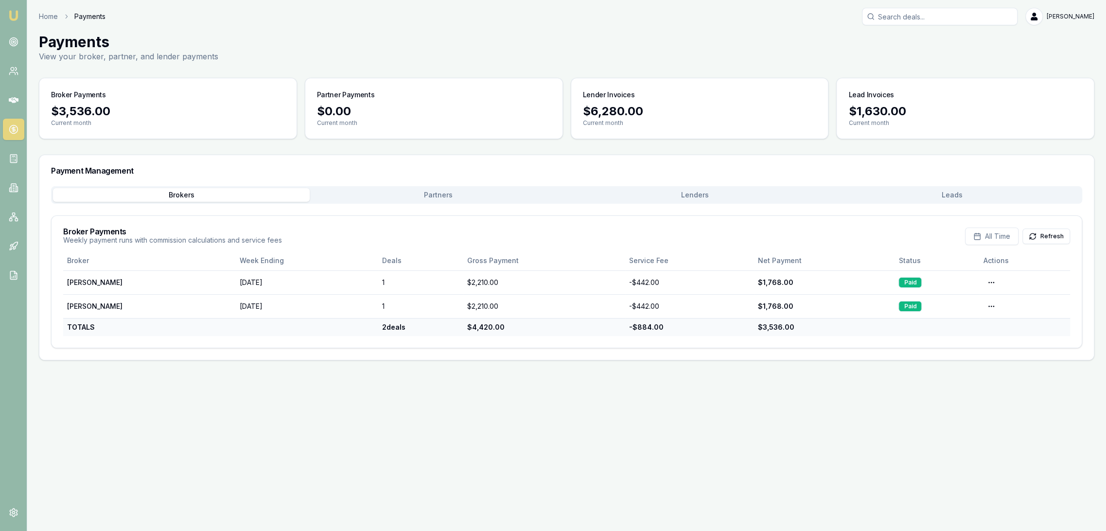
click at [724, 195] on button "Lenders" at bounding box center [695, 195] width 257 height 14
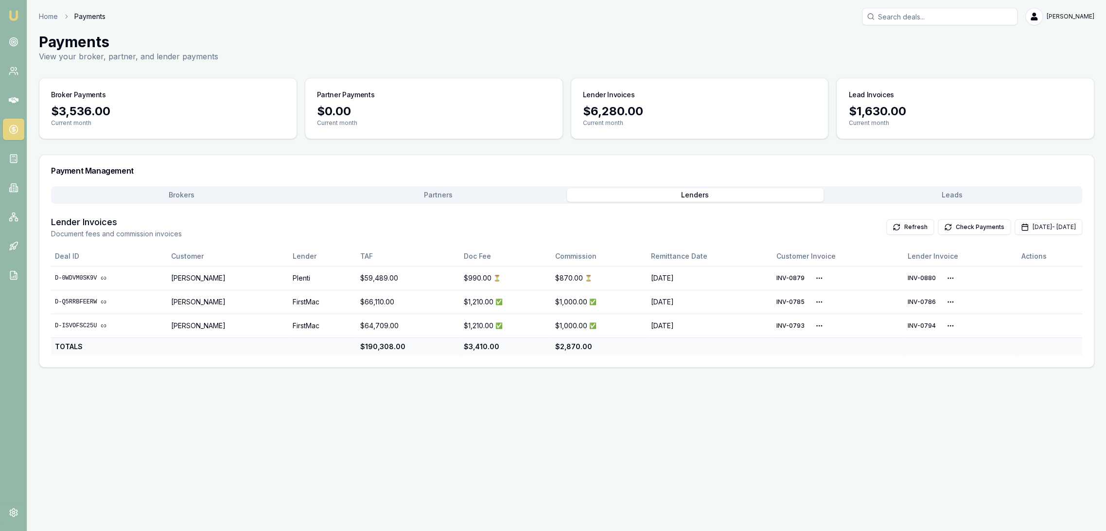
click at [994, 194] on button "Leads" at bounding box center [952, 195] width 257 height 14
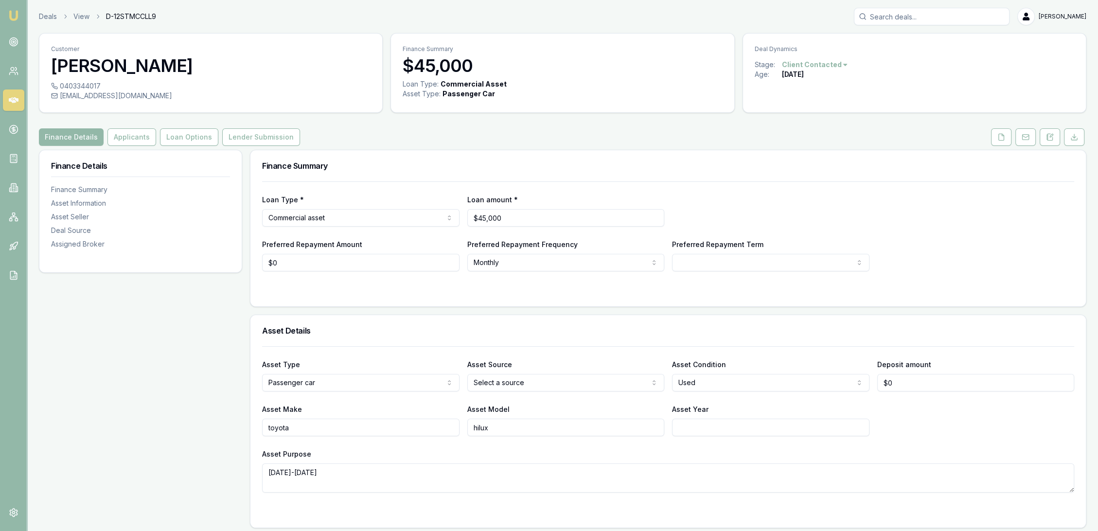
drag, startPoint x: 1051, startPoint y: 140, endPoint x: 1021, endPoint y: 156, distance: 33.5
click at [1051, 140] on icon at bounding box center [1049, 137] width 5 height 6
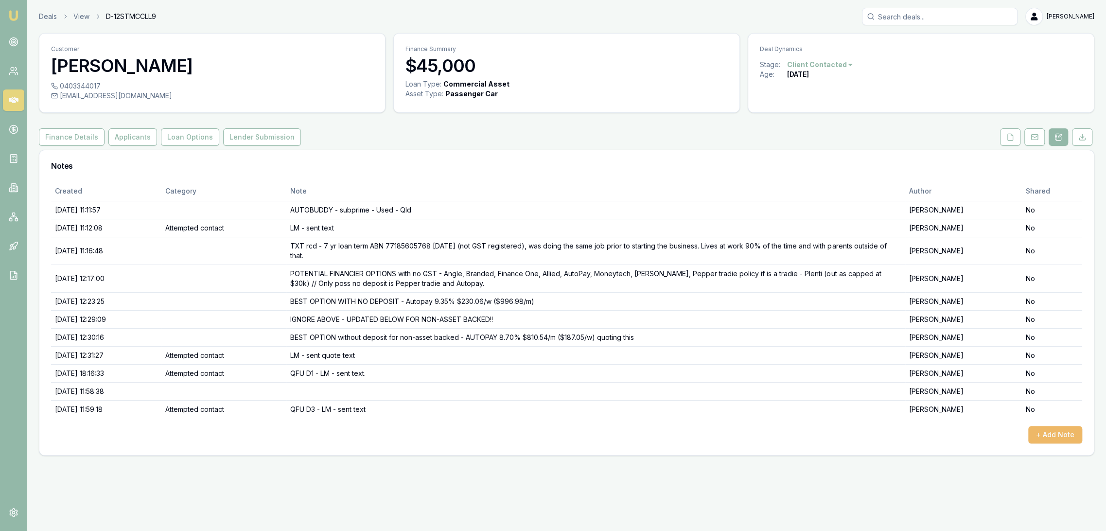
click at [1070, 432] on button "+ Add Note" at bounding box center [1055, 435] width 54 height 18
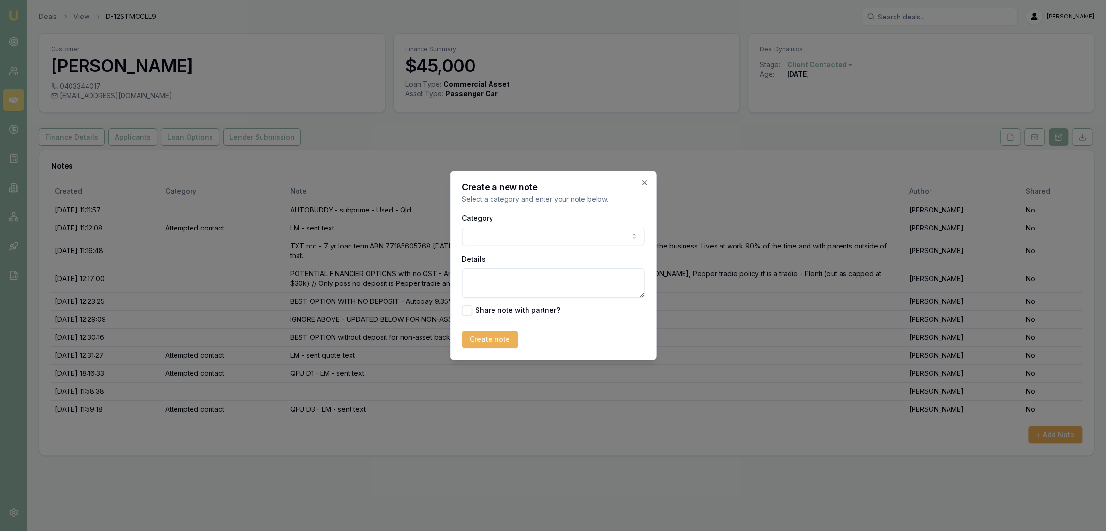
click at [517, 283] on textarea "Details" at bounding box center [553, 282] width 182 height 29
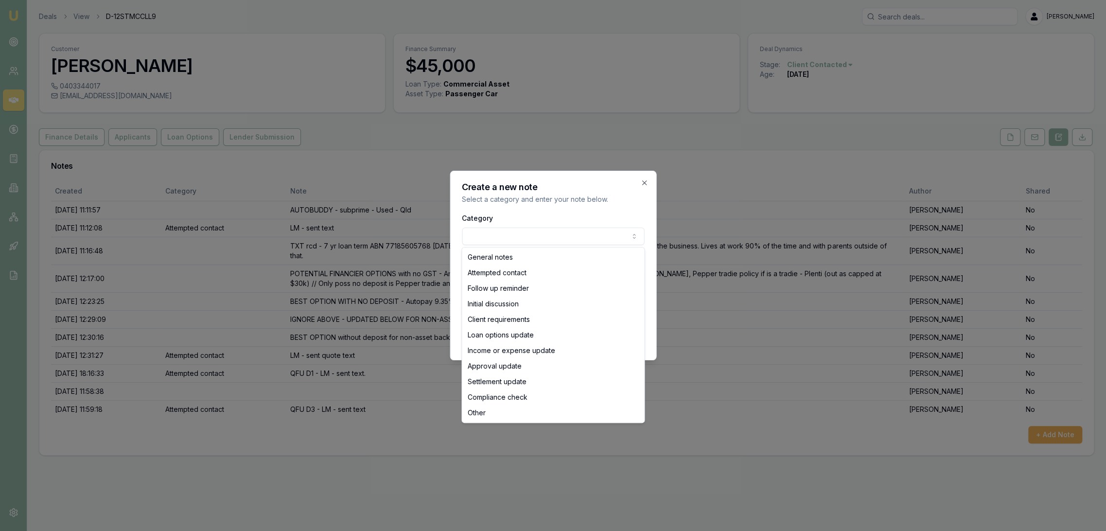
click at [513, 231] on body "Emu Broker Deals View D-12STMCCLL9 Robyn Adams Toggle Menu Customer Jack Dickso…" at bounding box center [553, 265] width 1106 height 531
select select "ATTEMPTED_CONTACT"
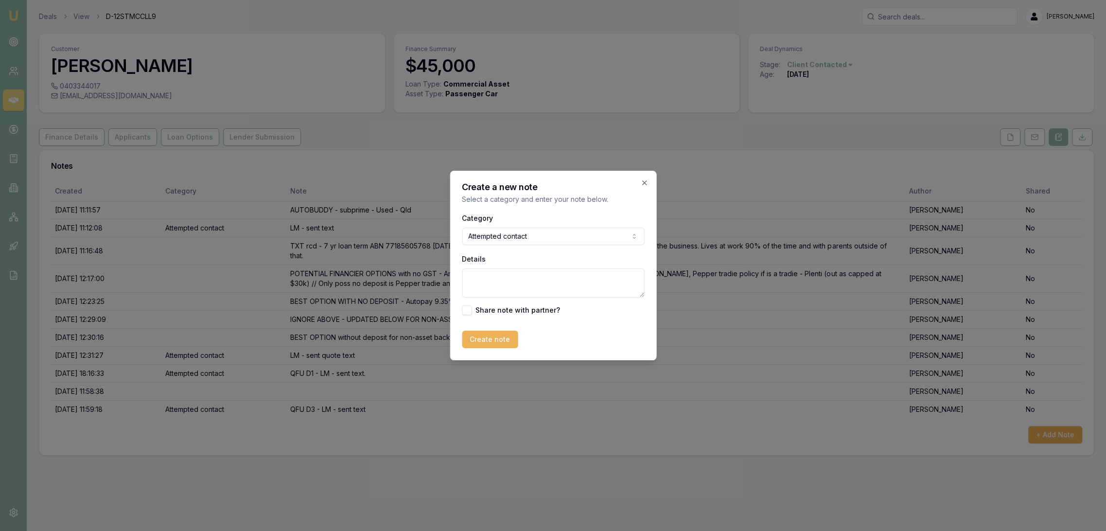
click at [493, 288] on textarea "Details" at bounding box center [553, 282] width 182 height 29
click at [523, 289] on textarea "QFU D3C2 - no message left - putting on hold with task to call in" at bounding box center [553, 282] width 182 height 29
type textarea "QFU D3C2 - no message left - putting on hold with task to call few days before …"
click at [484, 337] on button "Create note" at bounding box center [490, 340] width 56 height 18
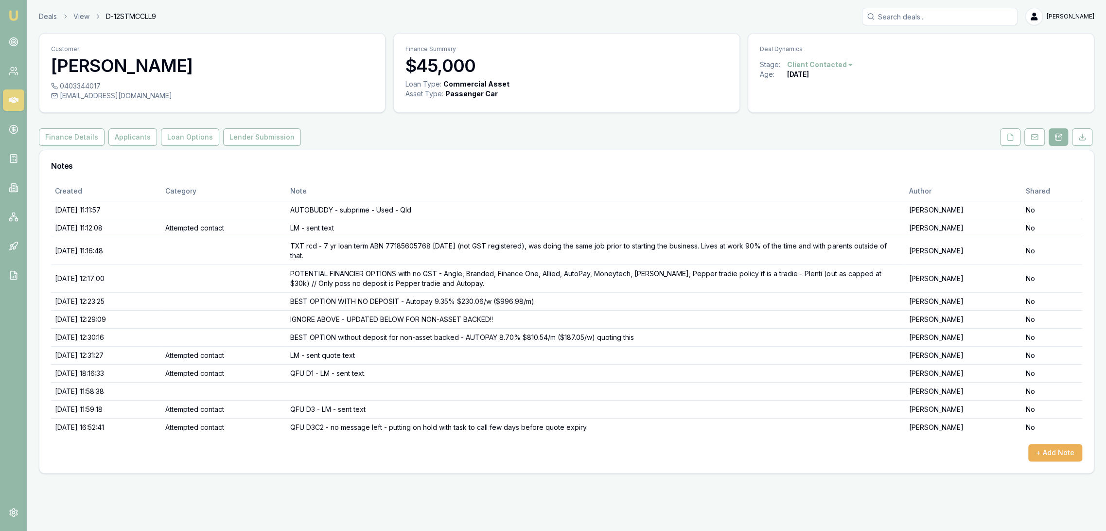
click at [826, 61] on html "Emu Broker Deals View D-12STMCCLL9 Robyn Adams Toggle Menu Customer Jack Dickso…" at bounding box center [553, 265] width 1106 height 531
click at [816, 86] on div "Deal On Hold" at bounding box center [817, 82] width 57 height 16
click at [15, 17] on img at bounding box center [14, 16] width 12 height 12
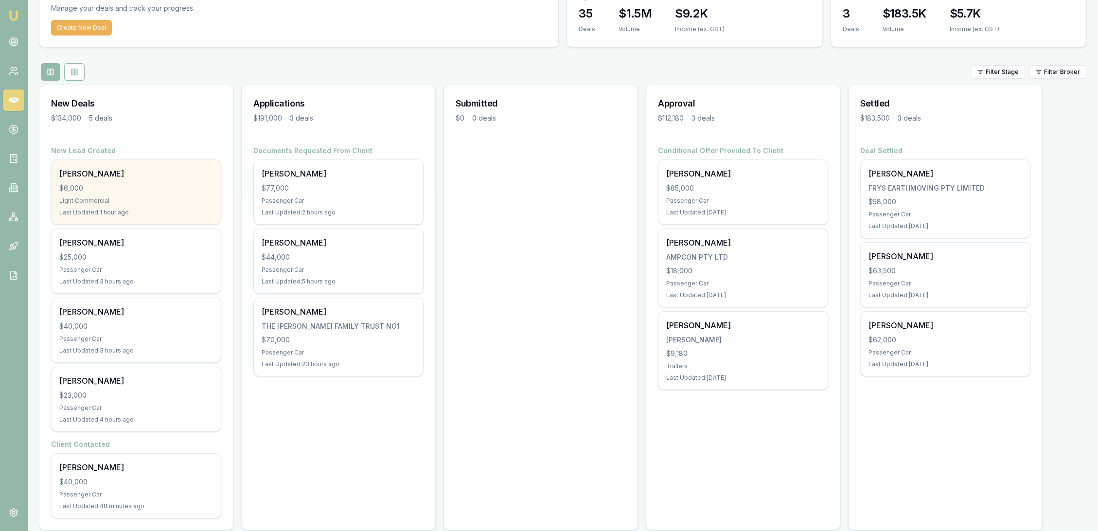
scroll to position [67, 0]
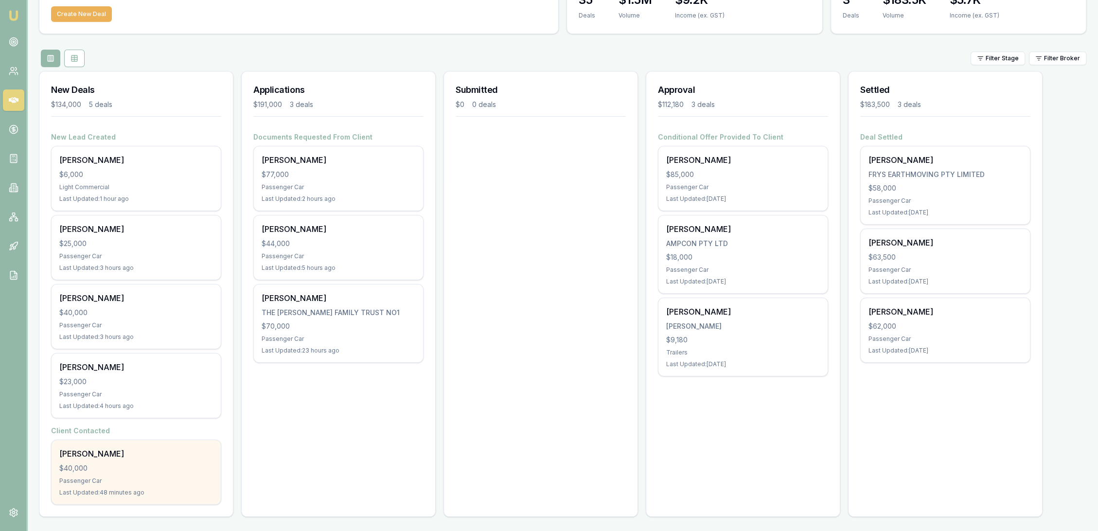
click at [120, 464] on div "$40,000" at bounding box center [136, 468] width 154 height 10
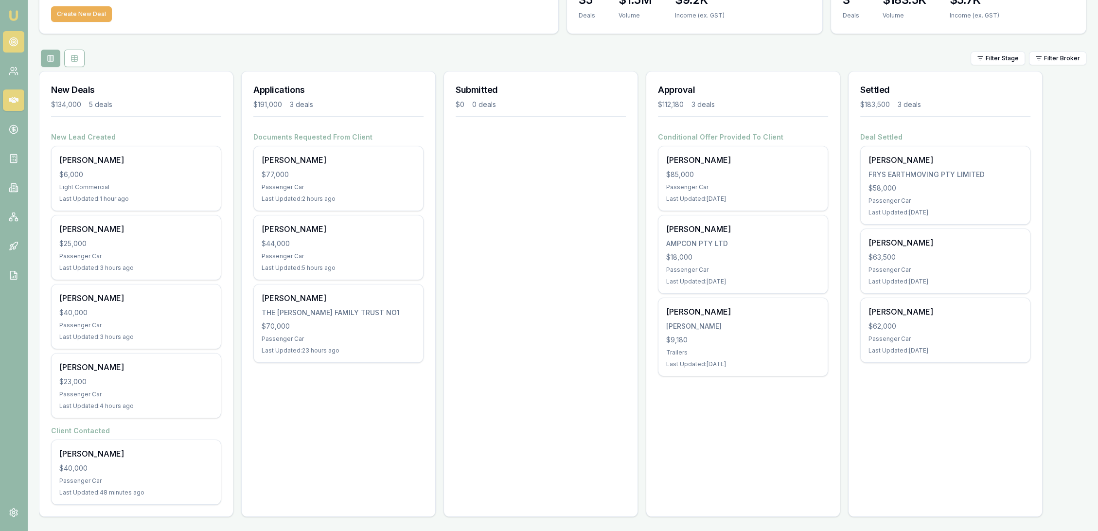
click at [15, 34] on link at bounding box center [13, 41] width 21 height 21
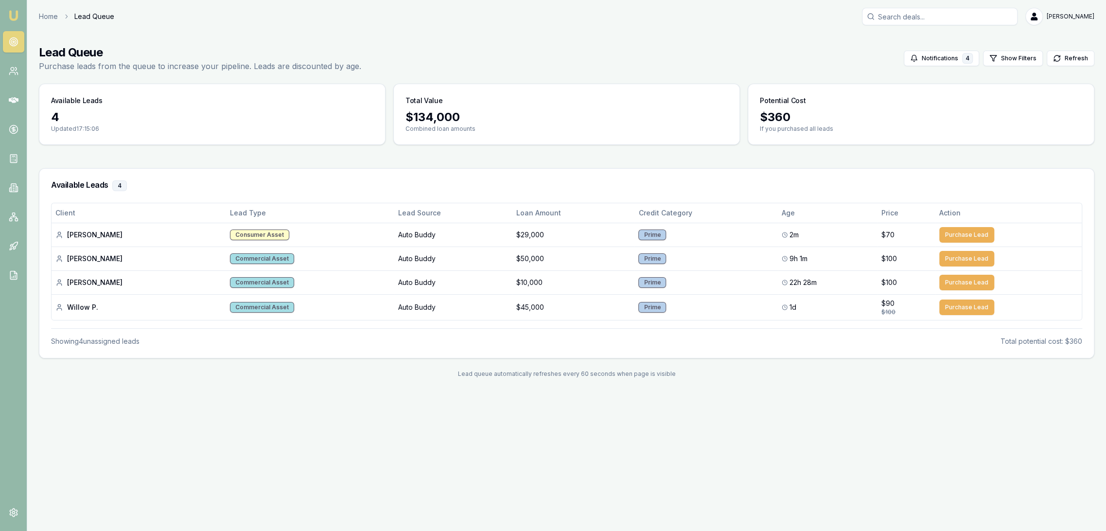
click at [13, 14] on img at bounding box center [14, 16] width 12 height 12
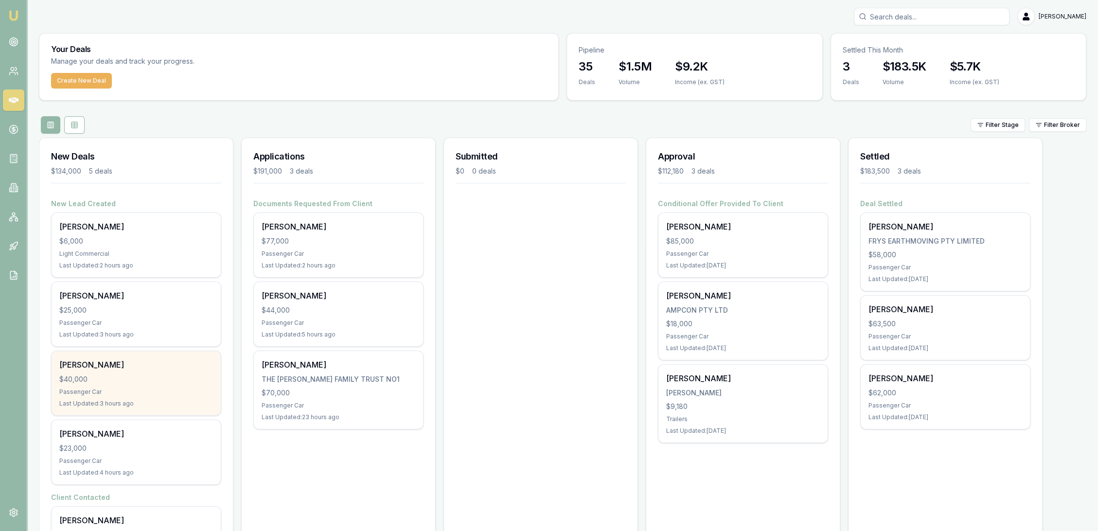
click at [124, 378] on div "$40,000" at bounding box center [136, 379] width 154 height 10
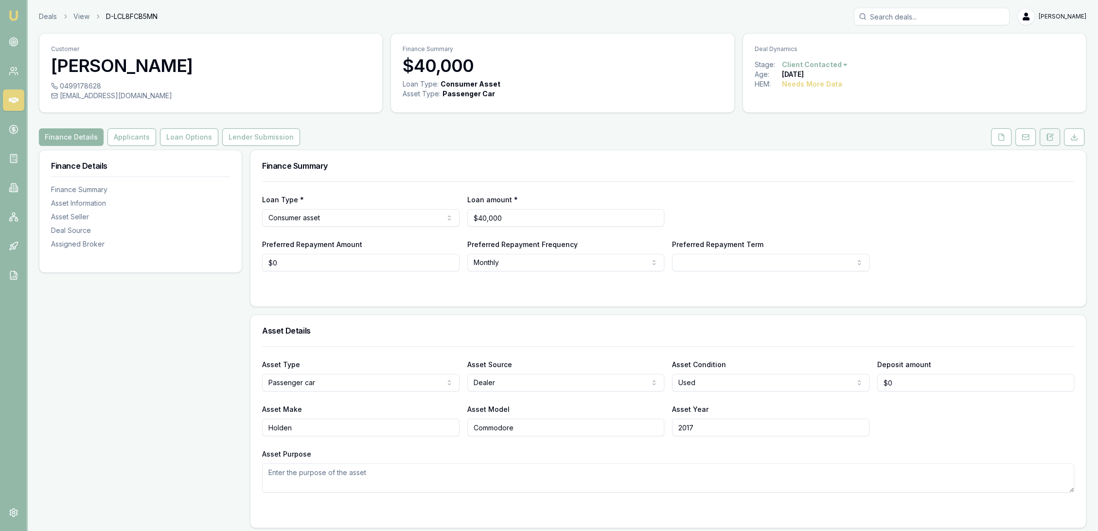
drag, startPoint x: 1047, startPoint y: 135, endPoint x: 1039, endPoint y: 136, distance: 7.4
click at [1047, 135] on icon at bounding box center [1046, 135] width 1 height 0
click at [1048, 139] on icon at bounding box center [1050, 137] width 8 height 8
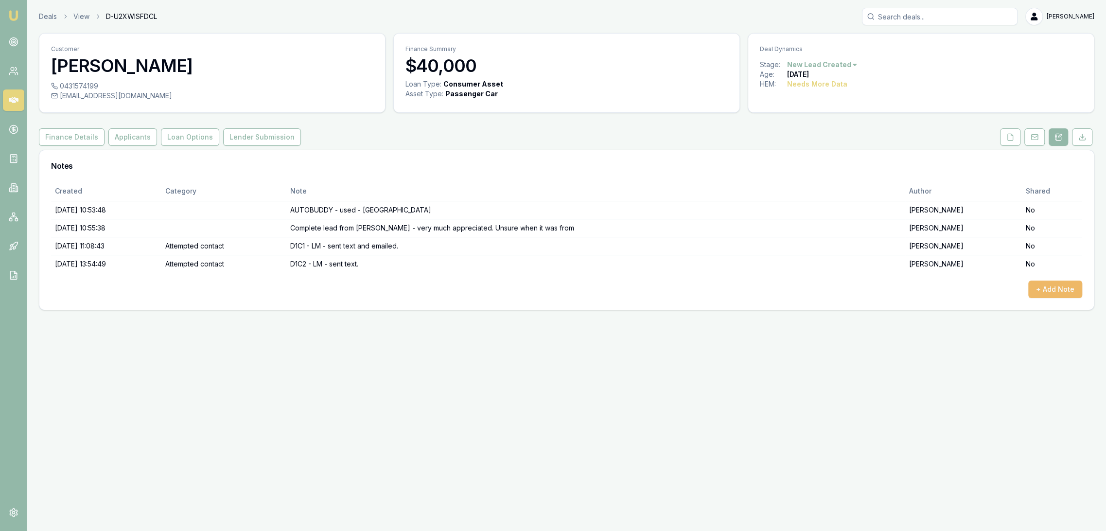
drag, startPoint x: 1053, startPoint y: 298, endPoint x: 1038, endPoint y: 296, distance: 15.1
click at [1053, 298] on div "Created Category Note Author Shared [DATE] 10:53:48 AUTOBUDDY - used - WA [PERS…" at bounding box center [566, 245] width 1054 height 128
click at [1042, 291] on button "+ Add Note" at bounding box center [1055, 290] width 54 height 18
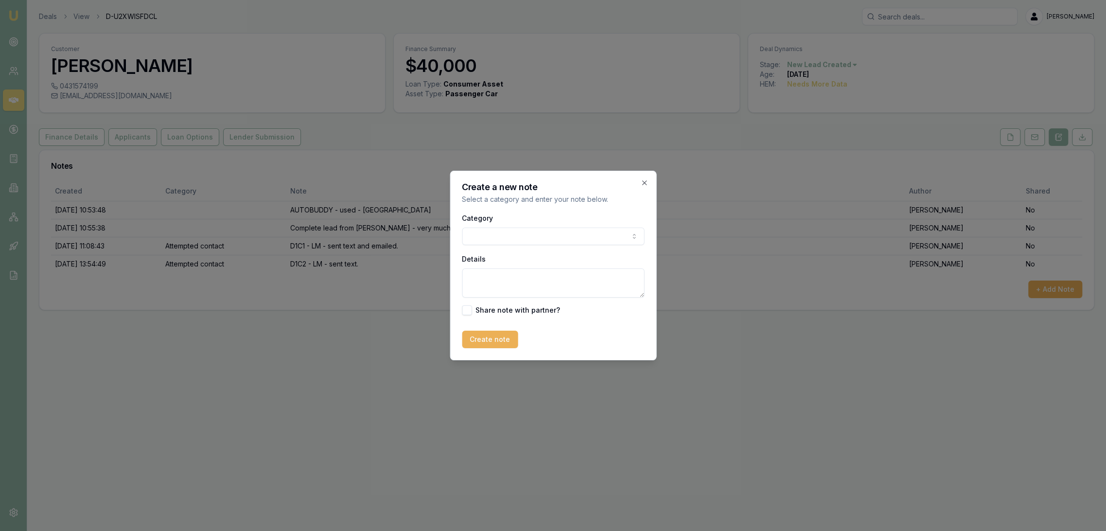
click at [499, 238] on body "Emu Broker Deals View D-U2XWISFDCL [PERSON_NAME] Toggle Menu Customer [PERSON_N…" at bounding box center [553, 265] width 1106 height 531
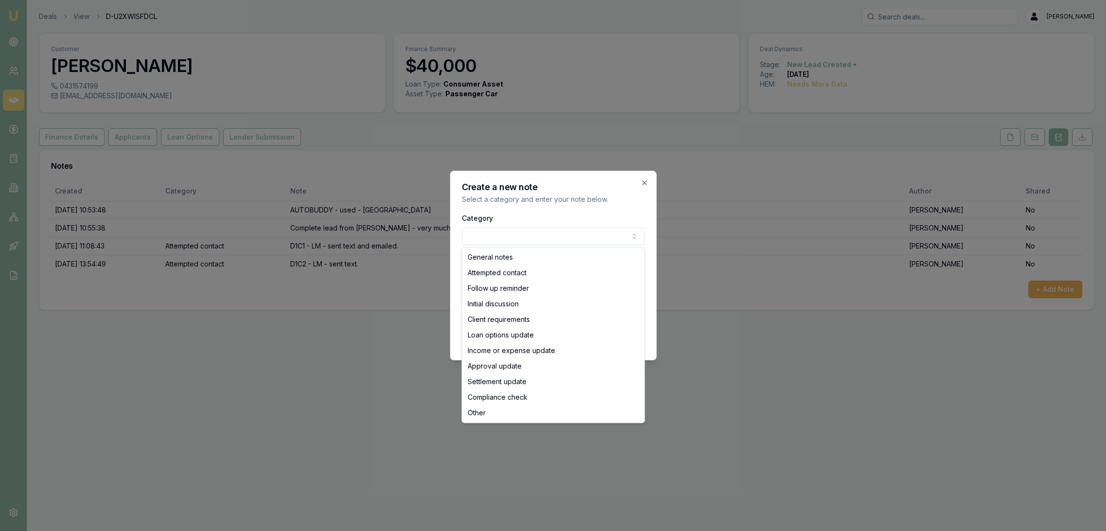
select select "ATTEMPTED_CONTACT"
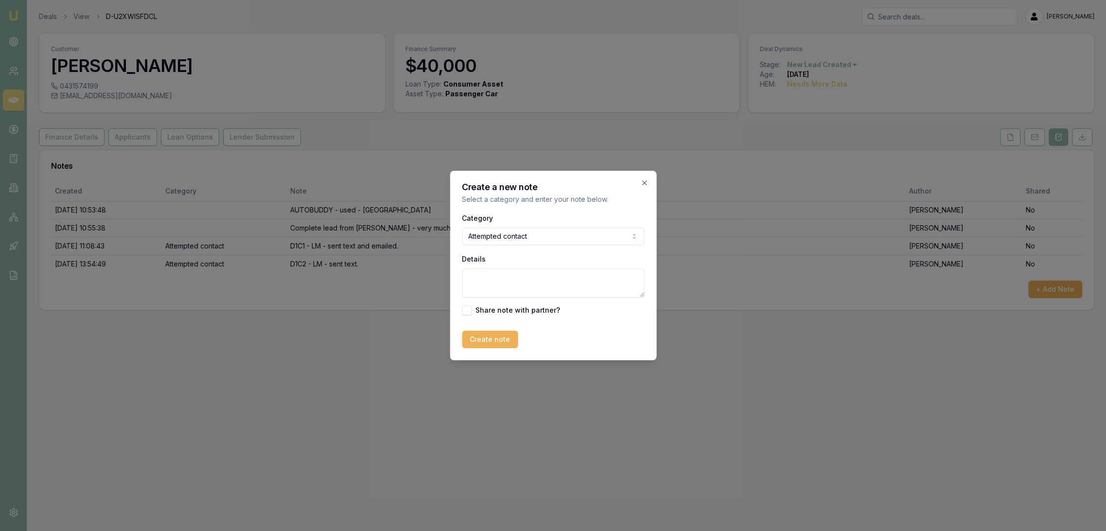
click at [487, 280] on textarea "Details" at bounding box center [553, 282] width 182 height 29
type textarea "D1C3 - LM - sent text"
click at [480, 341] on button "Create note" at bounding box center [490, 340] width 56 height 18
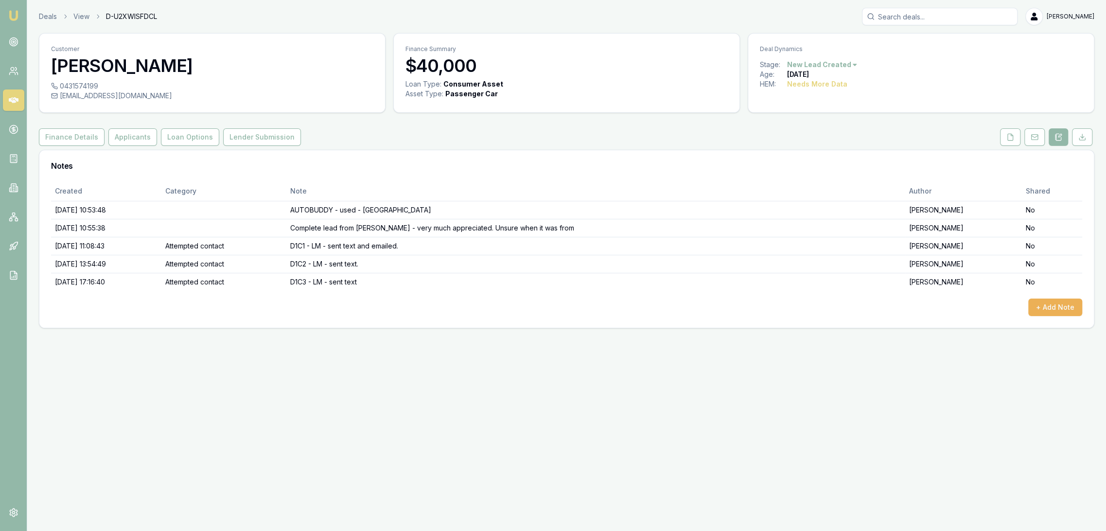
click at [16, 11] on img at bounding box center [14, 16] width 12 height 12
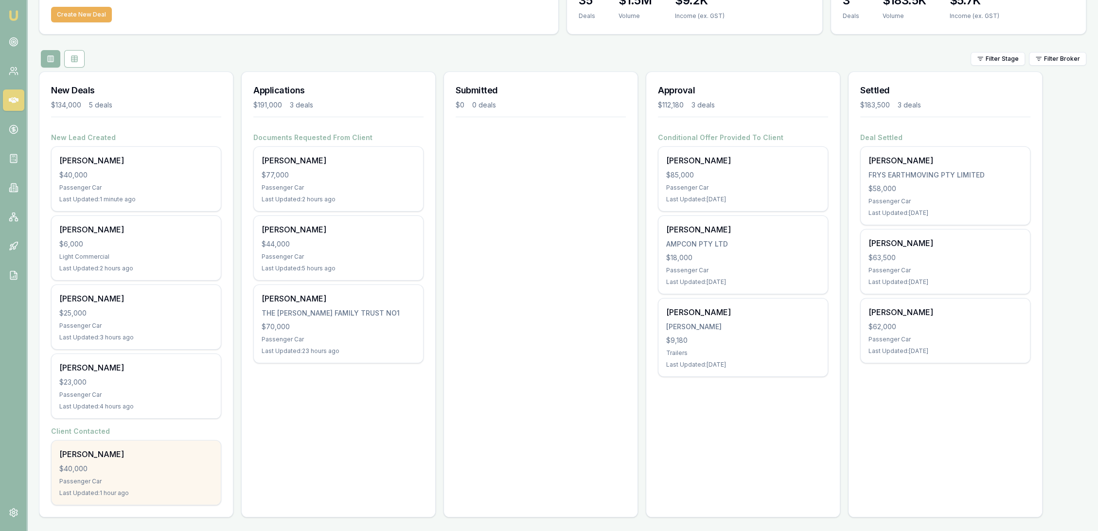
scroll to position [67, 0]
click at [149, 450] on div "[PERSON_NAME]" at bounding box center [136, 454] width 154 height 12
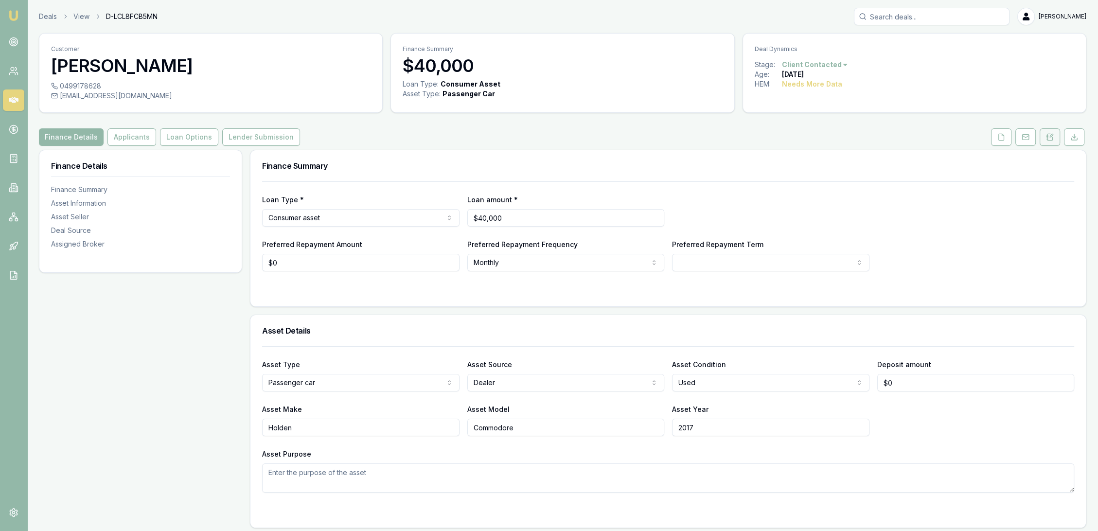
click at [1046, 138] on icon at bounding box center [1050, 137] width 8 height 8
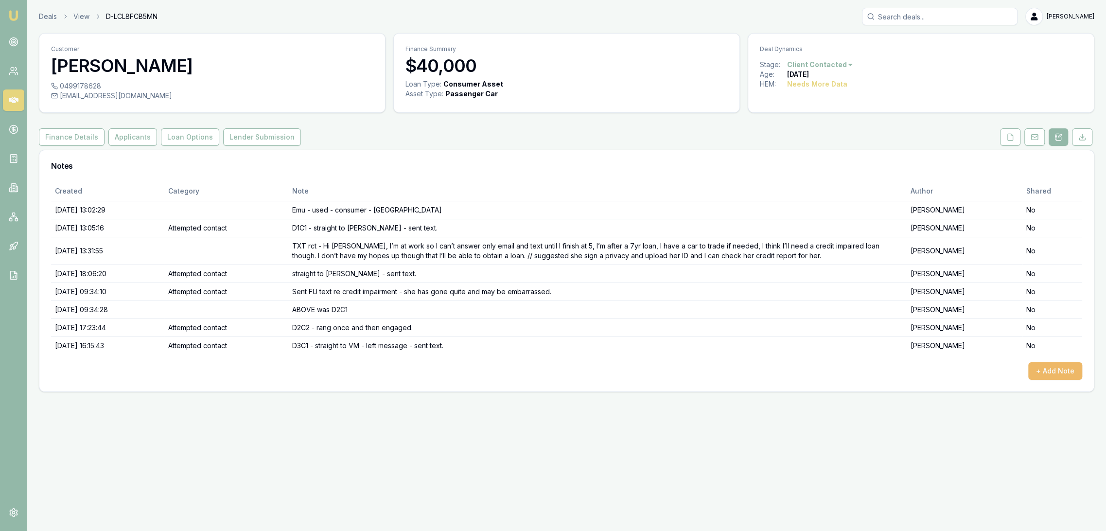
click at [1060, 372] on button "+ Add Note" at bounding box center [1055, 371] width 54 height 18
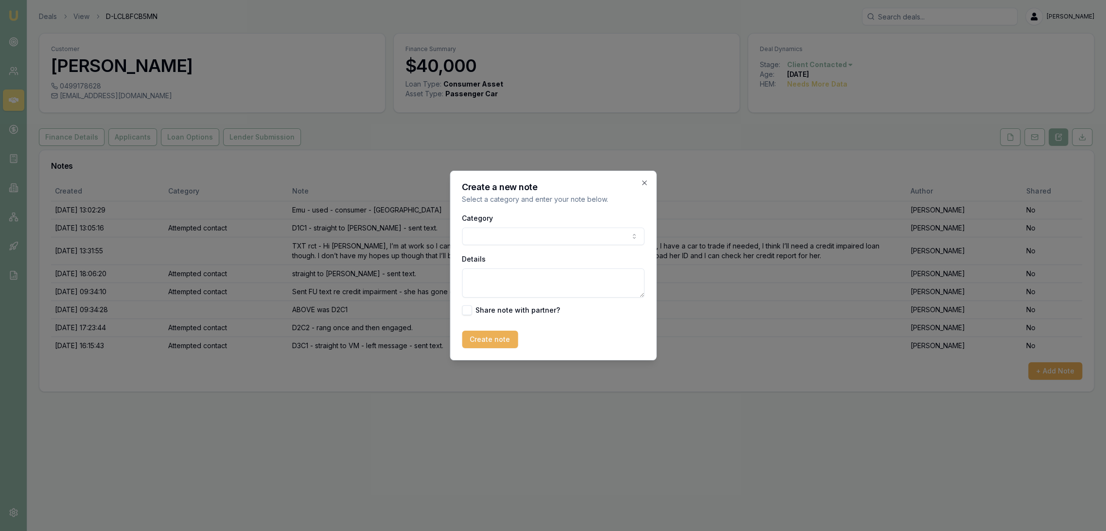
click at [515, 233] on body "Emu Broker Deals View D-LCL8FCB5MN [PERSON_NAME] Toggle Menu Customer [PERSON_N…" at bounding box center [553, 265] width 1106 height 531
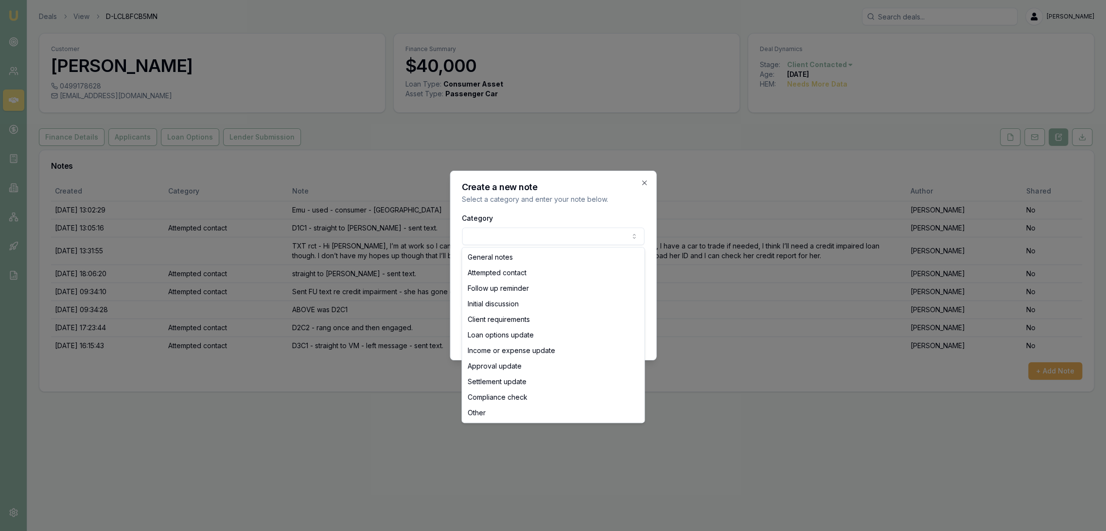
select select "ATTEMPTED_CONTACT"
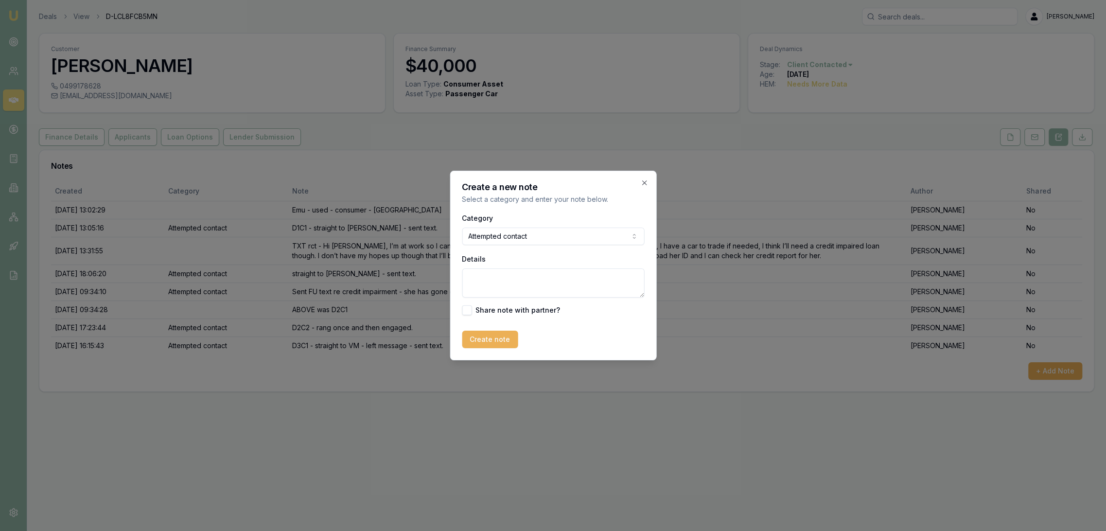
click at [494, 292] on textarea "Details" at bounding box center [553, 282] width 182 height 29
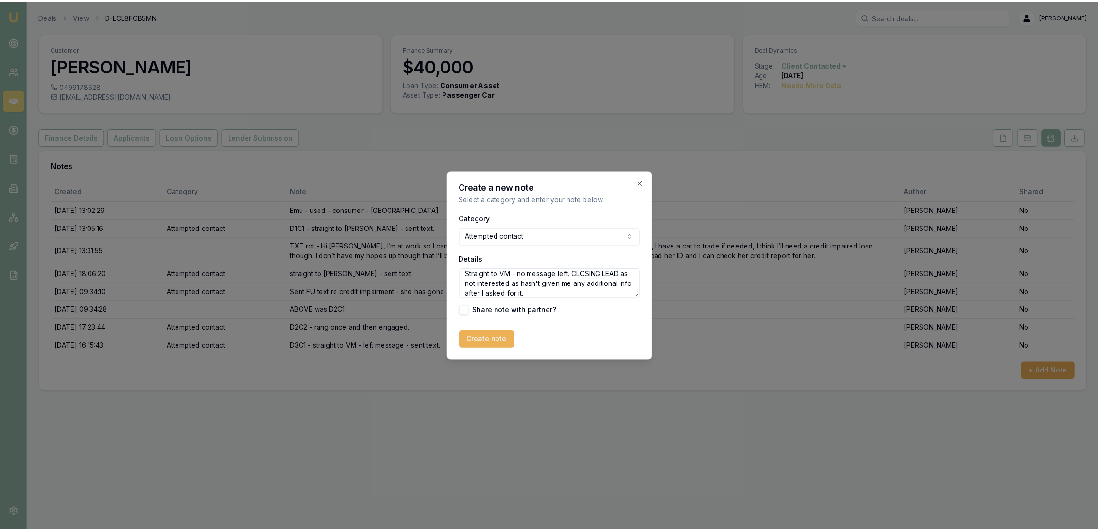
scroll to position [13, 0]
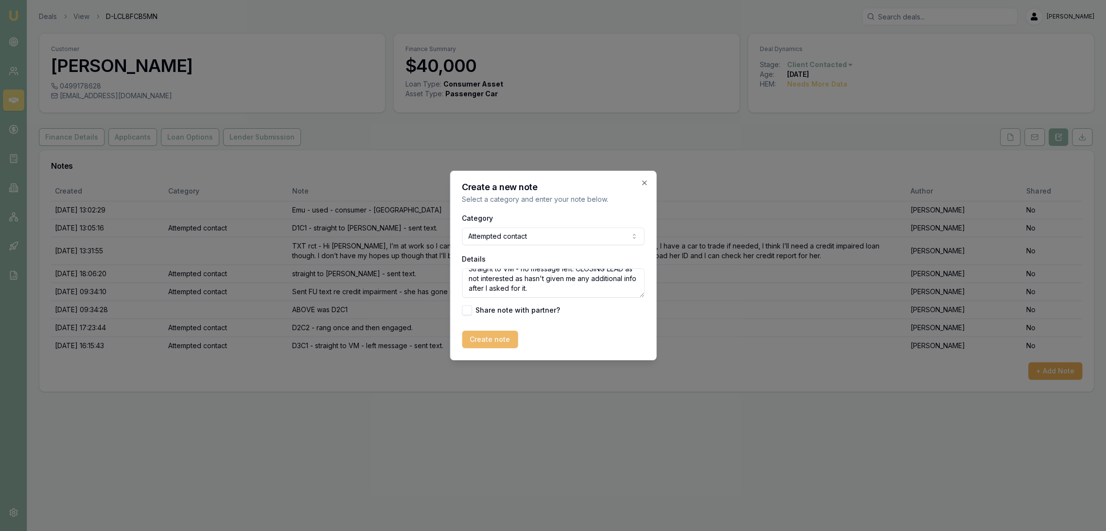
type textarea "Straight to VM - no message left. CLOSING LEAD as not interested as hasn't give…"
click at [497, 337] on button "Create note" at bounding box center [490, 340] width 56 height 18
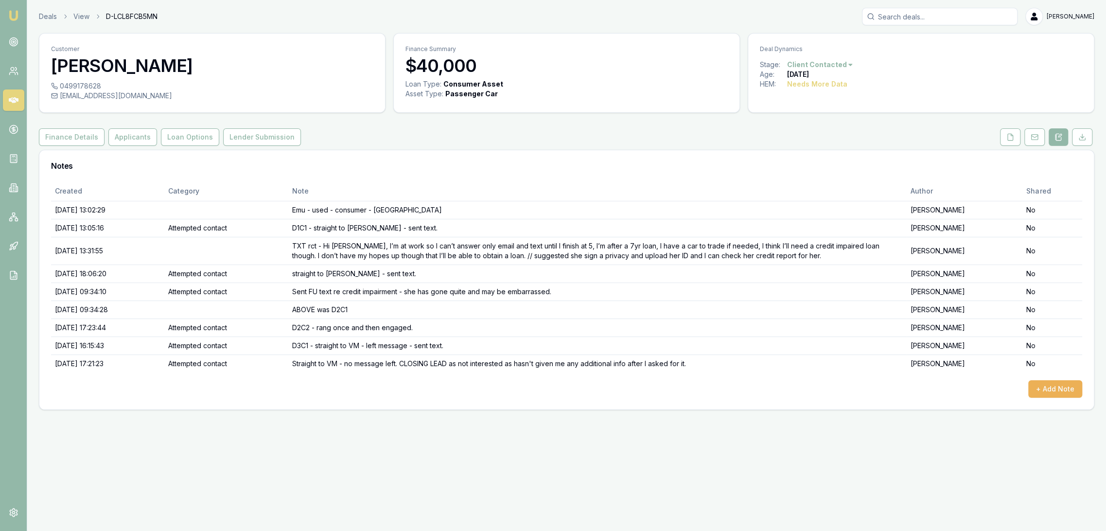
click at [17, 15] on img at bounding box center [14, 16] width 12 height 12
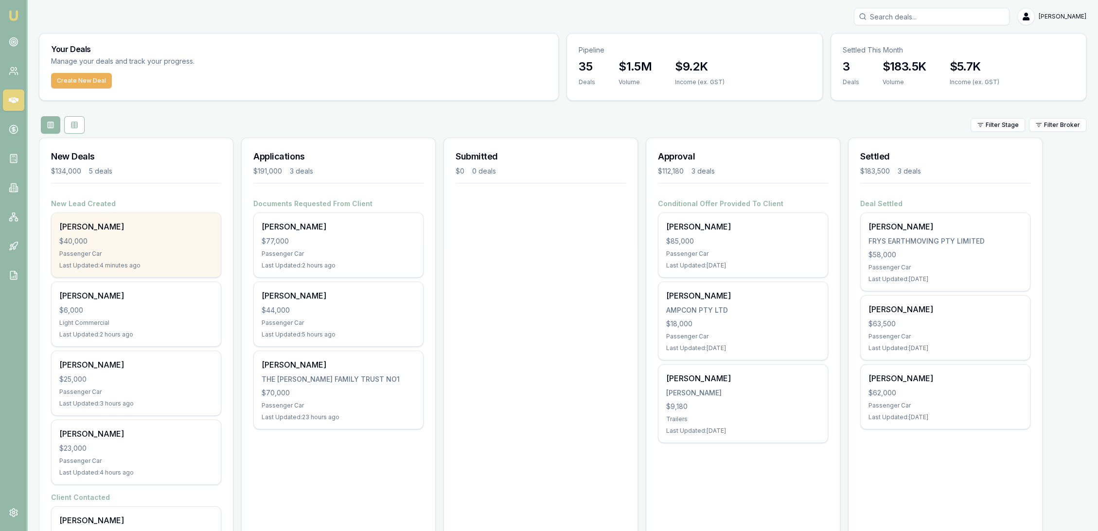
click at [101, 247] on div "Bradley Read $40,000 Passenger Car Last Updated: 4 minutes ago" at bounding box center [136, 245] width 169 height 64
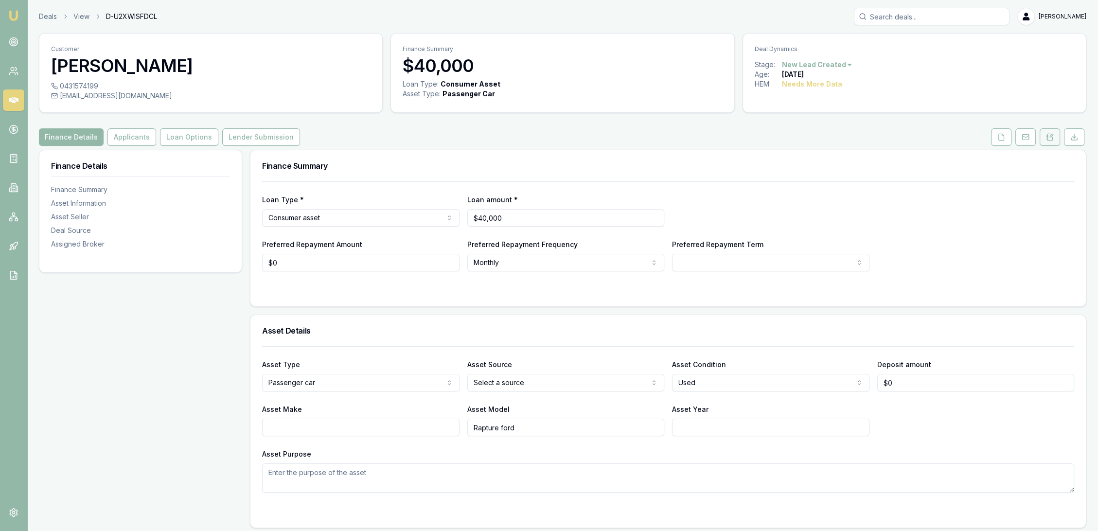
drag, startPoint x: 1050, startPoint y: 138, endPoint x: 1042, endPoint y: 140, distance: 7.7
click at [1050, 138] on icon at bounding box center [1050, 137] width 8 height 8
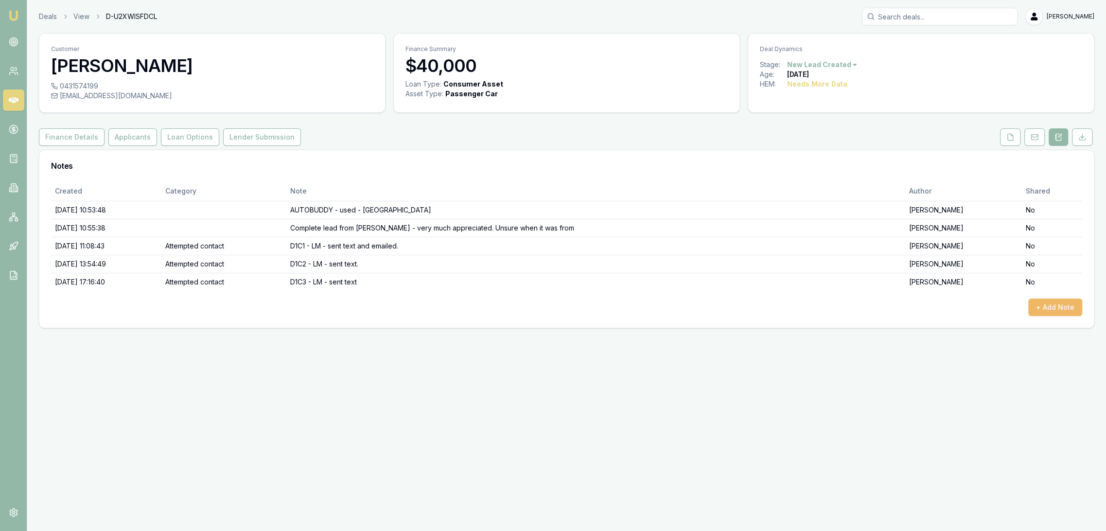
click at [1058, 310] on button "+ Add Note" at bounding box center [1055, 307] width 54 height 18
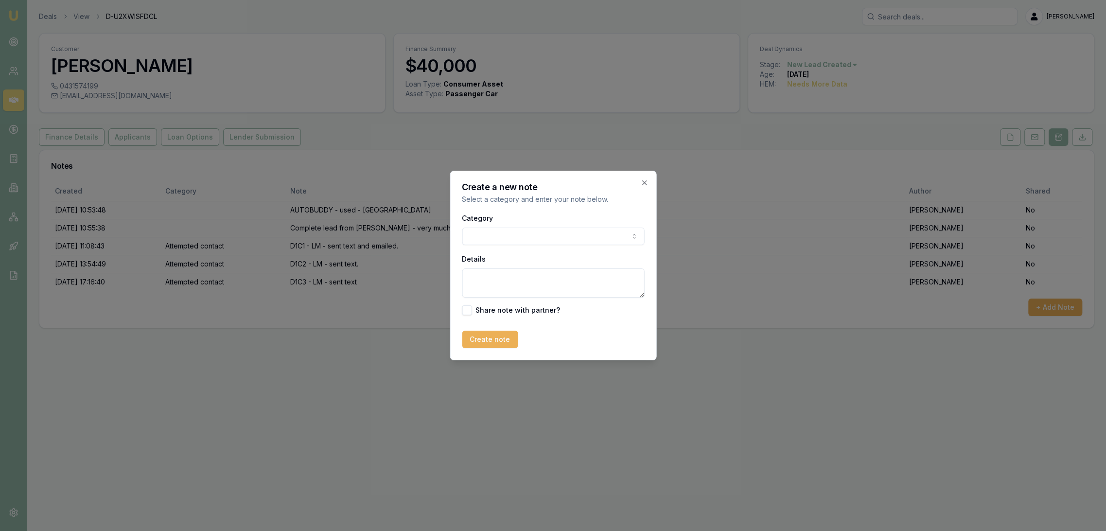
click at [488, 281] on textarea "Details" at bounding box center [553, 282] width 182 height 29
paste textarea "Hi, sorry but I have decided to give it a mias for bow. Thank you though"
click at [636, 285] on textarea "TXT Rcd - Hi, sorry but I have decided to give it a mias for bow. Thank you tho…" at bounding box center [553, 282] width 182 height 29
paste textarea "Thanks for letting me know. Please reach out if you are looking at finance agai…"
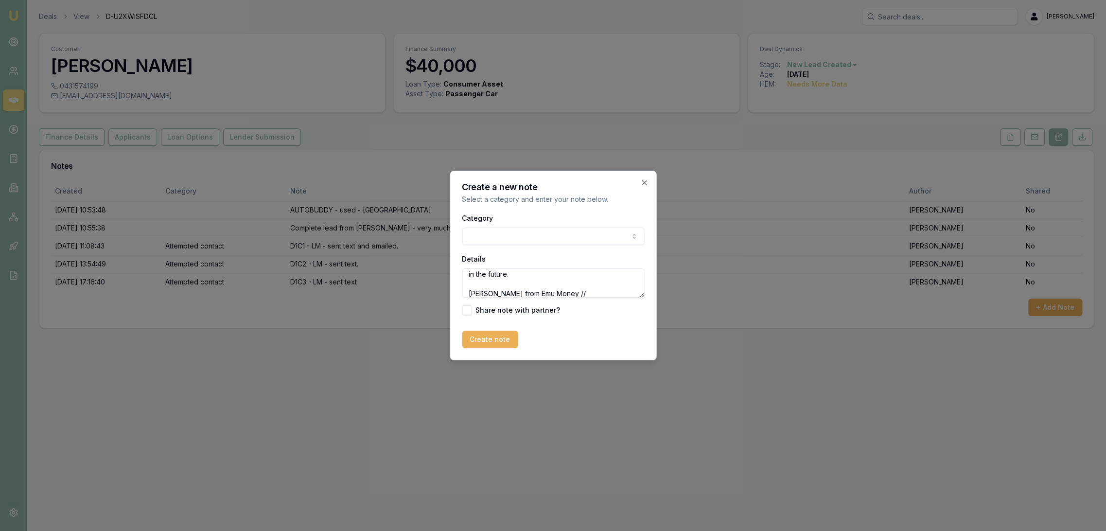
type textarea "TXT Rcd - Hi, sorry but I have decided to give it a mias for bow. Thank you tho…"
type button "on"
click at [619, 289] on textarea "TXT Rcd - Hi, sorry but I have decided to give it a mias for bow. Thank you tho…" at bounding box center [553, 282] width 182 height 29
type textarea "TXT Rcd - Hi, sorry but I have decided to give it a mias for bow. Thank you tho…"
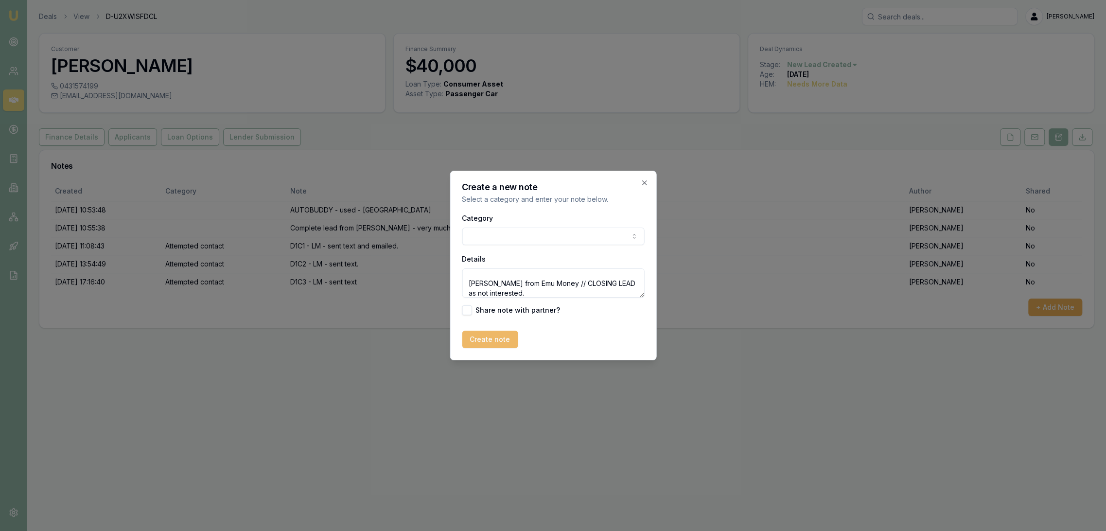
click at [494, 340] on button "Create note" at bounding box center [490, 340] width 56 height 18
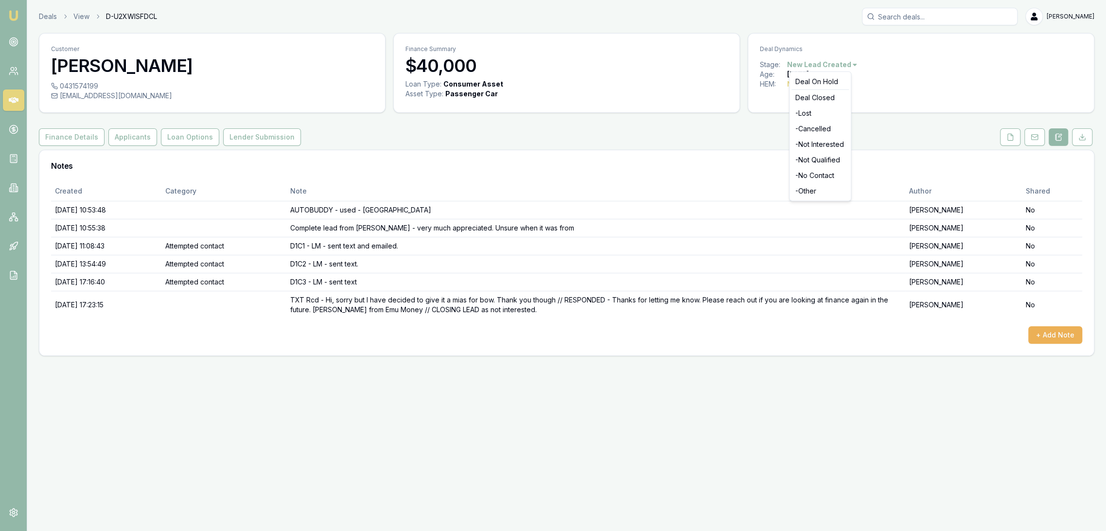
click at [832, 61] on html "Emu Broker Deals View D-U2XWISFDCL [PERSON_NAME] Toggle Menu Customer [PERSON_N…" at bounding box center [553, 265] width 1106 height 531
click at [822, 142] on div "- Not Interested" at bounding box center [819, 145] width 57 height 16
click at [12, 13] on img at bounding box center [14, 16] width 12 height 12
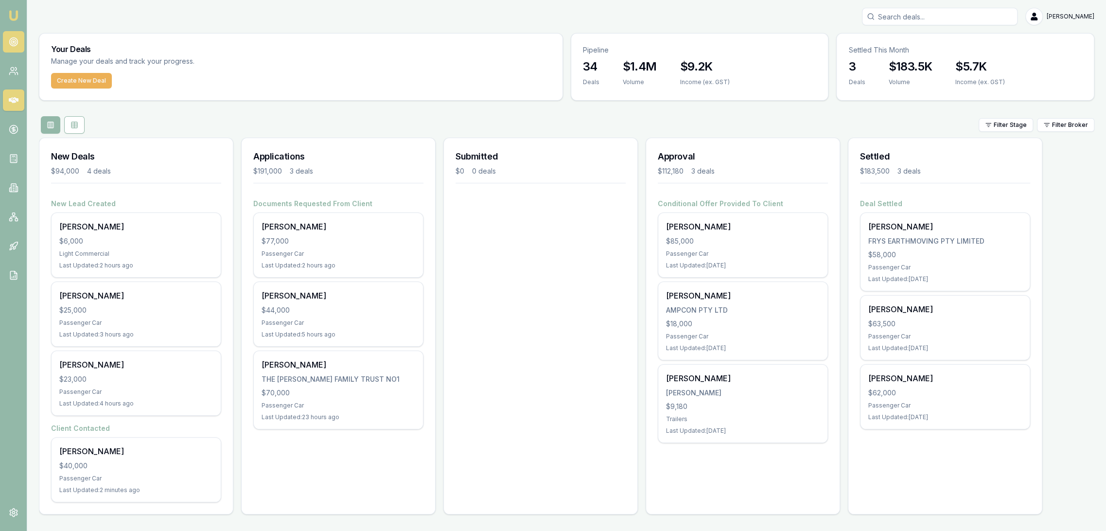
click at [12, 38] on icon at bounding box center [14, 42] width 10 height 10
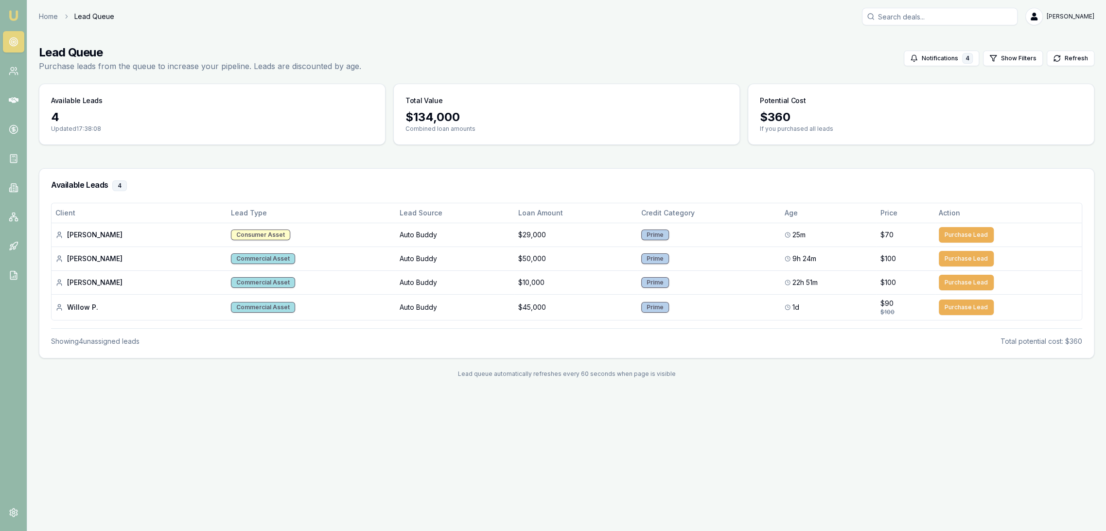
click at [16, 14] on img at bounding box center [14, 16] width 12 height 12
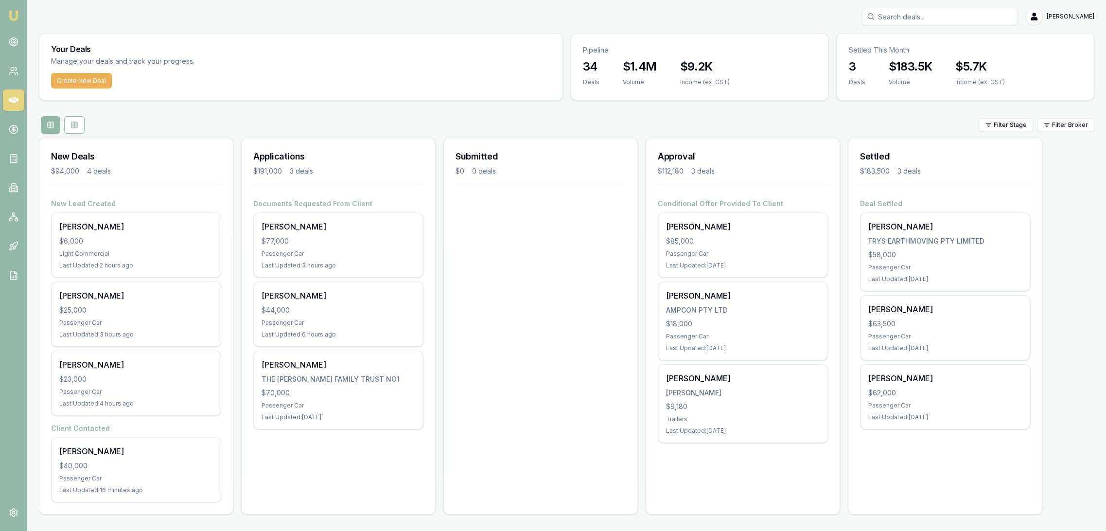
click at [987, 18] on input "Search deals" at bounding box center [940, 17] width 156 height 18
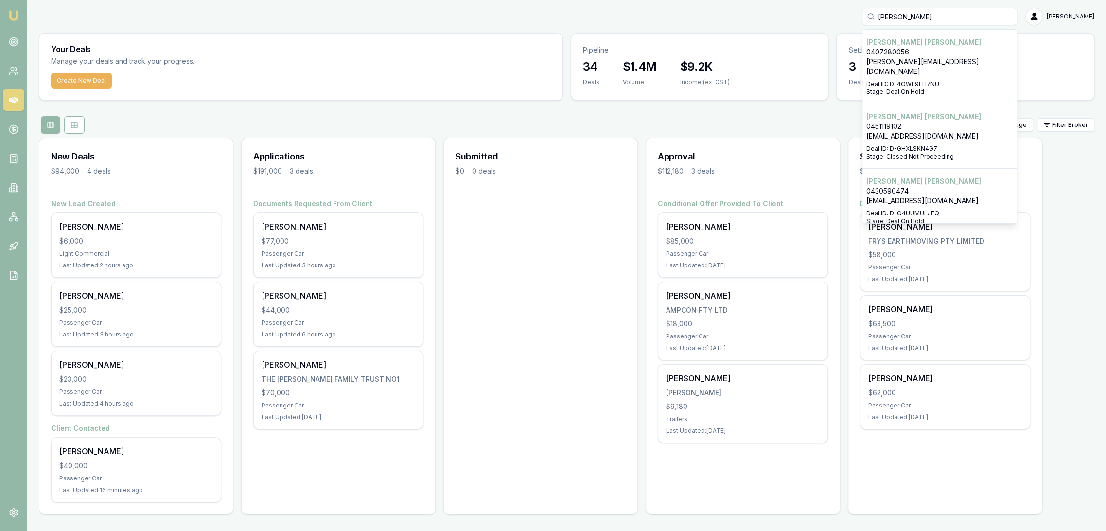
type input "adrian can"
click at [929, 80] on p "Deal ID: D-4OWL9EH7NU" at bounding box center [939, 84] width 147 height 8
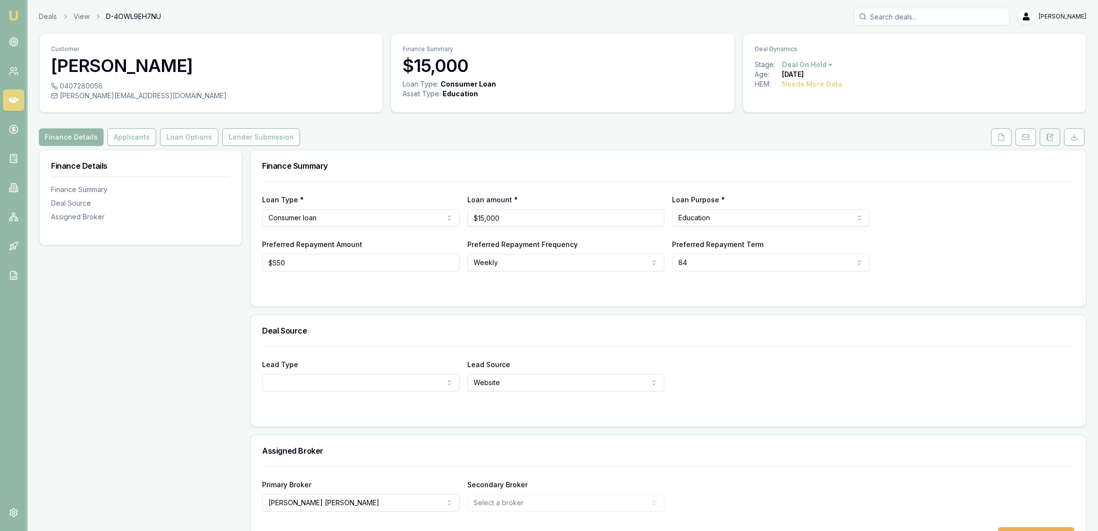
click at [1046, 139] on icon at bounding box center [1046, 139] width 1 height 0
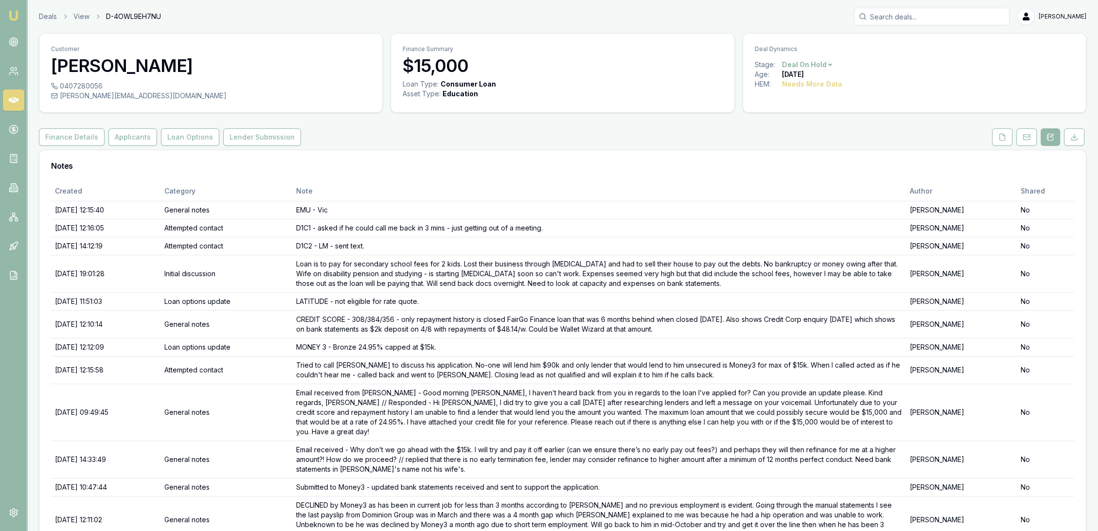
click at [15, 17] on img at bounding box center [14, 16] width 12 height 12
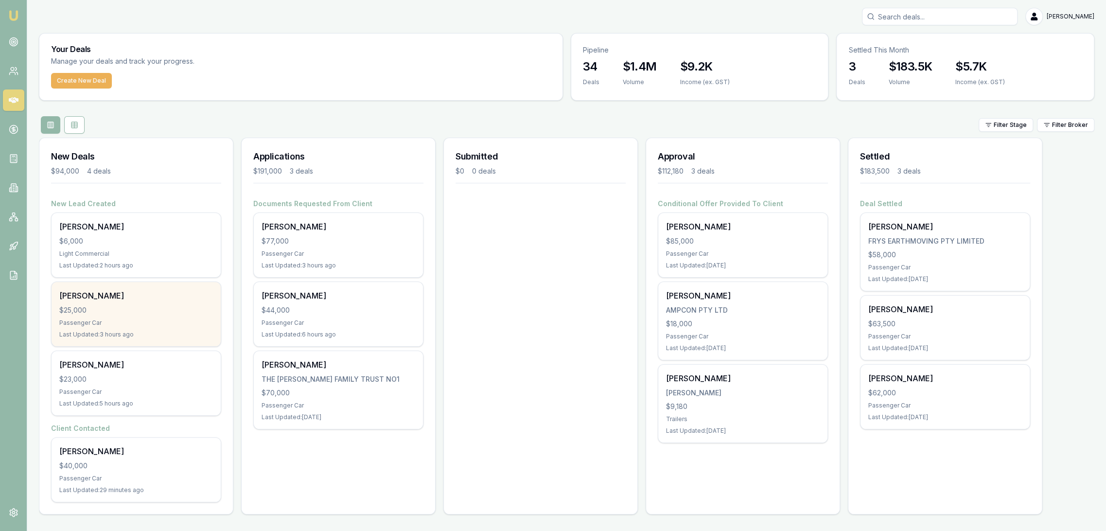
click at [194, 314] on div "$25,000" at bounding box center [136, 310] width 154 height 10
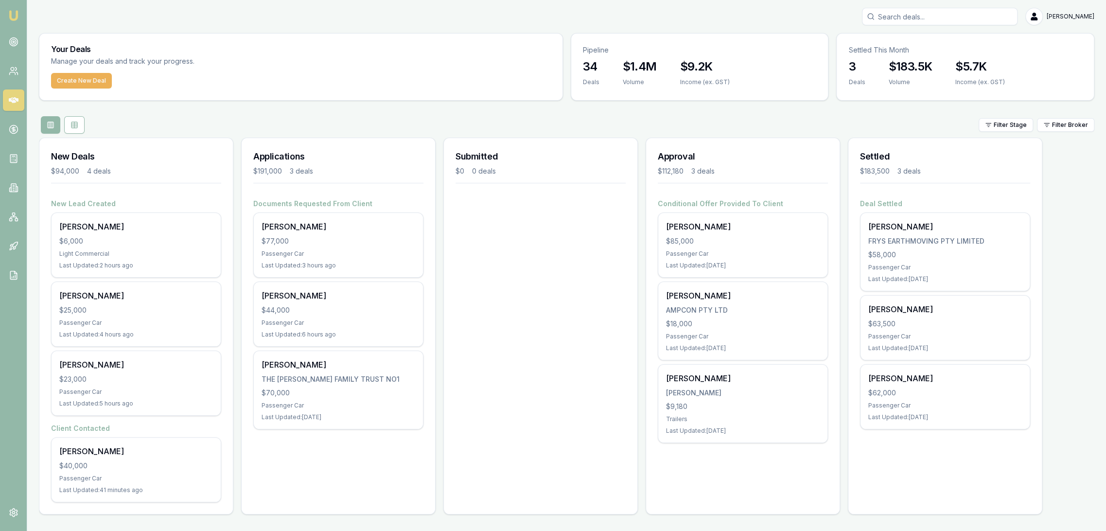
drag, startPoint x: 947, startPoint y: 19, endPoint x: 955, endPoint y: 26, distance: 10.7
click at [950, 22] on input "Search deals" at bounding box center [940, 17] width 156 height 18
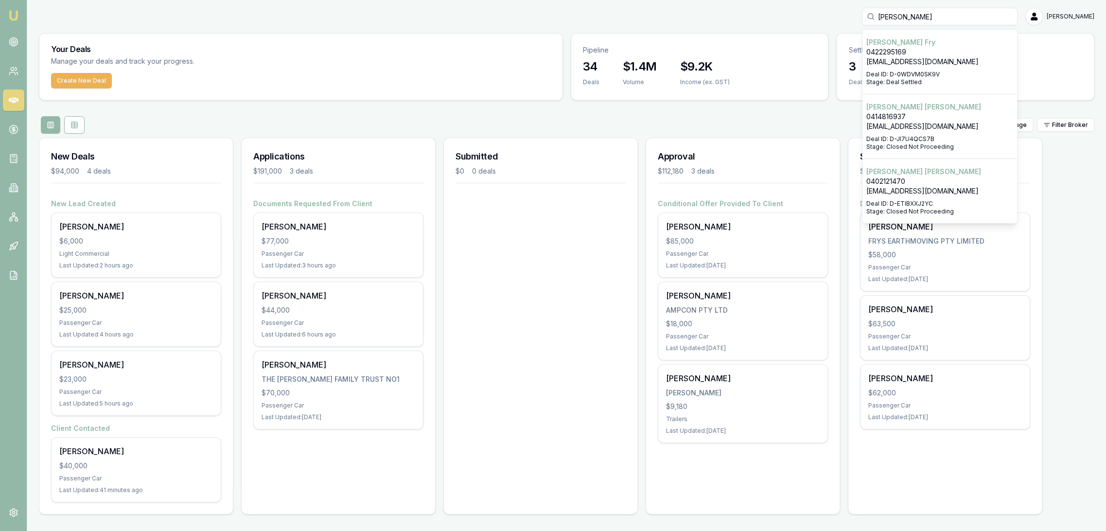
type input "andrew fry"
click at [945, 63] on p "andrewfry@frysearthmoving.com.au" at bounding box center [939, 62] width 147 height 10
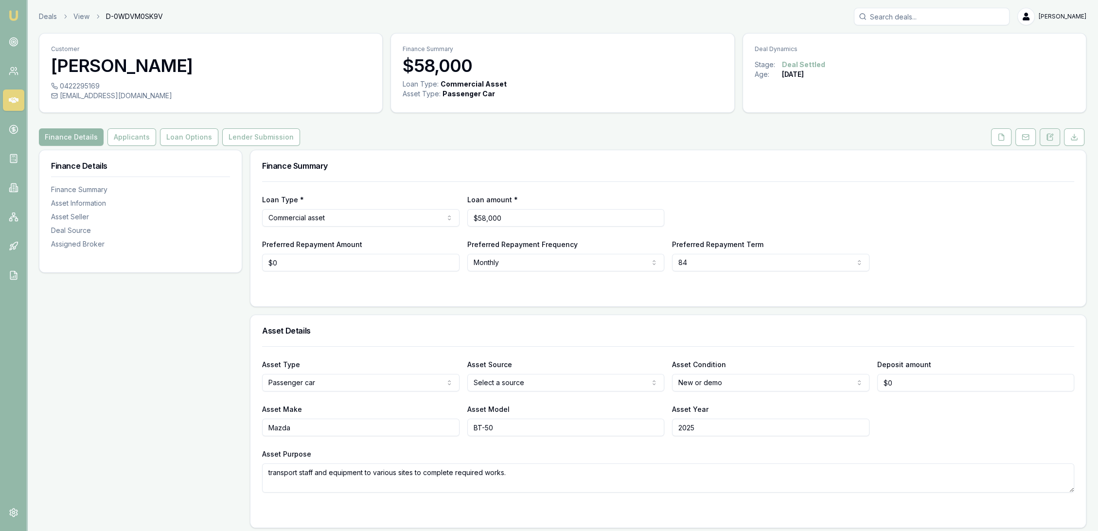
click at [1041, 138] on button at bounding box center [1049, 137] width 20 height 18
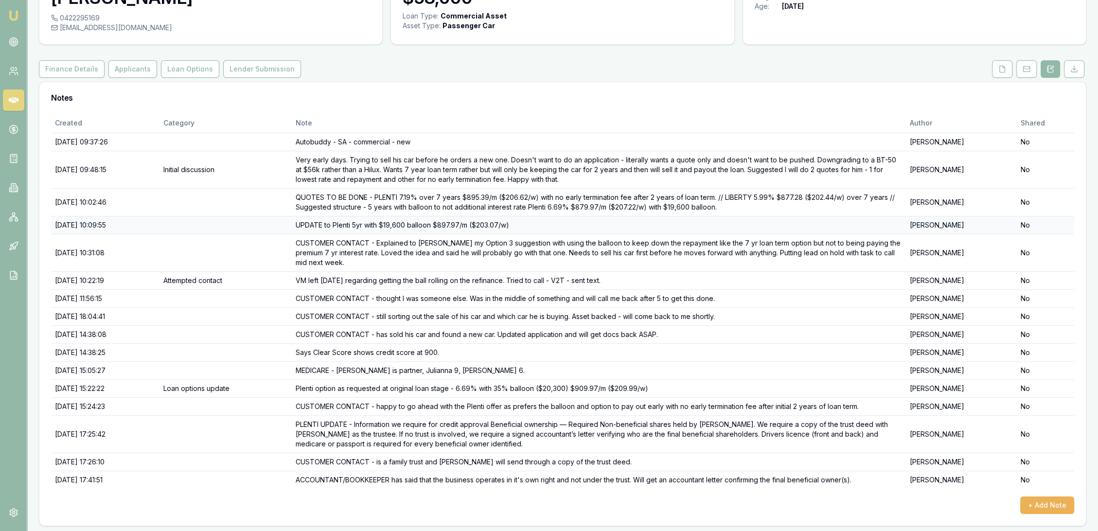
scroll to position [70, 0]
click at [253, 64] on button "Lender Submission" at bounding box center [262, 68] width 78 height 18
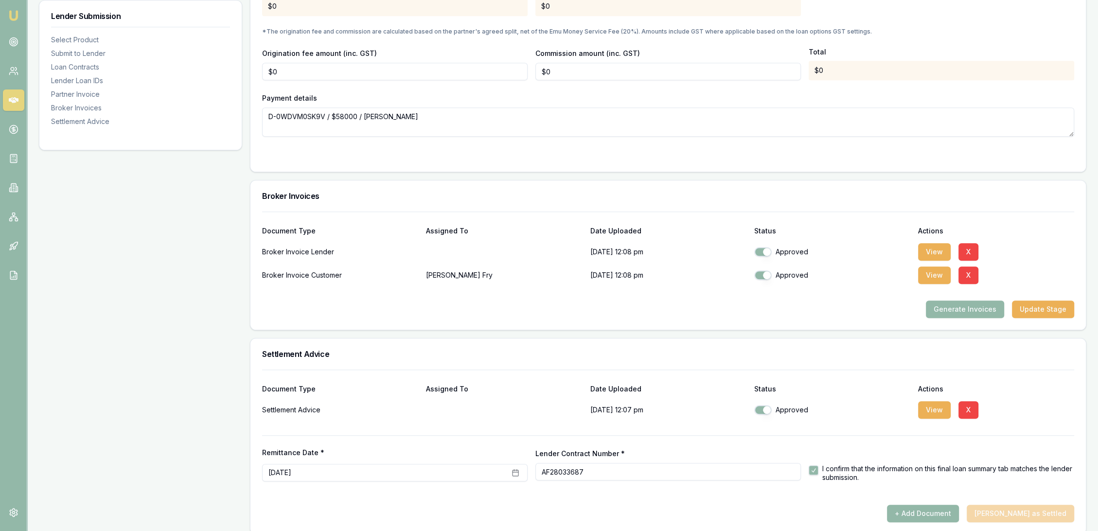
scroll to position [1001, 0]
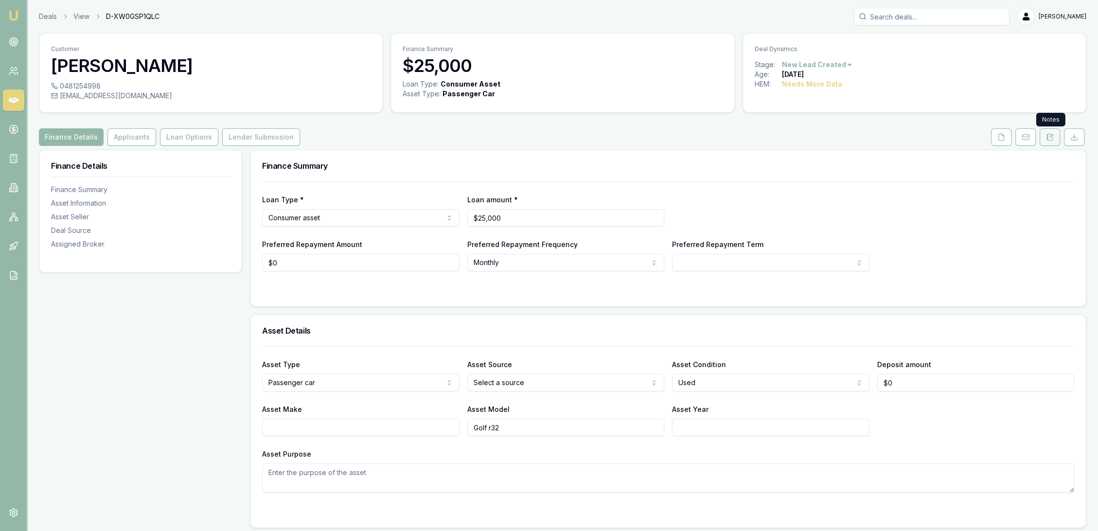
click at [1055, 134] on button at bounding box center [1049, 137] width 20 height 18
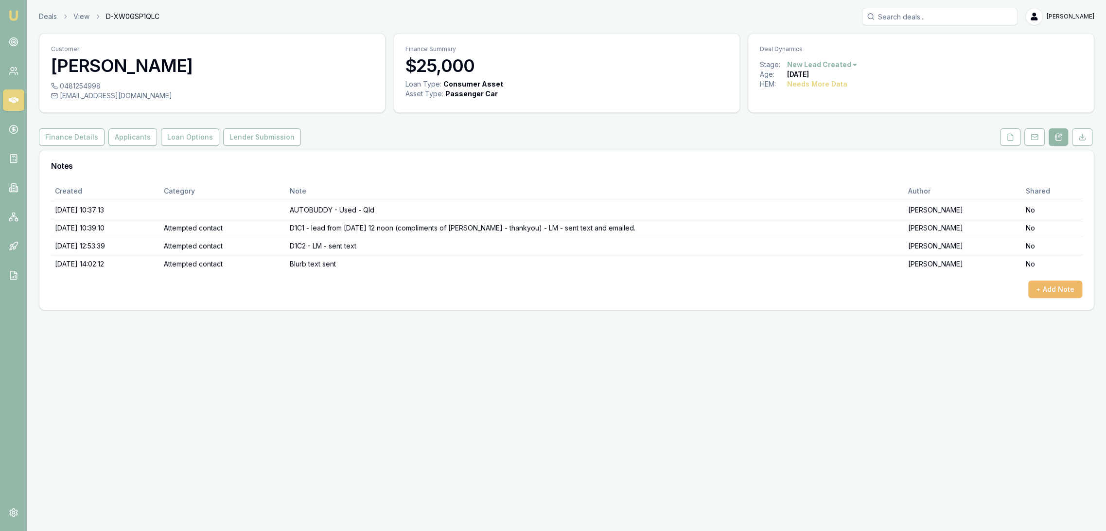
click at [1050, 287] on button "+ Add Note" at bounding box center [1055, 290] width 54 height 18
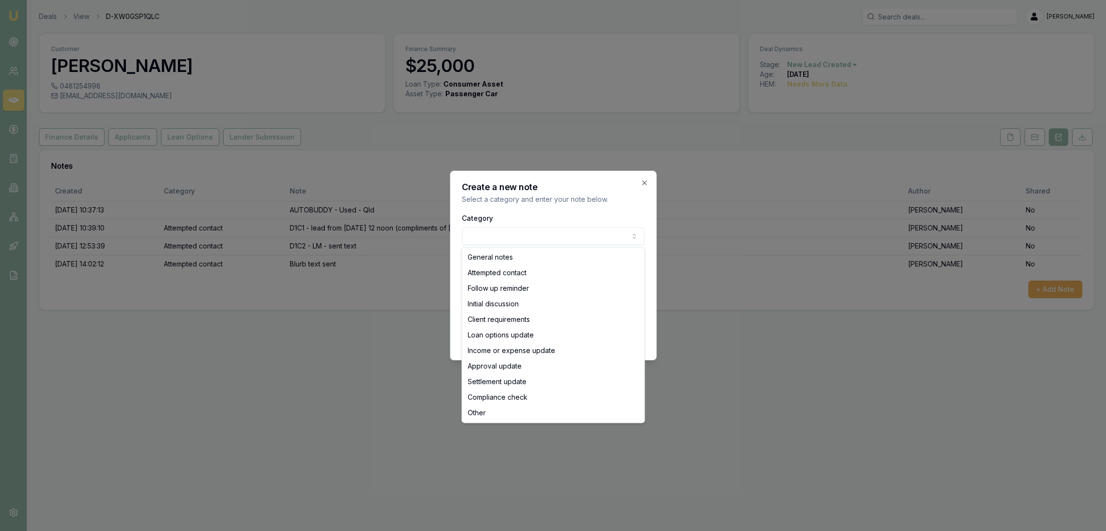
click at [512, 232] on body "Emu Broker Deals View D-XW0GSP1QLC [PERSON_NAME] Toggle Menu Customer [PERSON_N…" at bounding box center [553, 265] width 1106 height 531
select select "ATTEMPTED_CONTACT"
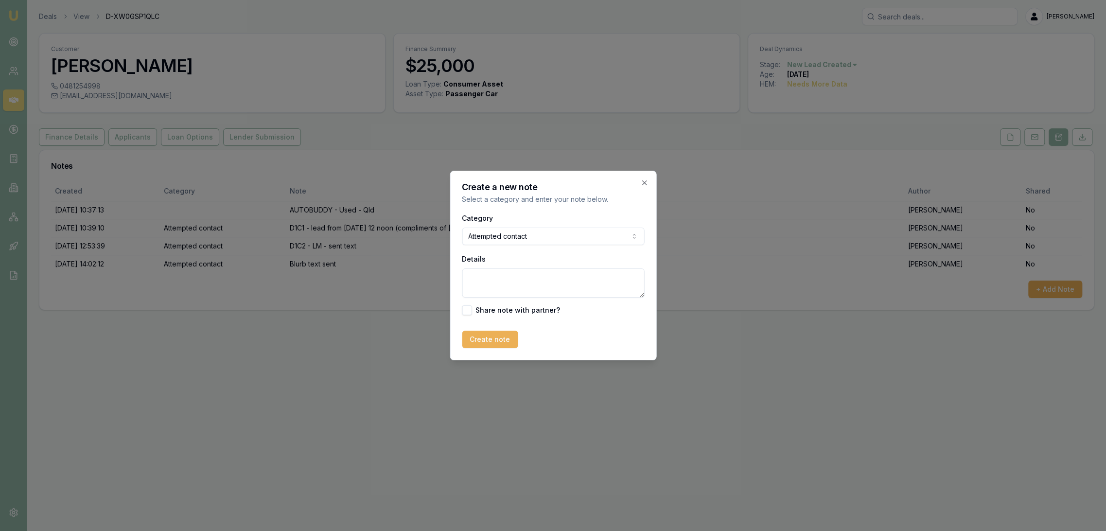
click at [491, 282] on textarea "Details" at bounding box center [553, 282] width 182 height 29
type textarea "D1C3 - LM - sent text."
click at [493, 343] on button "Create note" at bounding box center [490, 340] width 56 height 18
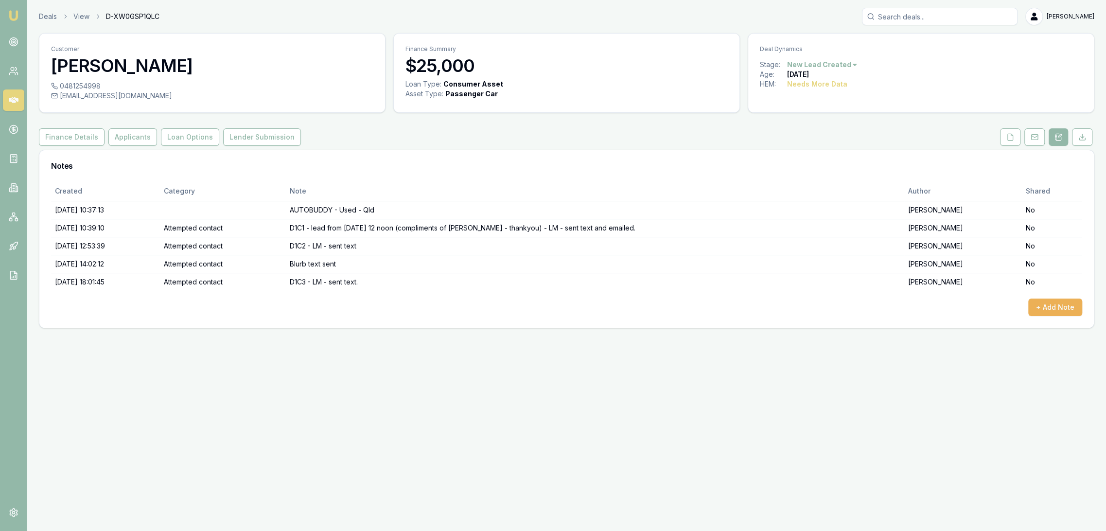
click at [13, 17] on img at bounding box center [14, 16] width 12 height 12
